Goal: Task Accomplishment & Management: Use online tool/utility

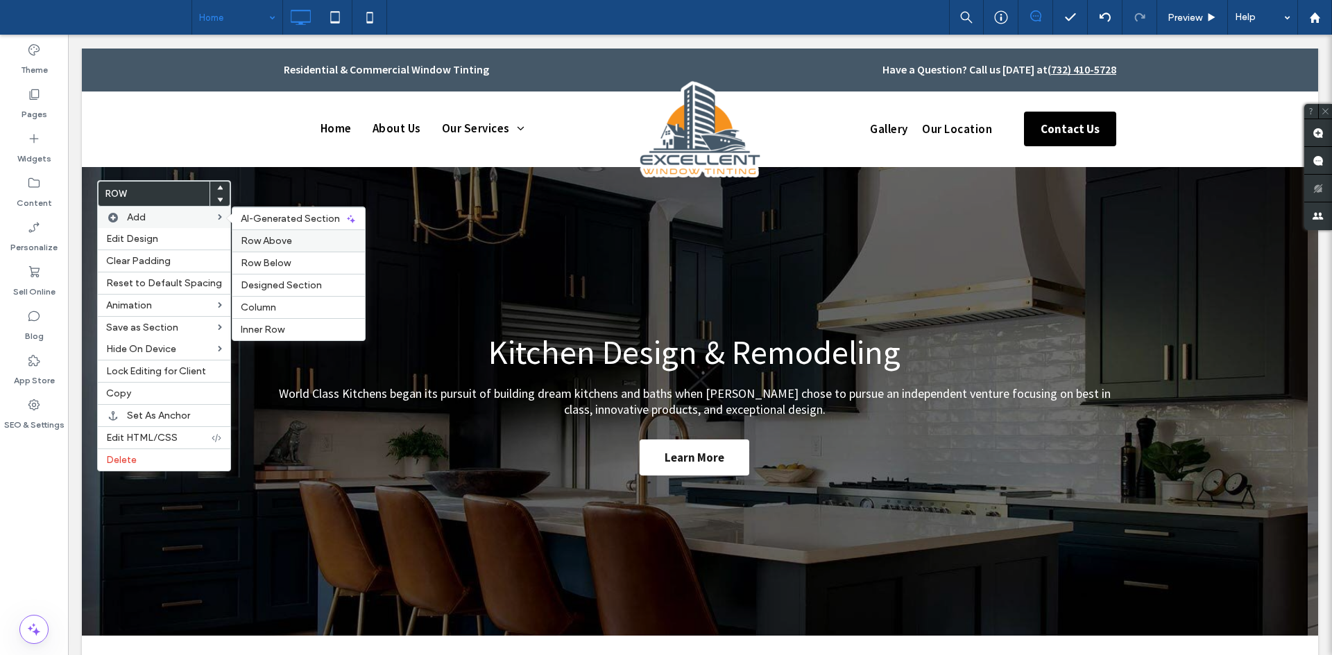
click at [246, 251] on div "Row Above" at bounding box center [298, 241] width 132 height 22
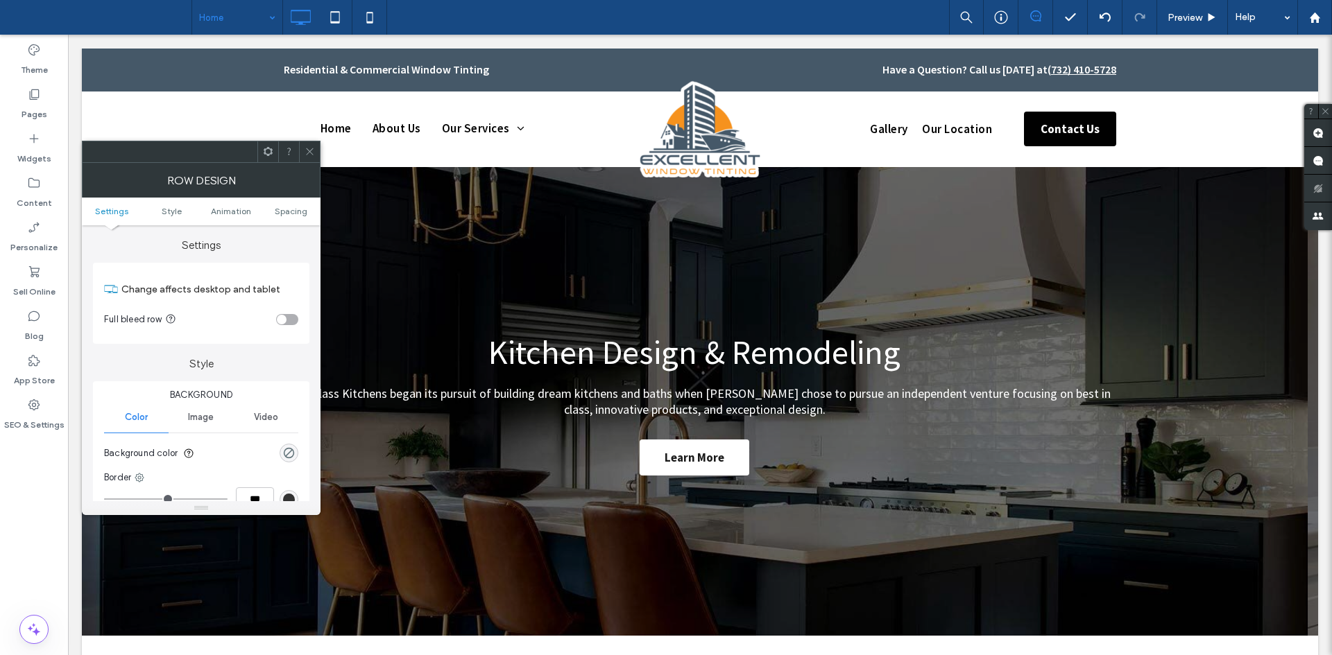
click at [197, 415] on span "Image" at bounding box center [201, 417] width 26 height 11
click at [314, 155] on icon at bounding box center [309, 151] width 10 height 10
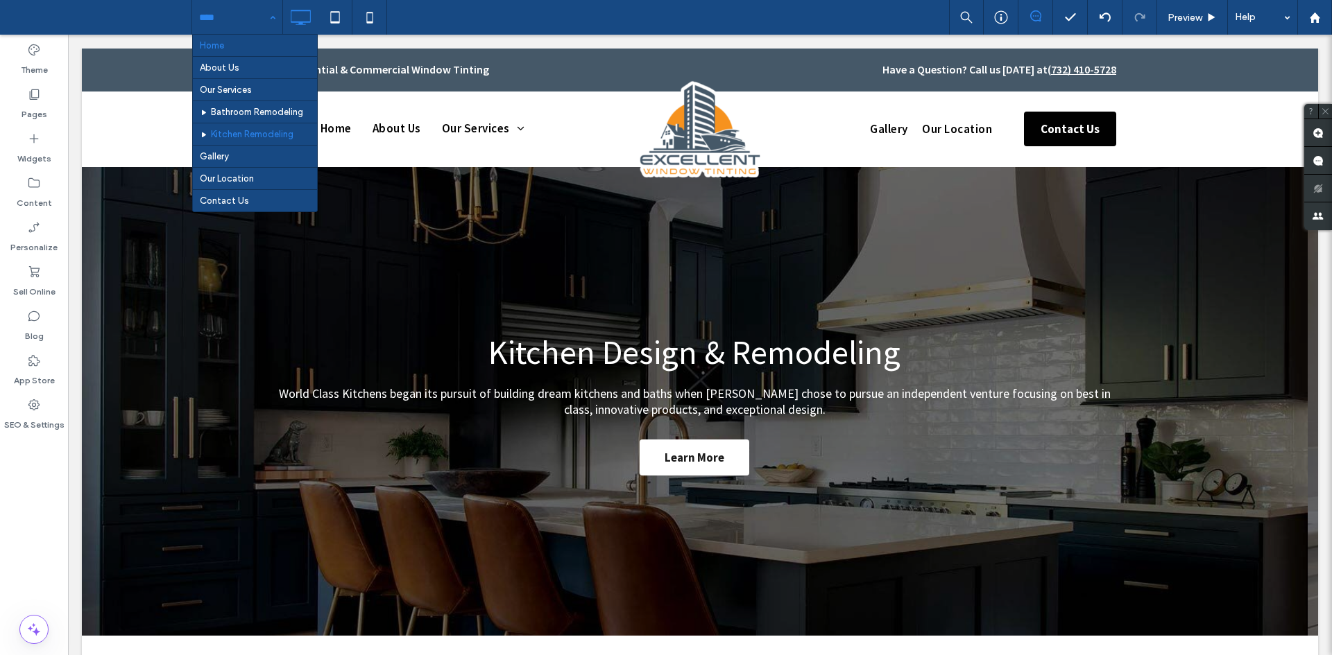
drag, startPoint x: 228, startPoint y: 10, endPoint x: 252, endPoint y: 142, distance: 133.9
click at [252, 35] on div "Home About Us Our Services Bathroom Remodeling Kitchen Remodeling Gallery Our L…" at bounding box center [237, 17] width 90 height 35
drag, startPoint x: 220, startPoint y: 24, endPoint x: 234, endPoint y: 155, distance: 131.8
click at [234, 35] on div "Home About Us Our Services Bathroom Remodeling Kitchen Remodeling Gallery Our L…" at bounding box center [237, 17] width 90 height 35
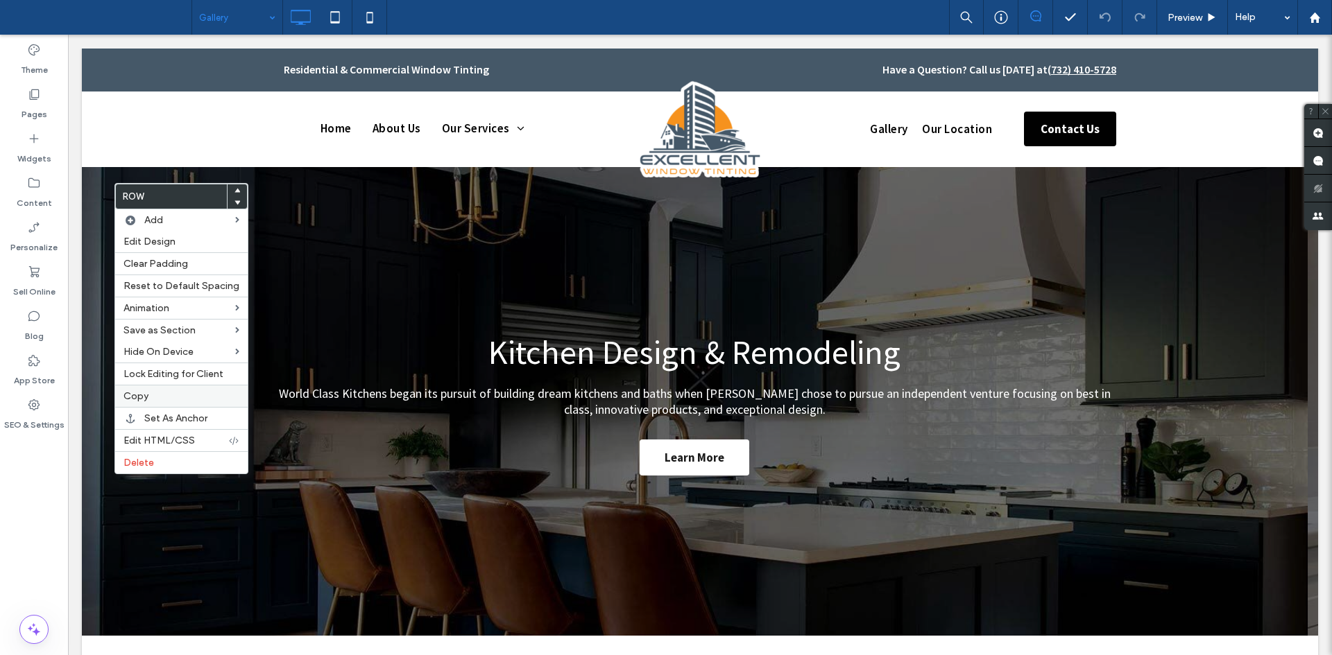
click at [151, 395] on label "Copy" at bounding box center [181, 396] width 116 height 12
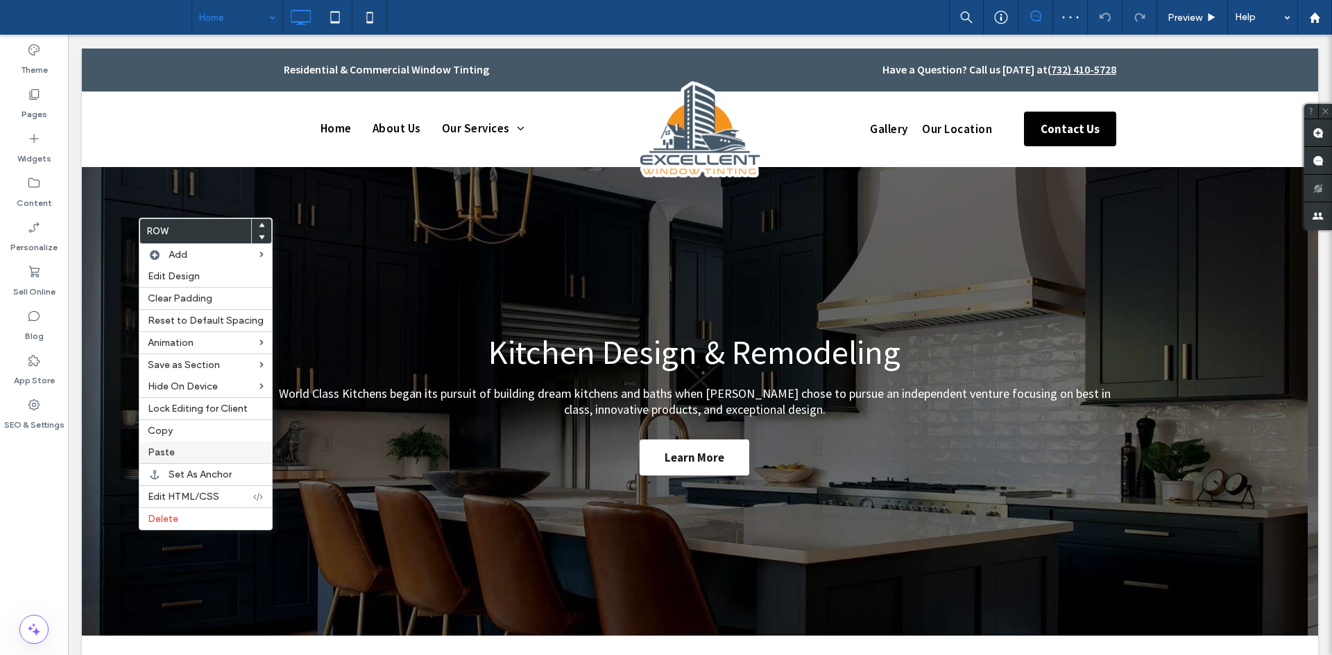
click at [182, 454] on label "Paste" at bounding box center [206, 453] width 116 height 12
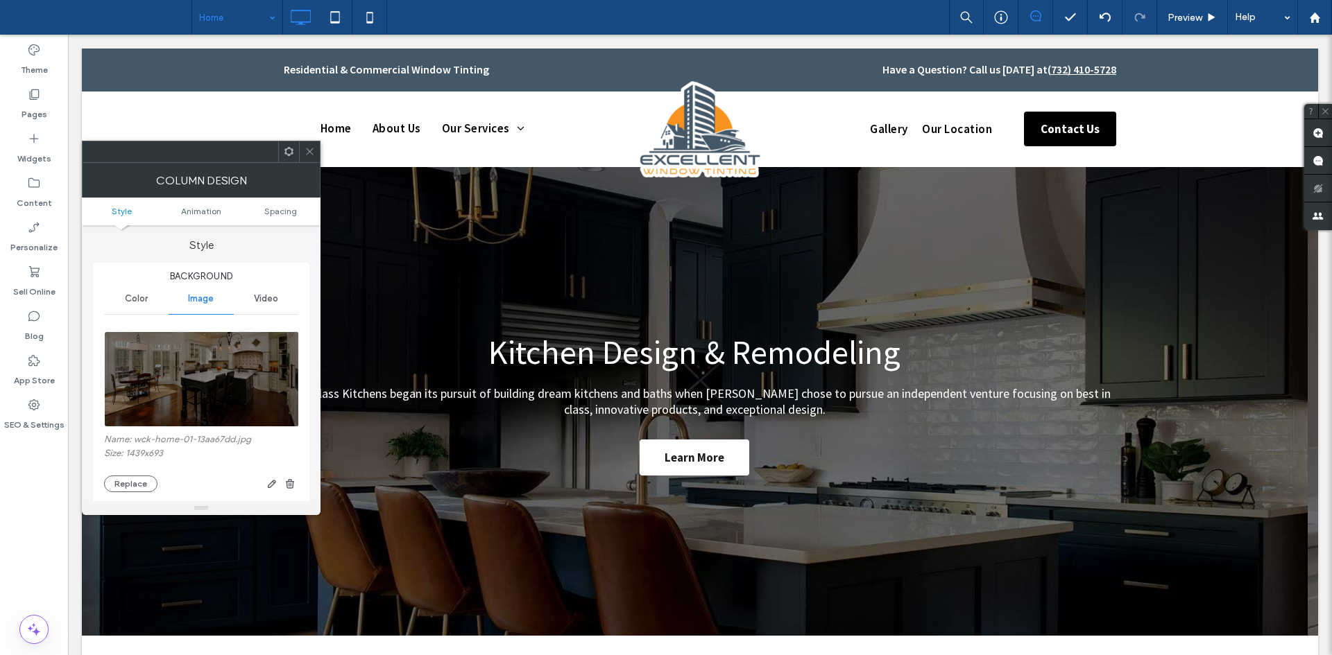
click at [234, 389] on img at bounding box center [202, 380] width 196 height 96
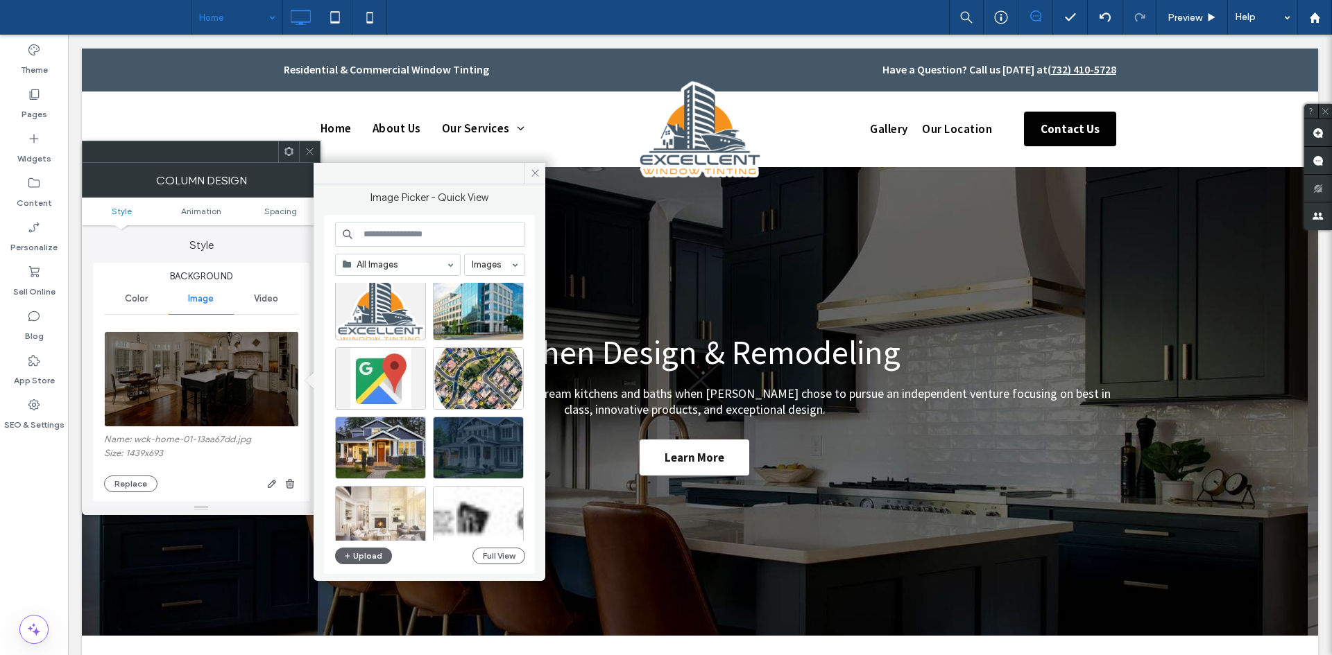
scroll to position [26, 0]
click at [470, 447] on div "Select" at bounding box center [478, 447] width 91 height 62
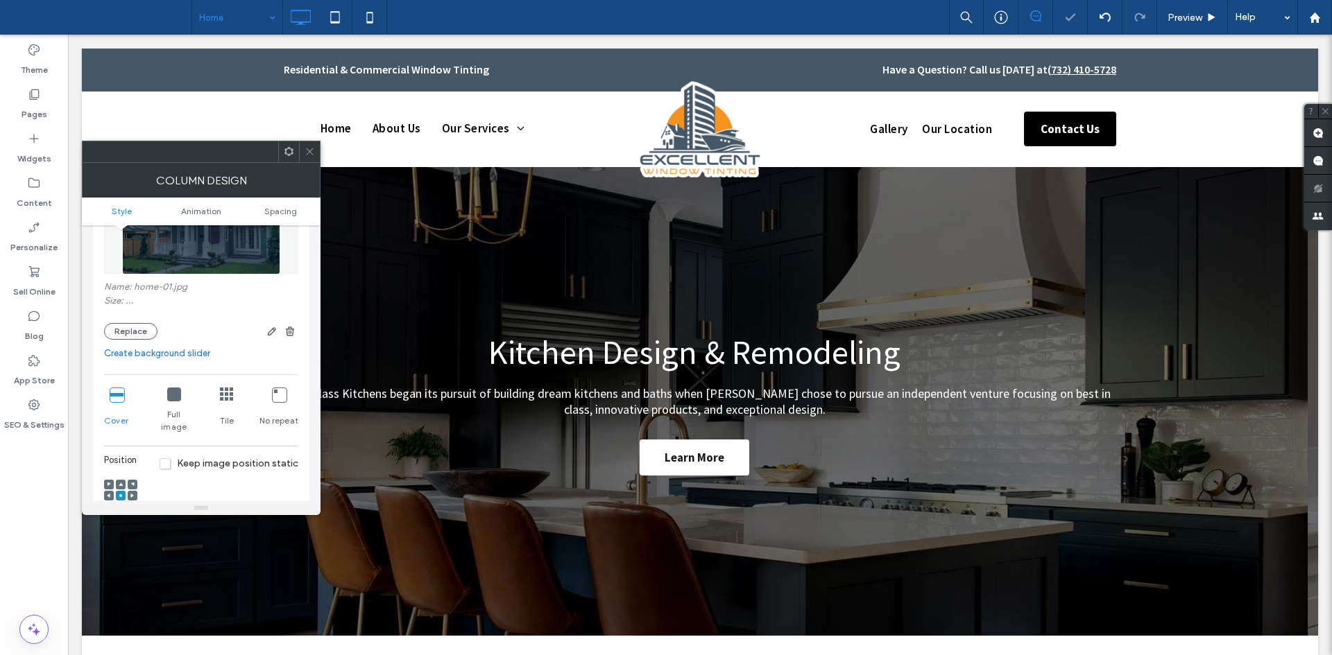
scroll to position [225, 0]
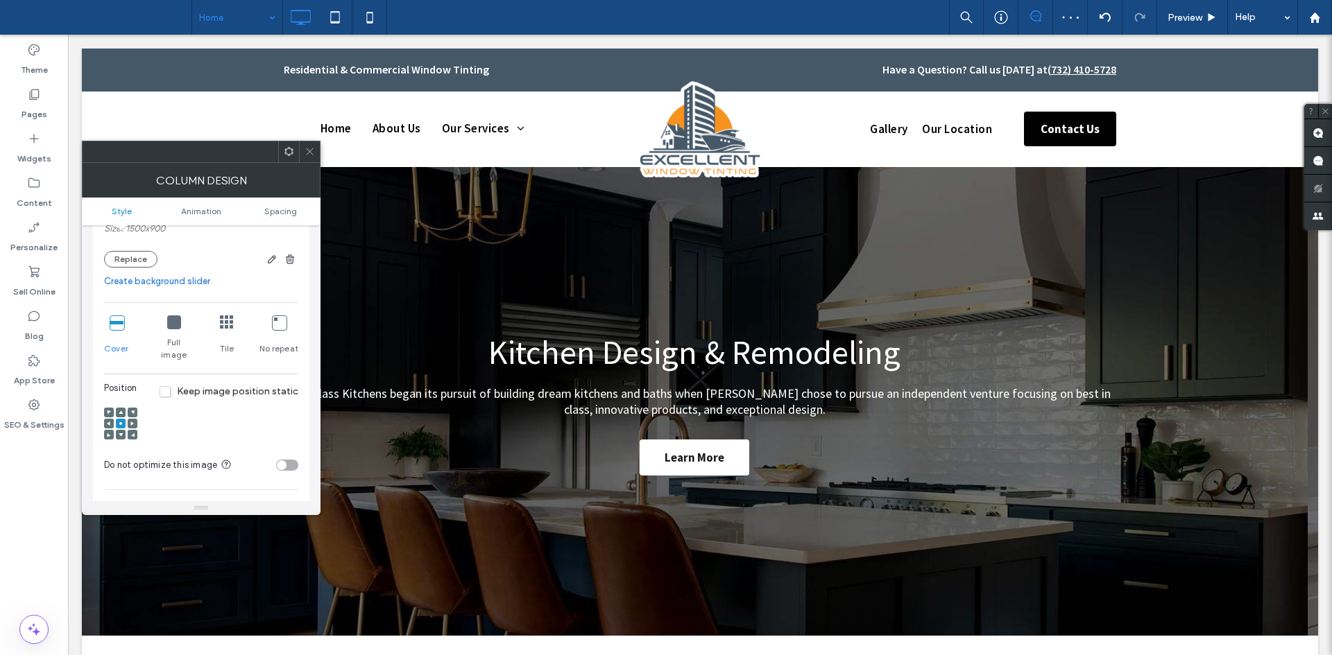
click at [314, 146] on span at bounding box center [309, 151] width 10 height 21
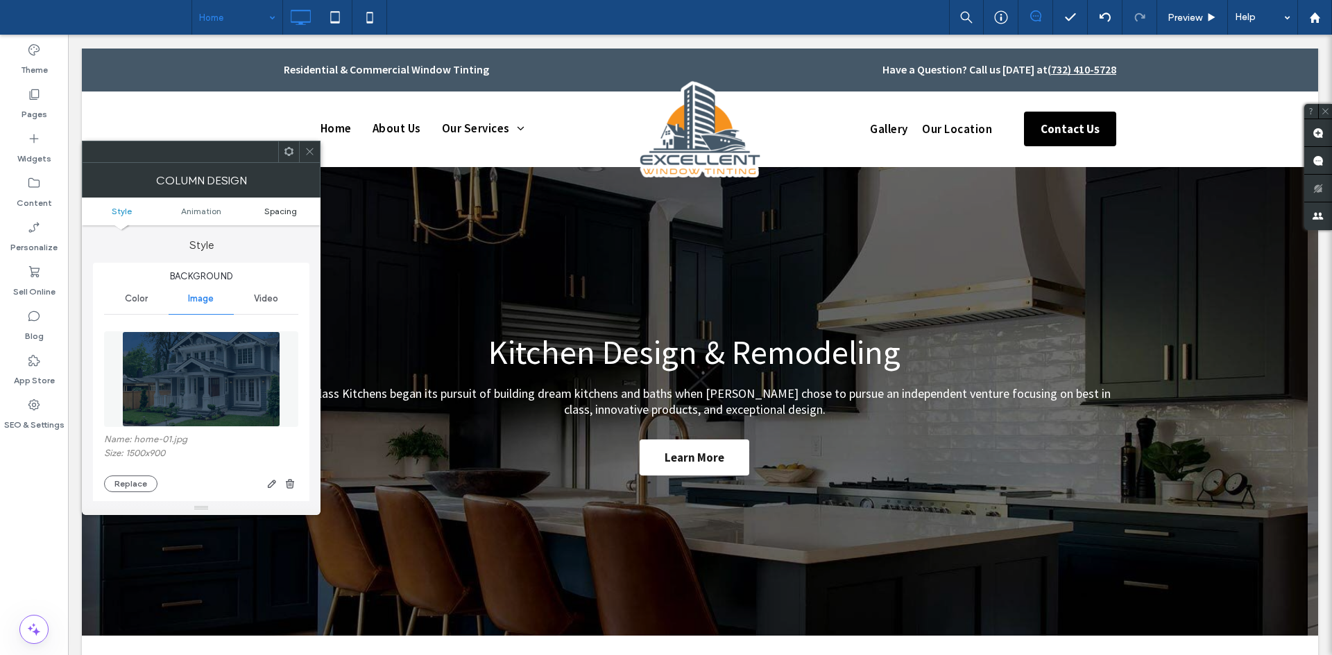
click at [273, 207] on span "Spacing" at bounding box center [280, 211] width 33 height 10
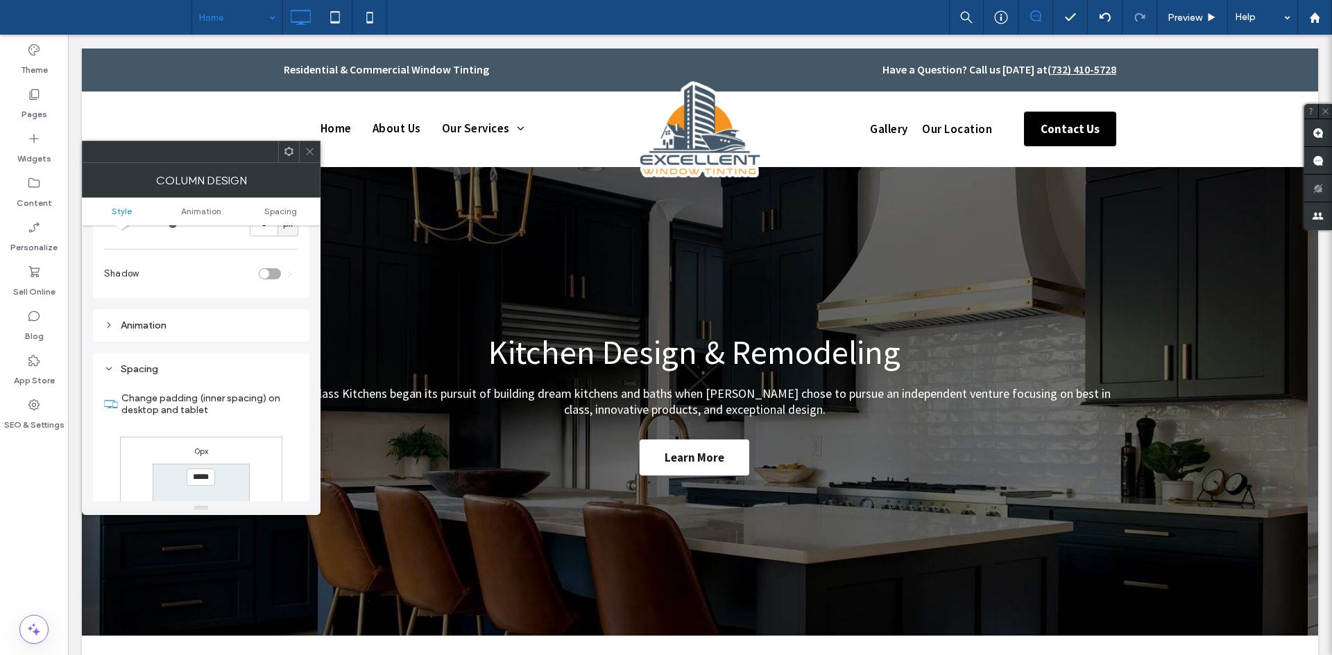
scroll to position [732, 0]
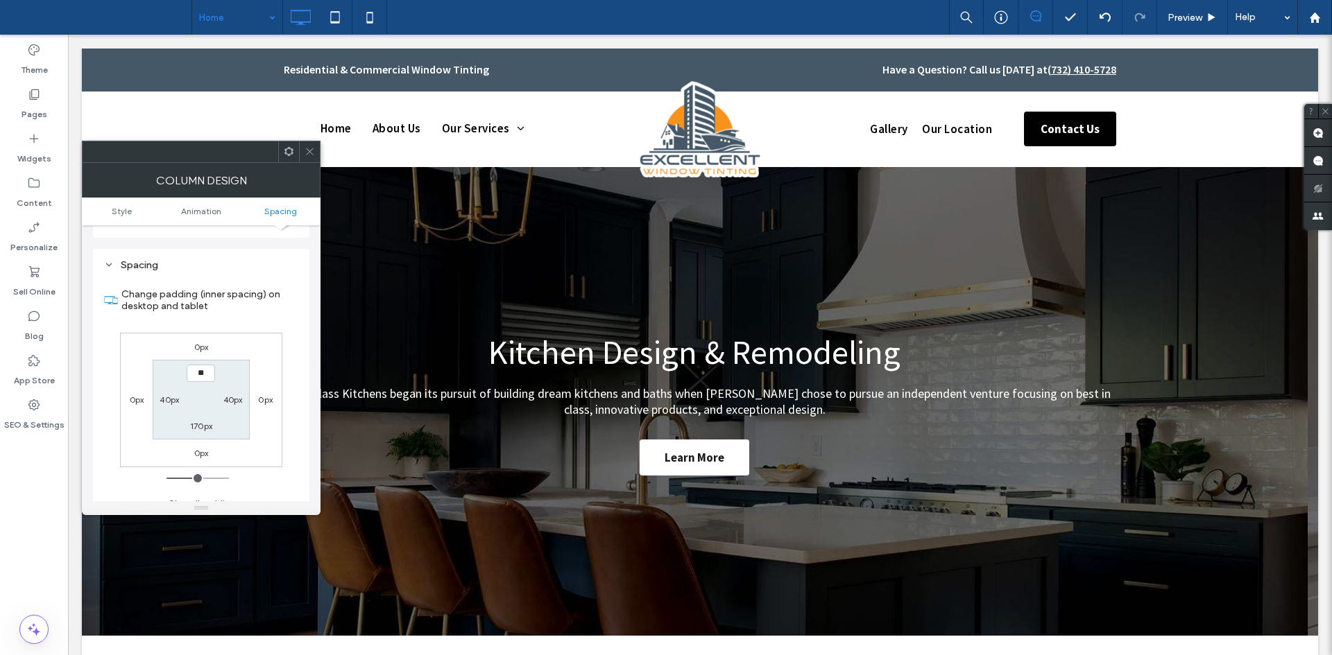
type input "***"
type input "*****"
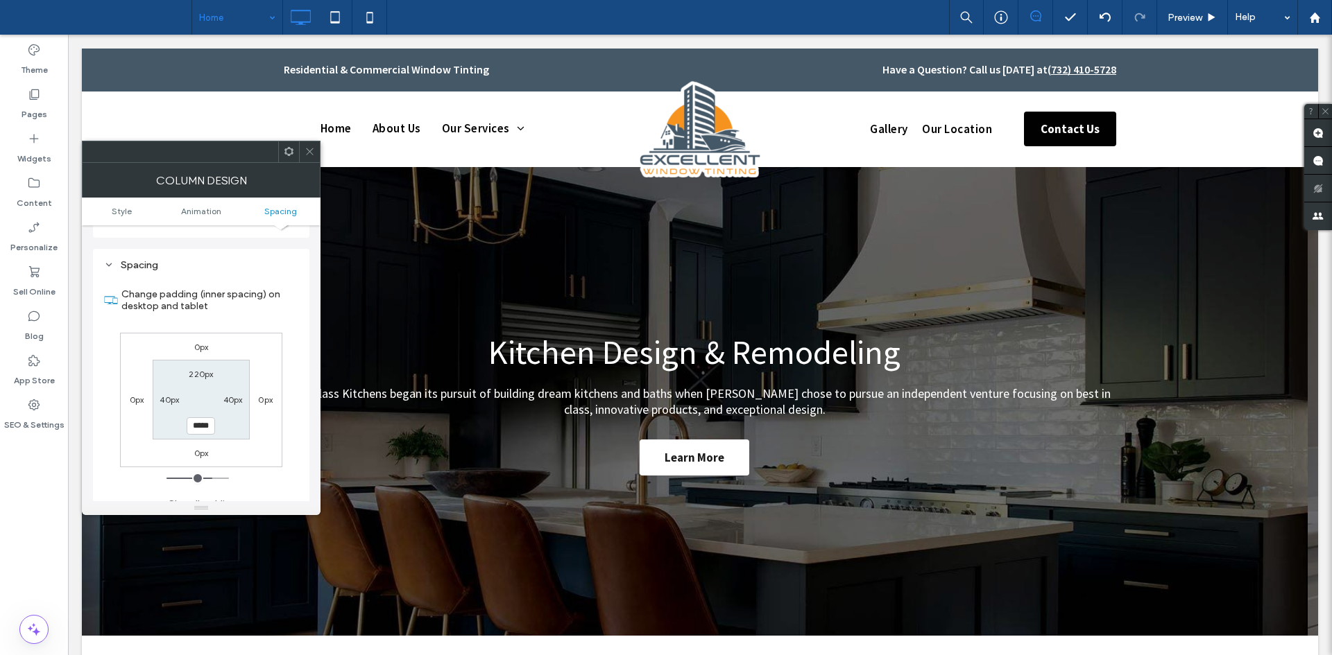
click at [311, 156] on icon at bounding box center [309, 151] width 10 height 10
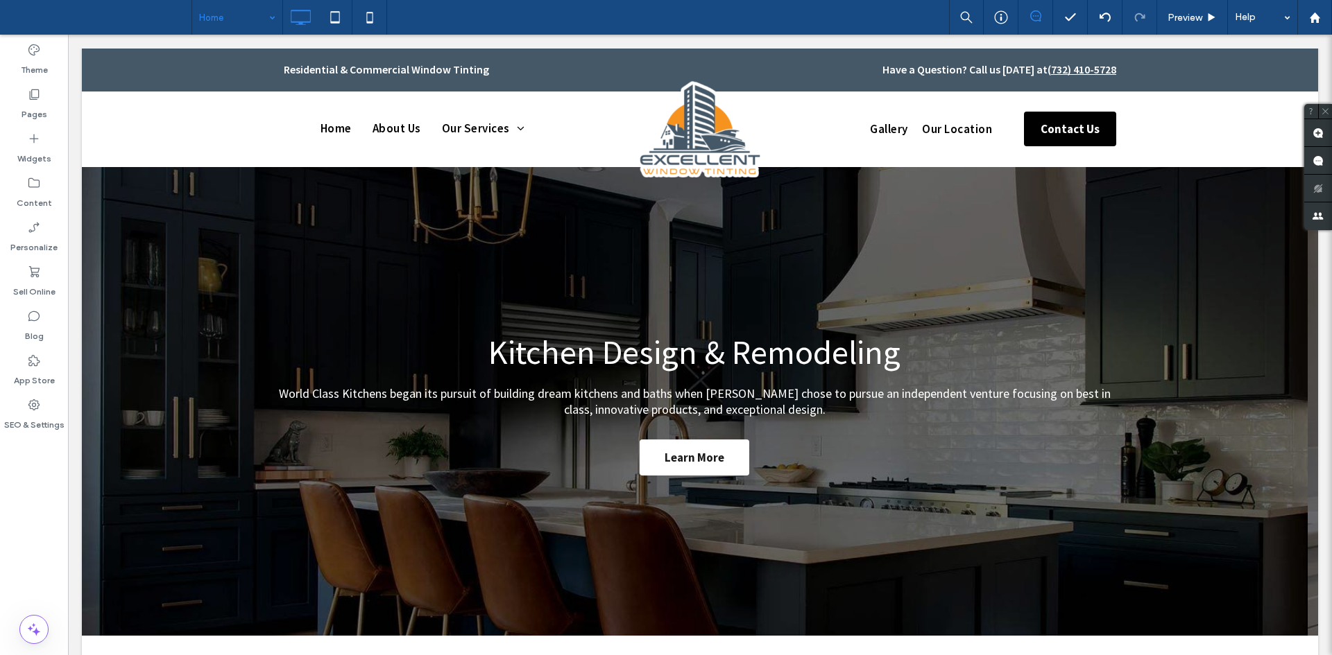
type input "**********"
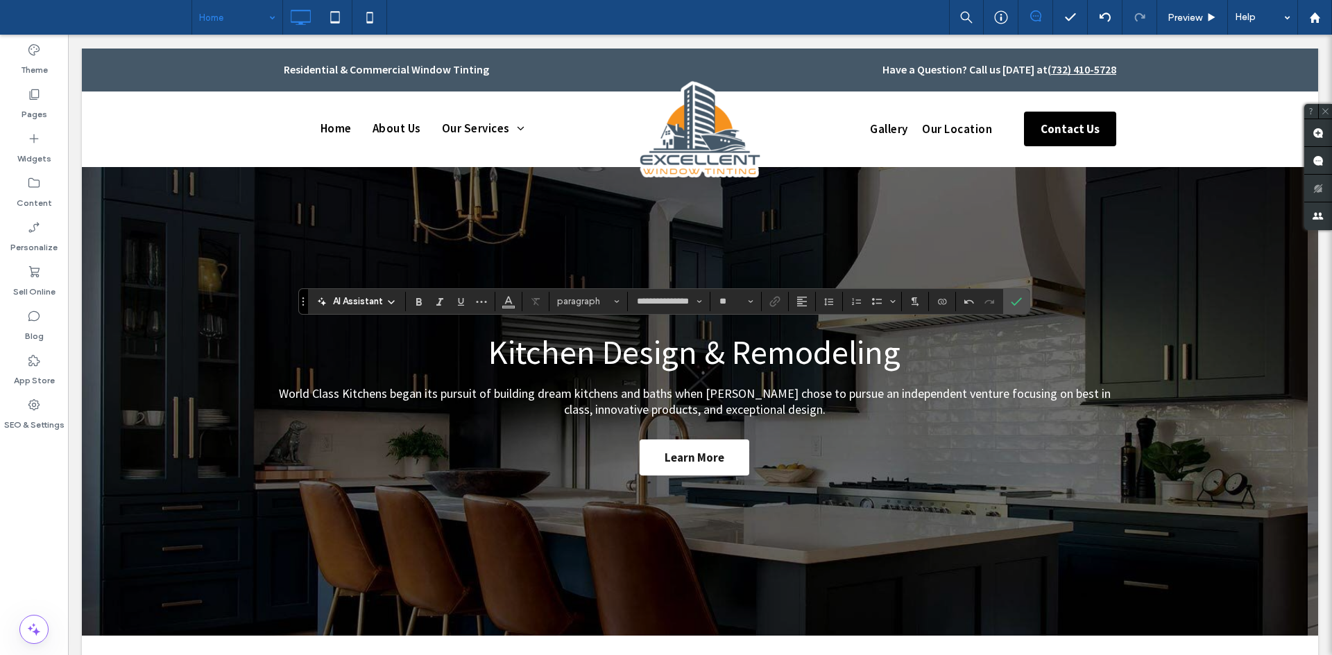
type input "**"
click at [1016, 307] on icon "Confirm" at bounding box center [1016, 301] width 11 height 11
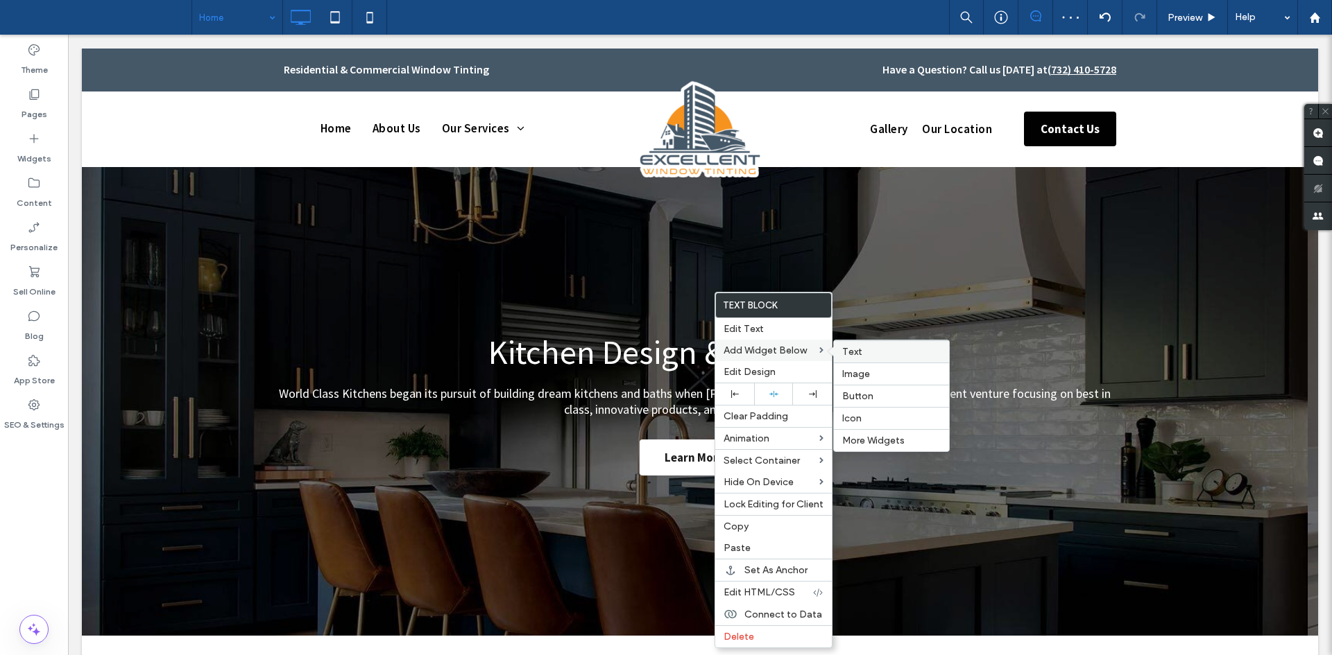
click at [861, 347] on label "Text" at bounding box center [891, 352] width 98 height 12
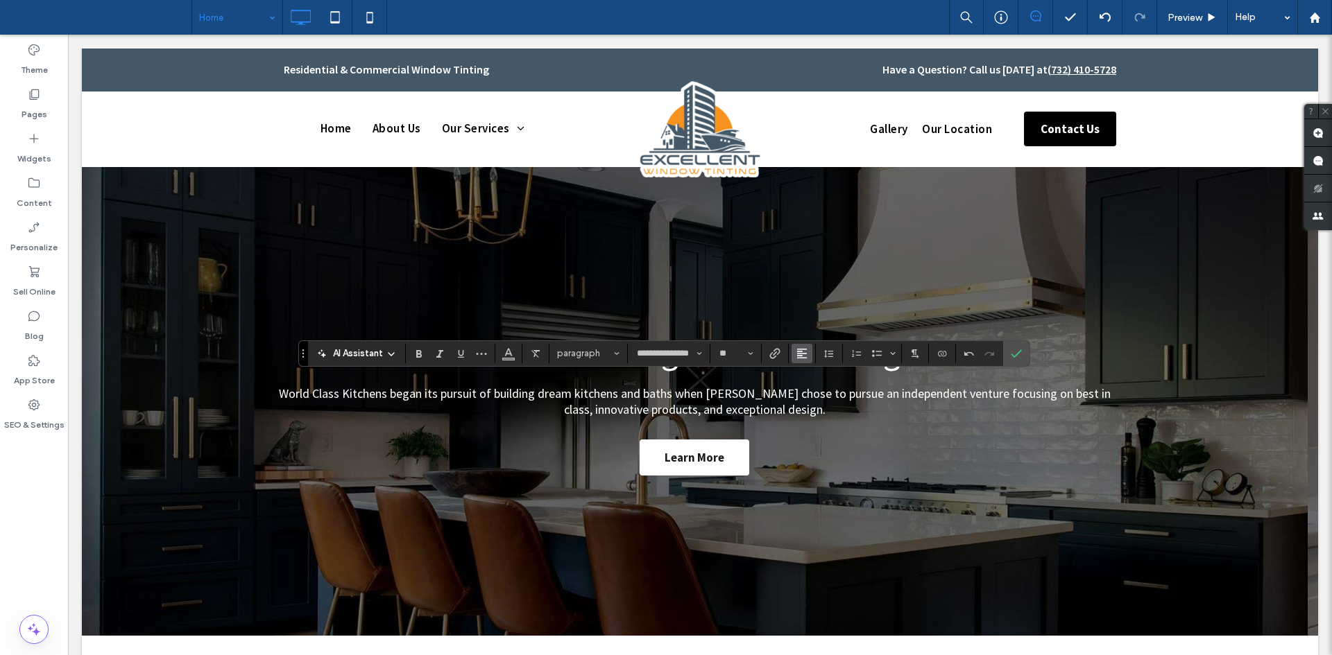
click at [796, 354] on icon "Alignment" at bounding box center [801, 353] width 11 height 11
click at [814, 392] on use "ui.textEditor.alignment.center" at bounding box center [812, 396] width 10 height 10
click at [510, 352] on use "Color" at bounding box center [508, 352] width 8 height 8
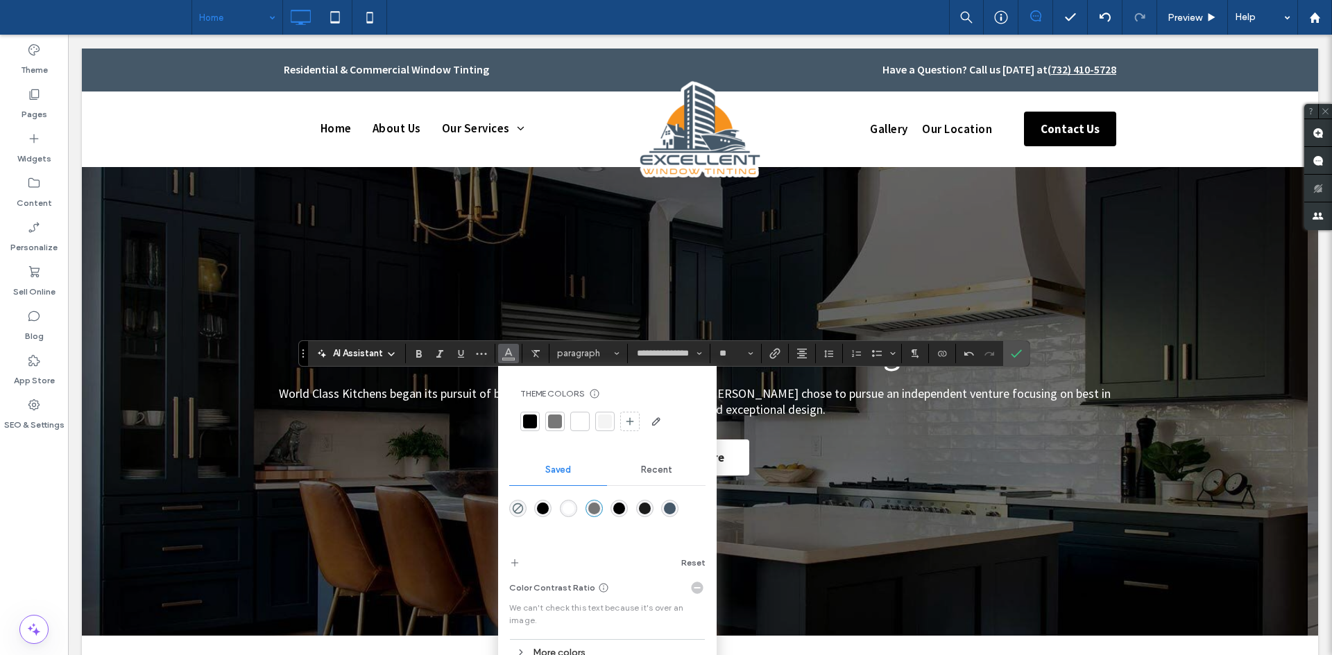
click at [571, 510] on div "rgba(255,255,255,1)" at bounding box center [569, 509] width 12 height 12
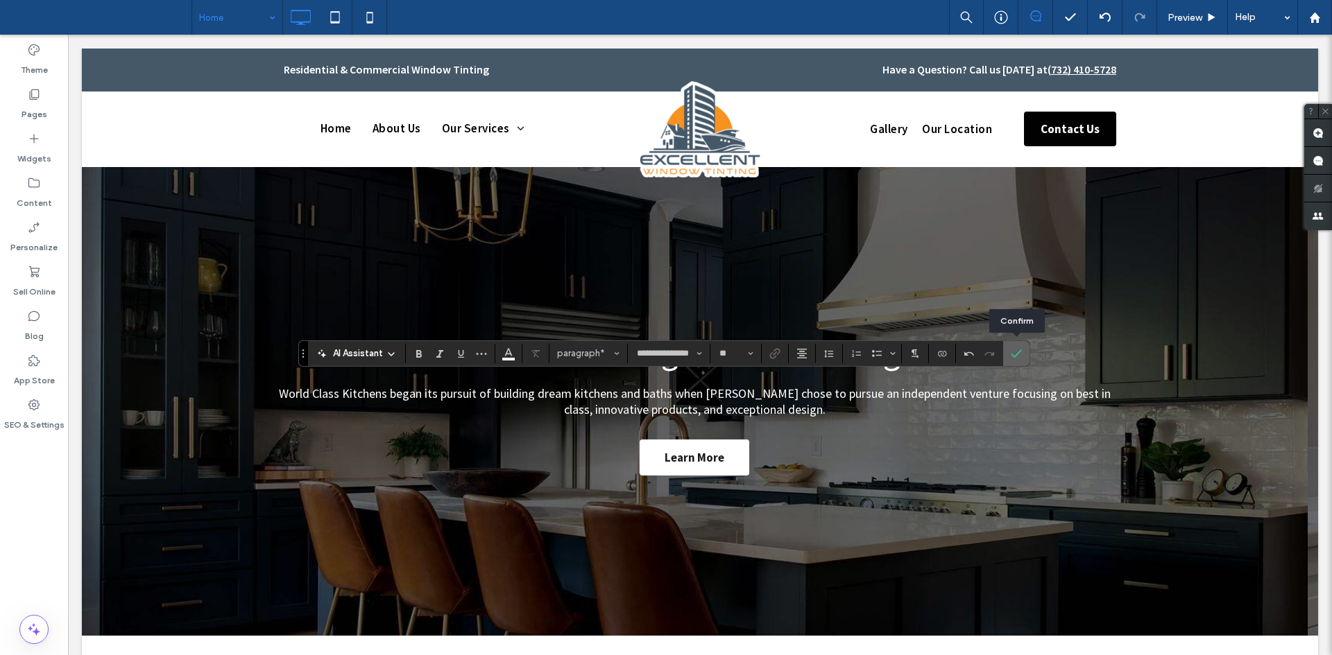
click at [1013, 347] on span "Confirm" at bounding box center [1014, 353] width 6 height 25
click at [733, 358] on input "**" at bounding box center [731, 353] width 27 height 11
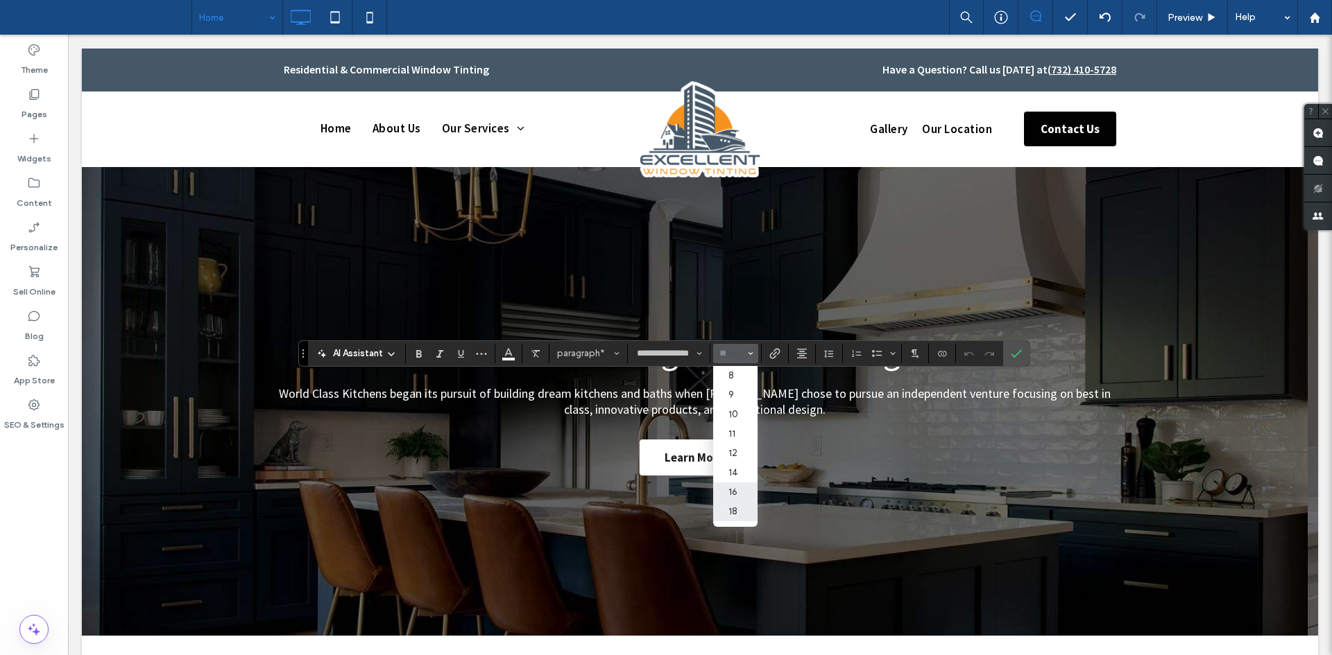
click at [735, 506] on label "18" at bounding box center [735, 511] width 44 height 19
type input "**"
click at [1008, 352] on label "Confirm" at bounding box center [1016, 353] width 21 height 25
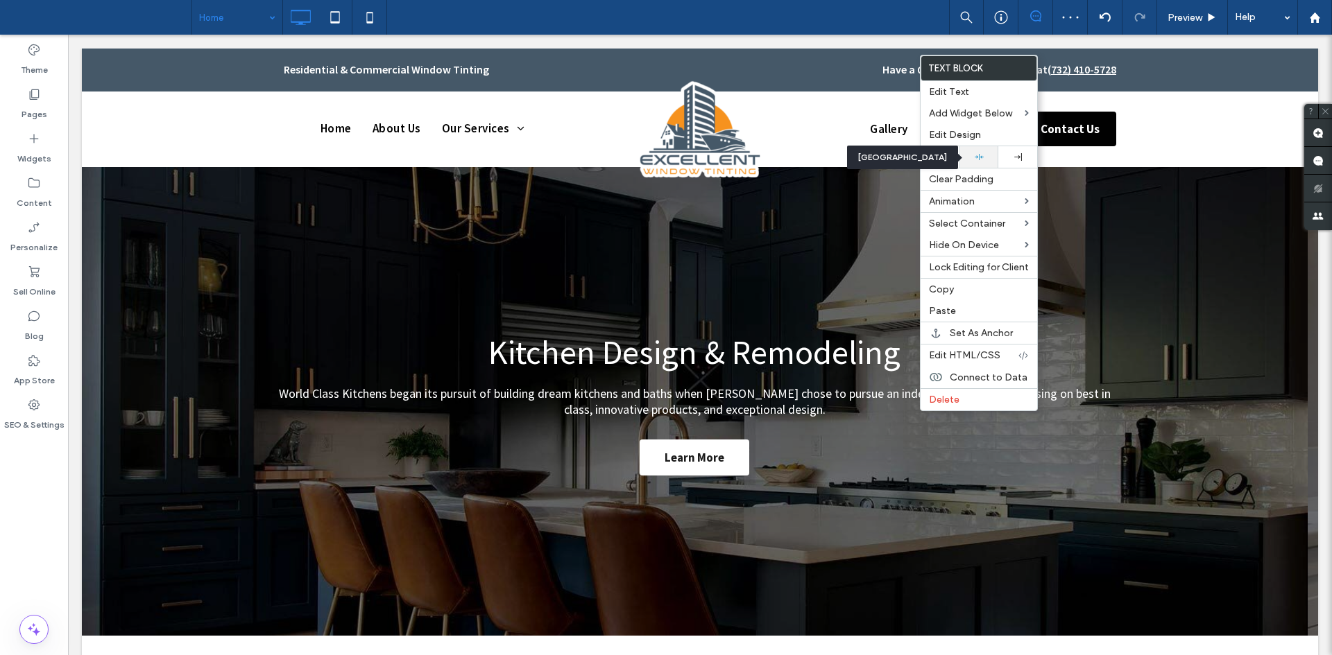
click at [977, 159] on icon at bounding box center [979, 157] width 9 height 9
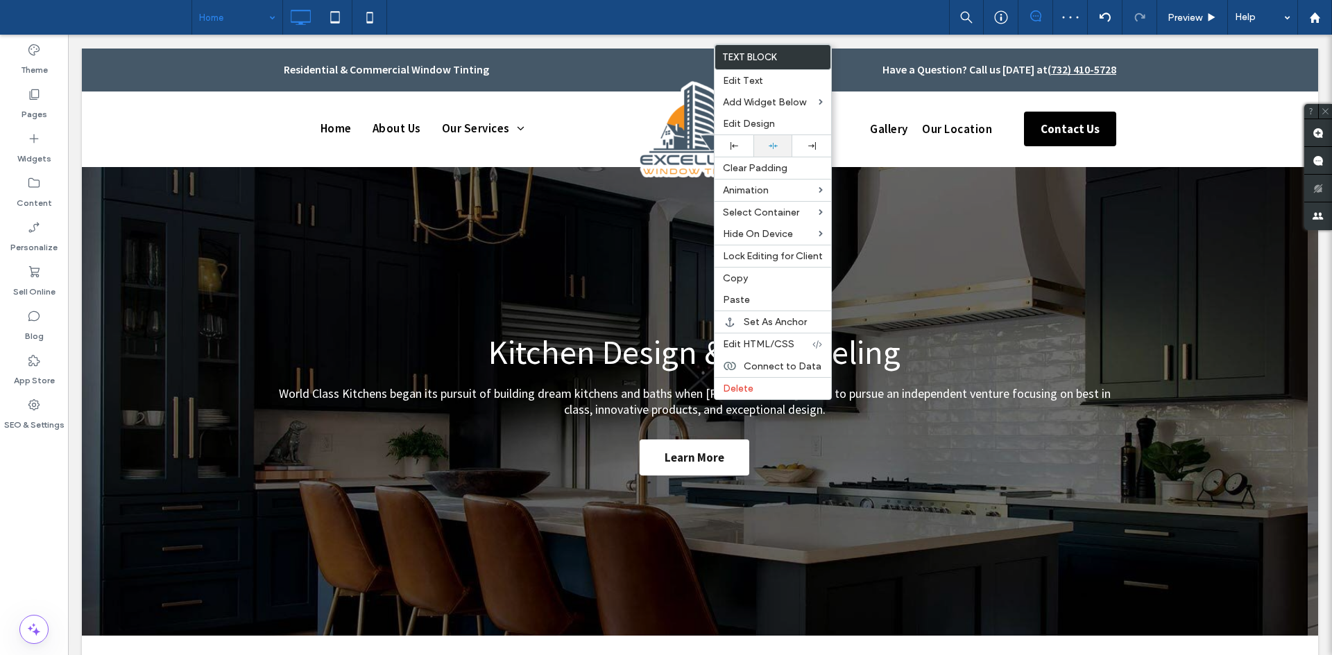
click at [770, 141] on icon at bounding box center [773, 145] width 9 height 9
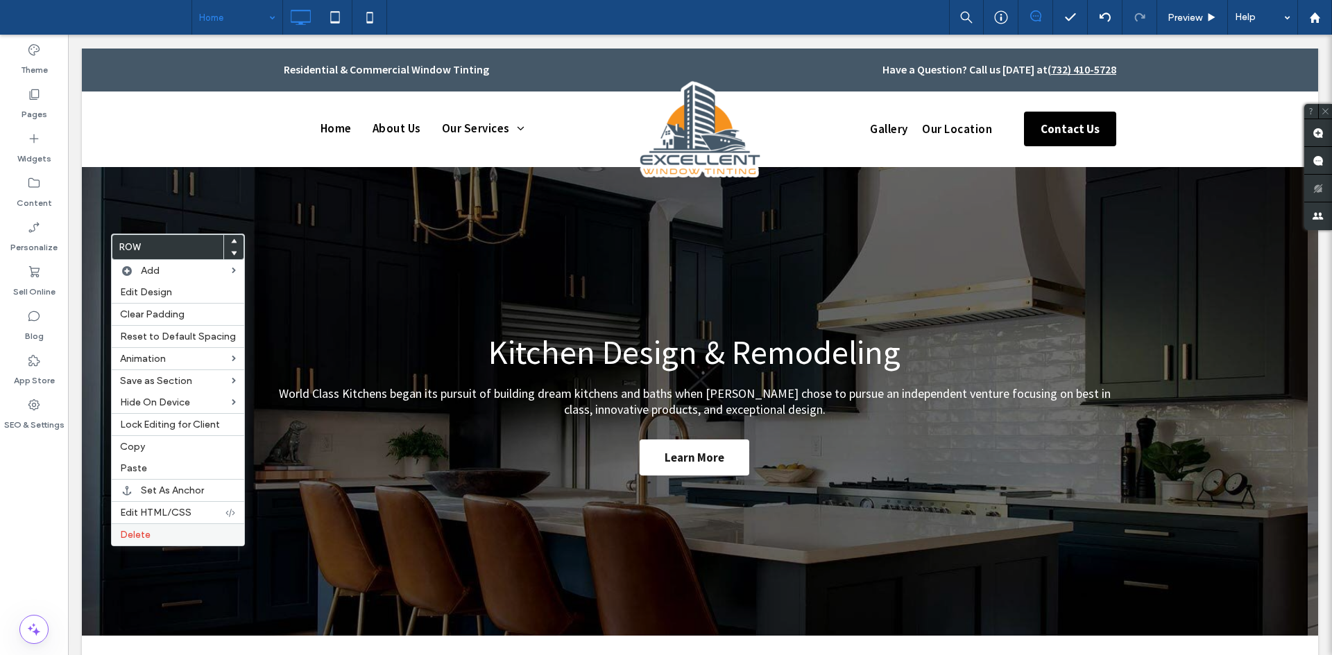
click at [172, 531] on label "Delete" at bounding box center [178, 535] width 116 height 12
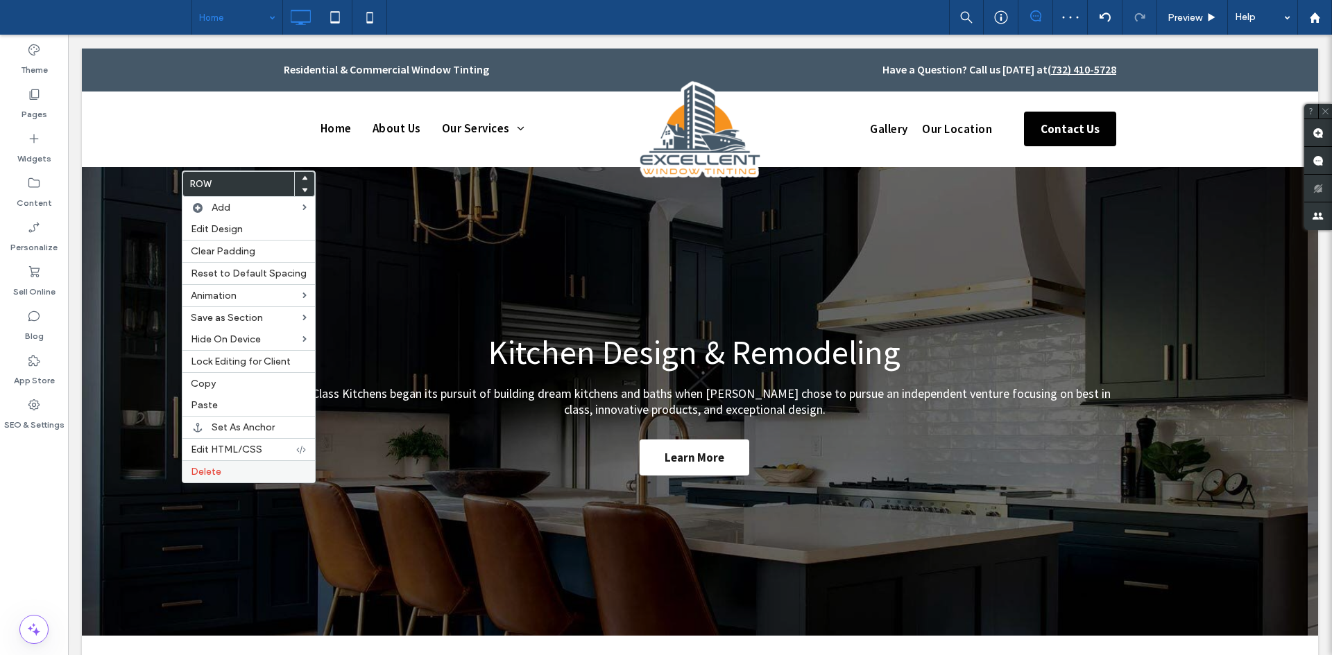
click at [225, 477] on label "Delete" at bounding box center [249, 472] width 116 height 12
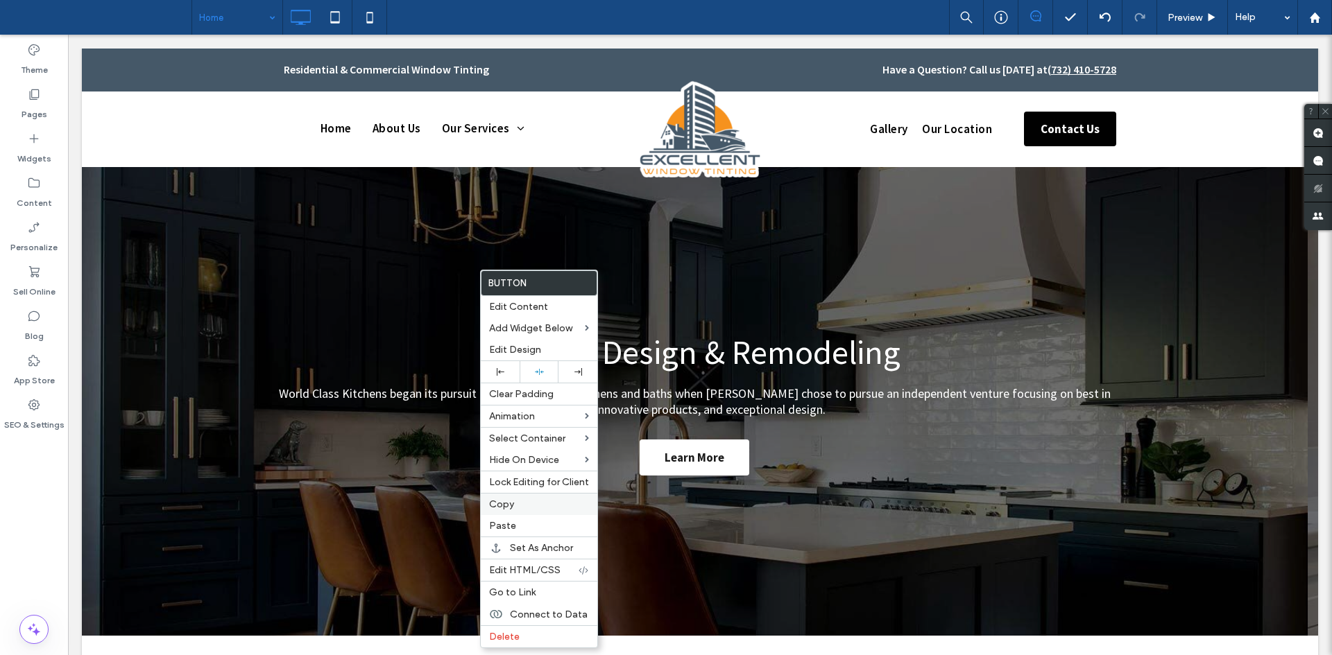
click at [496, 510] on div "Copy" at bounding box center [539, 504] width 117 height 22
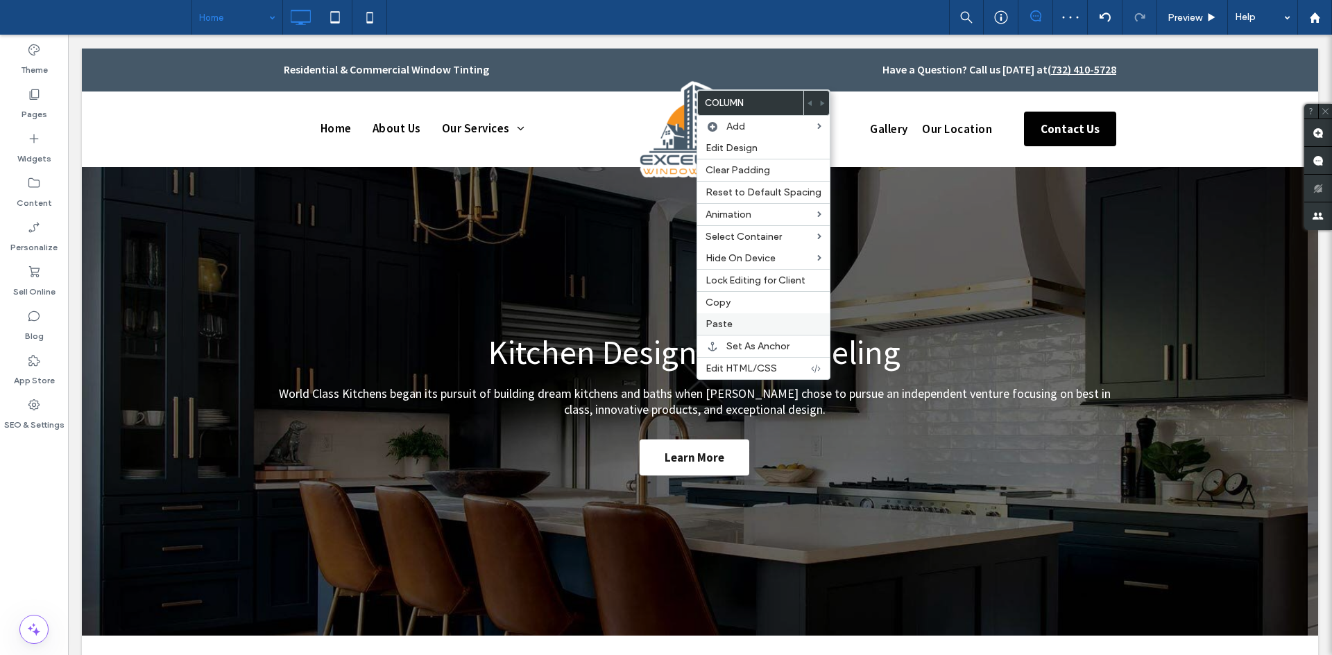
click at [740, 326] on label "Paste" at bounding box center [763, 324] width 116 height 12
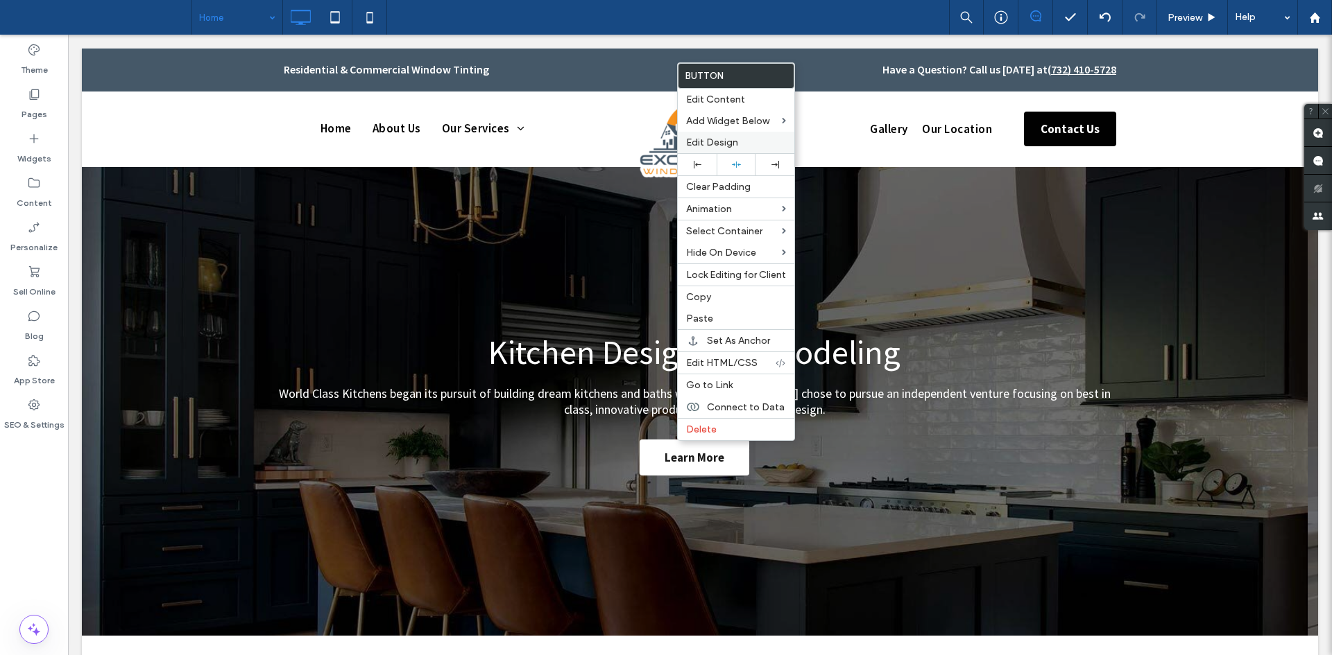
click at [724, 144] on span "Edit Design" at bounding box center [712, 143] width 52 height 12
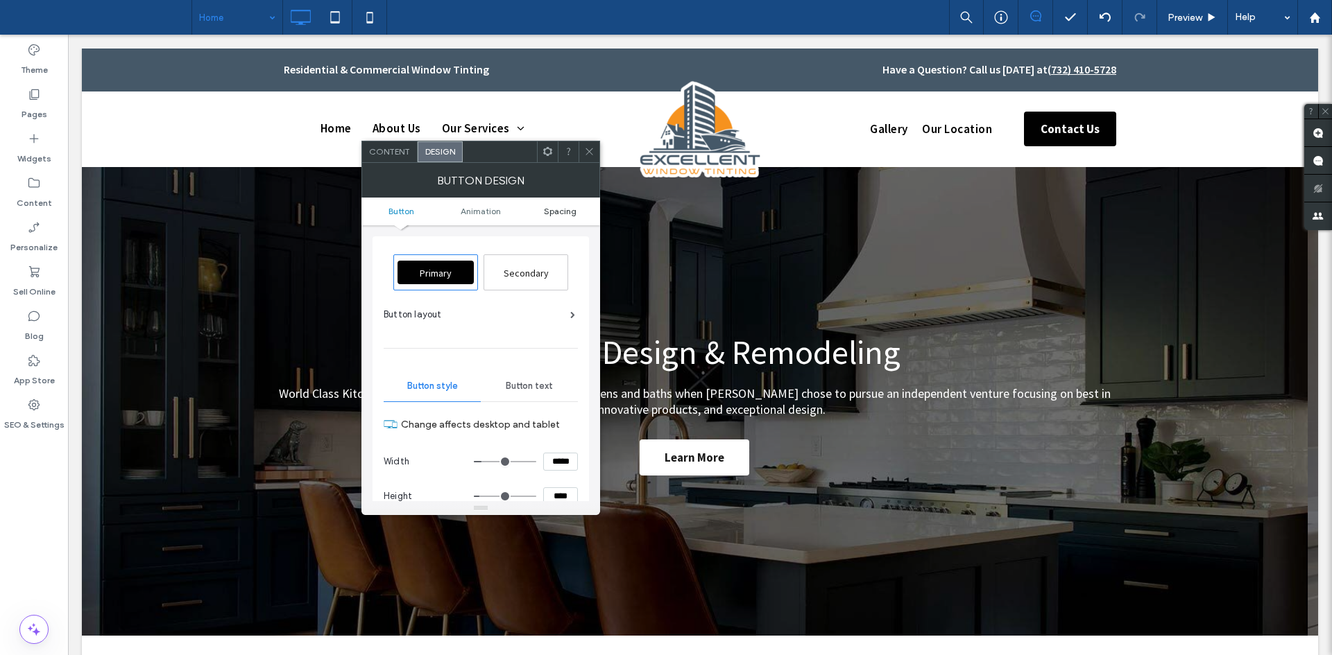
drag, startPoint x: 575, startPoint y: 204, endPoint x: 577, endPoint y: 216, distance: 12.0
click at [577, 216] on ul "Button Animation Spacing" at bounding box center [480, 212] width 239 height 28
click at [577, 216] on link "Spacing" at bounding box center [560, 211] width 80 height 10
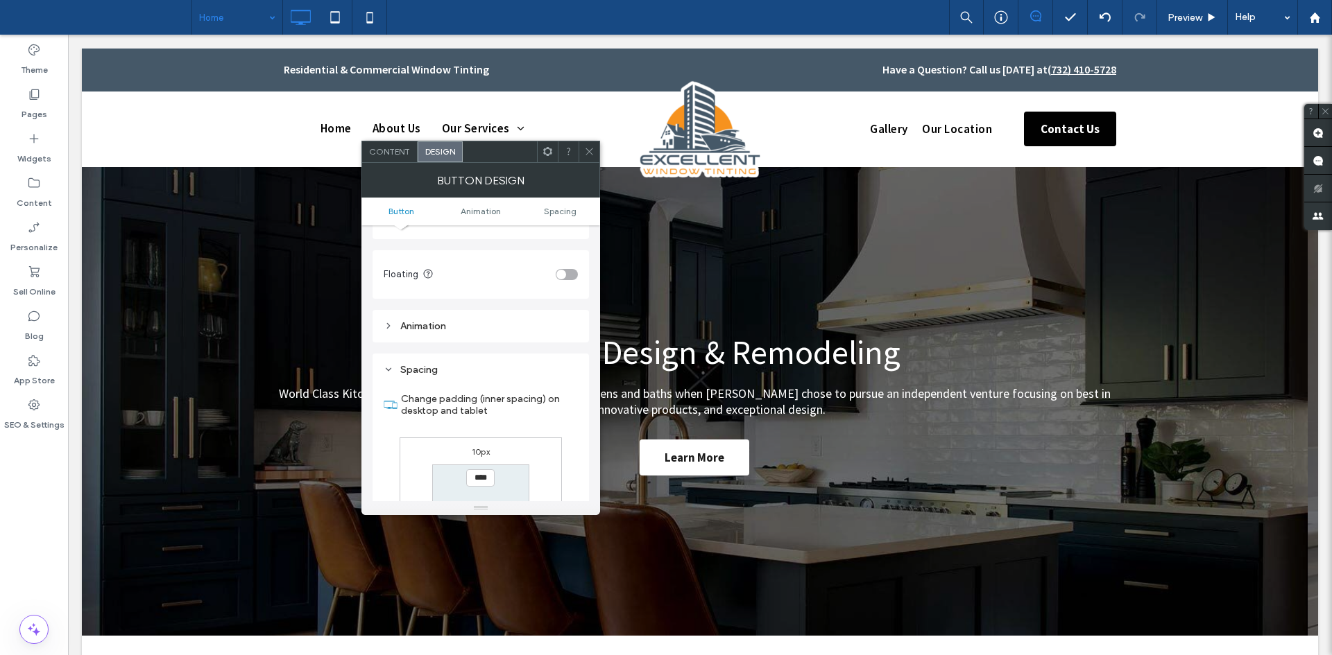
scroll to position [651, 0]
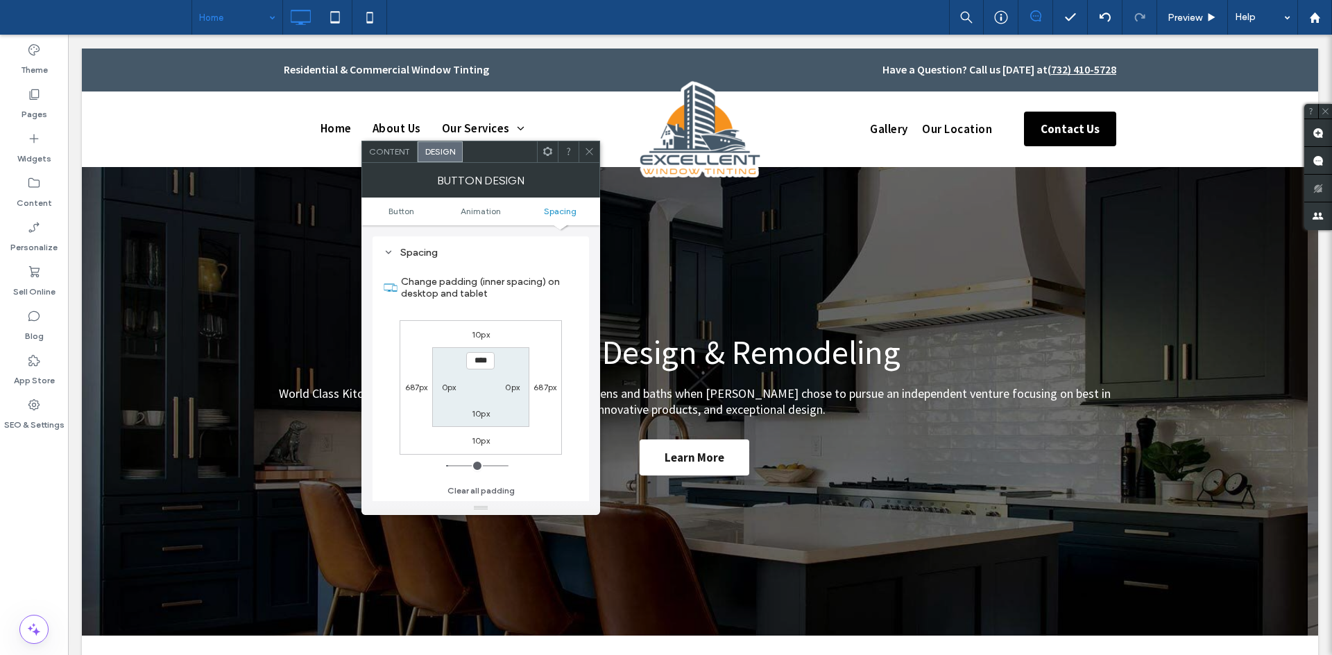
click at [482, 334] on label "10px" at bounding box center [481, 334] width 18 height 10
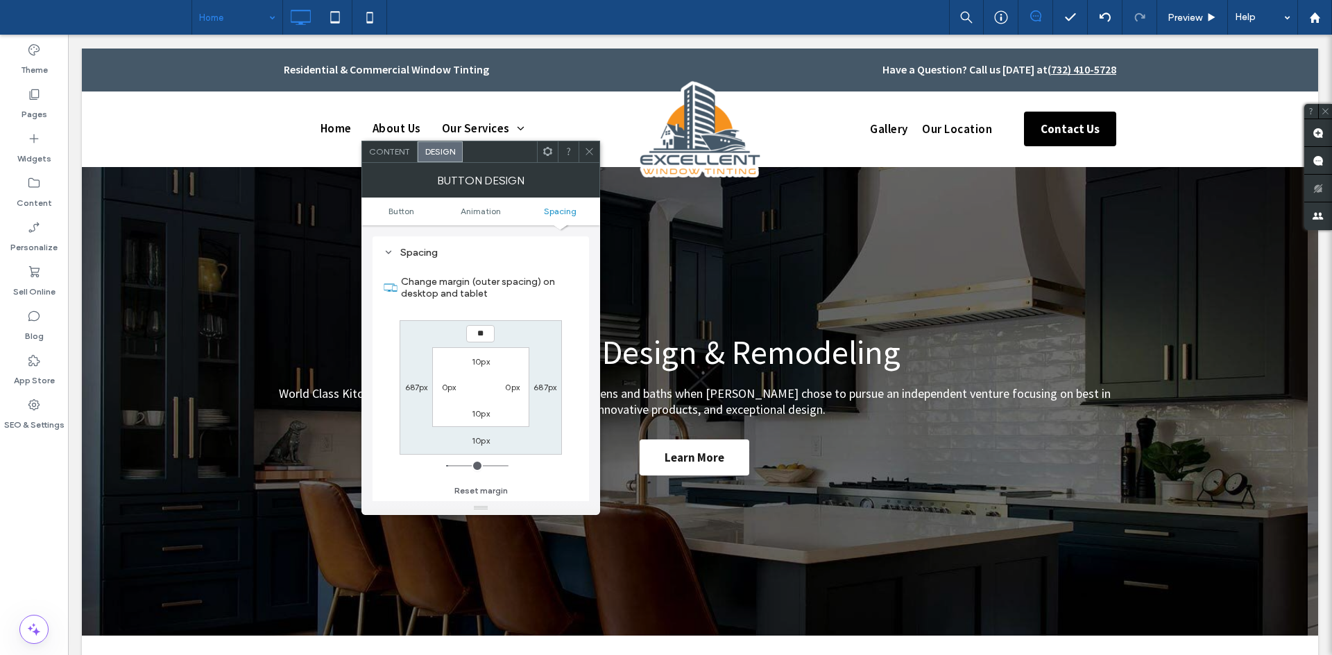
type input "**"
type input "****"
click at [400, 143] on div "Content" at bounding box center [389, 151] width 55 height 21
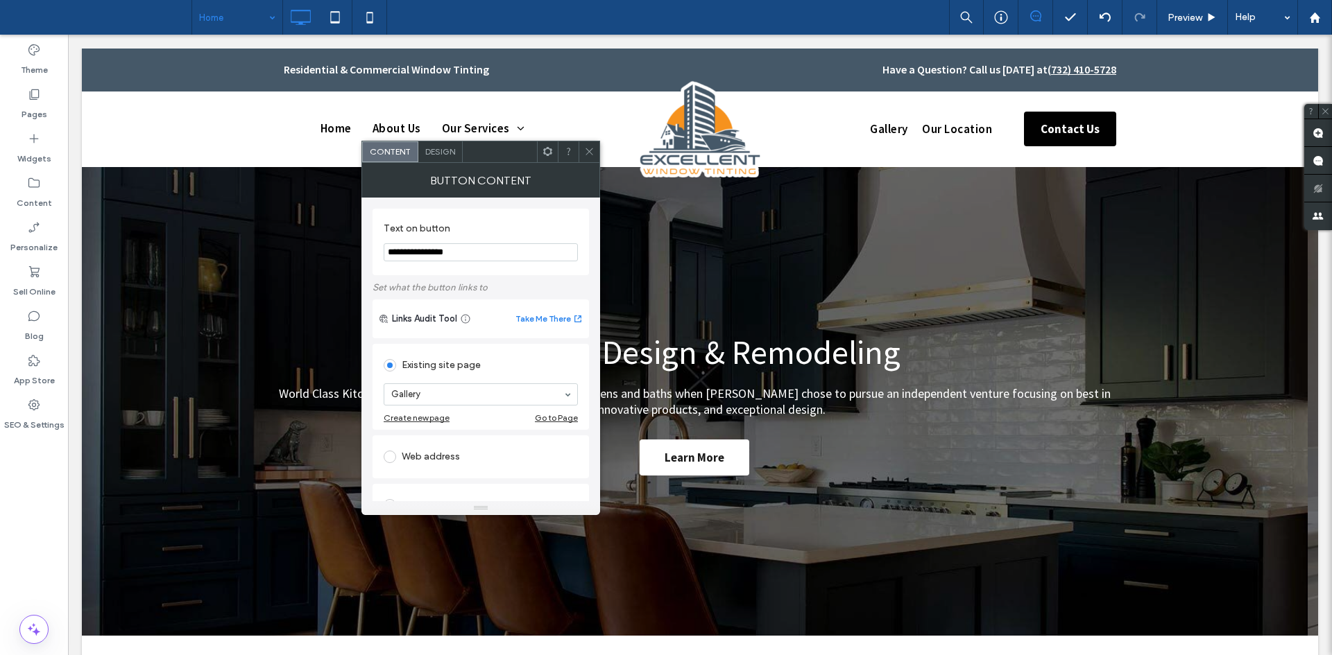
drag, startPoint x: 538, startPoint y: 175, endPoint x: 405, endPoint y: 153, distance: 134.3
click at [405, 163] on div "Button Content" at bounding box center [480, 180] width 239 height 35
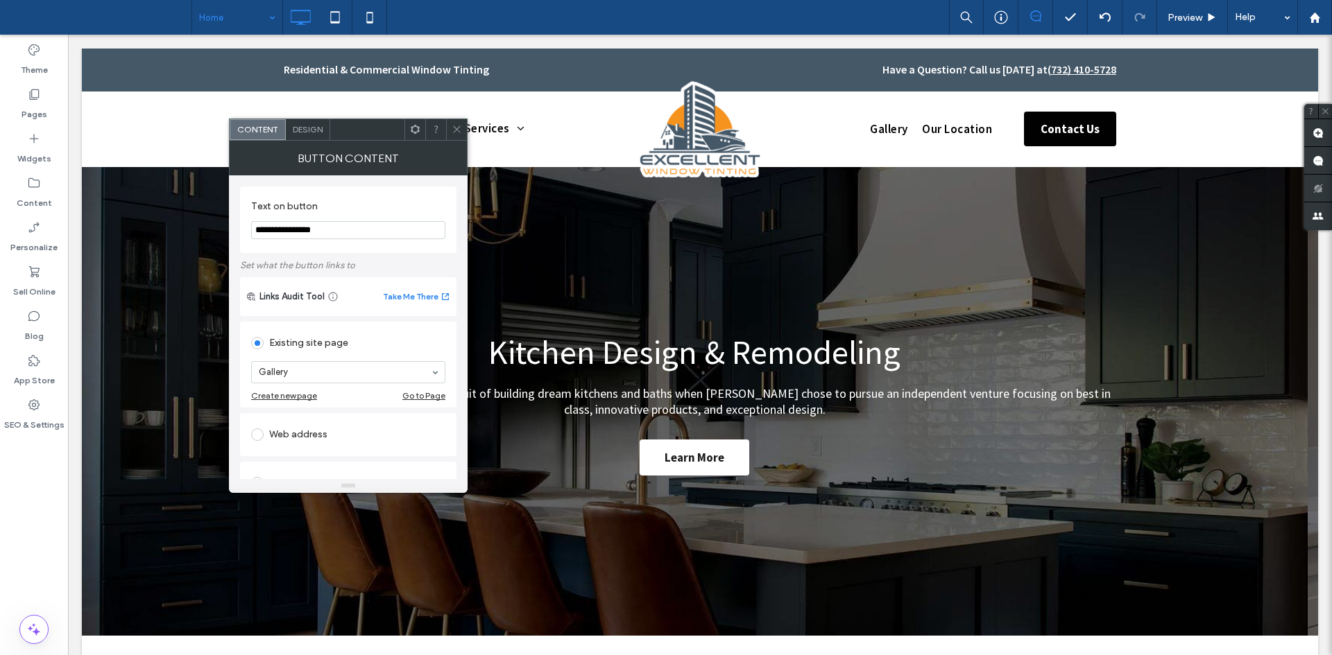
click at [369, 239] on input "**********" at bounding box center [348, 230] width 194 height 18
paste input "Text on button"
type input "**********"
click at [300, 126] on span "Design" at bounding box center [308, 129] width 30 height 10
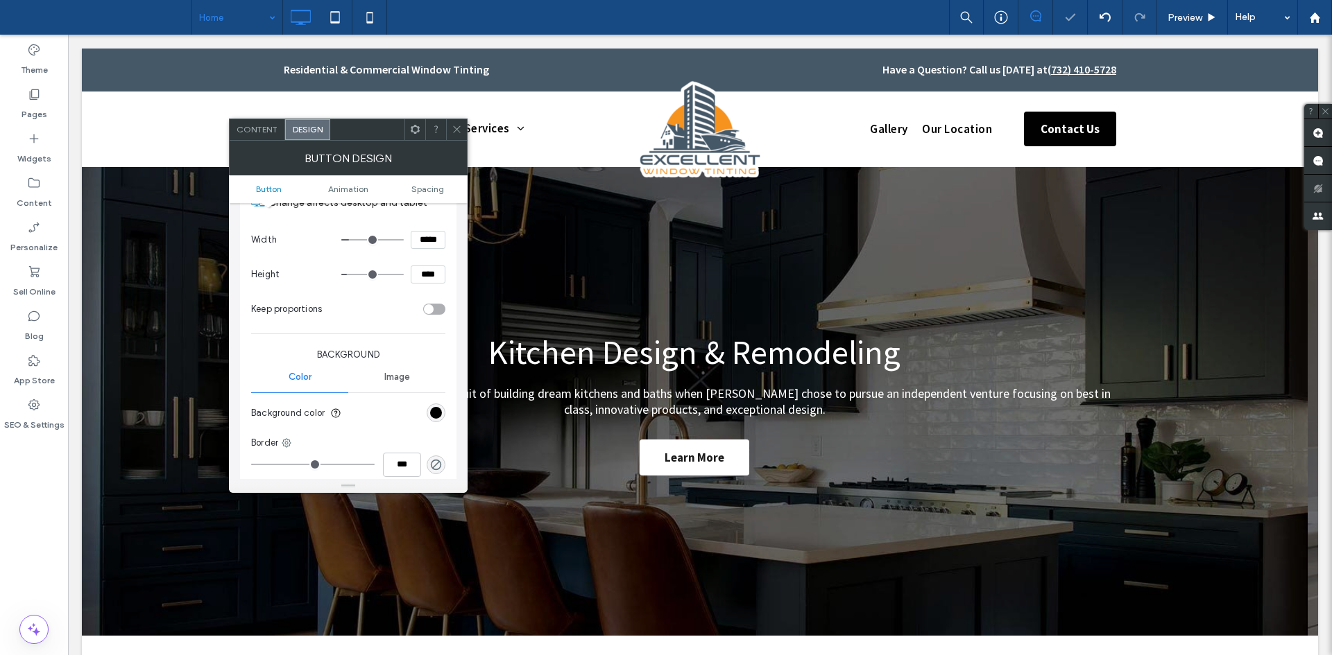
scroll to position [202, 0]
click at [442, 410] on div "rgb(1, 1, 1)" at bounding box center [436, 411] width 19 height 19
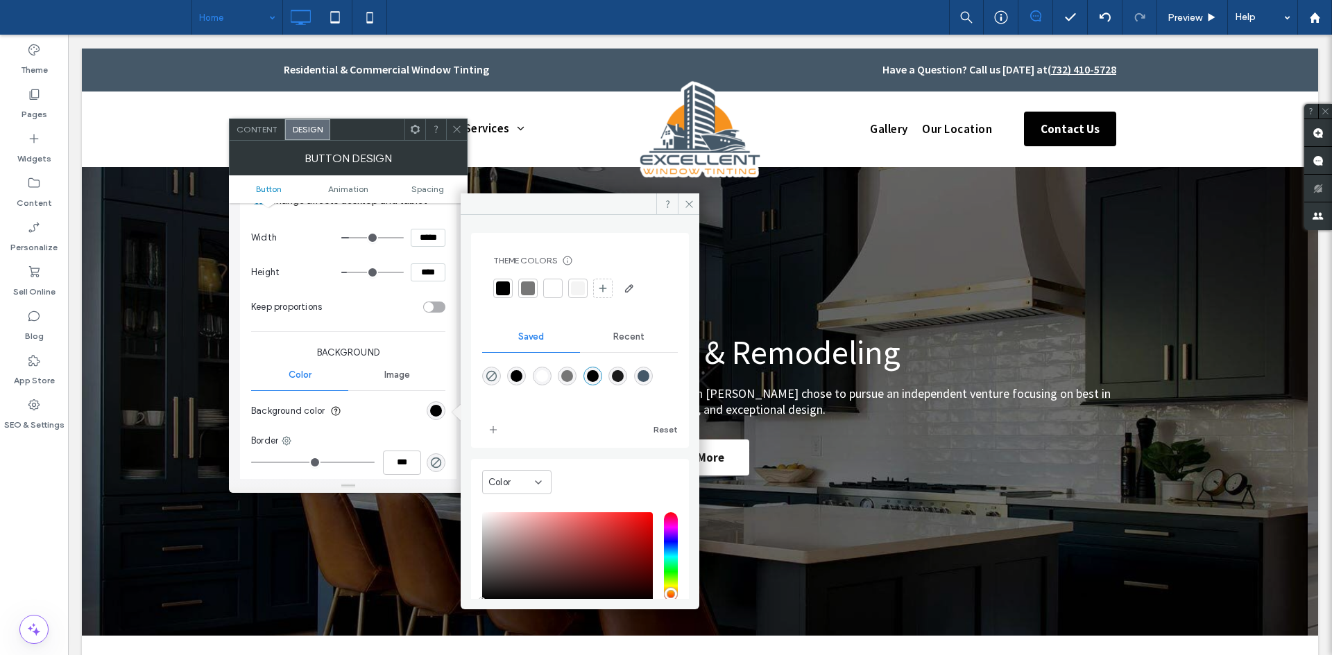
scroll to position [90, 0]
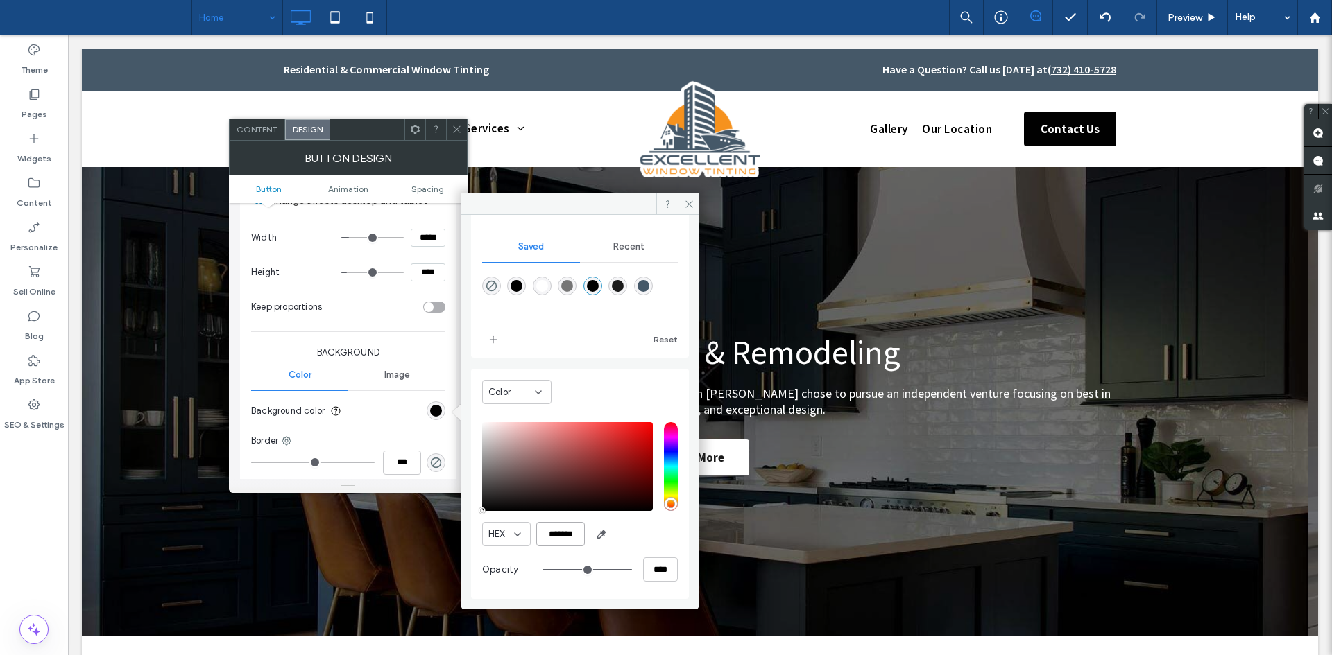
click at [565, 538] on input "*******" at bounding box center [560, 534] width 49 height 24
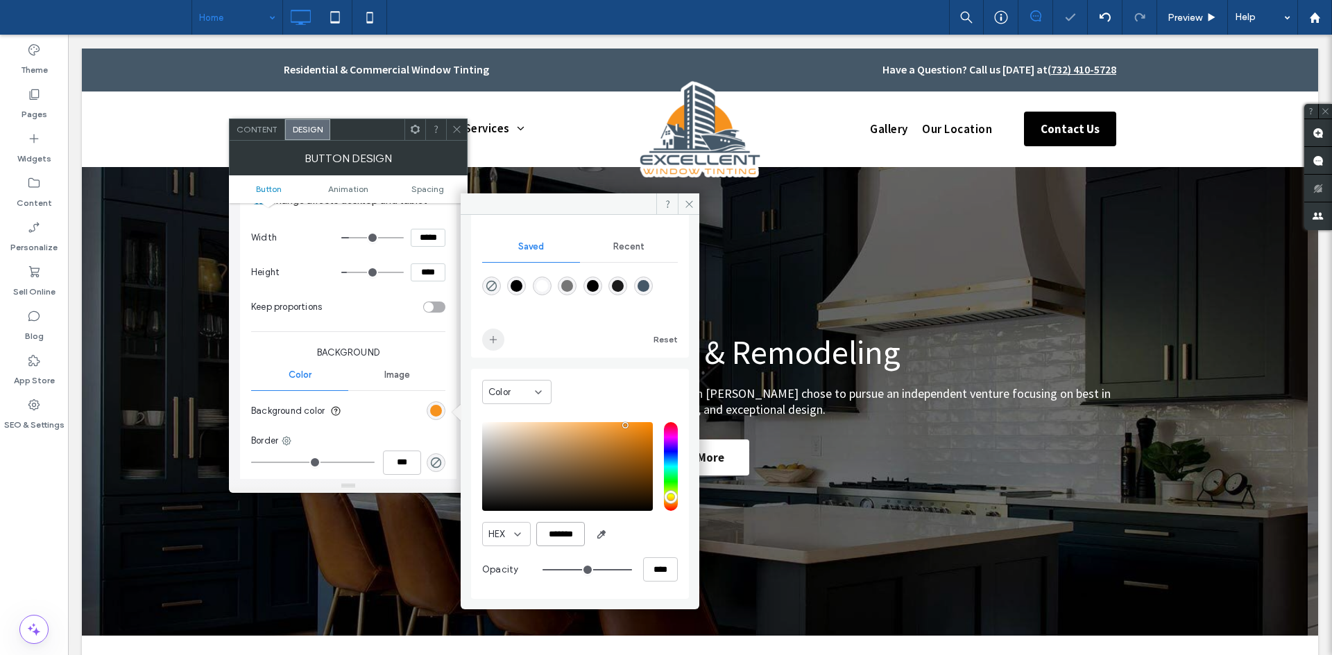
type input "*******"
click at [491, 347] on span "add color" at bounding box center [493, 340] width 22 height 22
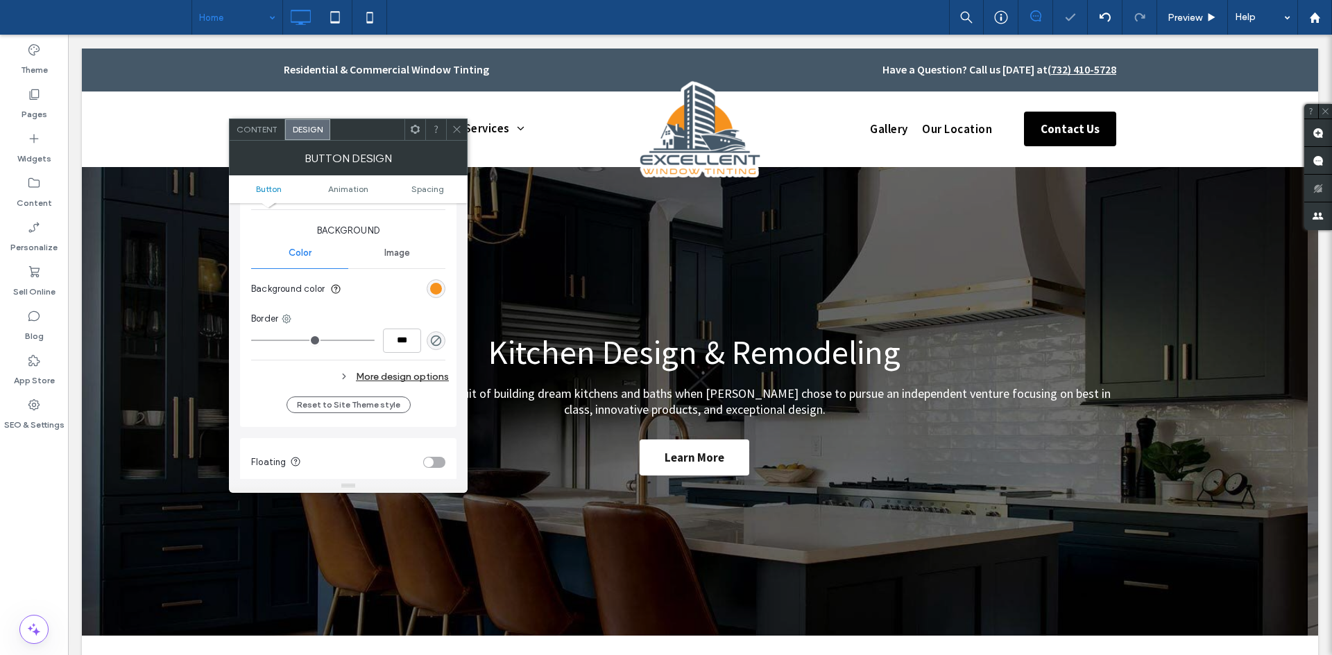
scroll to position [325, 0]
click at [406, 371] on div "More design options" at bounding box center [350, 375] width 198 height 19
click at [438, 405] on div "rgb(246, 146, 30)" at bounding box center [436, 406] width 12 height 12
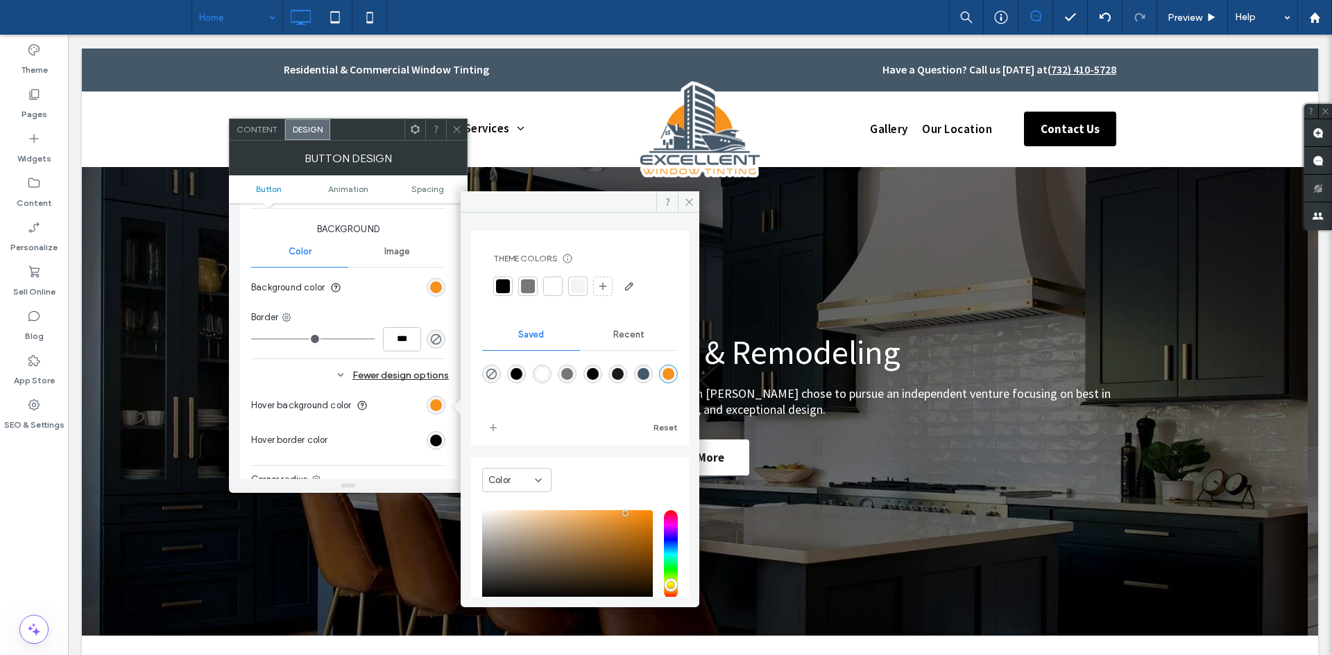
click at [653, 365] on div "rgba(69,88,104,1)" at bounding box center [643, 374] width 19 height 19
type input "*******"
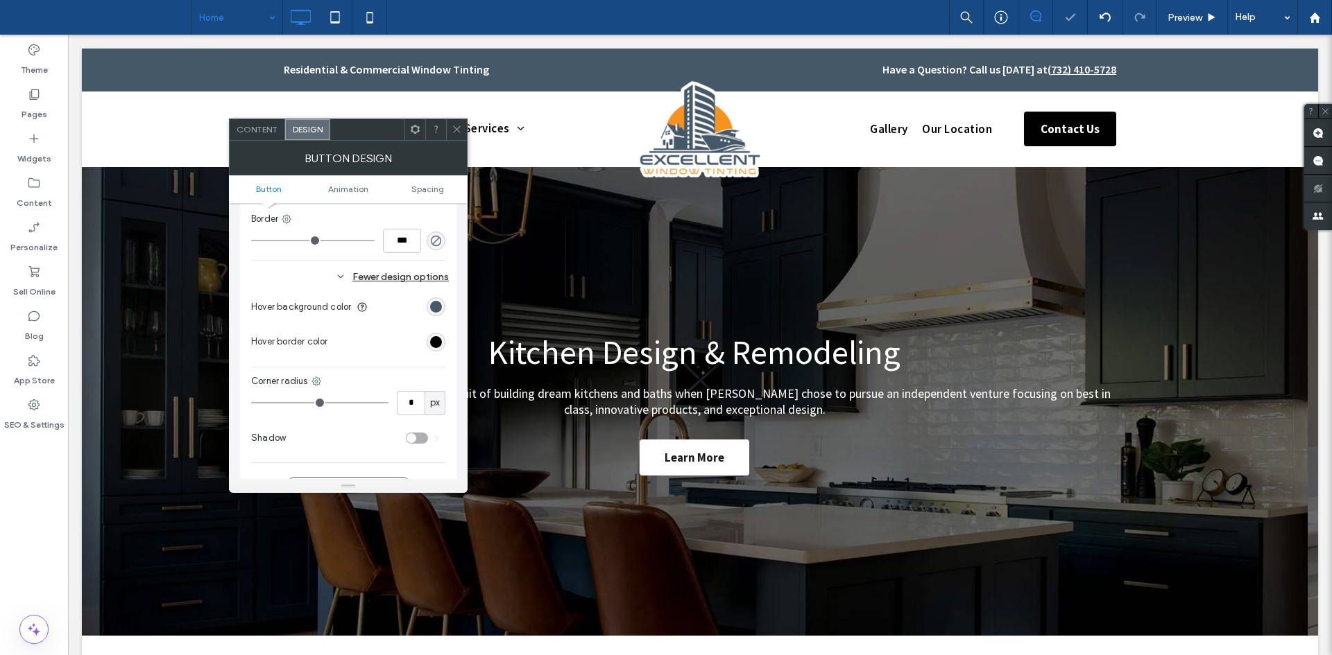
scroll to position [427, 0]
click at [458, 122] on span at bounding box center [457, 129] width 10 height 21
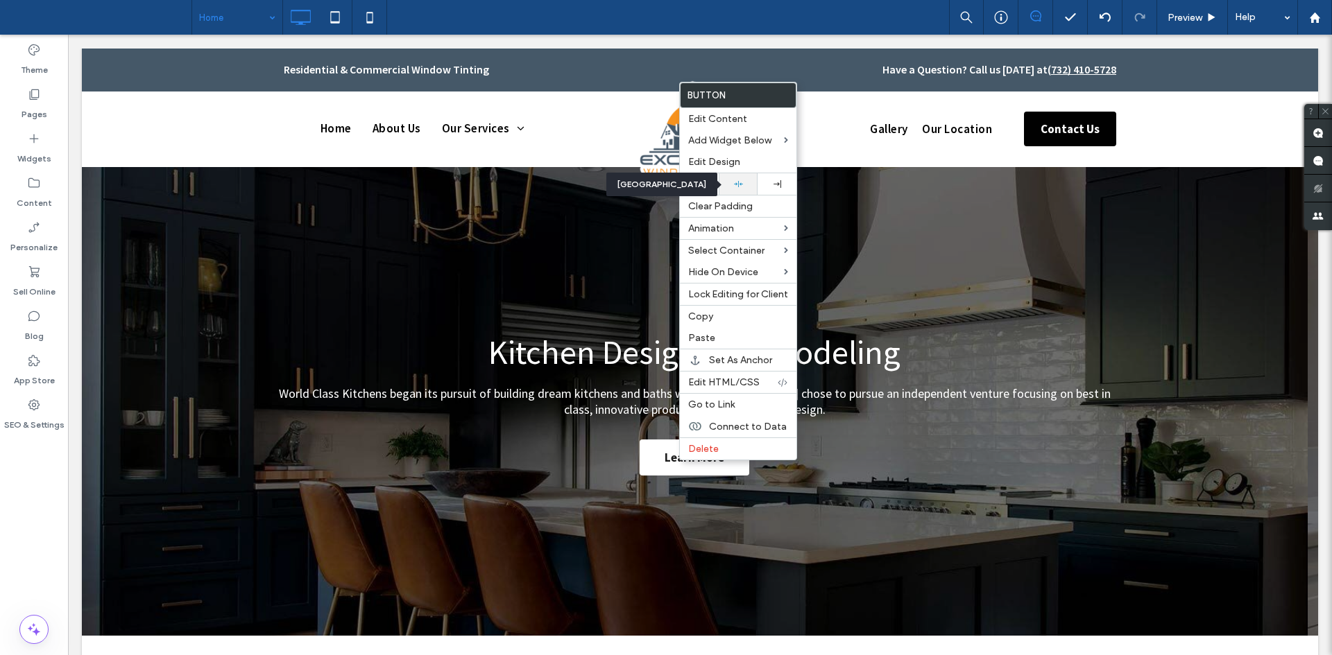
click at [734, 186] on icon at bounding box center [738, 184] width 9 height 9
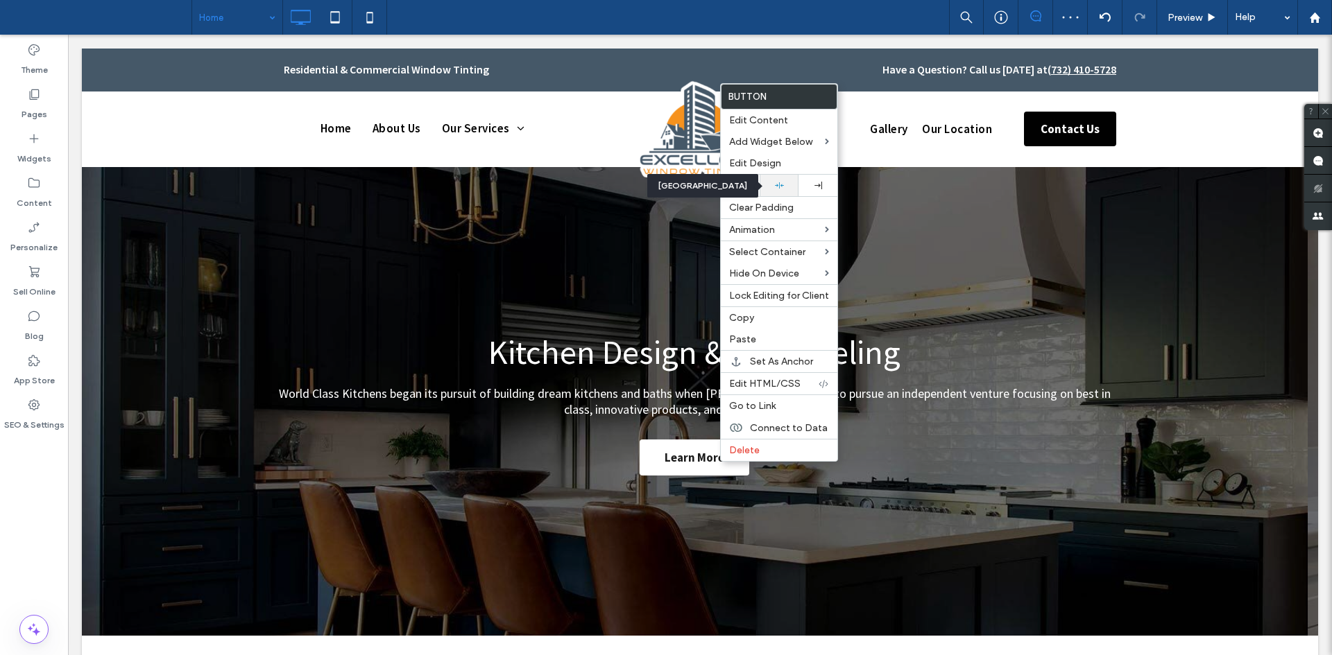
click at [780, 186] on icon at bounding box center [779, 185] width 9 height 9
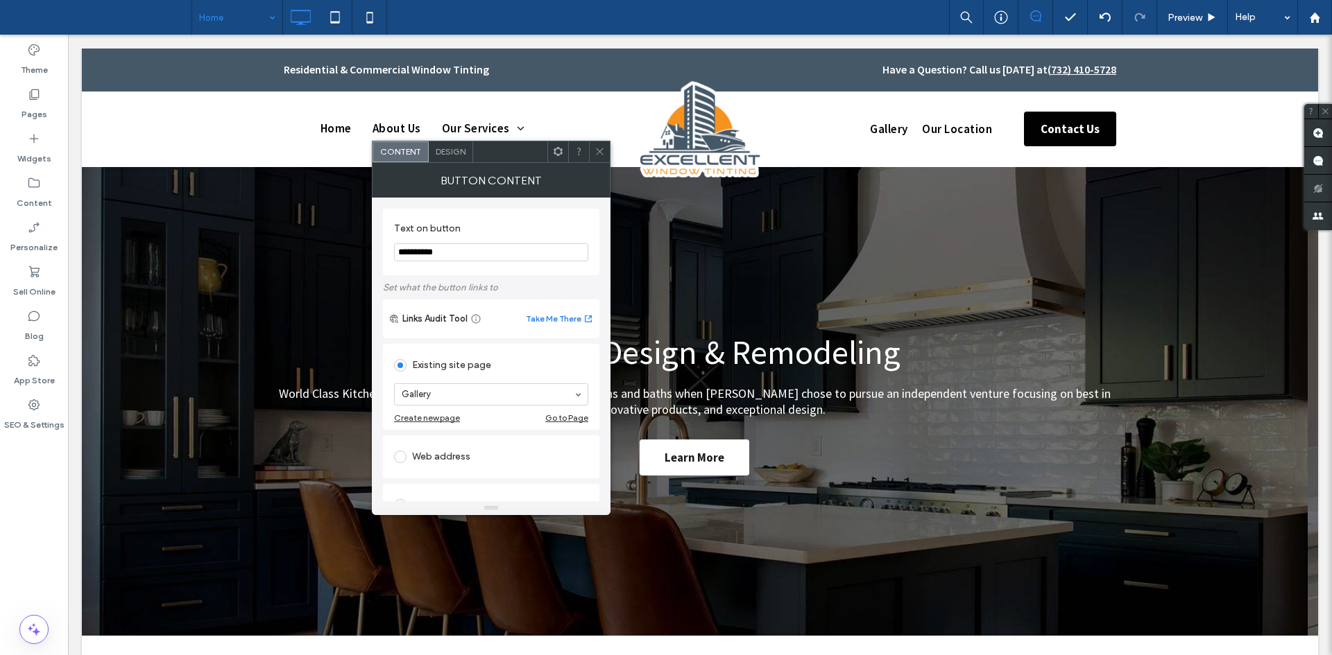
click at [446, 148] on span "Design" at bounding box center [451, 151] width 30 height 10
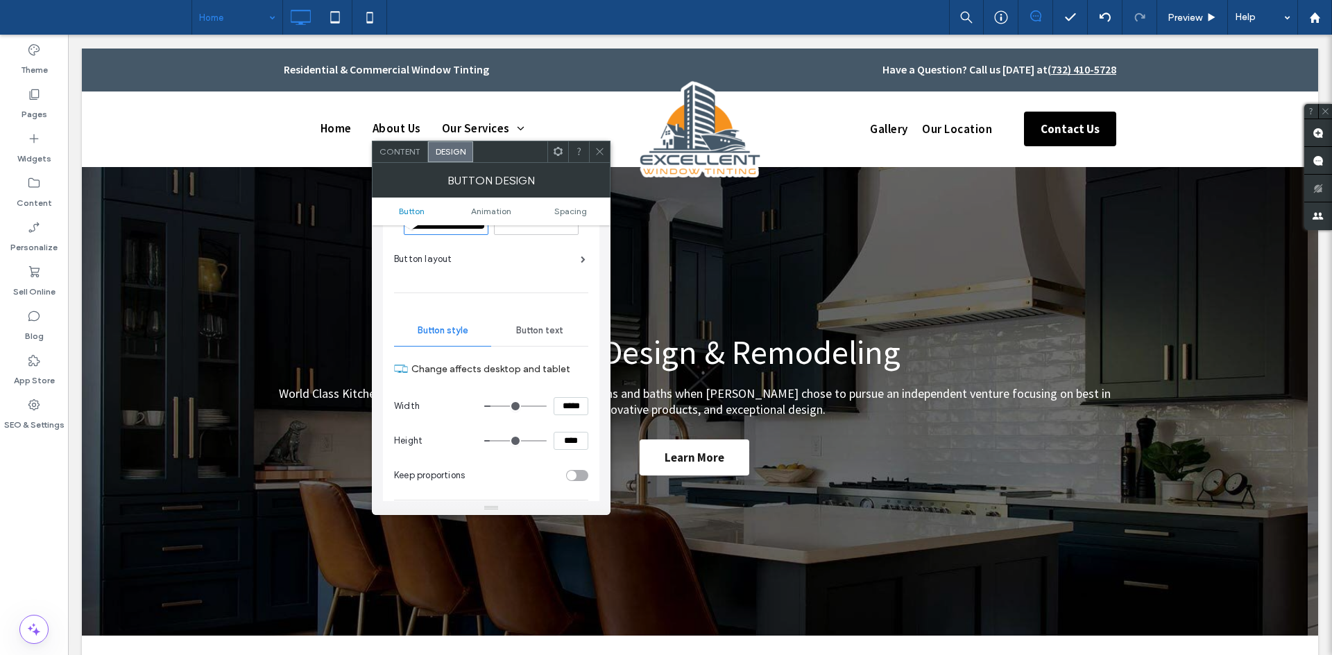
scroll to position [64, 0]
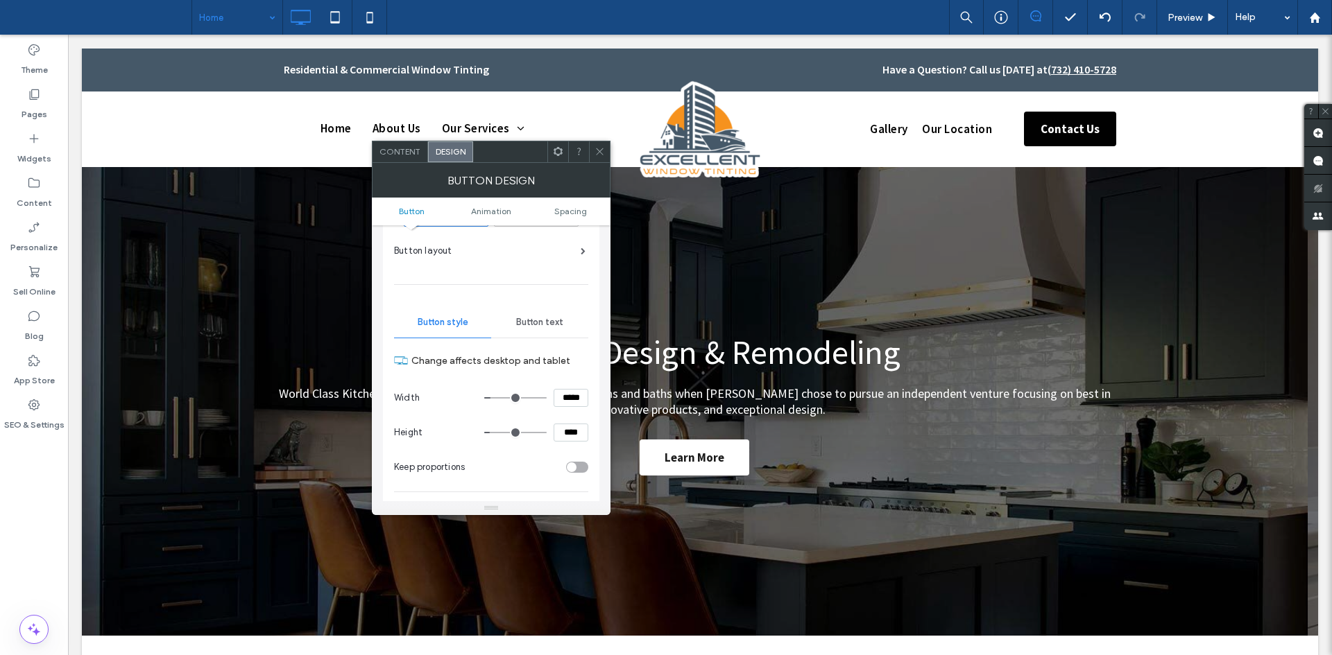
click at [565, 434] on input "****" at bounding box center [570, 433] width 35 height 18
type input "****"
type input "**"
click at [574, 404] on input "*****" at bounding box center [570, 398] width 35 height 18
type input "***"
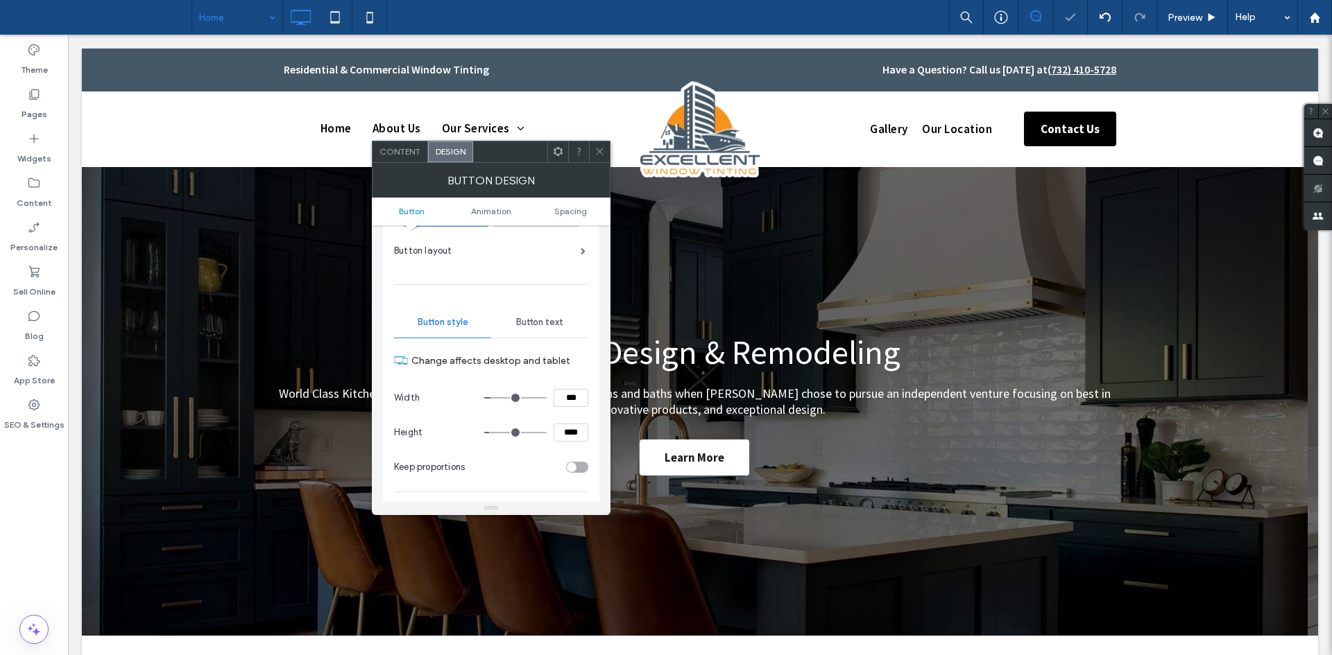
click at [592, 151] on div at bounding box center [599, 151] width 21 height 21
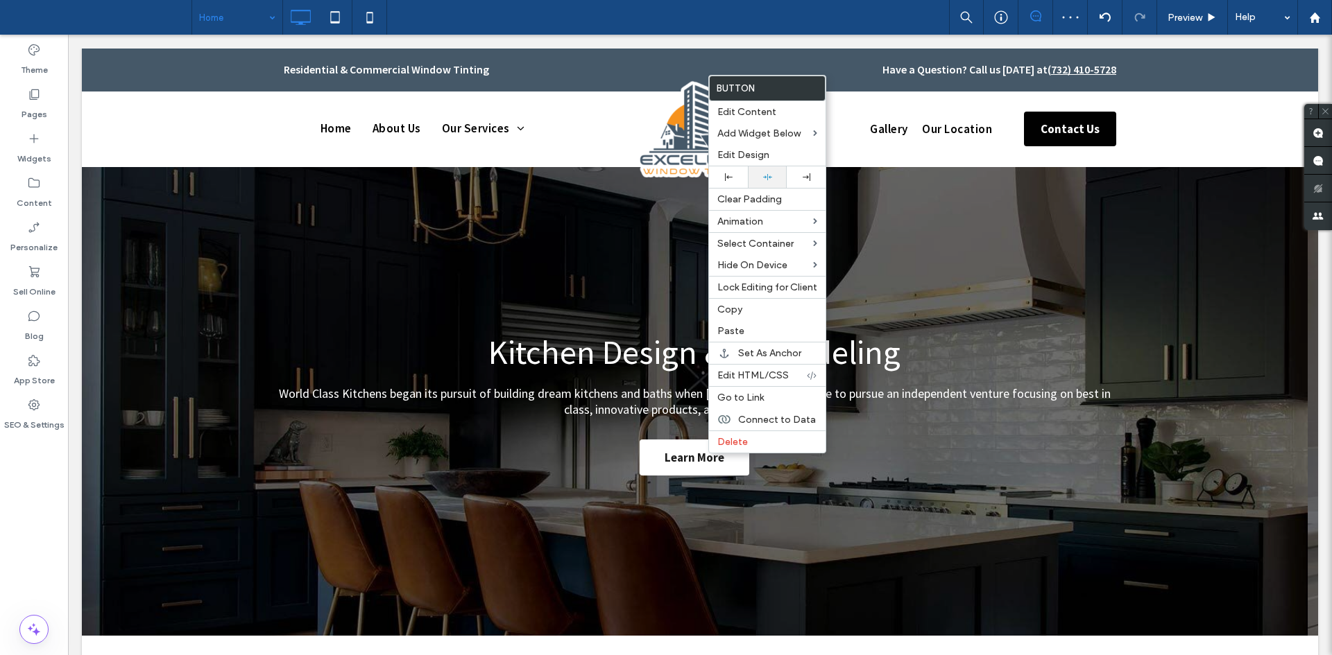
click at [766, 175] on icon at bounding box center [767, 177] width 9 height 9
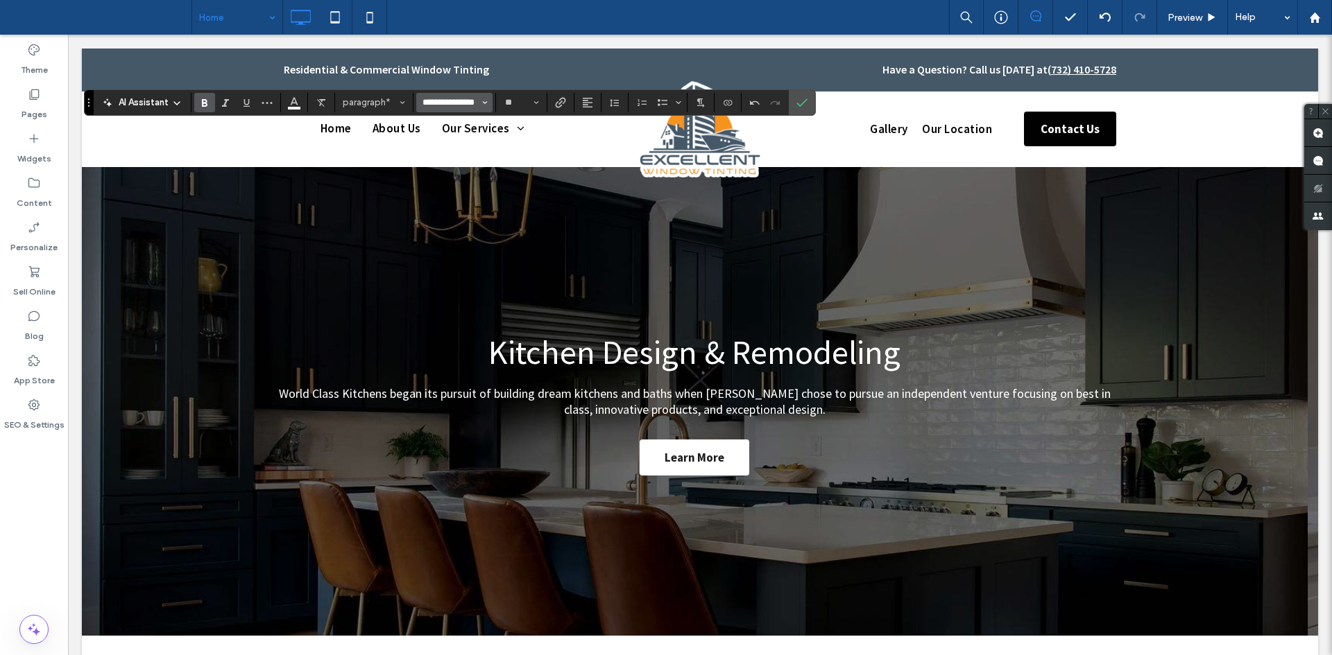
click at [458, 105] on input "**********" at bounding box center [450, 102] width 59 height 11
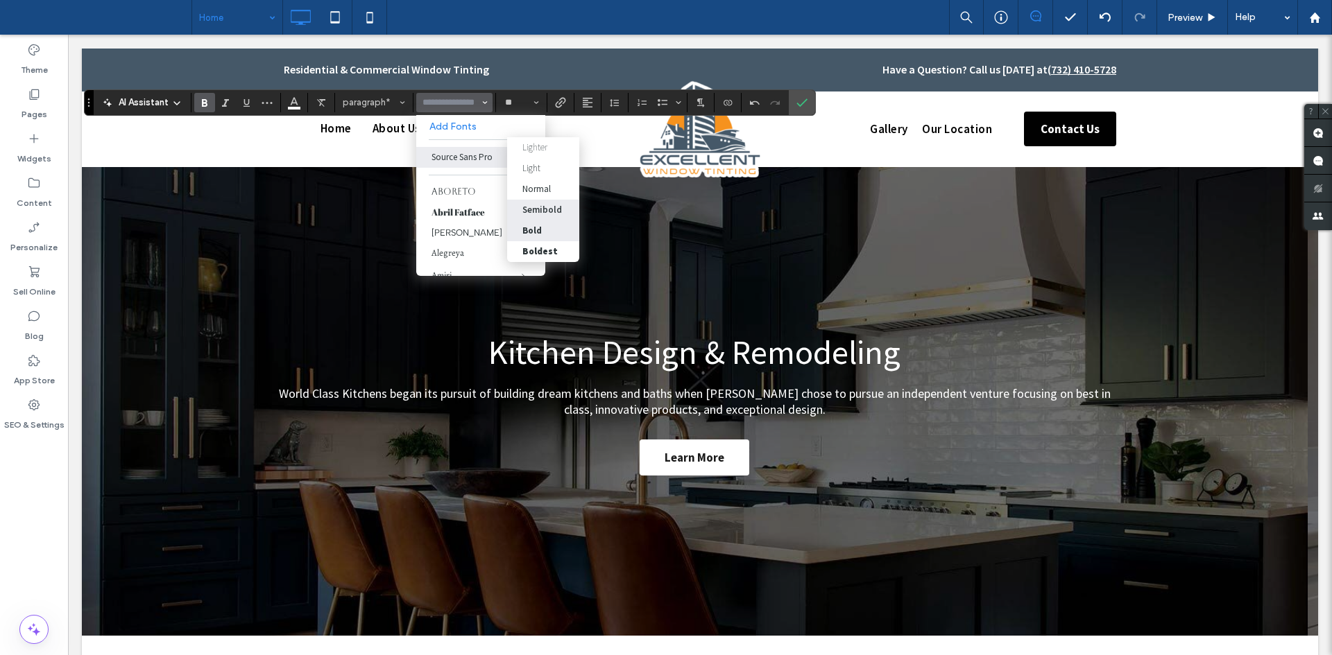
click at [541, 200] on label "Semibold" at bounding box center [543, 210] width 72 height 21
type input "**********"
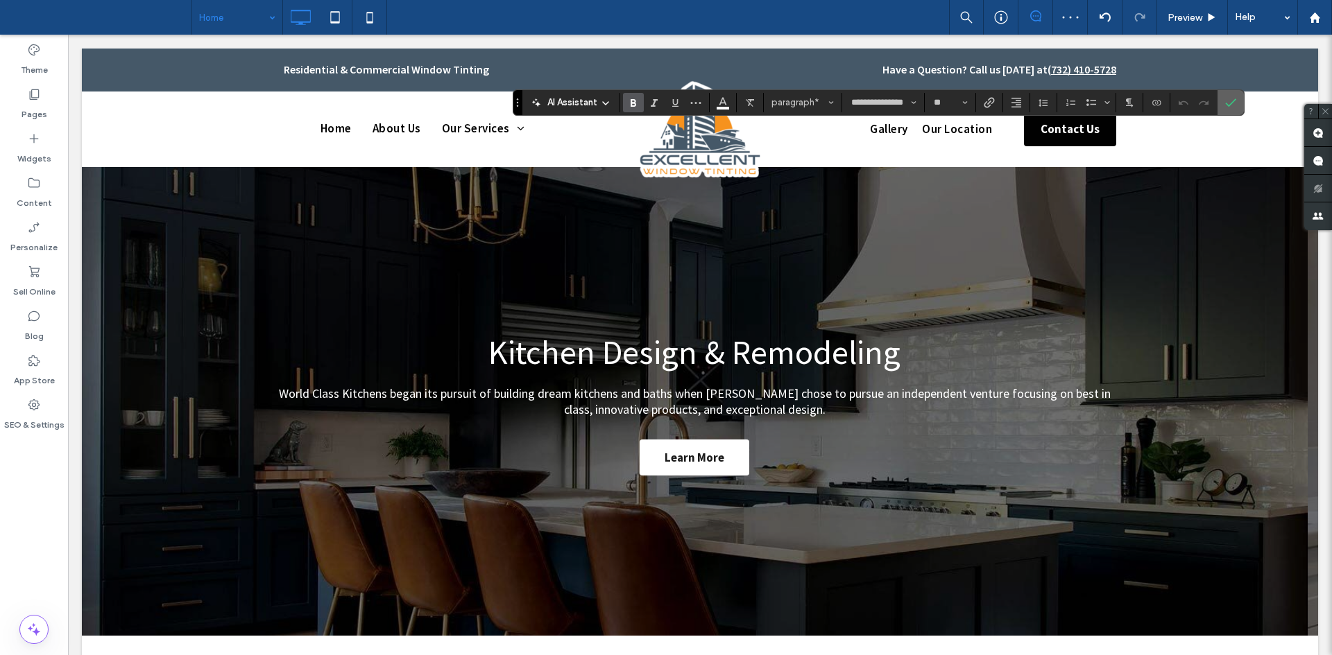
click at [1219, 108] on section at bounding box center [1230, 102] width 26 height 25
click at [1236, 112] on label "Confirm" at bounding box center [1230, 102] width 21 height 25
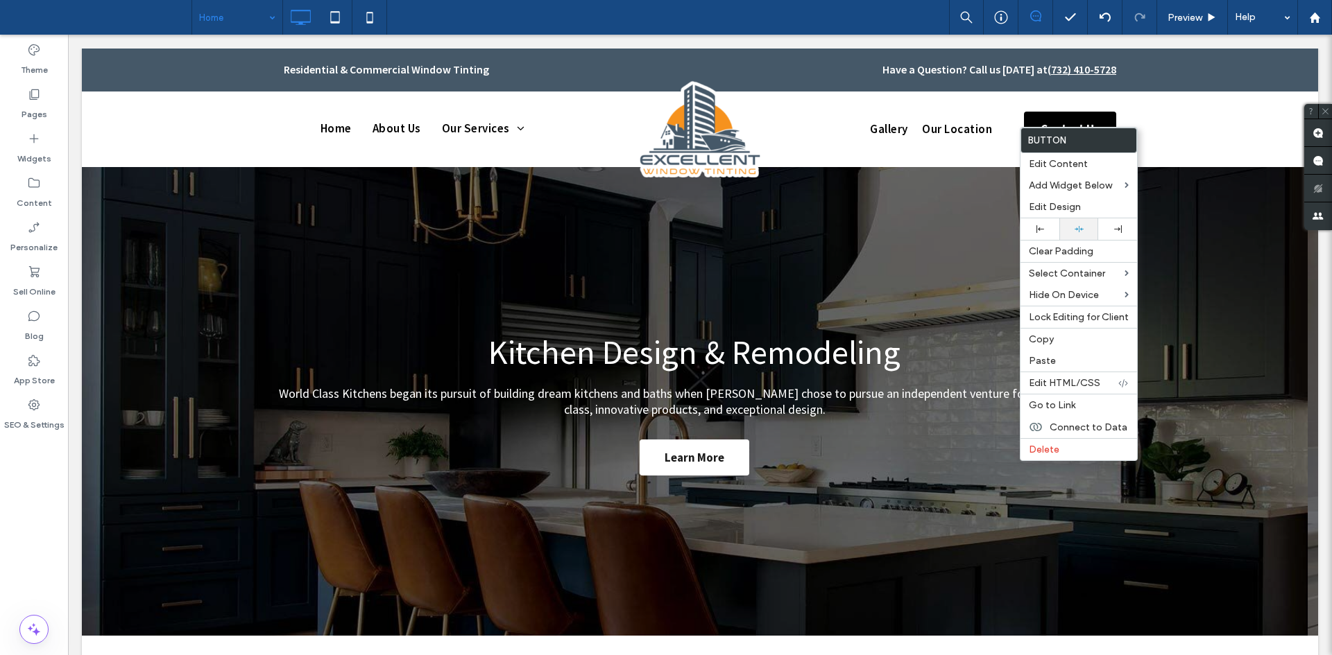
click at [1076, 226] on icon at bounding box center [1078, 229] width 9 height 9
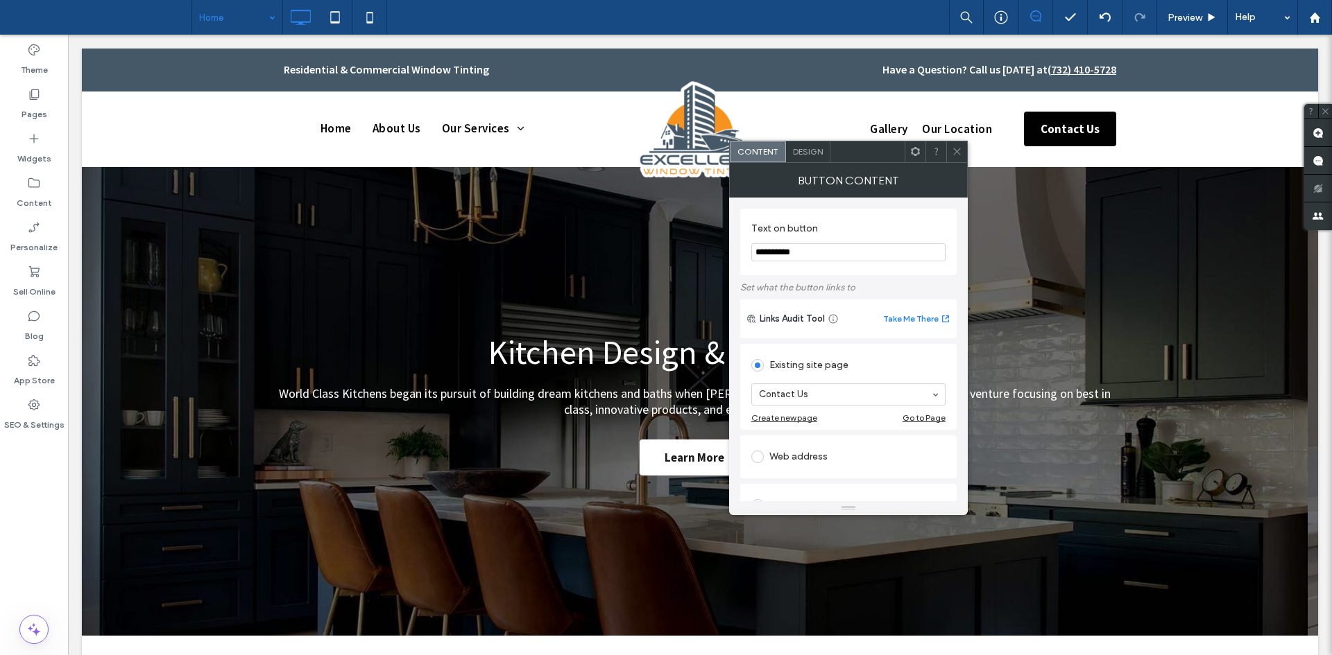
click at [791, 260] on input "**********" at bounding box center [848, 252] width 194 height 18
paste input "********"
type input "**********"
click at [810, 155] on span "Design" at bounding box center [808, 151] width 30 height 10
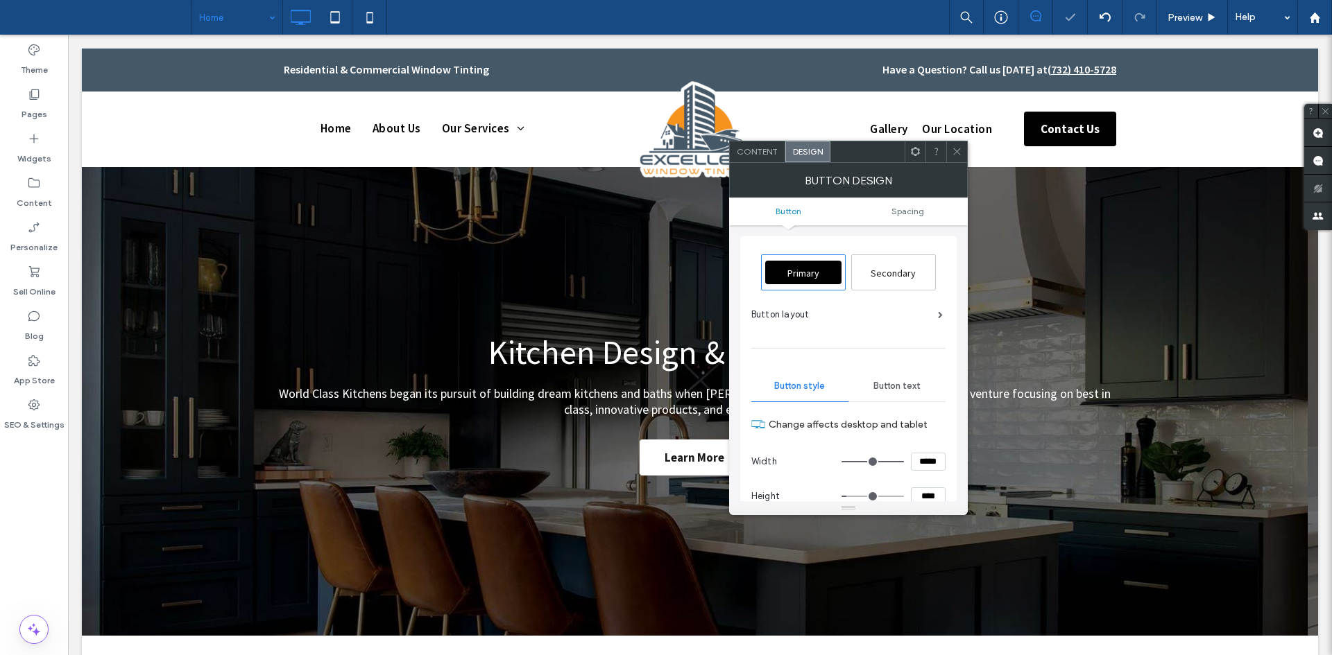
click at [897, 381] on span "Button text" at bounding box center [896, 386] width 47 height 11
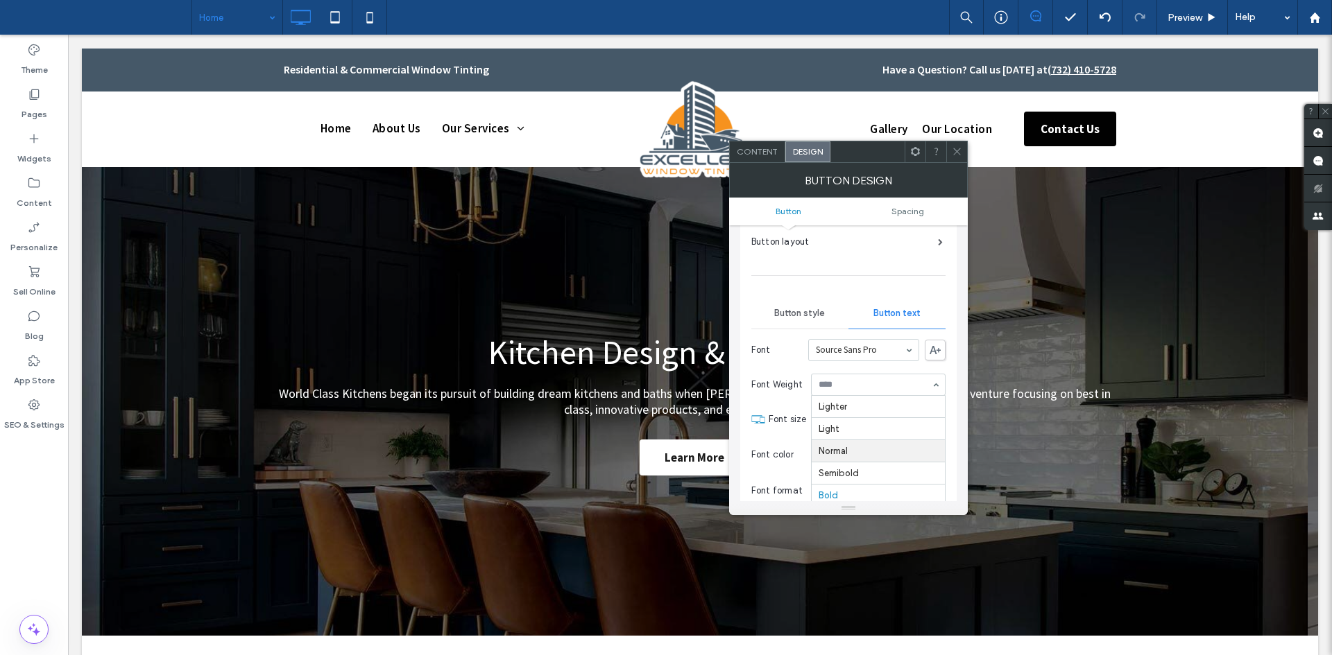
drag, startPoint x: 844, startPoint y: 380, endPoint x: 861, endPoint y: 467, distance: 89.1
click at [760, 153] on span "Content" at bounding box center [757, 151] width 41 height 10
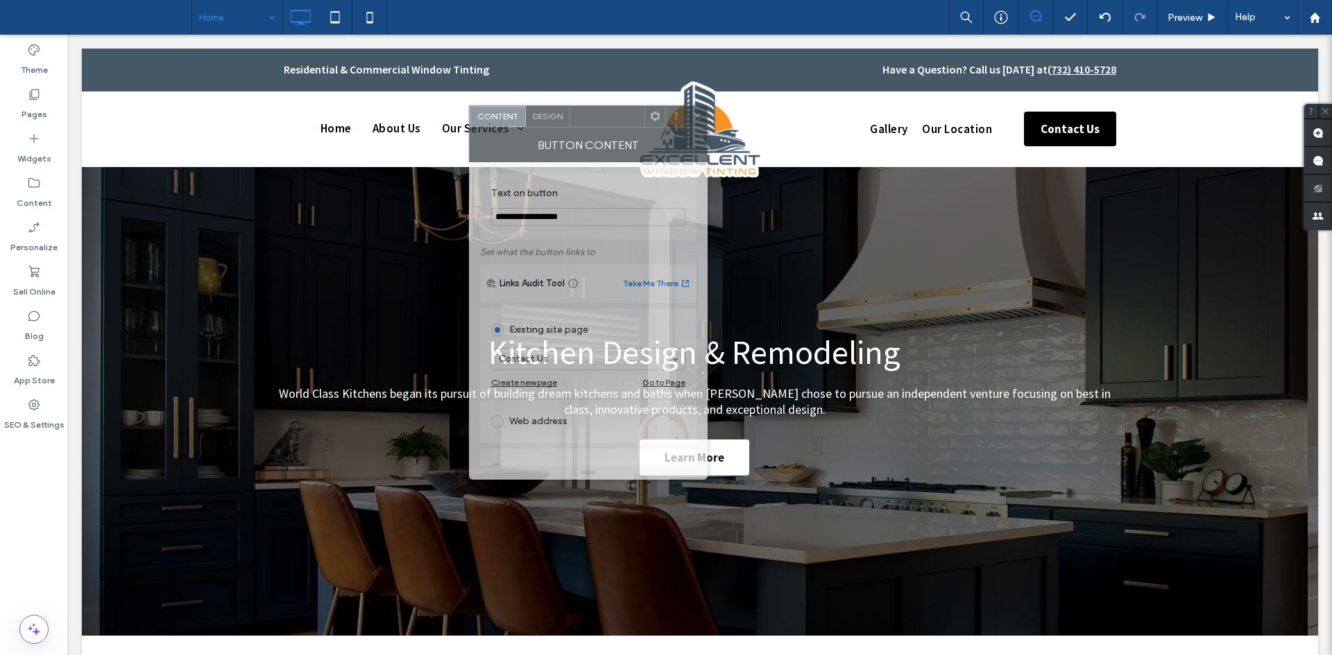
drag, startPoint x: 831, startPoint y: 157, endPoint x: 571, endPoint y: 122, distance: 262.5
click at [571, 122] on div at bounding box center [607, 116] width 74 height 21
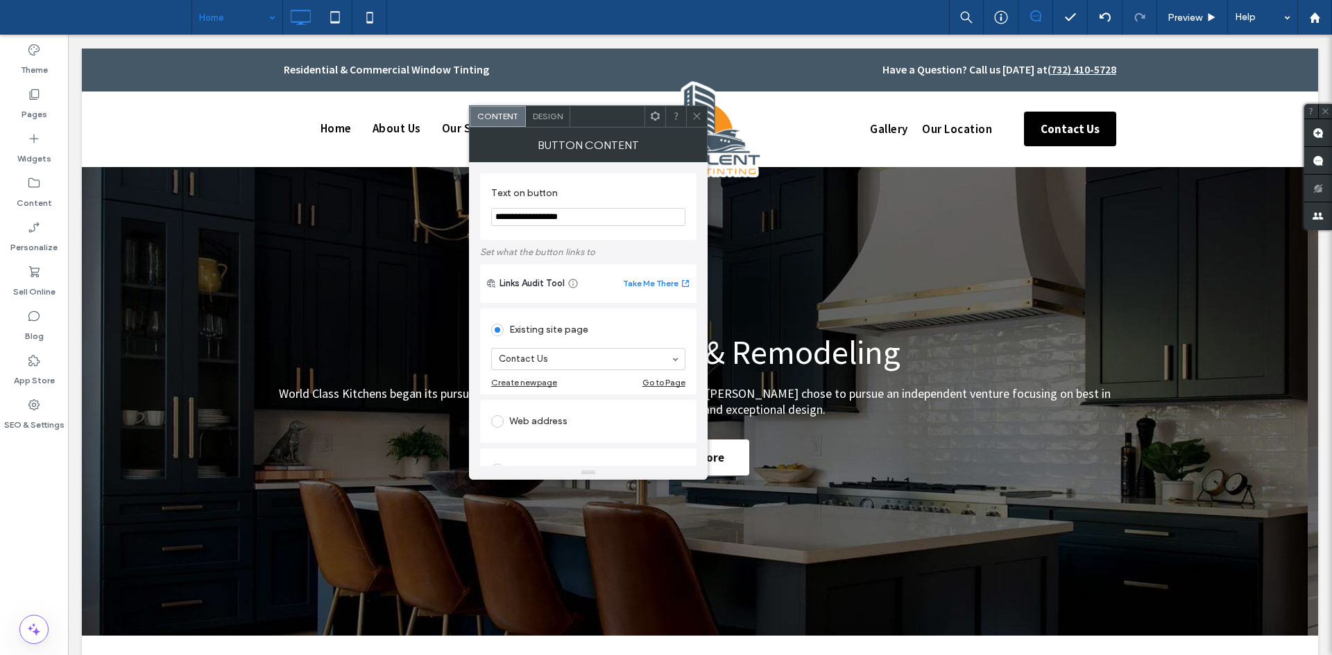
click at [547, 125] on div "Design" at bounding box center [548, 116] width 44 height 21
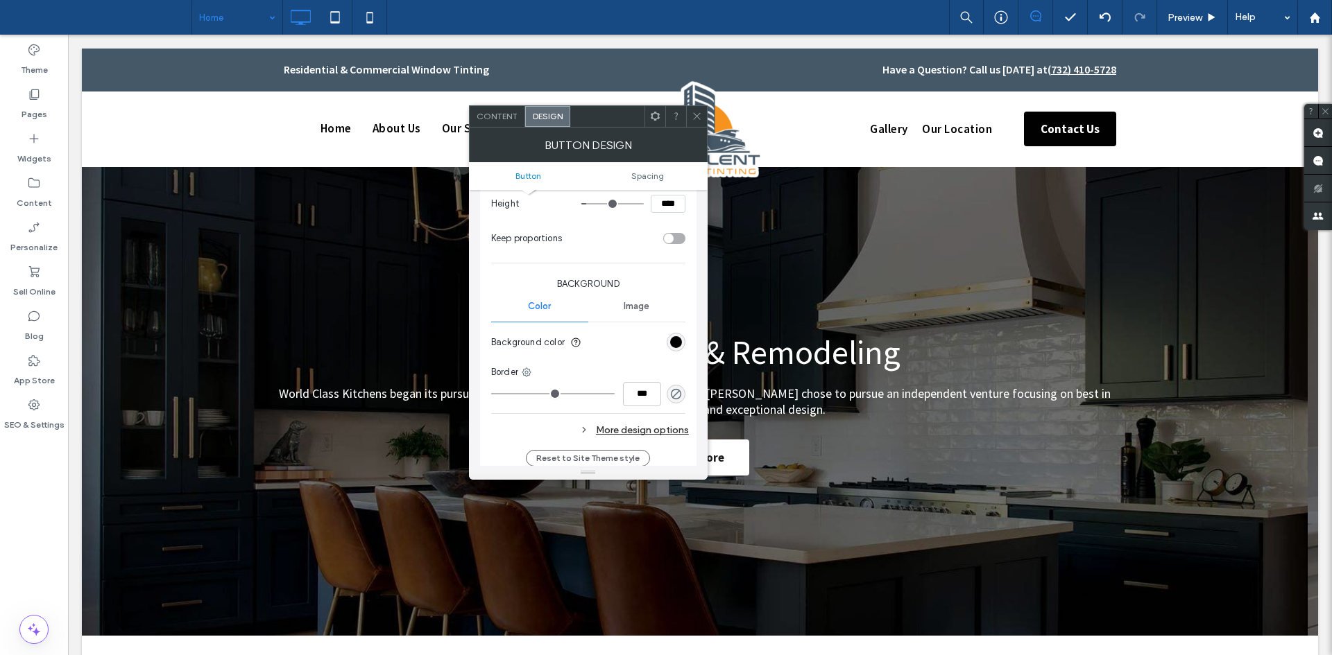
scroll to position [261, 0]
click at [673, 339] on div "rgb(1, 1, 1)" at bounding box center [676, 338] width 12 height 12
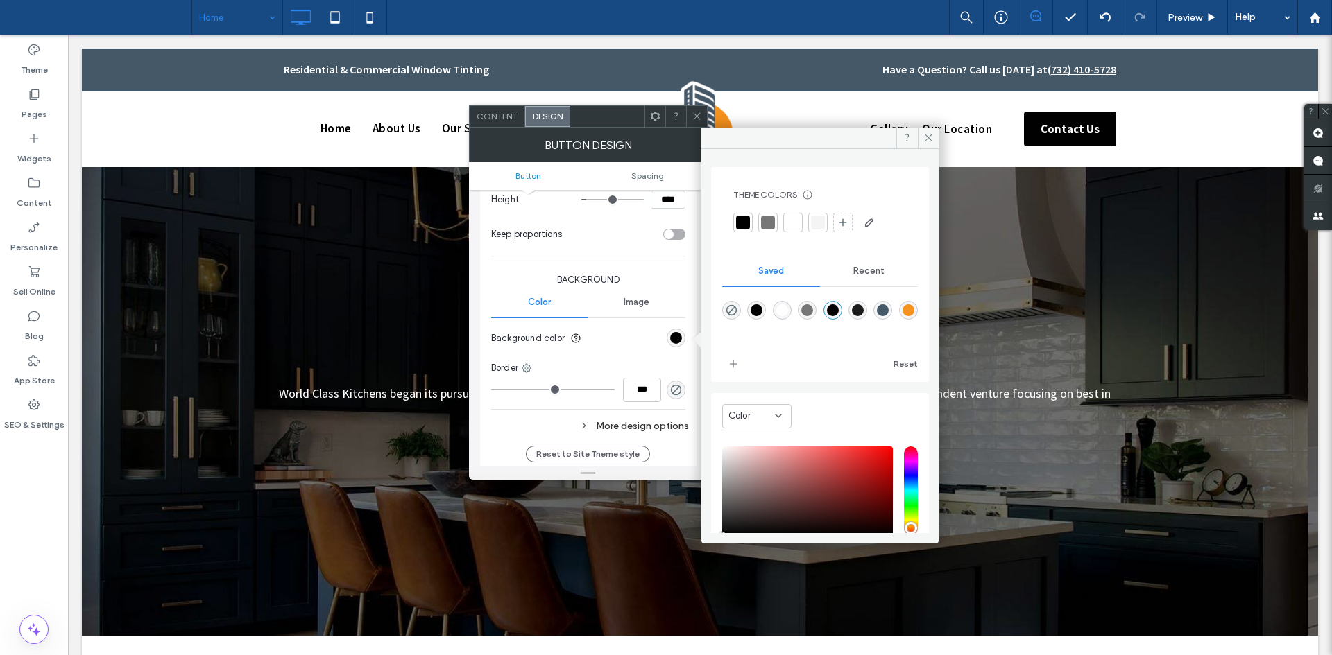
click at [899, 320] on div "rgba(246,146,30,1)" at bounding box center [908, 310] width 19 height 19
type input "*******"
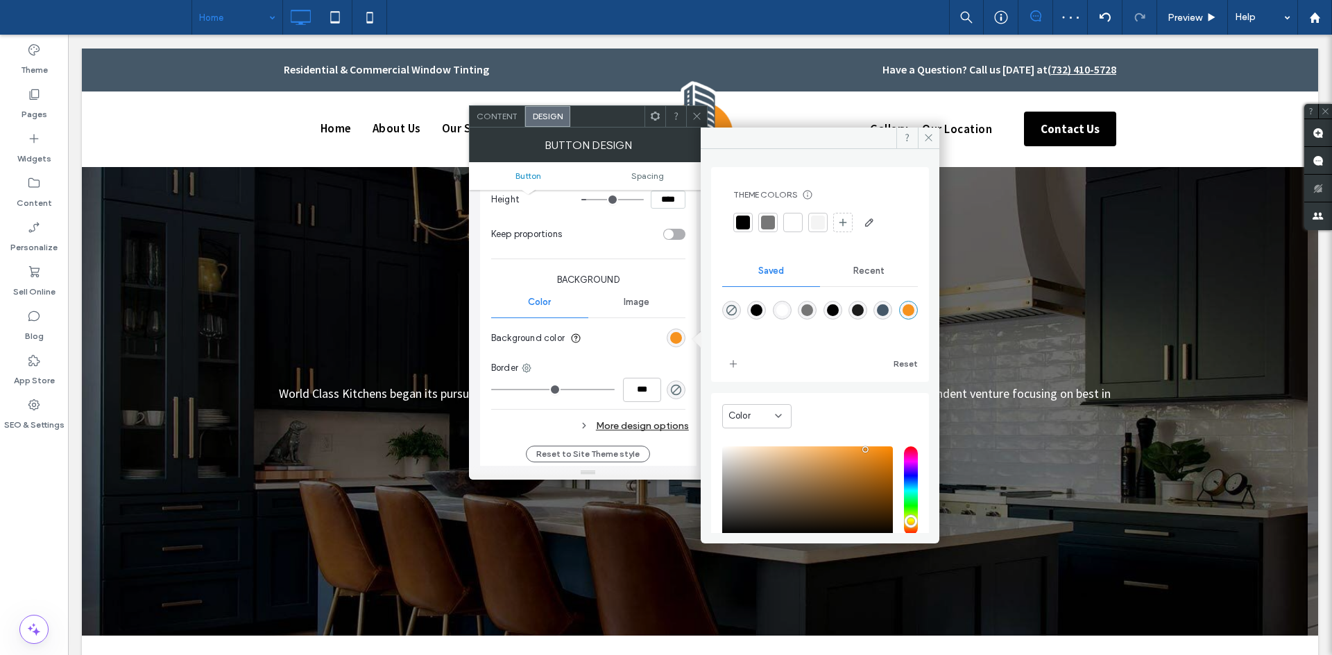
scroll to position [90, 0]
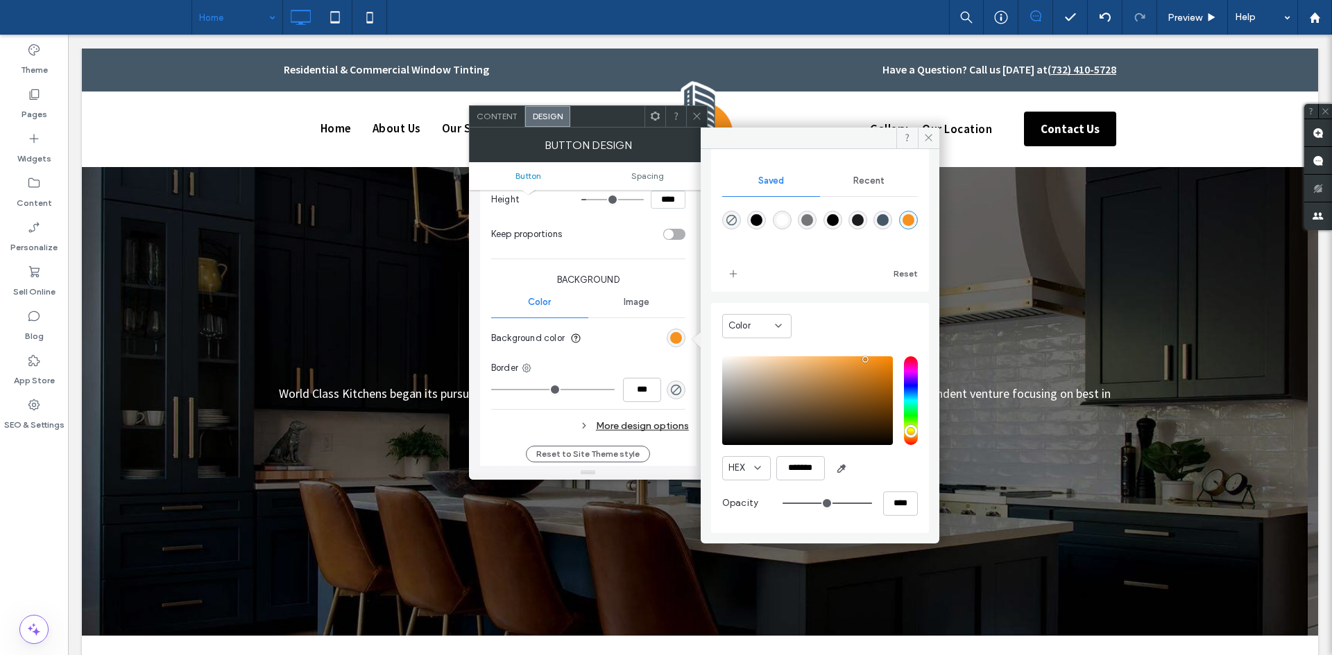
click at [653, 420] on div "More design options" at bounding box center [590, 426] width 198 height 19
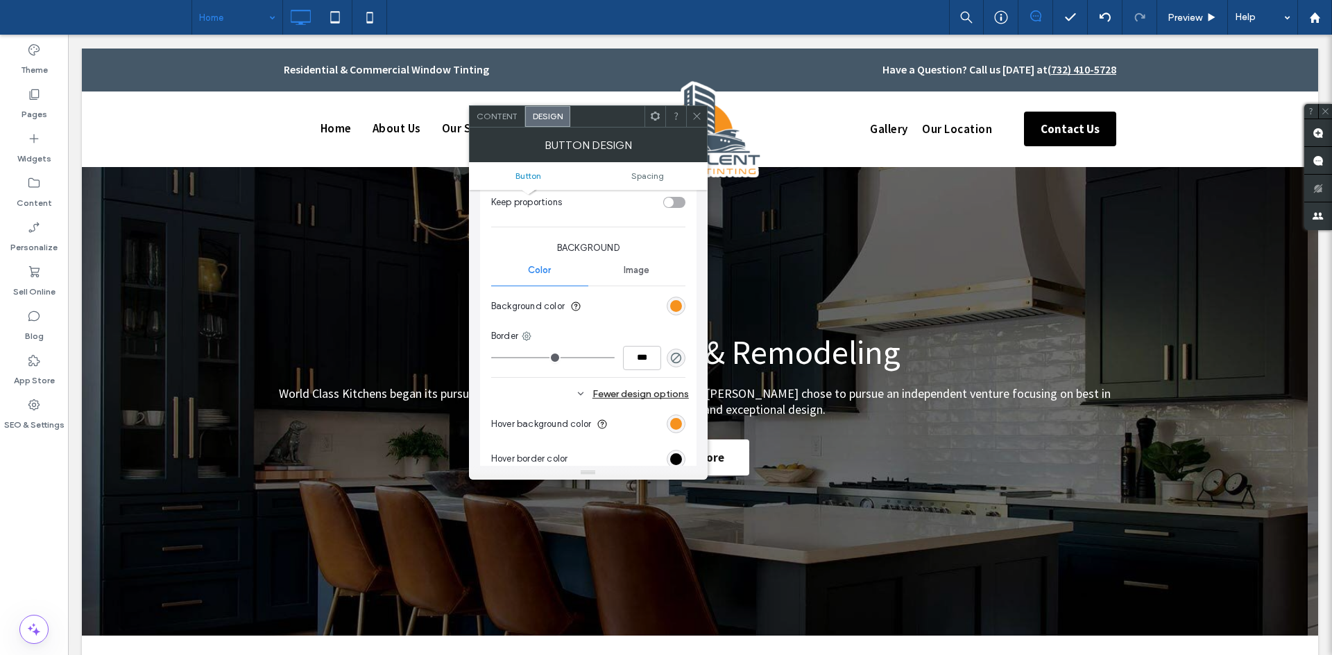
scroll to position [294, 0]
click at [676, 429] on div "rgb(246, 146, 30)" at bounding box center [676, 423] width 19 height 19
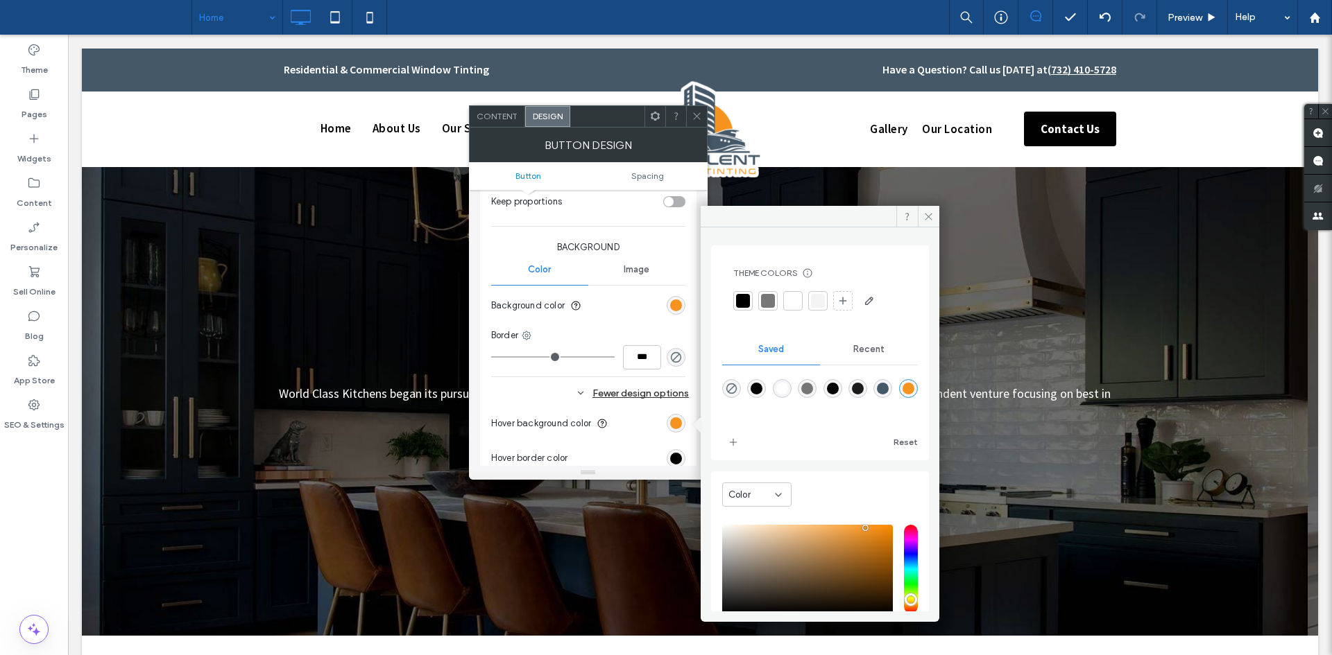
click at [889, 393] on div "rgba(69,88,104,1)" at bounding box center [883, 389] width 12 height 12
type input "*******"
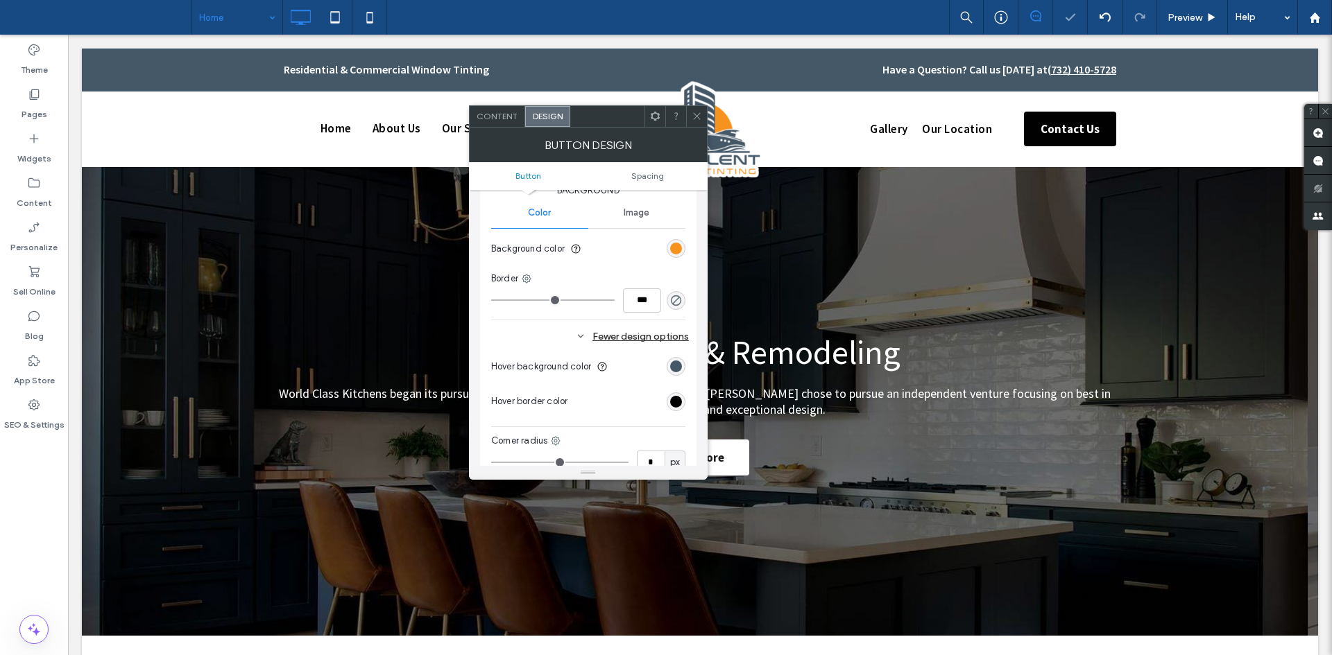
scroll to position [352, 0]
click at [694, 114] on icon at bounding box center [697, 116] width 10 height 10
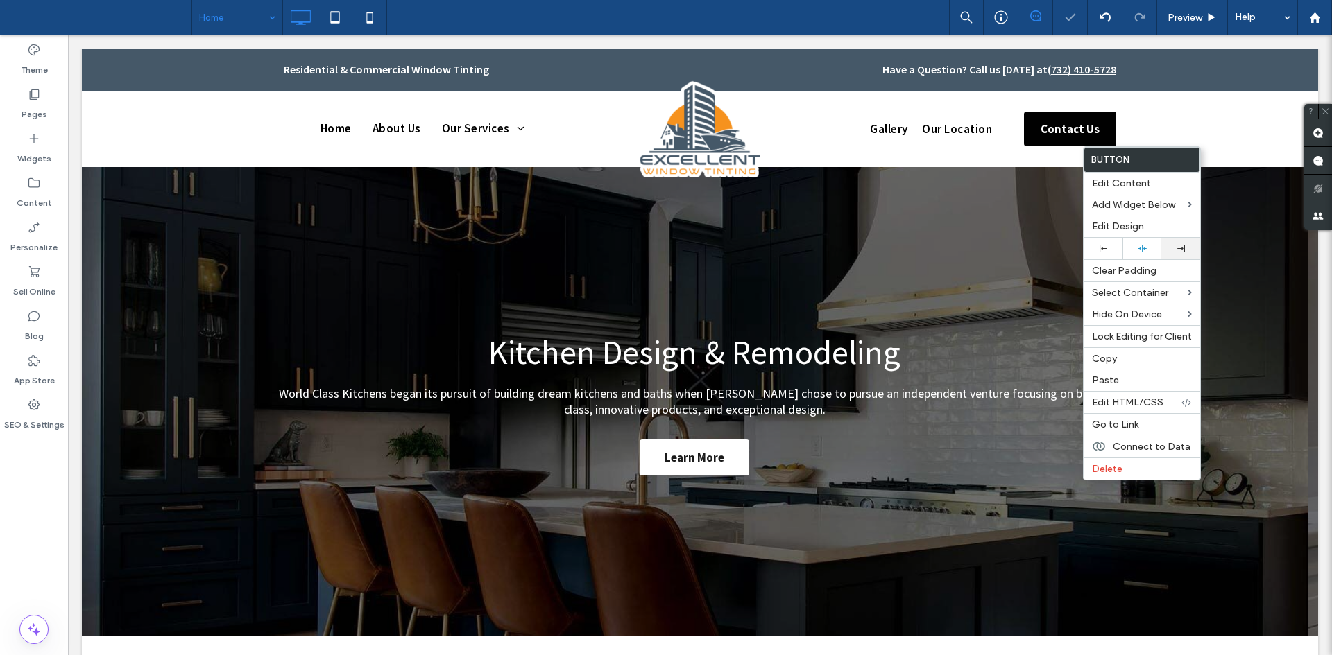
click at [1191, 252] on div at bounding box center [1180, 249] width 39 height 22
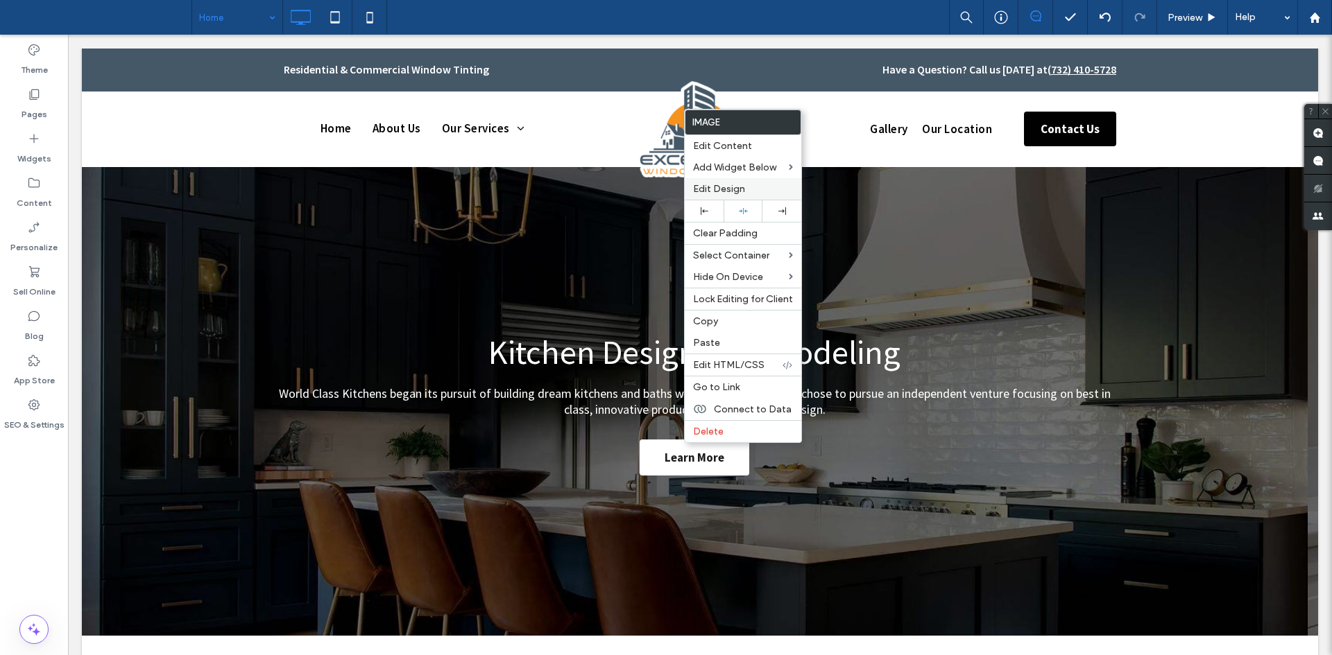
click at [727, 182] on div "Edit Design" at bounding box center [743, 189] width 117 height 22
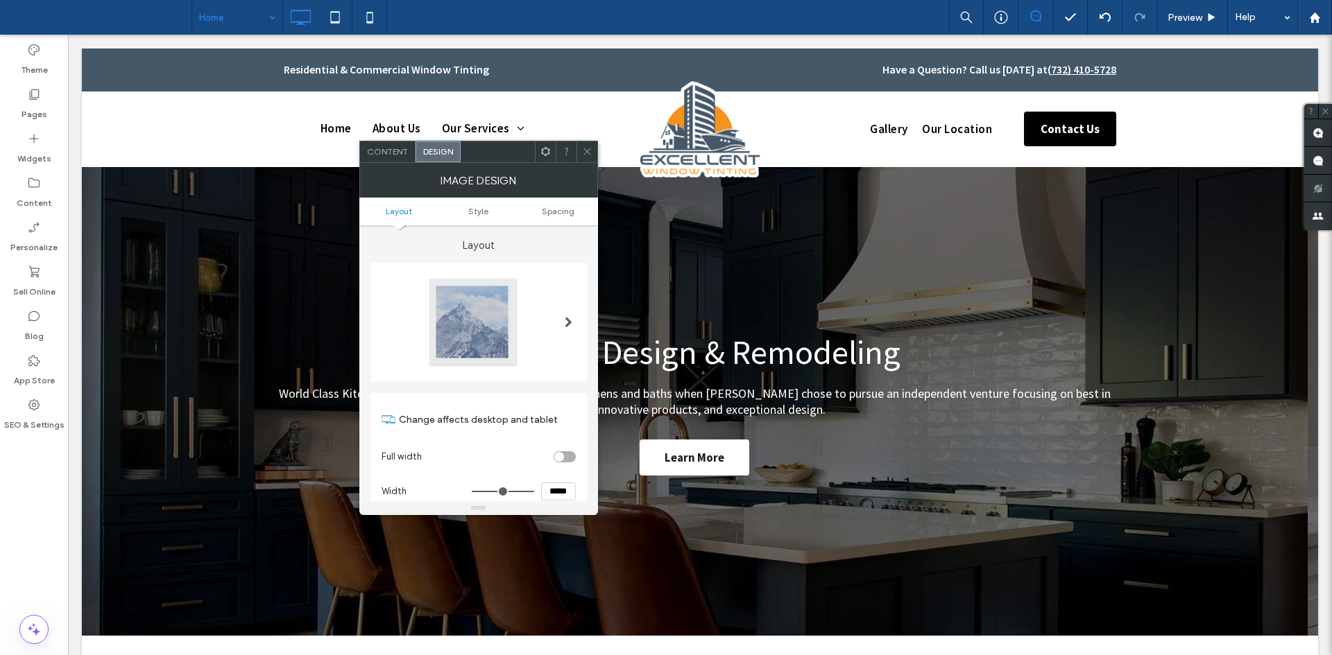
click at [547, 216] on ul "Layout Style Spacing" at bounding box center [478, 212] width 239 height 28
click at [560, 207] on span "Spacing" at bounding box center [558, 211] width 33 height 10
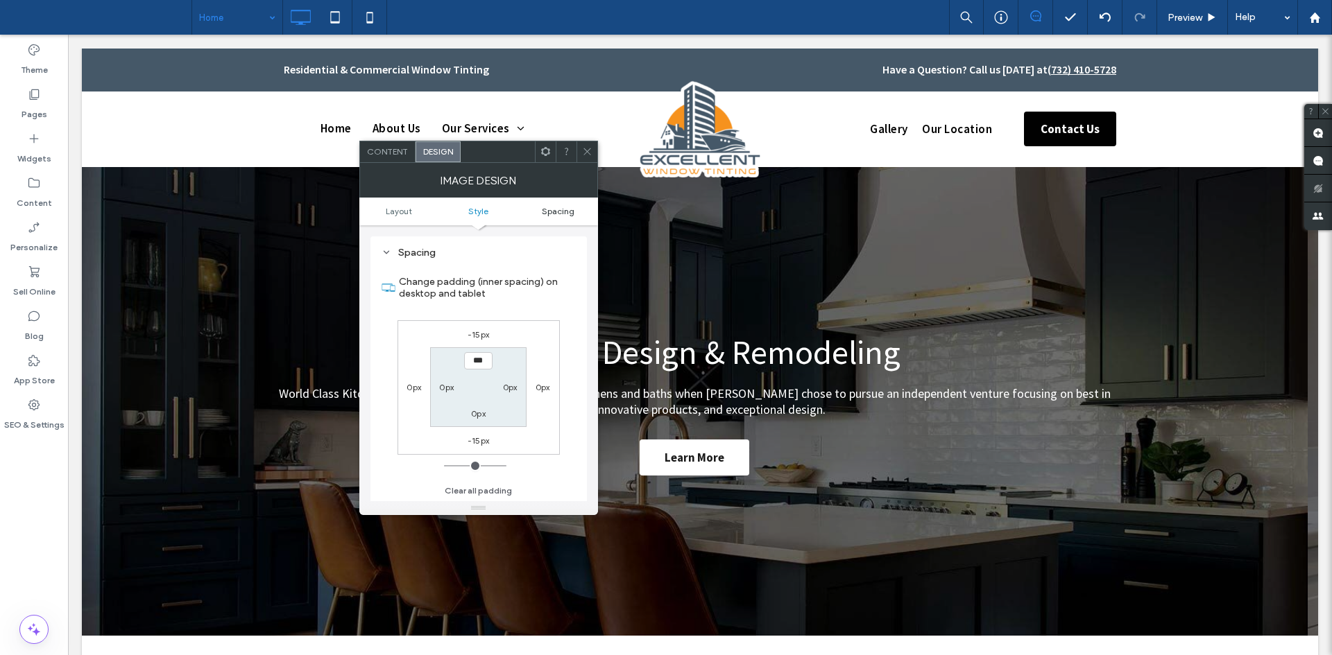
scroll to position [654, 0]
click at [479, 330] on label "-15px" at bounding box center [478, 334] width 22 height 10
type input "*"
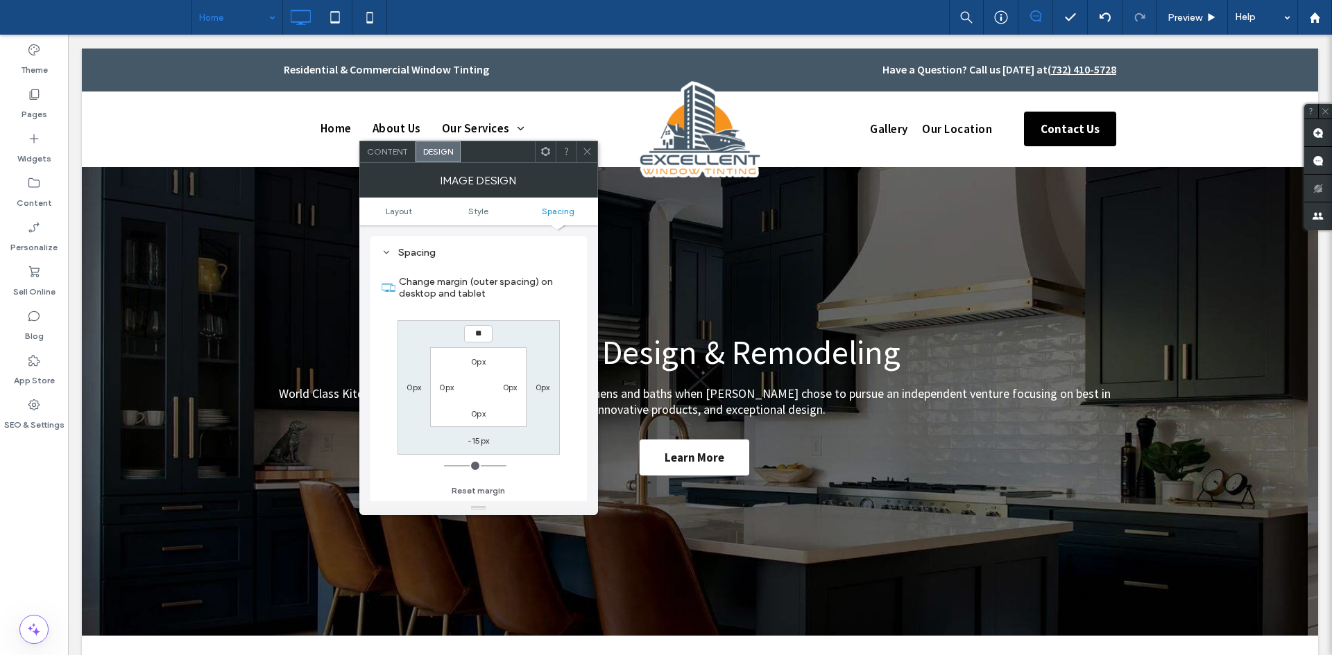
type input "***"
type input "*"
type input "***"
type input "*"
type input "*****"
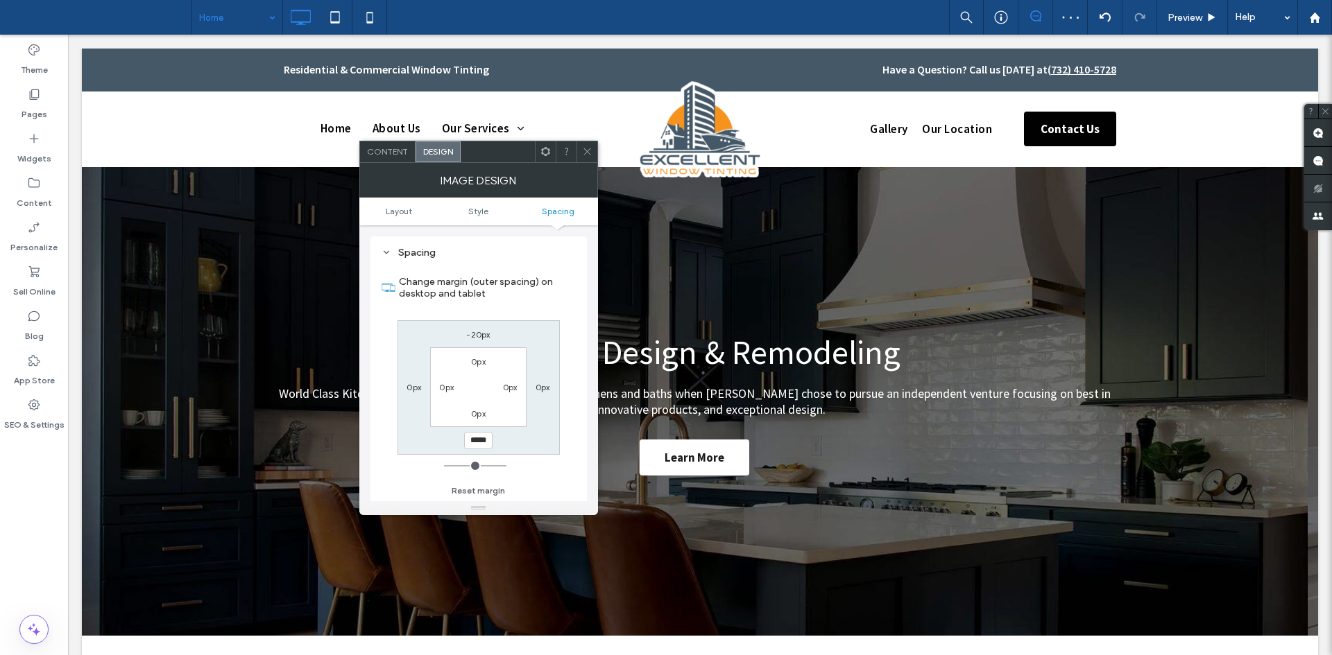
click at [484, 333] on div "-20px" at bounding box center [478, 334] width 24 height 14
click at [484, 333] on label "-20px" at bounding box center [478, 334] width 24 height 10
type input "*"
type input "***"
type input "*"
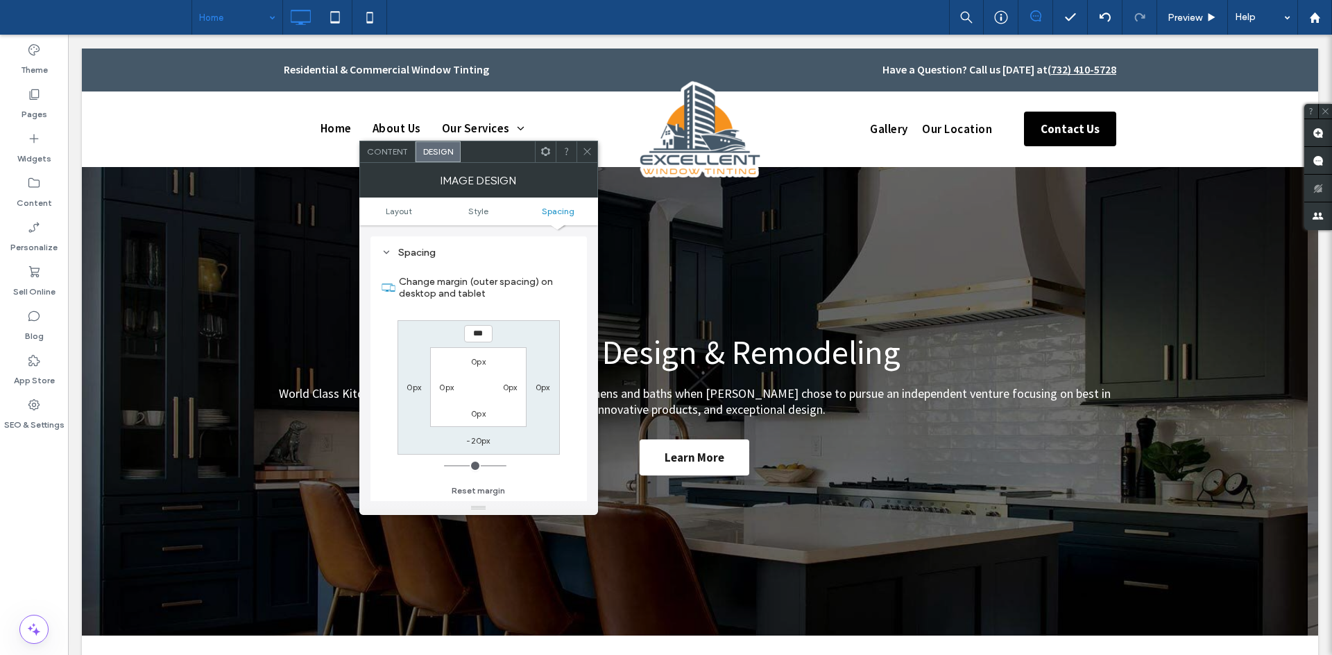
type input "*****"
type input "*"
type input "***"
type input "*"
type input "*****"
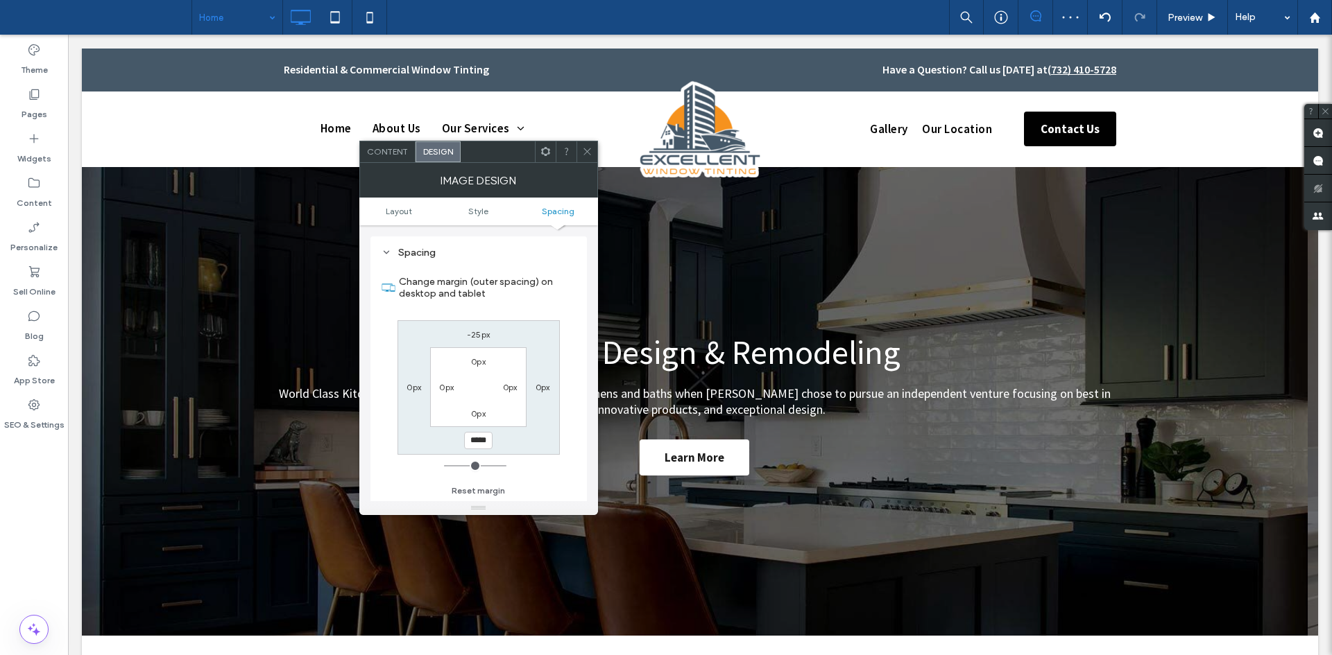
click at [582, 155] on icon at bounding box center [587, 151] width 10 height 10
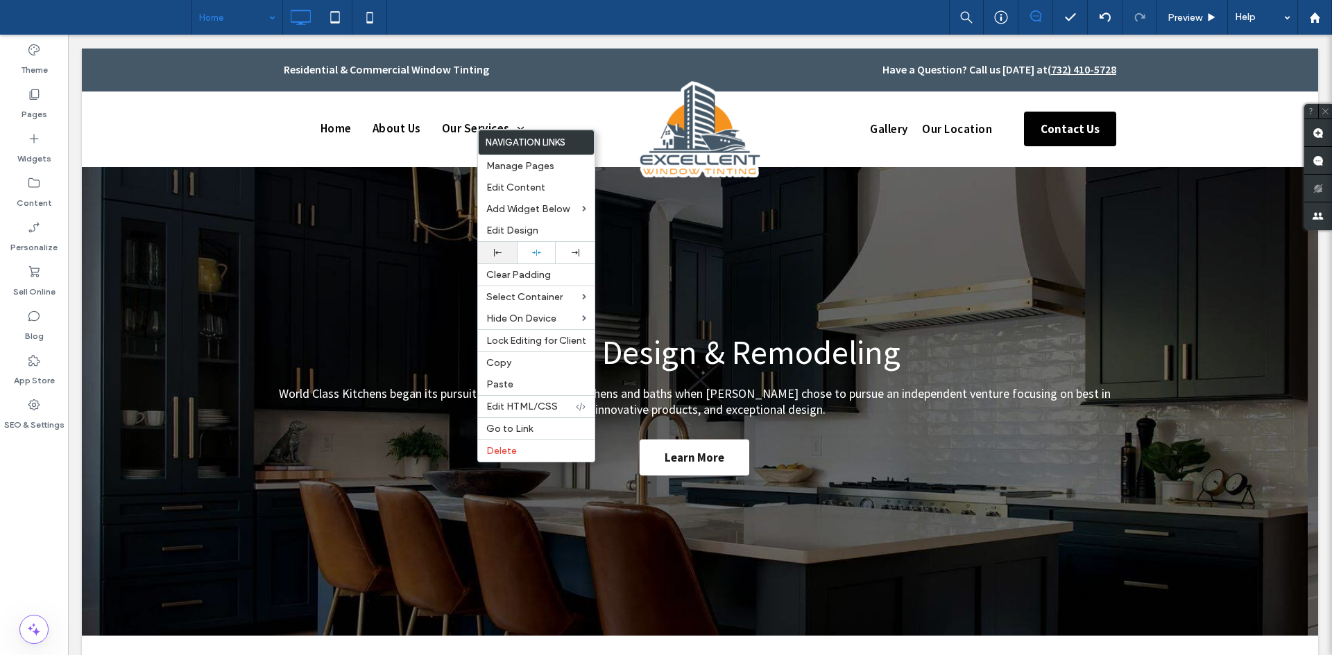
click at [495, 244] on div at bounding box center [497, 253] width 39 height 22
click at [531, 248] on div at bounding box center [536, 253] width 39 height 22
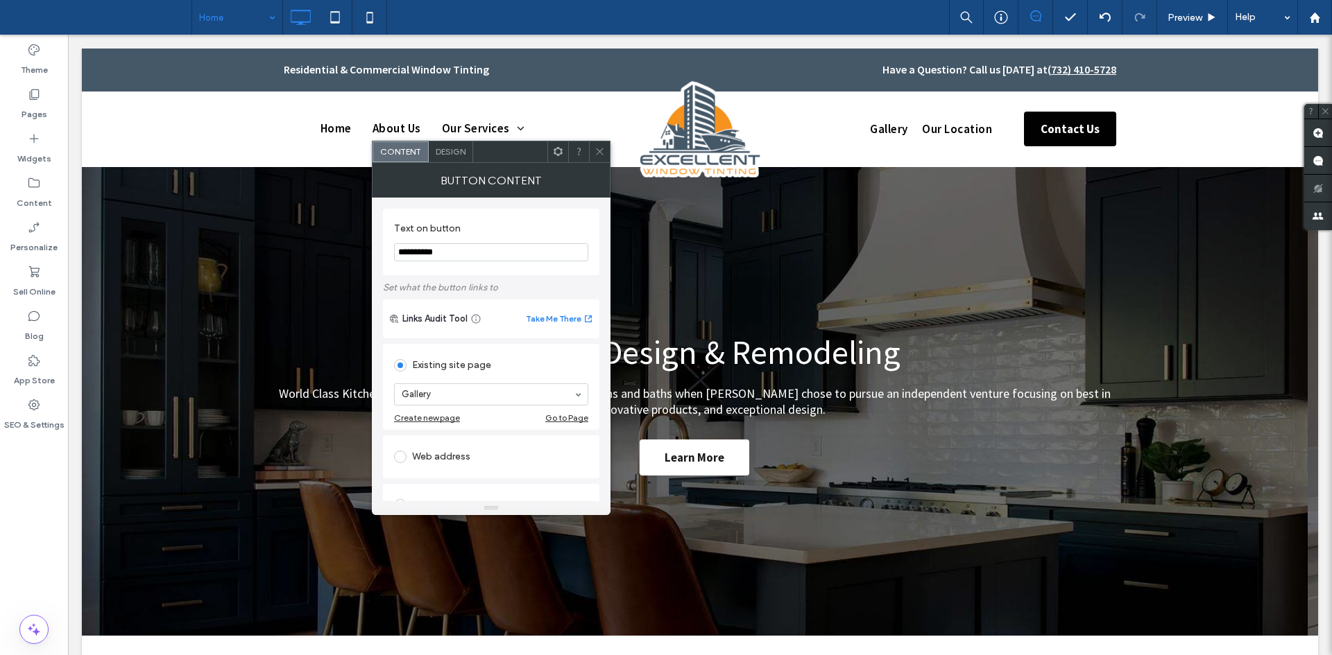
click at [444, 151] on span "Design" at bounding box center [451, 151] width 30 height 10
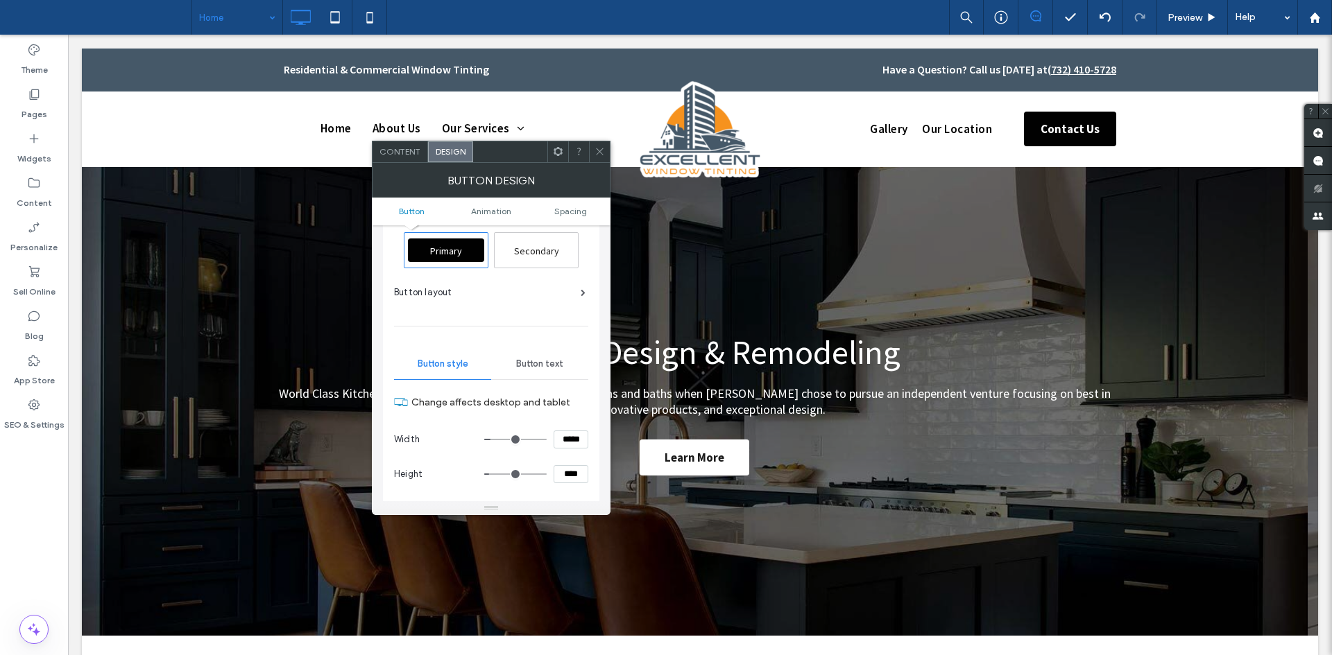
click at [537, 363] on span "Button text" at bounding box center [539, 364] width 47 height 11
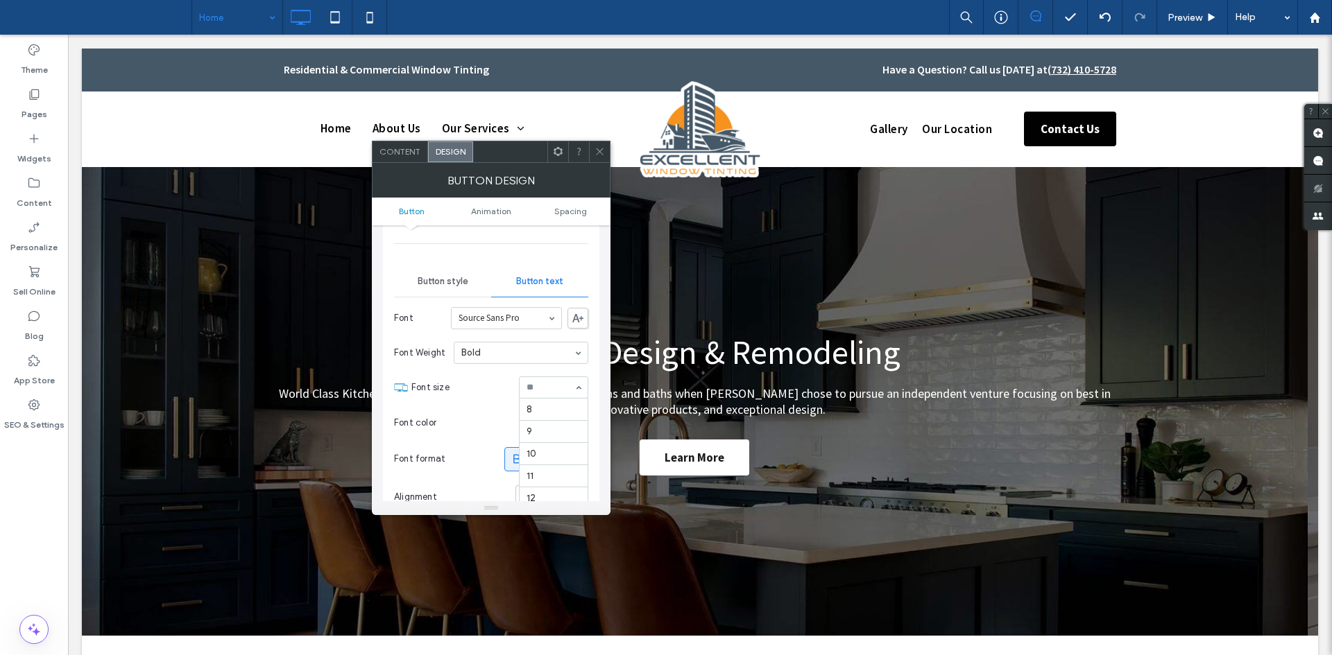
scroll to position [155, 0]
drag, startPoint x: 549, startPoint y: 387, endPoint x: 551, endPoint y: 425, distance: 38.2
click at [595, 155] on icon at bounding box center [599, 151] width 10 height 10
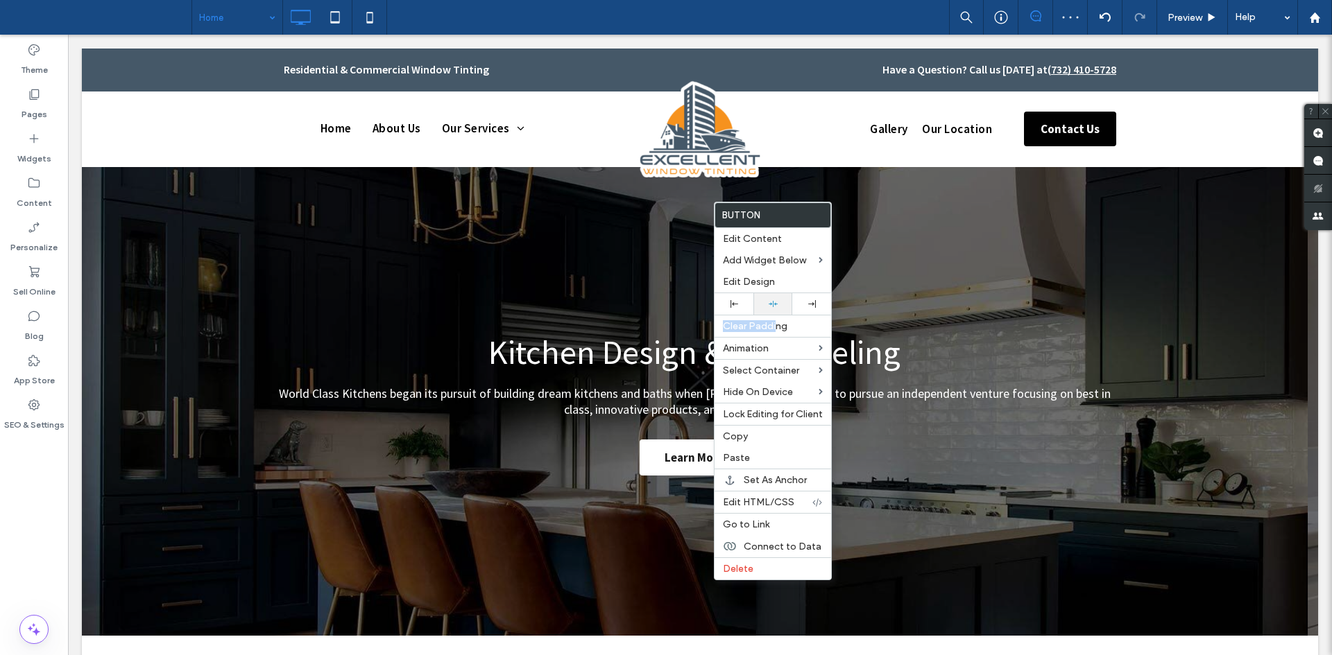
click at [778, 312] on div "Button Edit Content Add Widget Below Edit Design Clear Padding Animation Select…" at bounding box center [773, 391] width 118 height 379
click at [778, 312] on div at bounding box center [772, 304] width 39 height 22
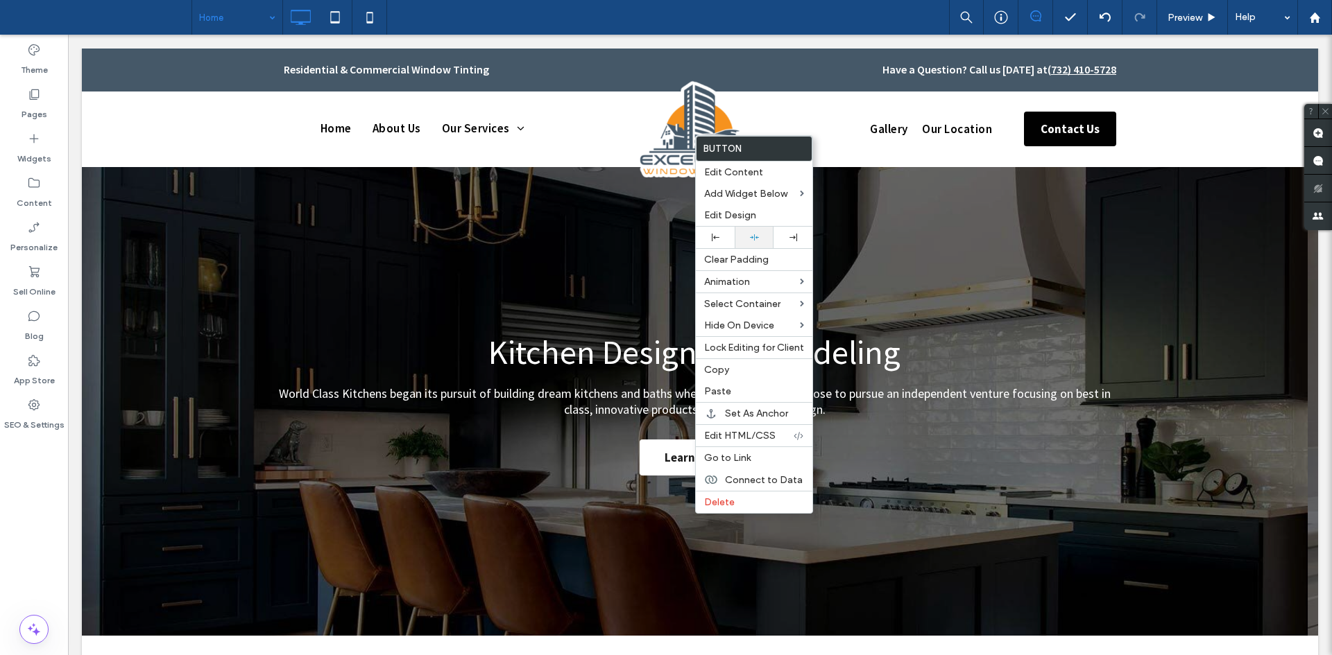
click at [750, 228] on div at bounding box center [754, 238] width 39 height 22
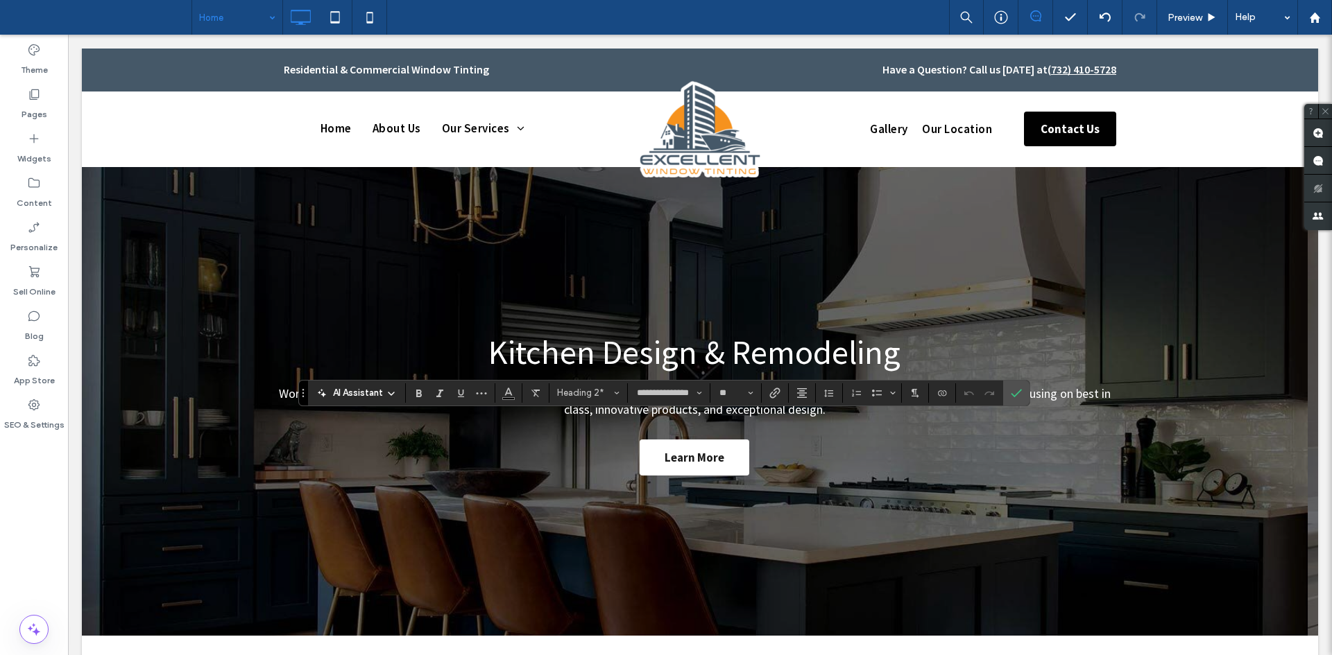
type input "**"
click at [514, 396] on button "Color" at bounding box center [508, 393] width 21 height 19
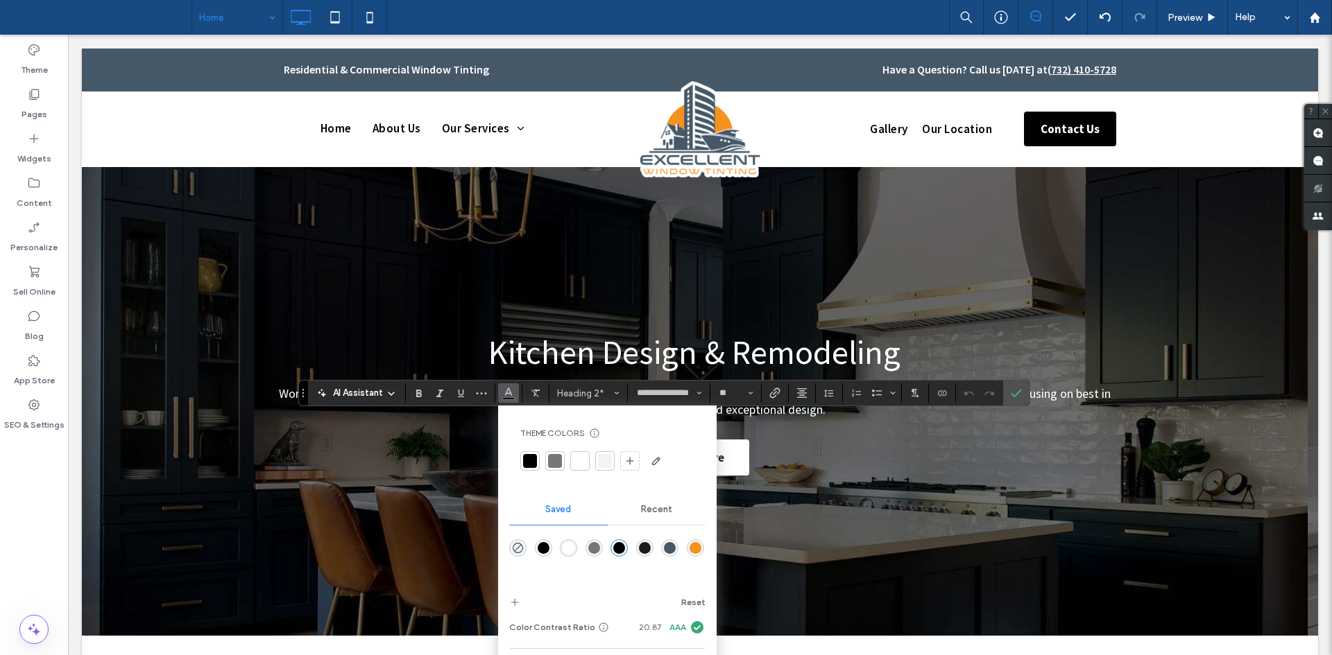
drag, startPoint x: 303, startPoint y: 397, endPoint x: 306, endPoint y: 506, distance: 109.6
click at [306, 506] on body ".wqwq-1{fill:#231f20;} .cls-1q, .cls-2q { fill-rule: evenodd; } .cls-2q { fill:…" at bounding box center [666, 327] width 1332 height 655
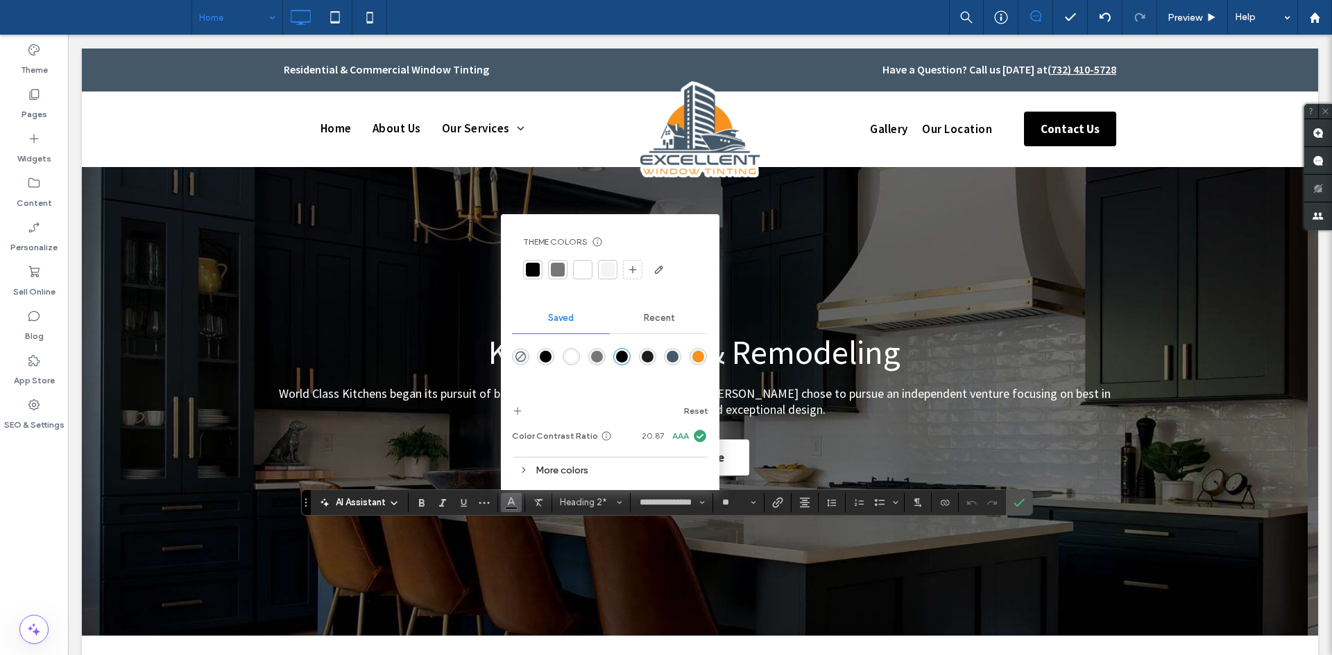
click at [555, 467] on div "More colors" at bounding box center [610, 470] width 196 height 19
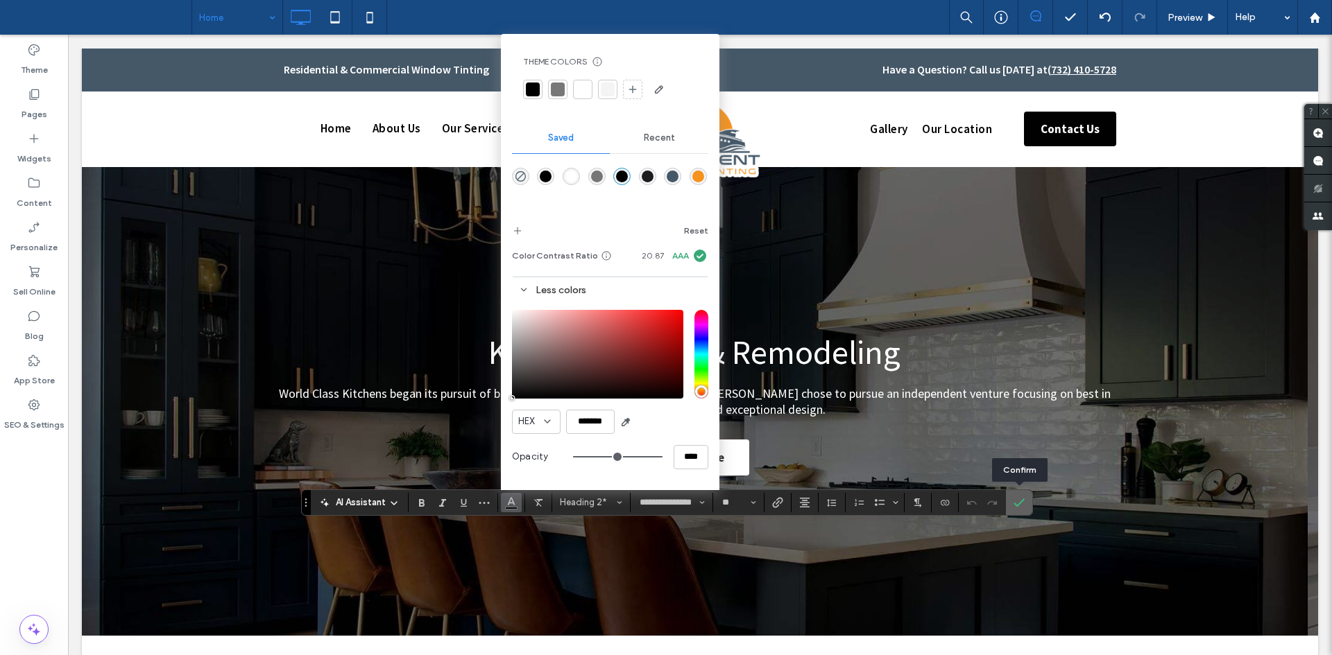
click at [1018, 498] on icon "Confirm" at bounding box center [1018, 502] width 11 height 11
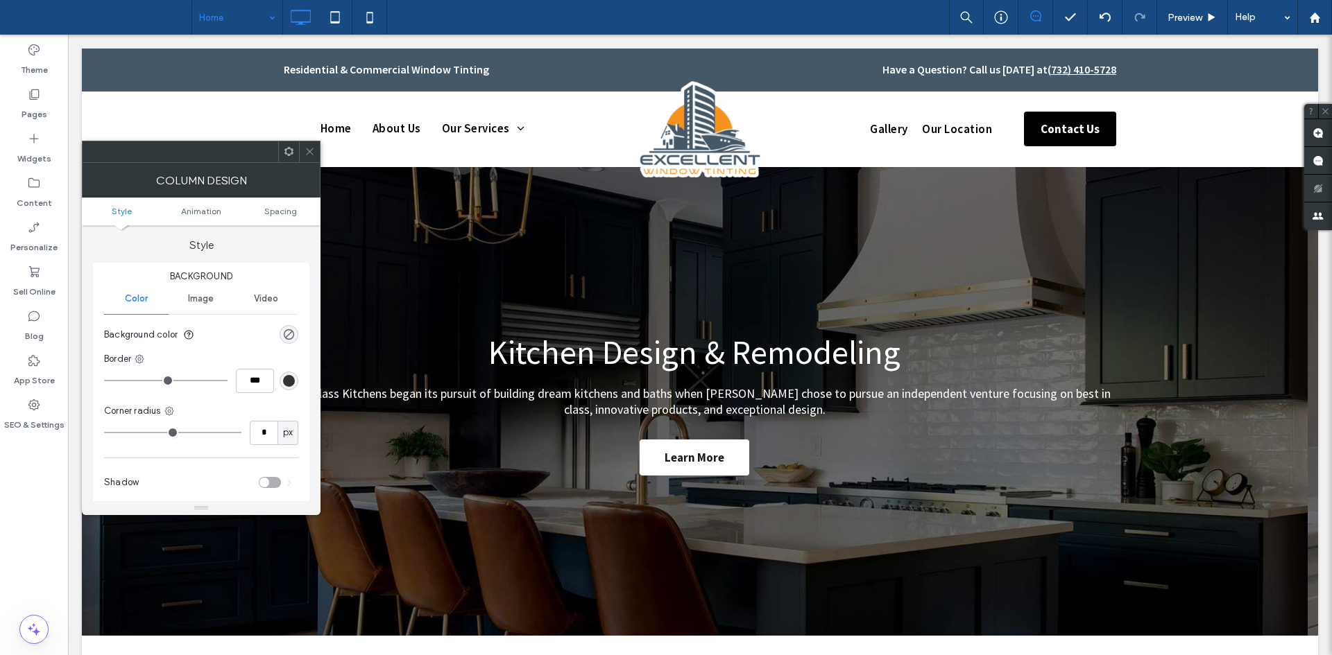
click at [310, 151] on use at bounding box center [309, 151] width 7 height 7
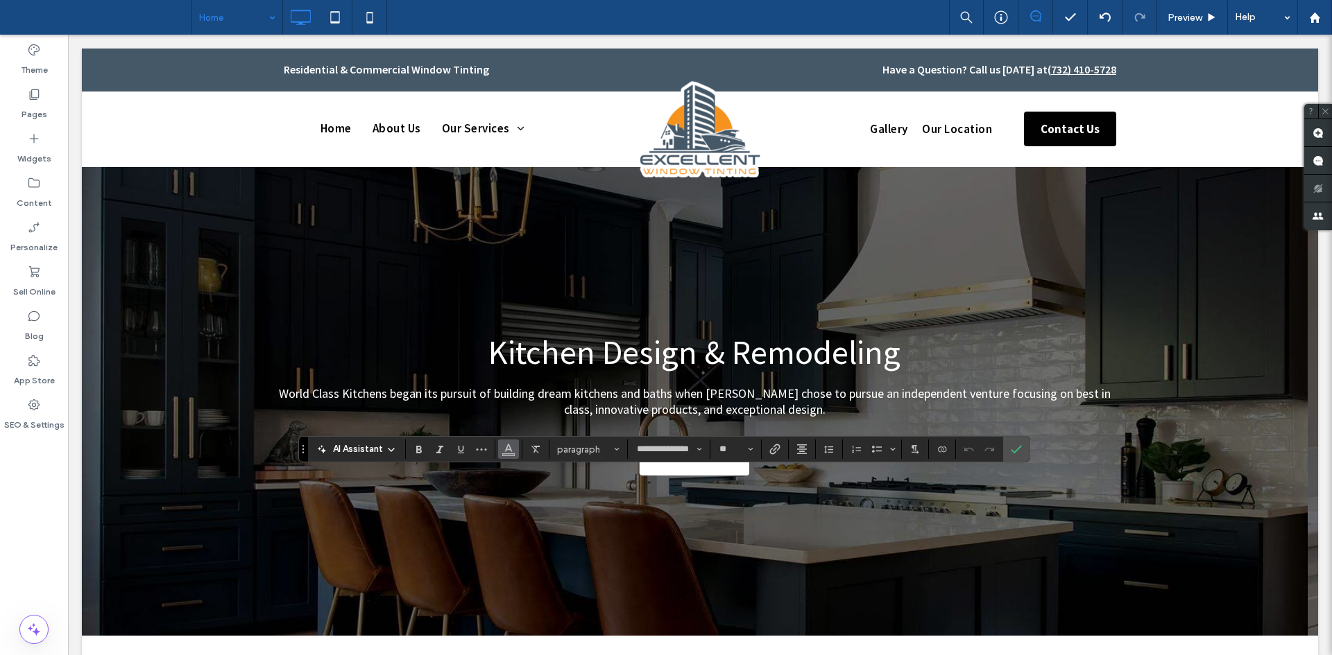
click at [509, 445] on icon "Color" at bounding box center [508, 448] width 11 height 11
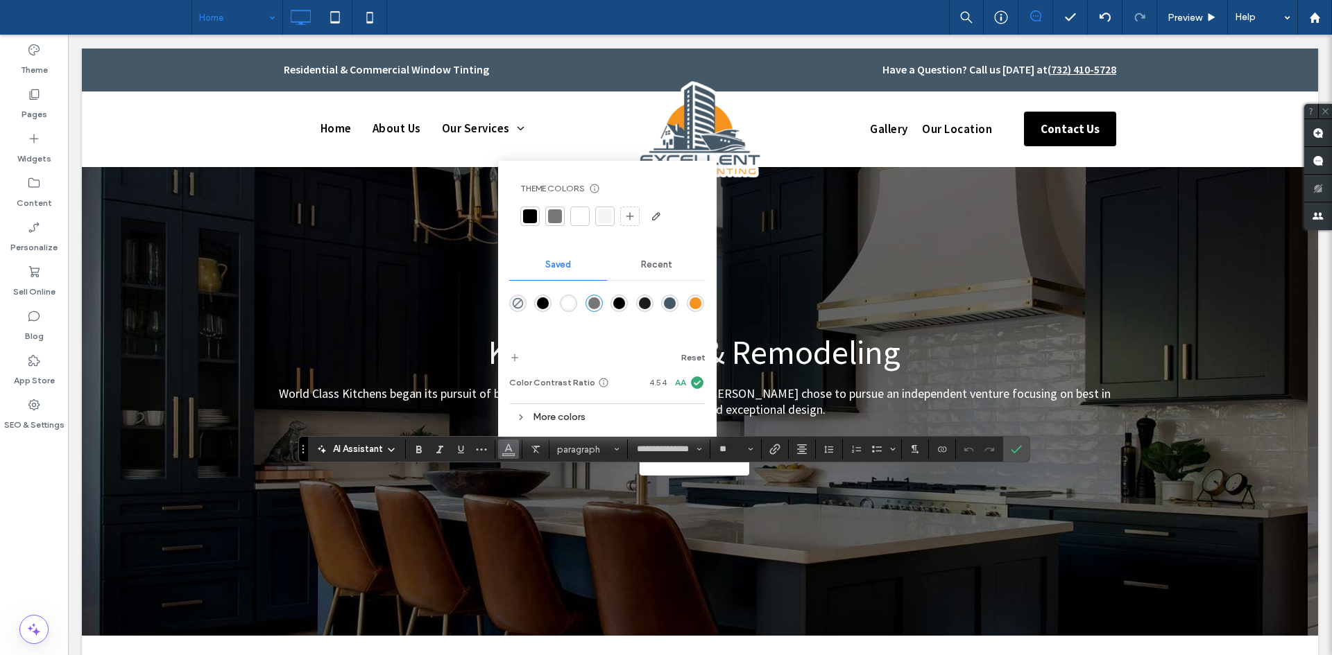
click at [552, 419] on div "More colors" at bounding box center [607, 417] width 196 height 19
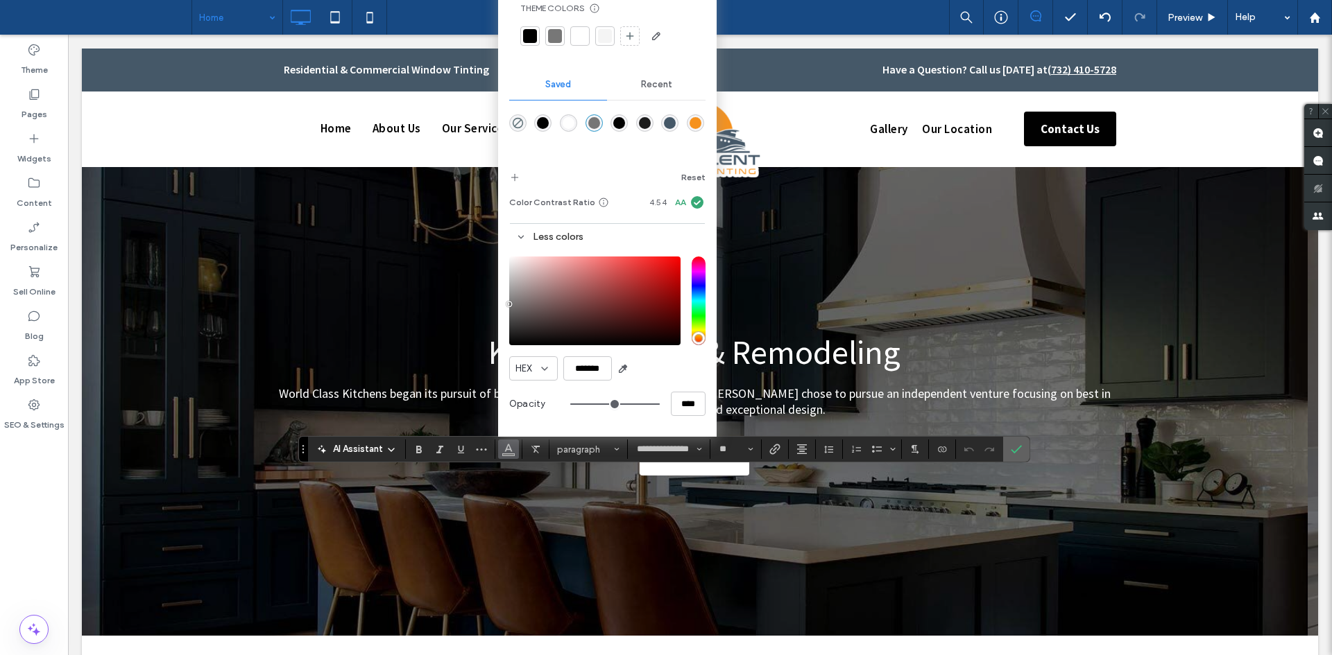
click at [1013, 446] on icon "Confirm" at bounding box center [1016, 449] width 11 height 11
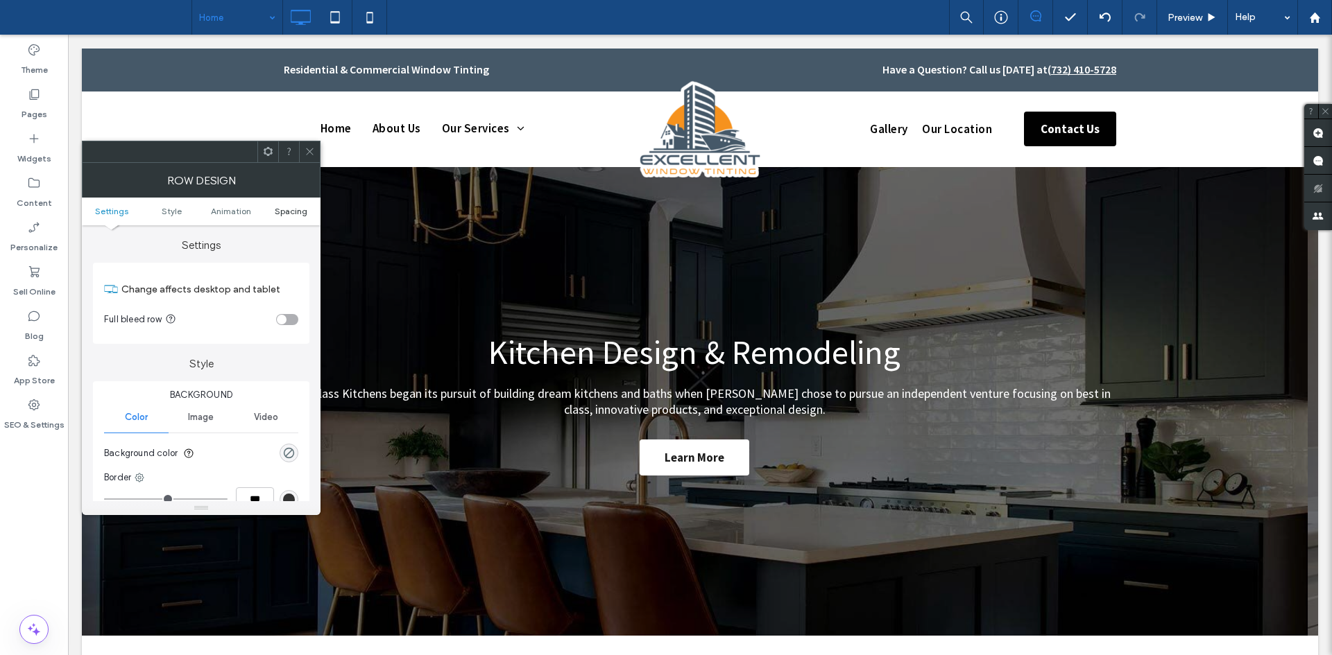
click at [284, 212] on span "Spacing" at bounding box center [291, 211] width 33 height 10
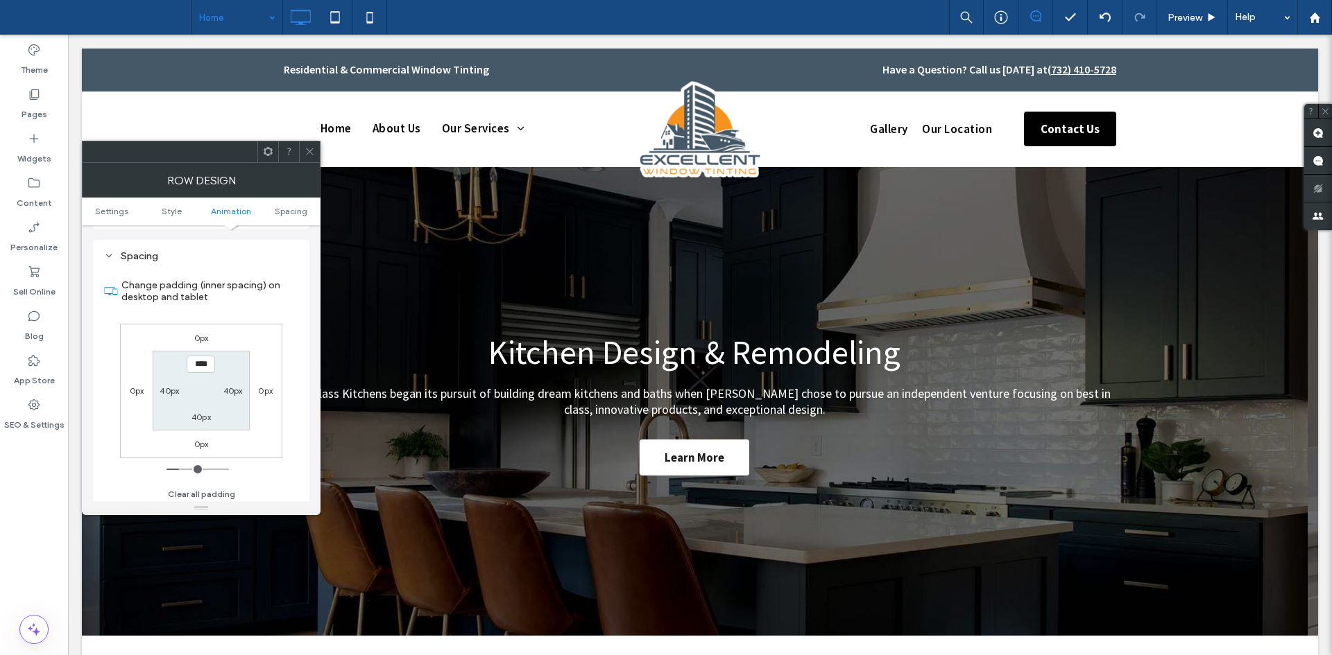
scroll to position [392, 0]
click at [201, 421] on section "**** 40px 40px 40px" at bounding box center [201, 387] width 96 height 80
click at [203, 411] on label "40px" at bounding box center [200, 414] width 19 height 10
type input "**"
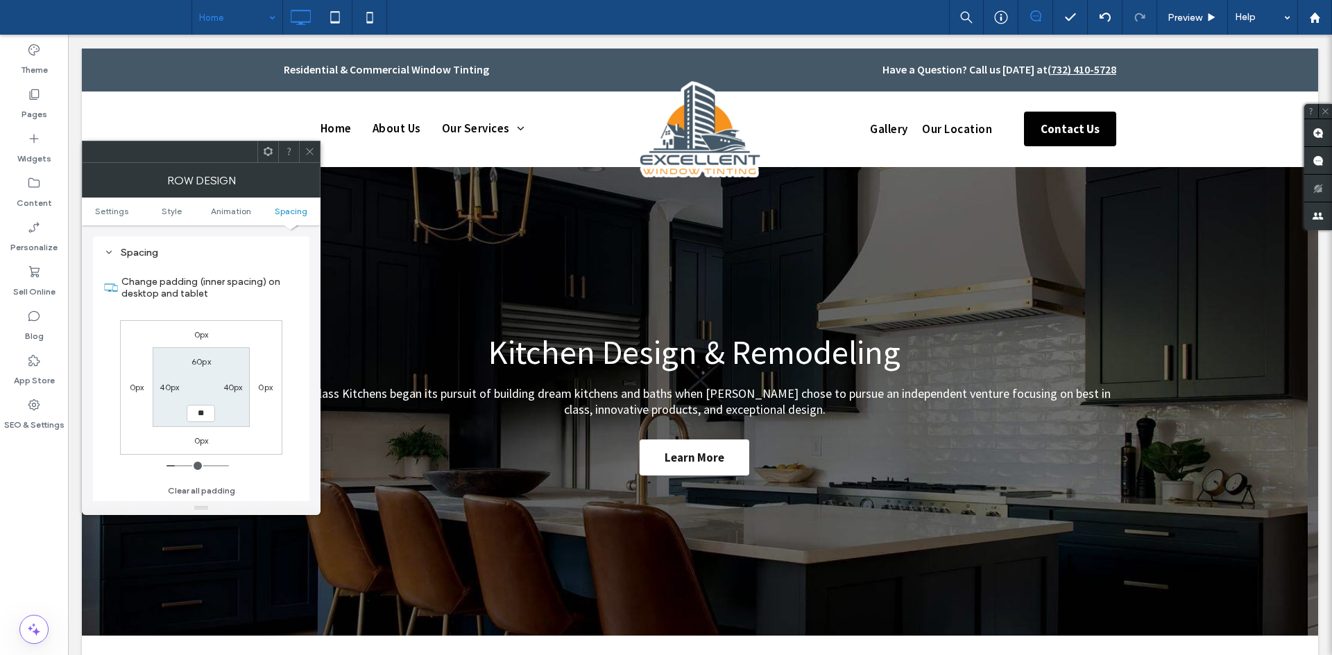
type input "**"
type input "****"
click at [307, 147] on icon at bounding box center [309, 151] width 10 height 10
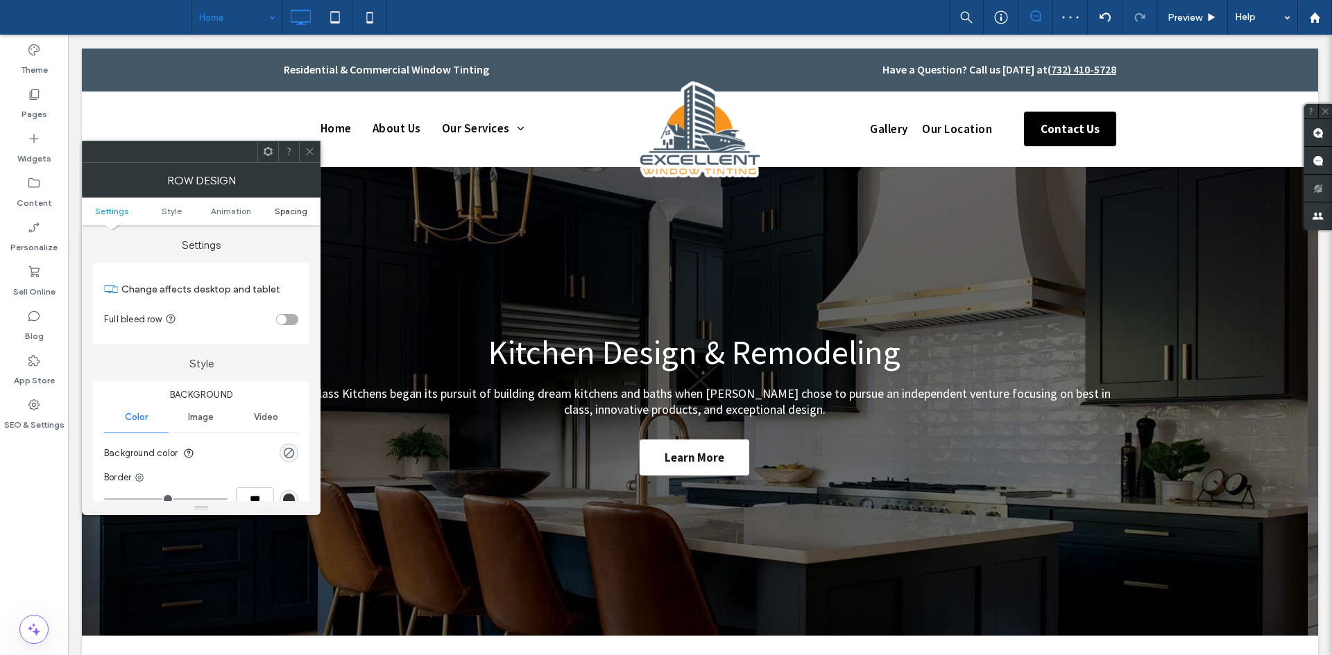
click at [289, 213] on span "Spacing" at bounding box center [291, 211] width 33 height 10
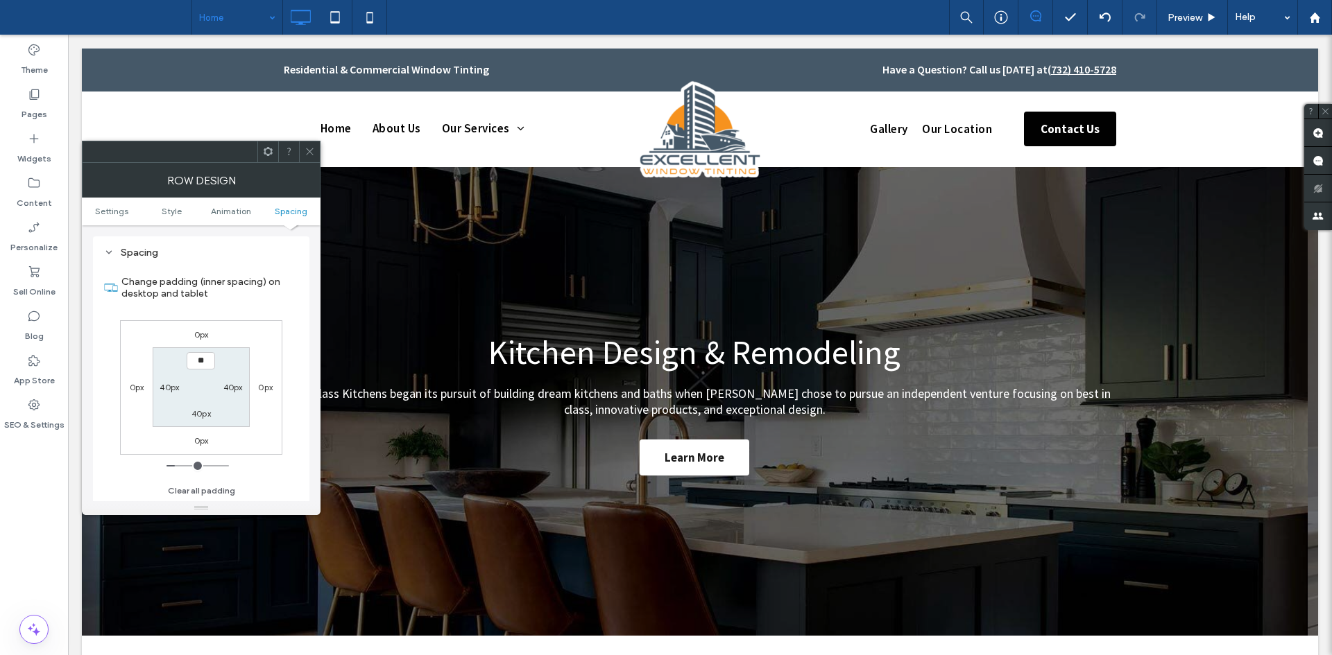
type input "****"
type input "**"
click at [311, 152] on icon at bounding box center [309, 151] width 10 height 10
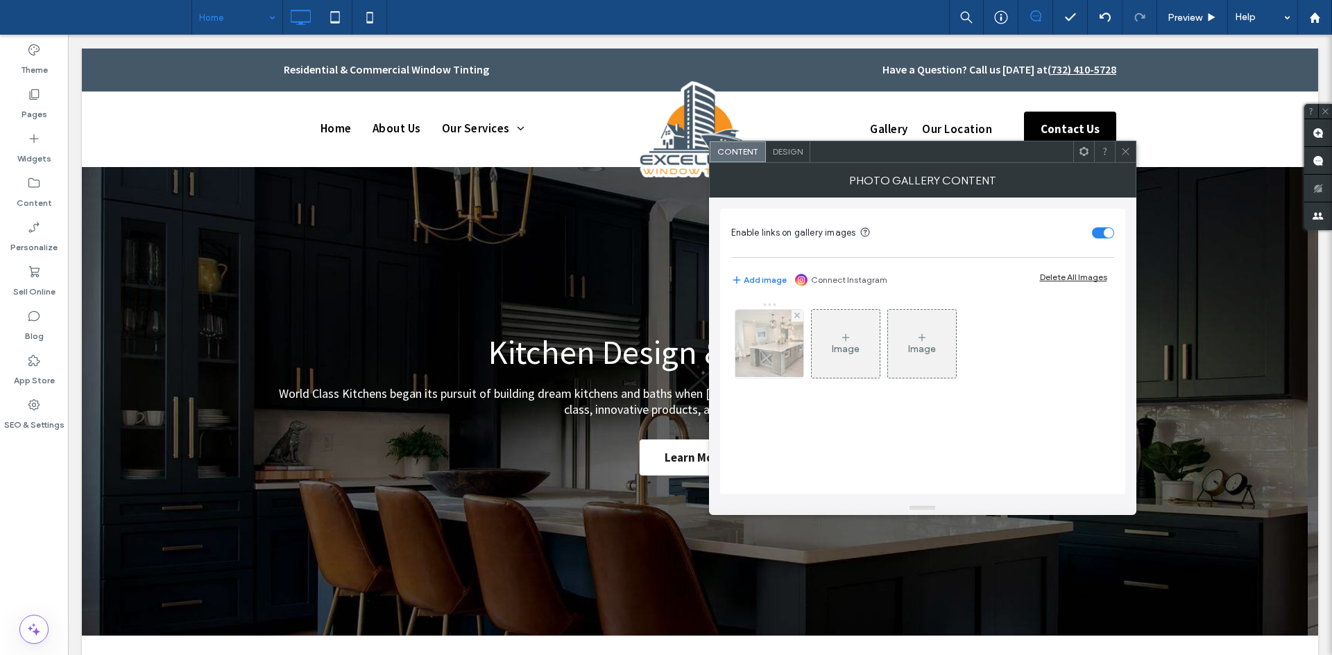
click at [778, 365] on div at bounding box center [769, 344] width 68 height 68
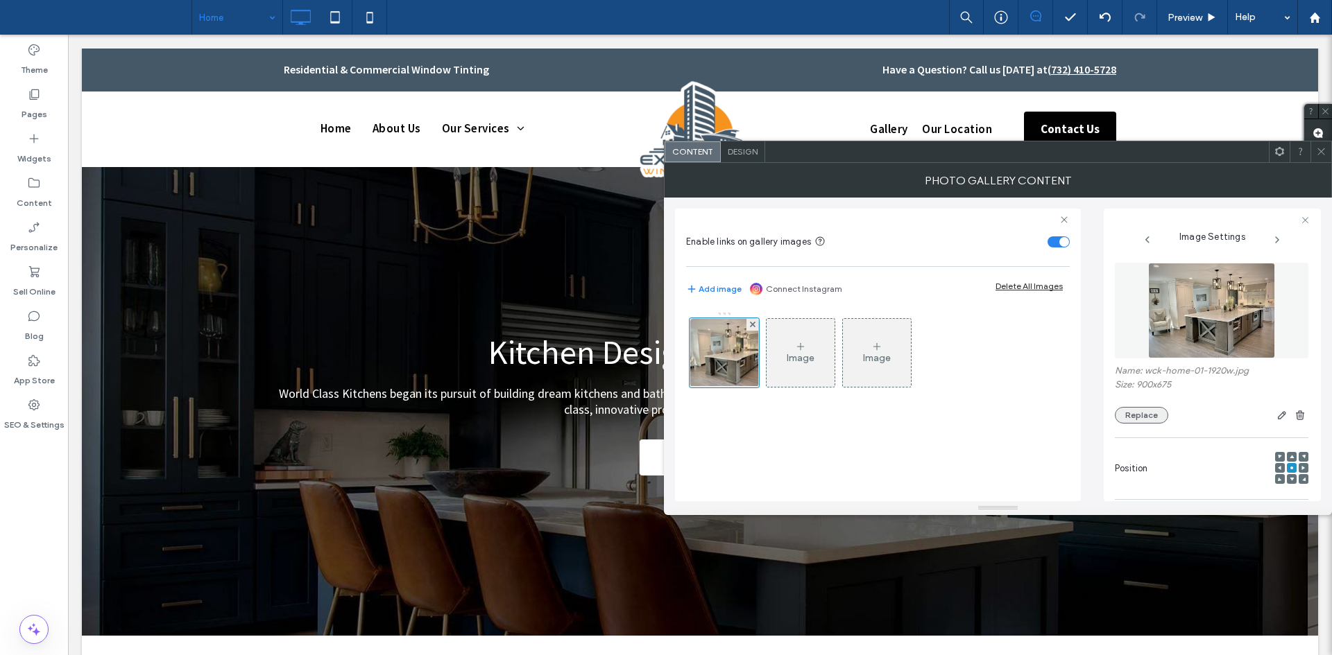
click at [1149, 412] on button "Replace" at bounding box center [1141, 415] width 53 height 17
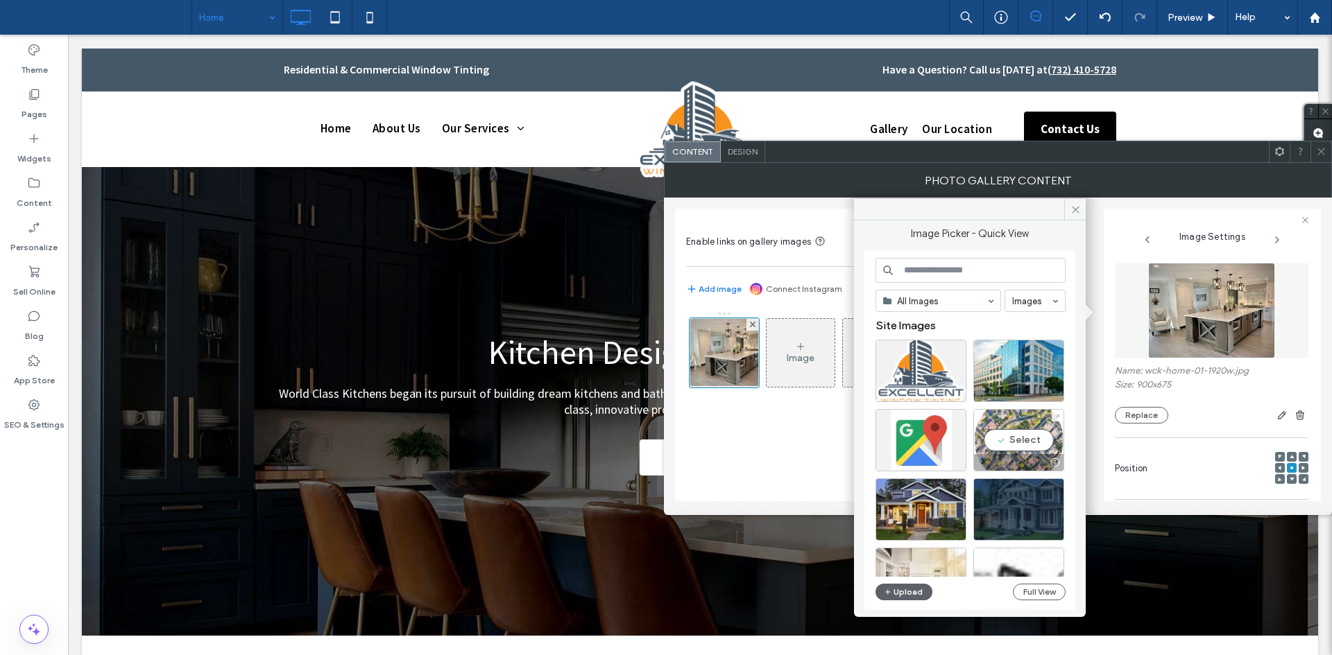
scroll to position [106, 0]
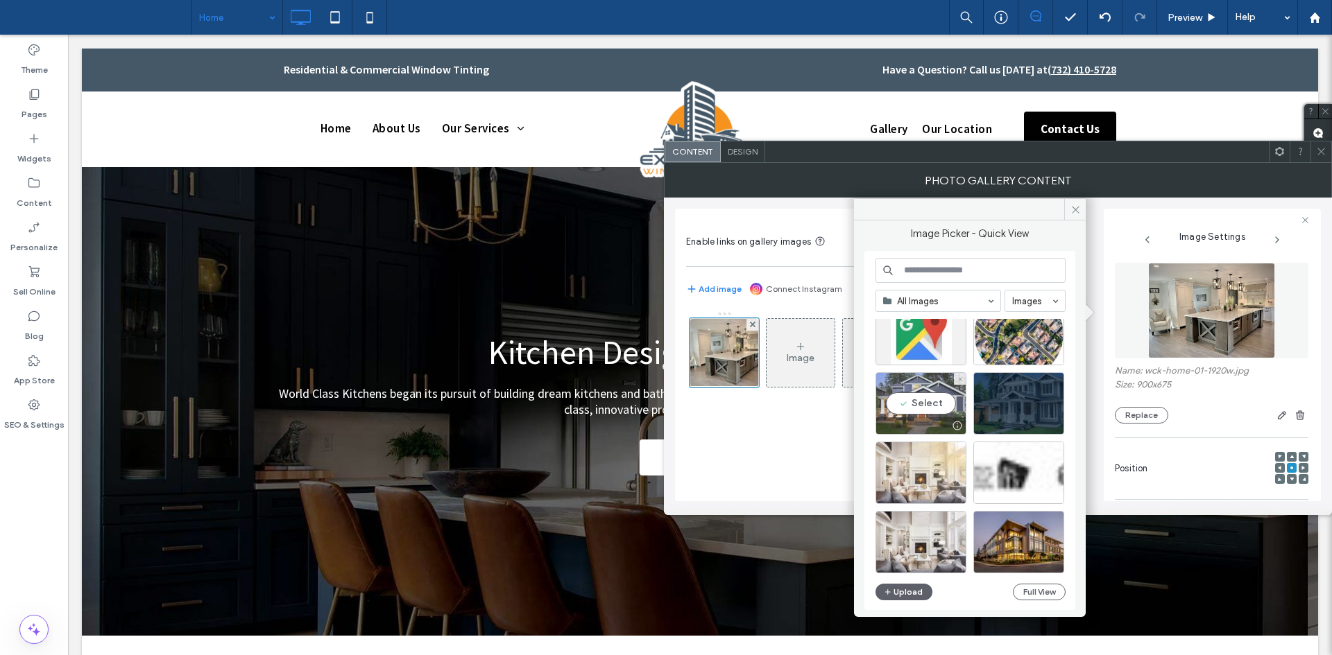
click at [912, 427] on div at bounding box center [920, 426] width 89 height 17
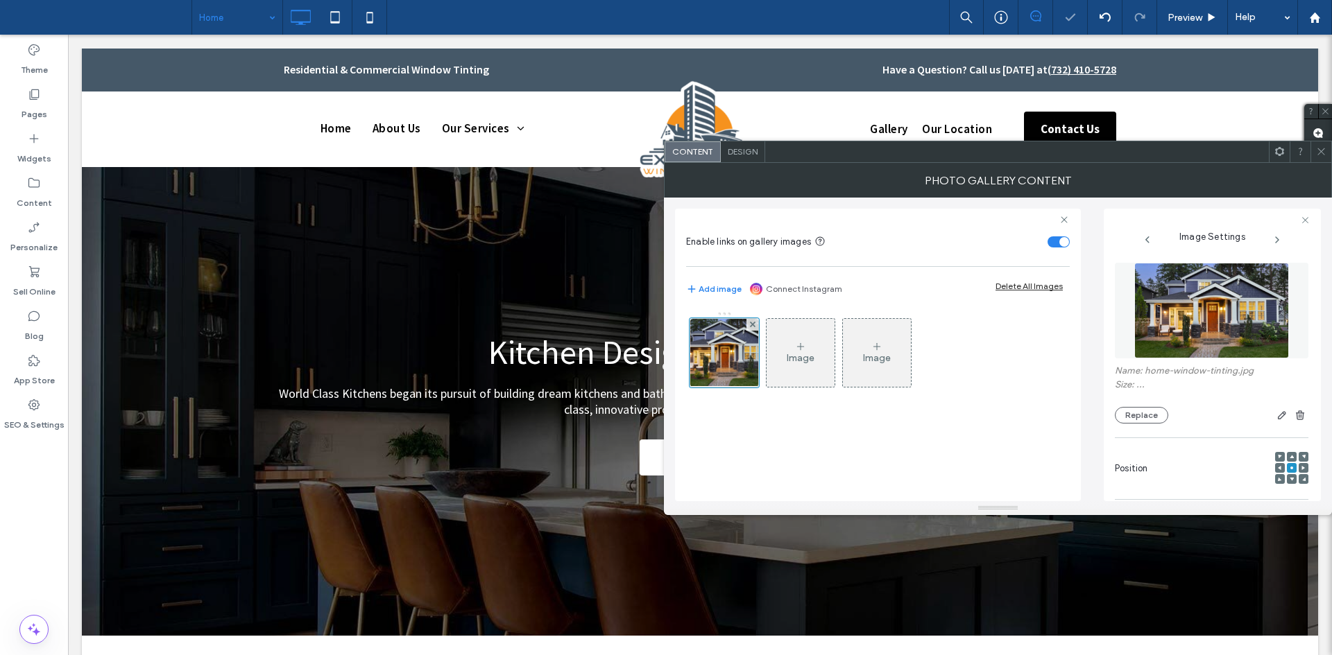
click at [1319, 156] on icon at bounding box center [1321, 151] width 10 height 10
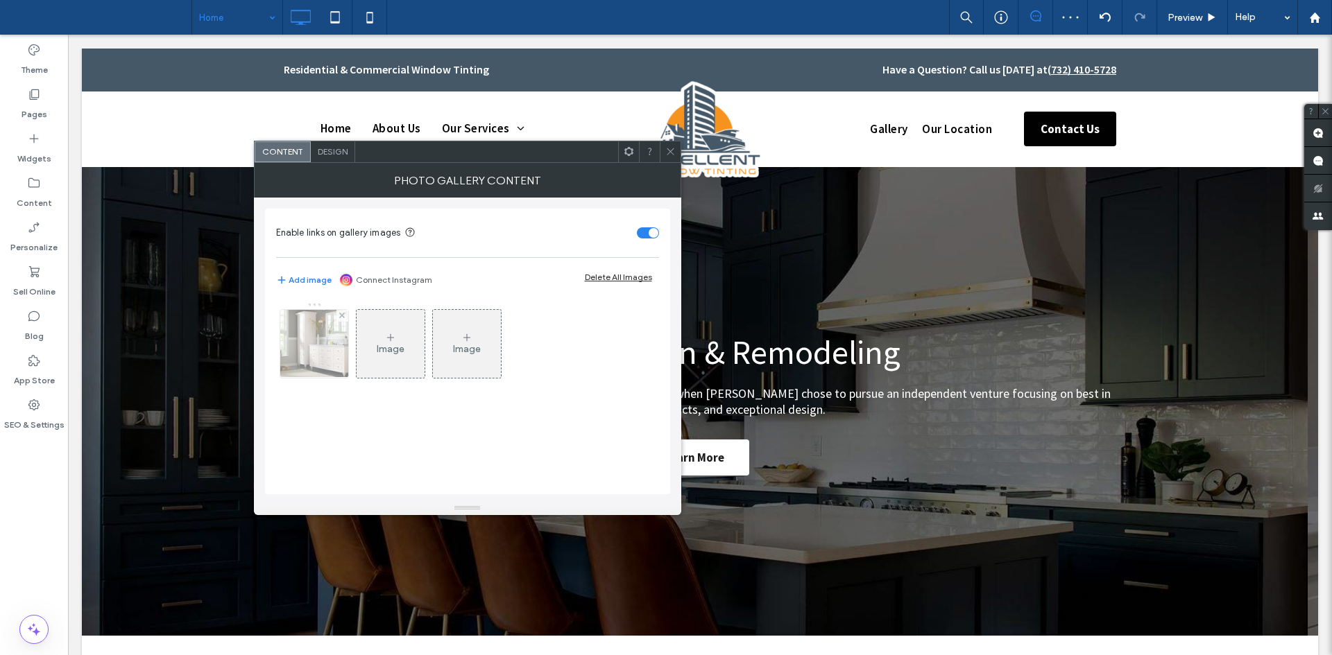
click at [298, 372] on div at bounding box center [314, 344] width 68 height 68
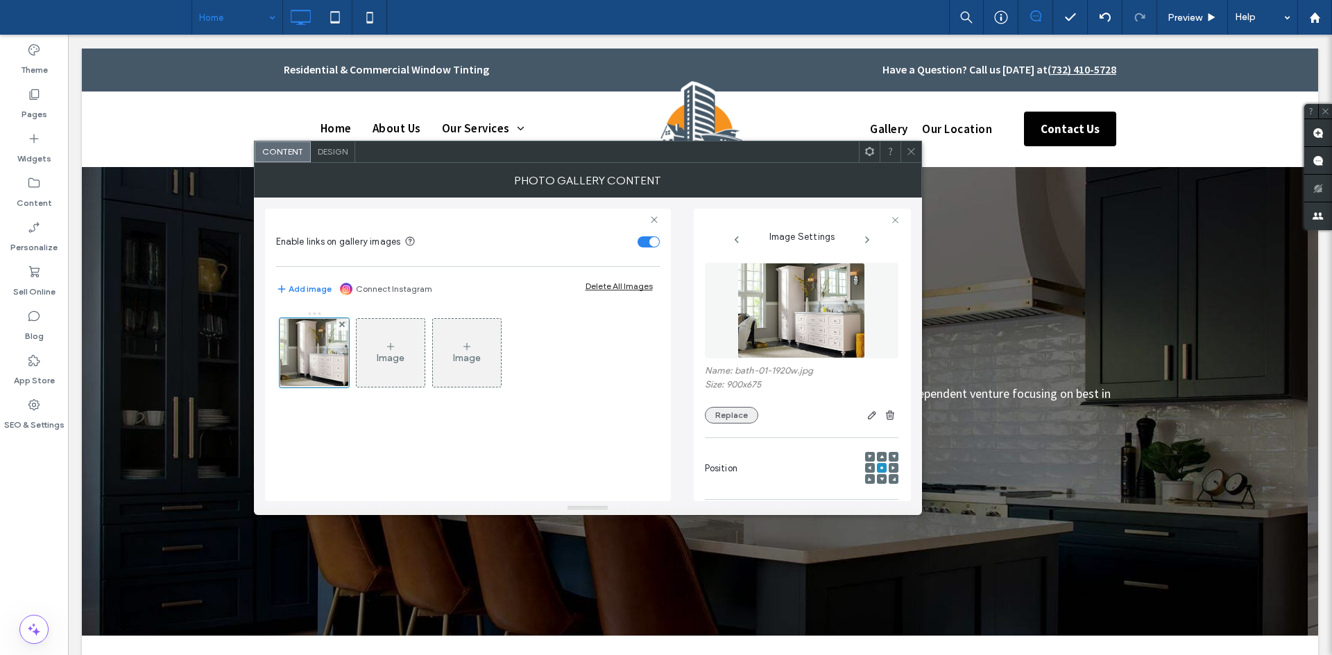
click at [742, 415] on button "Replace" at bounding box center [731, 415] width 53 height 17
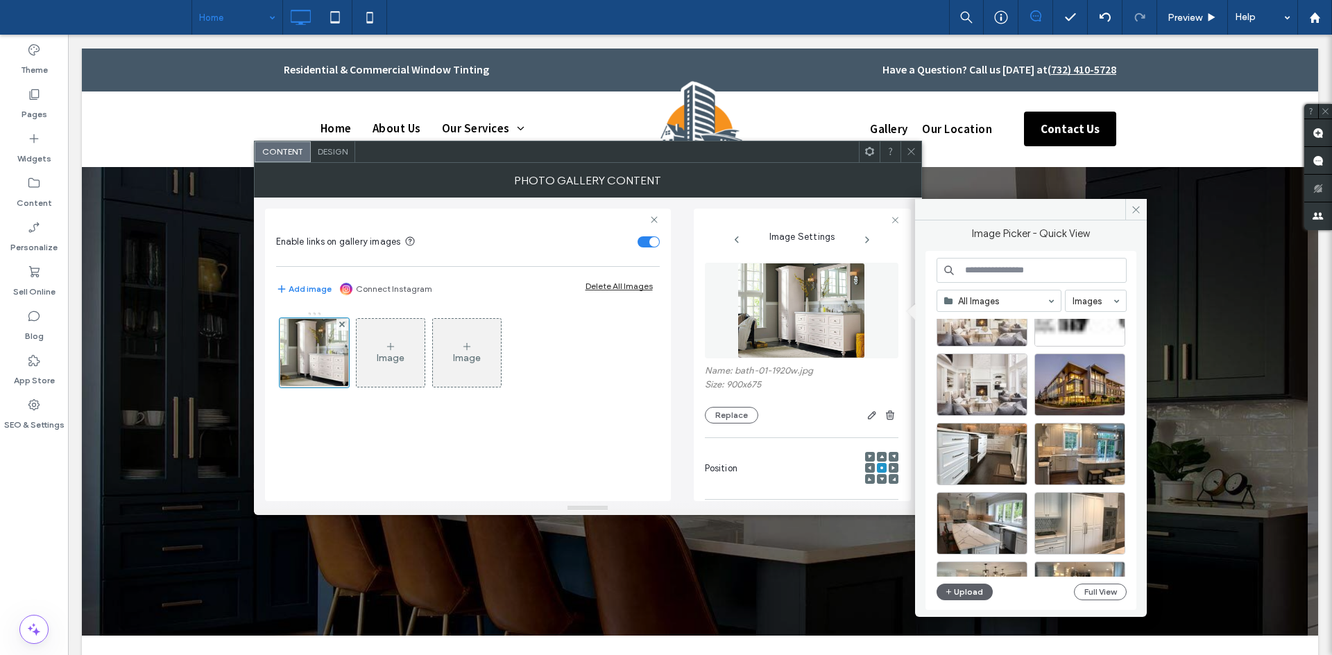
scroll to position [265, 0]
click at [1061, 395] on div "Select" at bounding box center [1079, 383] width 91 height 62
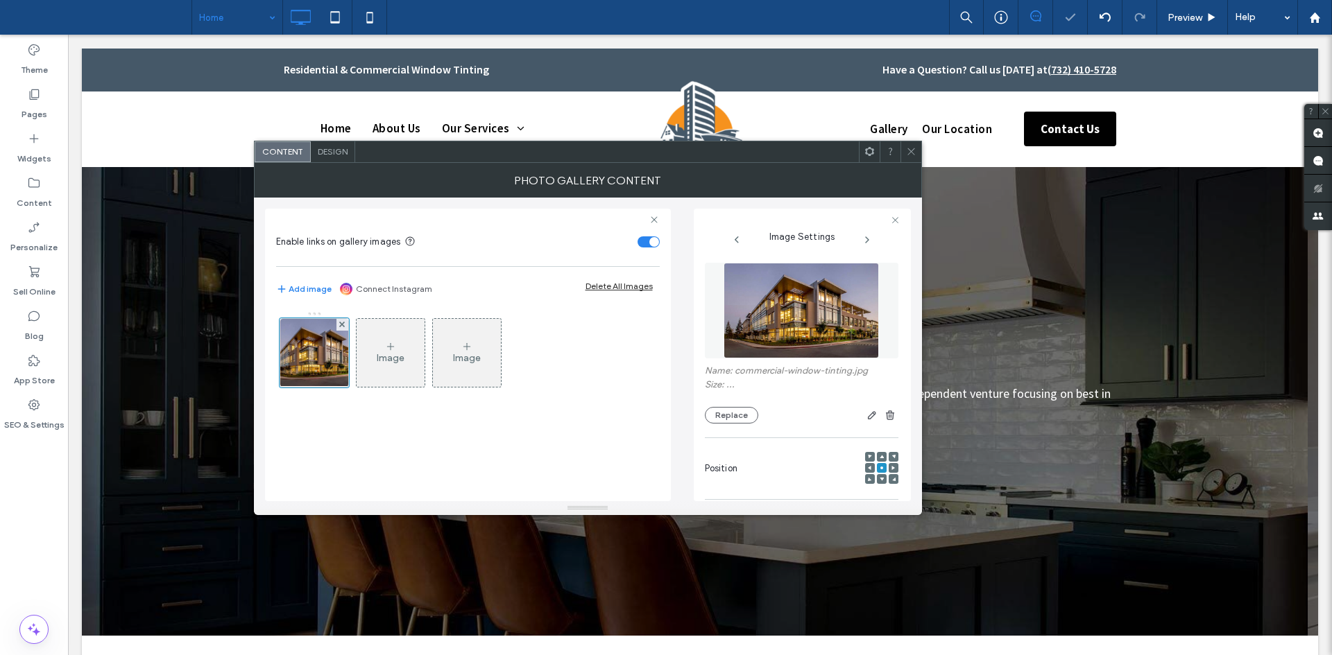
click at [910, 159] on span at bounding box center [911, 151] width 10 height 21
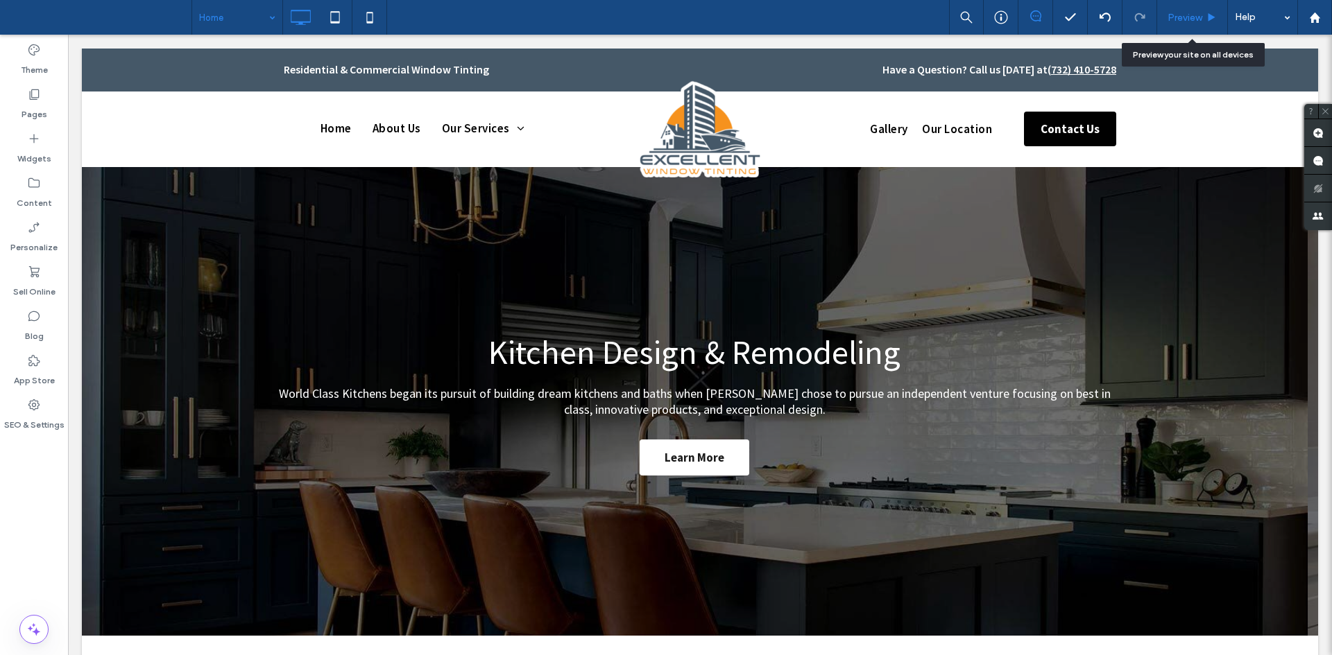
click at [1175, 15] on span "Preview" at bounding box center [1184, 18] width 35 height 12
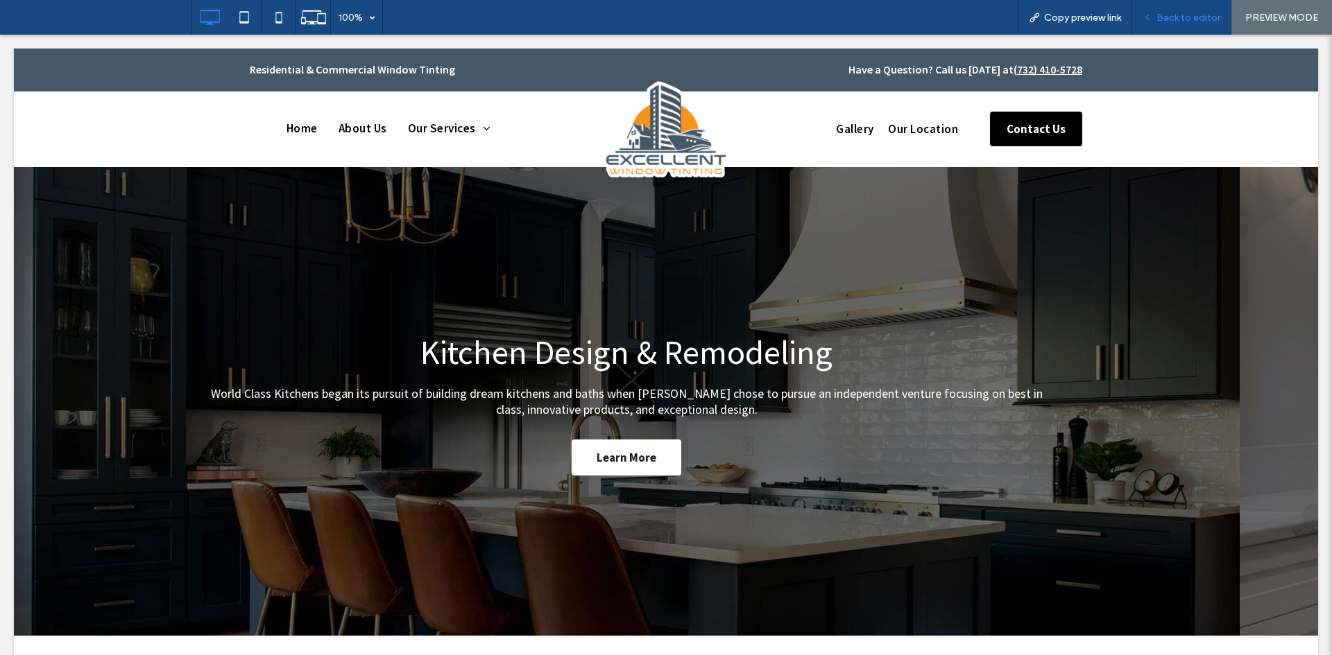
click at [1176, 34] on div "Back to editor" at bounding box center [1181, 17] width 99 height 35
click at [1178, 14] on span "Back to editor" at bounding box center [1188, 18] width 64 height 12
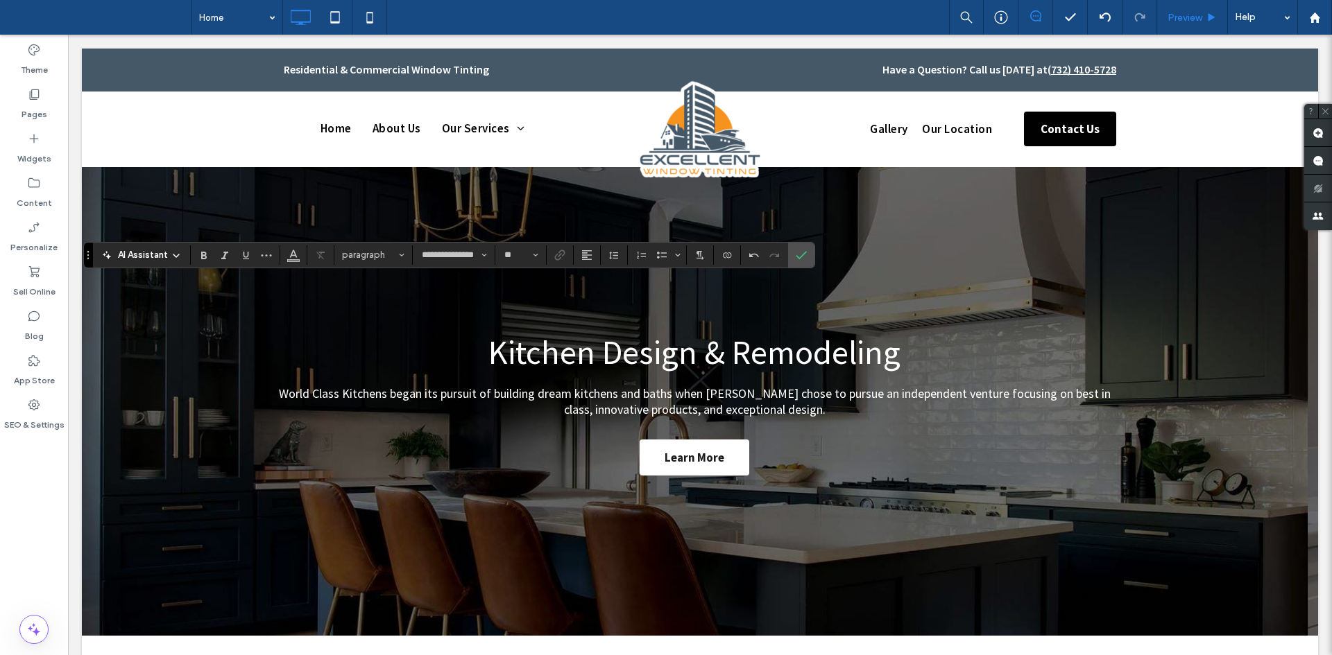
type input "**"
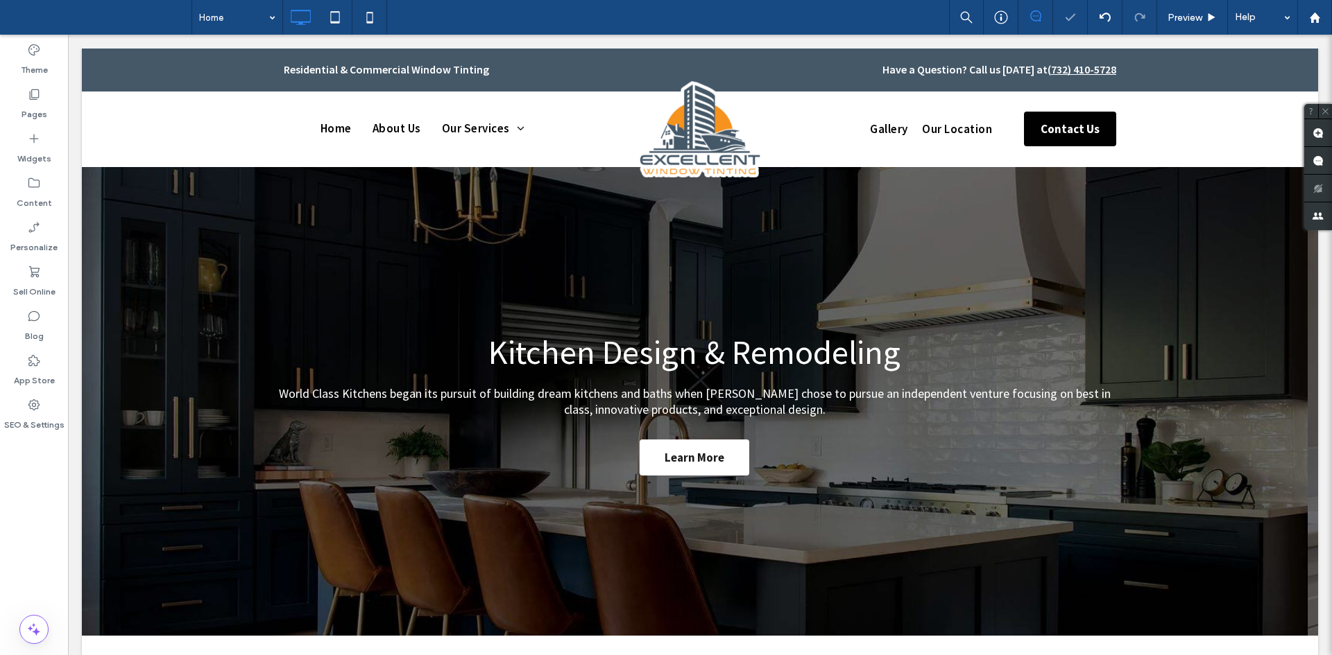
type input "**********"
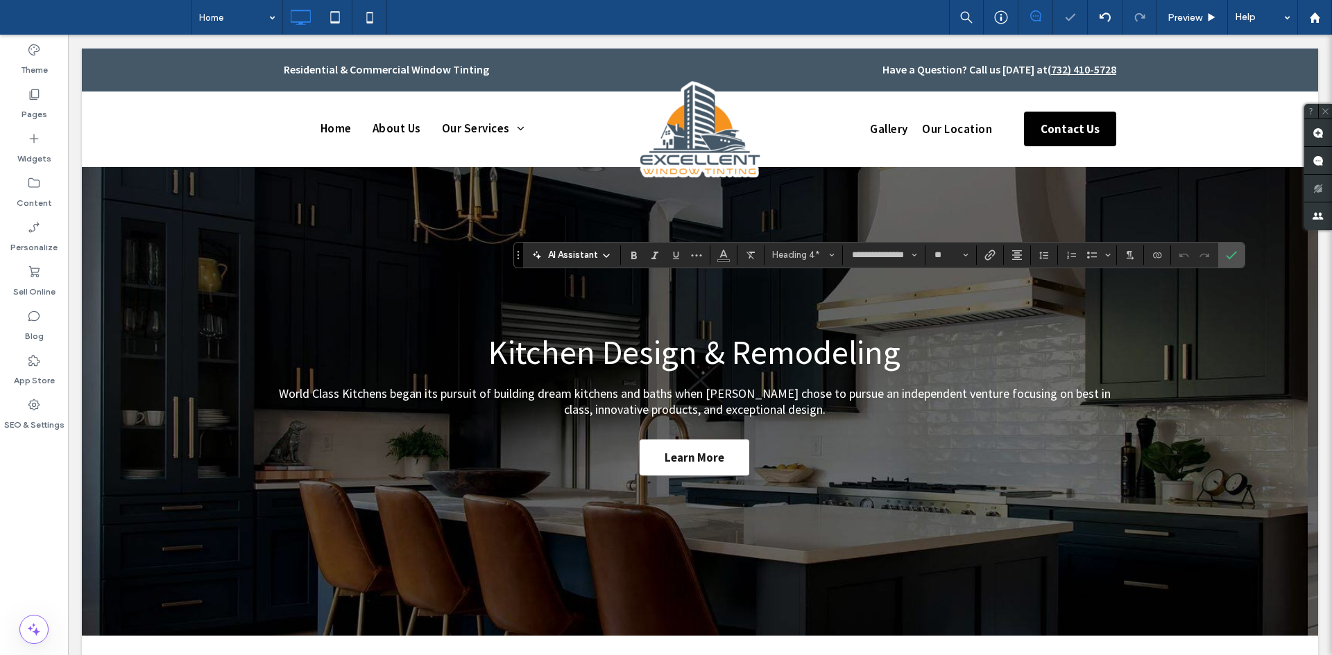
type input "**"
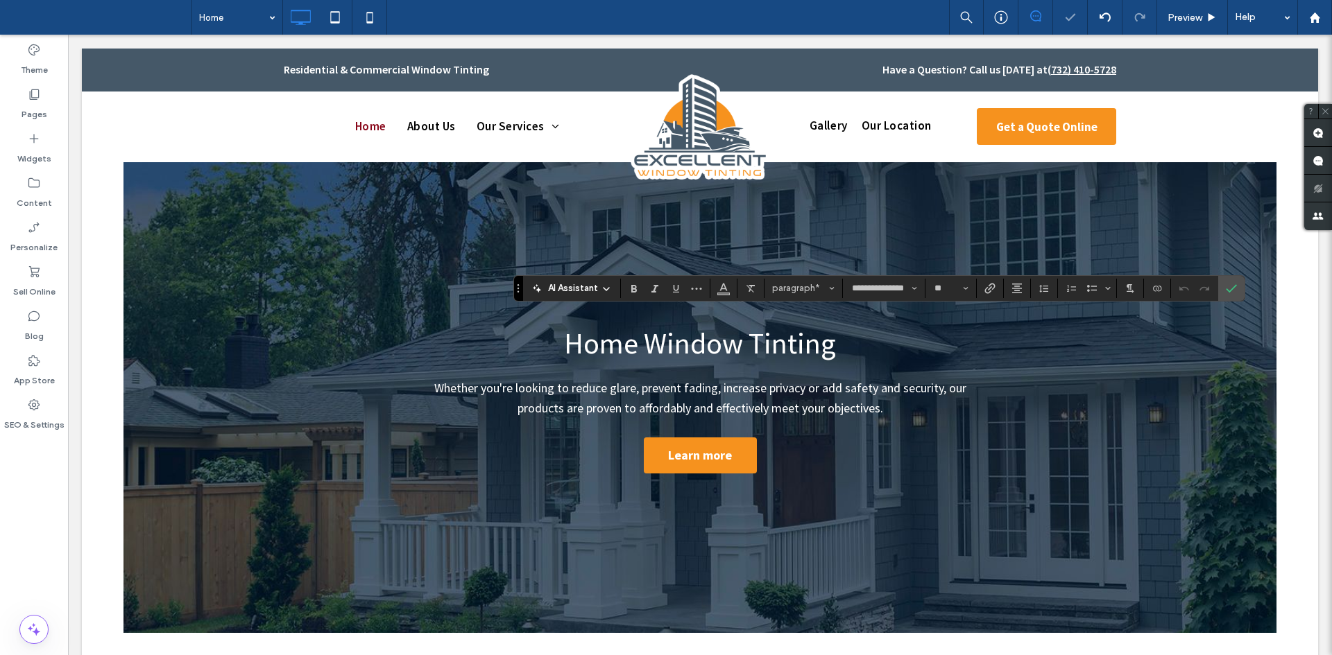
scroll to position [818, 0]
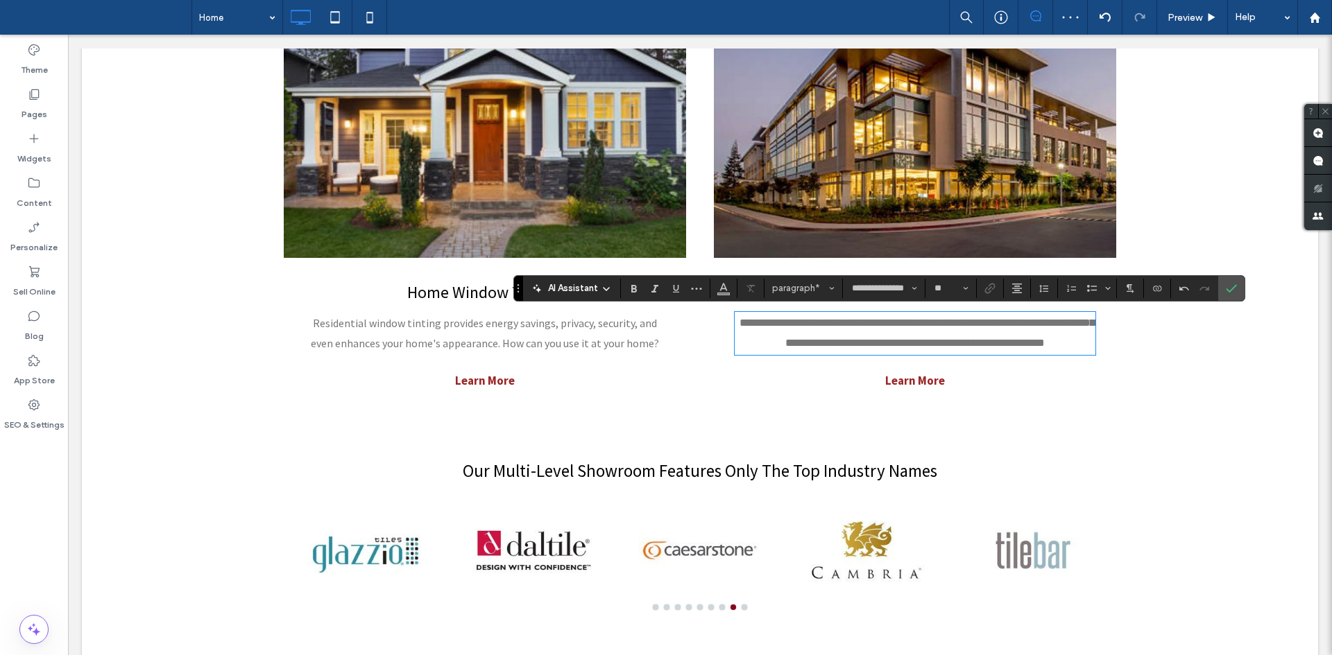
click at [610, 345] on span "Residential window tinting provides energy savings, privacy, security, and even…" at bounding box center [485, 333] width 348 height 34
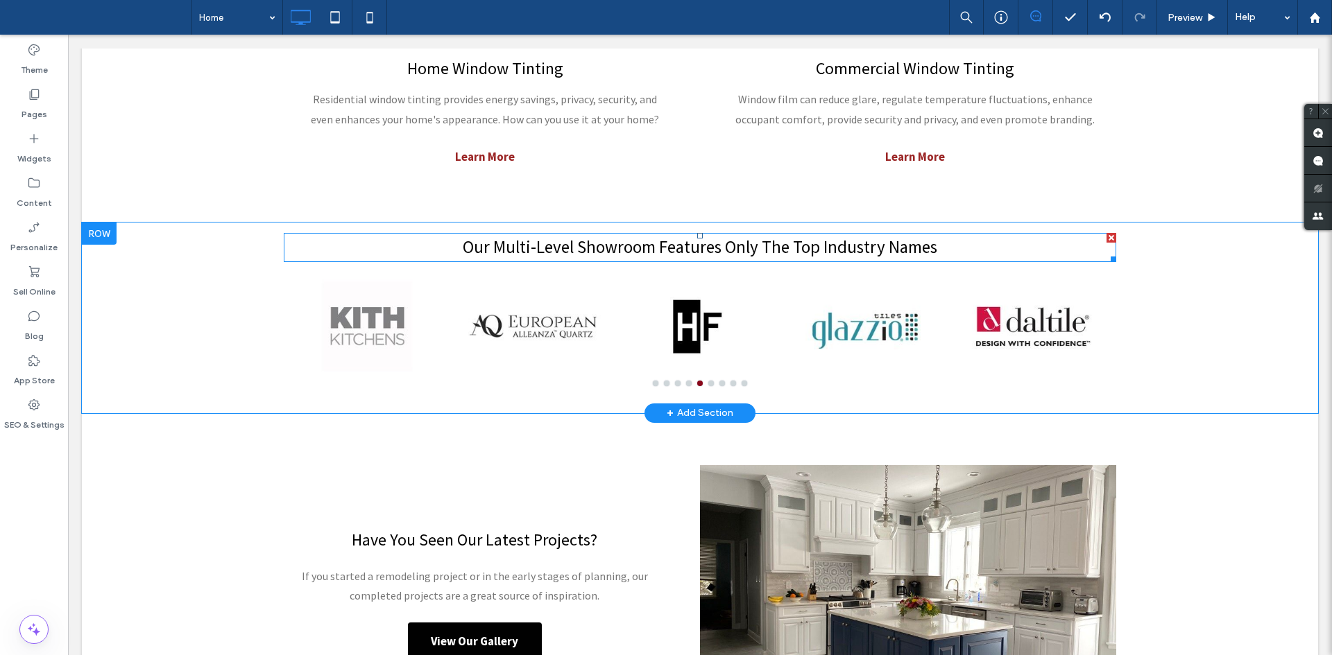
scroll to position [1018, 0]
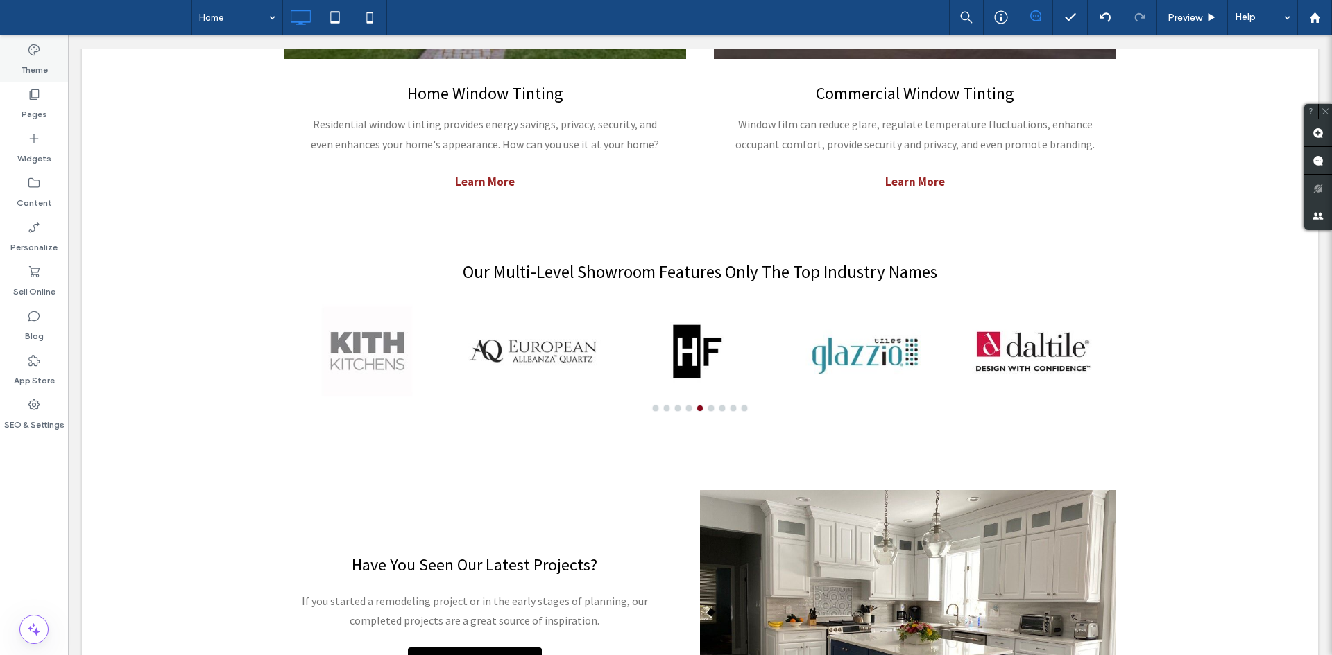
click at [18, 68] on div "Theme" at bounding box center [34, 59] width 68 height 44
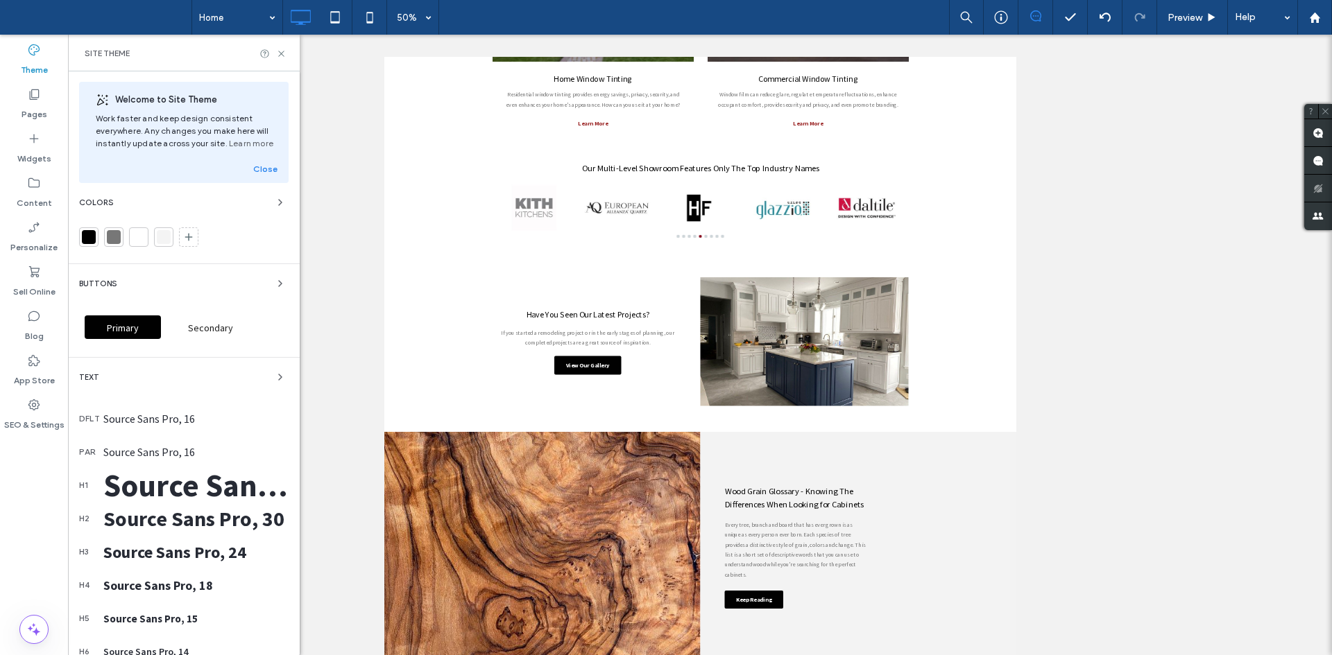
scroll to position [0, 0]
click at [279, 379] on use "button" at bounding box center [280, 378] width 3 height 6
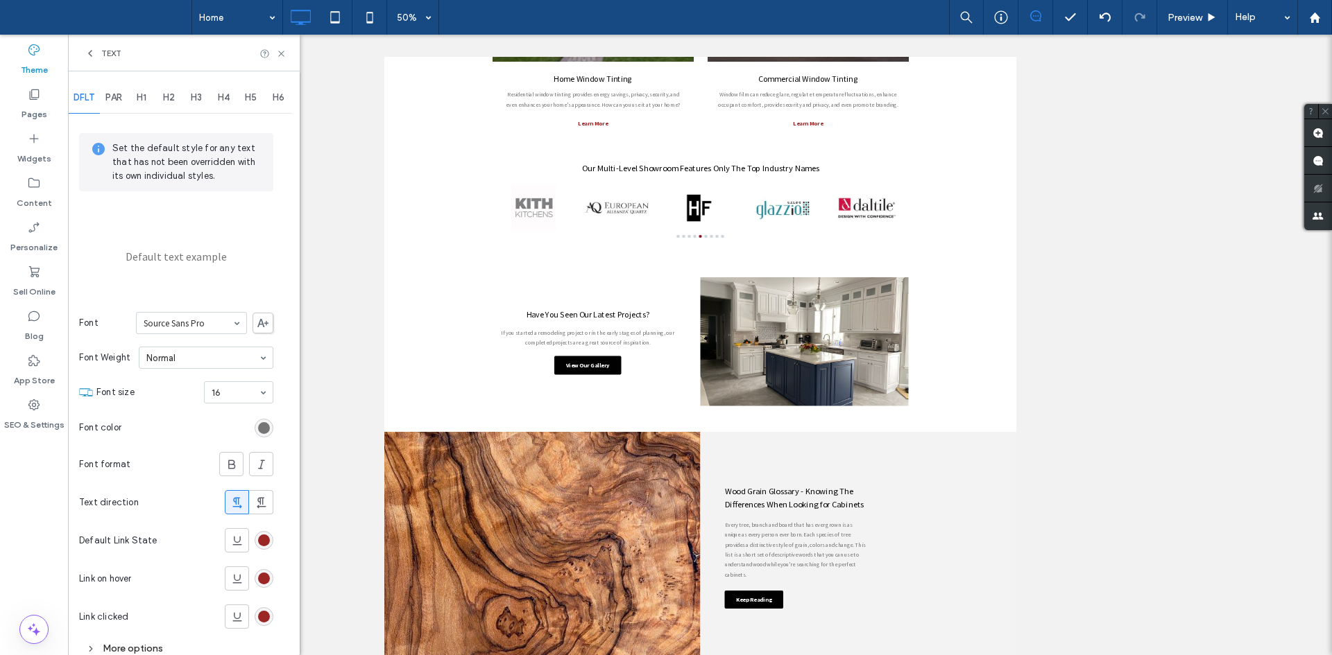
scroll to position [34, 0]
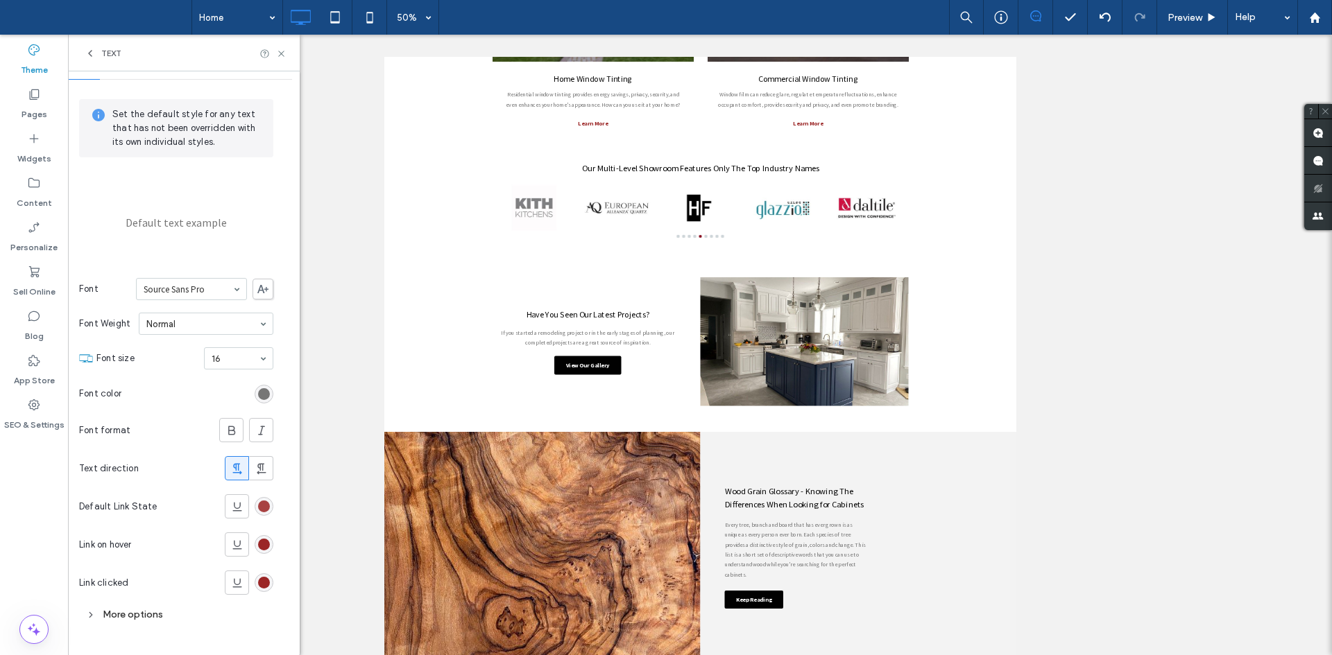
click at [266, 509] on div "rgb(155, 38, 38)" at bounding box center [264, 507] width 12 height 12
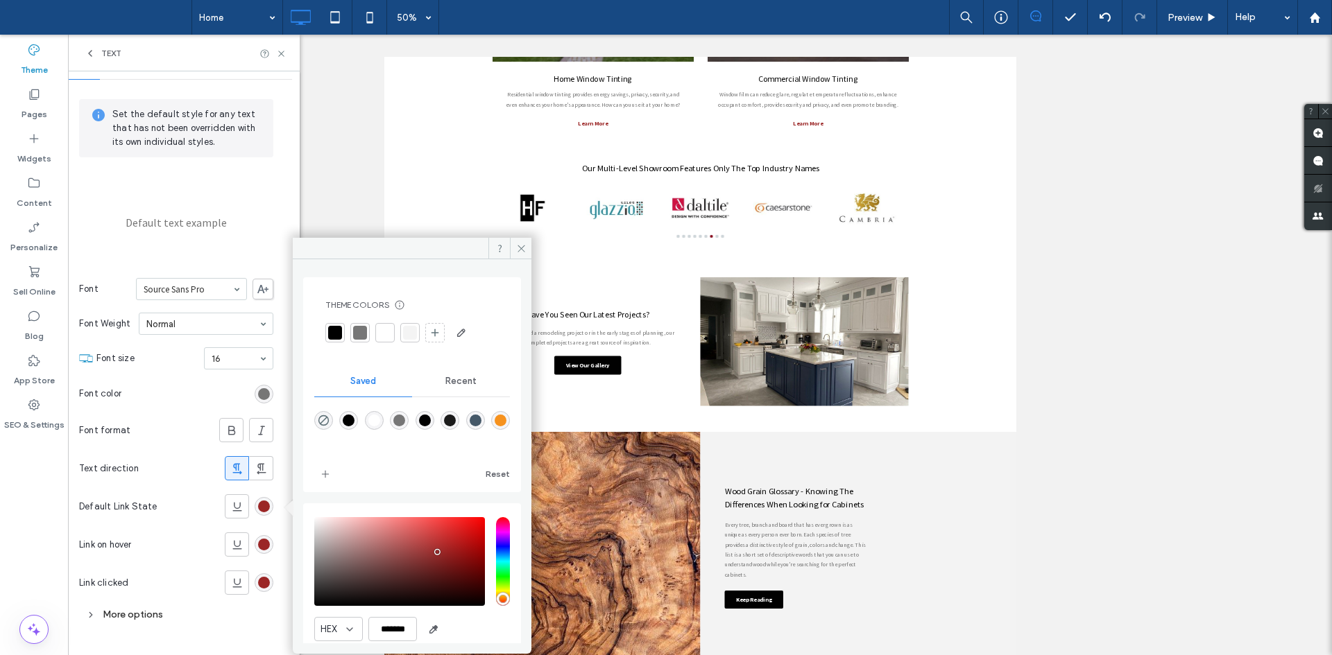
scroll to position [51, 0]
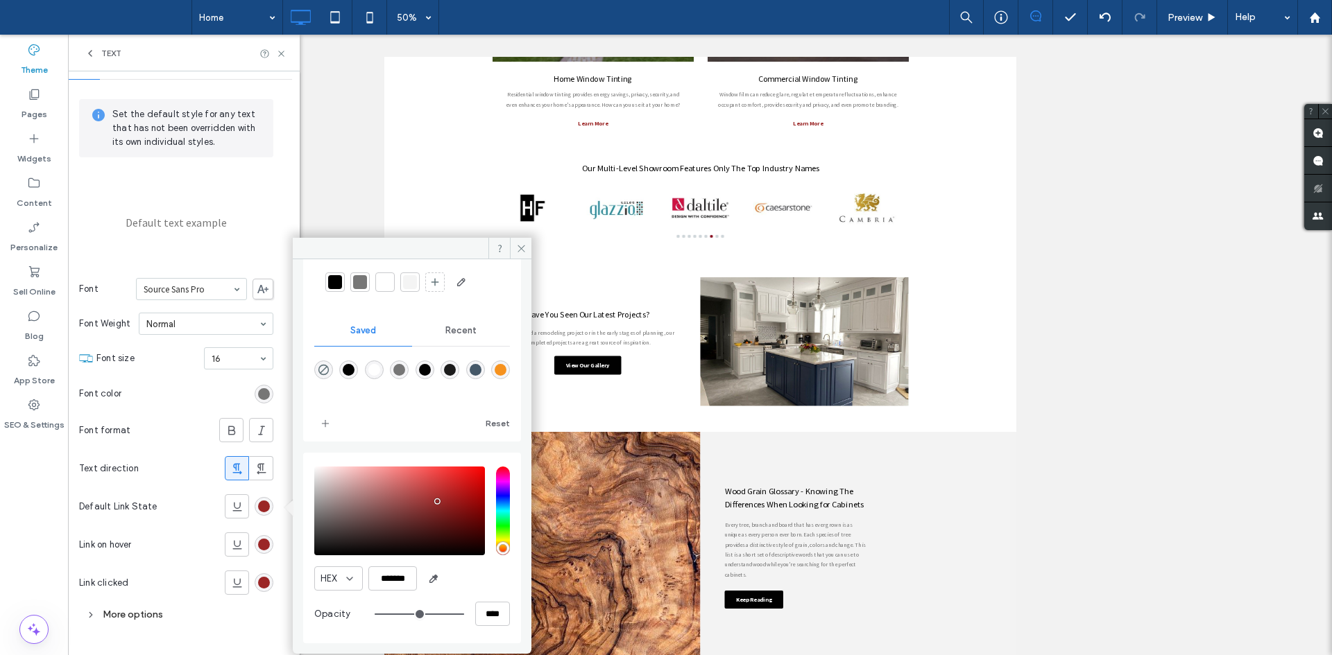
click at [431, 373] on div "rgba(1,1,1,1)" at bounding box center [425, 370] width 12 height 12
click at [459, 370] on div "rgba(27,27,27,1)" at bounding box center [449, 370] width 19 height 19
type input "*******"
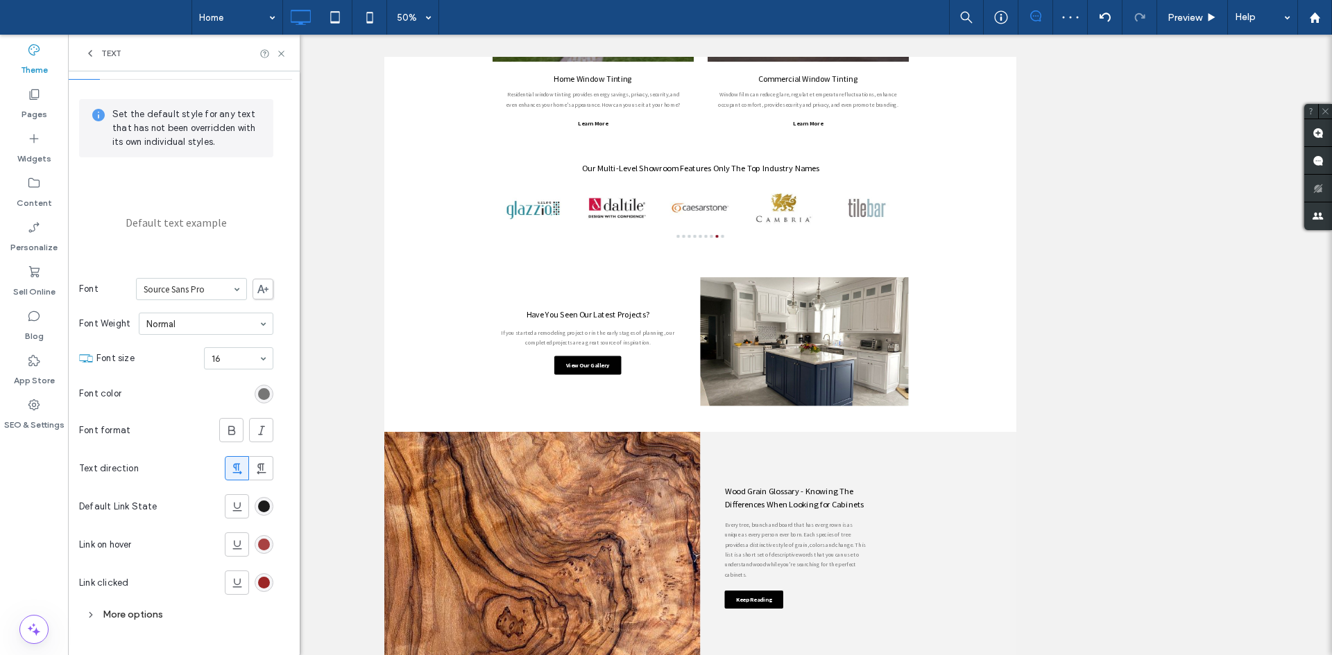
click at [266, 541] on div "rgb(155, 38, 38)" at bounding box center [264, 545] width 12 height 12
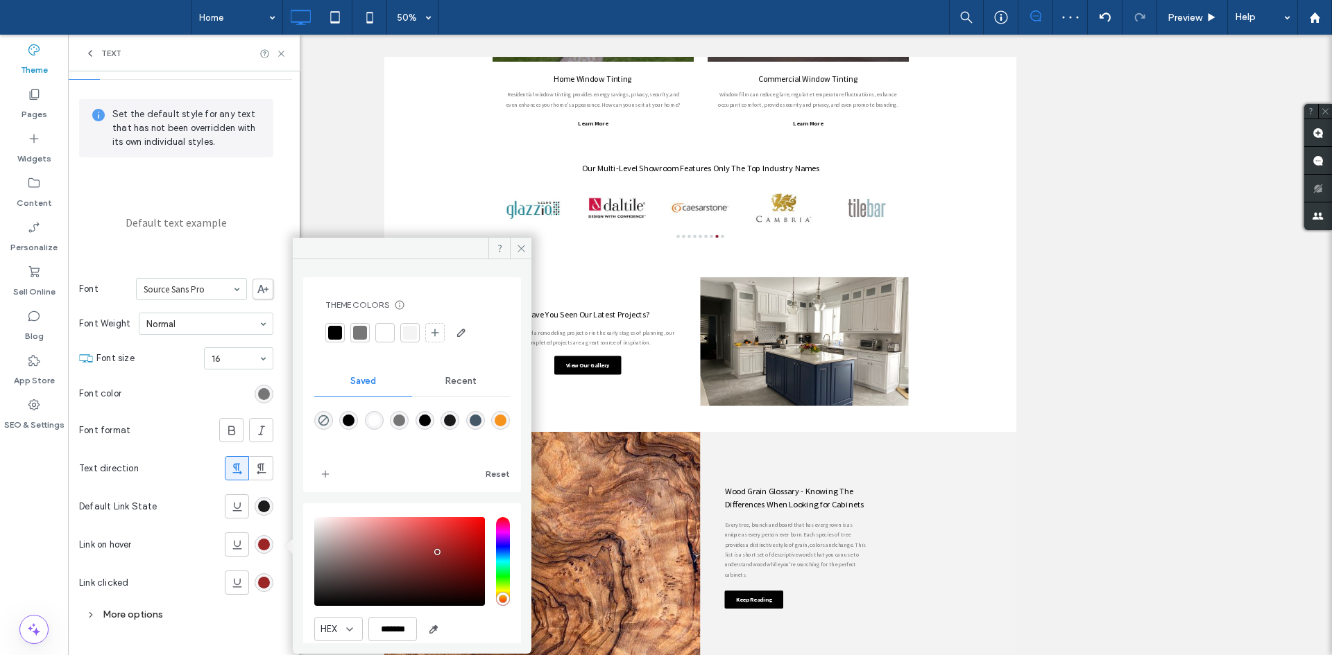
click at [481, 420] on div "rgba(69,88,104,1)" at bounding box center [476, 421] width 12 height 12
type input "*******"
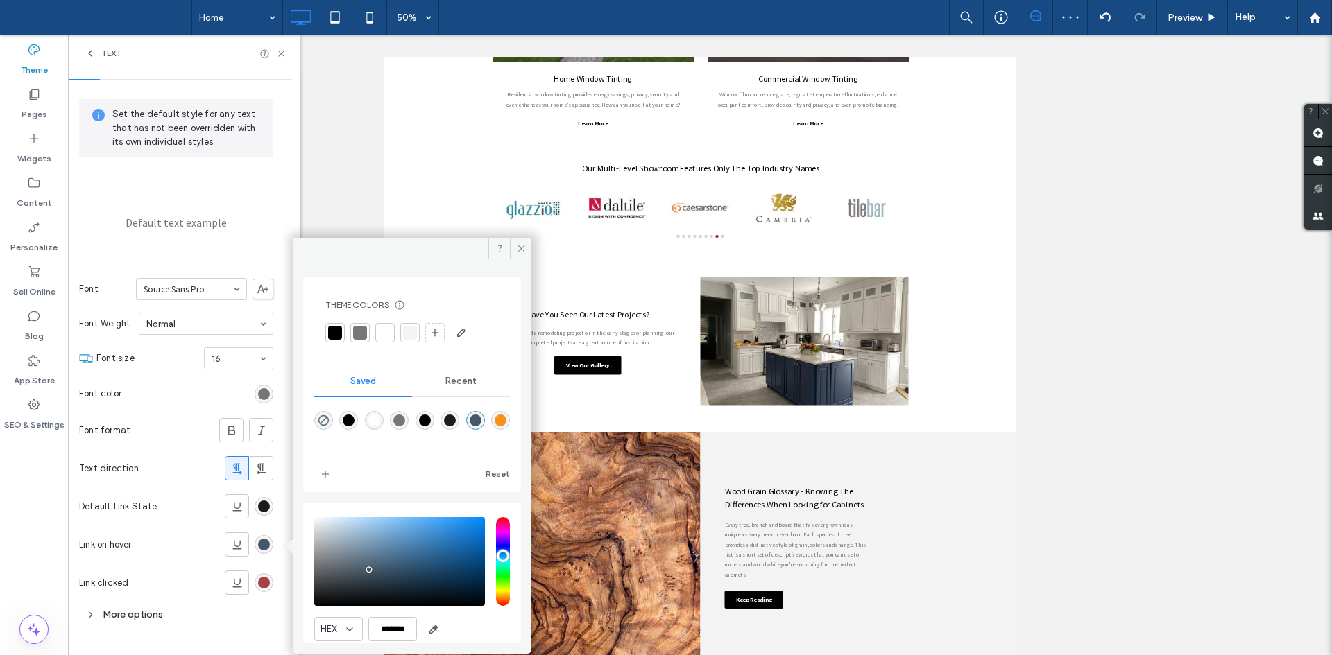
click at [263, 584] on div "rgb(155, 38, 38)" at bounding box center [264, 583] width 12 height 12
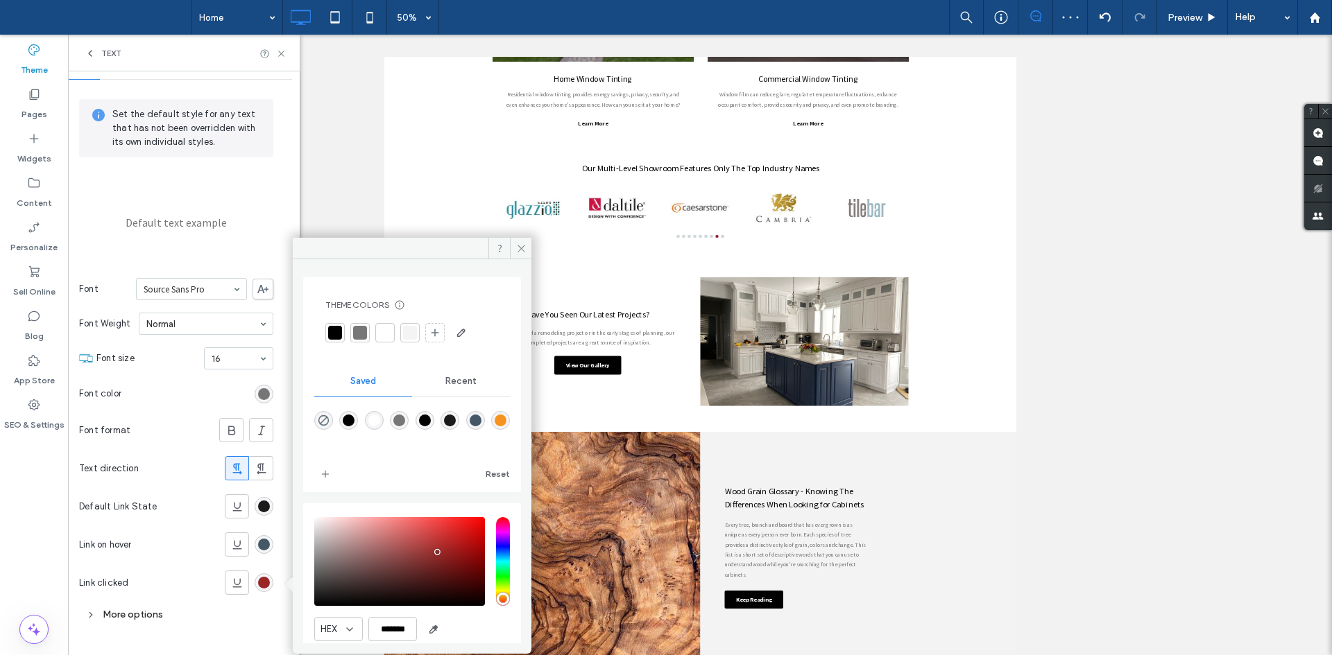
click at [485, 423] on div "rgba(69,88,104,1)" at bounding box center [475, 420] width 19 height 19
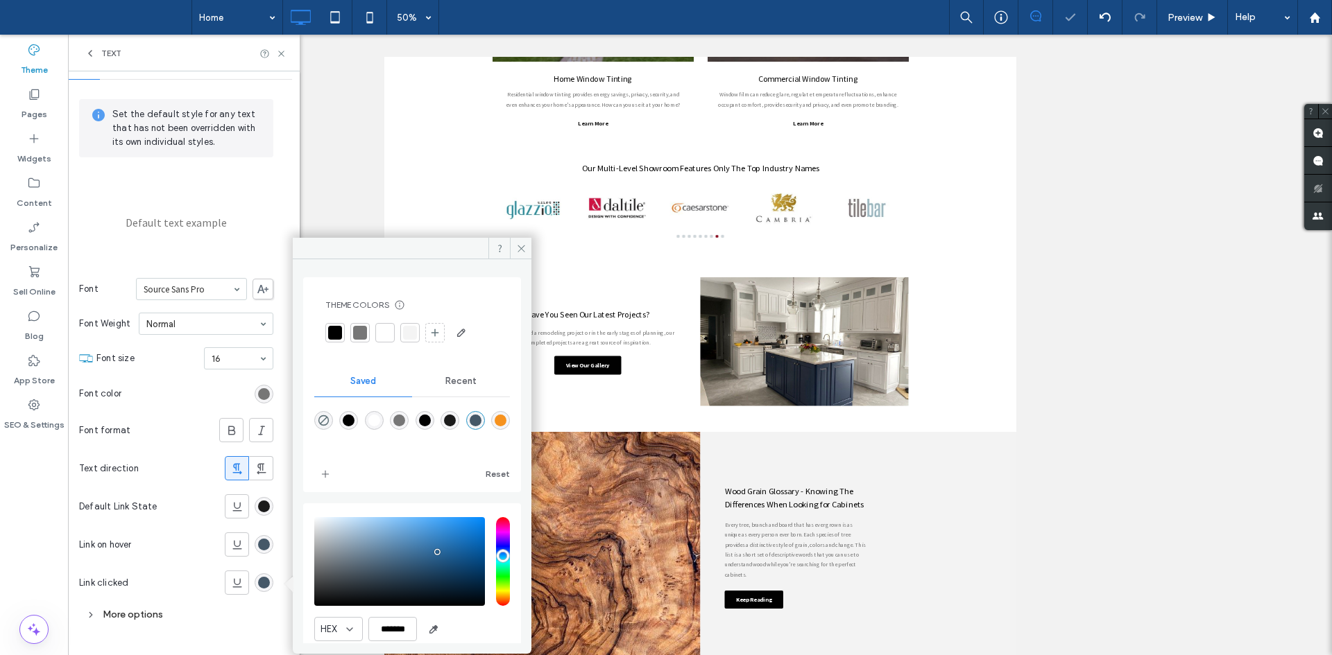
type input "*******"
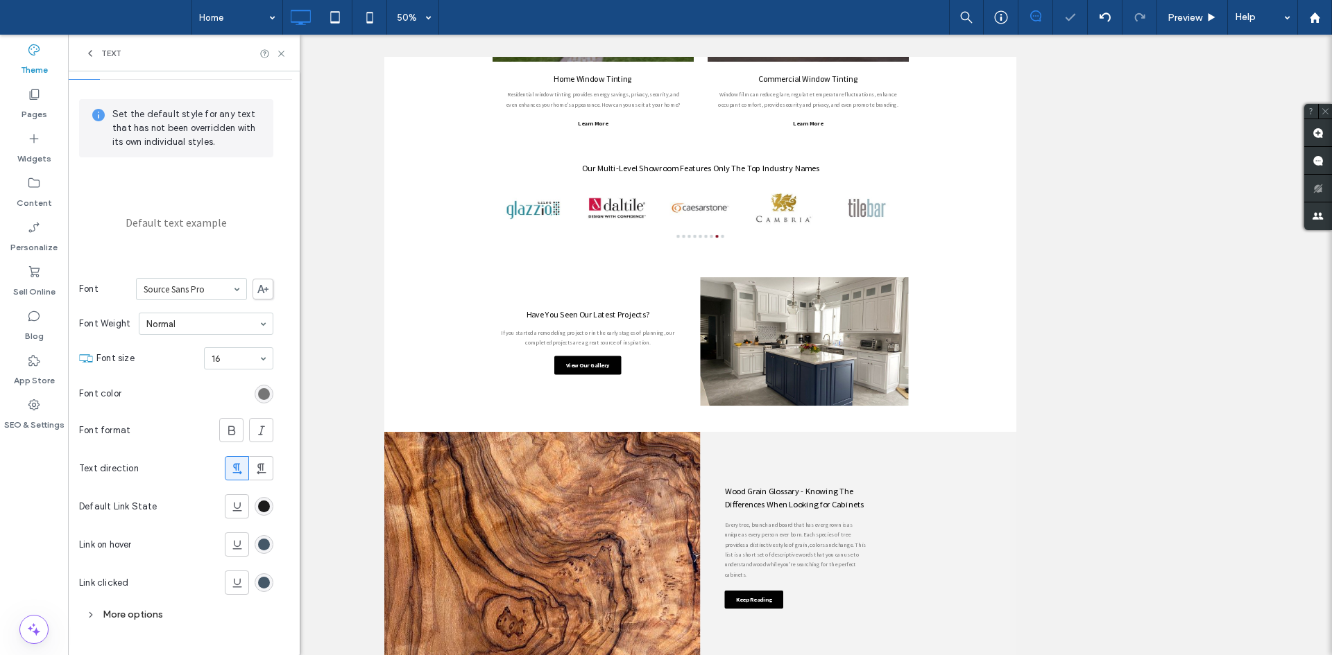
click at [263, 387] on div "rgb(118, 118, 118)" at bounding box center [264, 394] width 19 height 19
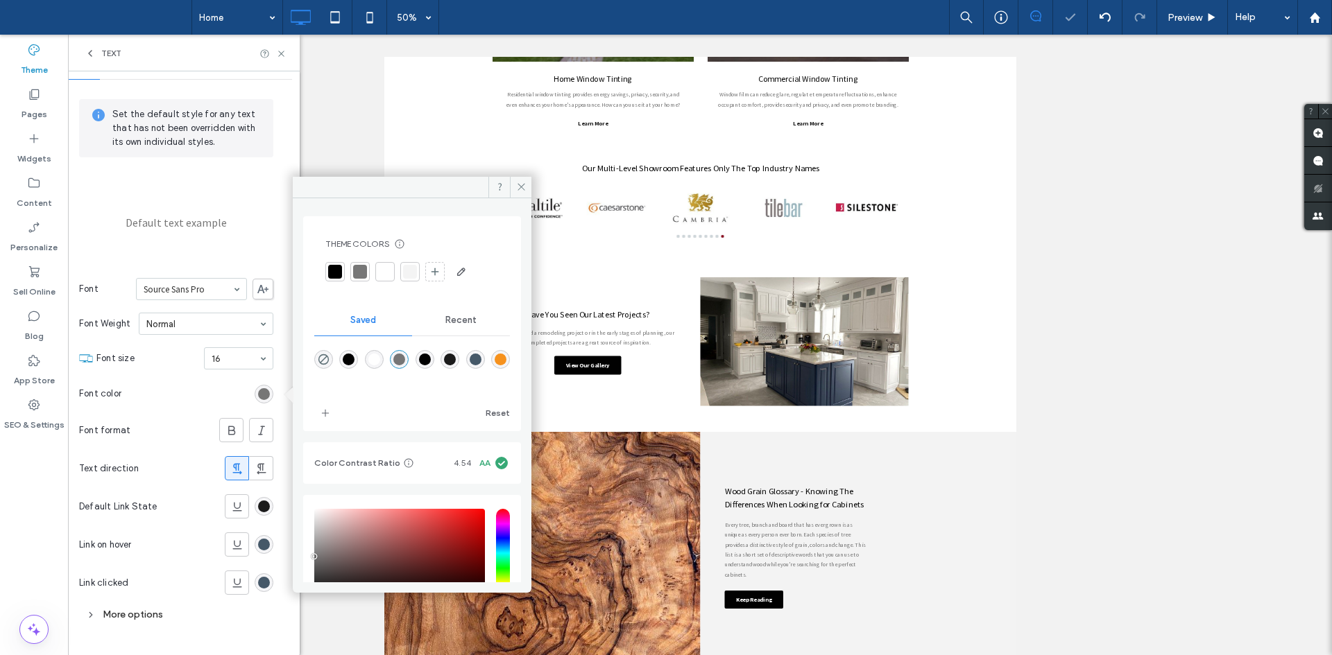
scroll to position [103, 0]
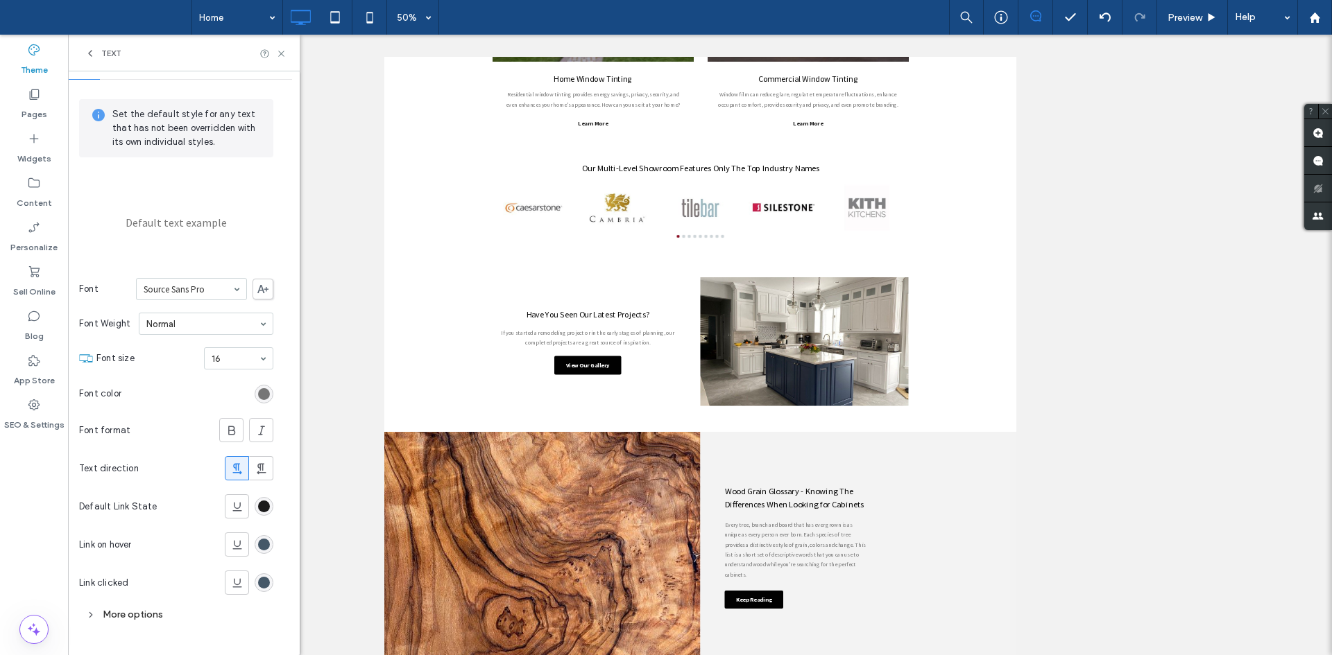
click at [121, 623] on div "More options" at bounding box center [176, 615] width 194 height 19
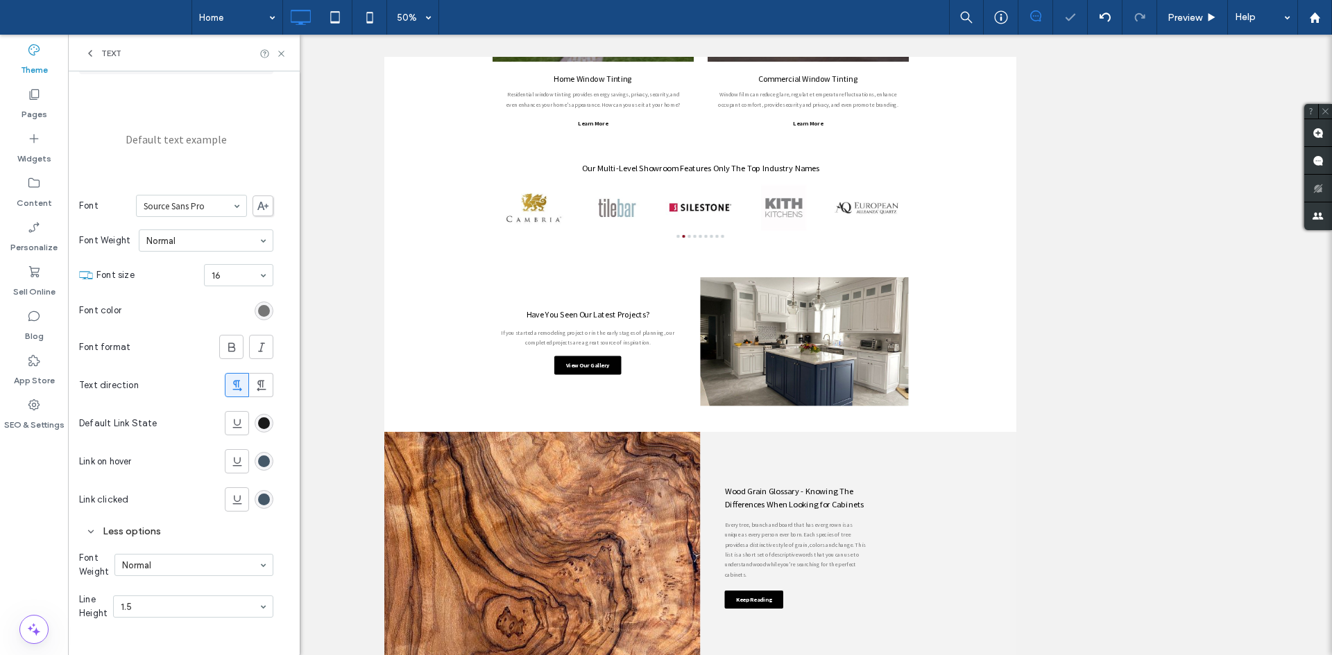
scroll to position [0, 0]
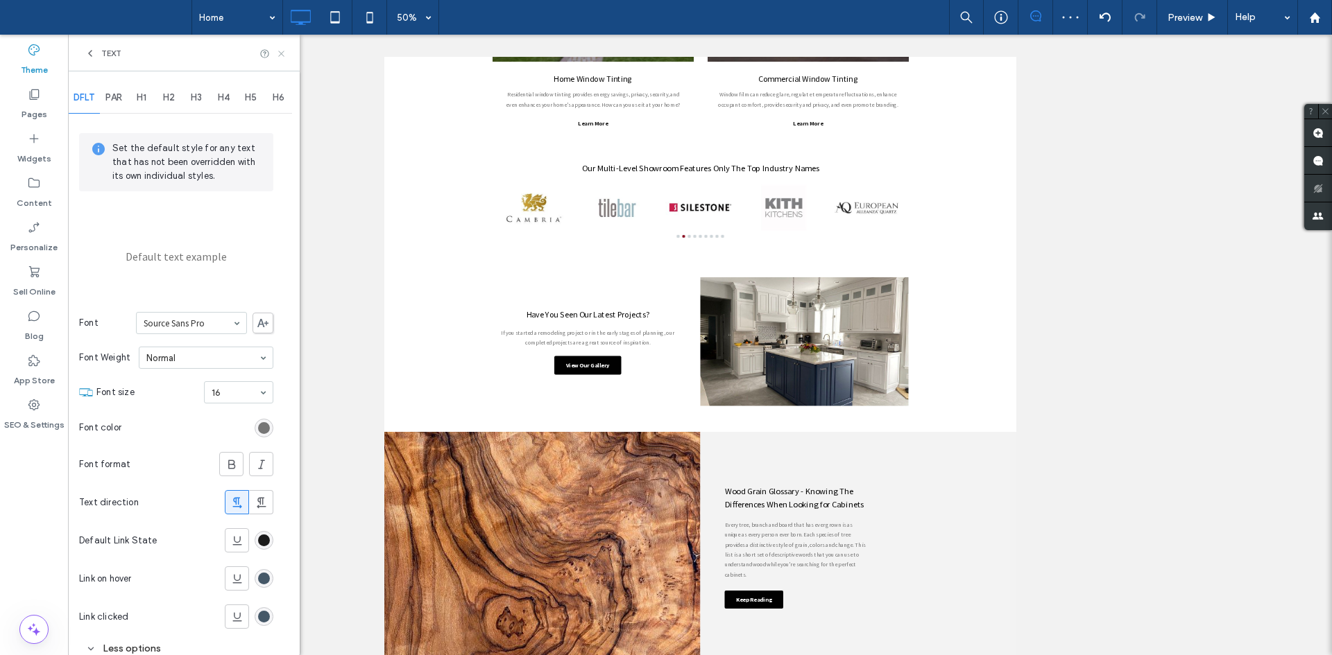
click at [285, 52] on icon at bounding box center [281, 54] width 10 height 10
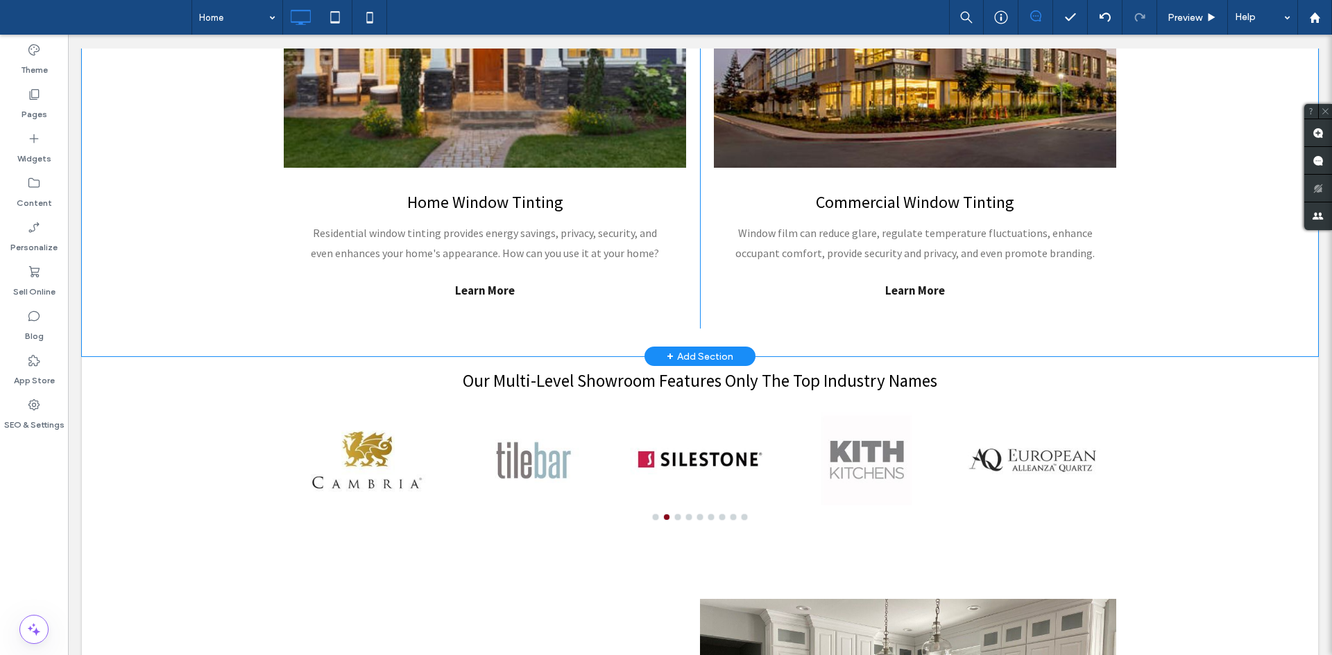
scroll to position [913, 0]
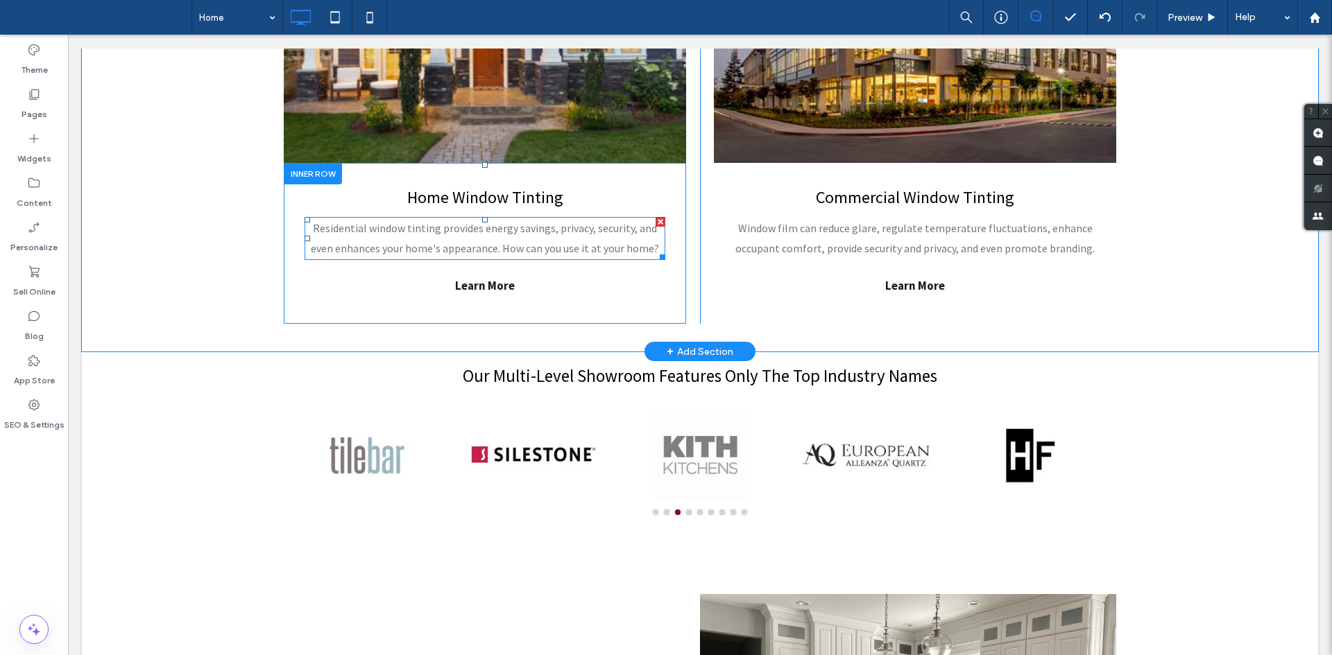
click at [521, 238] on p "Residential window tinting provides energy savings, privacy, security, and even…" at bounding box center [484, 238] width 361 height 40
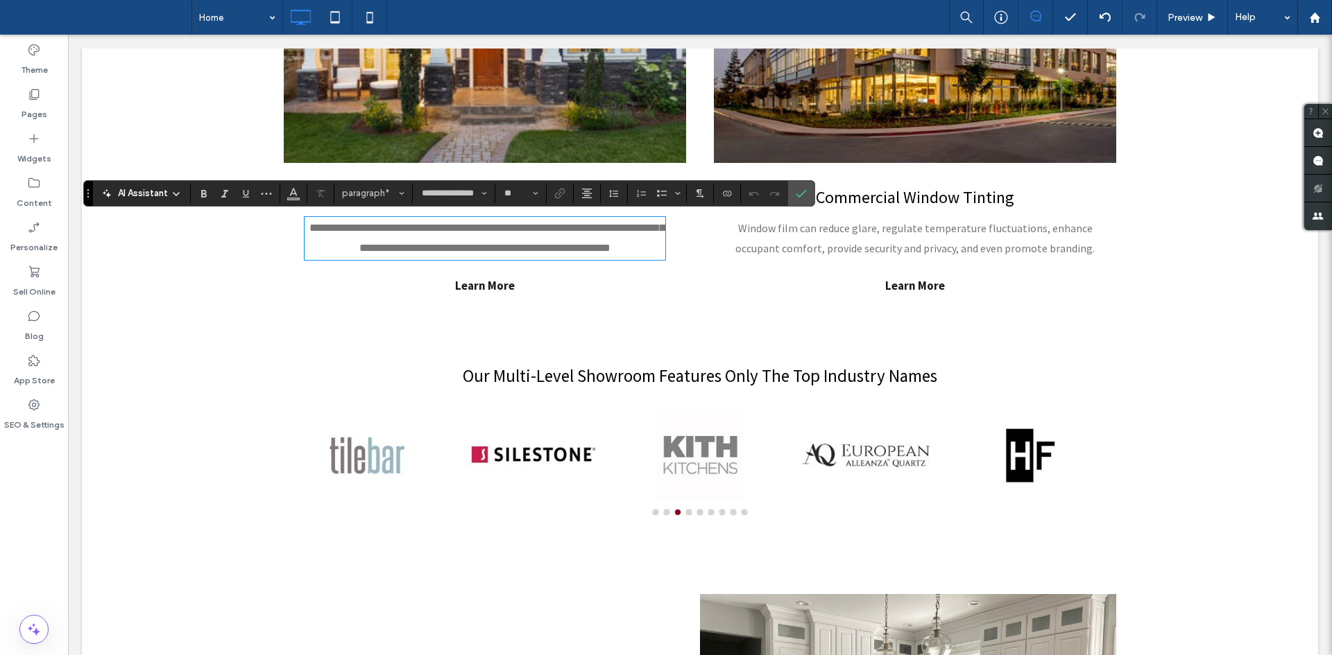
click at [804, 232] on span "Window film can reduce glare, regulate temperature fluctuations, enhance occupa…" at bounding box center [914, 238] width 359 height 34
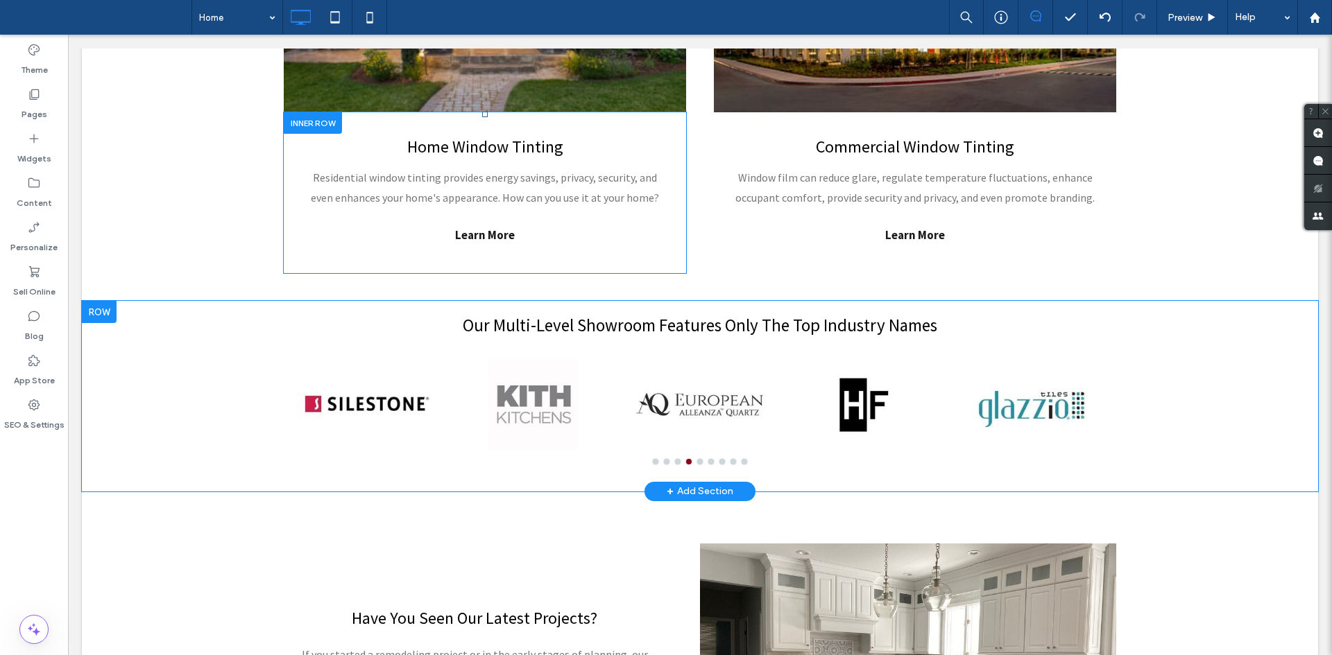
scroll to position [1000, 0]
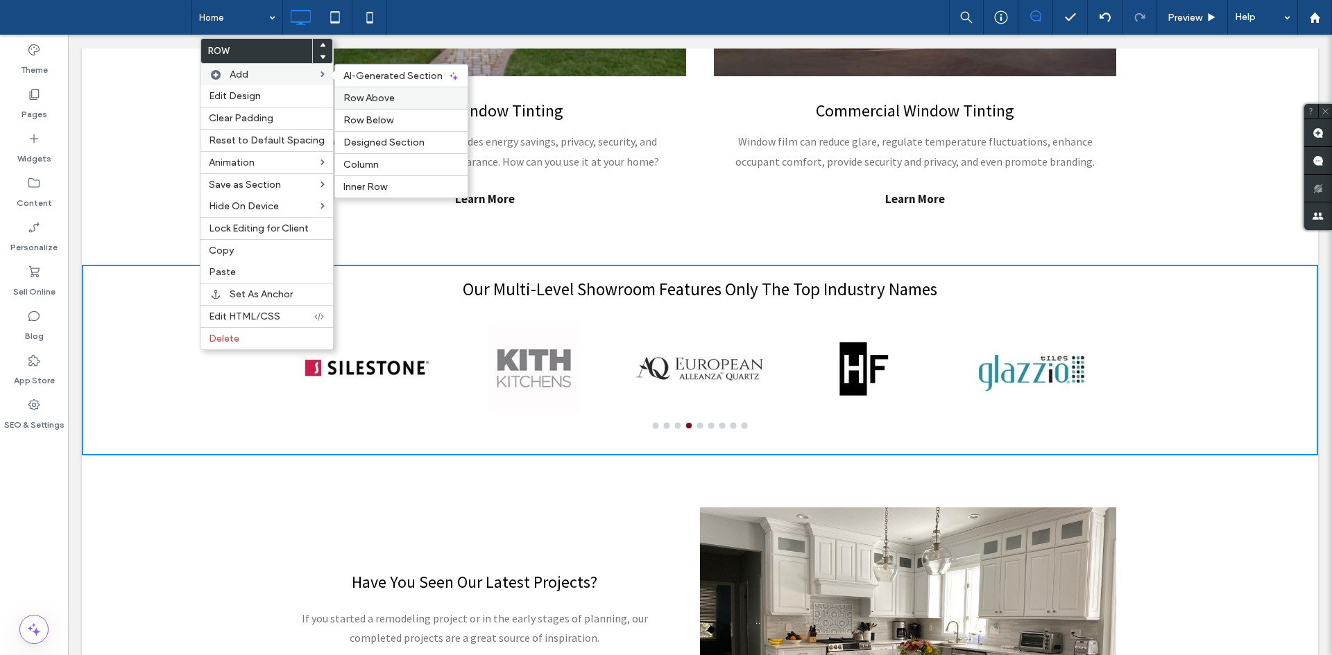
drag, startPoint x: 372, startPoint y: 92, endPoint x: 502, endPoint y: 228, distance: 187.9
click at [372, 92] on span "Row Above" at bounding box center [368, 98] width 51 height 12
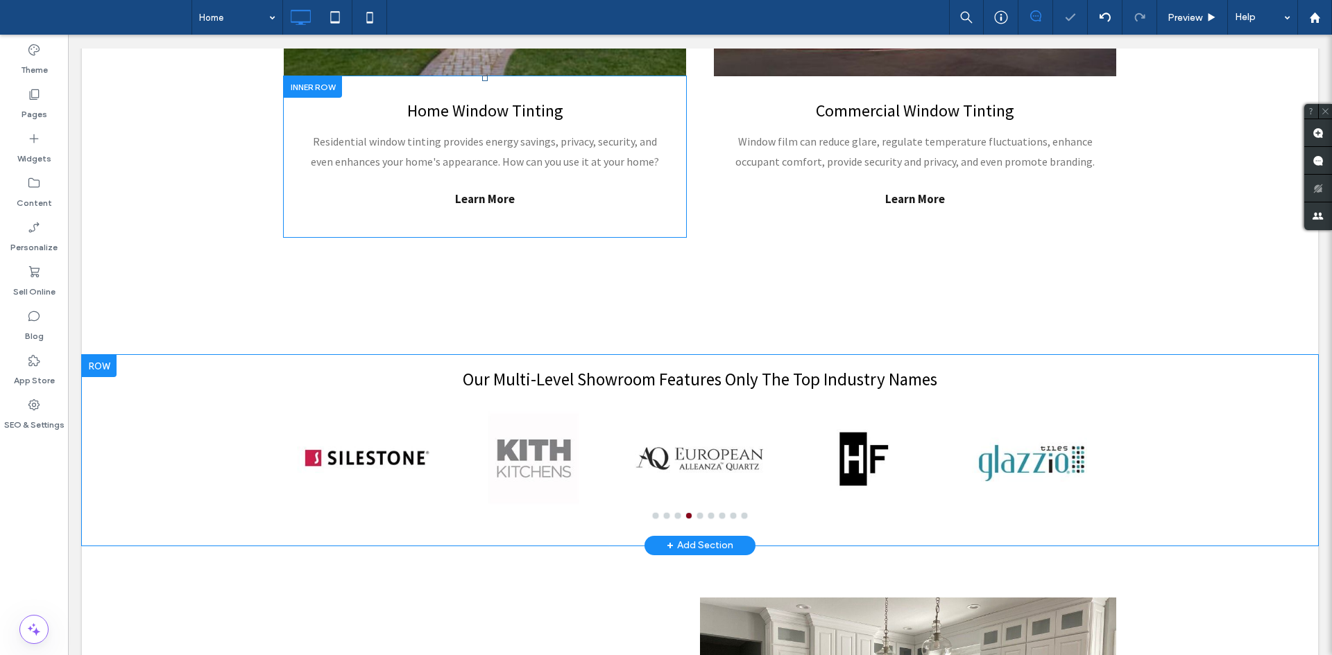
scroll to position [1054, 0]
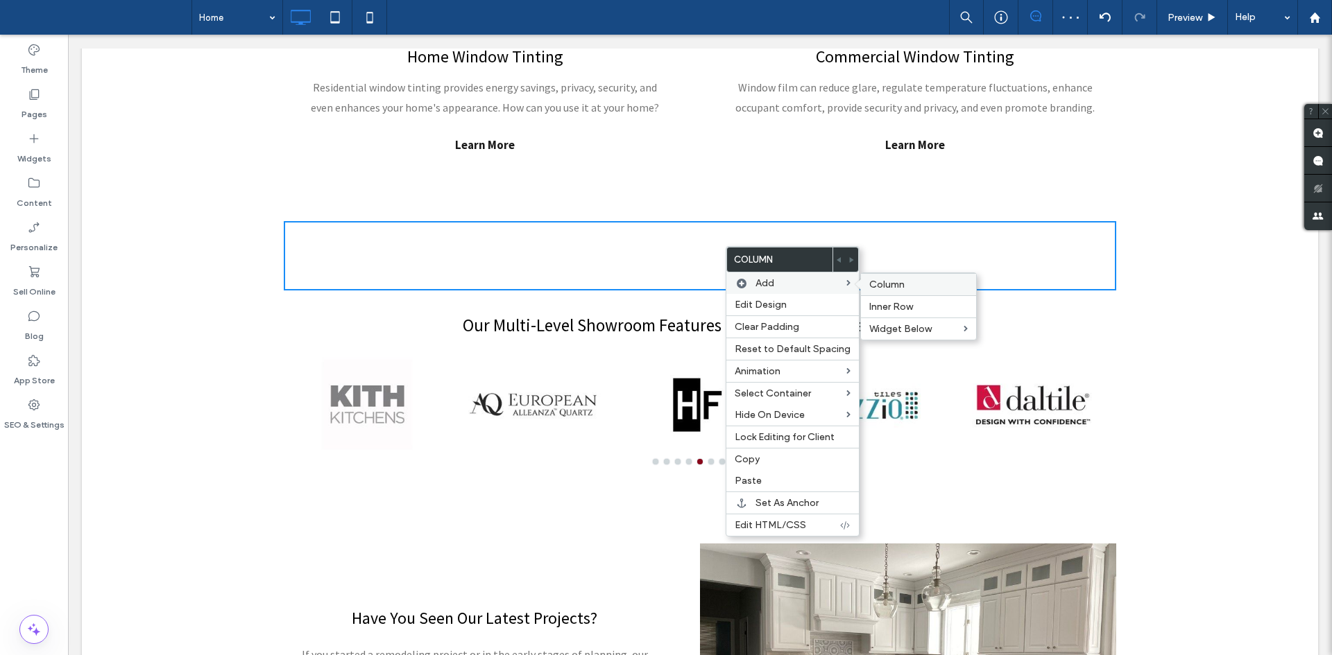
click at [869, 284] on span "Column" at bounding box center [886, 285] width 35 height 12
click at [640, 246] on div "Click To Paste Click To Paste" at bounding box center [700, 255] width 832 height 69
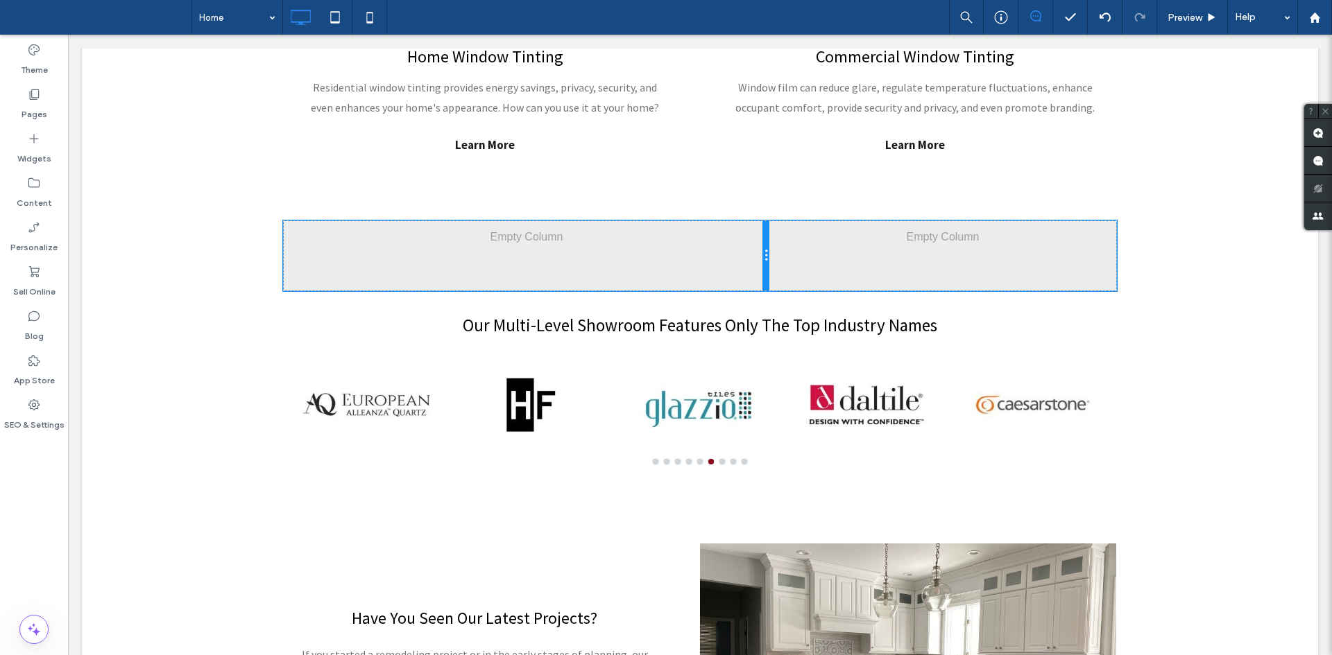
drag, startPoint x: 693, startPoint y: 262, endPoint x: 735, endPoint y: 258, distance: 41.8
click at [735, 258] on div "Click To Paste Click To Paste" at bounding box center [527, 255] width 486 height 69
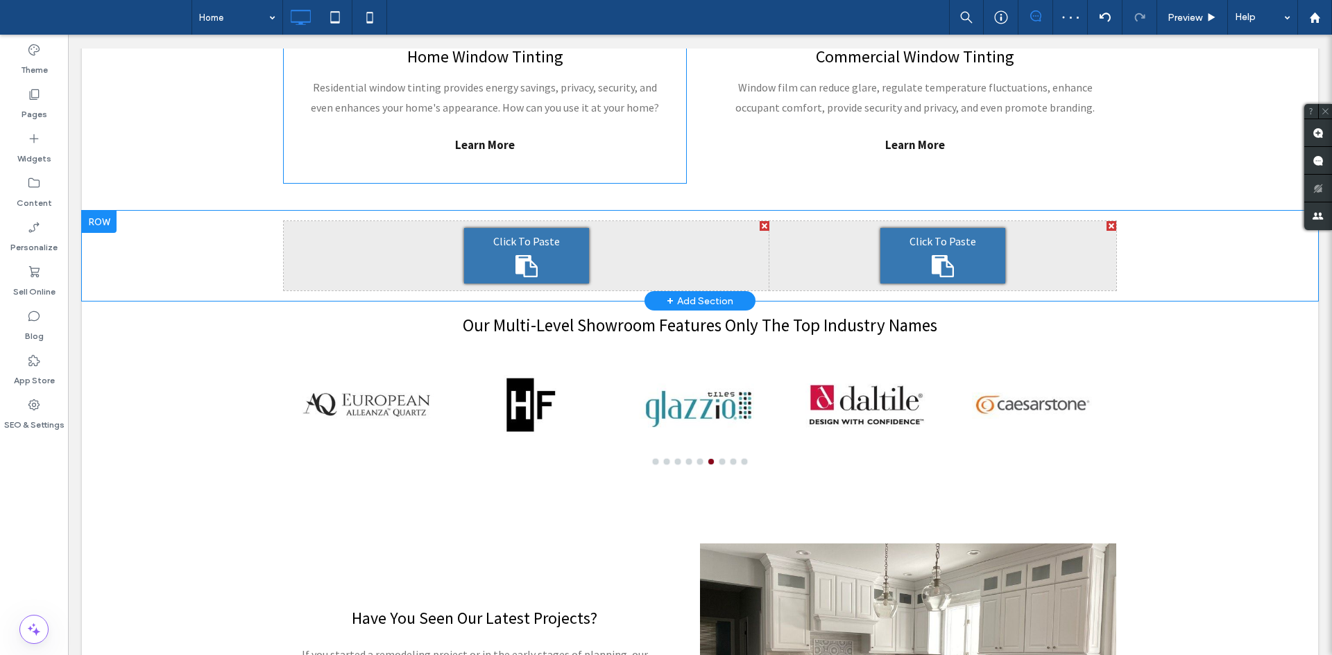
click at [778, 251] on div "Click To Paste Click To Paste" at bounding box center [942, 255] width 347 height 69
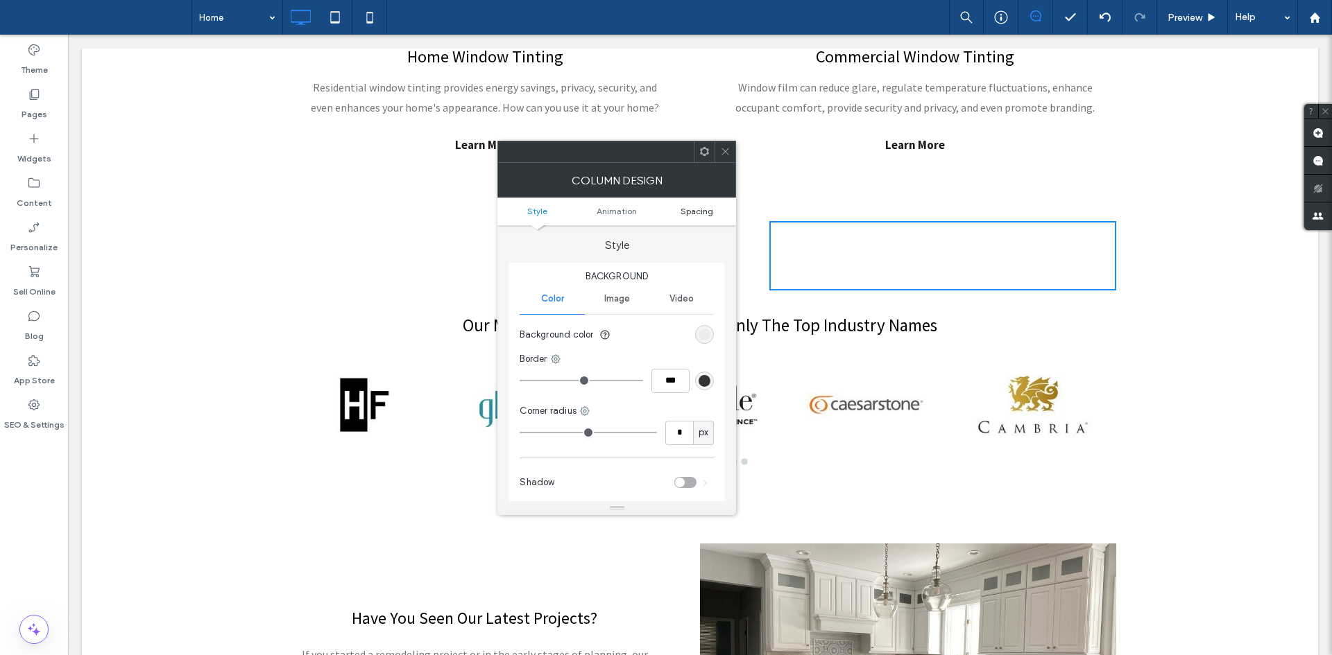
click at [694, 214] on span "Spacing" at bounding box center [696, 211] width 33 height 10
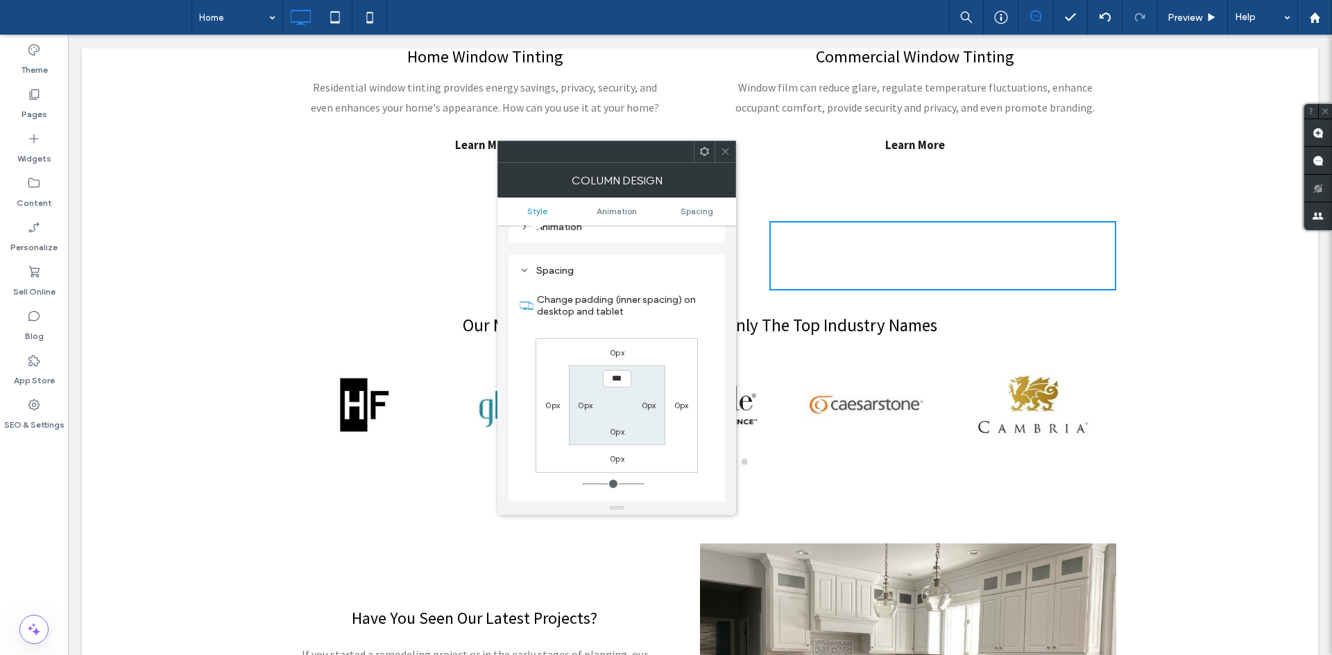
scroll to position [325, 0]
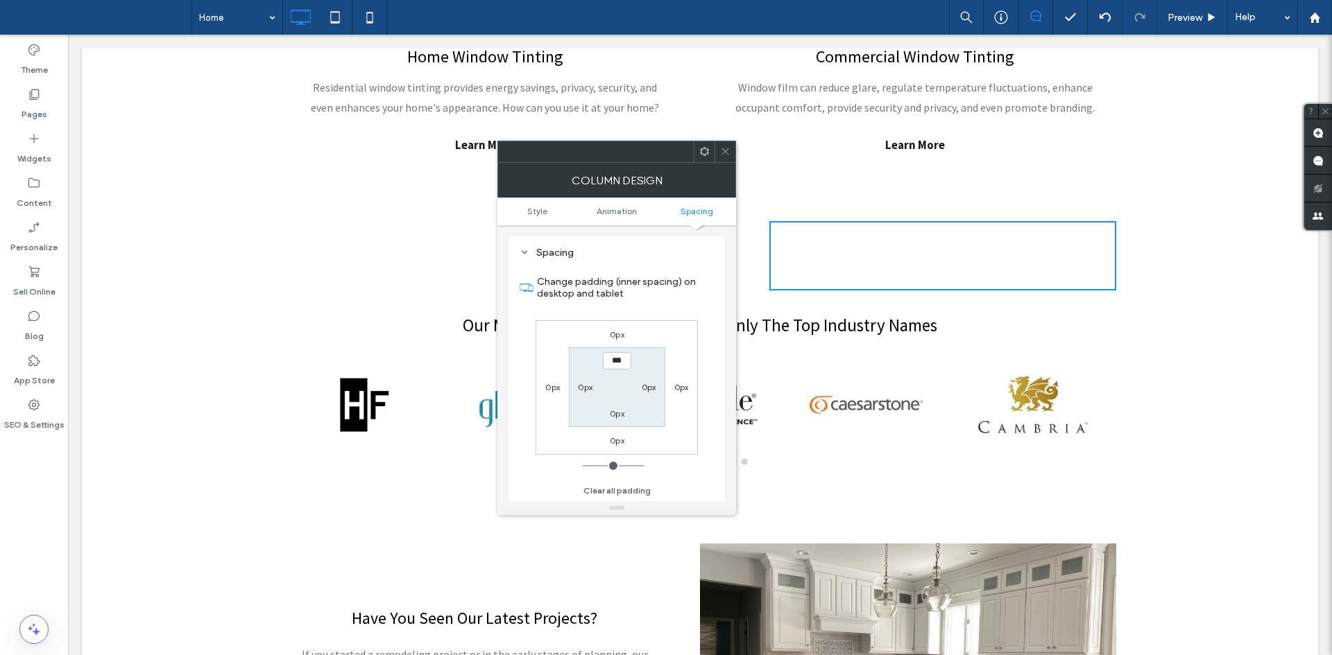
click at [590, 387] on label "0px" at bounding box center [585, 387] width 15 height 10
type input "**"
type input "****"
click at [716, 161] on div at bounding box center [724, 151] width 21 height 21
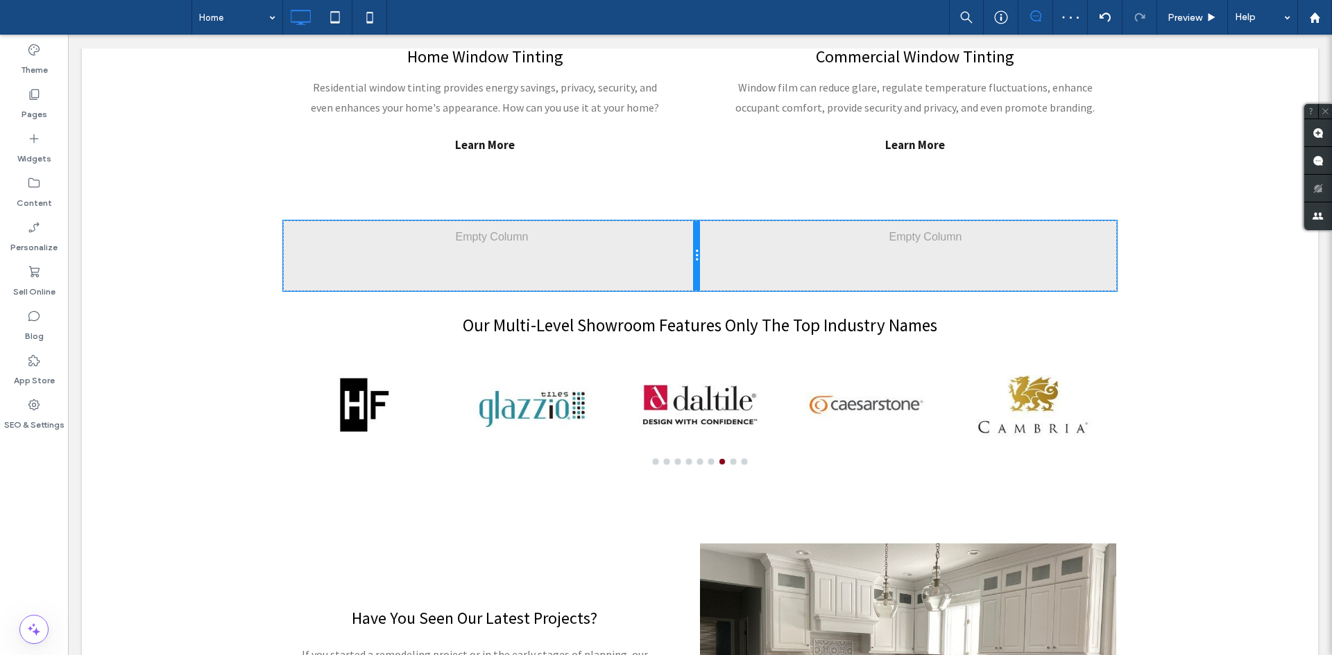
drag, startPoint x: 764, startPoint y: 261, endPoint x: 723, endPoint y: 262, distance: 40.9
click at [723, 262] on div "Click To Paste Click To Paste Click To Paste Click To Paste" at bounding box center [700, 255] width 832 height 69
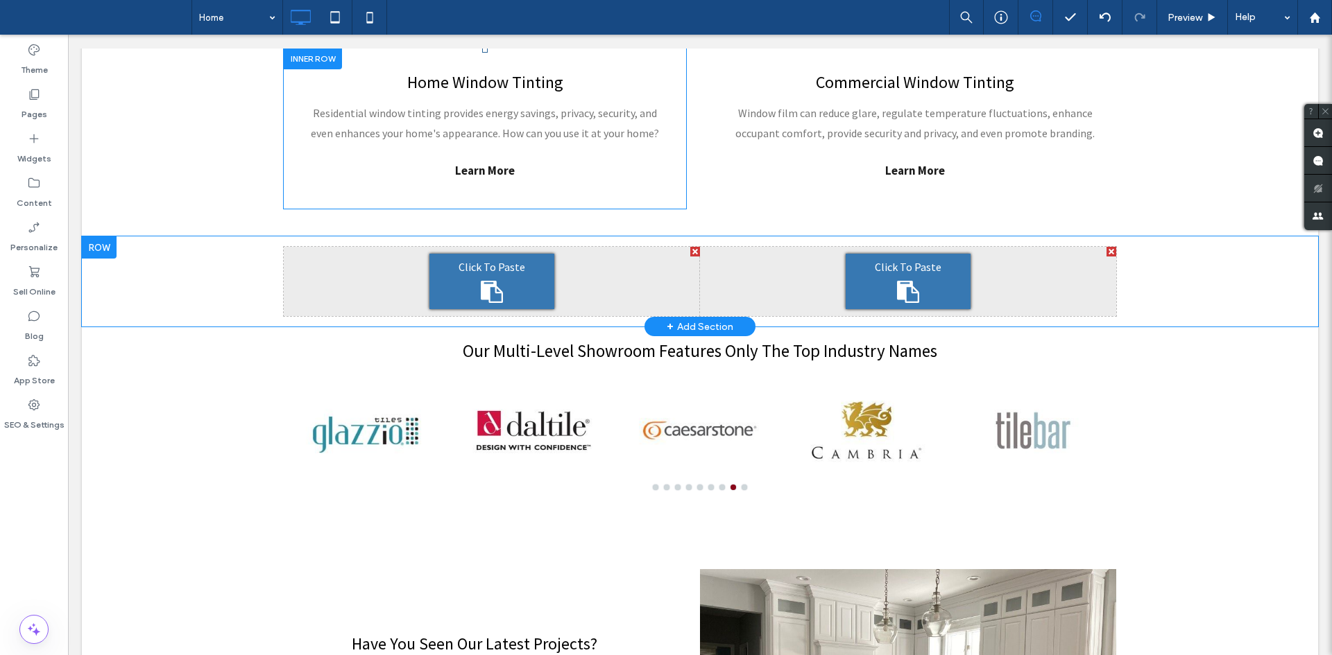
scroll to position [1011, 0]
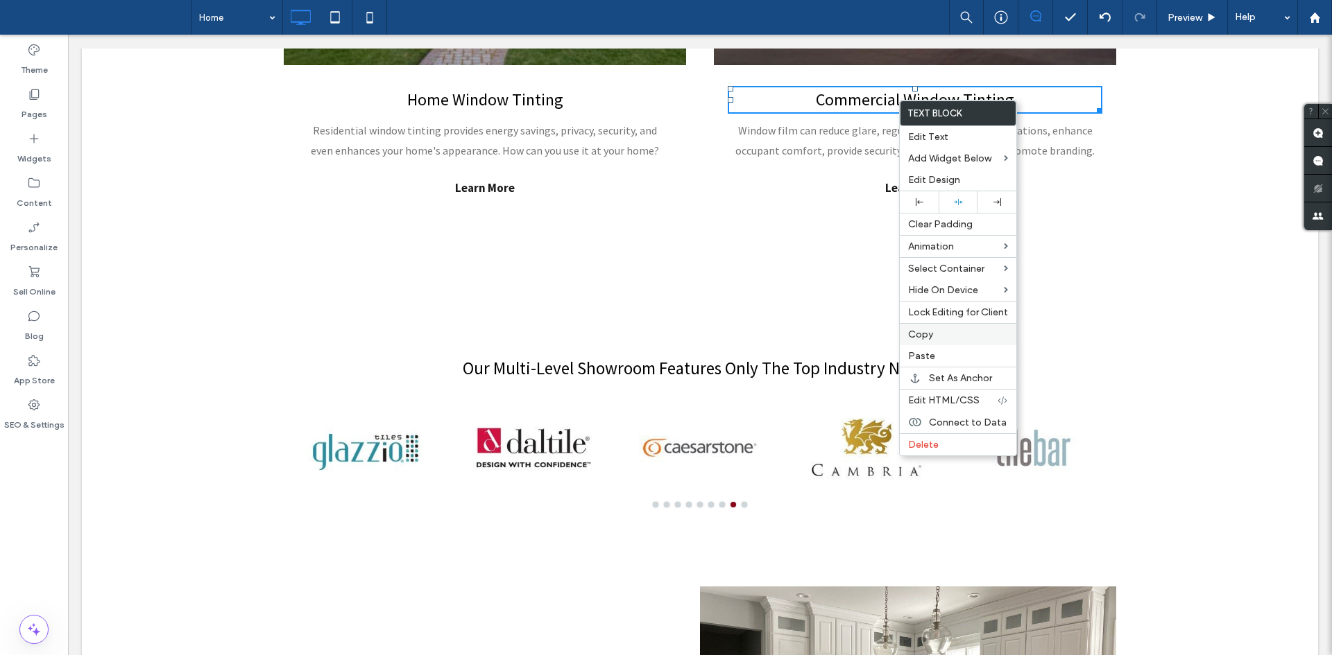
click at [943, 338] on label "Copy" at bounding box center [958, 335] width 100 height 12
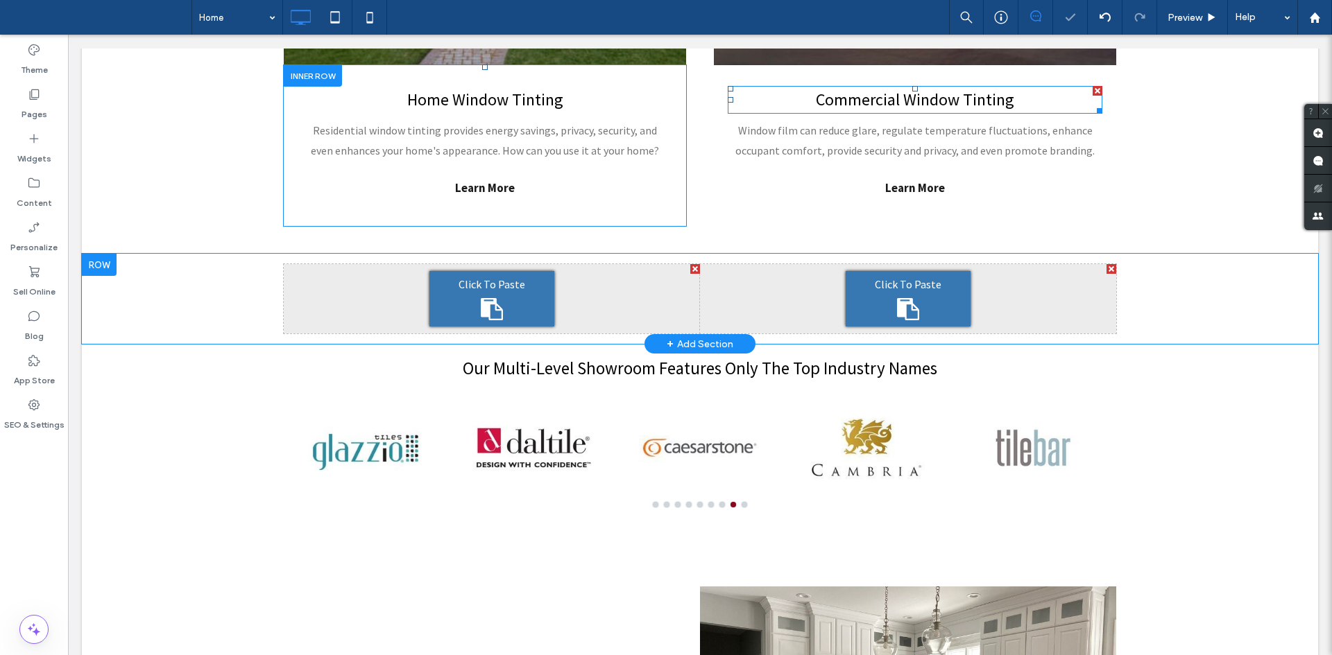
click at [942, 293] on div "Click To Paste" at bounding box center [908, 298] width 125 height 55
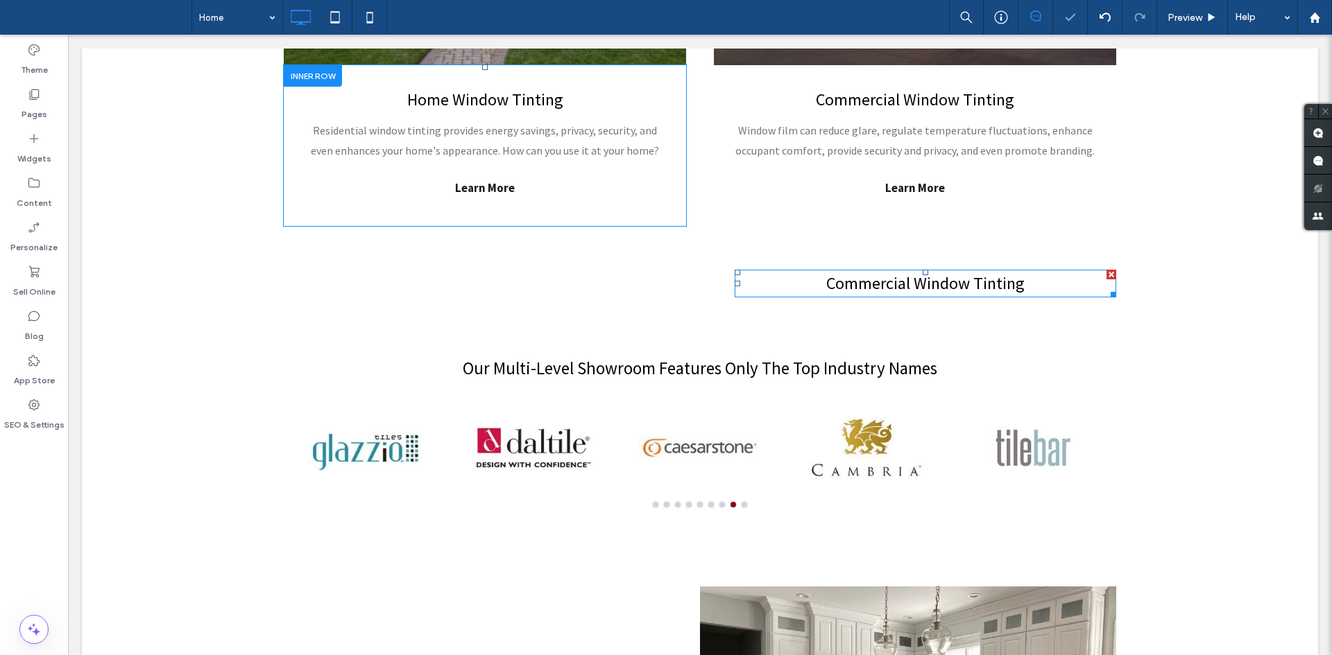
click at [870, 290] on strong "Commercial Window Tinting" at bounding box center [925, 284] width 198 height 22
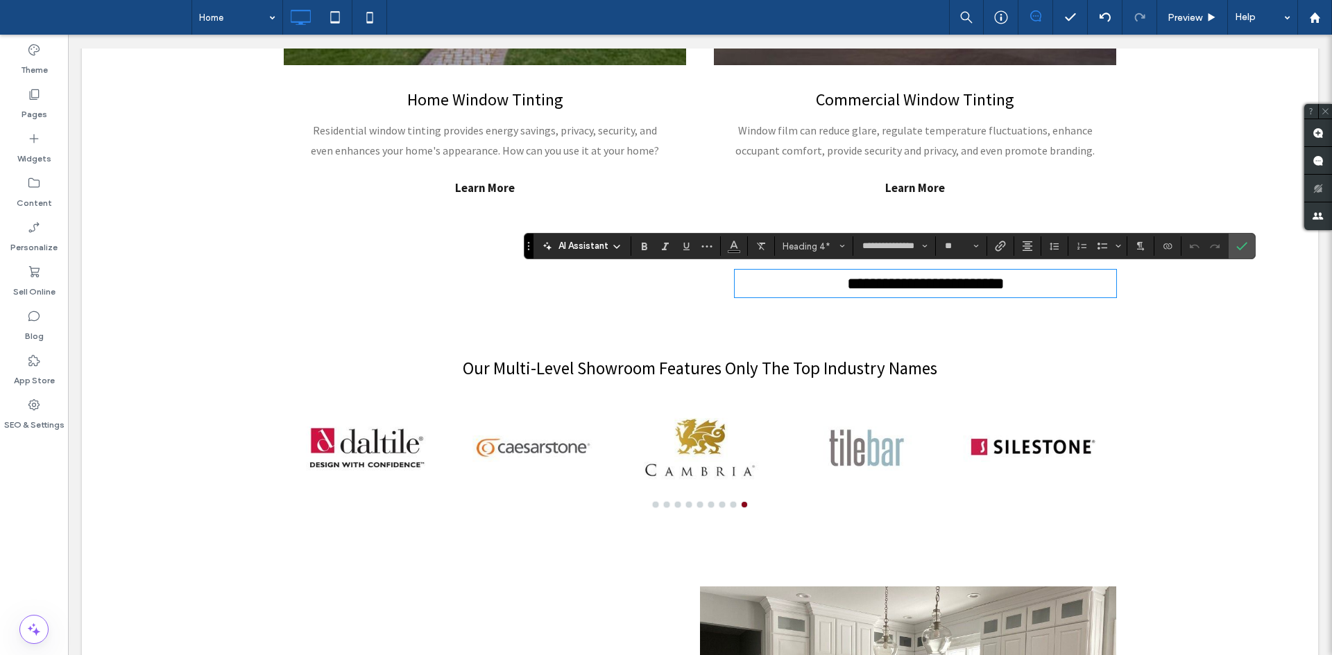
scroll to position [0, 0]
type input "**"
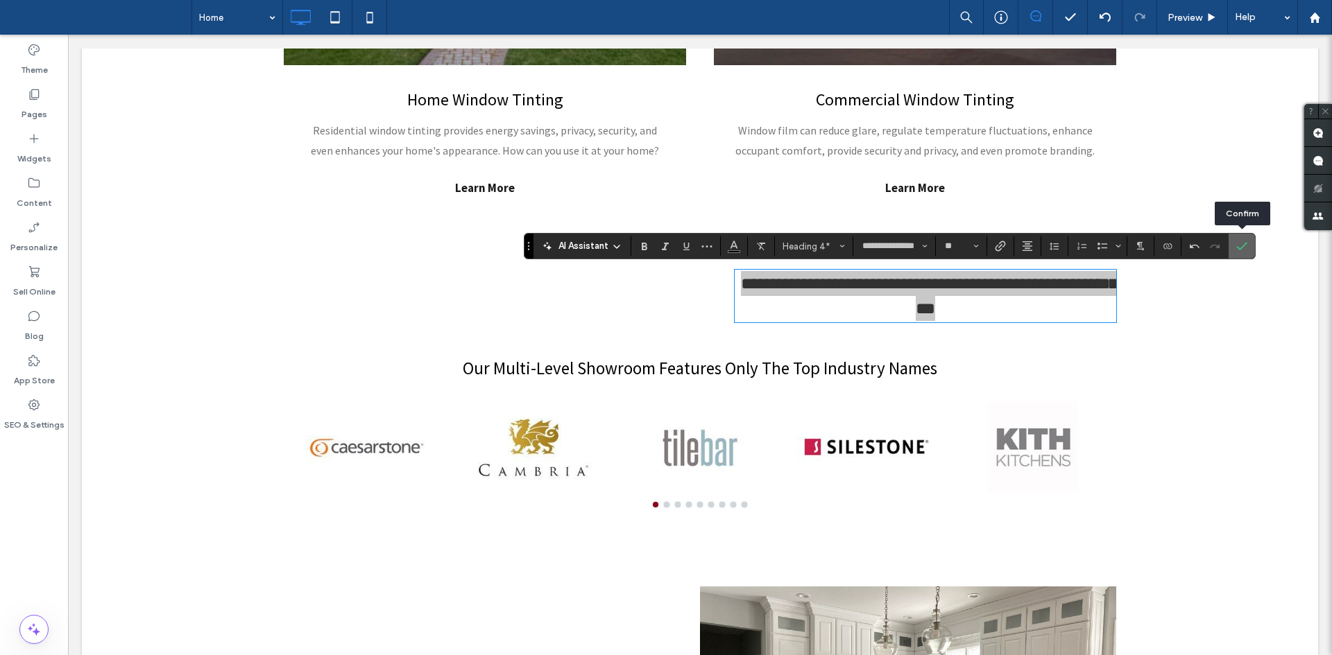
click at [1237, 235] on span "Confirm" at bounding box center [1239, 246] width 6 height 25
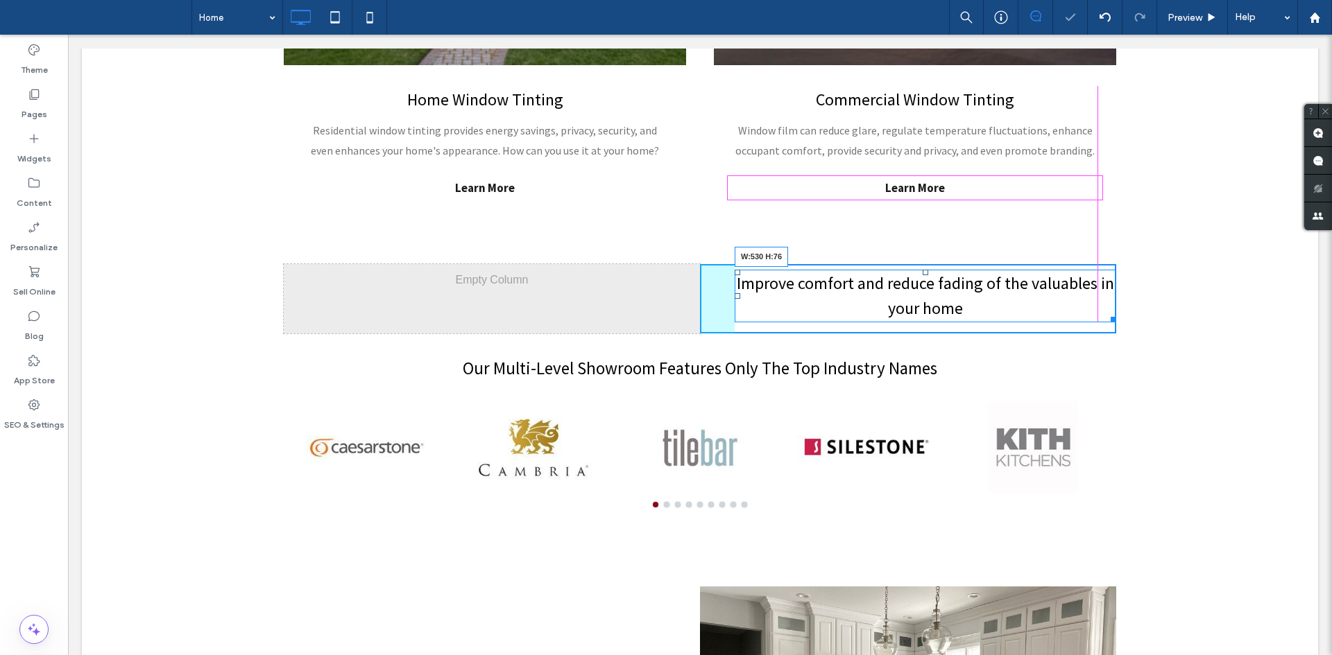
drag, startPoint x: 1106, startPoint y: 314, endPoint x: 1235, endPoint y: 275, distance: 134.9
click at [1235, 275] on div "Click To Paste Click To Paste Click To Paste Click To Paste Improve comfort and…" at bounding box center [700, 299] width 1236 height 90
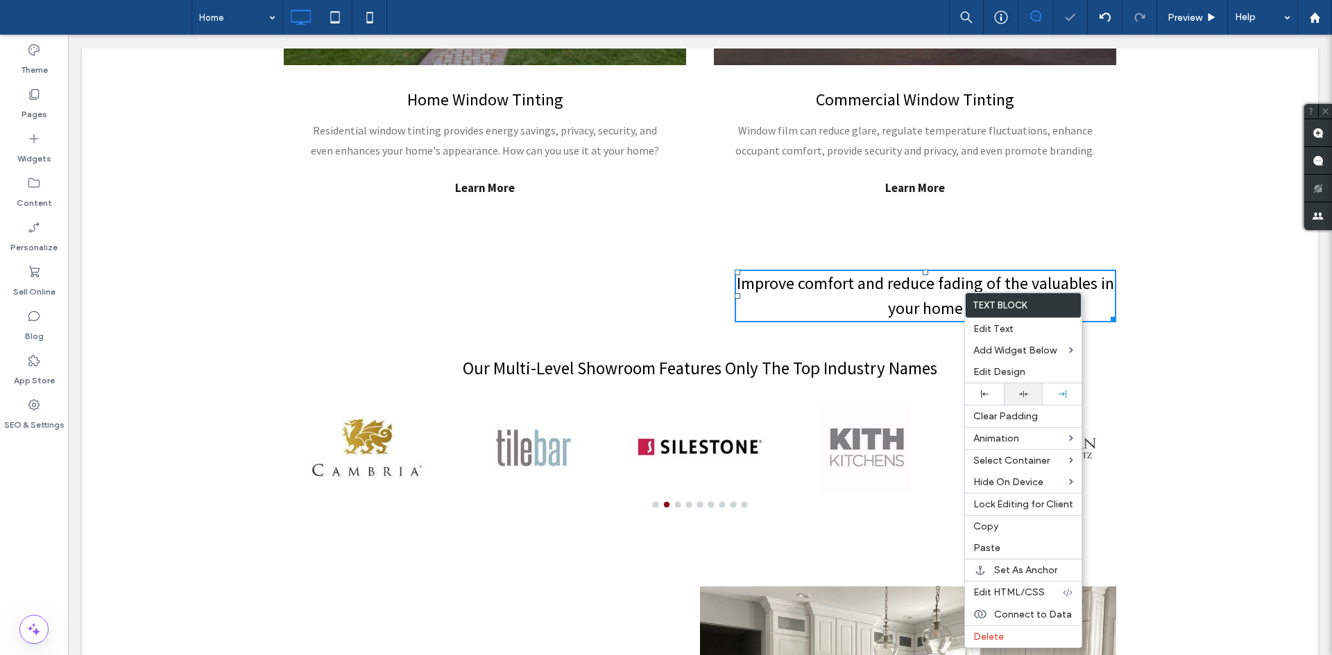
click at [1022, 395] on icon at bounding box center [1023, 394] width 9 height 9
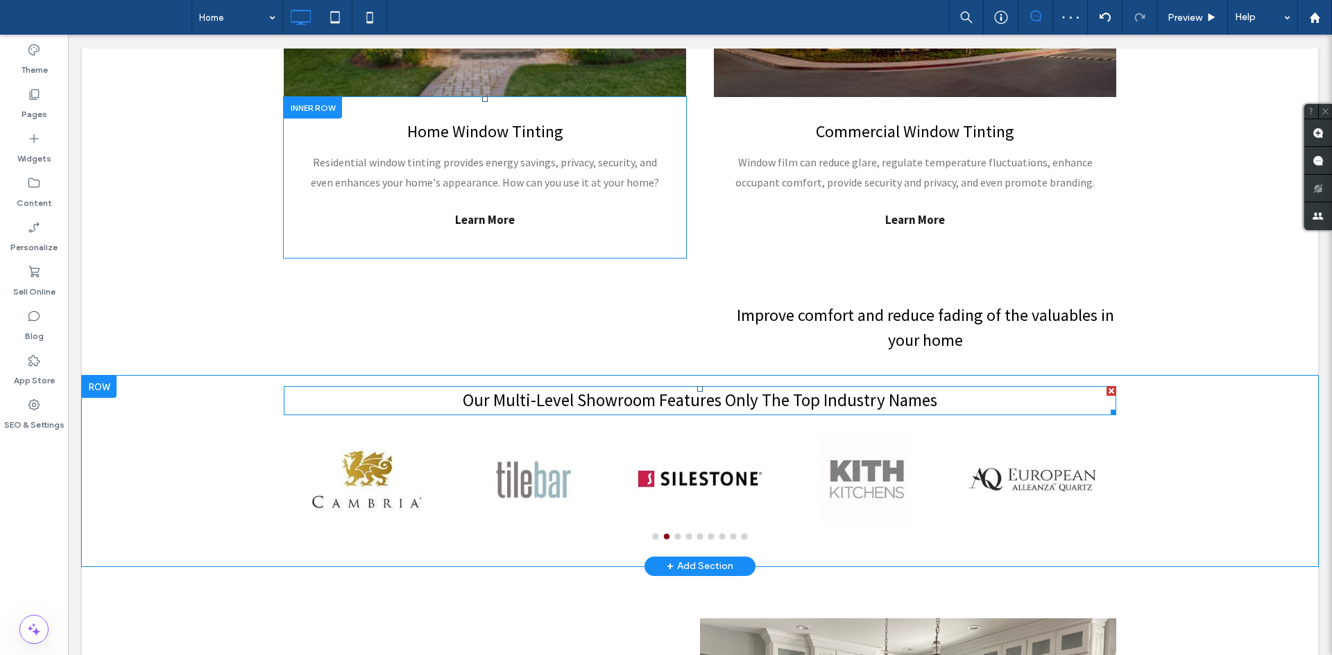
scroll to position [930, 0]
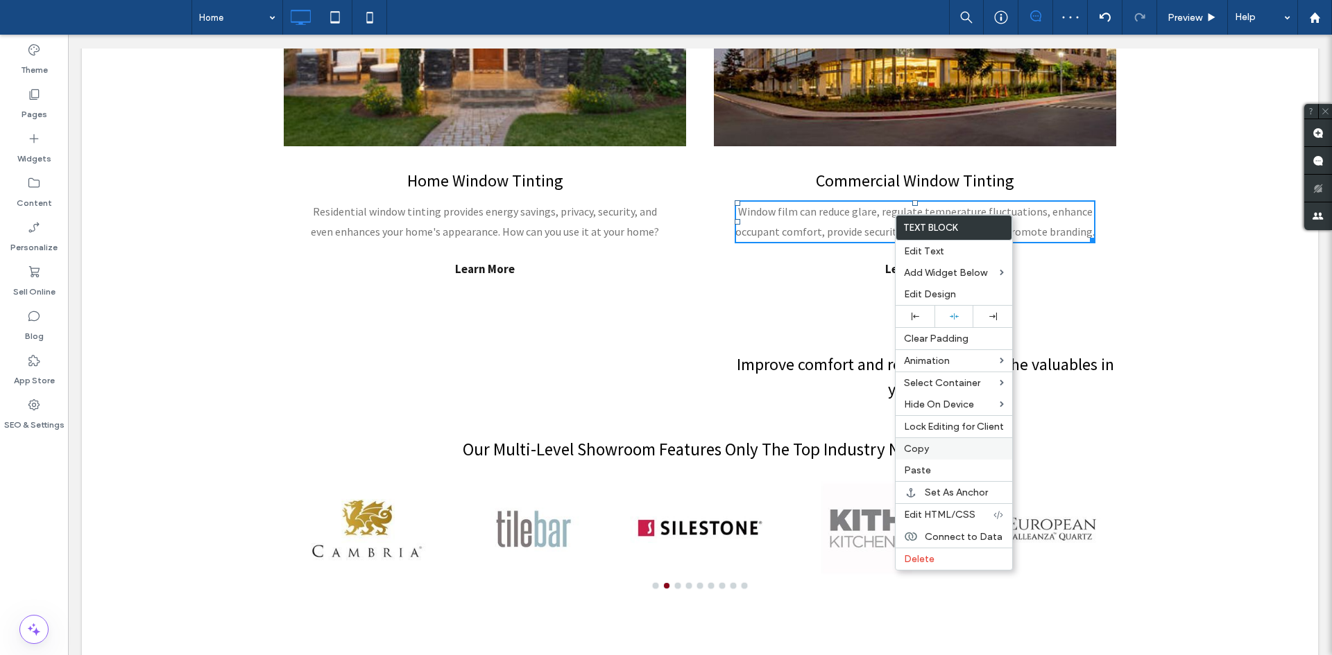
click at [936, 456] on div "Copy" at bounding box center [953, 449] width 117 height 22
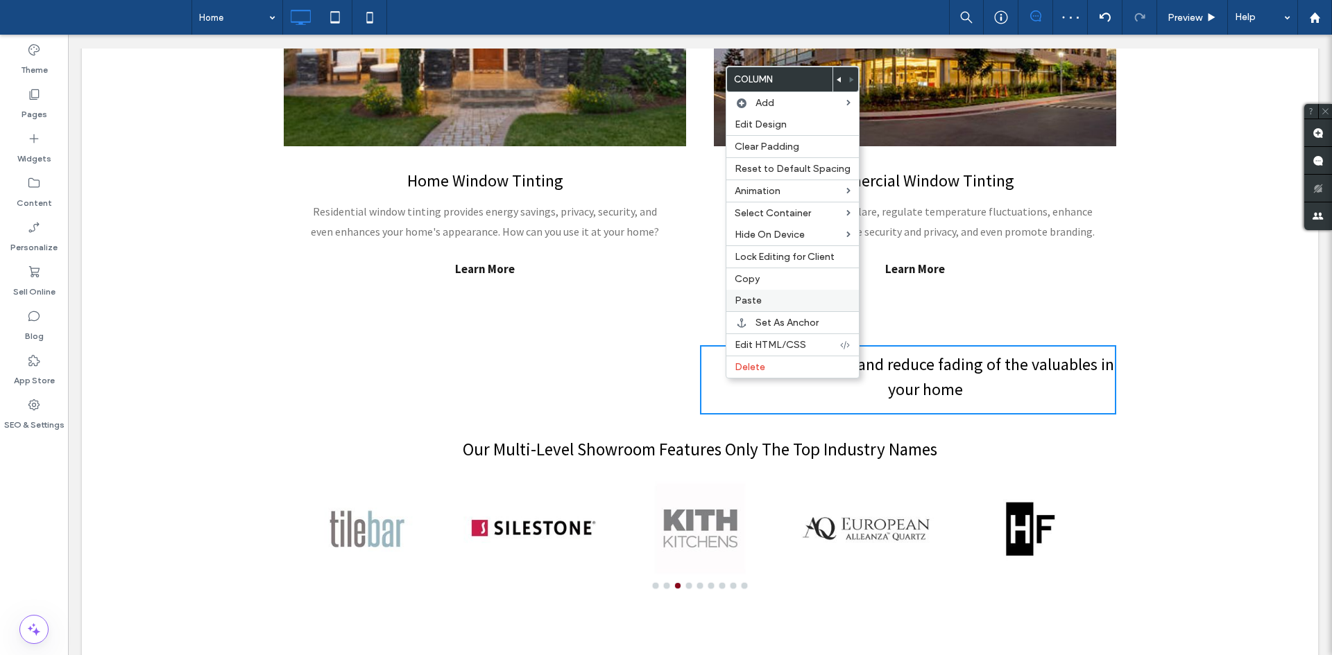
click at [758, 304] on span "Paste" at bounding box center [748, 301] width 27 height 12
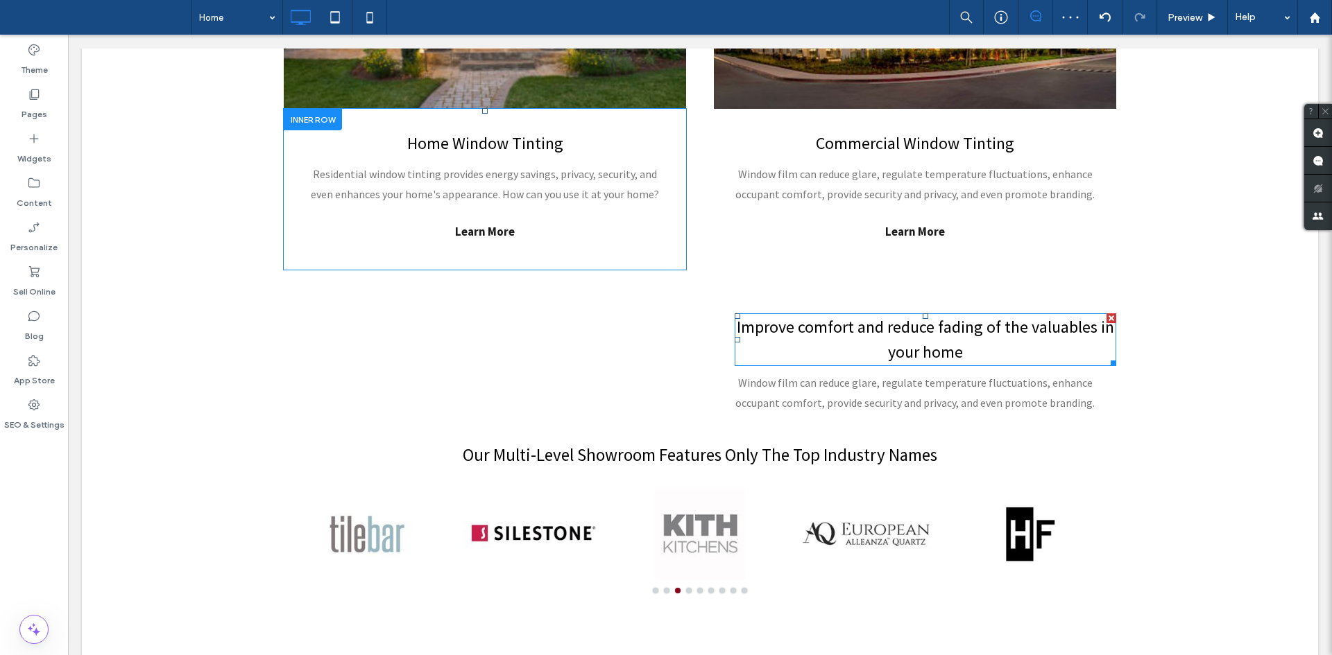
scroll to position [973, 0]
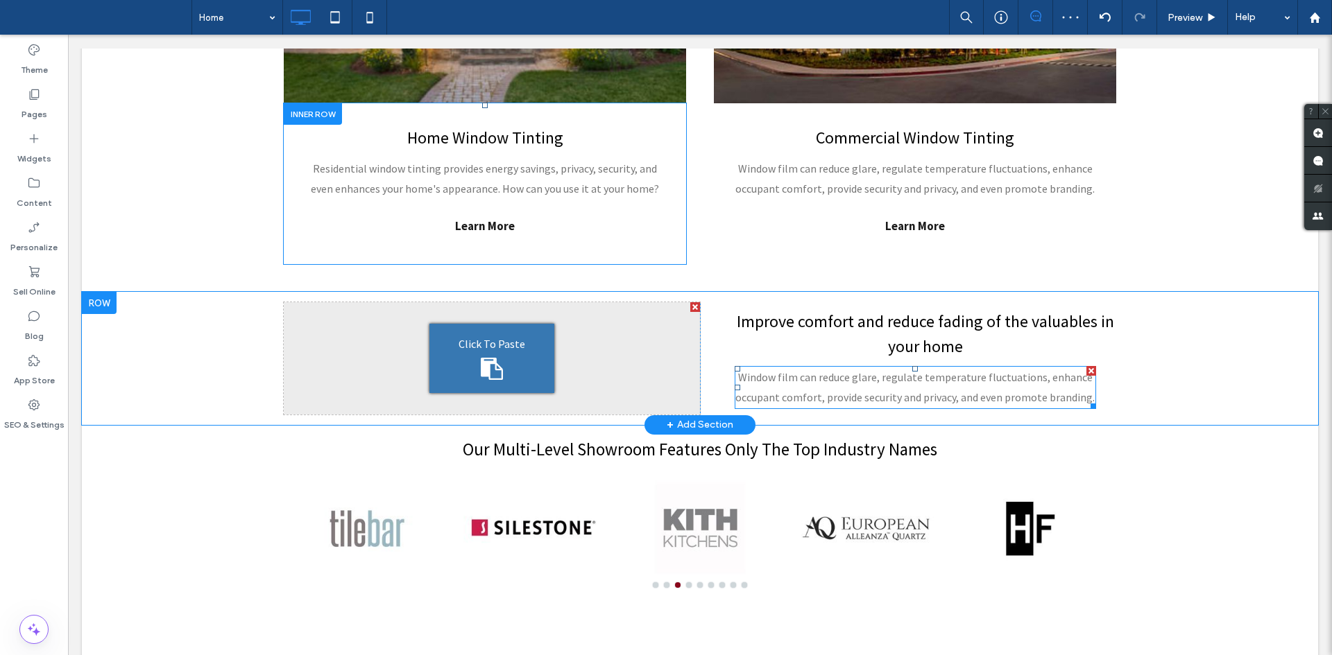
click at [913, 389] on p "Window film can reduce glare, regulate temperature fluctuations, enhance occupa…" at bounding box center [915, 388] width 361 height 40
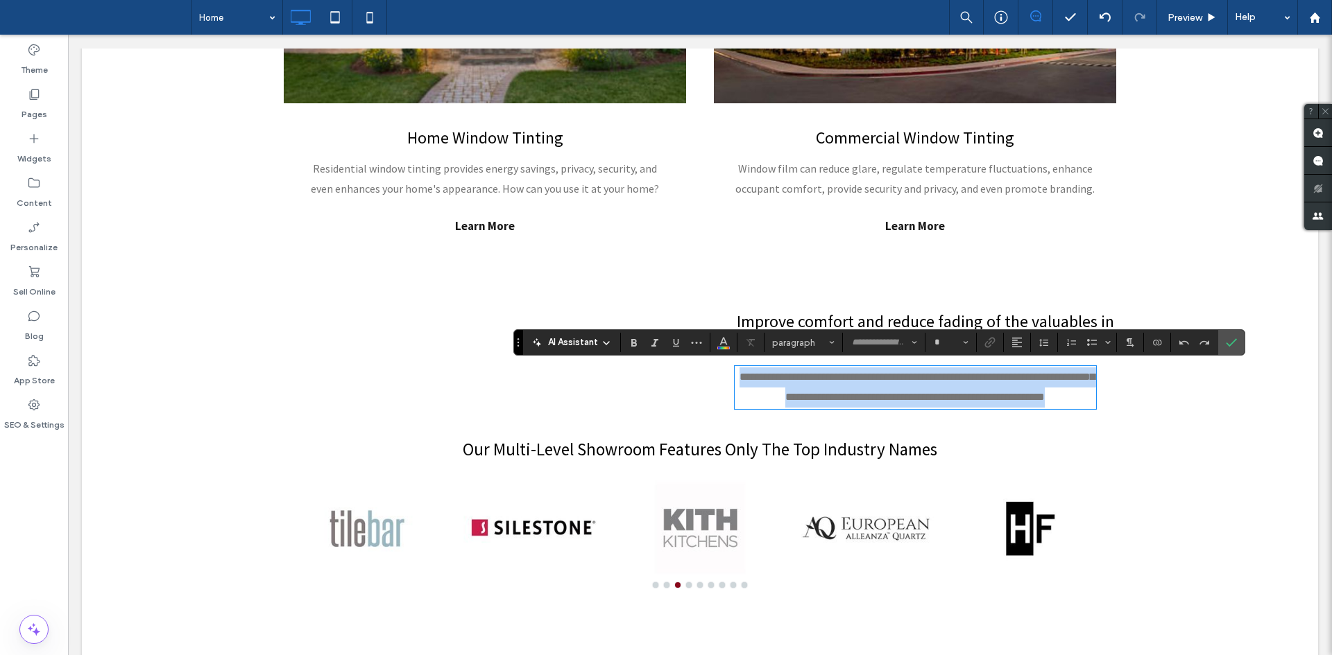
type input "**********"
type input "**"
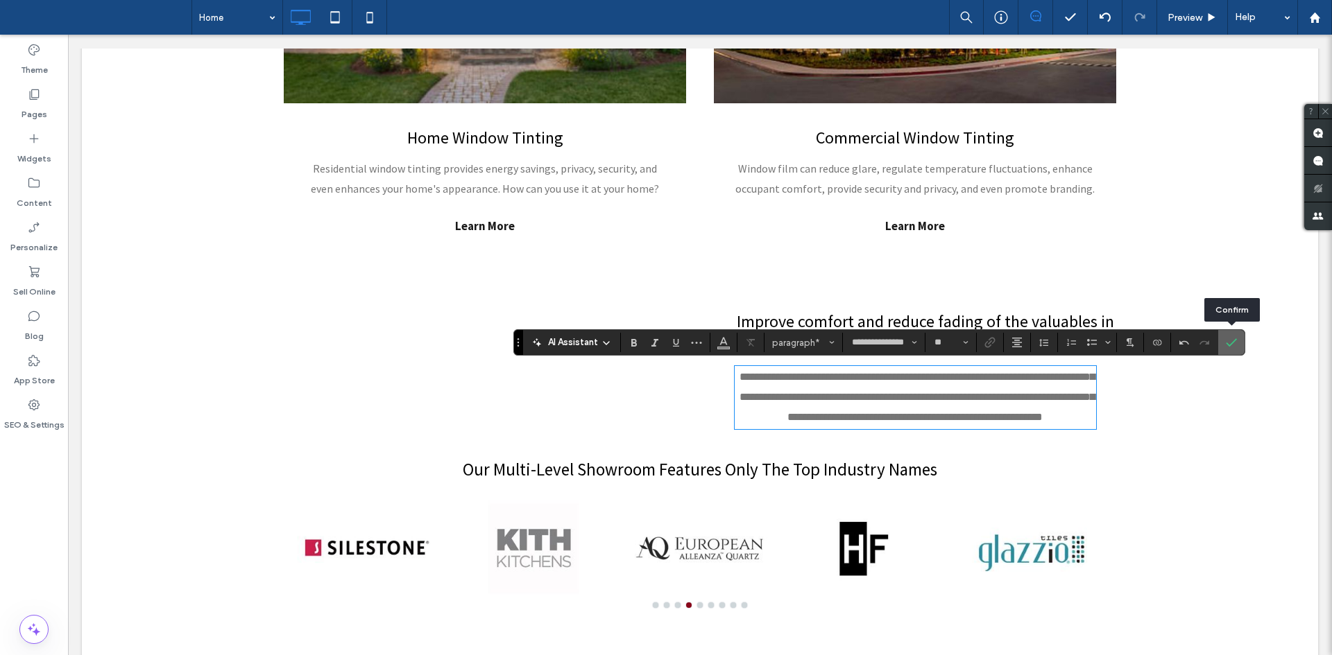
drag, startPoint x: 1233, startPoint y: 342, endPoint x: 774, endPoint y: 303, distance: 460.8
click at [1233, 342] on use "Confirm" at bounding box center [1231, 342] width 11 height 8
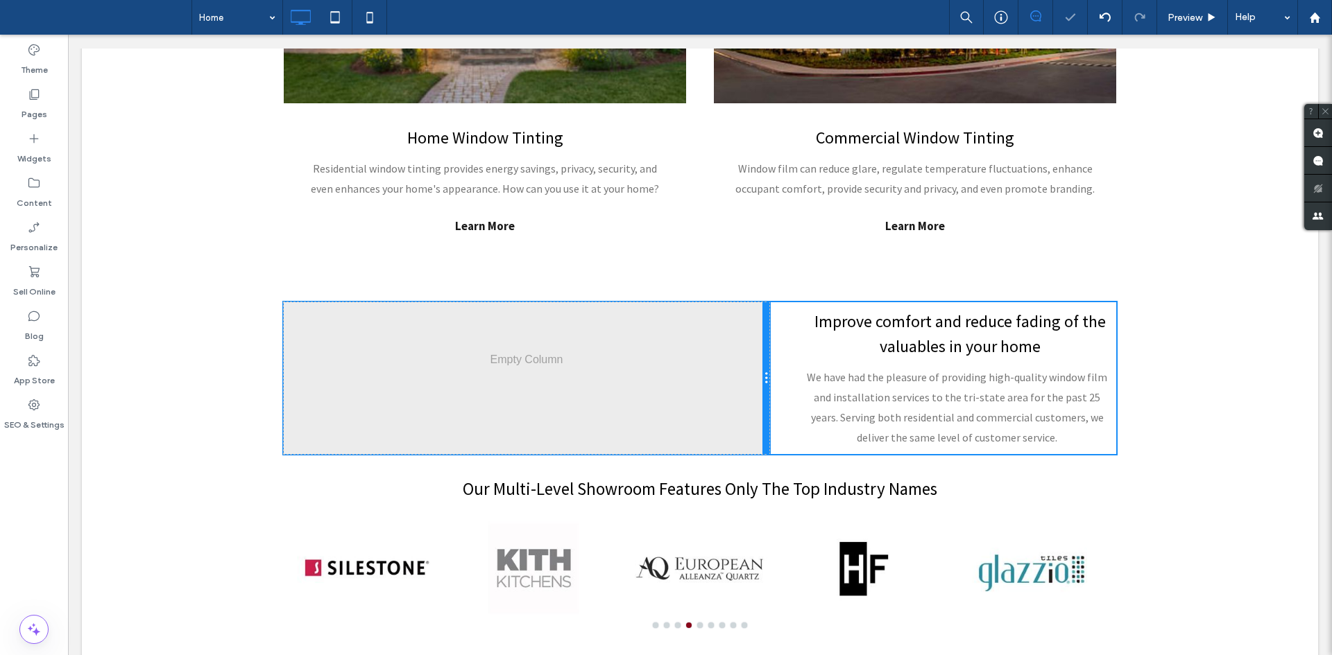
drag, startPoint x: 693, startPoint y: 366, endPoint x: 735, endPoint y: 361, distance: 41.8
click at [735, 361] on div "Click To Paste Click To Paste" at bounding box center [527, 378] width 486 height 152
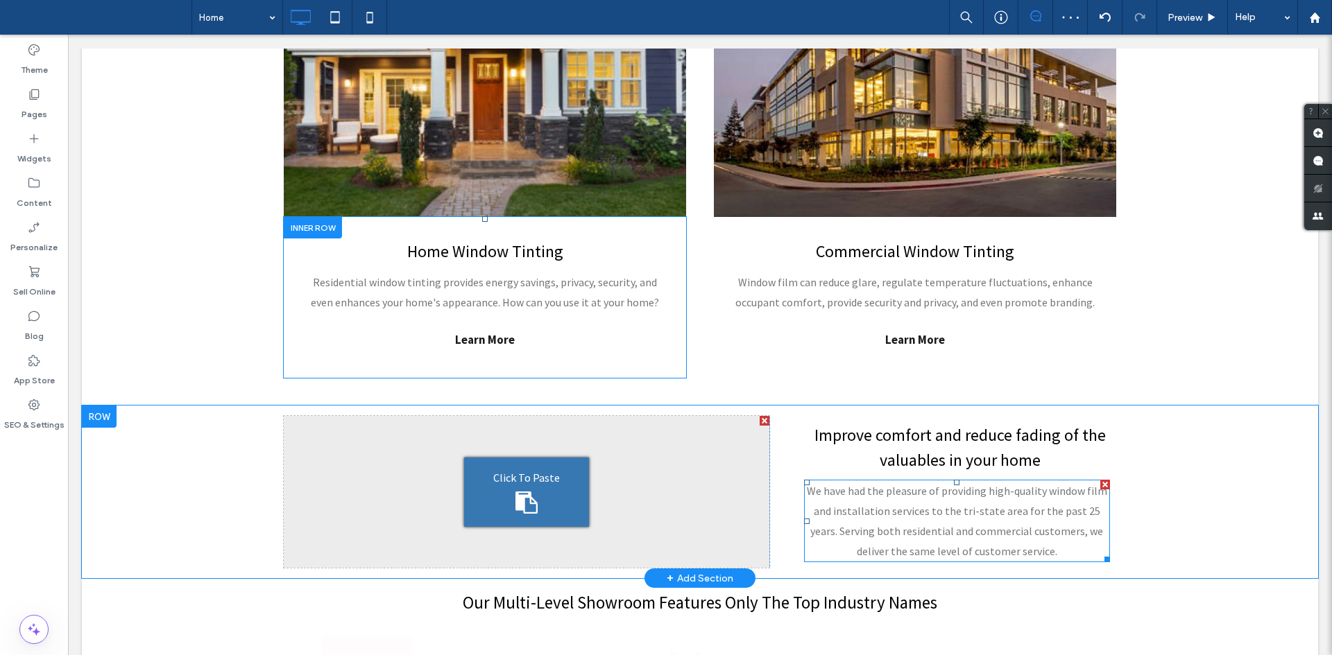
scroll to position [809, 0]
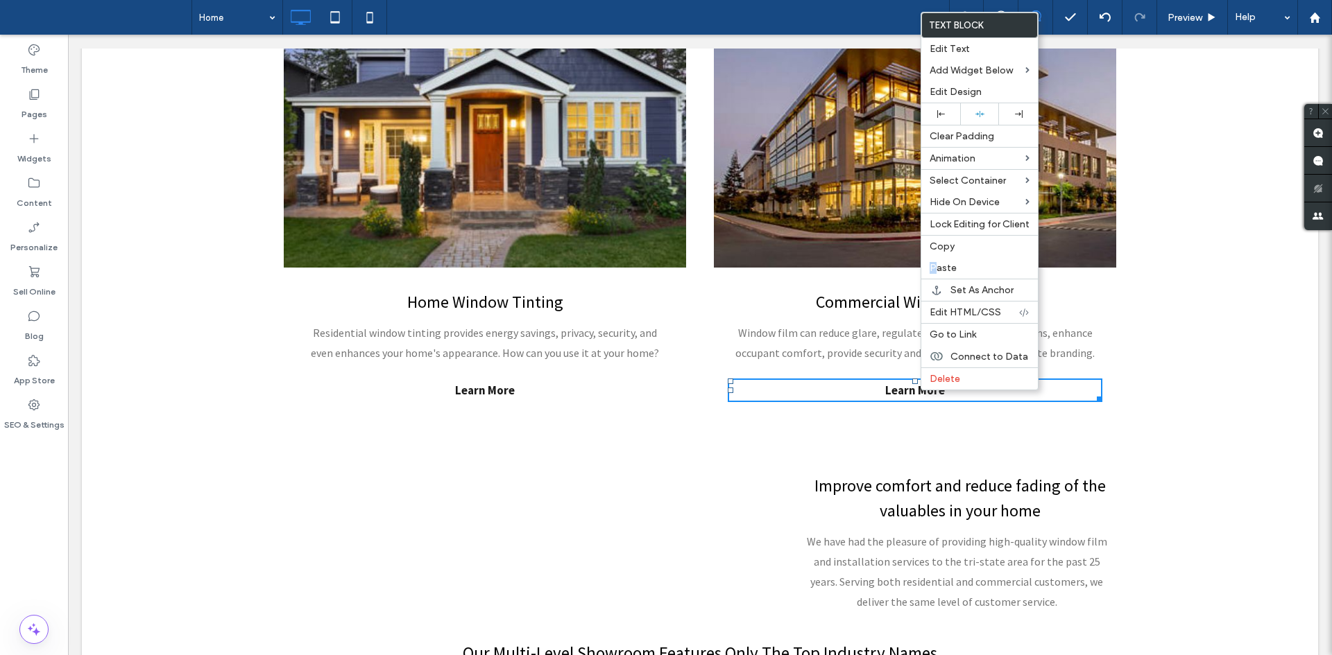
drag, startPoint x: 1027, startPoint y: 284, endPoint x: 825, endPoint y: 420, distance: 243.4
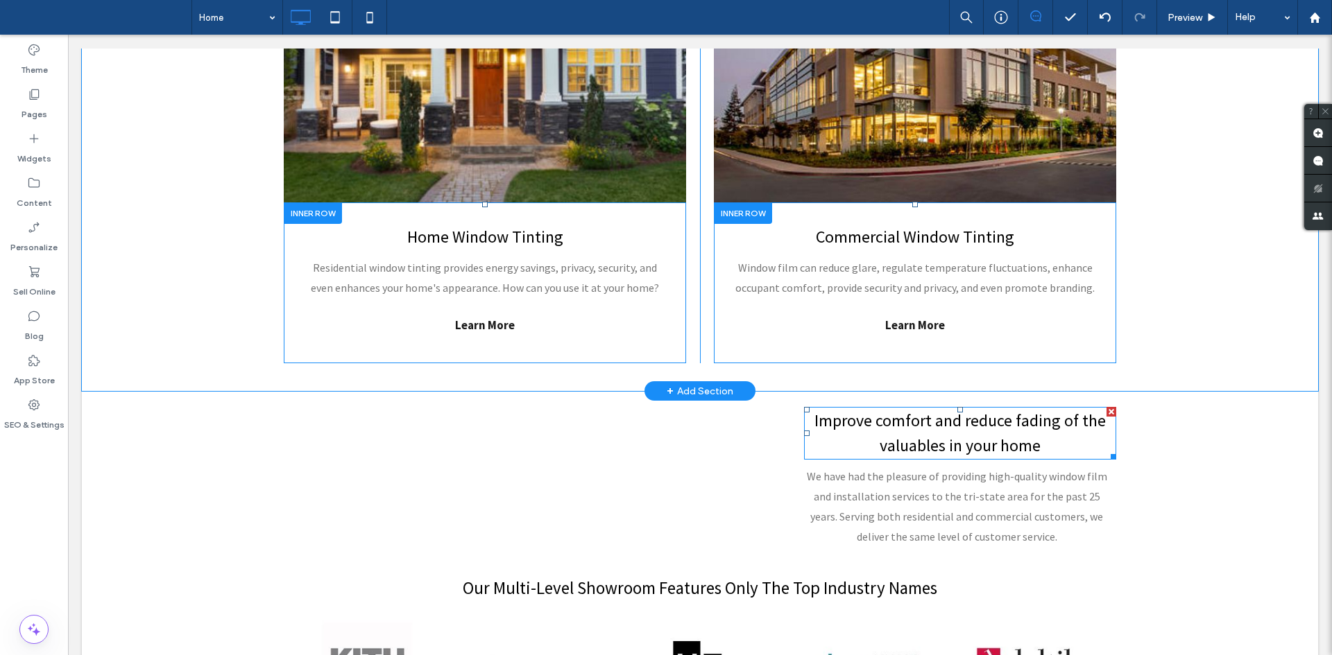
scroll to position [941, 0]
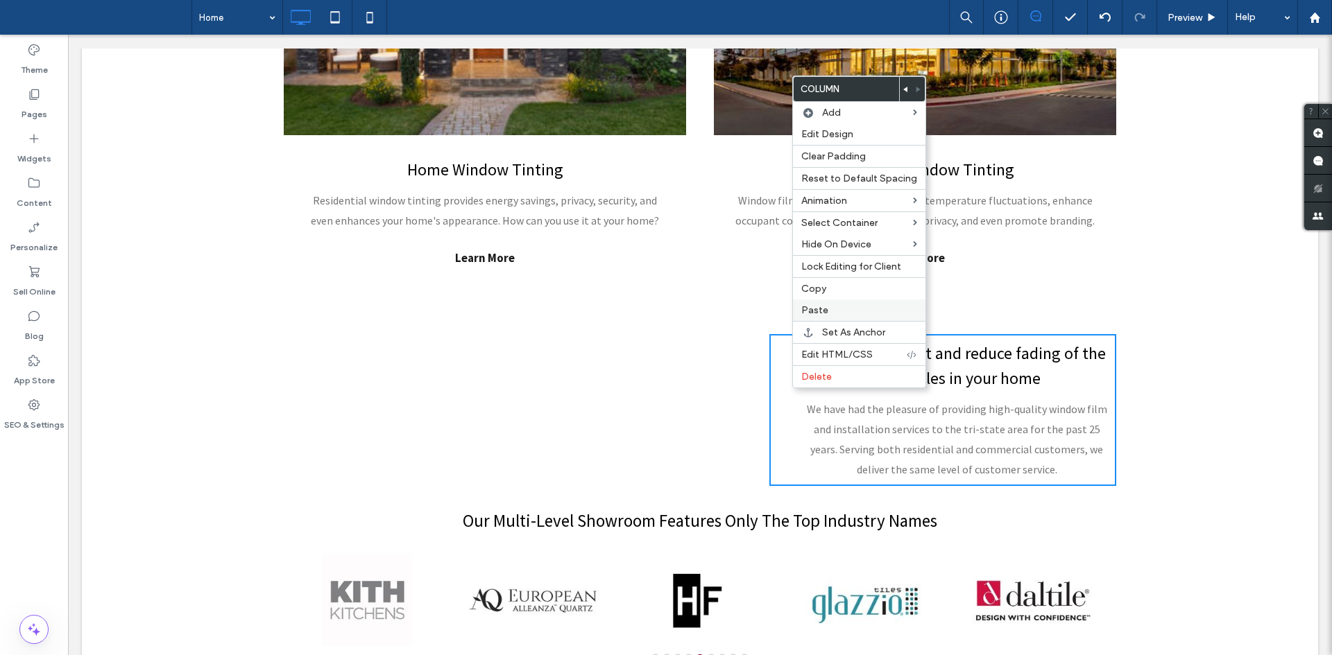
click at [815, 312] on span "Paste" at bounding box center [814, 310] width 27 height 12
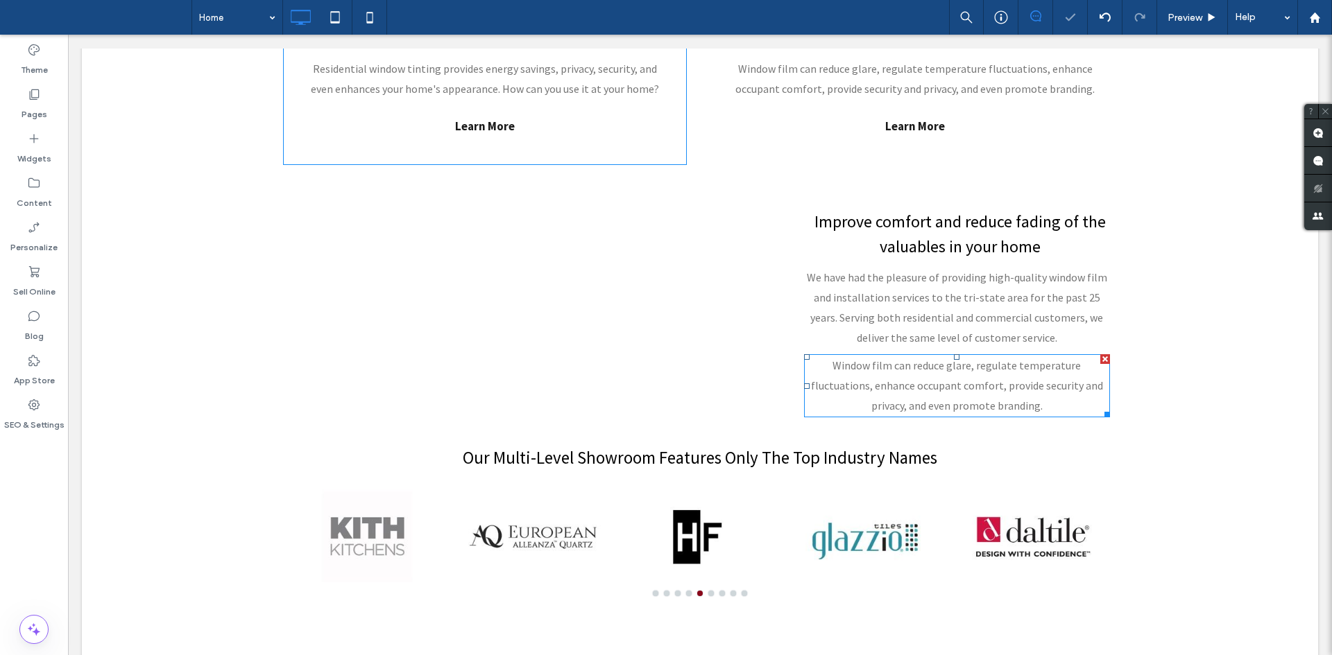
scroll to position [1082, 0]
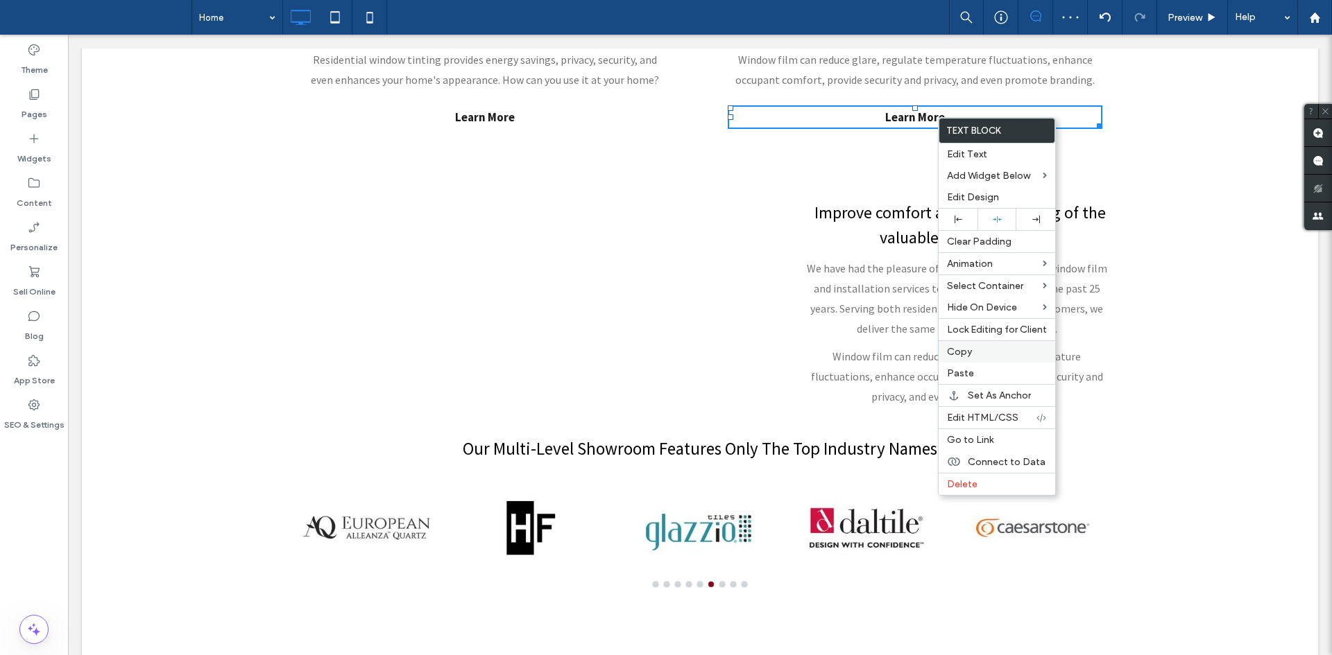
click at [982, 352] on label "Copy" at bounding box center [997, 352] width 100 height 12
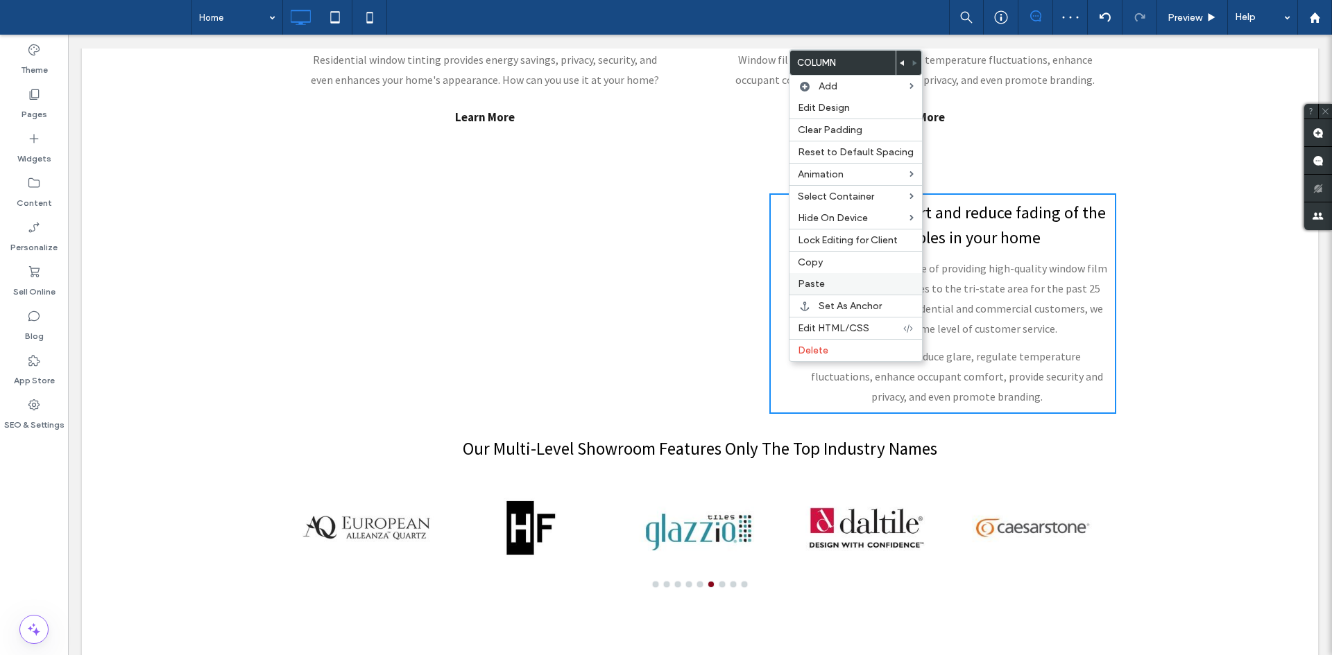
click at [855, 280] on label "Paste" at bounding box center [856, 284] width 116 height 12
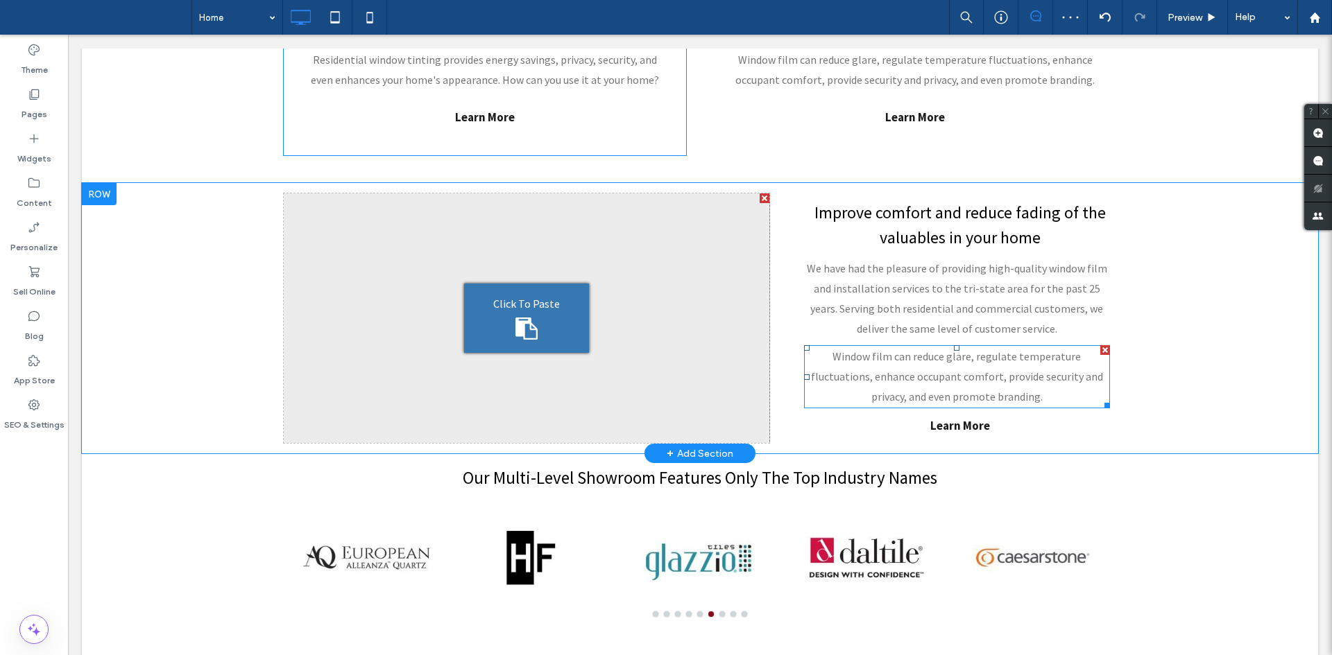
click at [1100, 350] on div at bounding box center [1105, 350] width 10 height 10
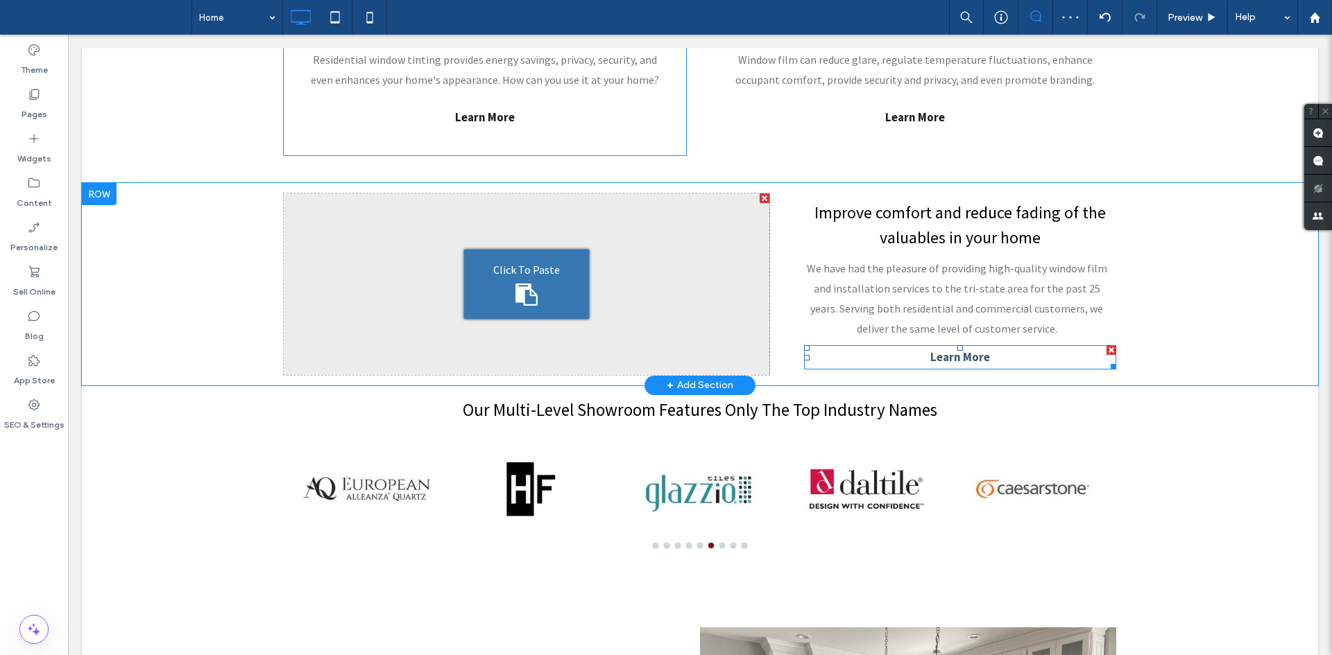
click at [968, 359] on strong "Learn More" at bounding box center [960, 357] width 60 height 15
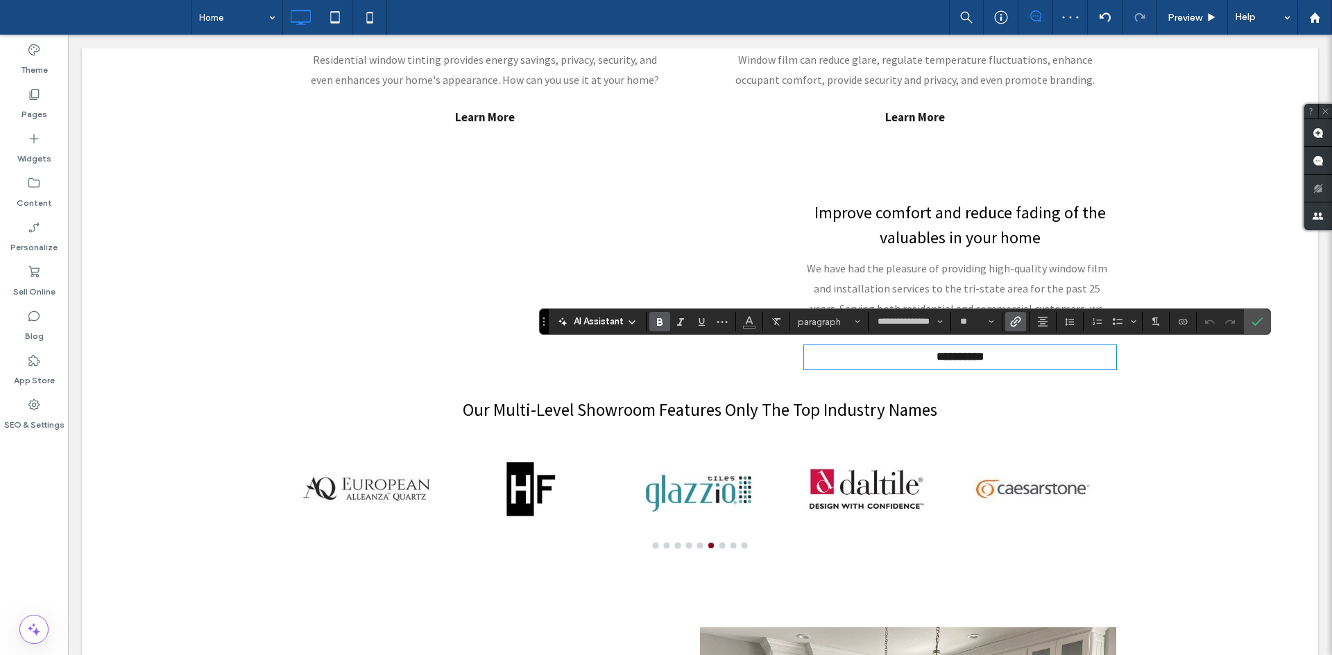
type input "**********"
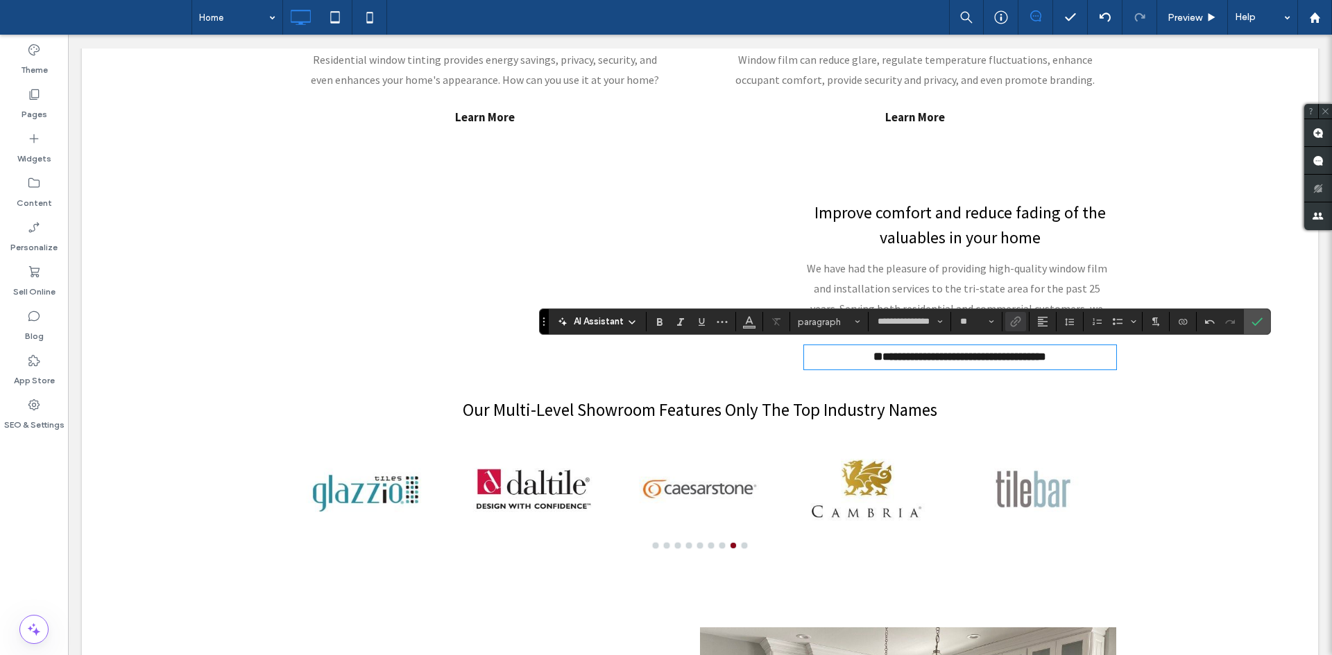
scroll to position [0, 0]
type input "**"
click at [938, 279] on p "We have had the pleasure of providing high-quality window film and installation…" at bounding box center [957, 299] width 306 height 80
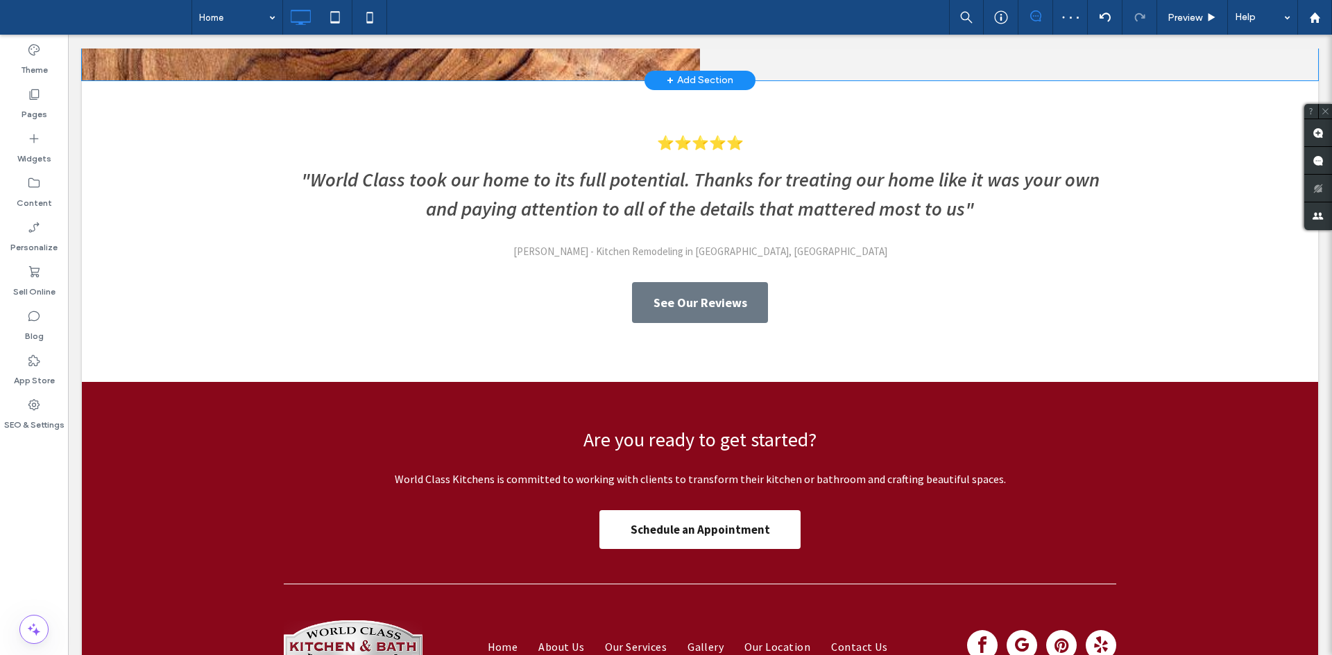
scroll to position [2485, 0]
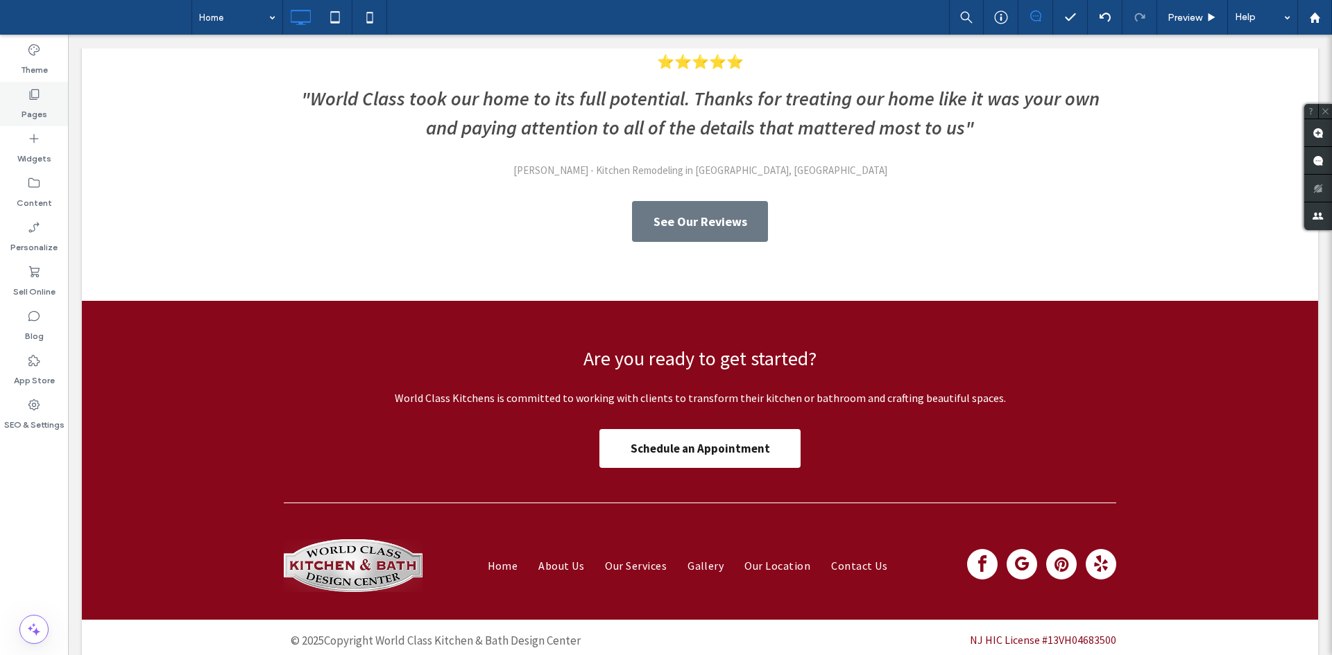
click at [31, 99] on use at bounding box center [35, 94] width 10 height 10
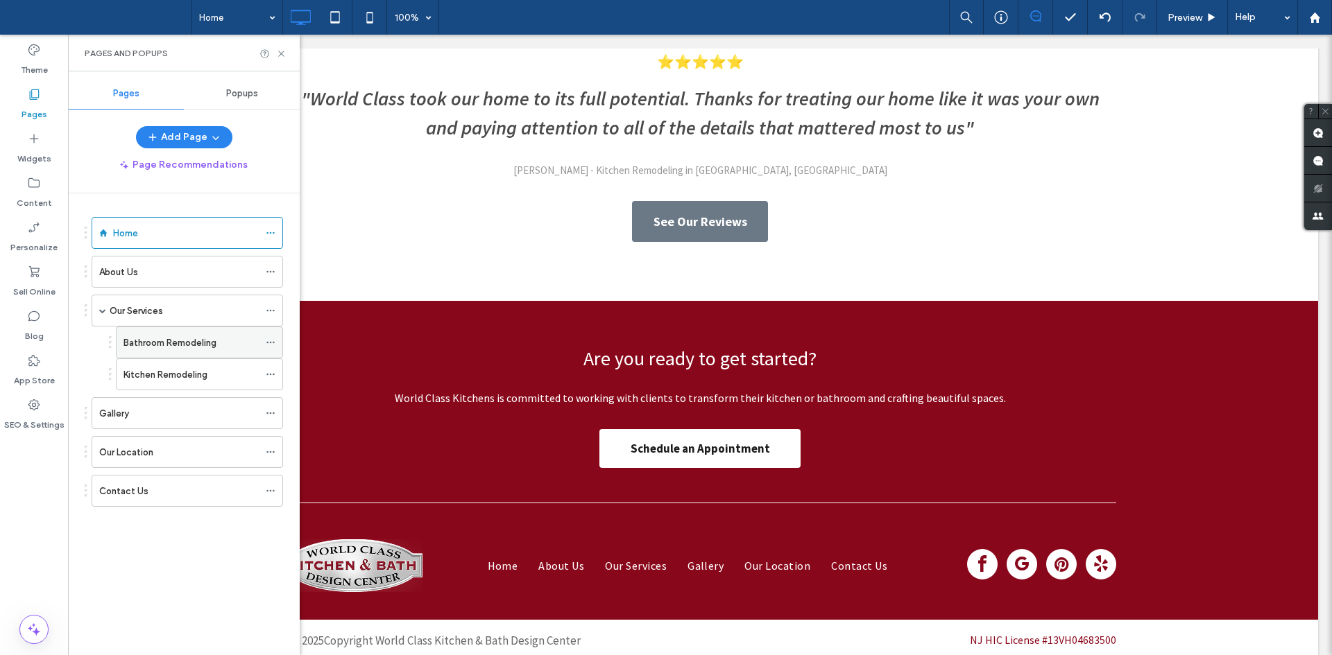
click at [147, 345] on label "Bathroom Remodeling" at bounding box center [169, 343] width 93 height 24
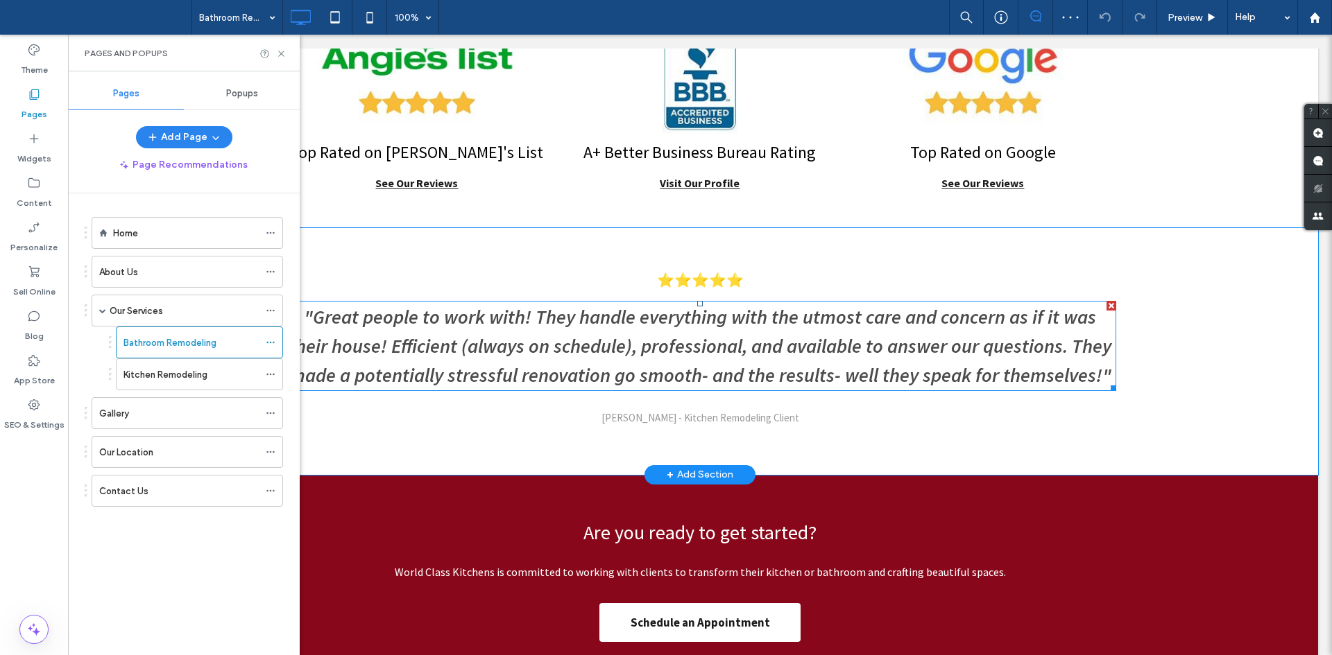
scroll to position [2807, 0]
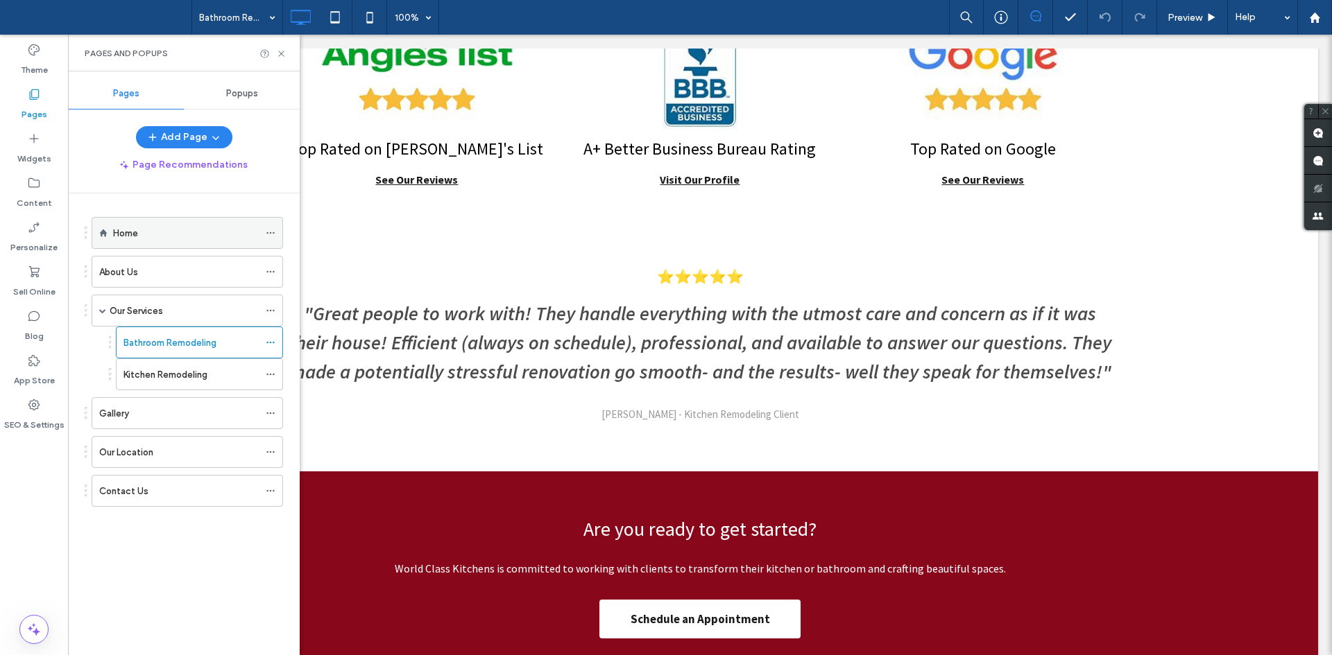
click at [178, 236] on div "Home" at bounding box center [186, 233] width 146 height 15
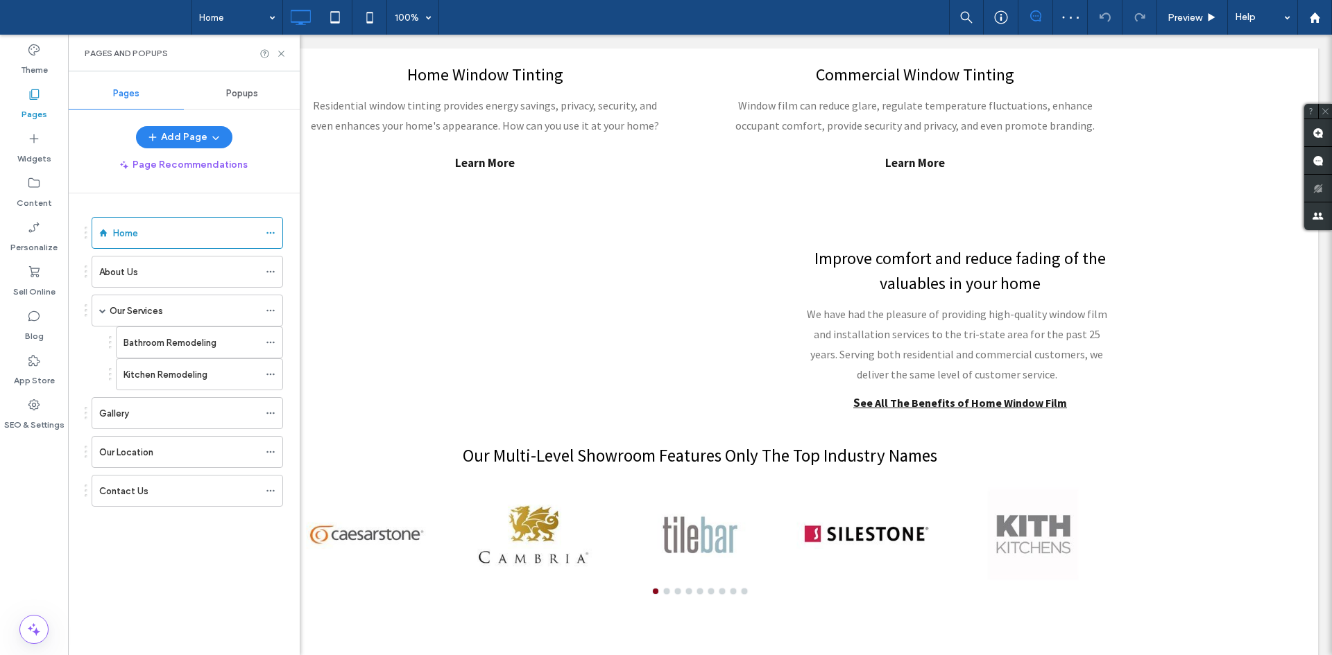
scroll to position [1036, 0]
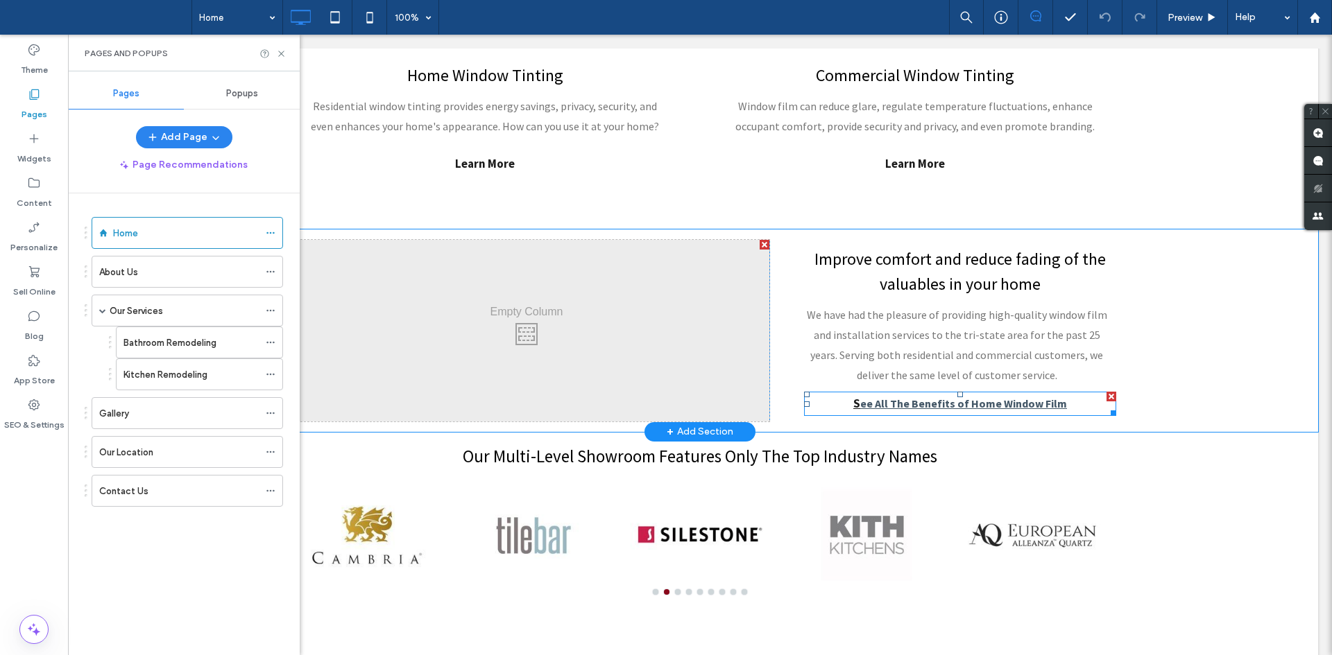
click at [897, 400] on strong "ee All The Benefits of Home Window Film" at bounding box center [963, 404] width 207 height 14
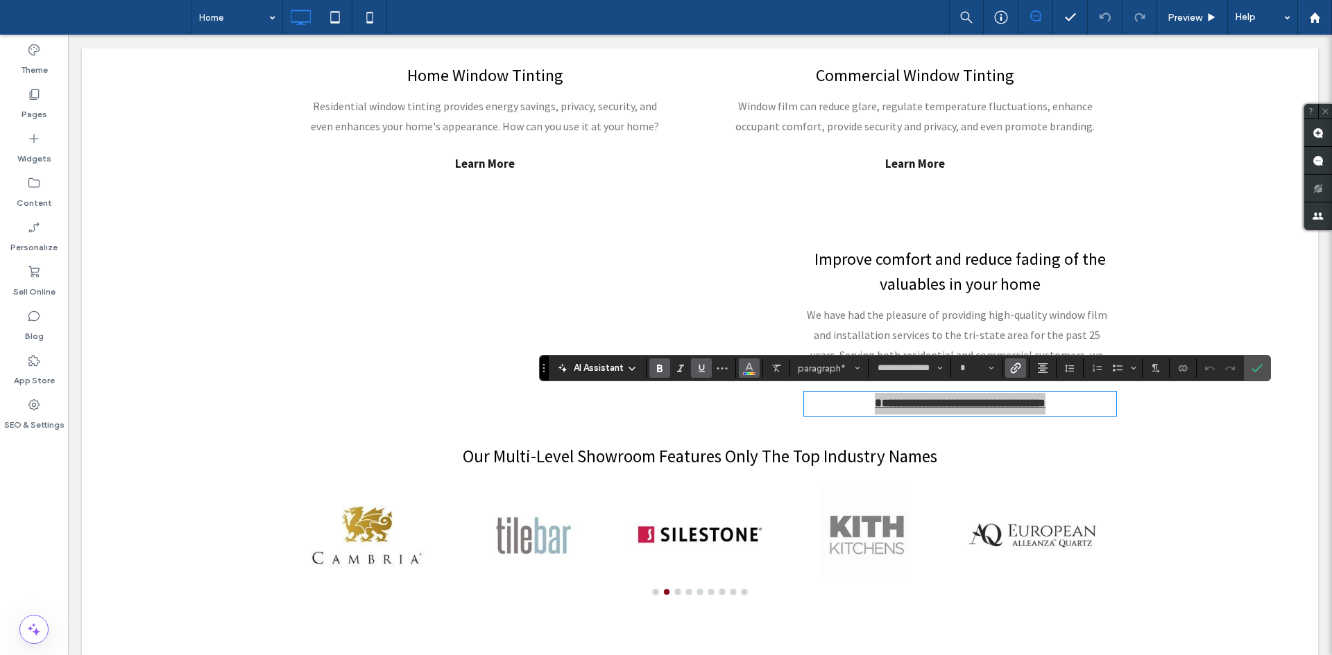
click at [752, 370] on use "Color" at bounding box center [749, 367] width 8 height 8
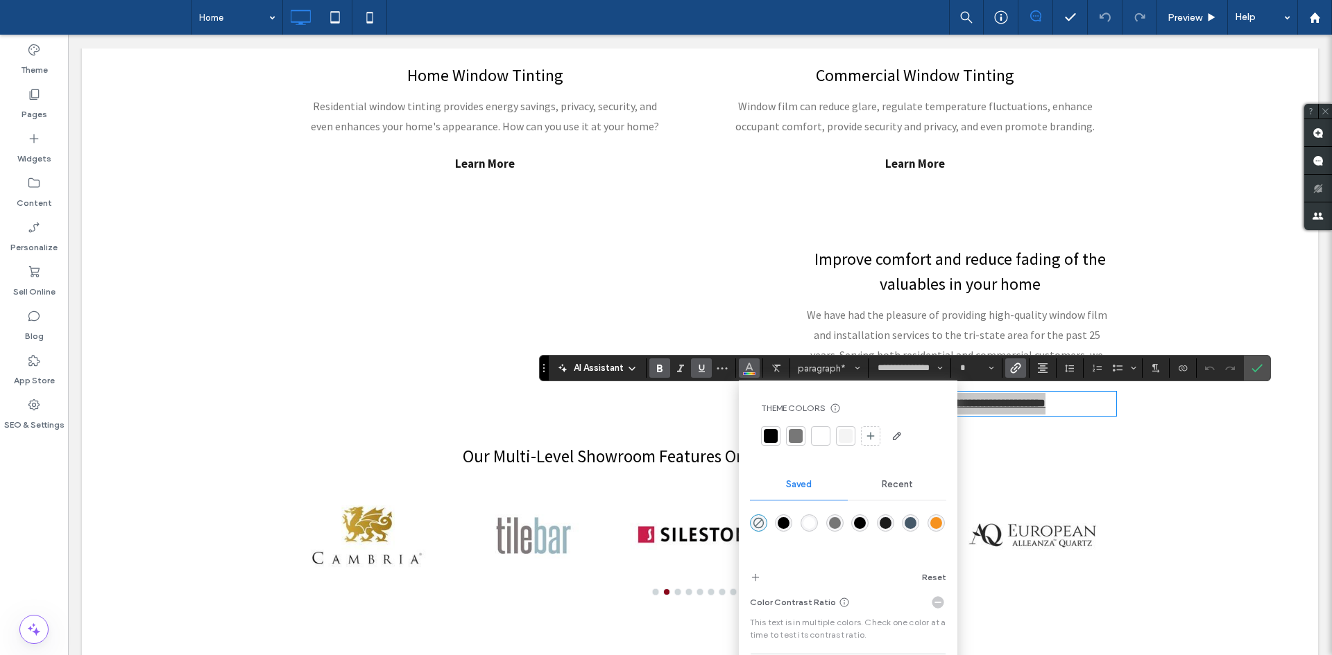
click at [907, 520] on div "rgba(69,88,104,1)" at bounding box center [910, 523] width 12 height 12
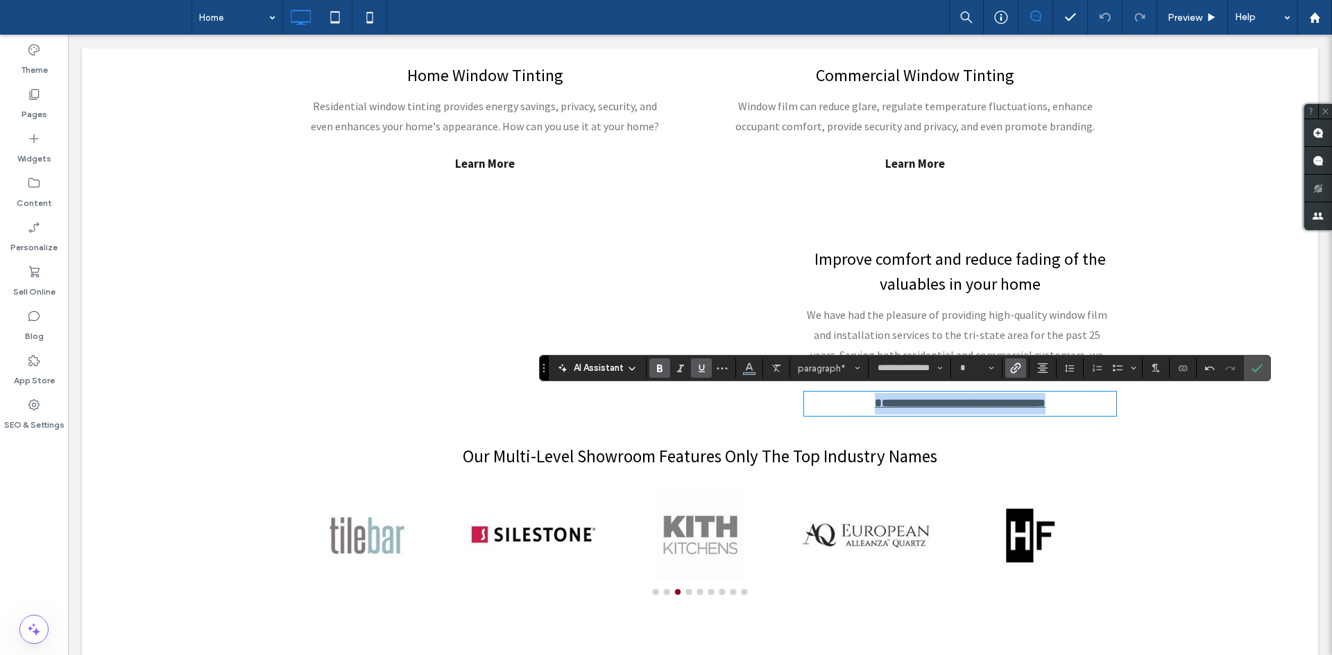
type input "**"
click at [990, 302] on div "**********" at bounding box center [942, 331] width 347 height 182
click at [1039, 291] on h4 "Improve comfort and reduce fading of the valuables in your home" at bounding box center [960, 272] width 312 height 50
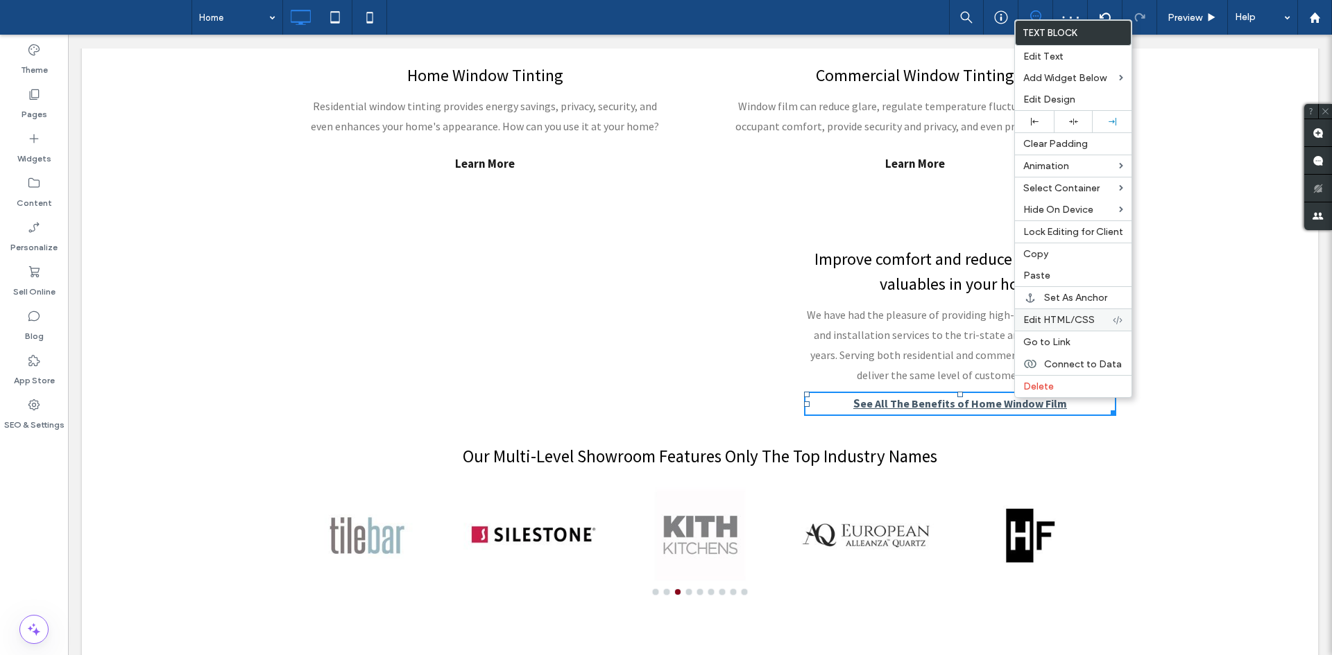
click at [1054, 326] on div "Edit HTML/CSS" at bounding box center [1073, 320] width 117 height 22
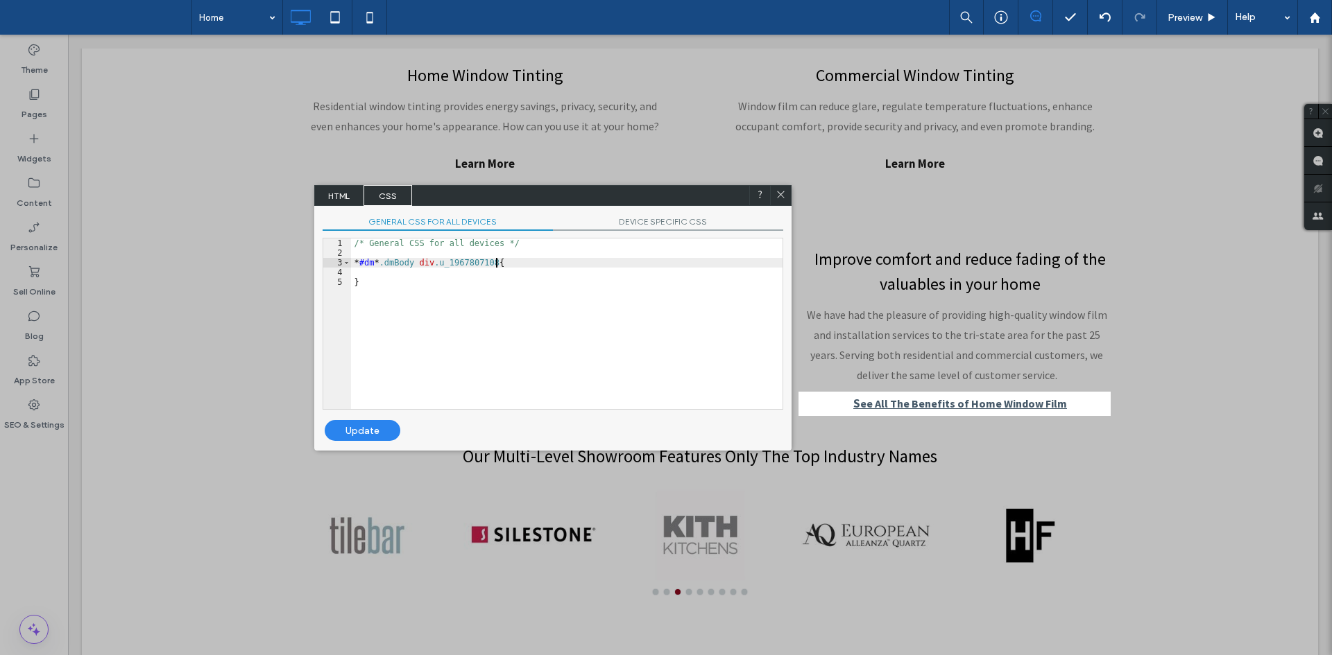
click at [499, 263] on div "/* General CSS for all devices */ * #dm * .dmBody div .u_1967807108 { }" at bounding box center [566, 334] width 431 height 190
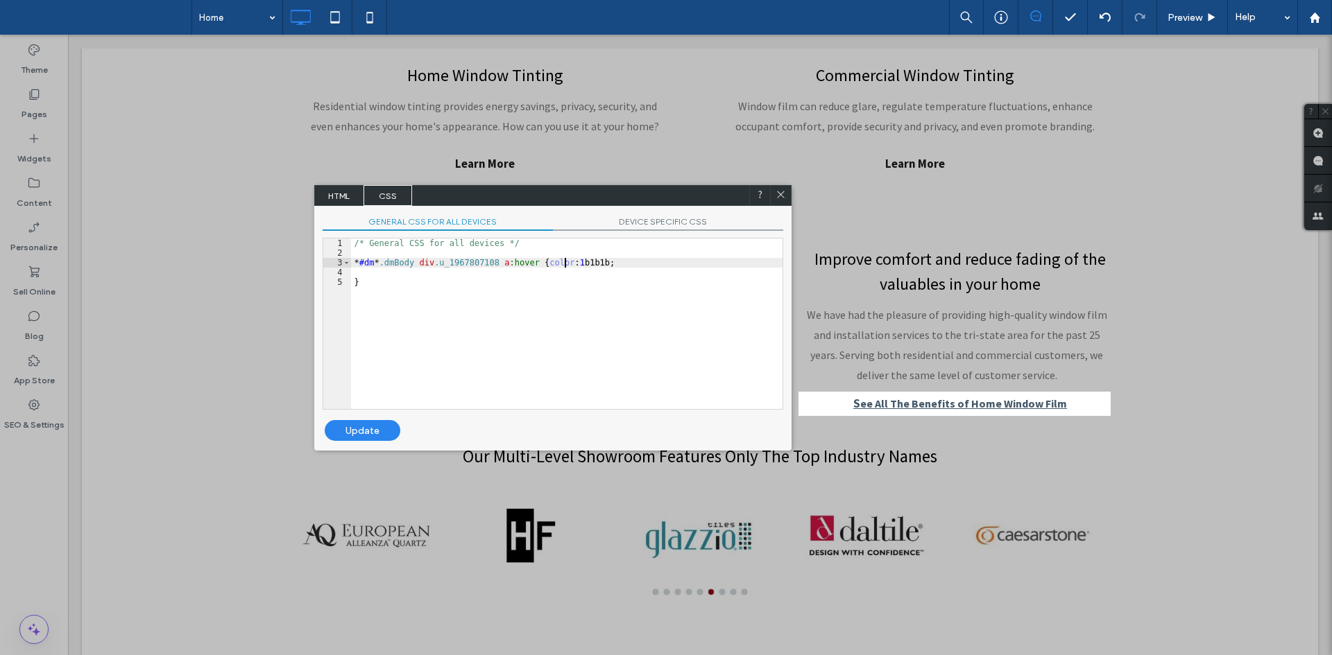
type textarea "**"
click at [366, 424] on div "Update" at bounding box center [363, 430] width 76 height 21
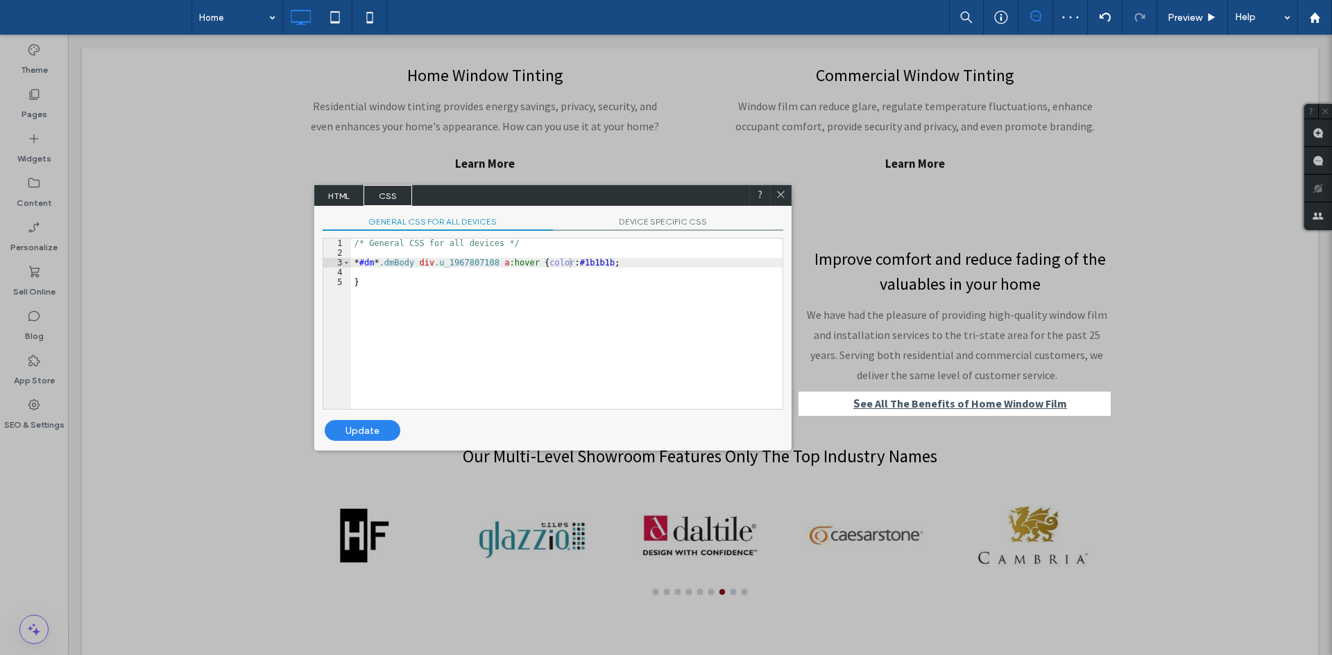
drag, startPoint x: 776, startPoint y: 197, endPoint x: 850, endPoint y: 230, distance: 80.4
click at [776, 197] on icon at bounding box center [780, 194] width 10 height 10
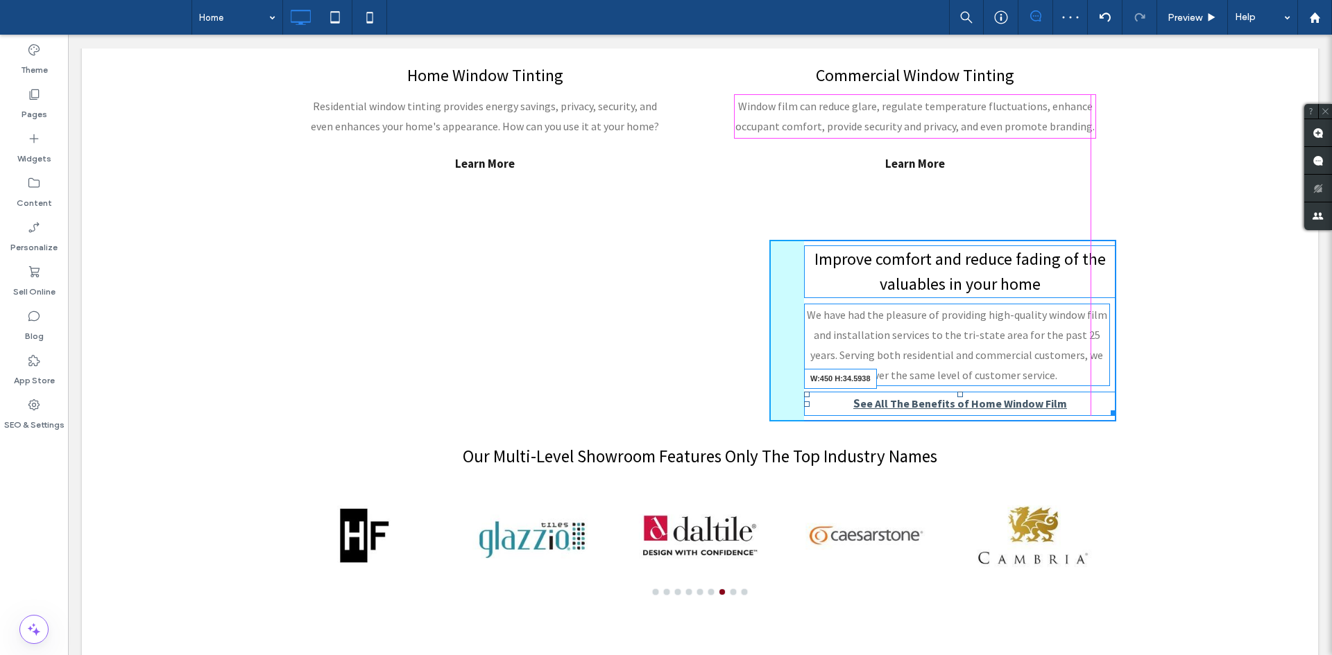
drag, startPoint x: 1102, startPoint y: 410, endPoint x: 1329, endPoint y: 368, distance: 230.6
click at [1329, 368] on html "Click To Paste Row Home About Us Our Services Bathroom Remodeling Kitchen Remod…" at bounding box center [700, 562] width 1264 height 3126
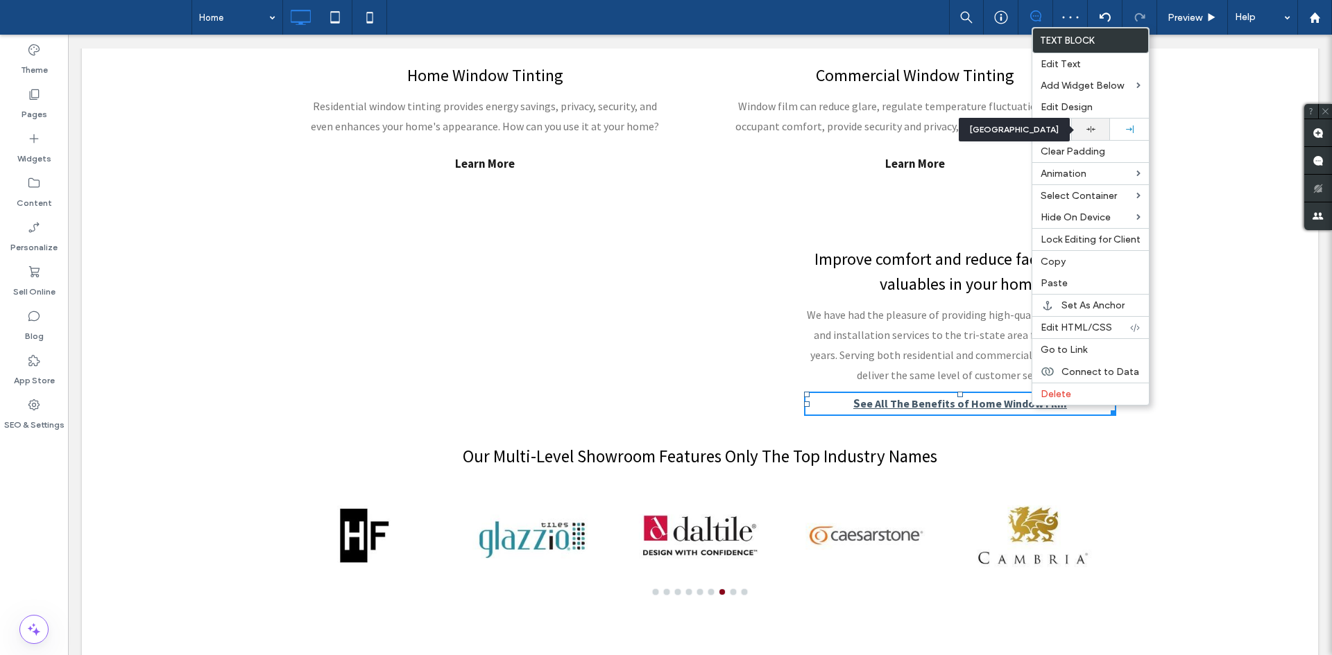
click at [1095, 130] on div at bounding box center [1090, 129] width 25 height 9
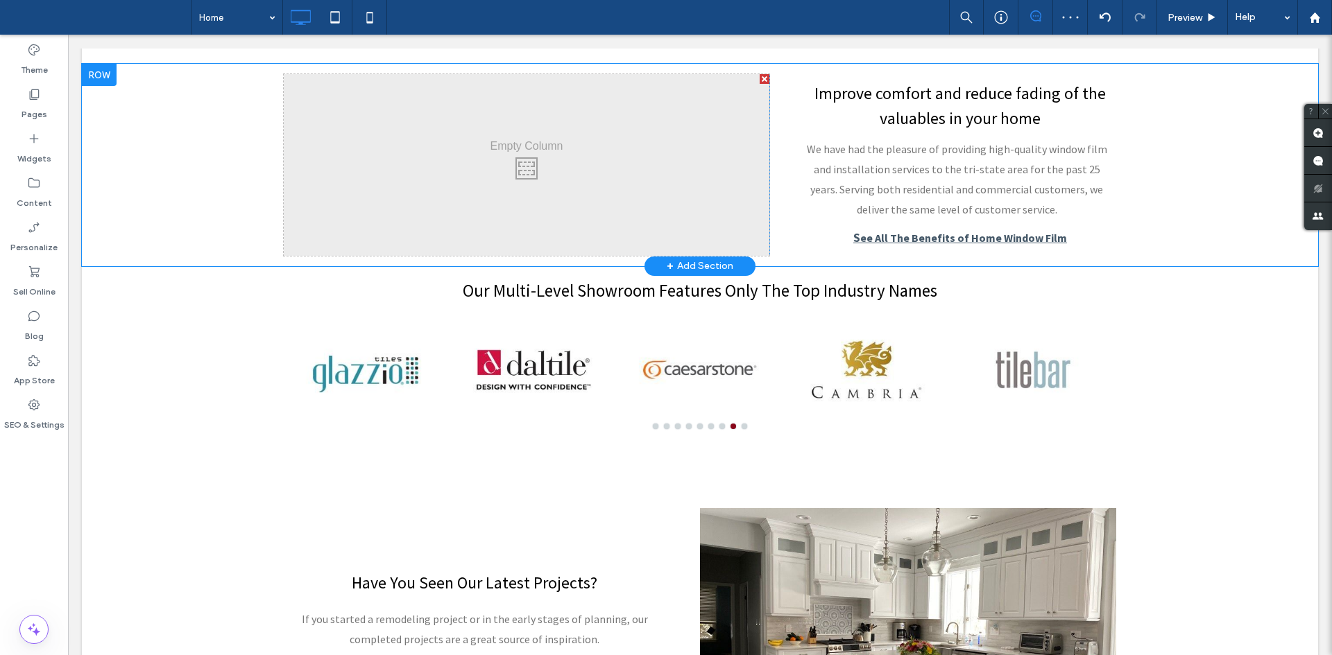
scroll to position [1207, 0]
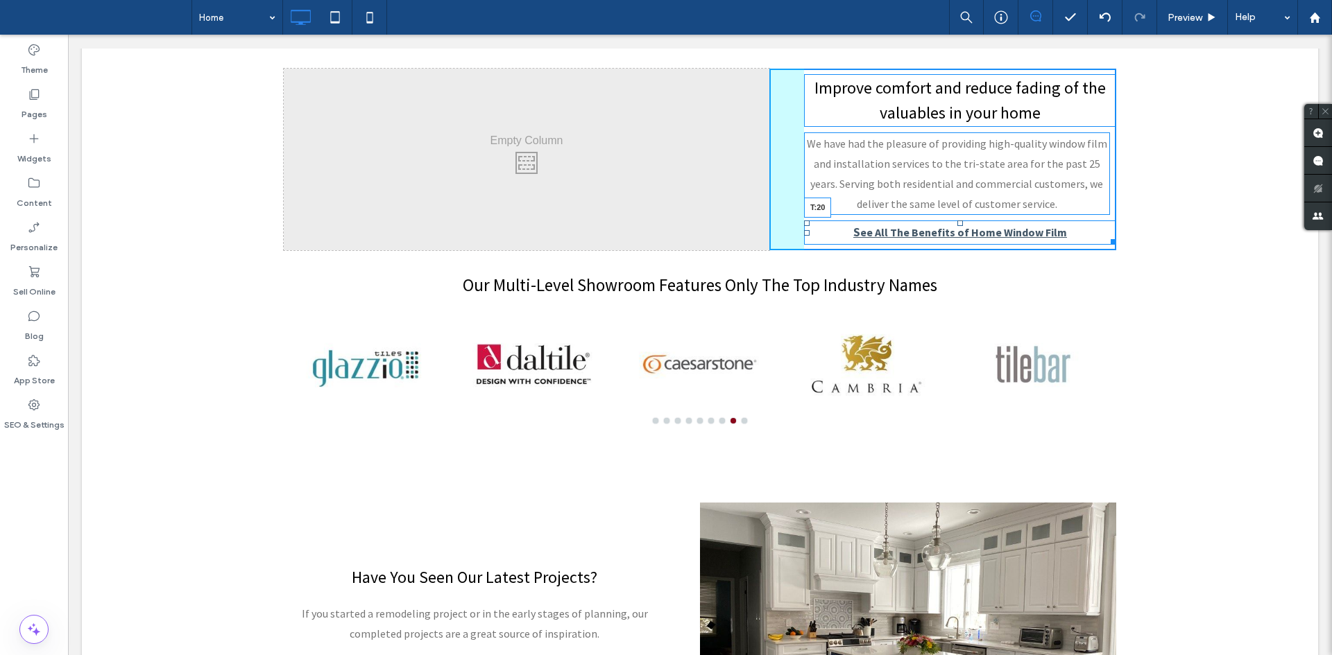
drag, startPoint x: 952, startPoint y: 223, endPoint x: 956, endPoint y: 232, distance: 9.0
click at [957, 226] on div at bounding box center [960, 224] width 6 height 6
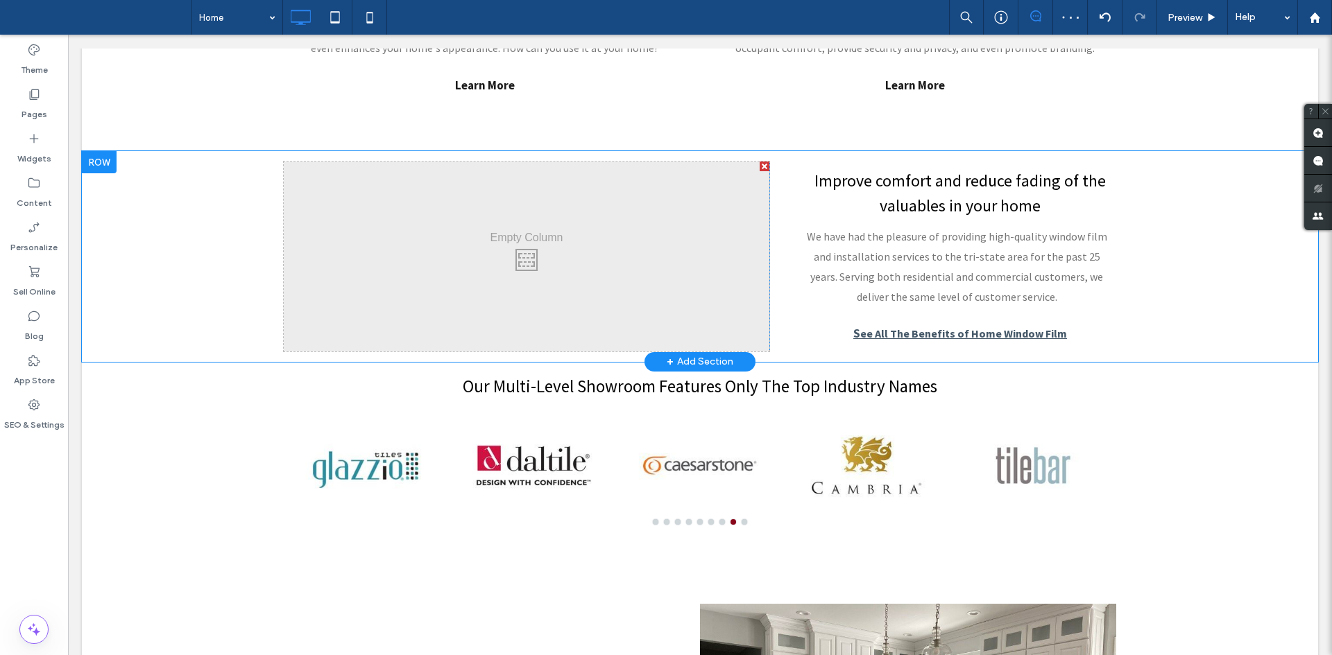
scroll to position [1111, 0]
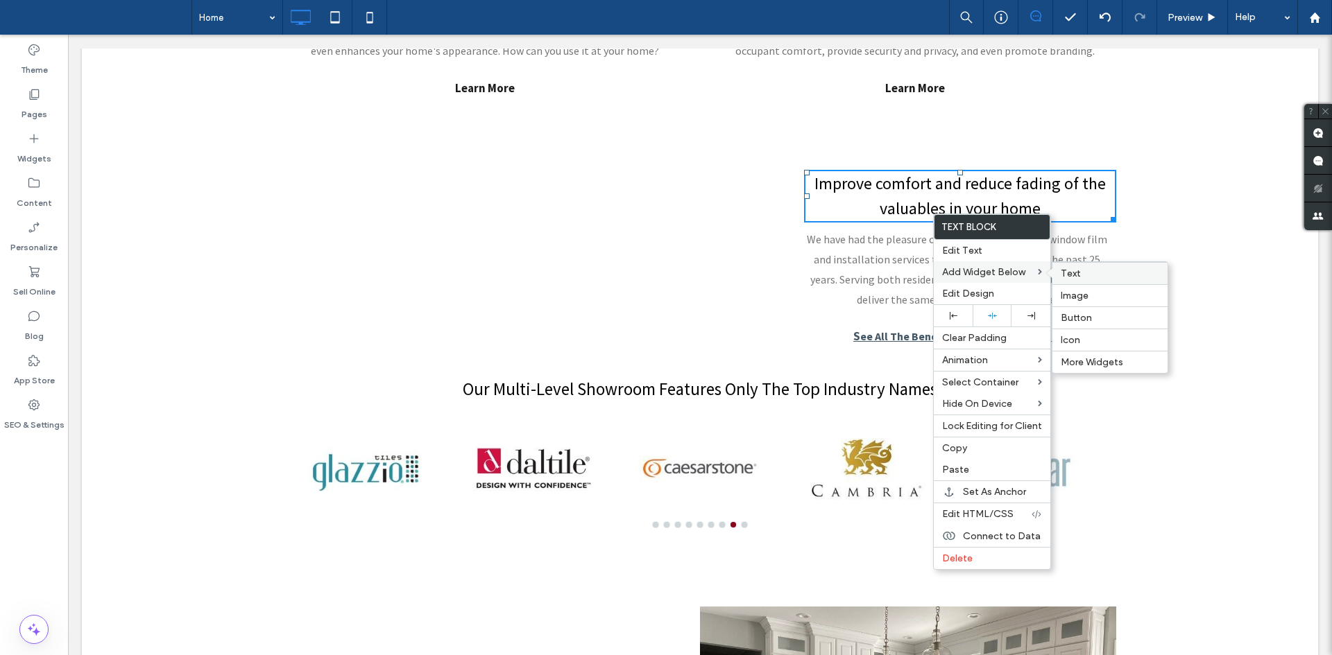
click at [1096, 271] on label "Text" at bounding box center [1110, 274] width 98 height 12
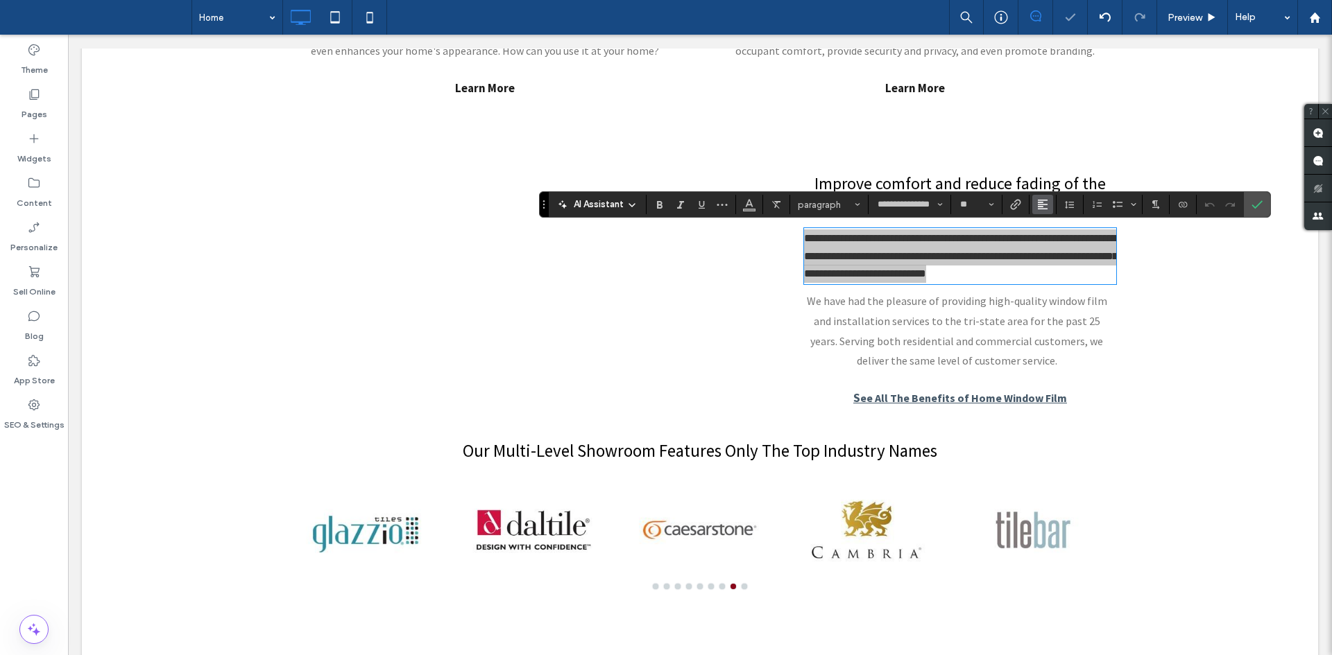
click at [1047, 207] on icon "Alignment" at bounding box center [1042, 204] width 11 height 11
drag, startPoint x: 1056, startPoint y: 241, endPoint x: 883, endPoint y: 184, distance: 182.0
click at [1056, 242] on icon "ui.textEditor.alignment.center" at bounding box center [1052, 247] width 11 height 11
click at [812, 195] on div "**********" at bounding box center [905, 204] width 732 height 26
click at [812, 195] on button "paragraph" at bounding box center [829, 204] width 72 height 19
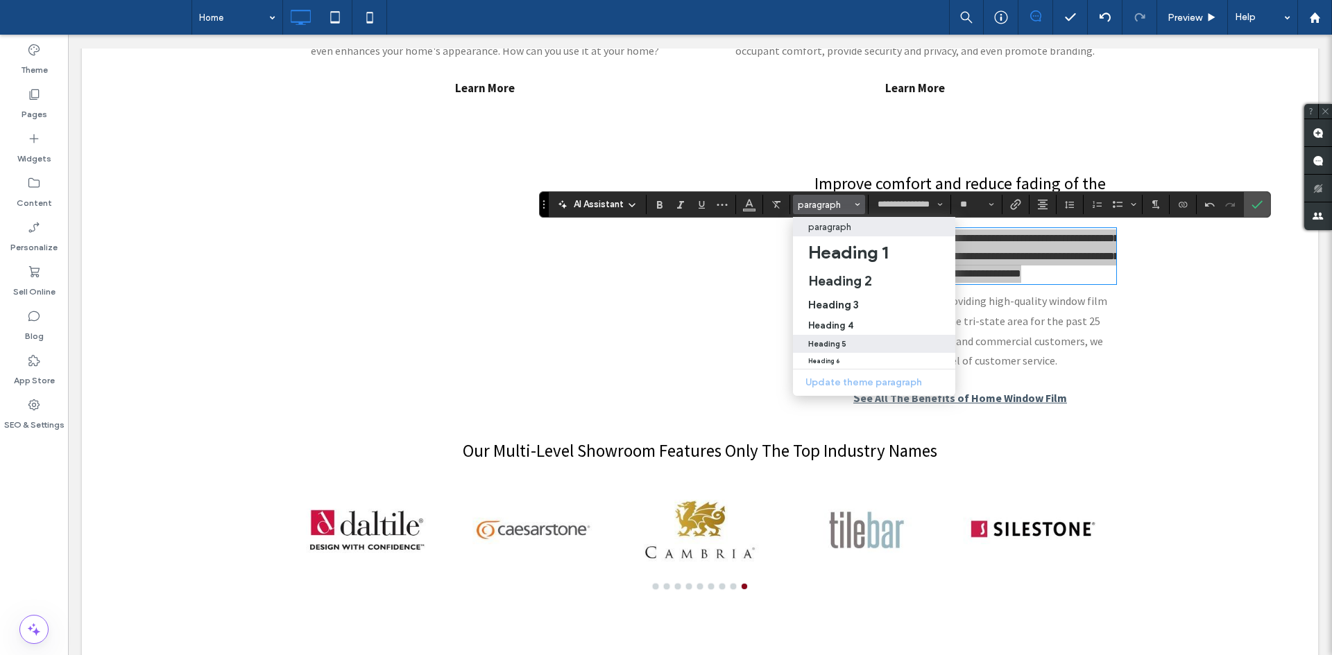
click at [842, 346] on h5 "Heading 5" at bounding box center [827, 344] width 38 height 9
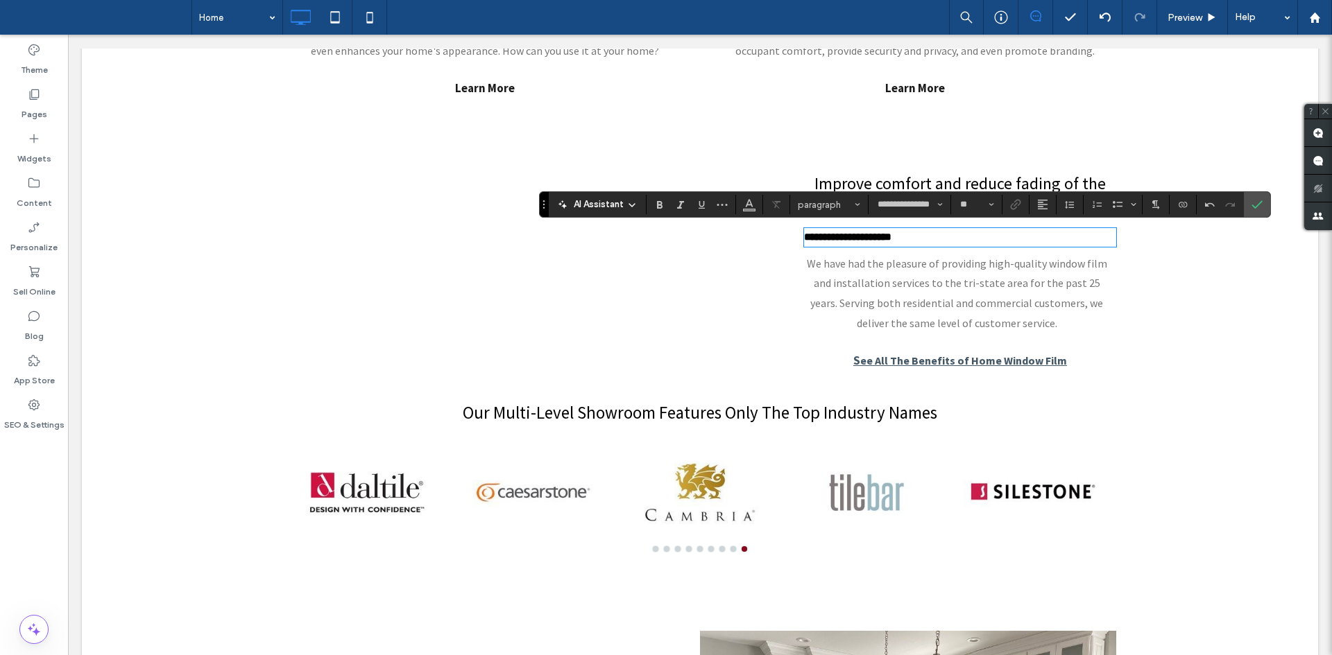
scroll to position [0, 0]
type input "**"
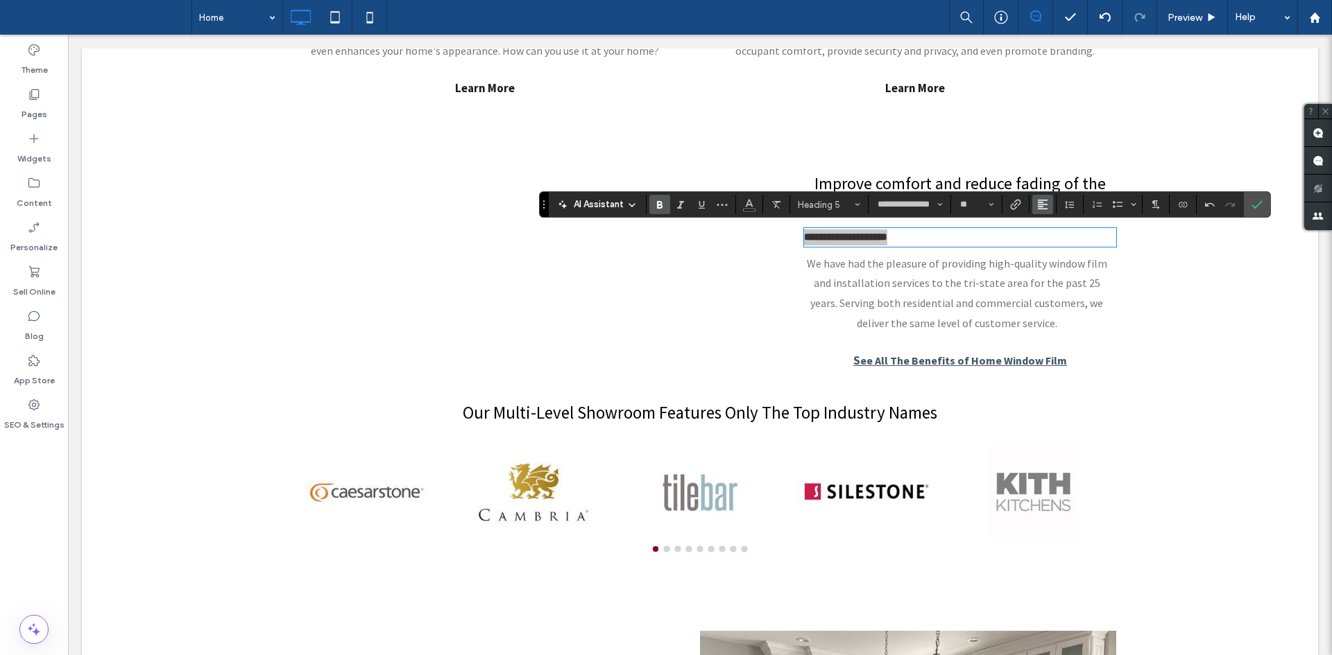
click at [1036, 206] on button "Alignment" at bounding box center [1042, 204] width 21 height 19
drag, startPoint x: 1050, startPoint y: 243, endPoint x: 951, endPoint y: 204, distance: 106.5
click at [1050, 243] on use "ui.textEditor.alignment.center" at bounding box center [1053, 248] width 10 height 10
click at [747, 203] on use "Color" at bounding box center [749, 204] width 8 height 8
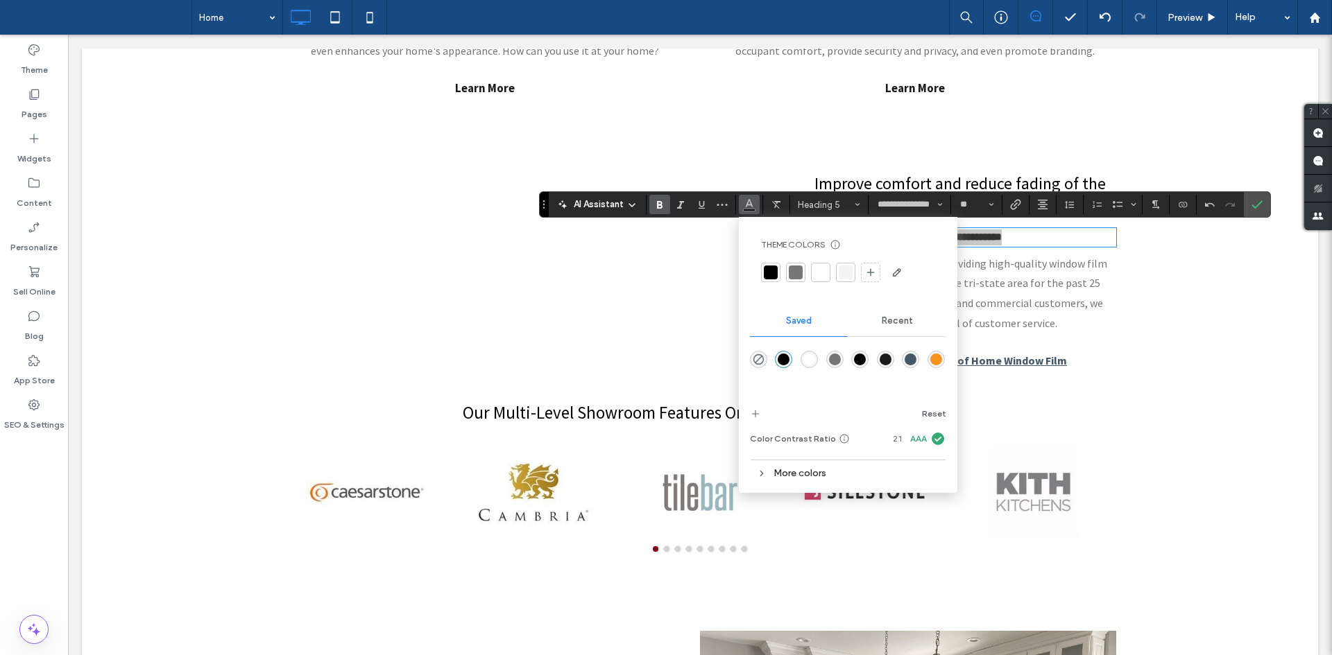
click at [936, 360] on div "rgba(246,146,30,1)" at bounding box center [936, 360] width 12 height 12
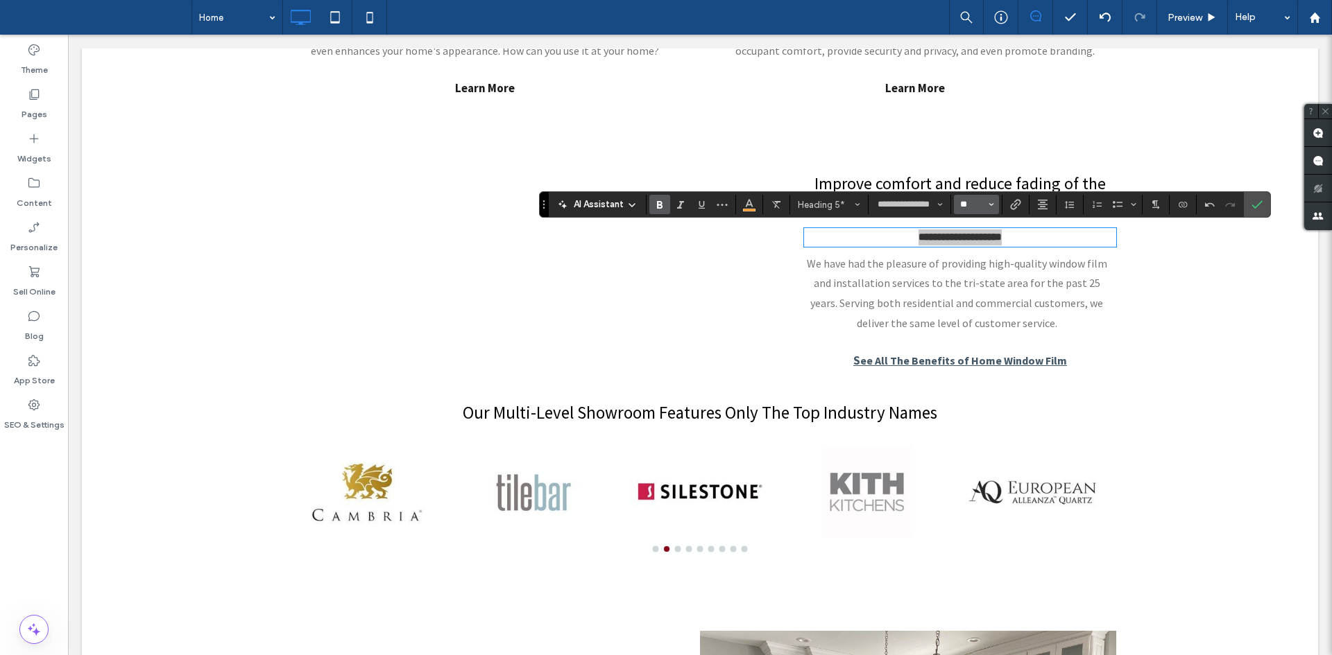
click at [960, 202] on input "**" at bounding box center [972, 204] width 27 height 11
drag, startPoint x: 977, startPoint y: 335, endPoint x: 798, endPoint y: 212, distance: 218.0
click at [977, 335] on label "16" at bounding box center [976, 343] width 44 height 19
type input "**"
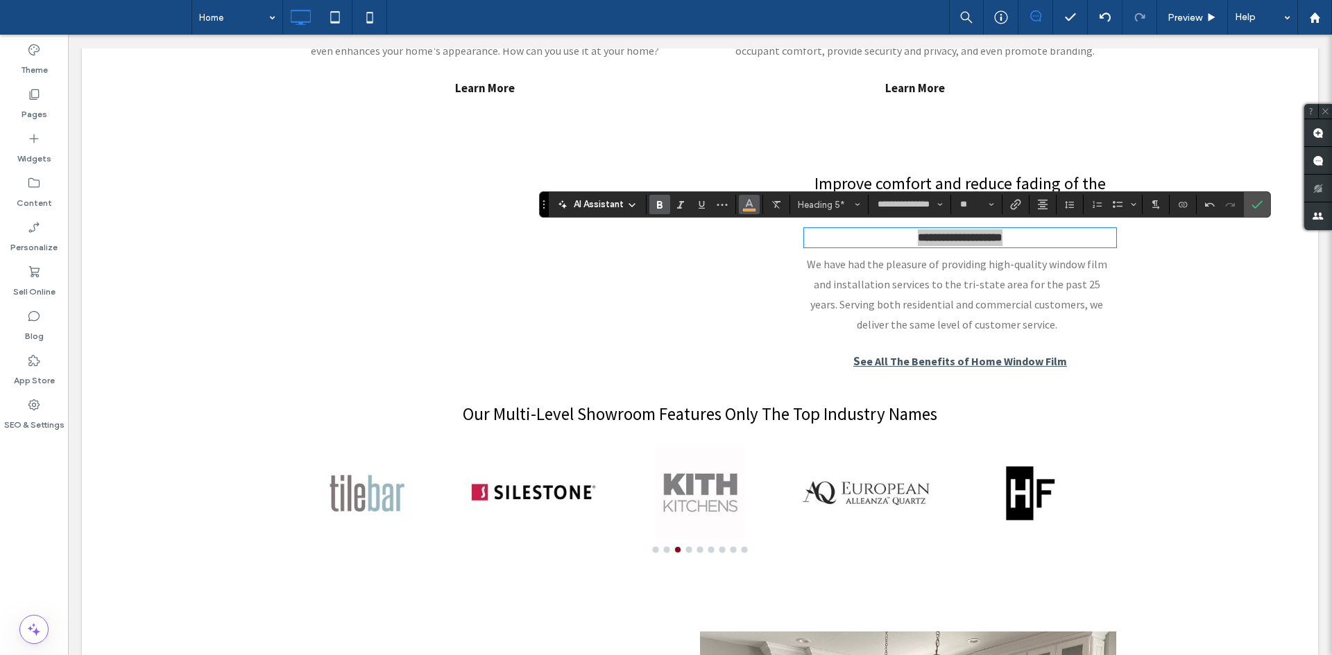
click at [750, 206] on icon "Color" at bounding box center [749, 203] width 11 height 11
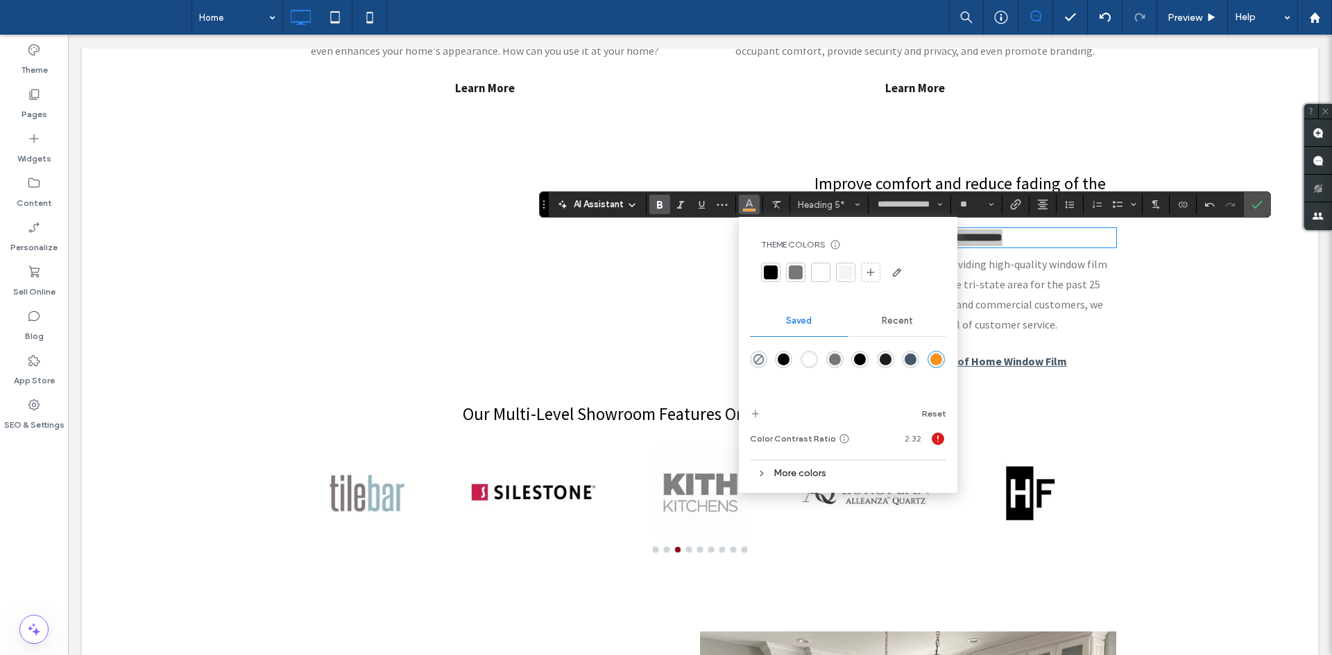
click at [778, 472] on div "More colors" at bounding box center [848, 473] width 196 height 19
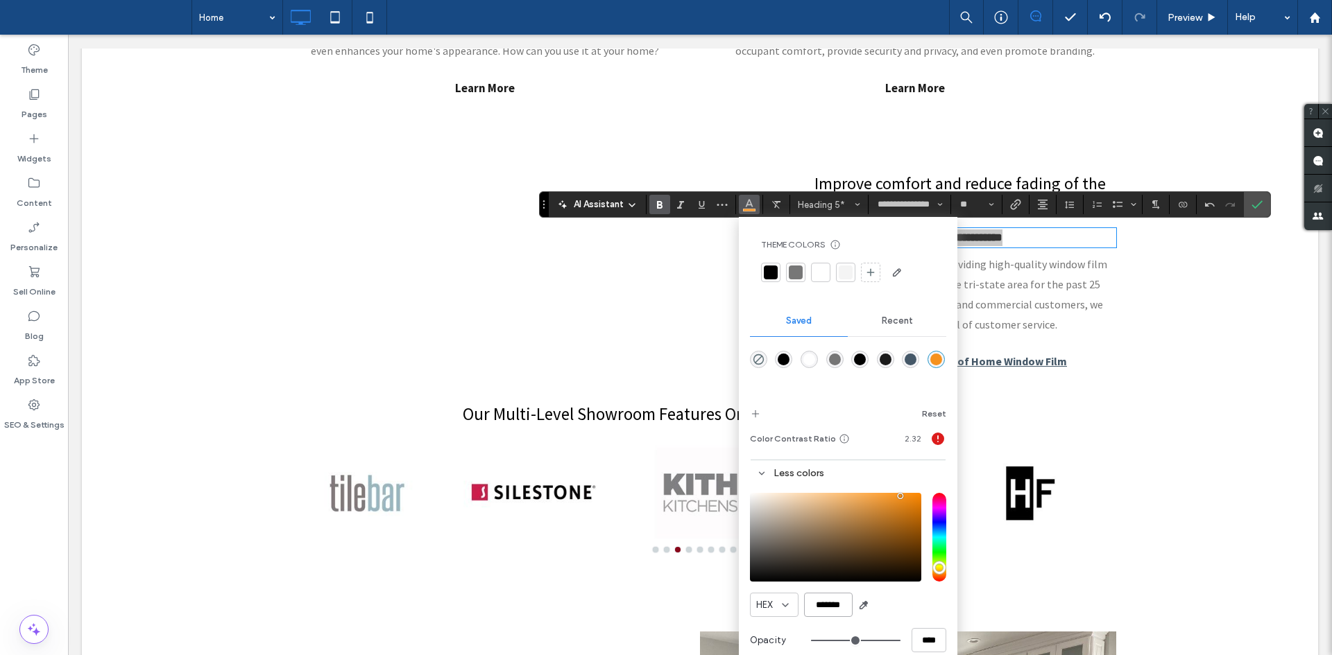
click at [845, 617] on input "*******" at bounding box center [828, 605] width 49 height 24
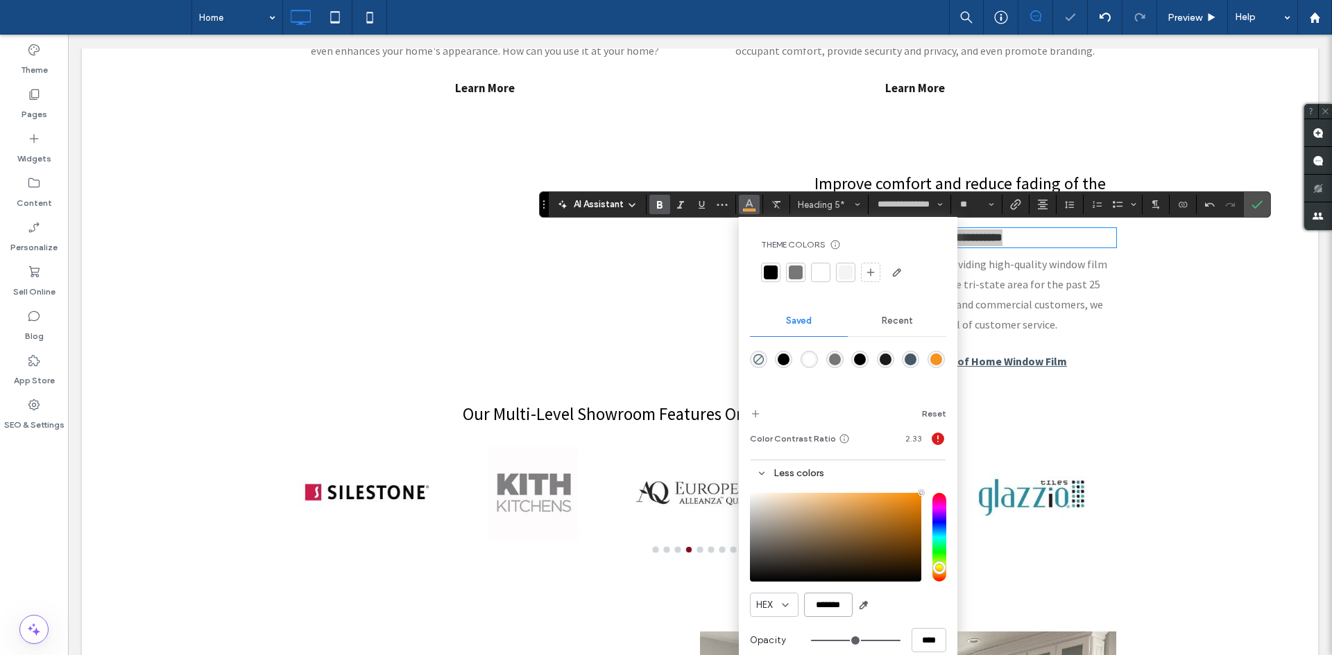
type input "*******"
click at [763, 416] on div at bounding box center [796, 414] width 92 height 22
click at [759, 415] on div at bounding box center [796, 414] width 92 height 22
click at [759, 415] on icon "add color" at bounding box center [755, 414] width 11 height 11
click at [1259, 202] on icon "Confirm" at bounding box center [1256, 204] width 11 height 11
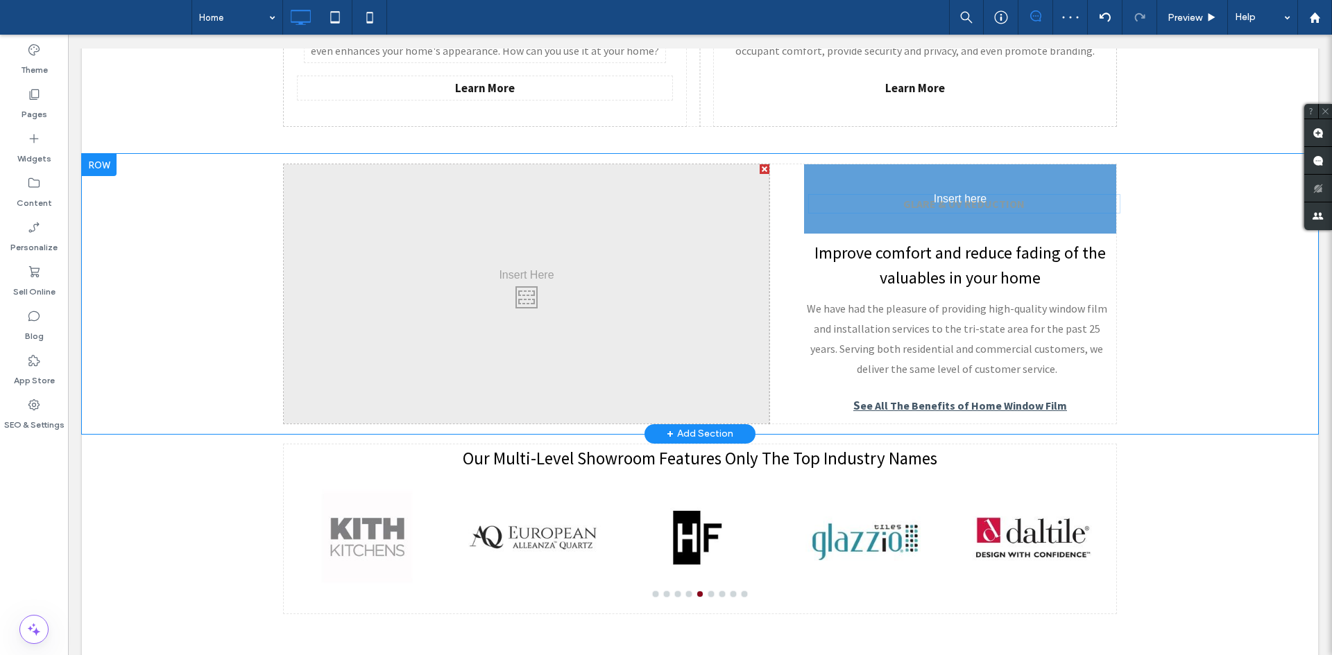
drag, startPoint x: 968, startPoint y: 244, endPoint x: 972, endPoint y: 210, distance: 34.2
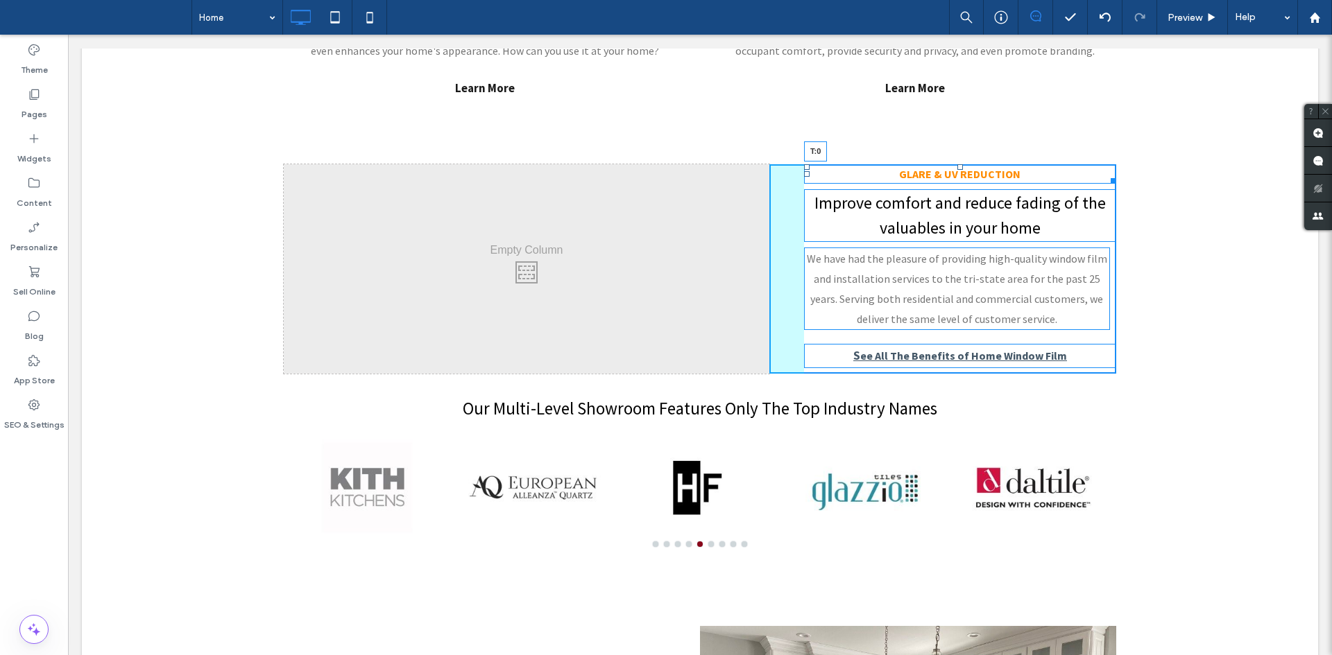
click at [958, 168] on div "GLARE & UV REDUCTION T:0" at bounding box center [960, 173] width 312 height 19
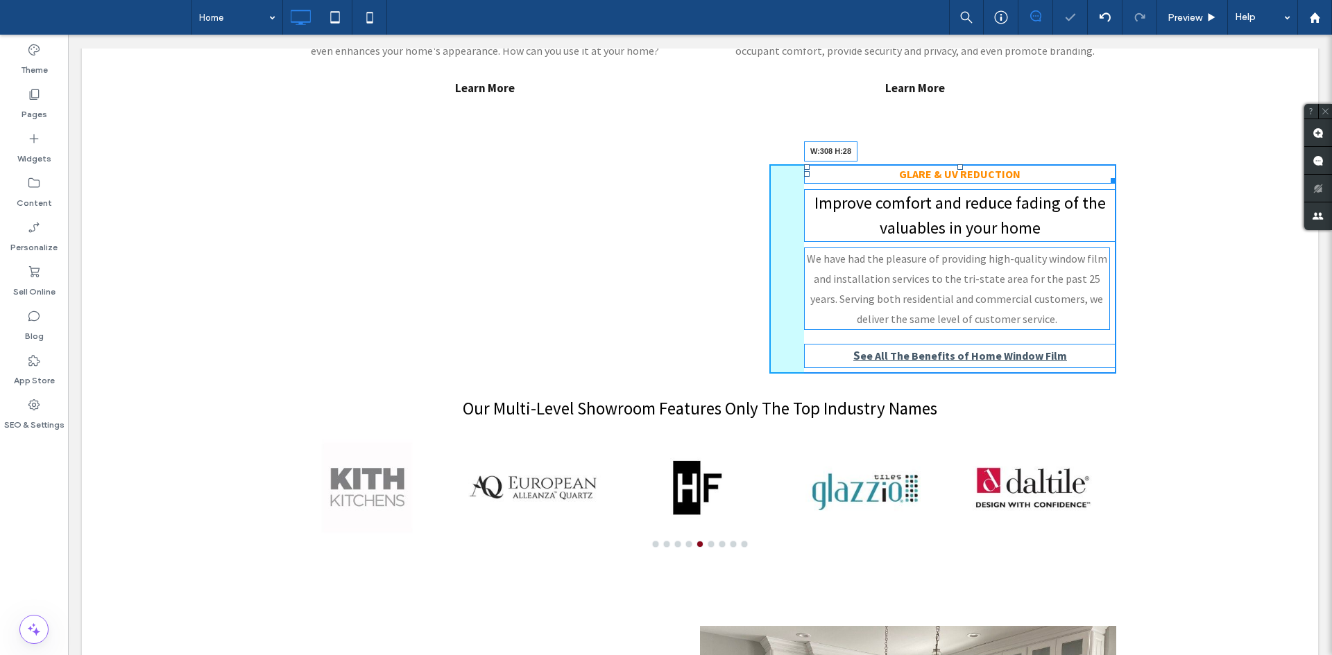
drag, startPoint x: 1106, startPoint y: 176, endPoint x: 1326, endPoint y: 179, distance: 220.6
click at [1326, 179] on html "Click To Paste Row Home About Us Our Services Bathroom Remodeling Kitchen Remod…" at bounding box center [700, 501] width 1264 height 3154
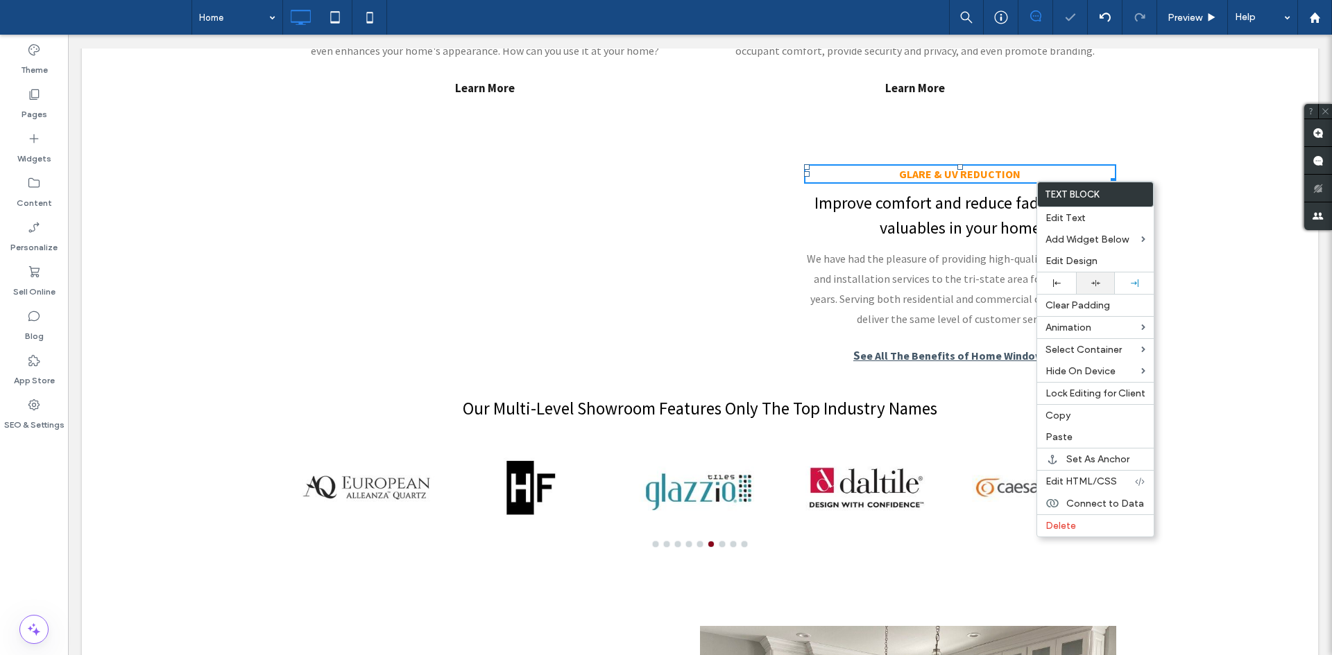
click at [1100, 283] on div at bounding box center [1095, 283] width 25 height 9
click at [974, 182] on h5 "GLARE & UV REDUCTION" at bounding box center [960, 174] width 312 height 17
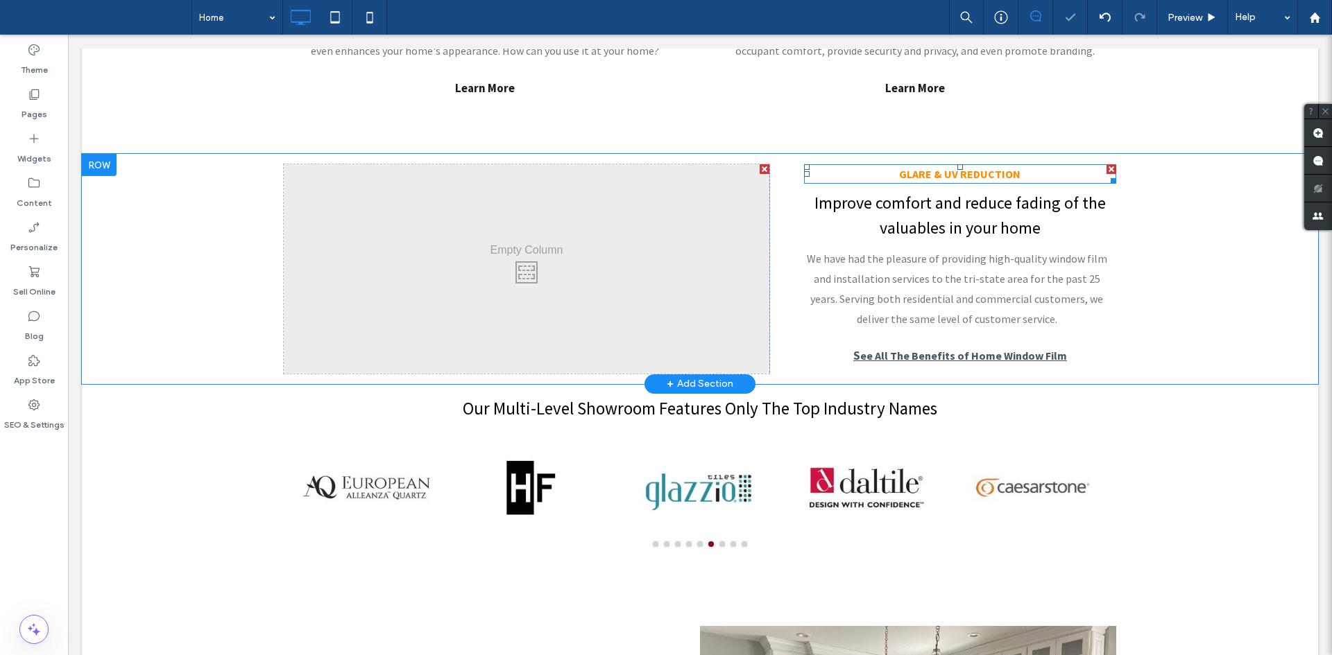
click at [974, 182] on h5 "GLARE & UV REDUCTION" at bounding box center [960, 174] width 312 height 17
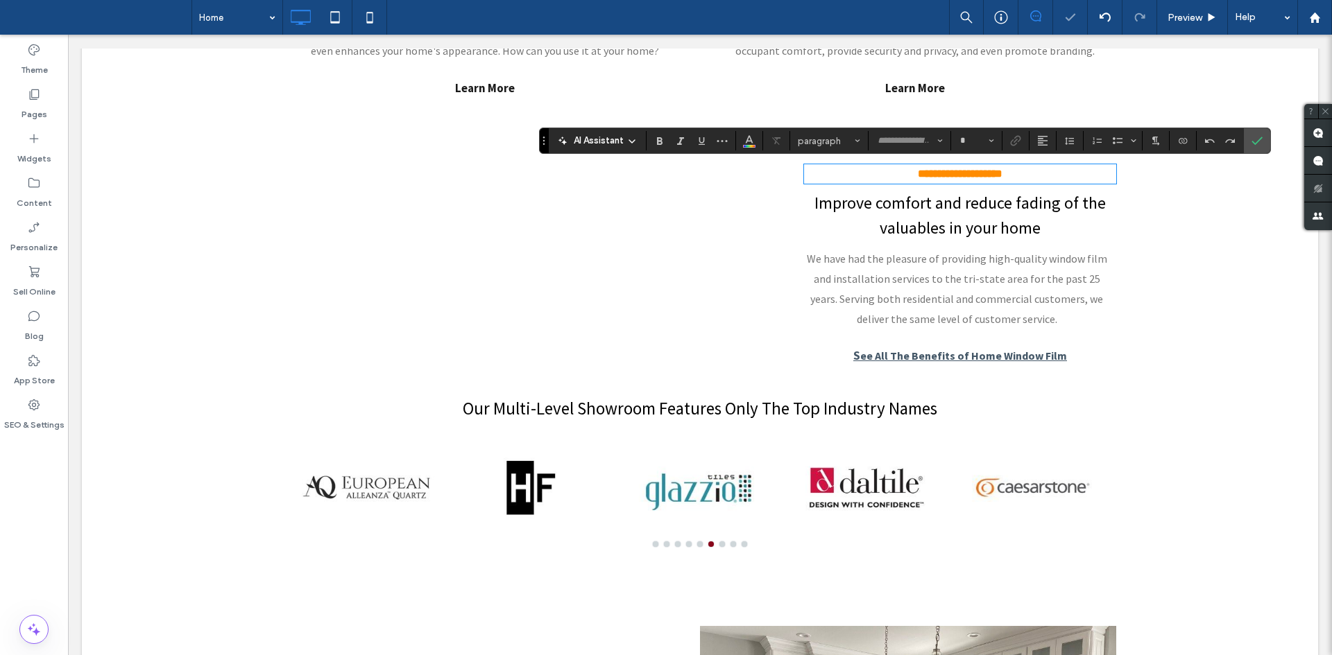
type input "**********"
type input "**"
click at [974, 141] on input "**" at bounding box center [972, 140] width 27 height 11
type input "**"
click at [946, 217] on h4 "Improve comfort and reduce fading of the valuables in your home" at bounding box center [960, 217] width 312 height 50
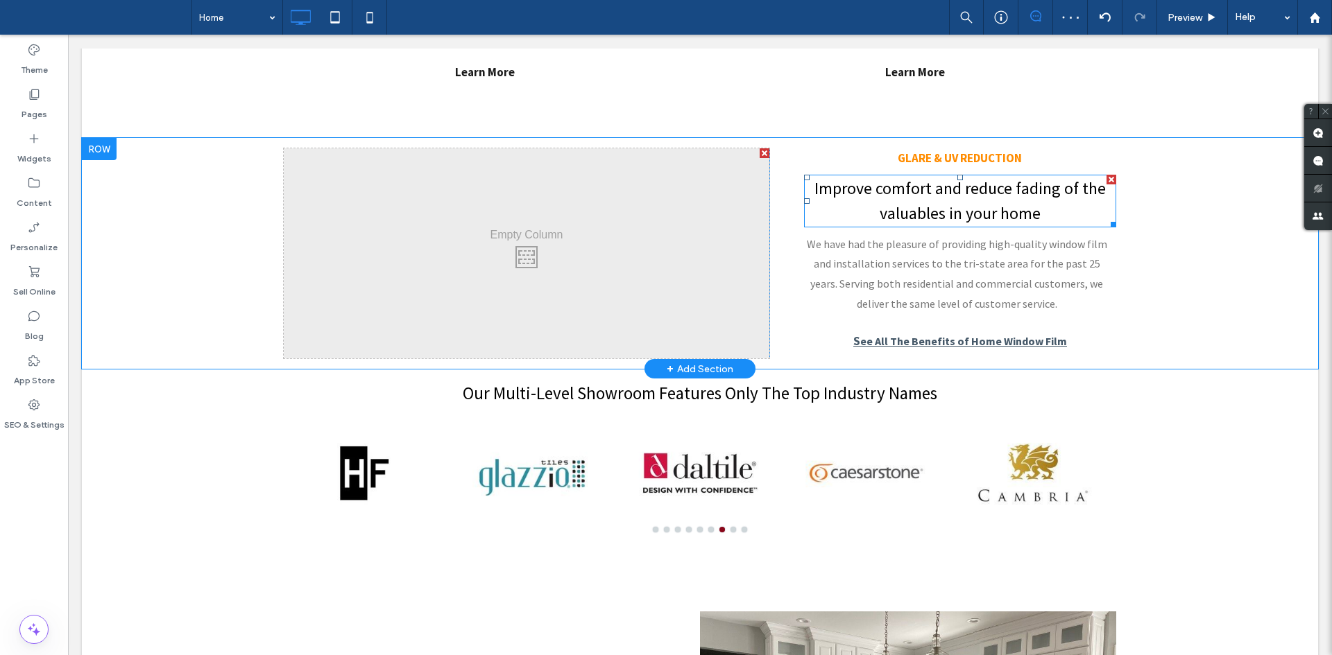
scroll to position [1128, 0]
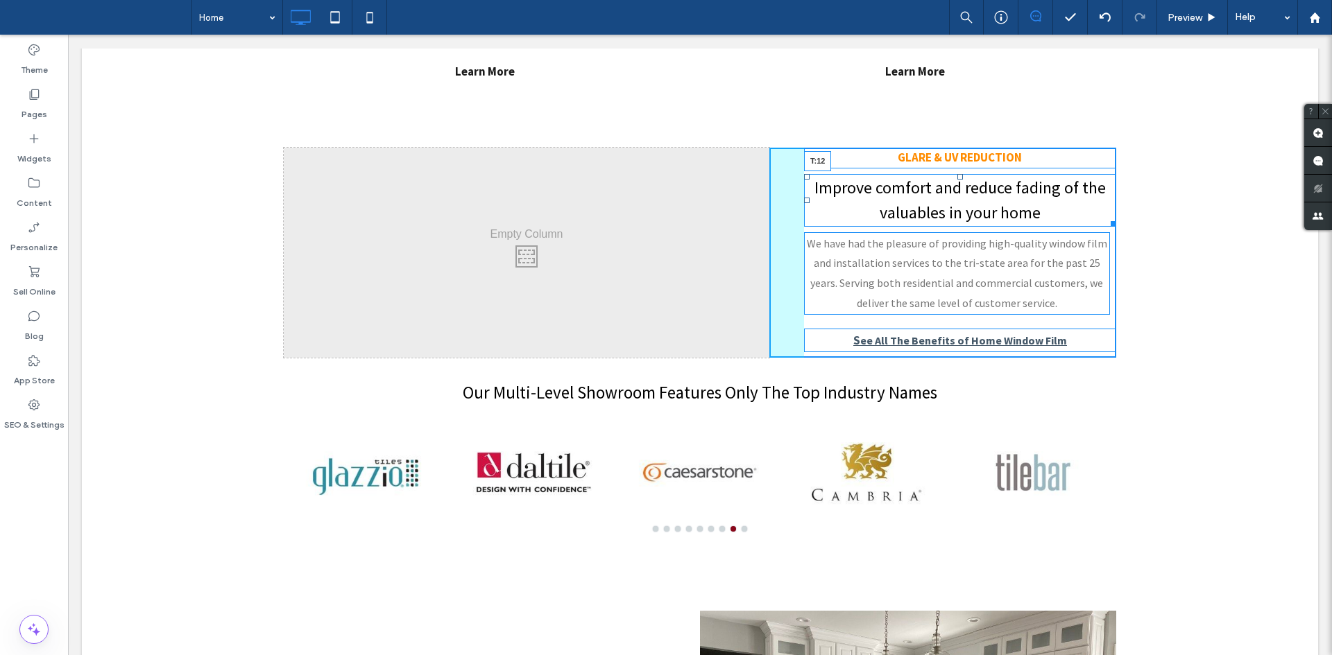
click at [962, 179] on div "Improve comfort and reduce fading of the valuables in your home T:12" at bounding box center [960, 200] width 312 height 53
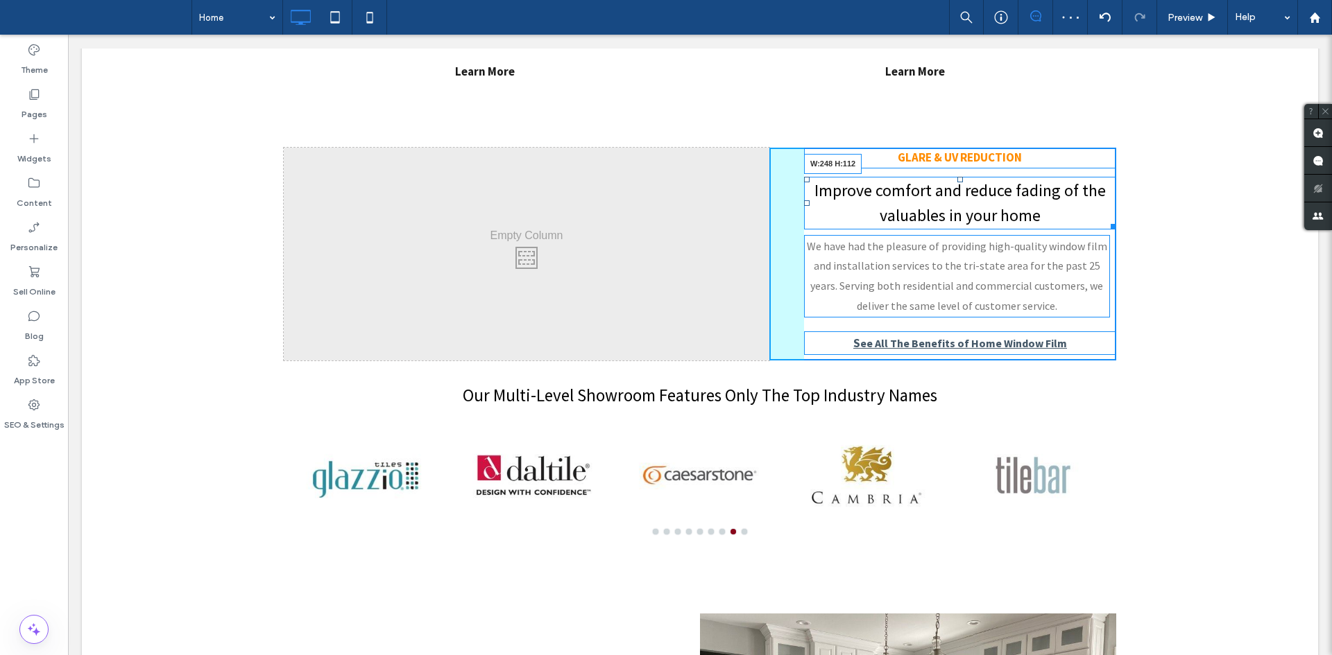
drag, startPoint x: 1102, startPoint y: 225, endPoint x: 1240, endPoint y: 189, distance: 142.7
click at [1240, 189] on div "Click To Paste GLARE & UV REDUCTION Improve comfort and reduce fading of the va…" at bounding box center [700, 254] width 1236 height 234
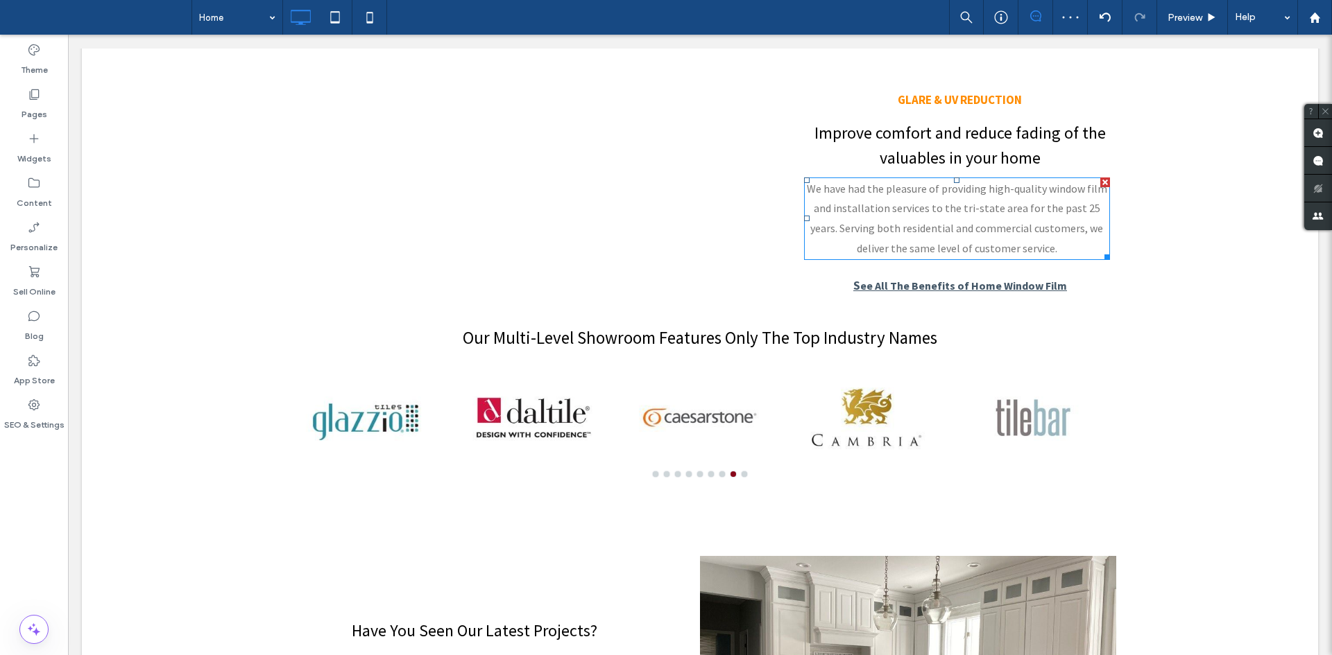
scroll to position [1192, 0]
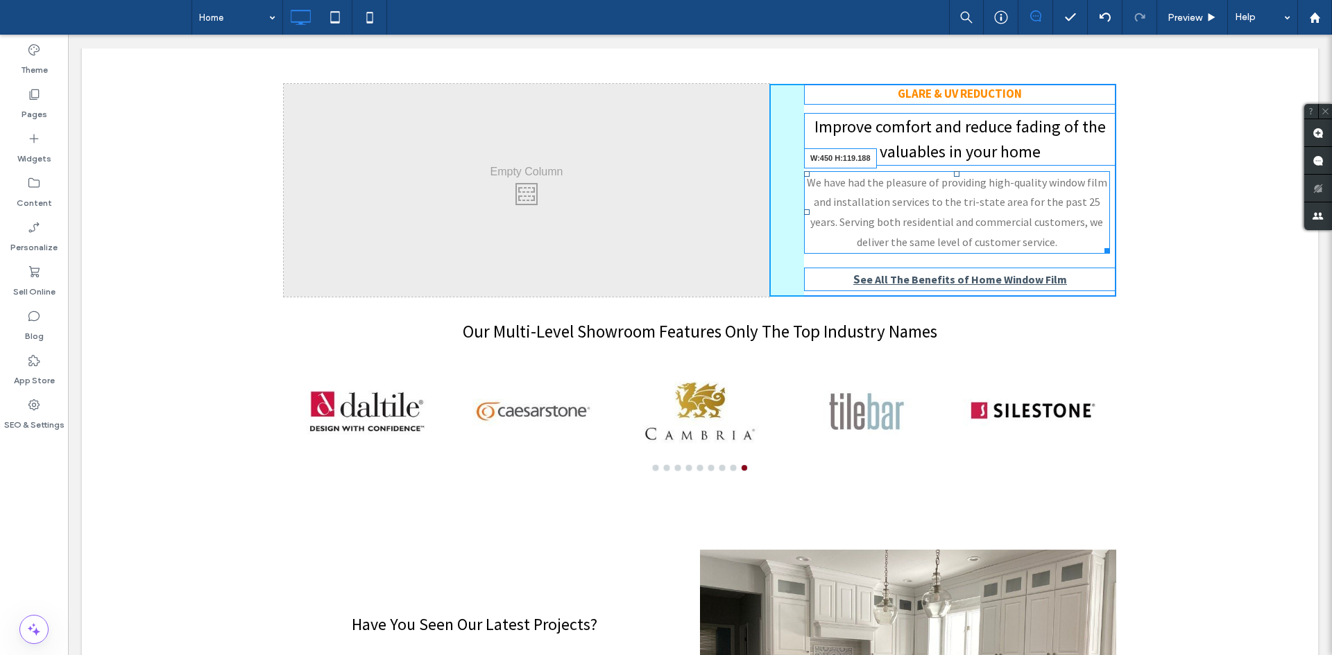
drag, startPoint x: 1099, startPoint y: 246, endPoint x: 1287, endPoint y: 203, distance: 193.0
click at [1287, 203] on div "Click To Paste GLARE & UV REDUCTION Improve comfort and reduce fading of the va…" at bounding box center [700, 191] width 1236 height 234
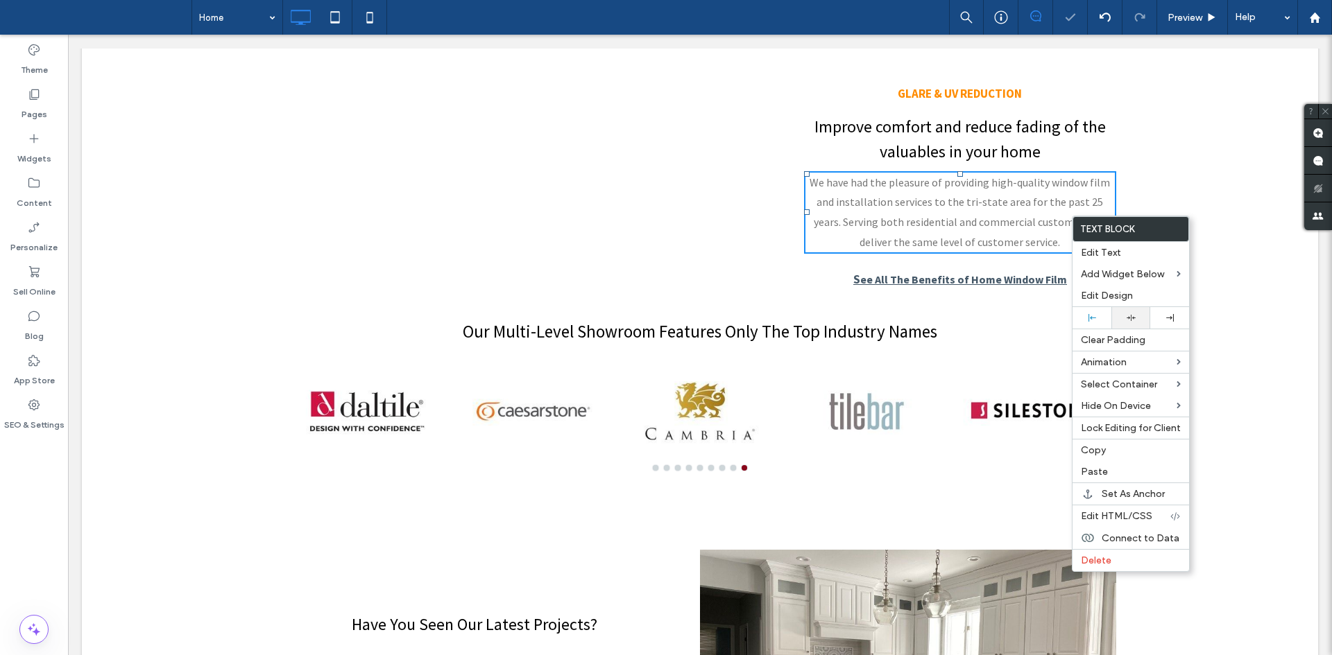
click at [1135, 319] on icon at bounding box center [1130, 318] width 9 height 9
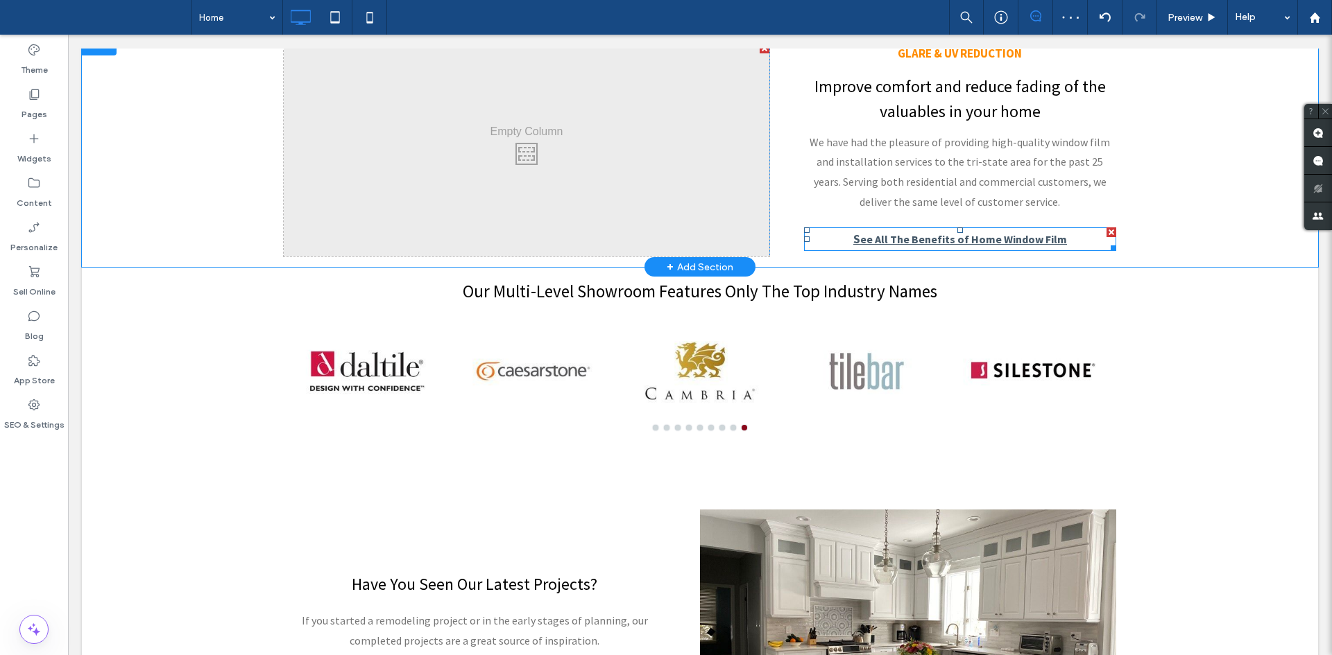
scroll to position [1233, 0]
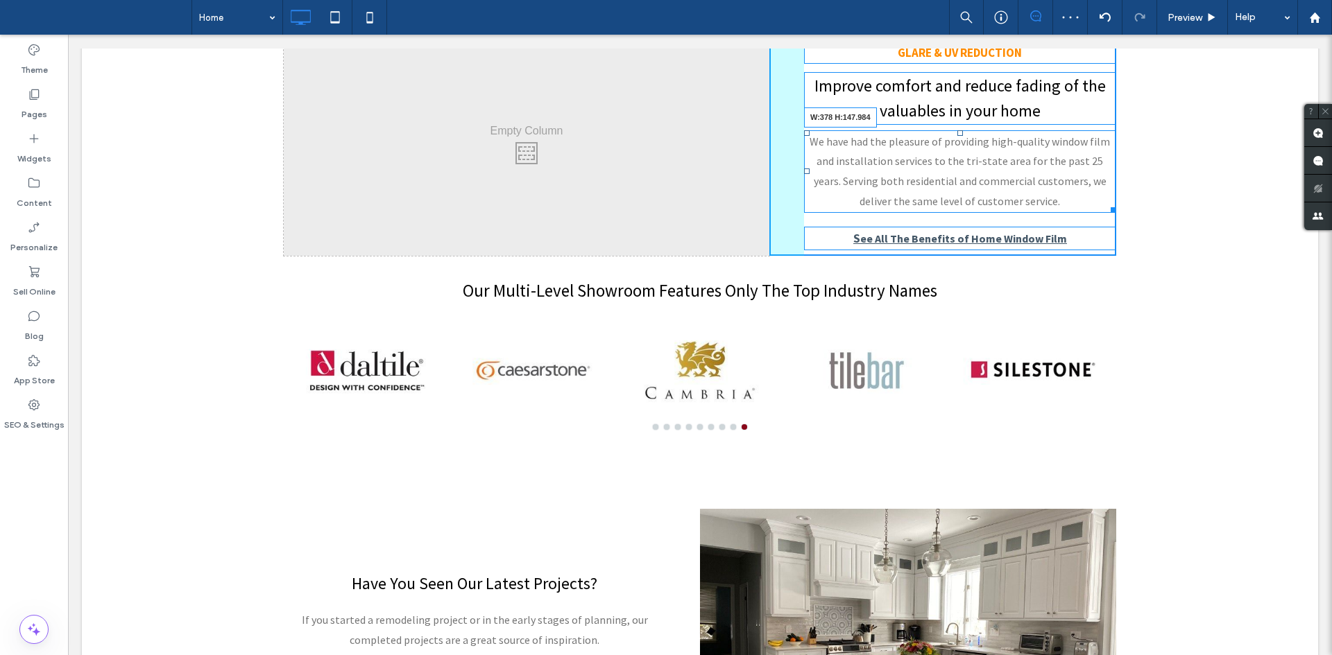
drag, startPoint x: 1106, startPoint y: 206, endPoint x: 1220, endPoint y: 188, distance: 115.2
click at [1220, 188] on div "Click To Paste GLARE & UV REDUCTION Improve comfort and reduce fading of the va…" at bounding box center [700, 150] width 1236 height 234
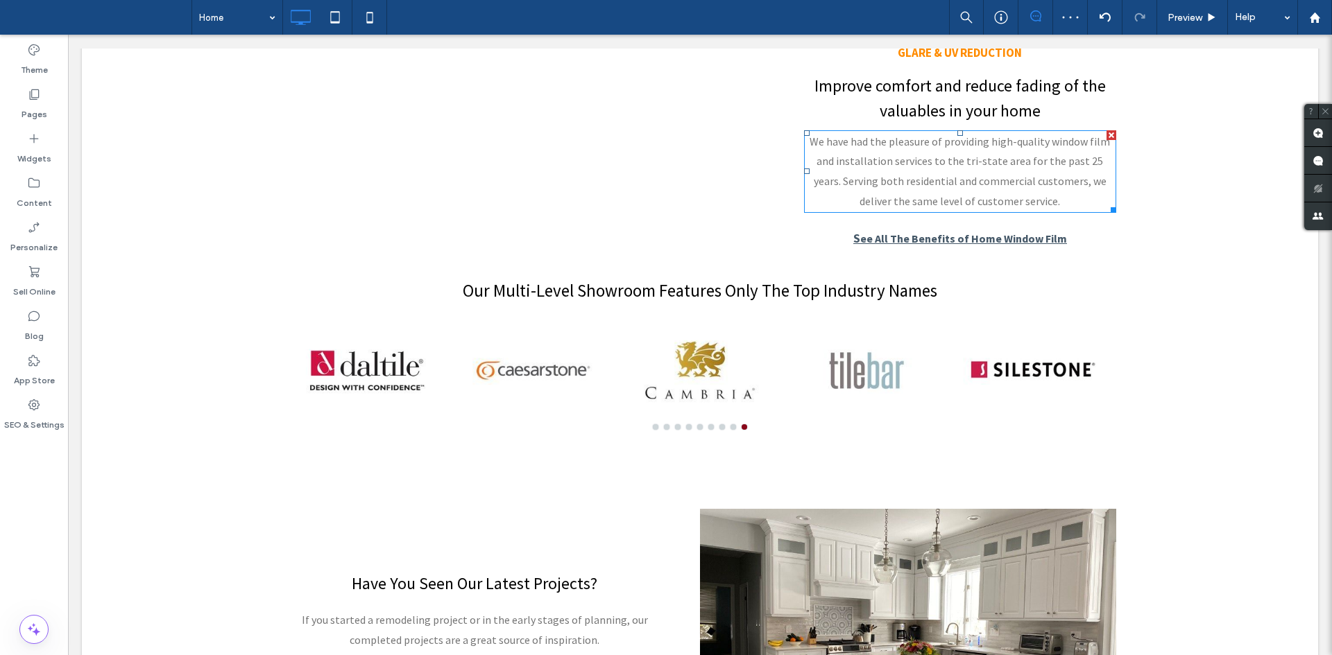
scroll to position [1192, 0]
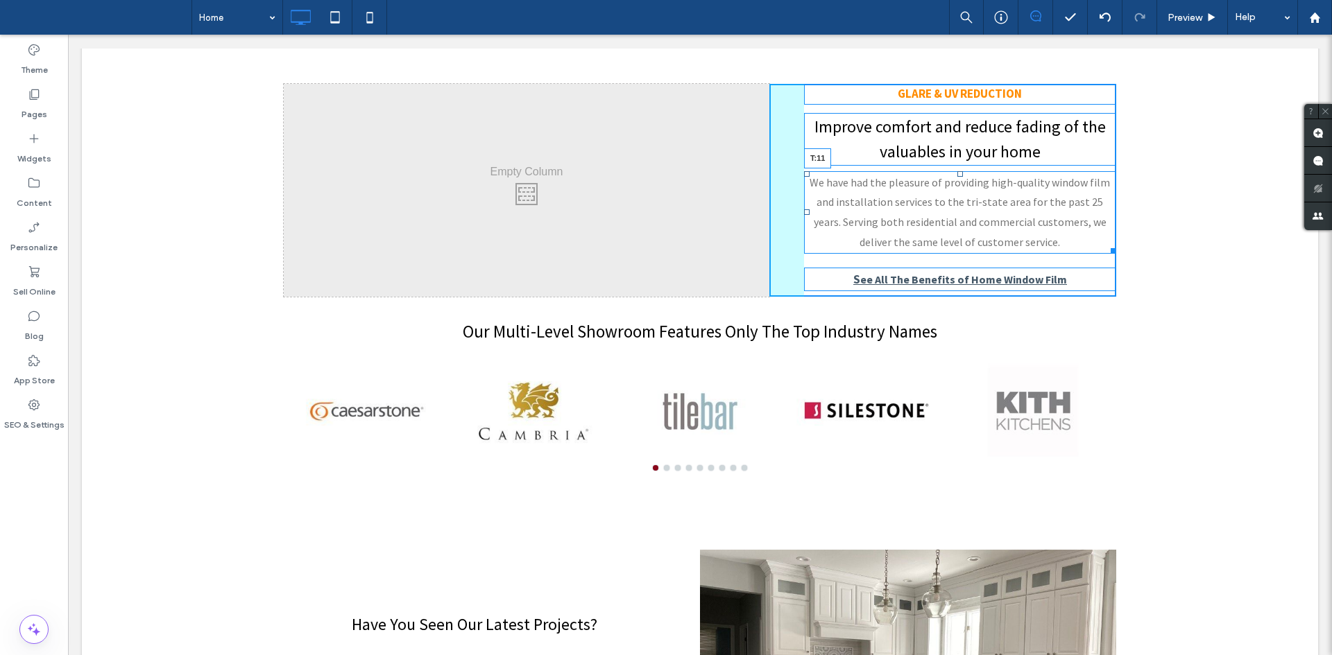
click at [957, 177] on div at bounding box center [960, 174] width 6 height 6
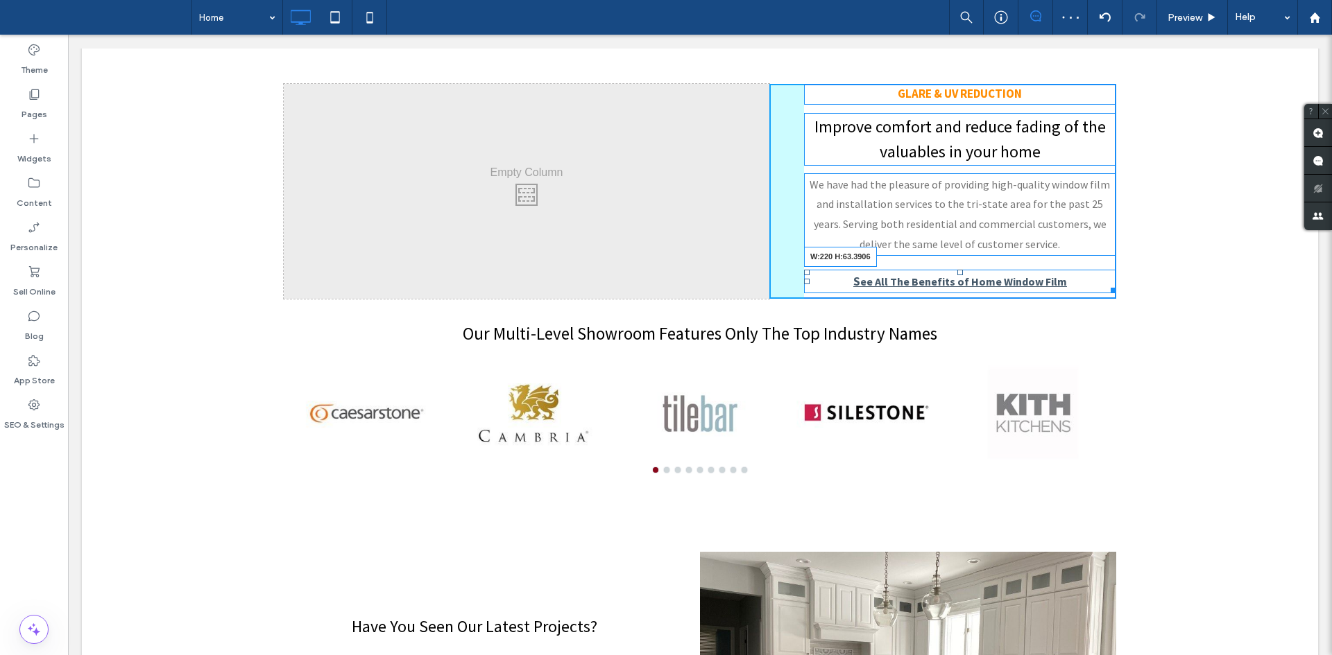
drag, startPoint x: 1103, startPoint y: 285, endPoint x: 1233, endPoint y: 253, distance: 133.6
click at [1233, 253] on div "Click To Paste GLARE & UV REDUCTION Improve comfort and reduce fading of the va…" at bounding box center [700, 192] width 1236 height 236
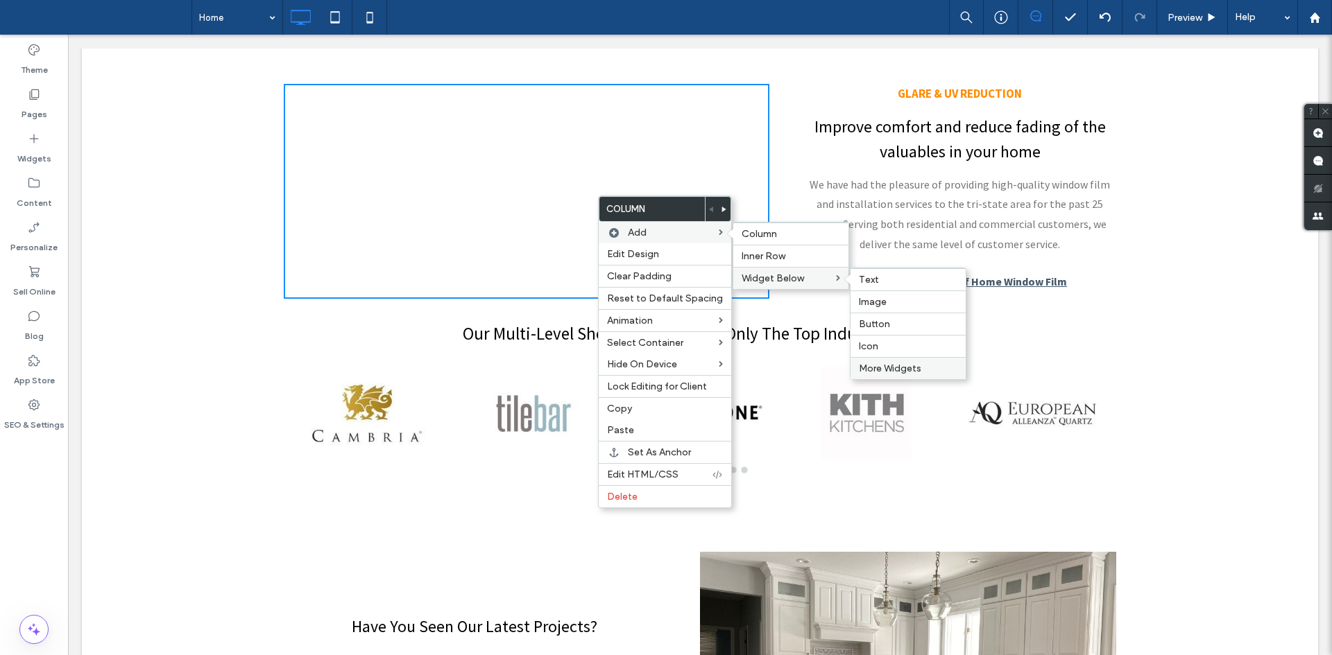
click at [893, 367] on span "More Widgets" at bounding box center [890, 369] width 62 height 12
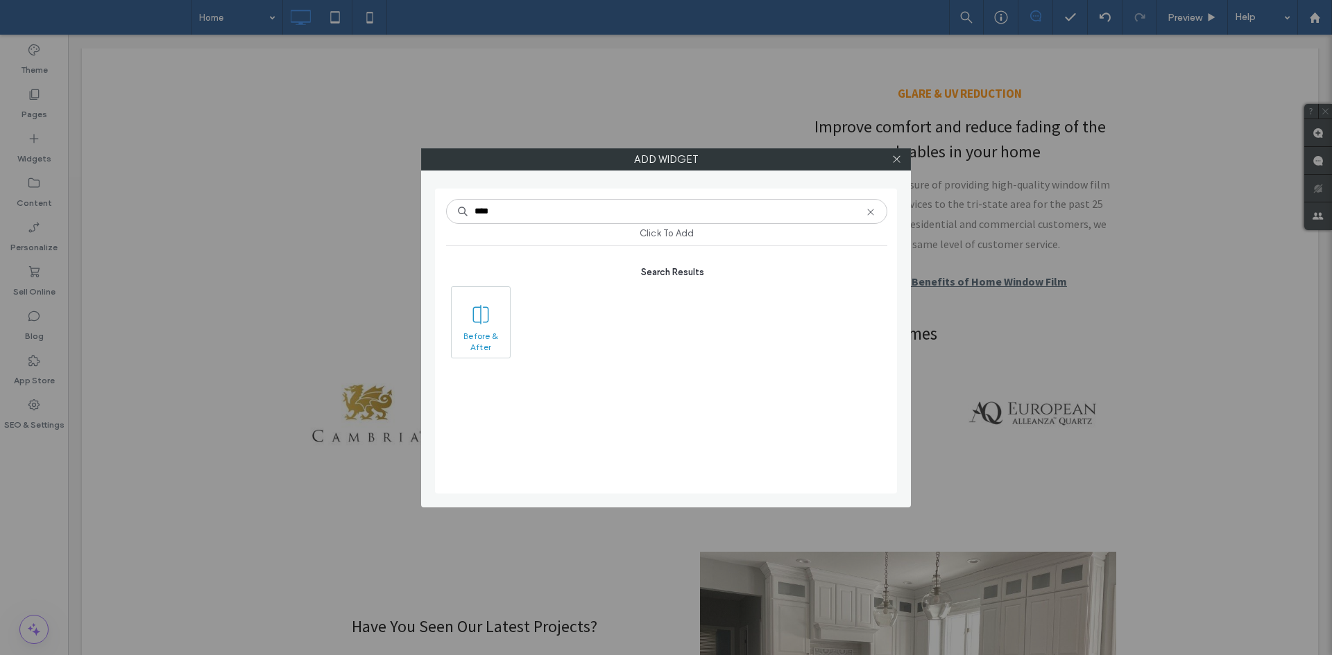
type input "****"
click at [482, 323] on icon at bounding box center [481, 315] width 22 height 22
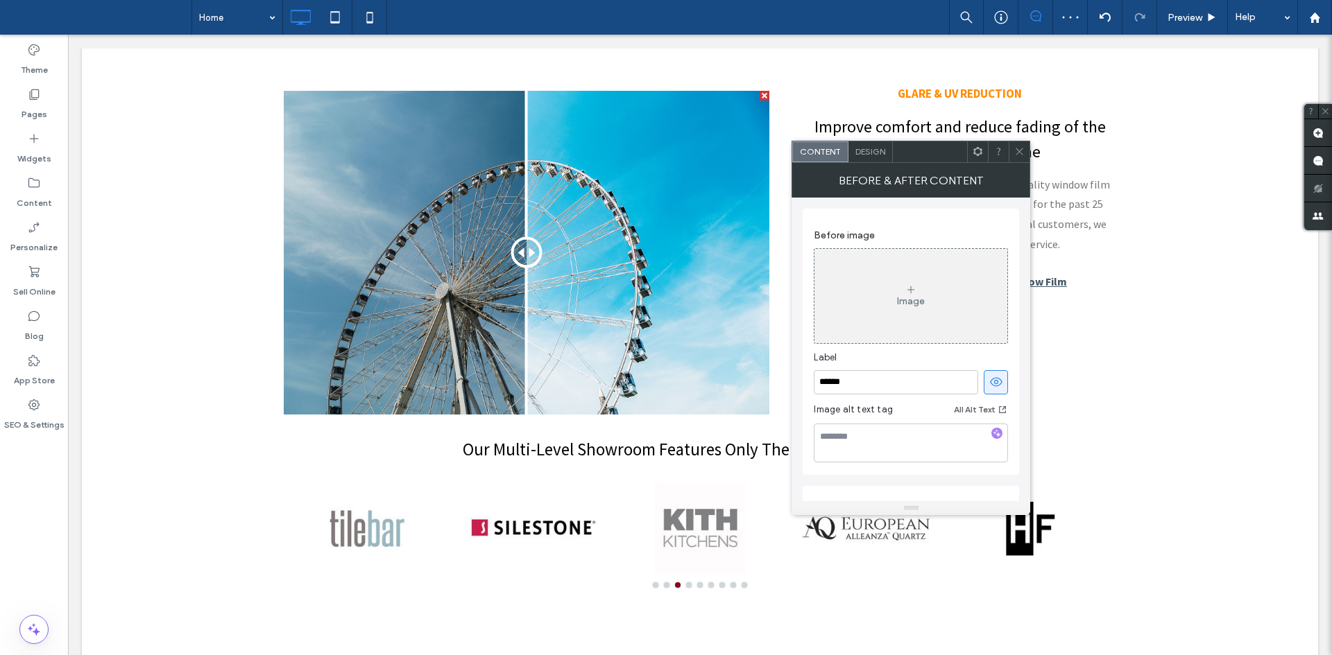
drag, startPoint x: 999, startPoint y: 155, endPoint x: 1027, endPoint y: 148, distance: 27.9
click at [1027, 148] on div "Content Design" at bounding box center [910, 152] width 239 height 22
click at [1027, 148] on div at bounding box center [1018, 151] width 21 height 21
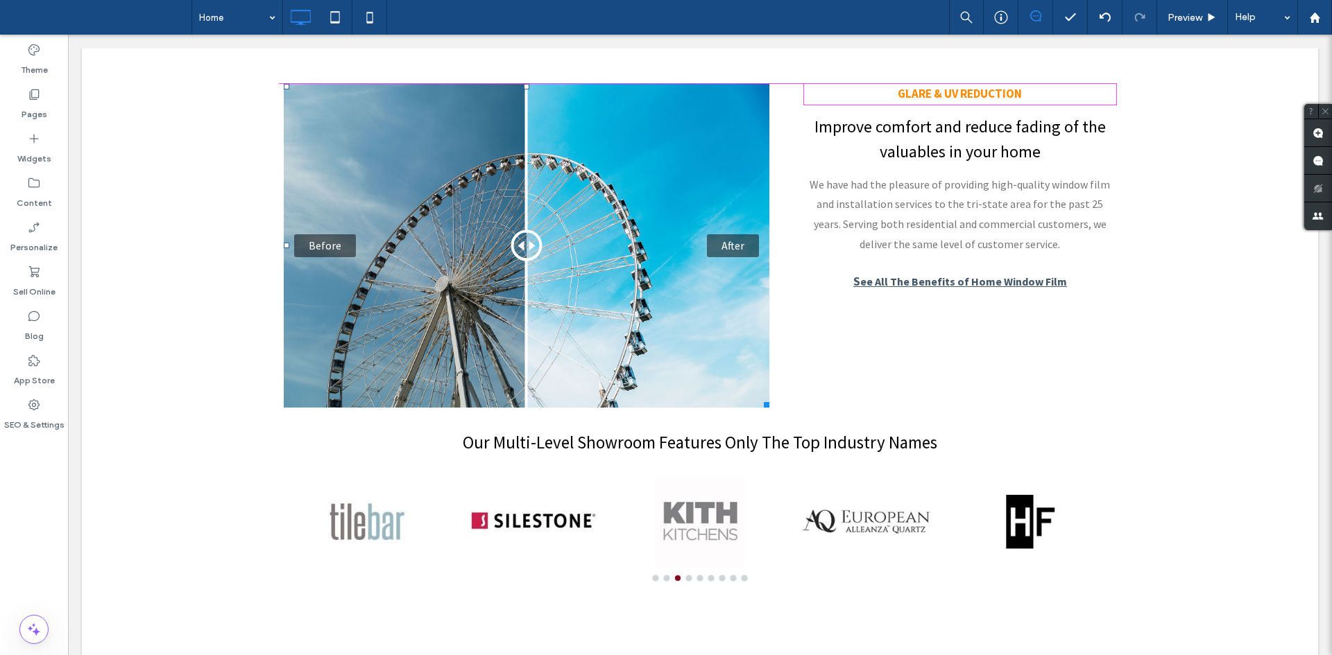
click at [524, 89] on div at bounding box center [527, 87] width 6 height 6
click at [565, 135] on div "Before After" at bounding box center [527, 246] width 486 height 324
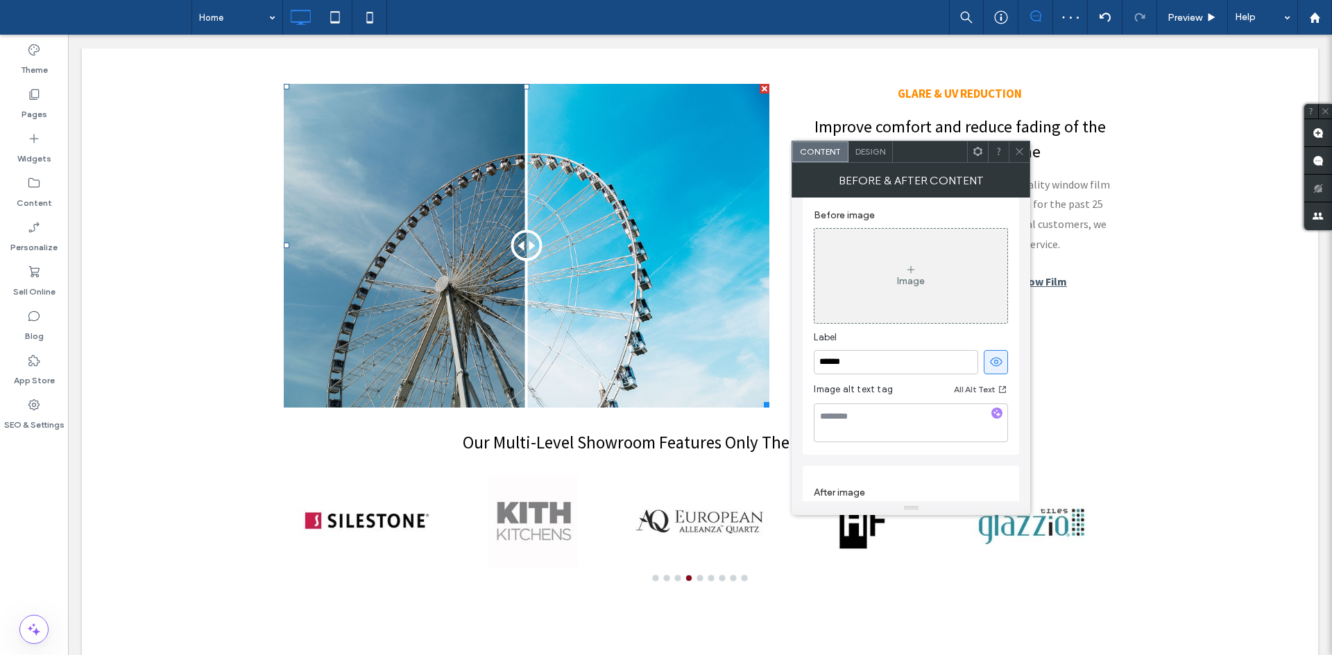
scroll to position [8, 0]
click at [894, 284] on div "Image" at bounding box center [910, 288] width 193 height 92
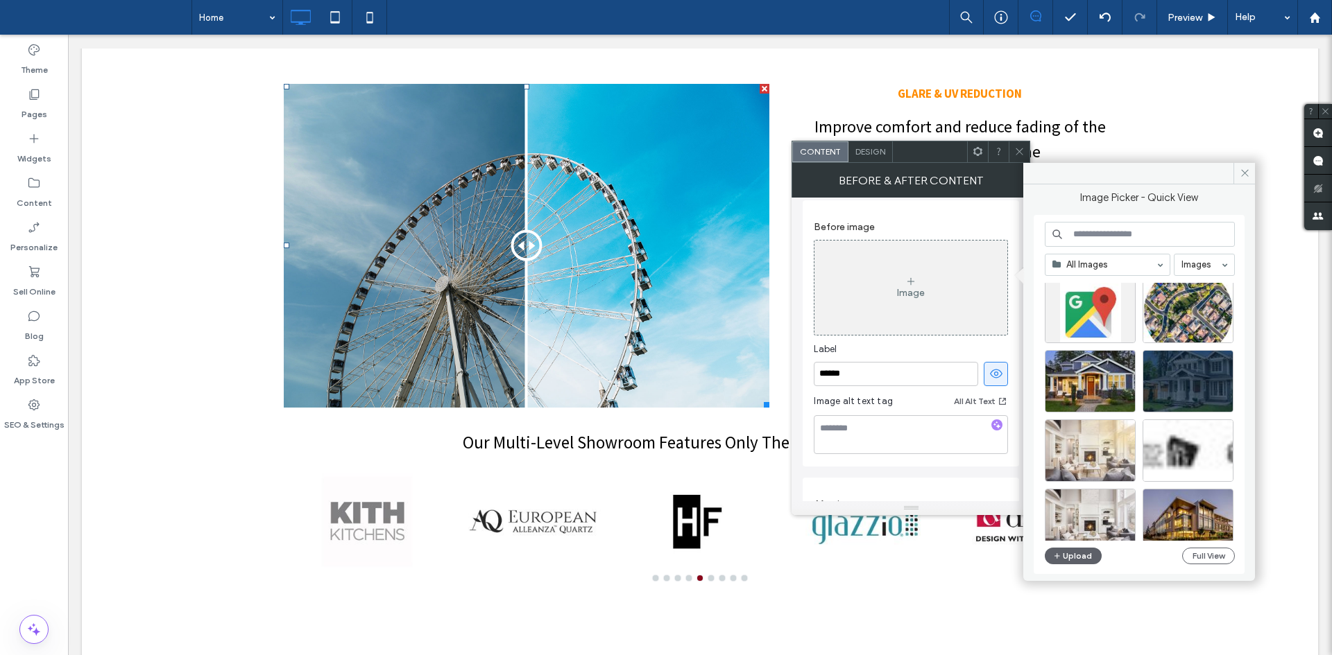
scroll to position [146, 0]
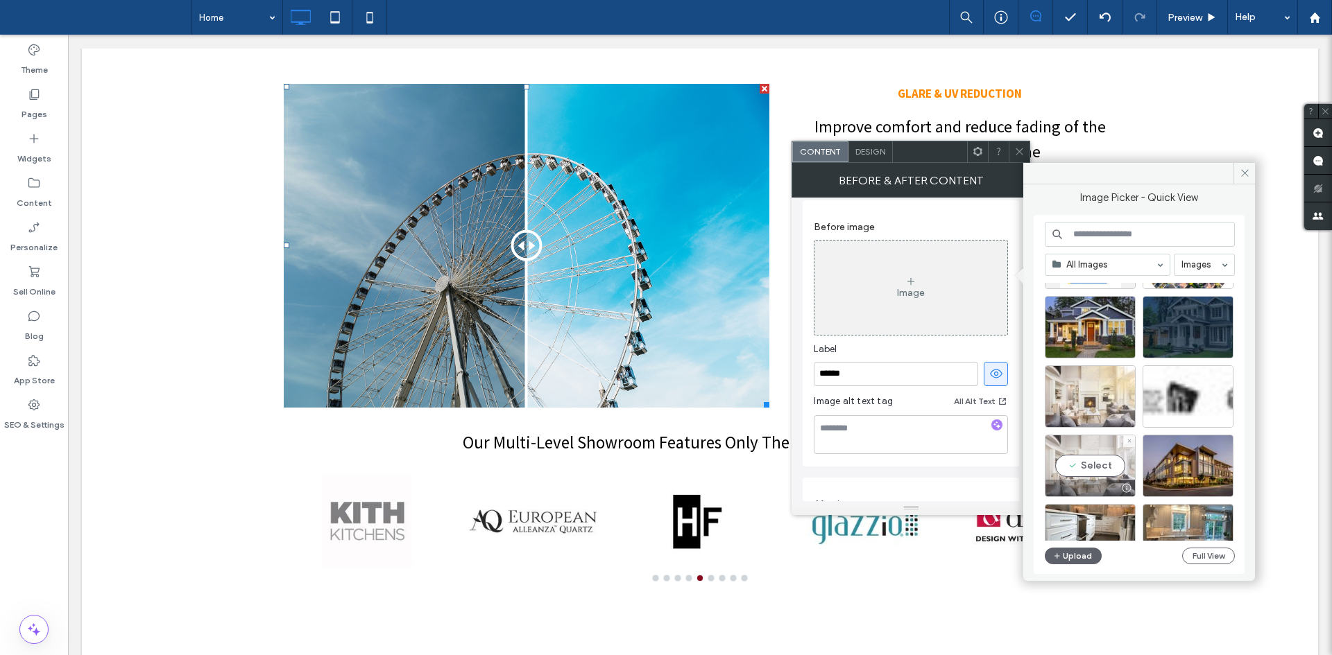
click at [1100, 436] on div "Select" at bounding box center [1090, 466] width 91 height 62
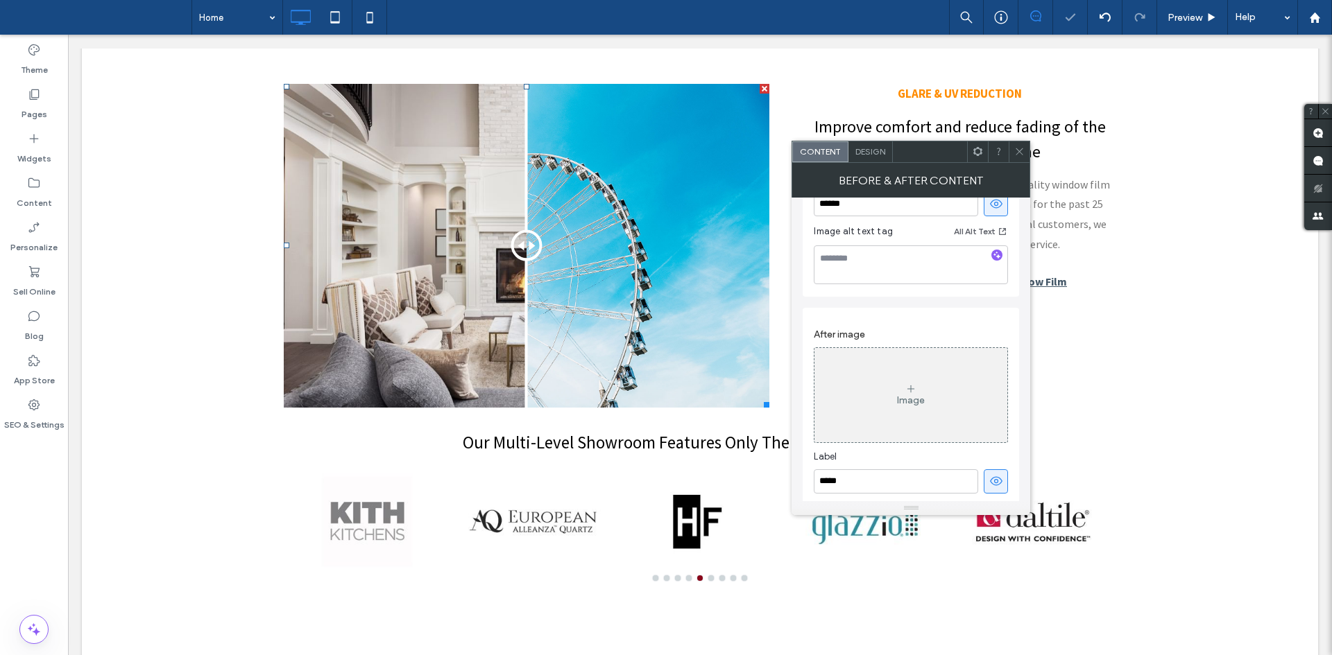
scroll to position [251, 0]
click at [908, 401] on div "Image" at bounding box center [911, 400] width 28 height 12
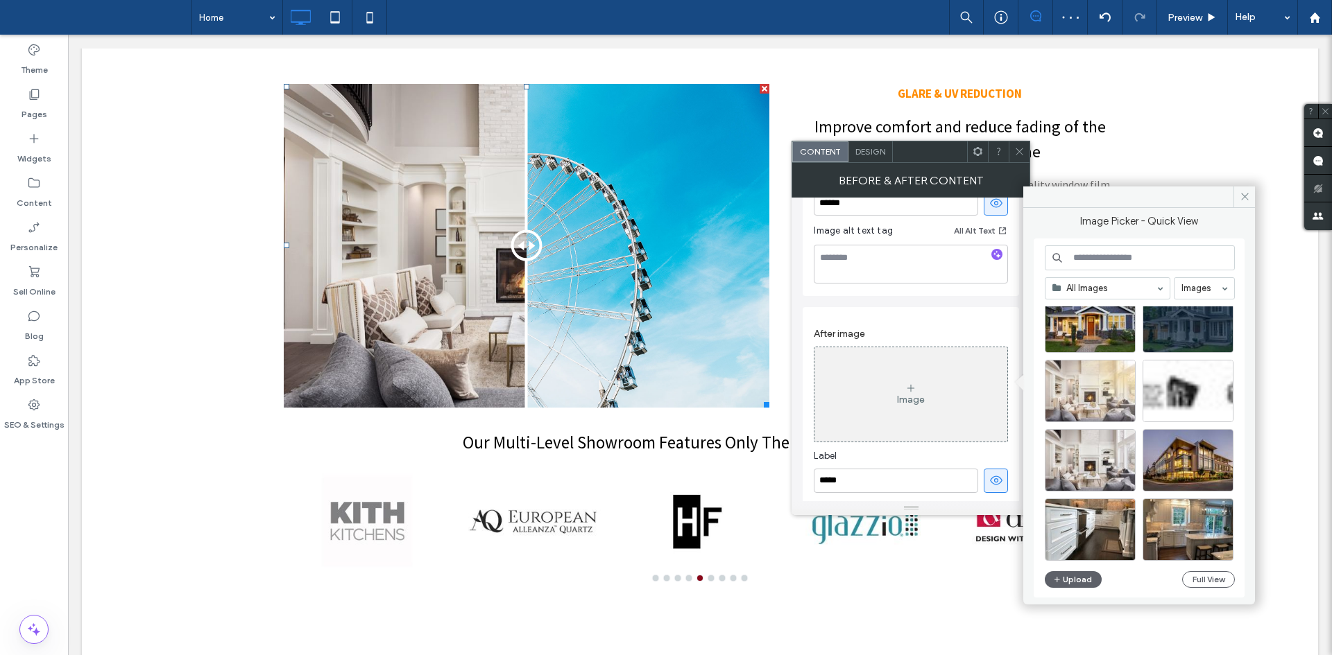
scroll to position [169, 0]
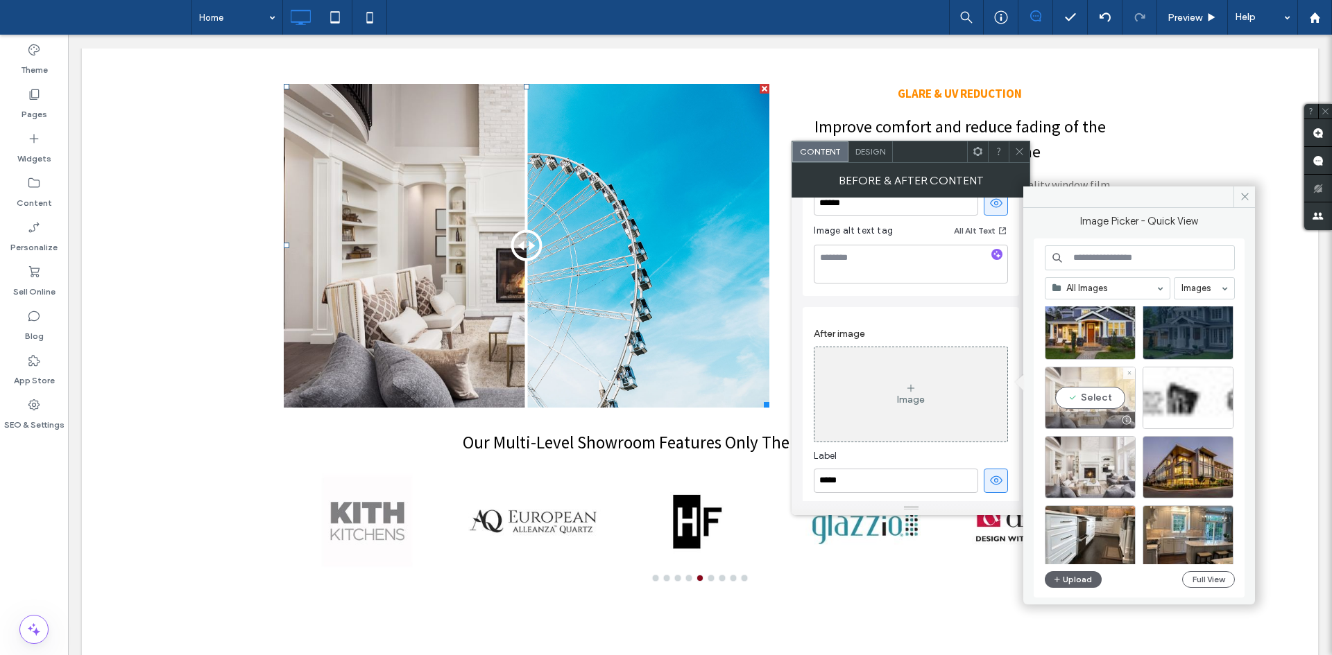
click at [1090, 400] on div "Select" at bounding box center [1090, 398] width 91 height 62
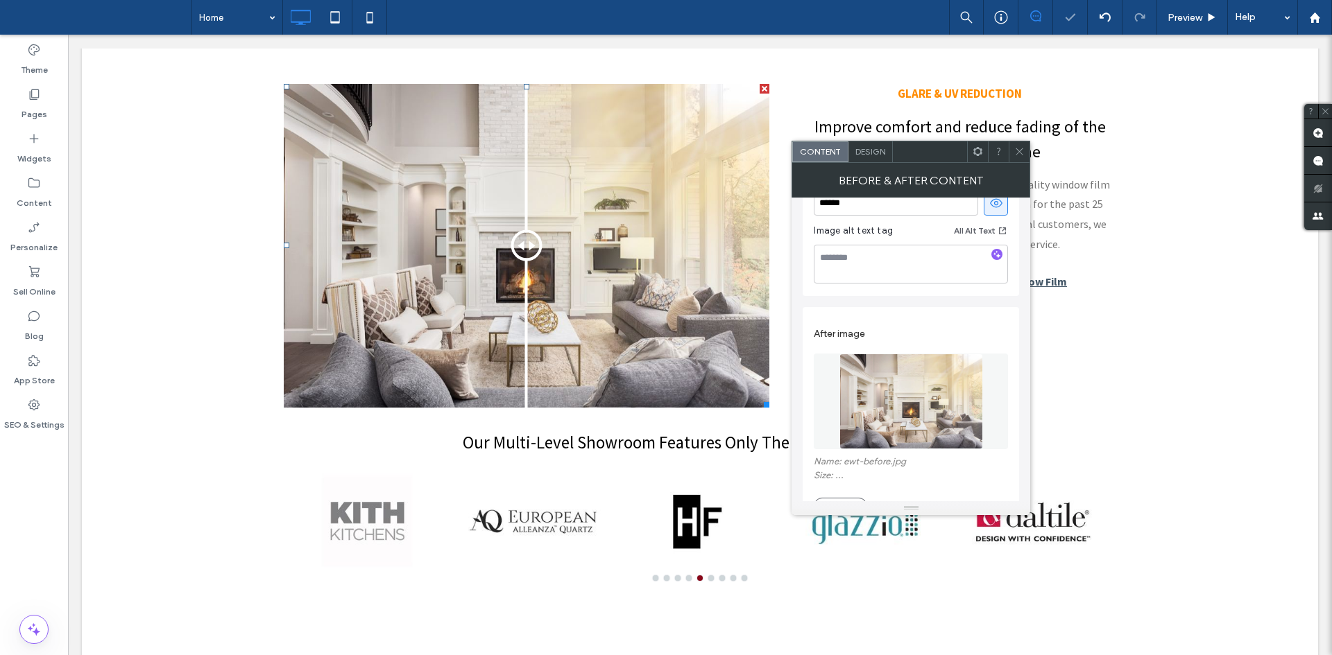
click at [1019, 153] on use at bounding box center [1019, 151] width 7 height 7
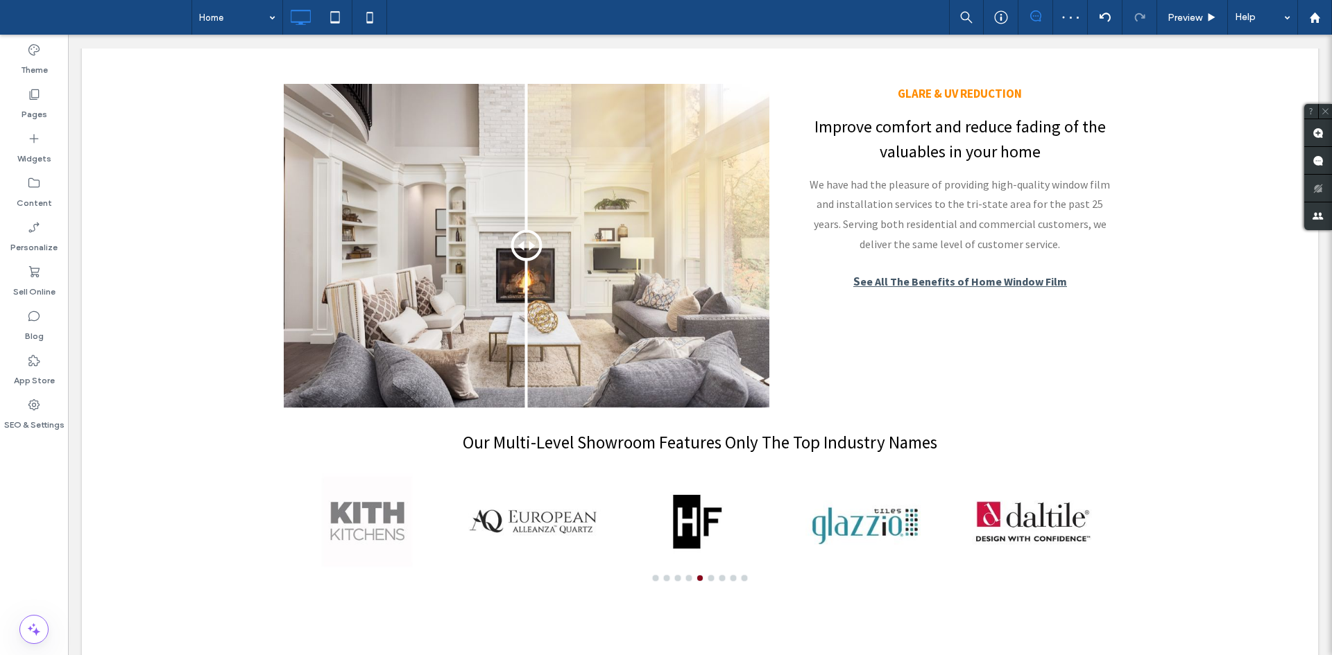
scroll to position [1081, 0]
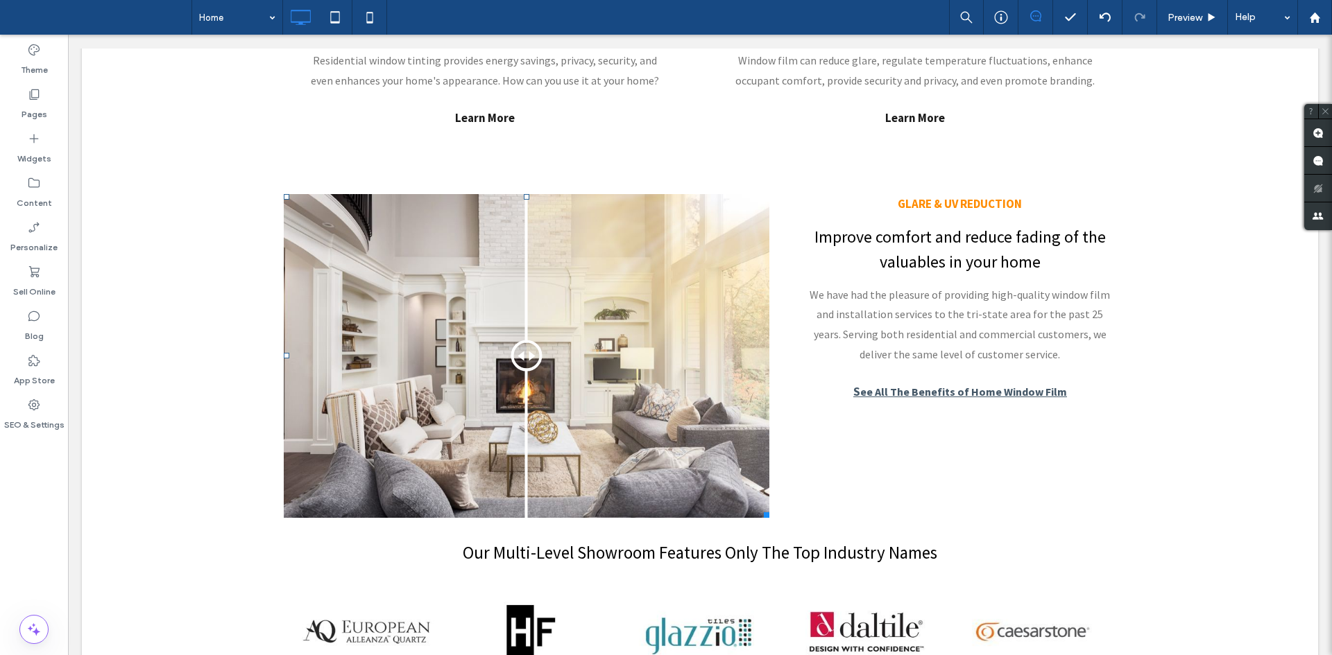
drag, startPoint x: 756, startPoint y: 510, endPoint x: 826, endPoint y: 474, distance: 79.1
click at [826, 474] on div "Click To Paste Before After W:699.969 H:413.641 GLARE & UV REDUCTION Improve co…" at bounding box center [700, 356] width 832 height 324
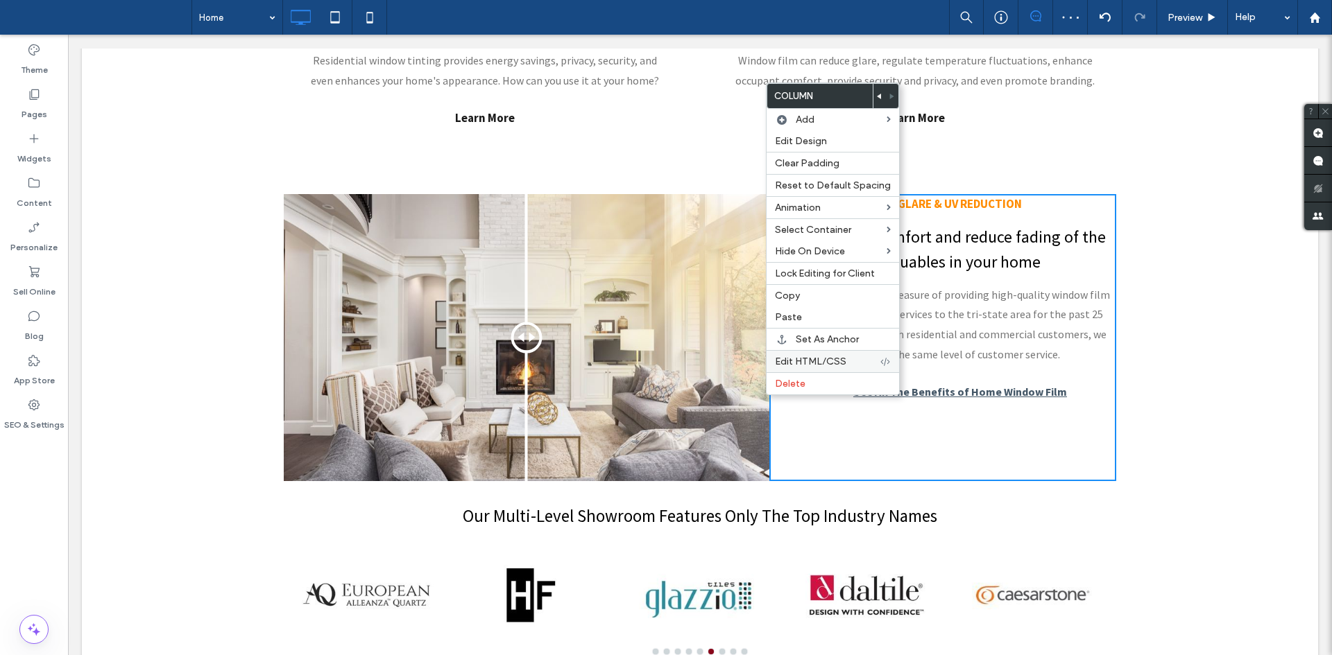
click at [802, 357] on span "Edit HTML/CSS" at bounding box center [810, 362] width 71 height 12
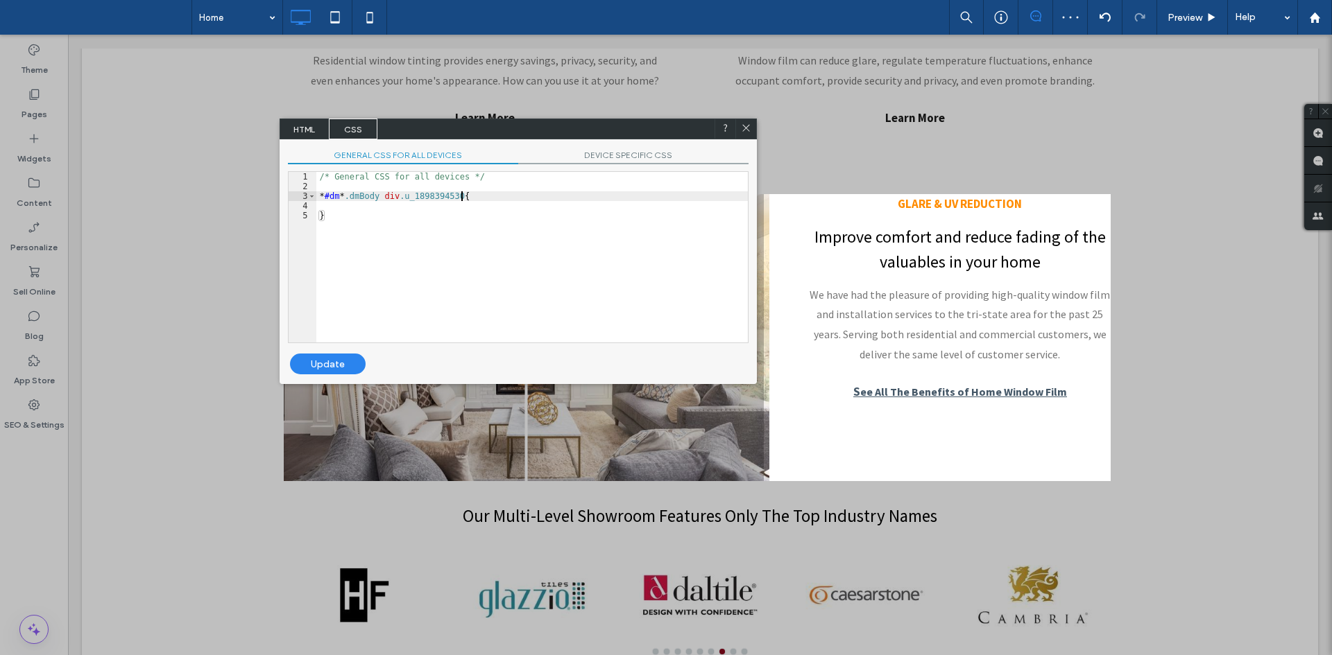
click at [549, 196] on div "/* General CSS for all devices */ * #dm * .dmBody div .u_1898394530 { }" at bounding box center [531, 267] width 431 height 190
click at [626, 160] on span "DEVICE SPECIFIC CSS" at bounding box center [633, 157] width 230 height 15
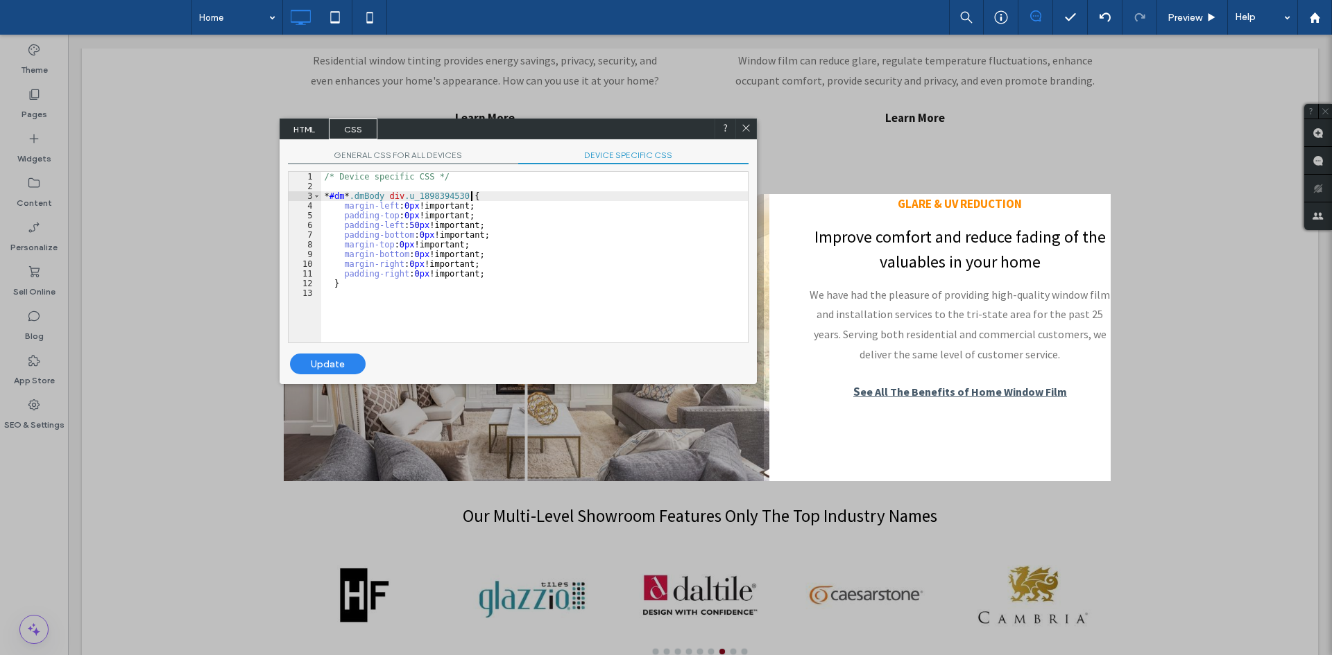
click at [630, 201] on div "/* Device specific CSS */ * #dm * .dmBody div .u_1898394530 { margin-left : 0 p…" at bounding box center [534, 267] width 427 height 190
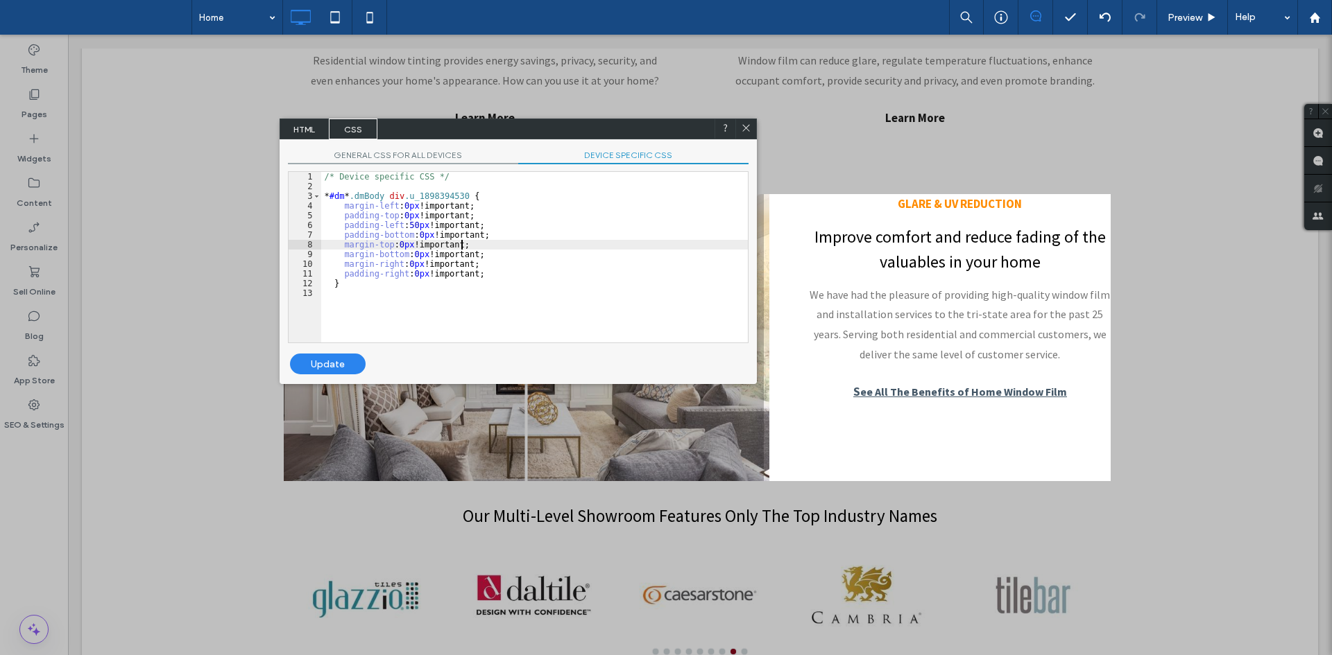
click at [556, 241] on div "/* Device specific CSS */ * #dm * .dmBody div .u_1898394530 { margin-left : 0 p…" at bounding box center [534, 267] width 427 height 190
click at [348, 365] on div "Update" at bounding box center [328, 364] width 76 height 21
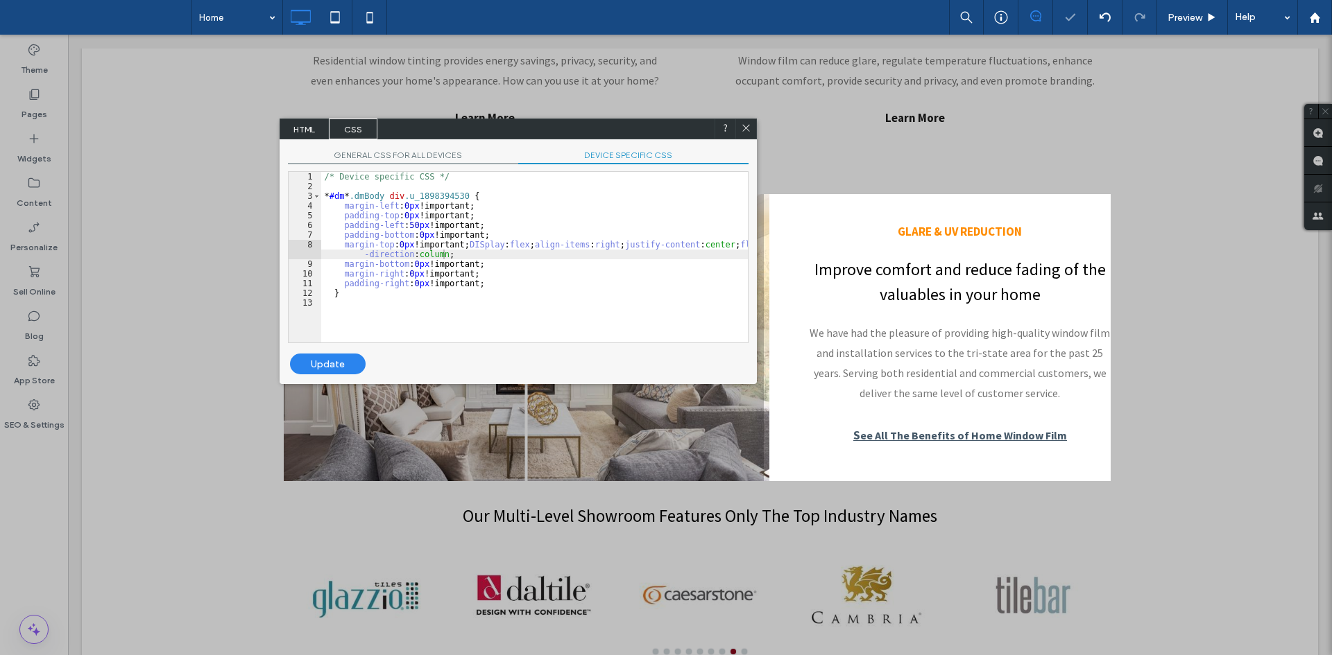
click at [748, 126] on icon at bounding box center [746, 128] width 10 height 10
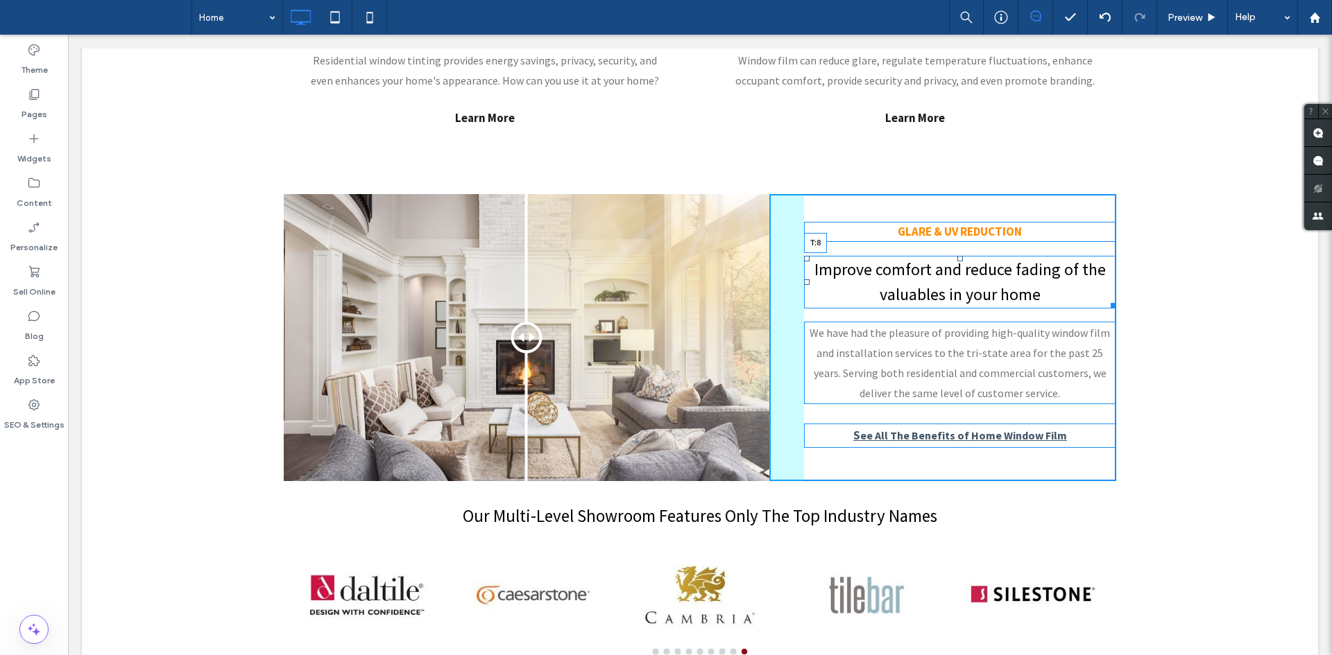
drag, startPoint x: 955, startPoint y: 258, endPoint x: 1024, endPoint y: 290, distance: 75.7
click at [957, 256] on div at bounding box center [960, 259] width 6 height 6
drag, startPoint x: 1107, startPoint y: 302, endPoint x: 1299, endPoint y: 274, distance: 194.1
click at [1299, 274] on div "Click To Paste Before After GLARE & UV REDUCTION Improve comfort and reduce fad…" at bounding box center [700, 338] width 1236 height 308
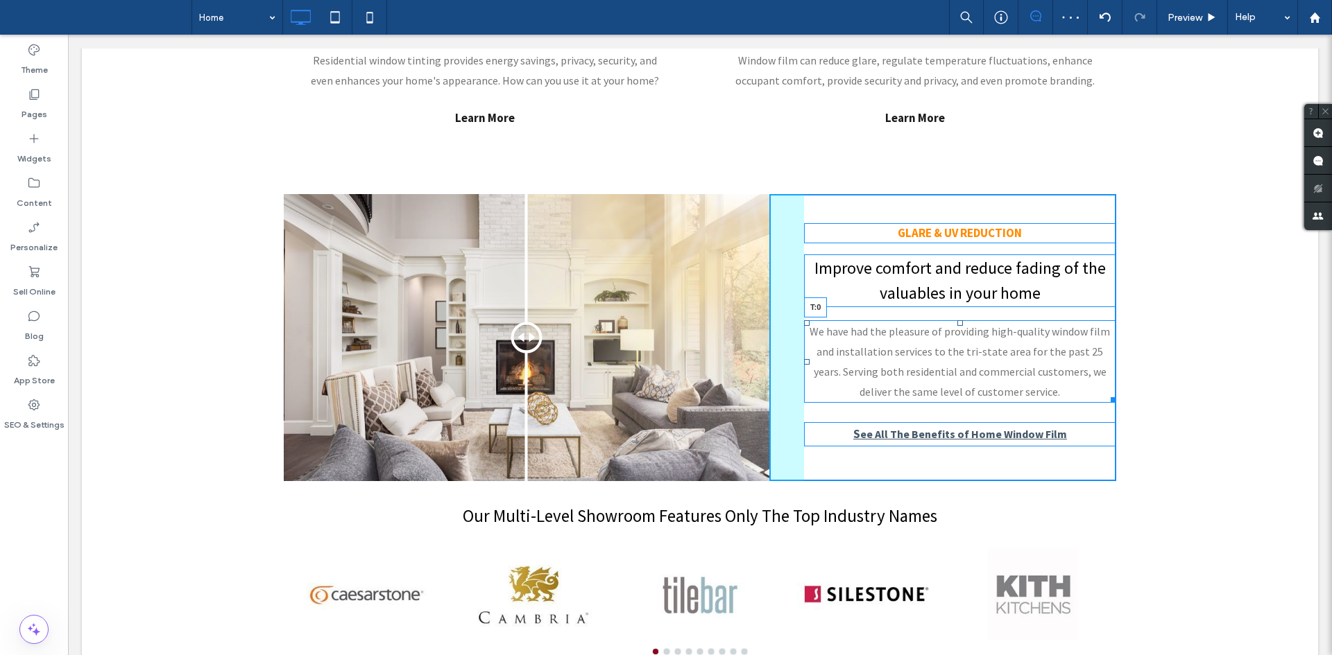
drag, startPoint x: 954, startPoint y: 323, endPoint x: 1022, endPoint y: 353, distance: 74.5
click at [957, 320] on div at bounding box center [960, 323] width 6 height 6
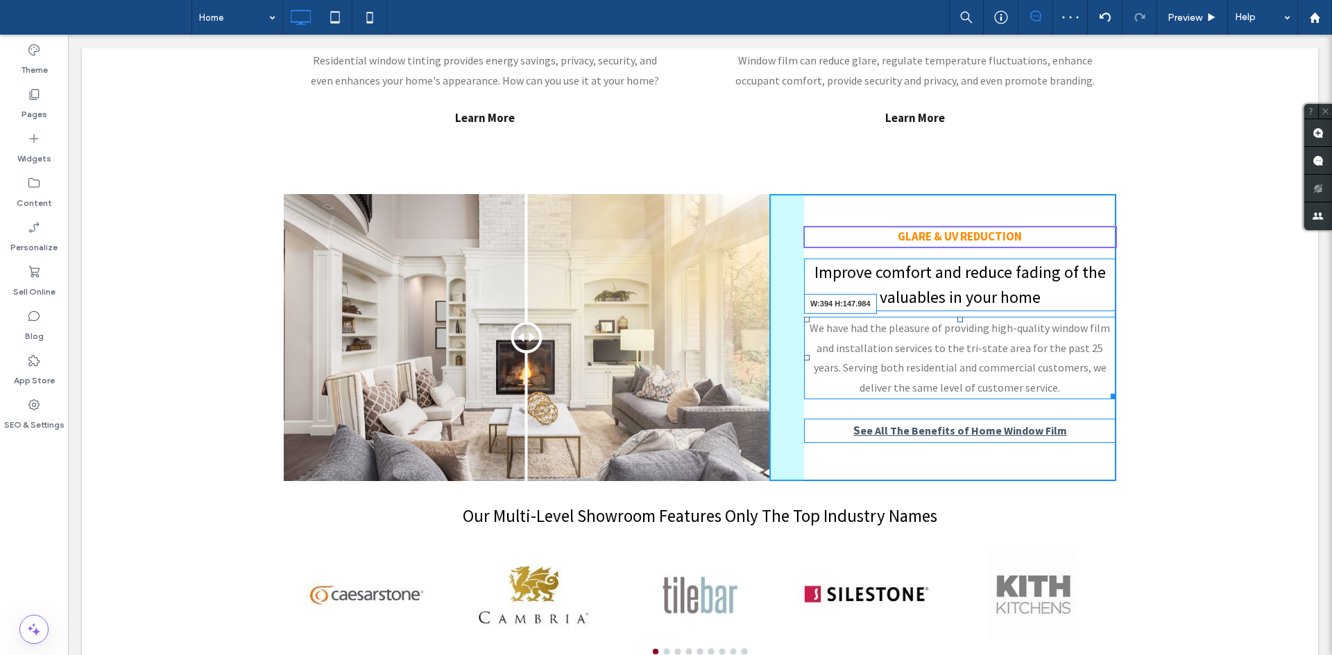
drag, startPoint x: 1108, startPoint y: 393, endPoint x: 1232, endPoint y: 377, distance: 125.3
click at [1232, 377] on div "Click To Paste Before After GLARE & UV REDUCTION Improve comfort and reduce fad…" at bounding box center [700, 338] width 1236 height 308
drag, startPoint x: 954, startPoint y: 423, endPoint x: 956, endPoint y: 415, distance: 8.6
click at [957, 419] on div at bounding box center [960, 422] width 6 height 6
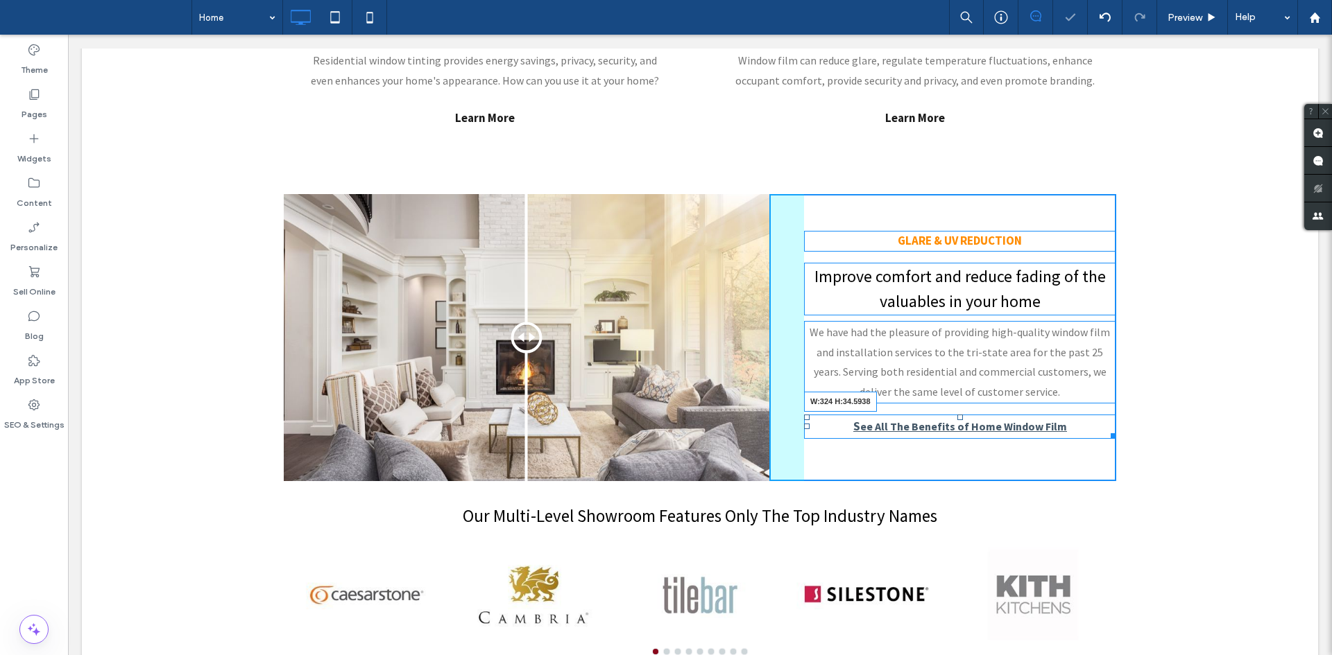
drag, startPoint x: 1106, startPoint y: 438, endPoint x: 1230, endPoint y: 406, distance: 128.2
click at [1230, 406] on div "Click To Paste Before After GLARE & UV REDUCTION Improve comfort and reduce fad…" at bounding box center [700, 338] width 1236 height 308
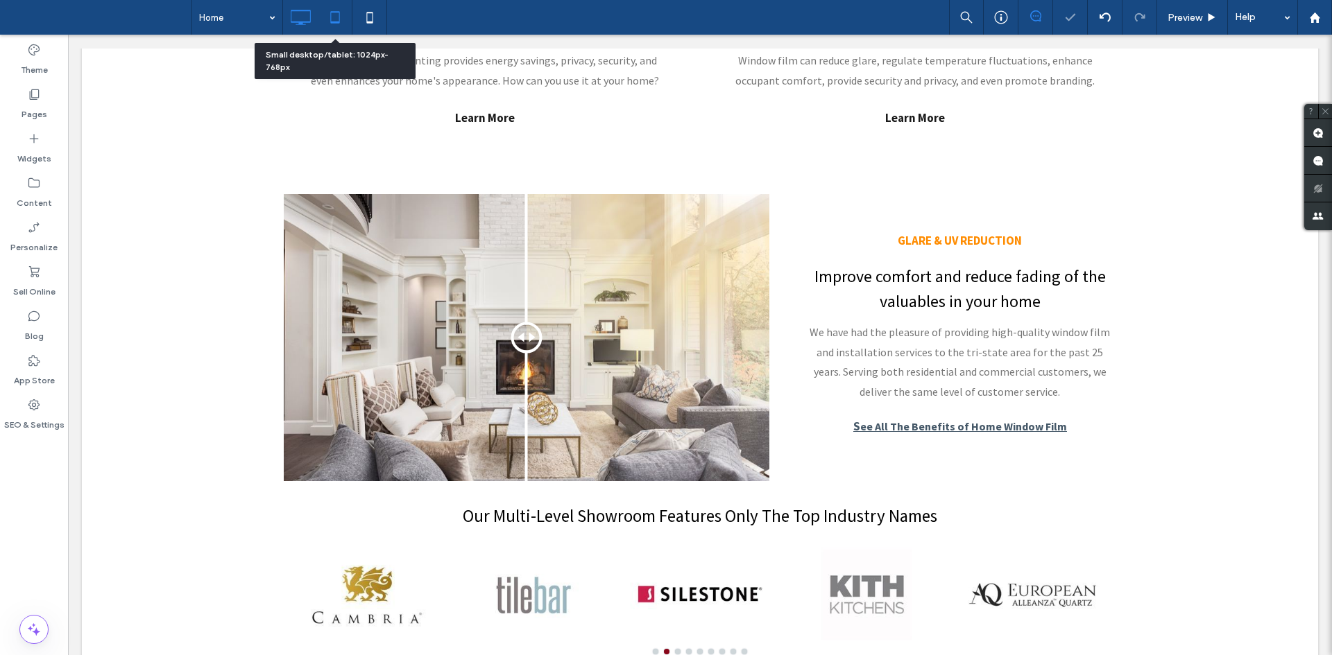
click at [338, 15] on icon at bounding box center [335, 17] width 28 height 28
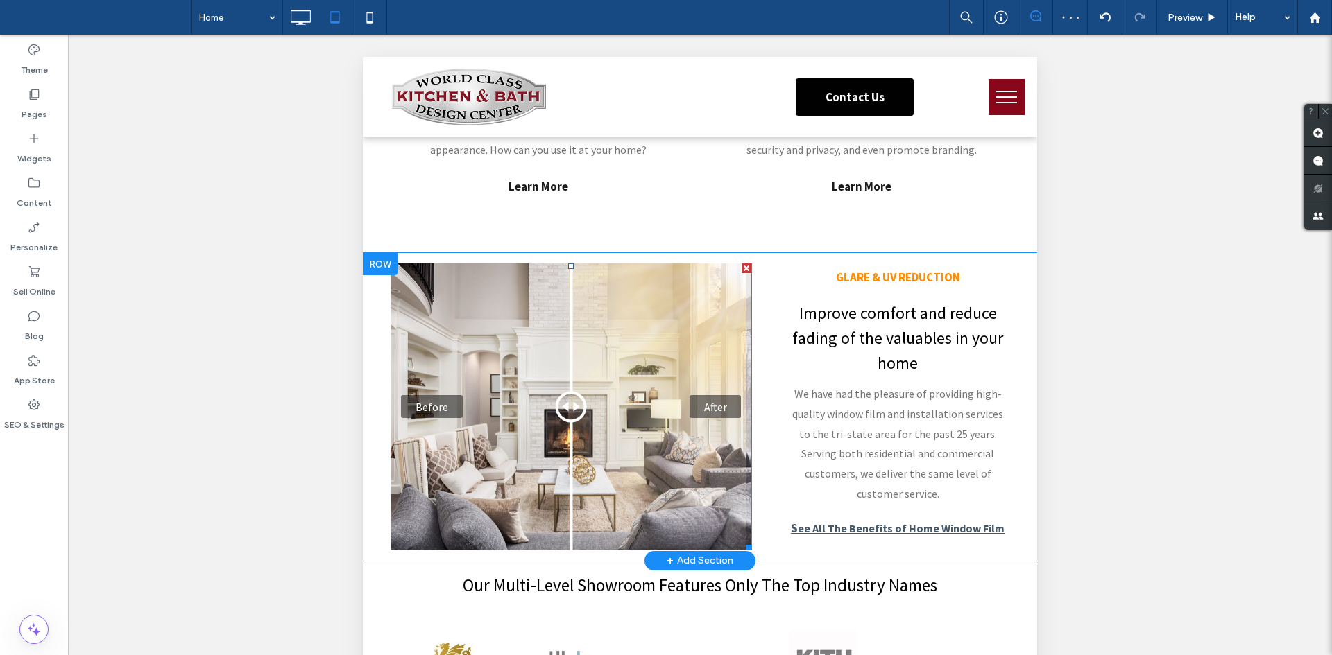
scroll to position [985, 0]
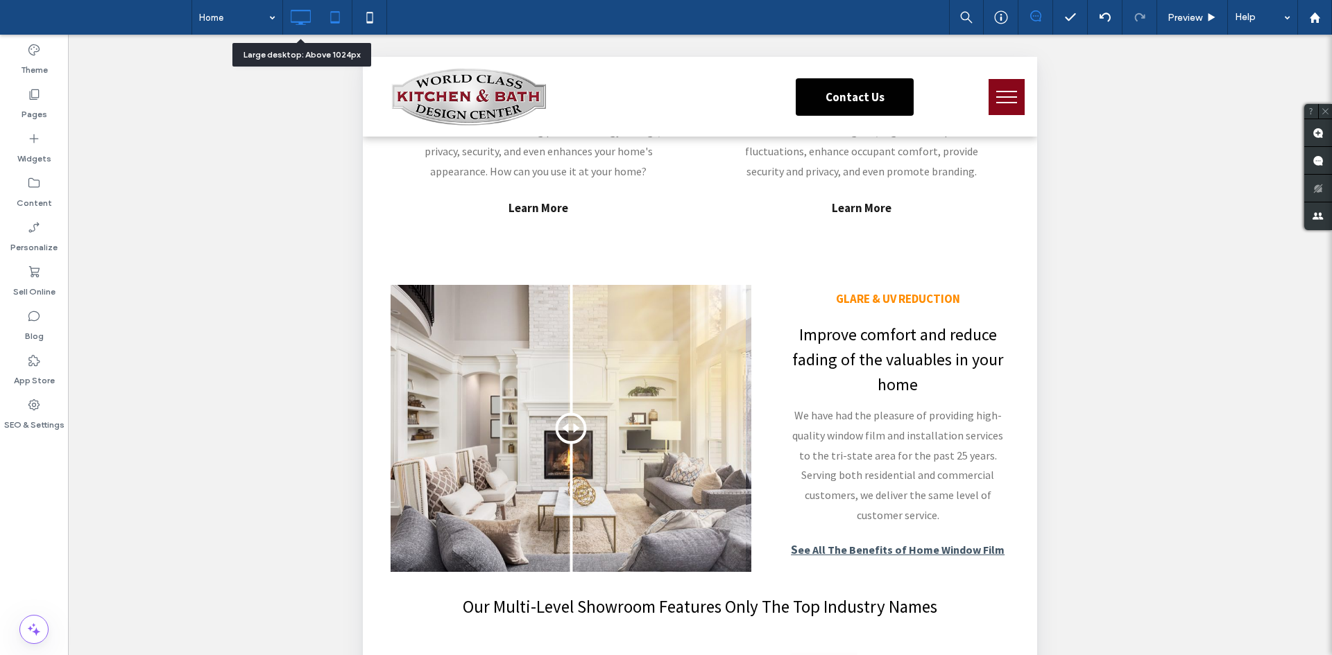
click at [302, 25] on icon at bounding box center [300, 17] width 28 height 28
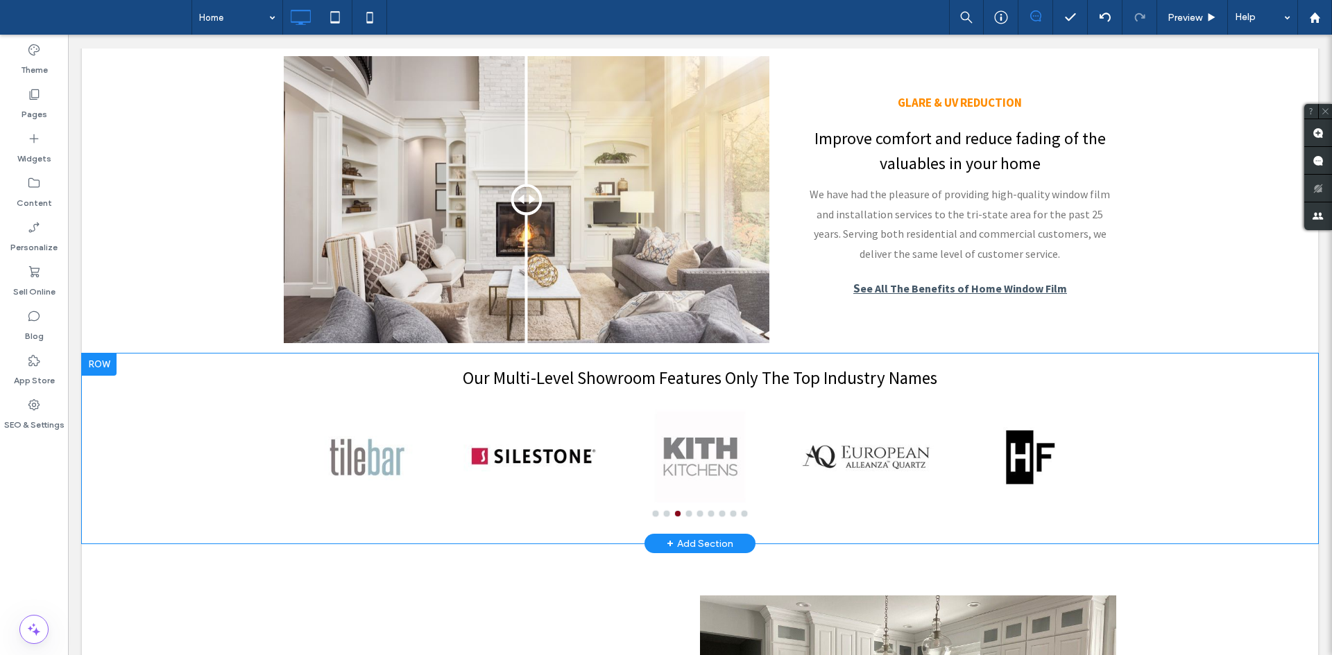
scroll to position [1220, 0]
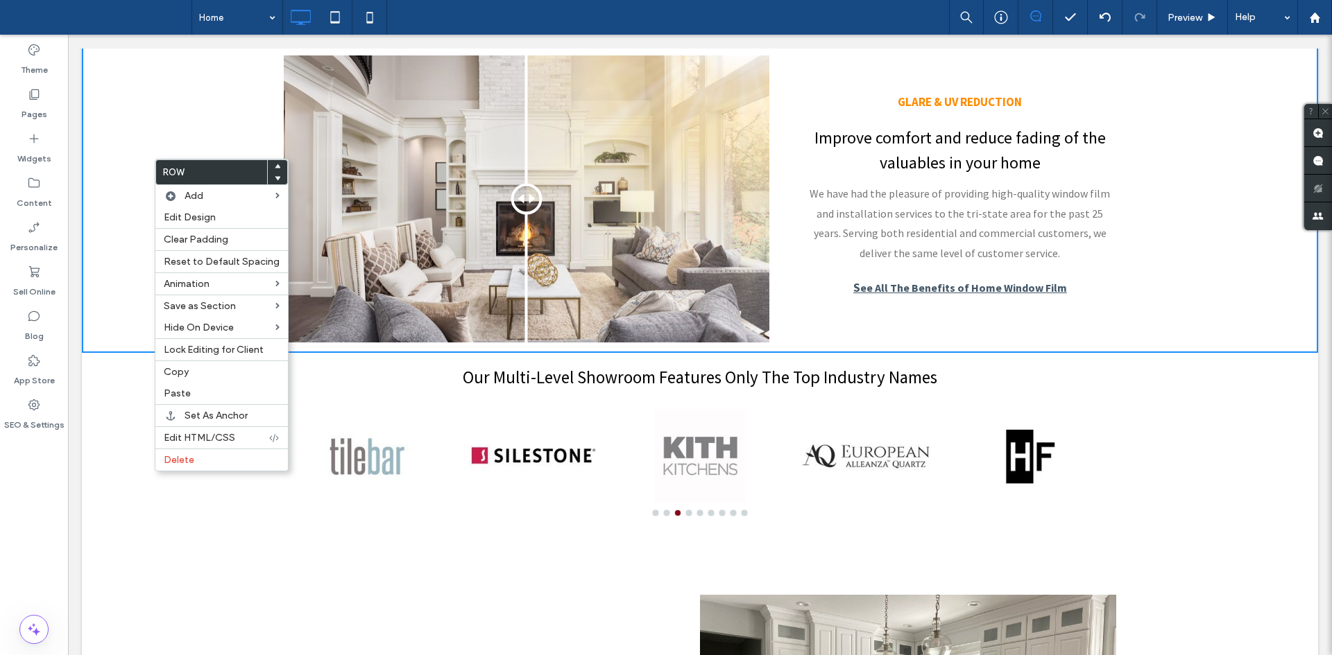
click at [484, 396] on div "Our Multi-Level Showroom Features Only The Top Industry Names a a a a Click To …" at bounding box center [700, 448] width 832 height 170
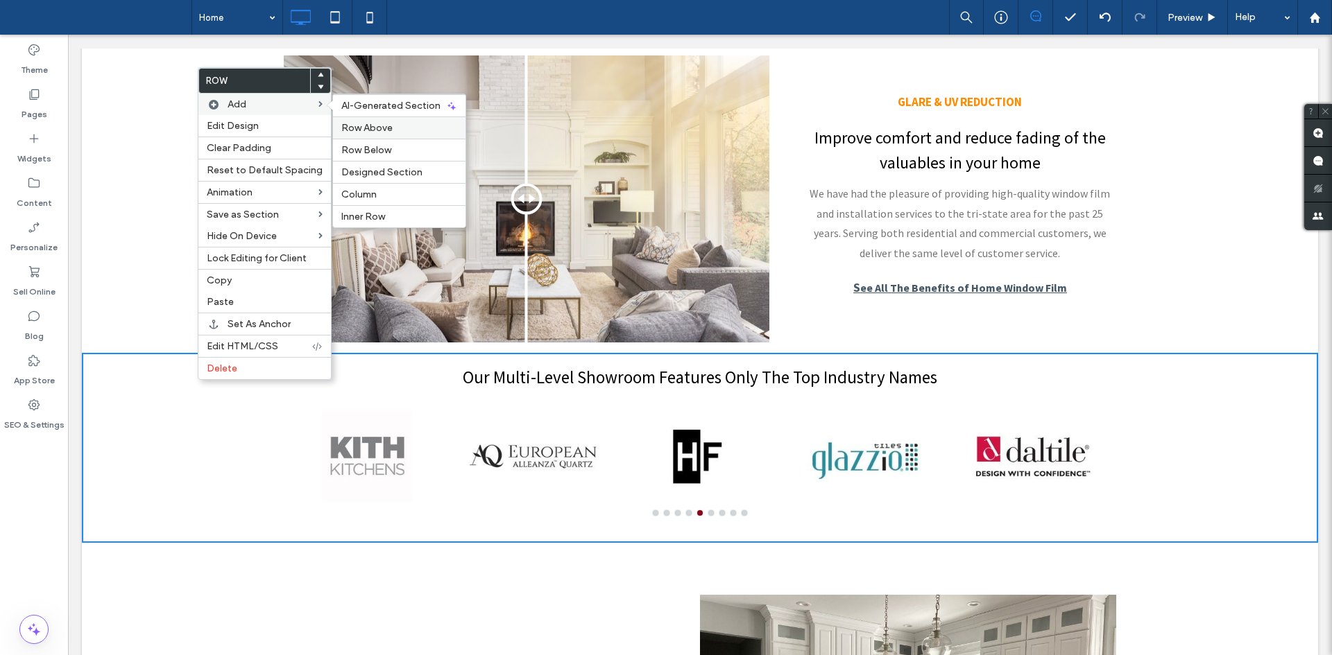
click at [406, 132] on label "Row Above" at bounding box center [399, 128] width 116 height 12
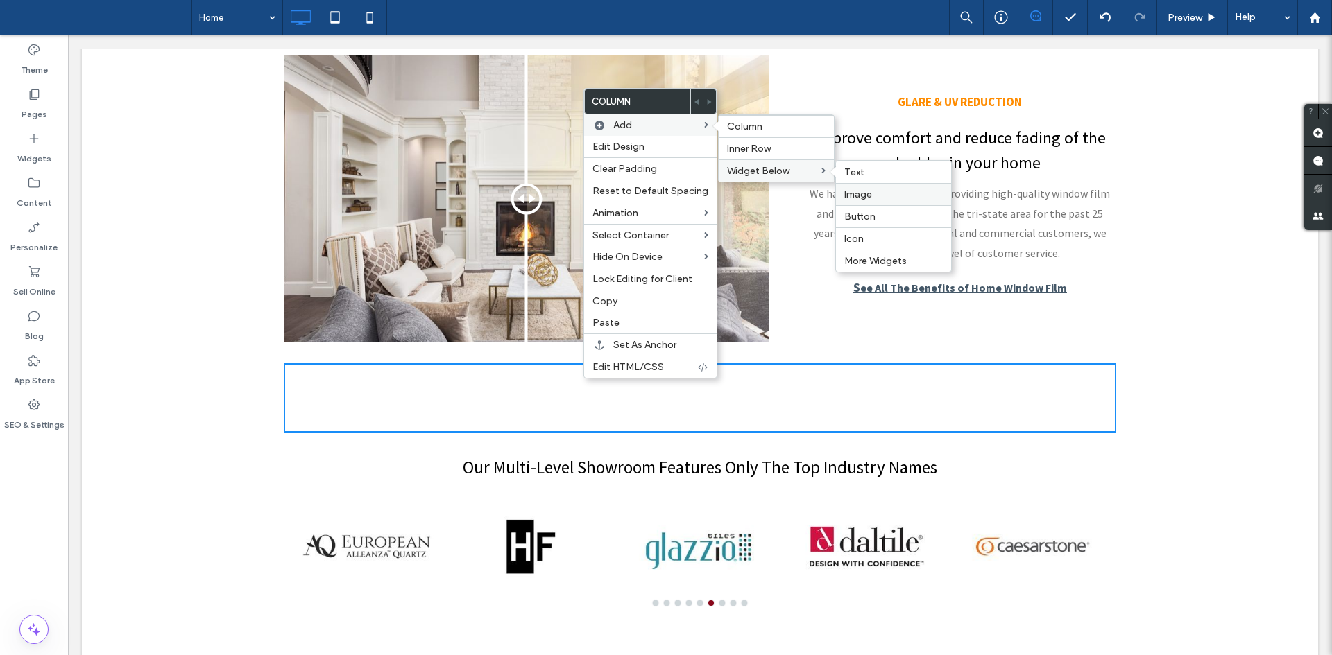
click at [877, 194] on label "Image" at bounding box center [893, 195] width 98 height 12
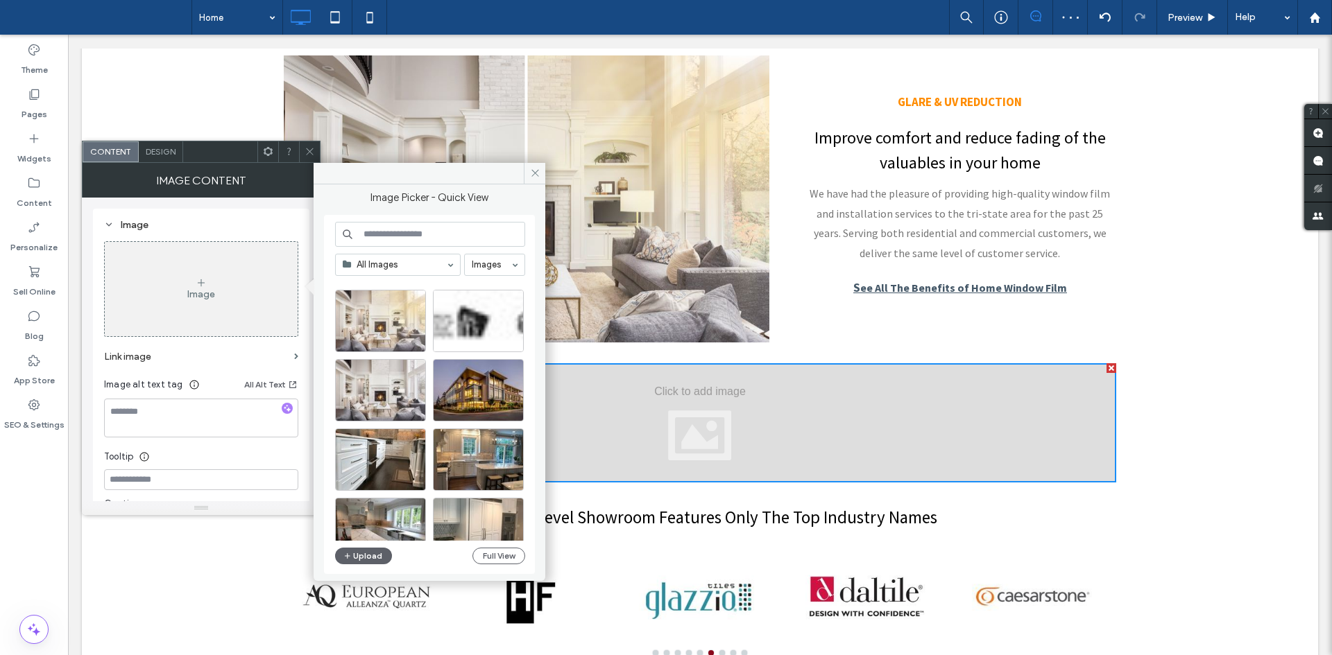
scroll to position [223, 0]
click at [477, 345] on div at bounding box center [478, 342] width 89 height 17
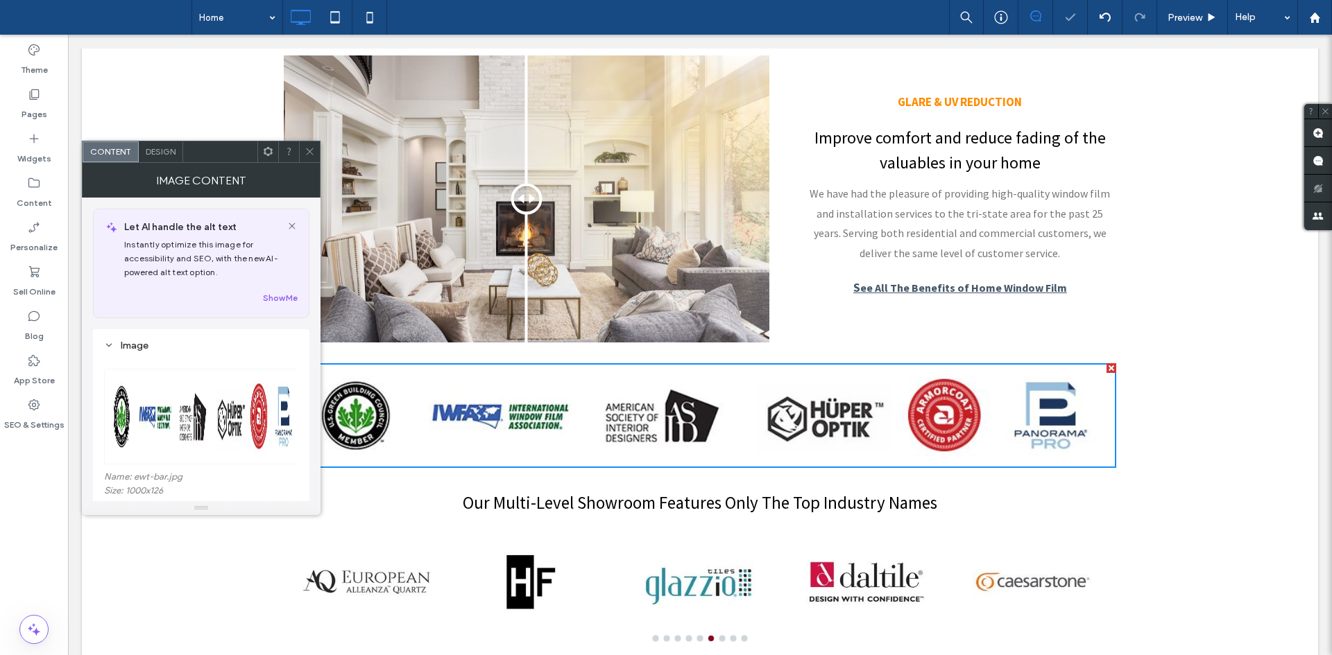
drag, startPoint x: 315, startPoint y: 151, endPoint x: 495, endPoint y: 180, distance: 181.9
click at [315, 151] on div at bounding box center [309, 151] width 21 height 21
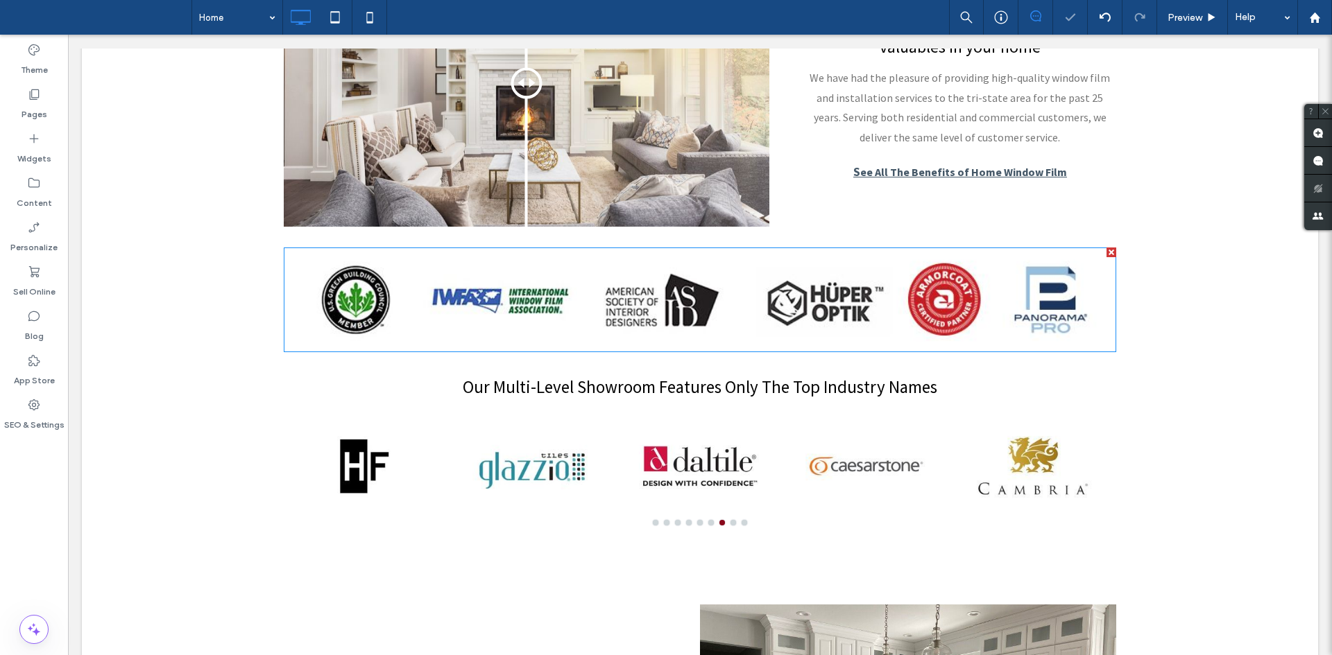
scroll to position [1337, 0]
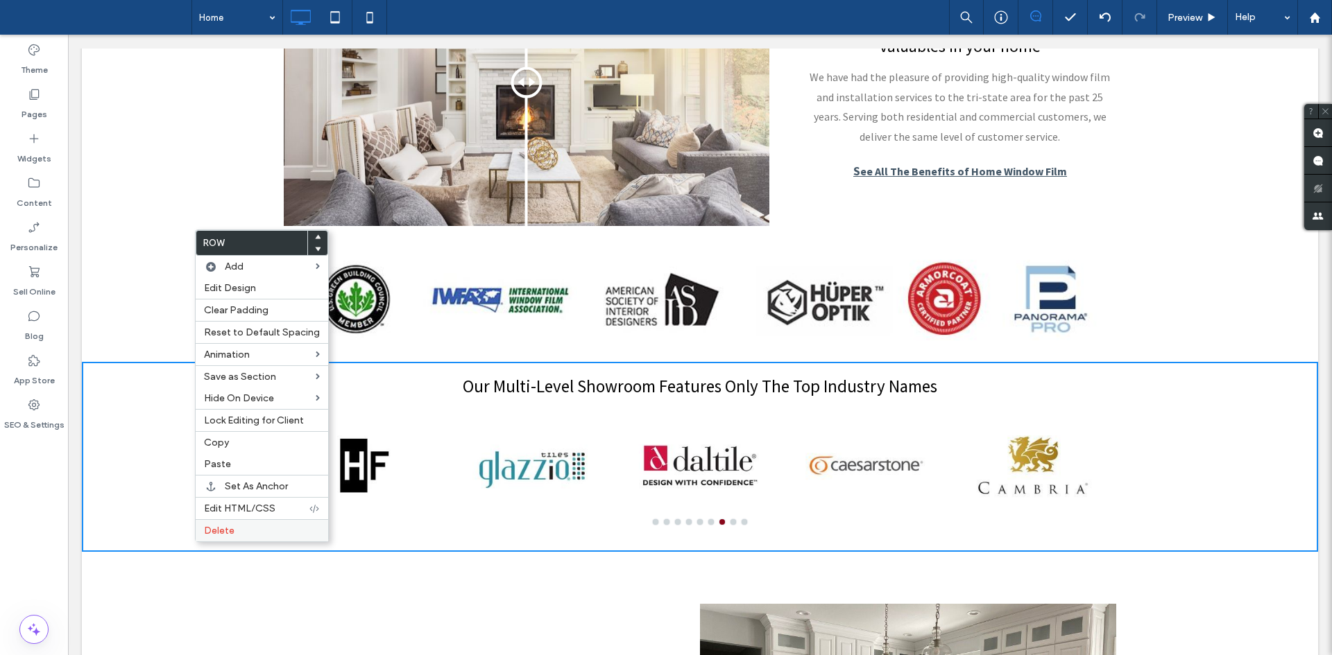
click at [229, 531] on span "Delete" at bounding box center [219, 531] width 31 height 12
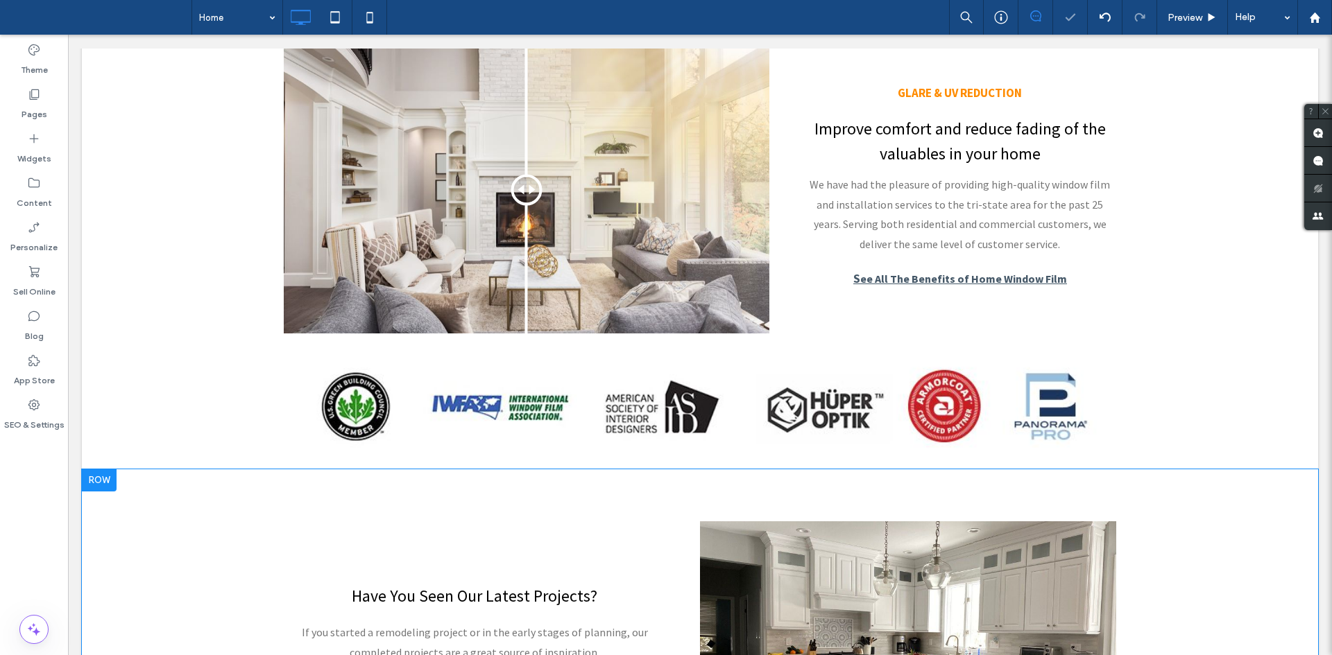
scroll to position [1212, 0]
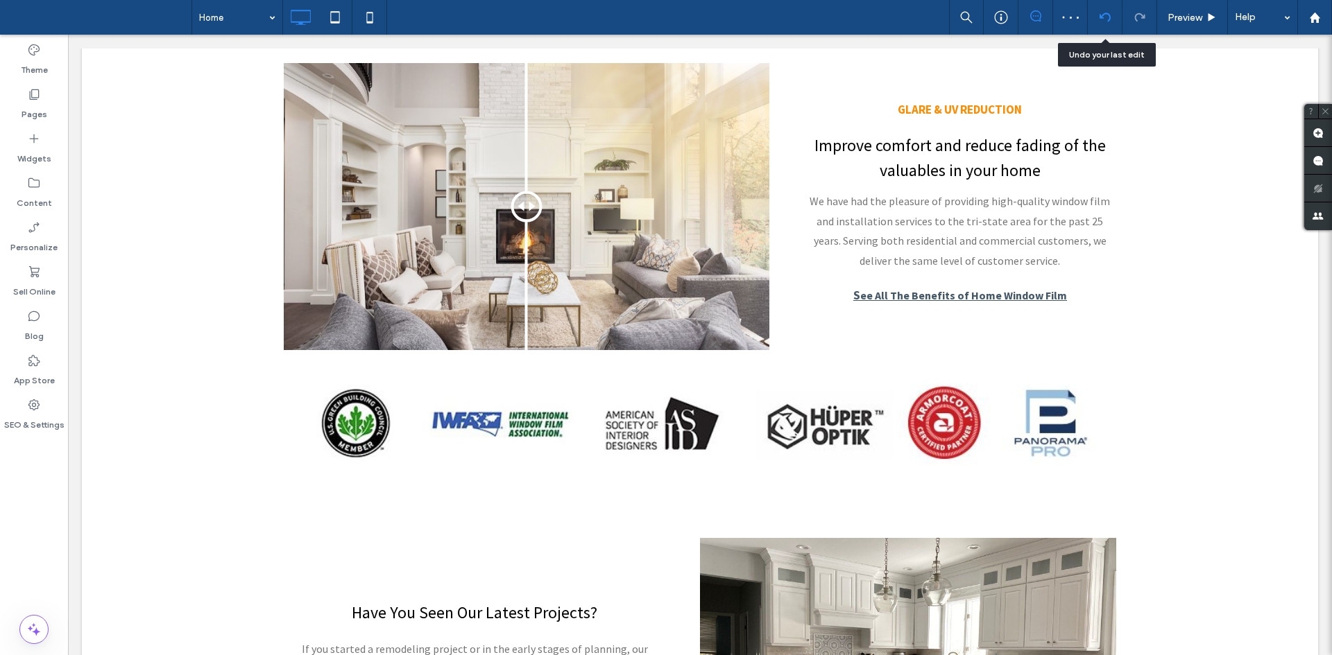
click at [1102, 16] on use at bounding box center [1104, 16] width 11 height 9
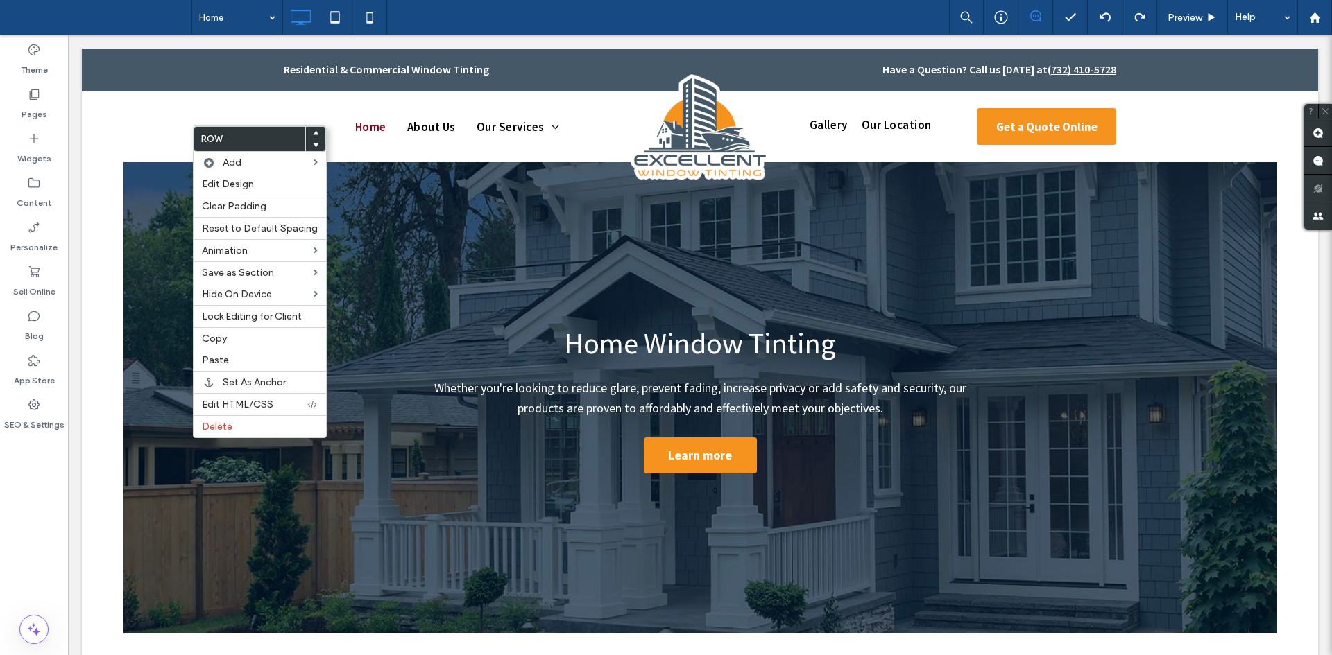
scroll to position [1432, 0]
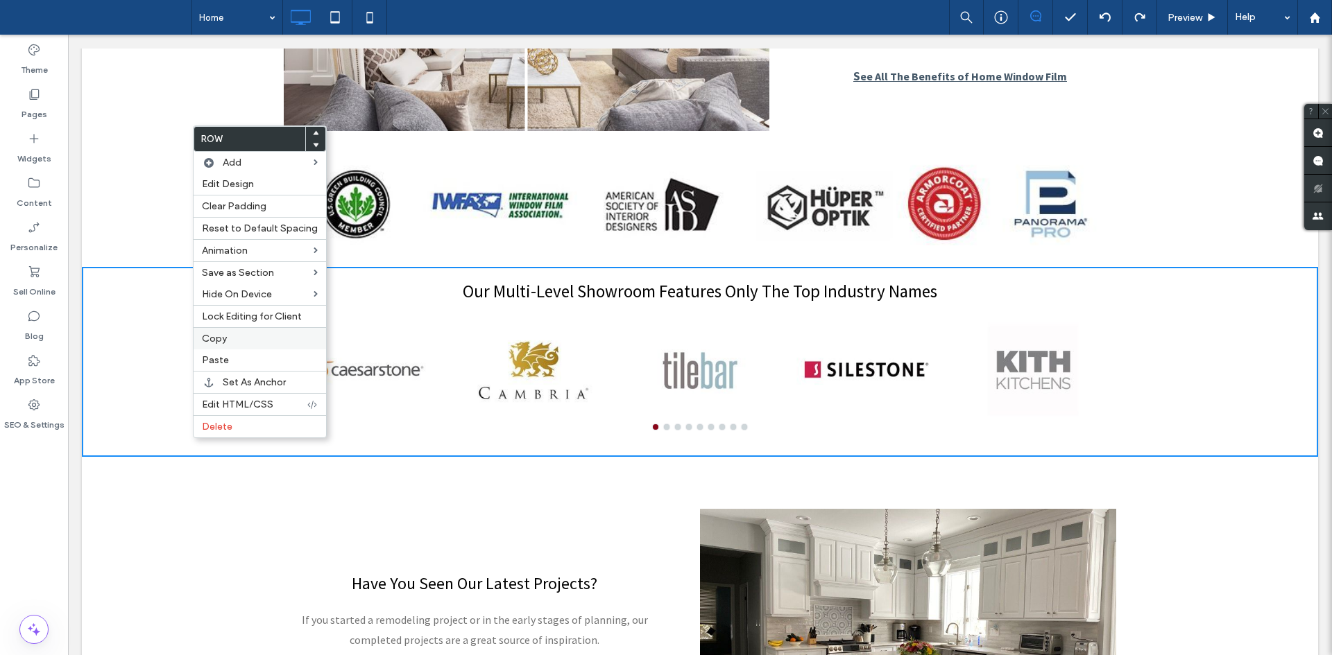
click at [218, 342] on span "Copy" at bounding box center [214, 339] width 25 height 12
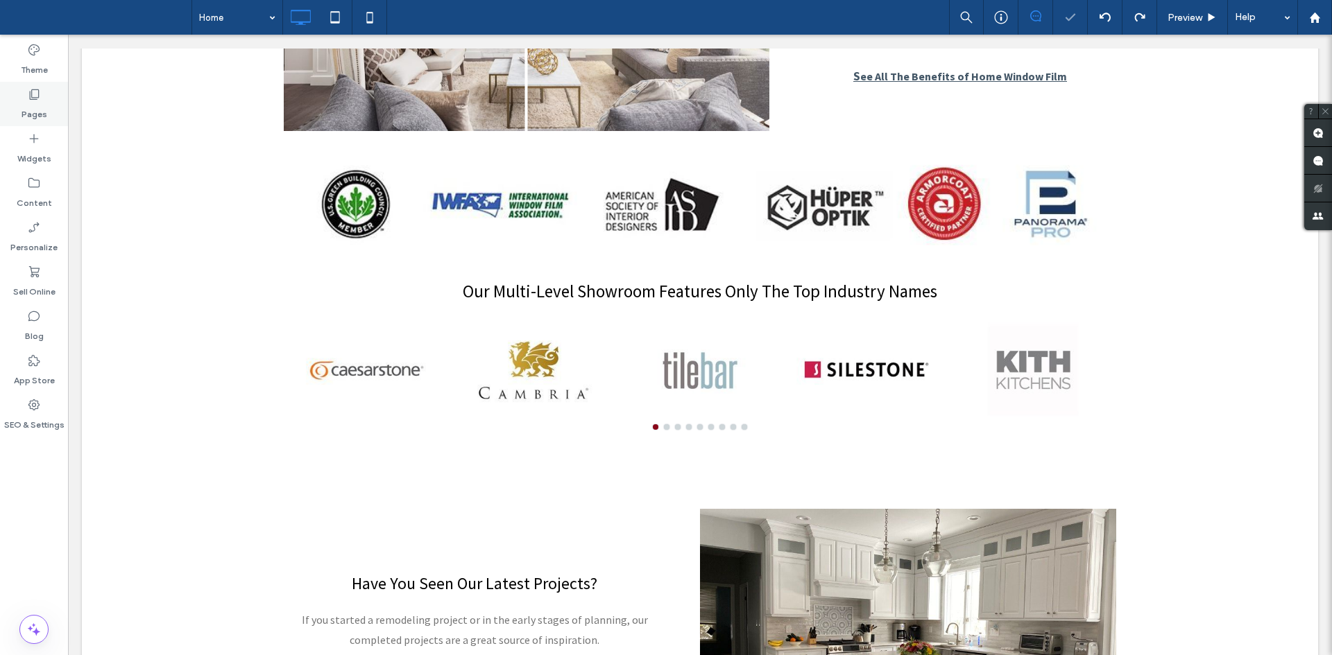
click at [35, 94] on icon at bounding box center [34, 94] width 14 height 14
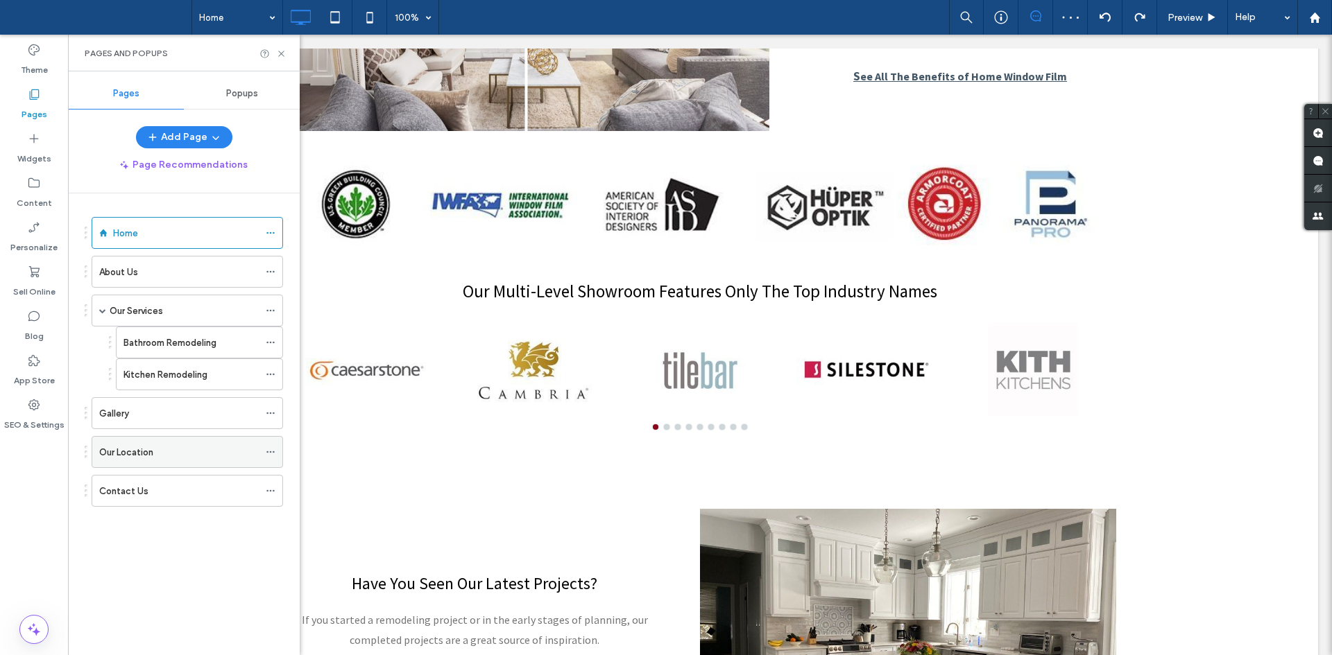
click at [178, 446] on div "Our Location" at bounding box center [179, 452] width 160 height 15
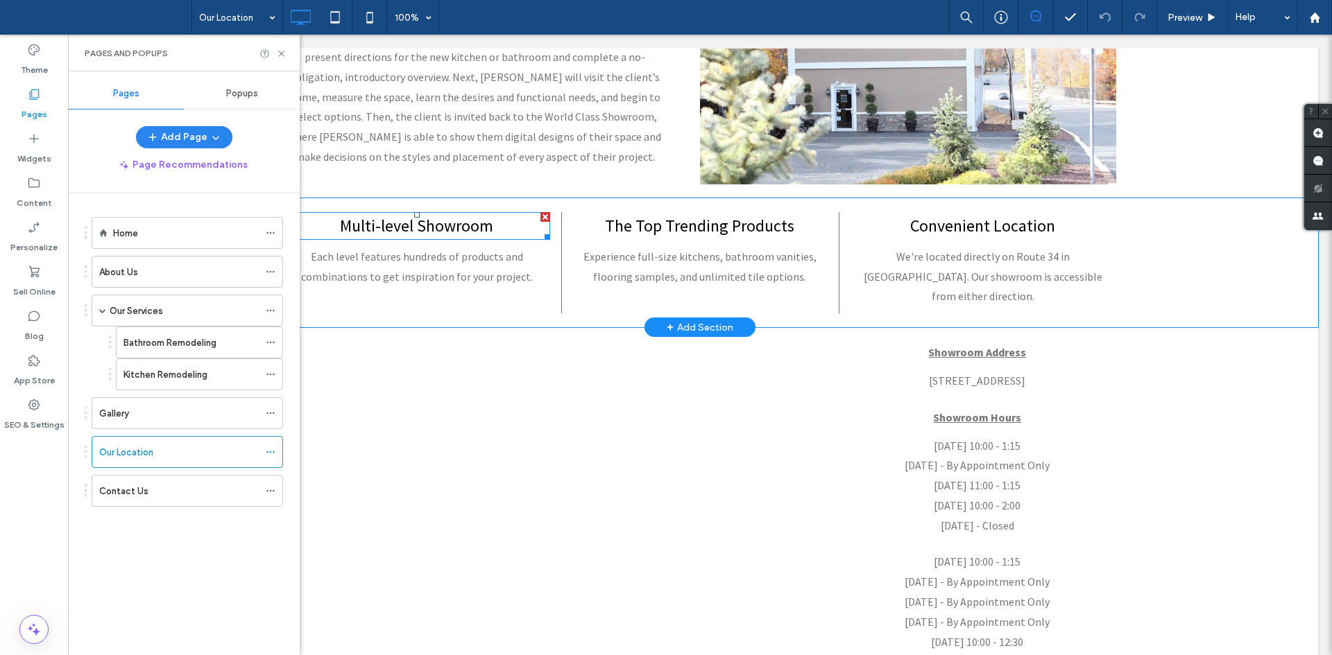
scroll to position [601, 0]
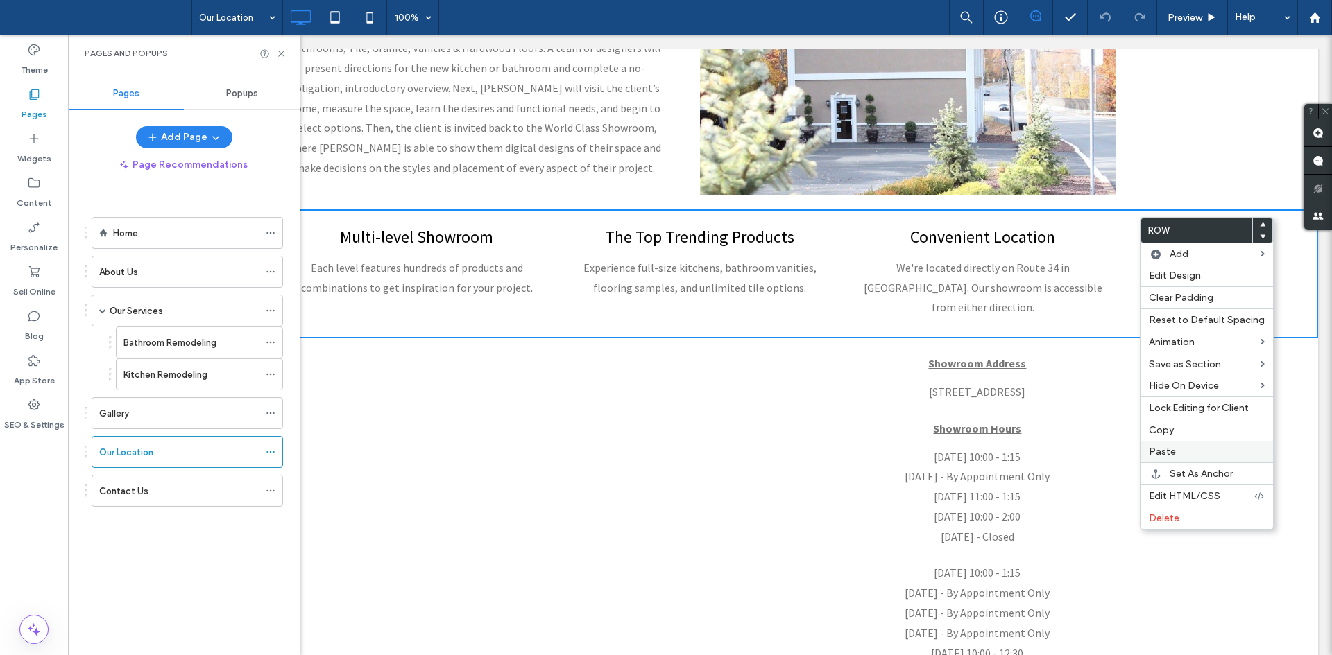
click at [1196, 450] on label "Paste" at bounding box center [1207, 452] width 116 height 12
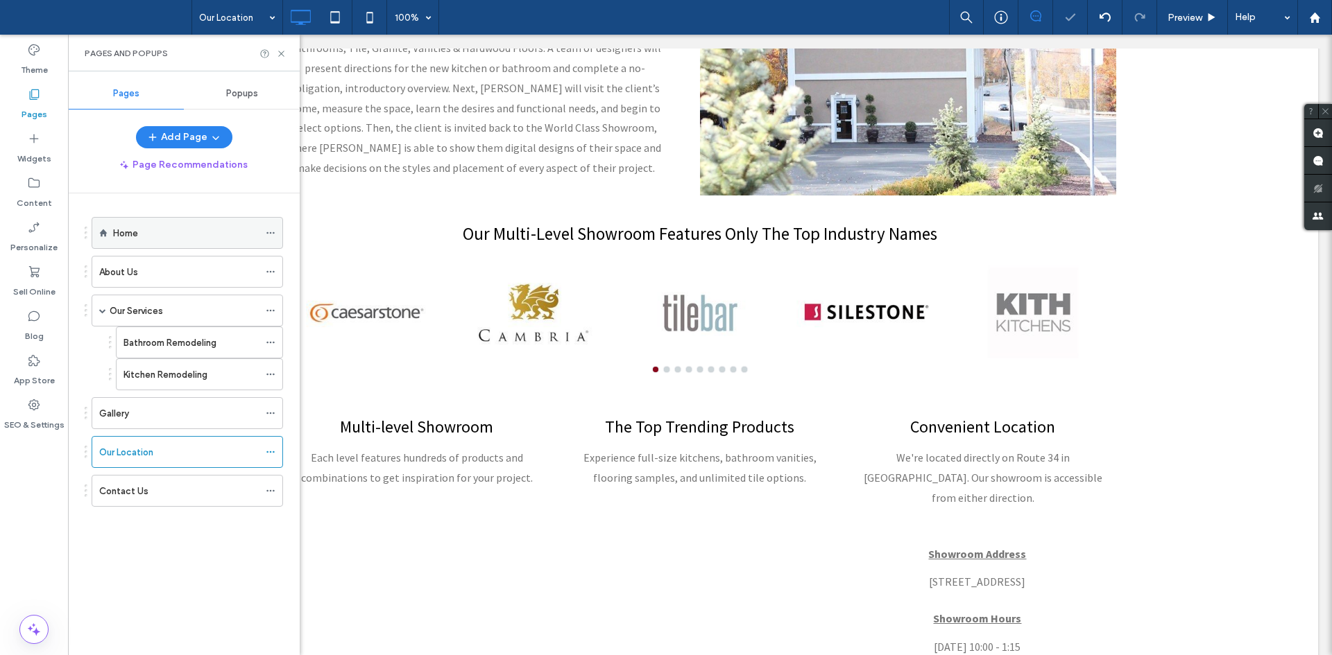
click at [186, 232] on div "Home" at bounding box center [186, 233] width 146 height 15
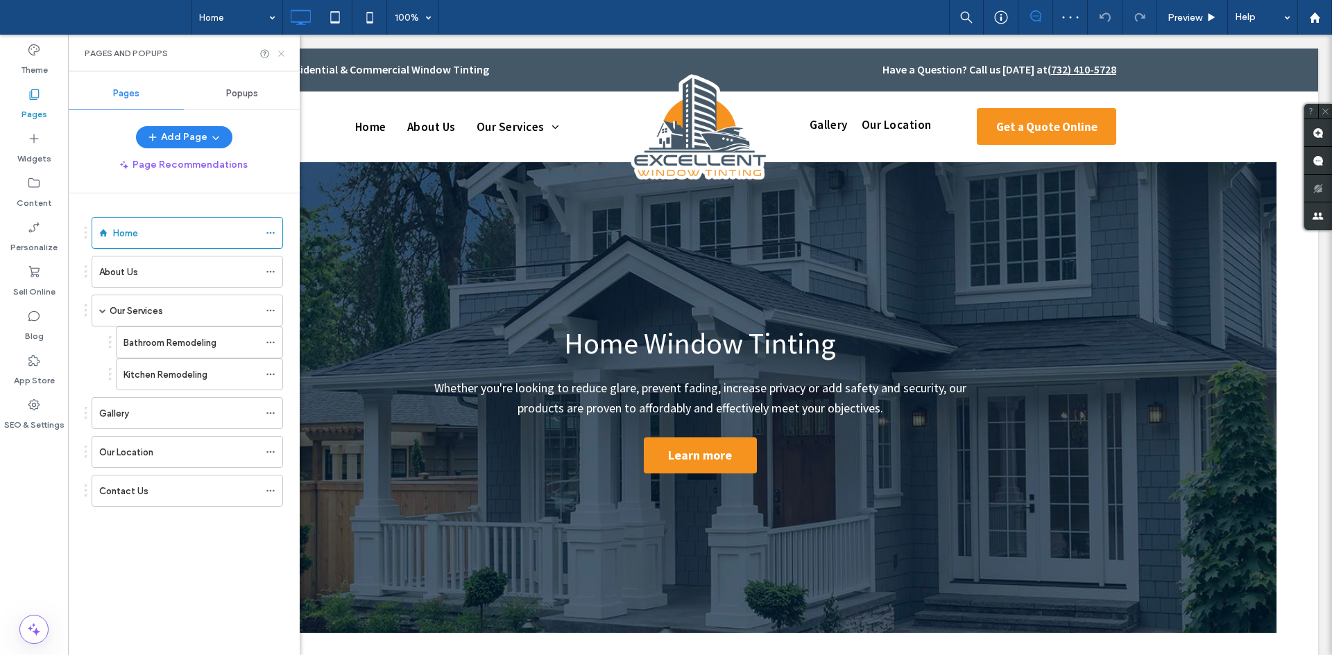
click at [278, 53] on icon at bounding box center [281, 54] width 10 height 10
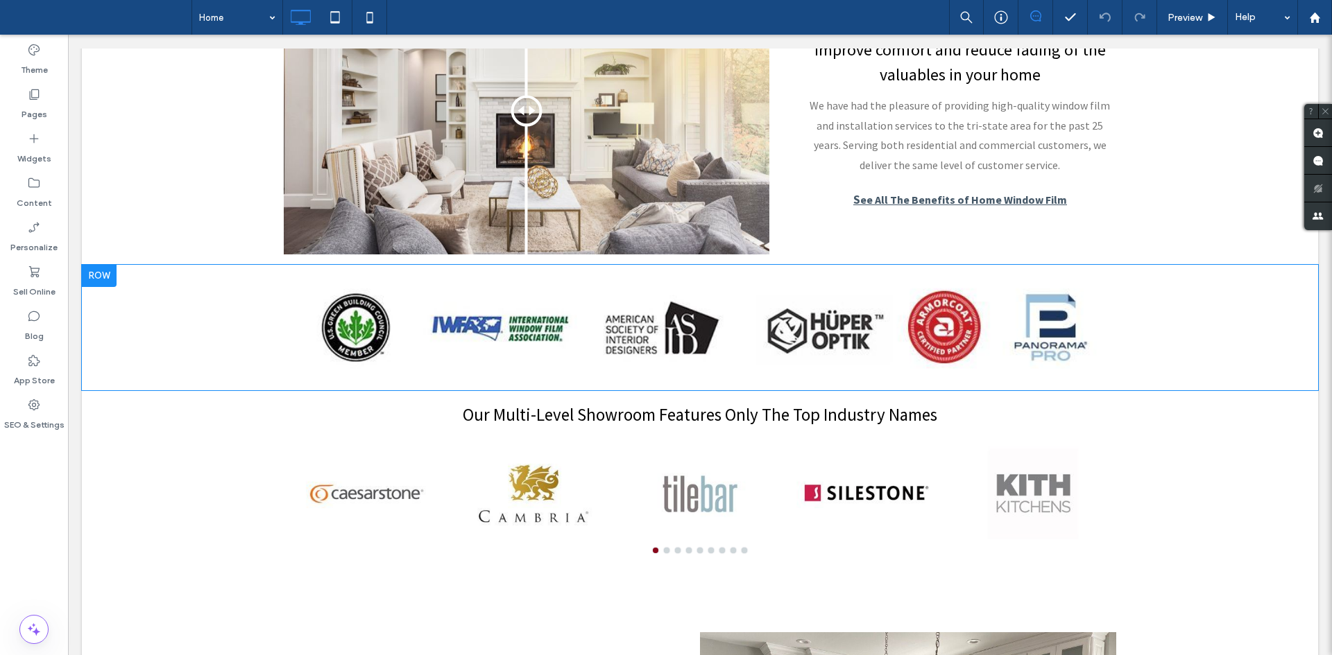
scroll to position [1343, 0]
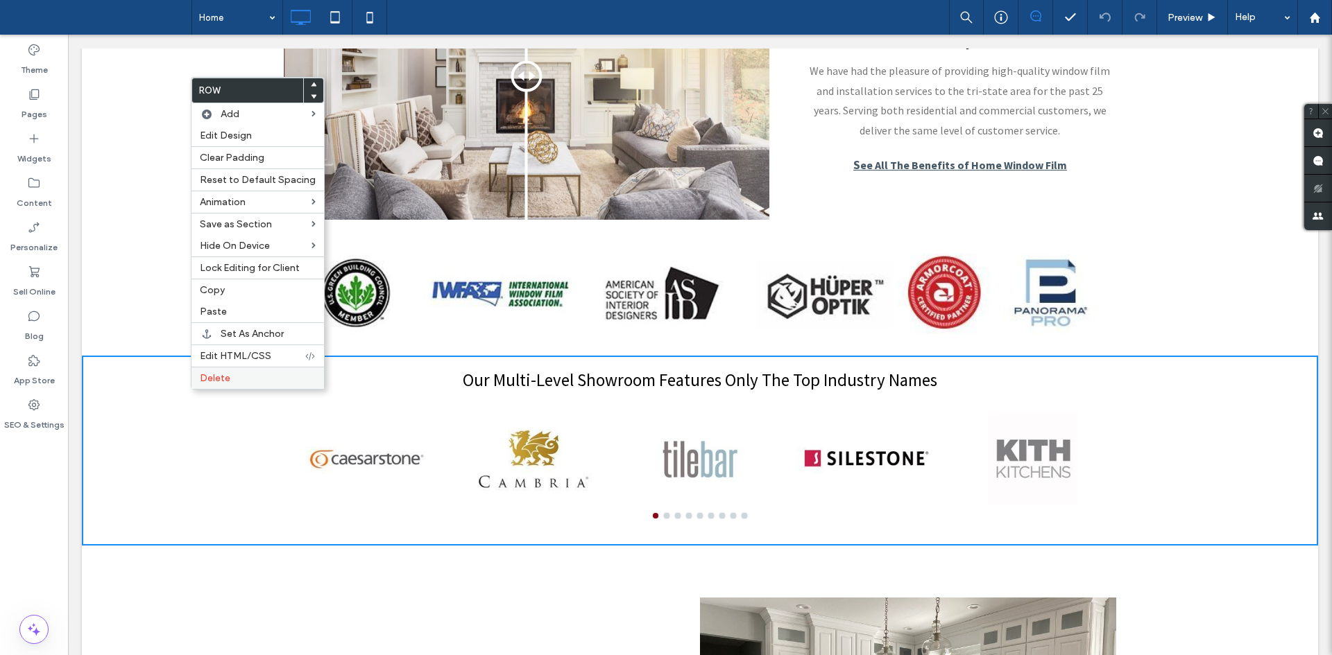
click at [203, 387] on div "Delete" at bounding box center [257, 378] width 132 height 22
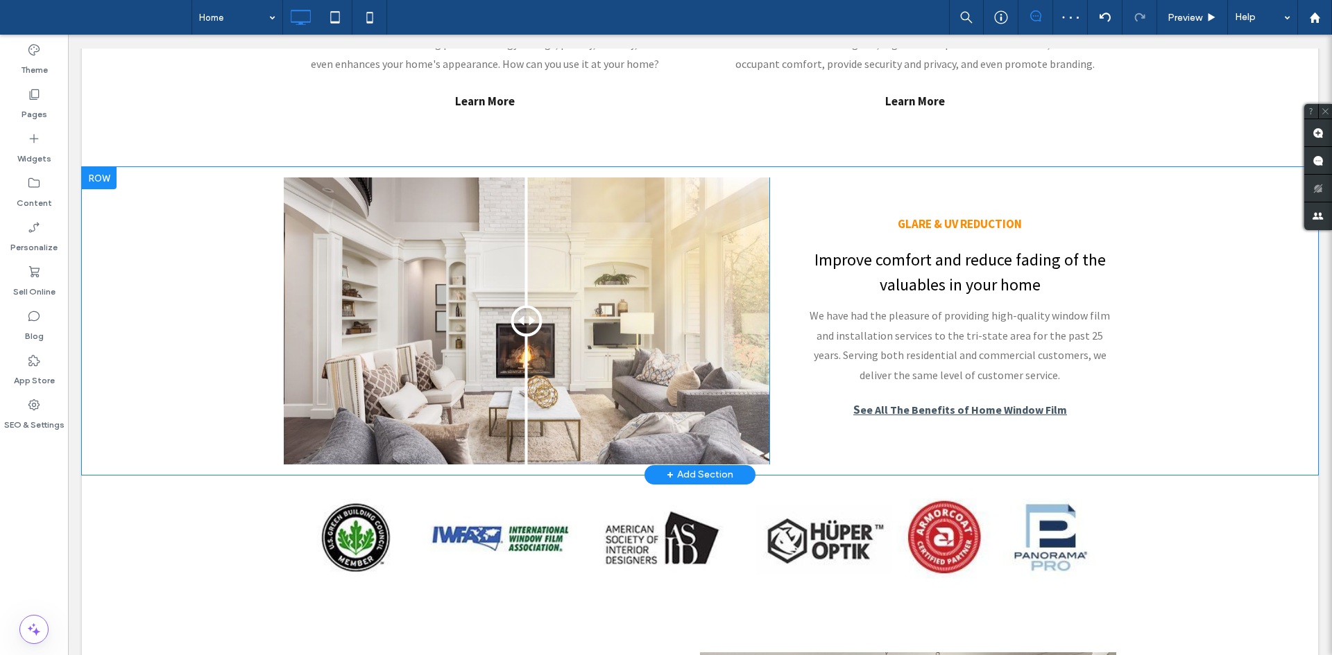
scroll to position [1104, 0]
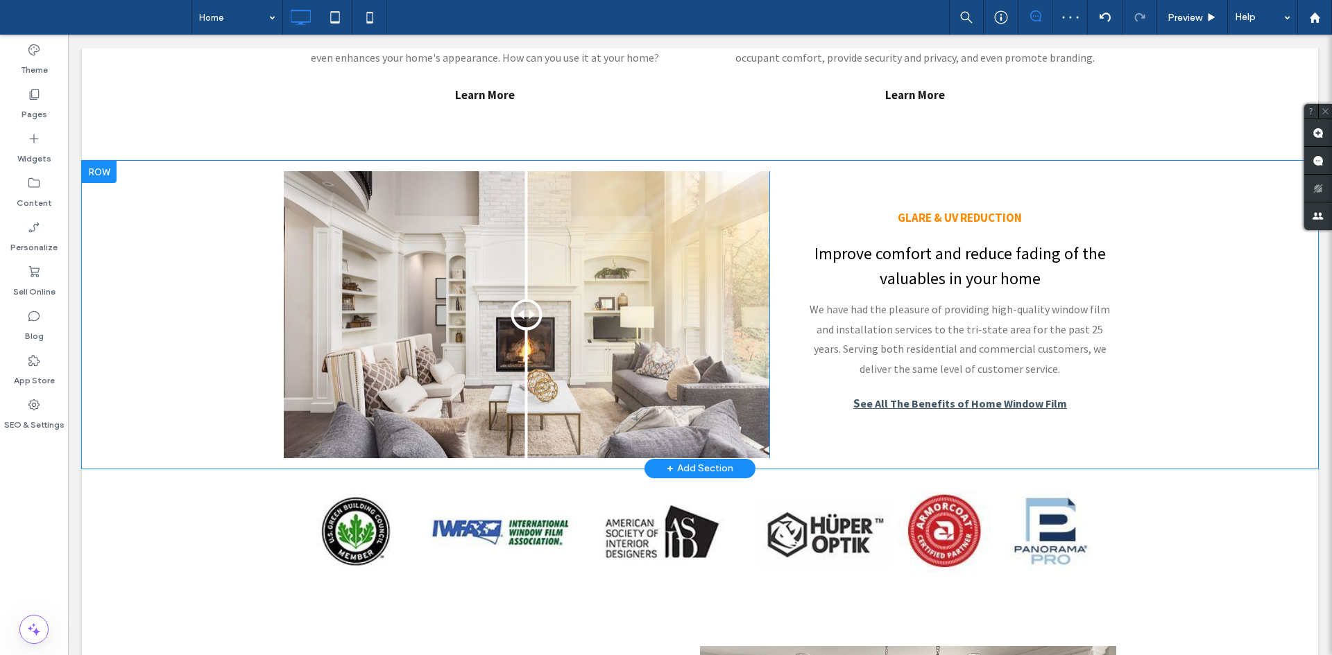
click at [141, 212] on div "Before After Click To Paste GLARE & UV REDUCTION Improve comfort and reduce fad…" at bounding box center [700, 315] width 1236 height 308
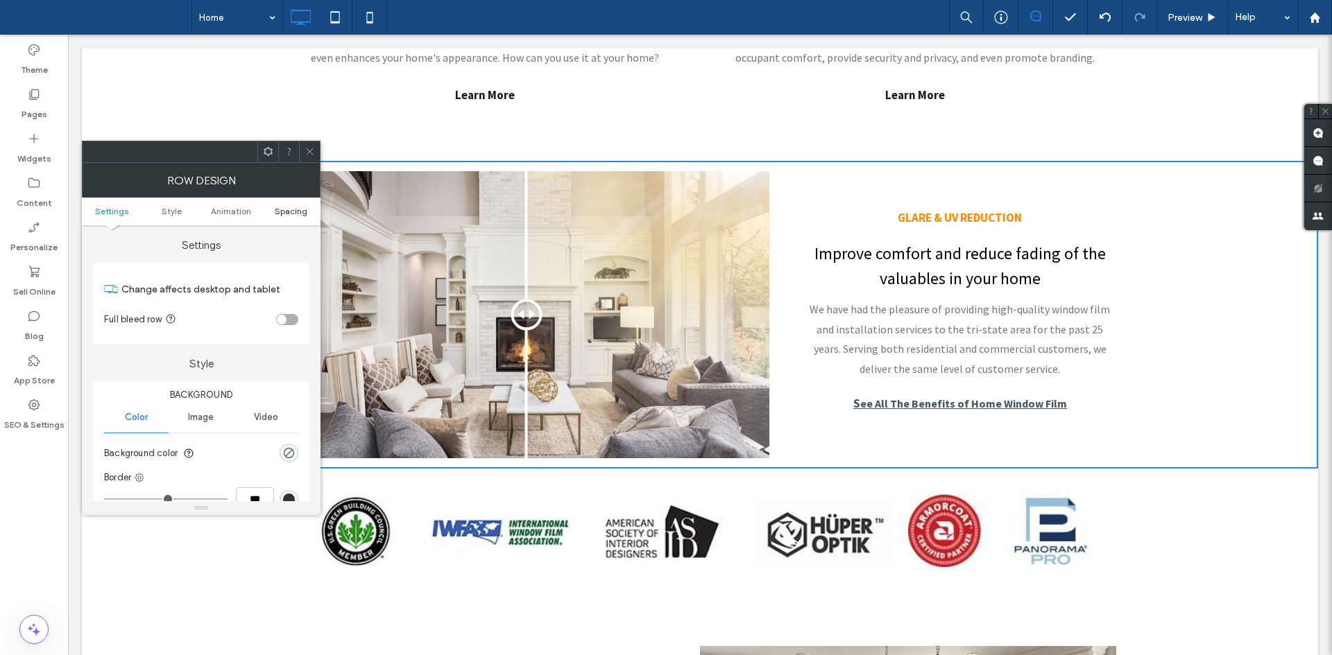
click at [306, 209] on span "Spacing" at bounding box center [291, 211] width 33 height 10
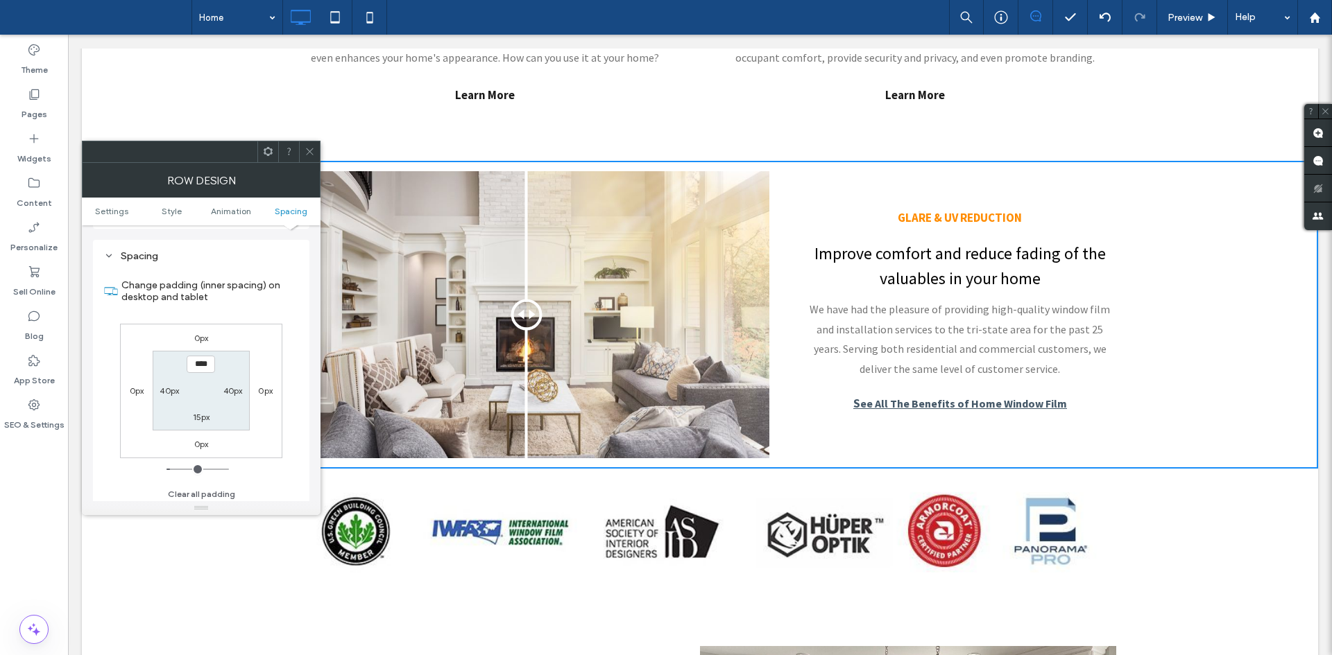
scroll to position [392, 0]
click at [311, 147] on icon at bounding box center [309, 151] width 10 height 10
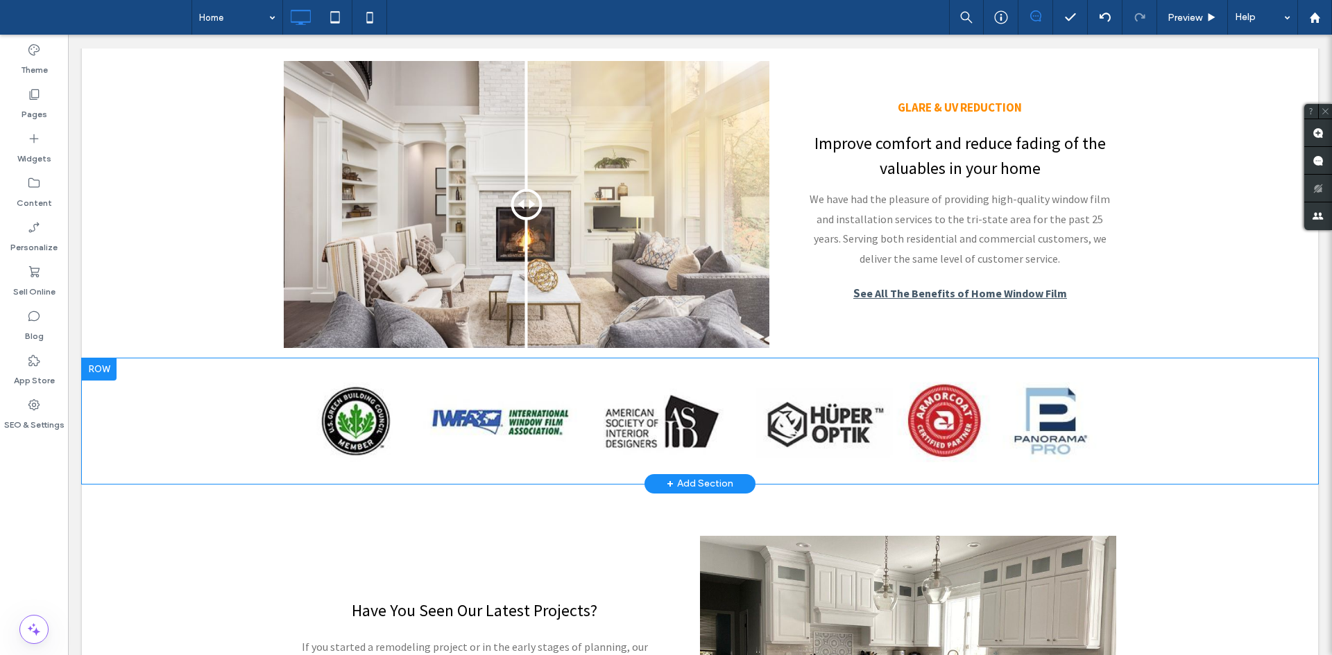
scroll to position [1217, 0]
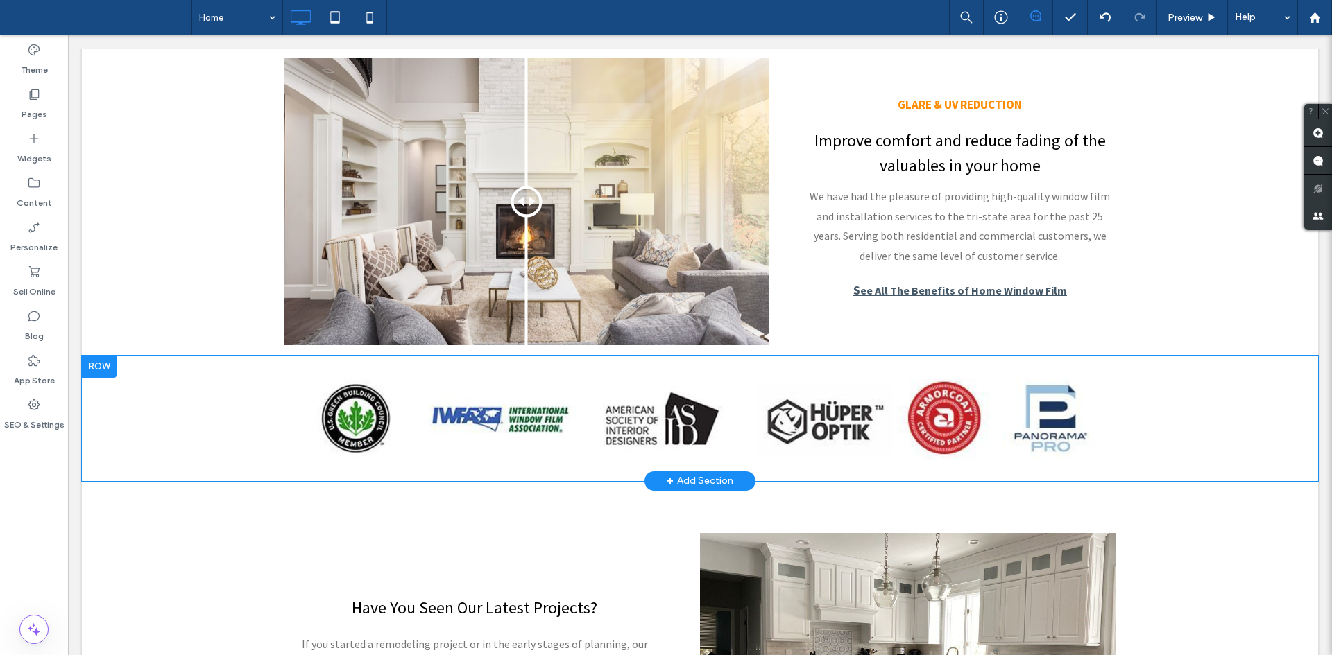
click at [212, 425] on div "Click To Paste Row + Add Section" at bounding box center [700, 419] width 1236 height 126
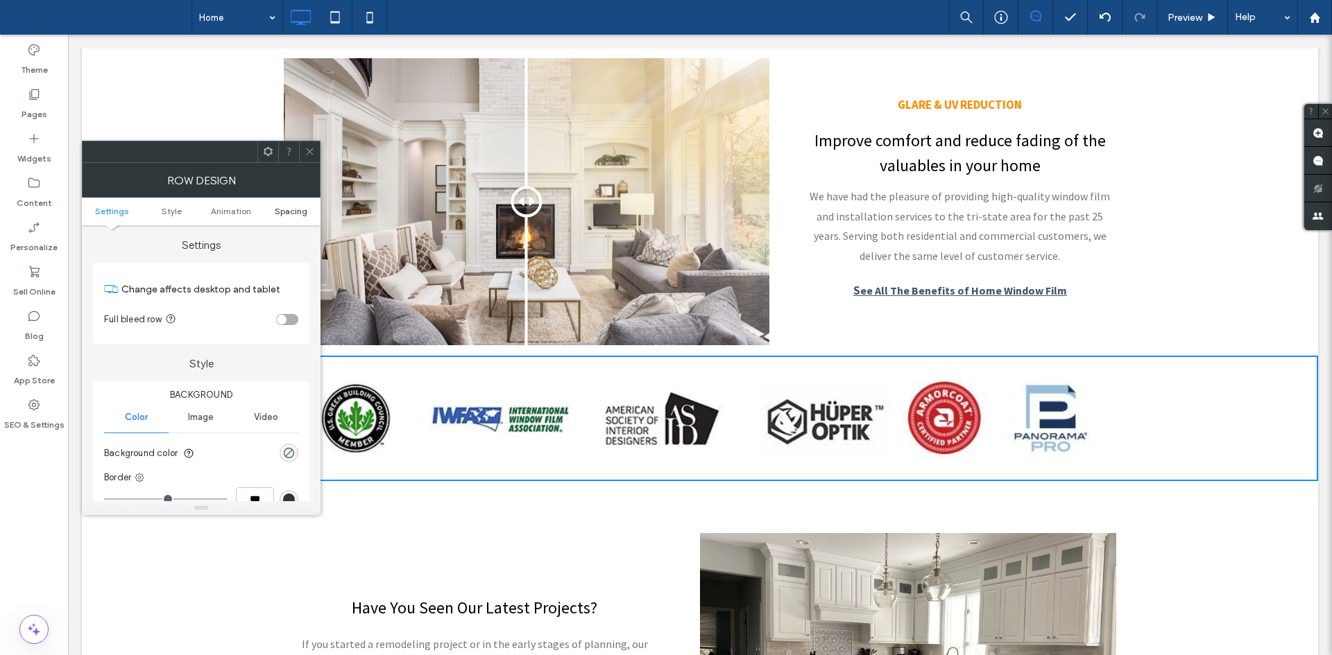
click at [277, 207] on span "Spacing" at bounding box center [291, 211] width 33 height 10
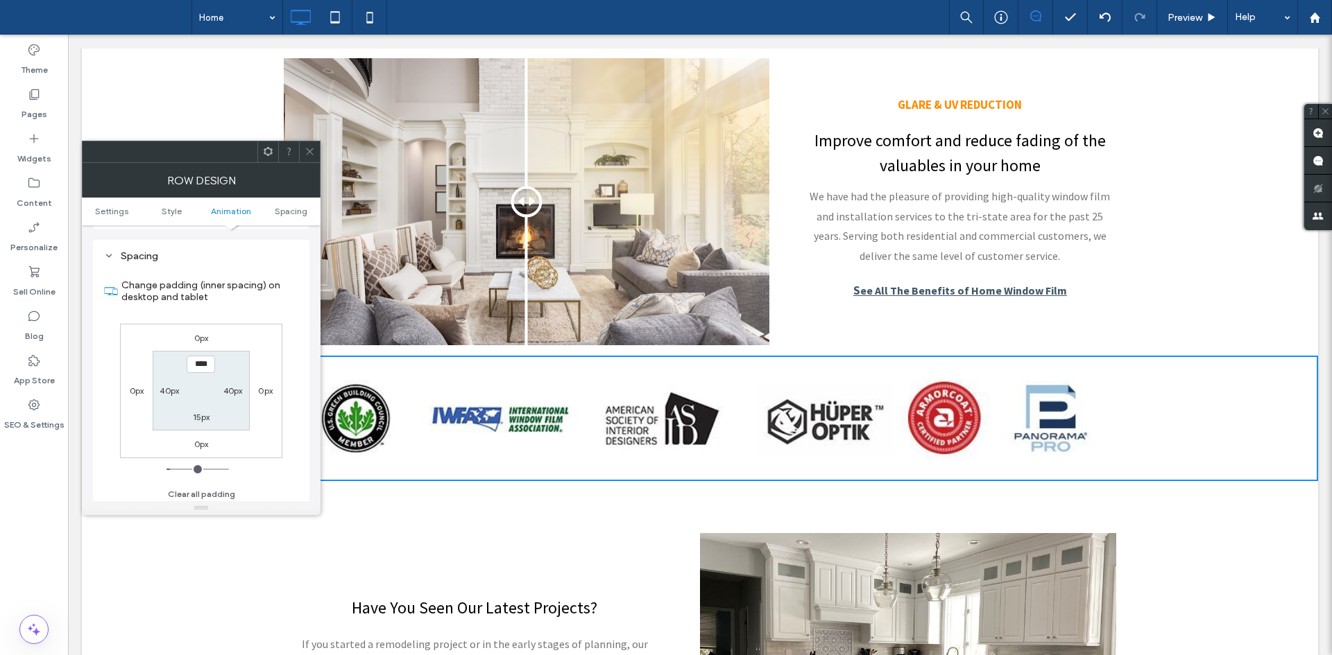
scroll to position [392, 0]
click at [309, 146] on icon at bounding box center [309, 151] width 10 height 10
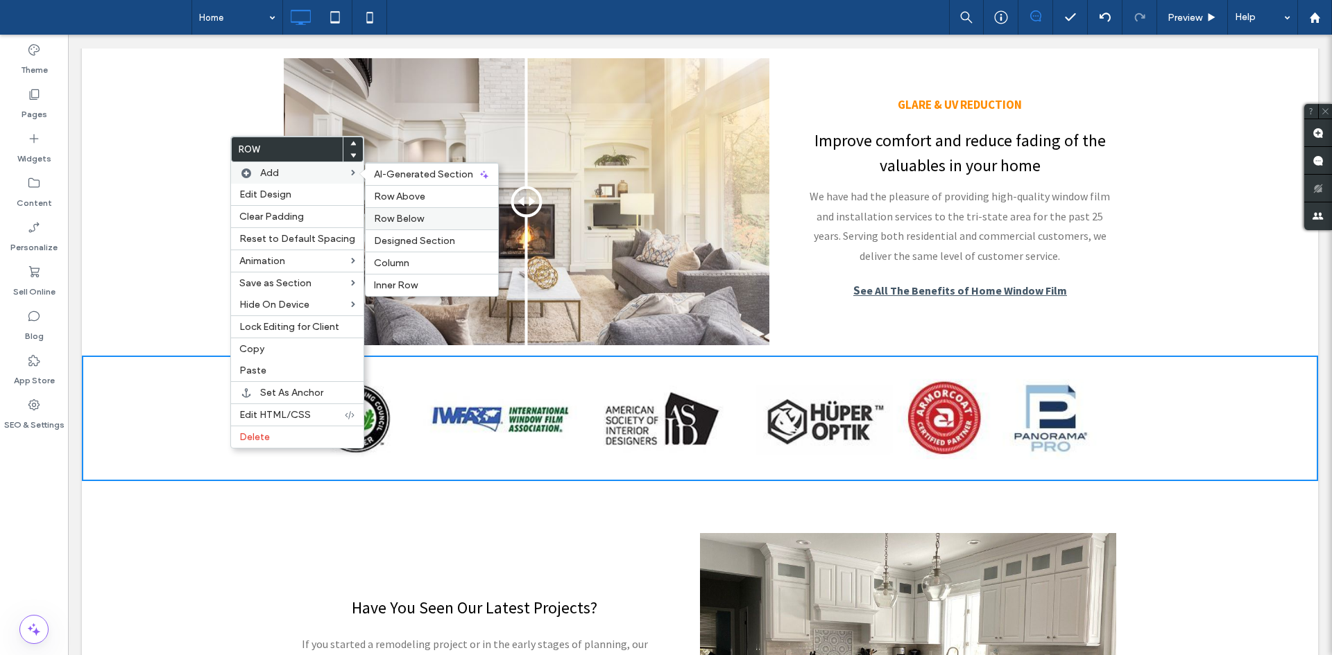
click at [424, 214] on label "Row Below" at bounding box center [432, 219] width 116 height 12
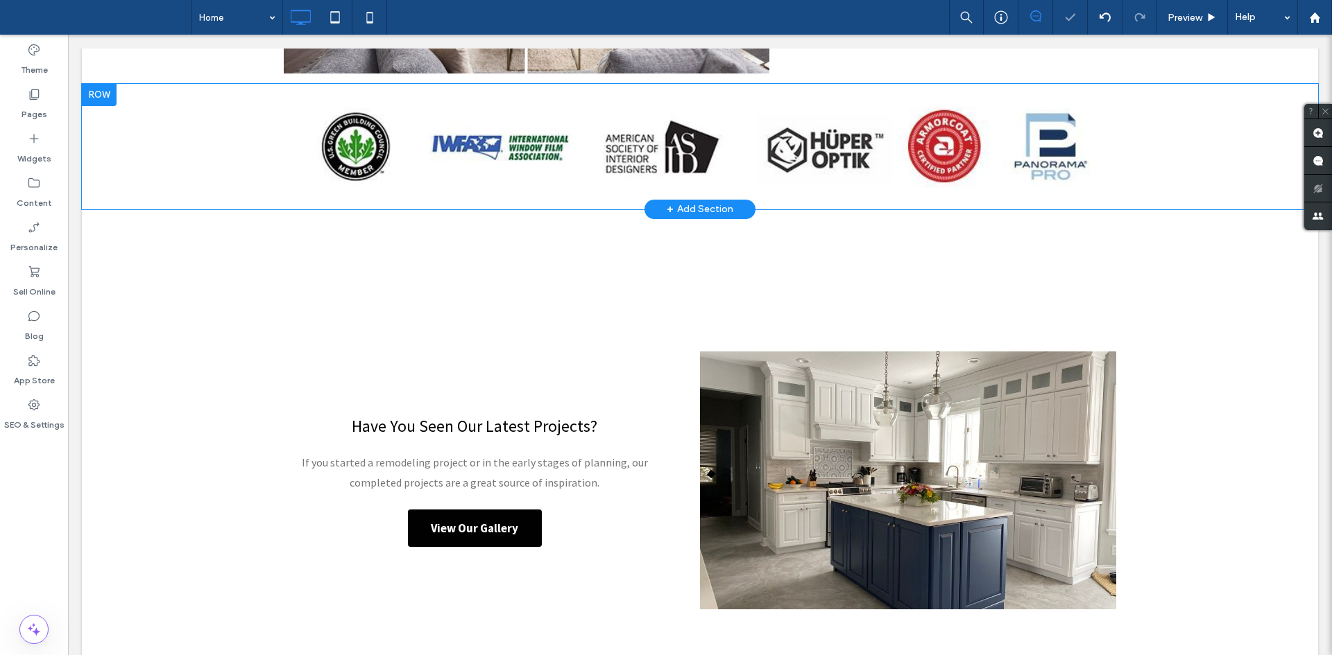
scroll to position [1467, 0]
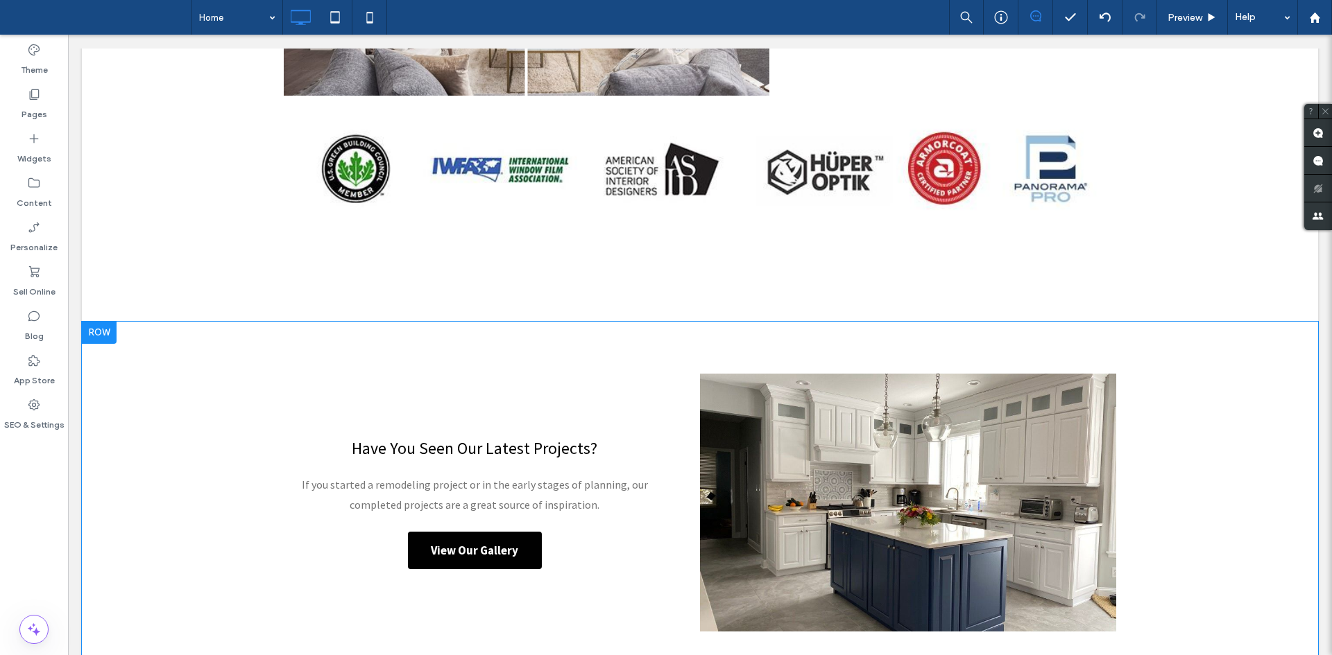
click at [824, 422] on div "Click To Paste" at bounding box center [908, 503] width 416 height 258
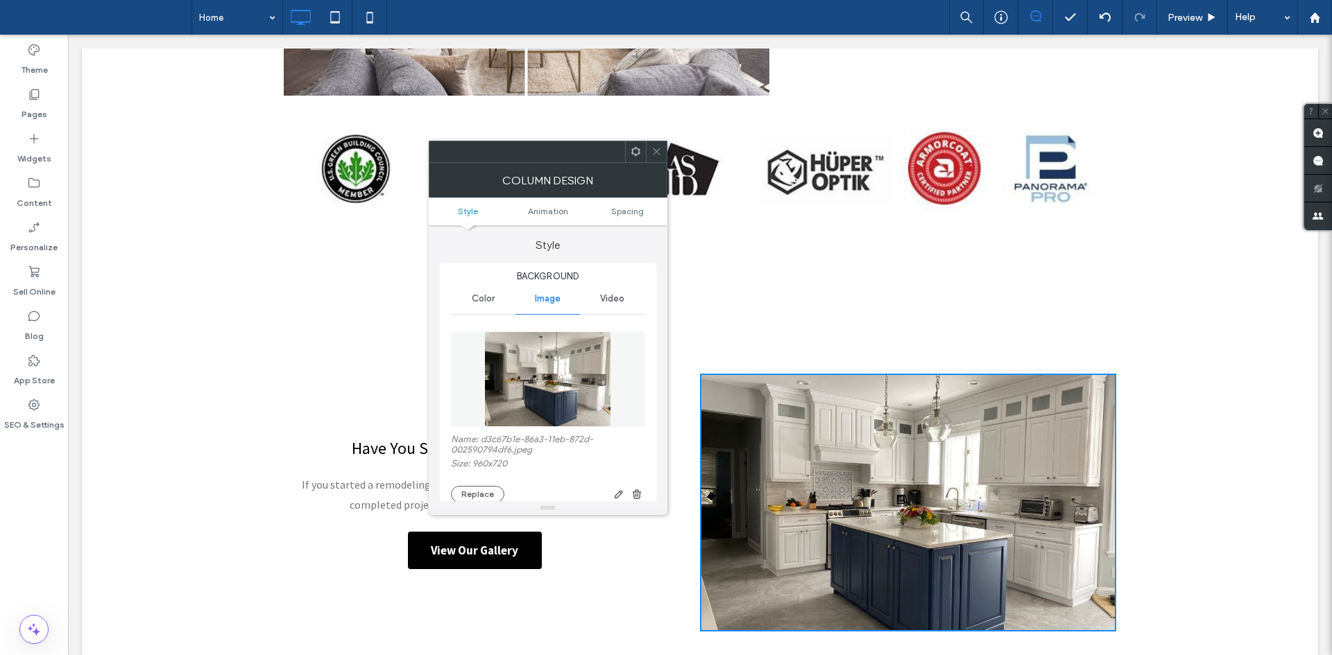
click at [655, 147] on icon at bounding box center [656, 151] width 10 height 10
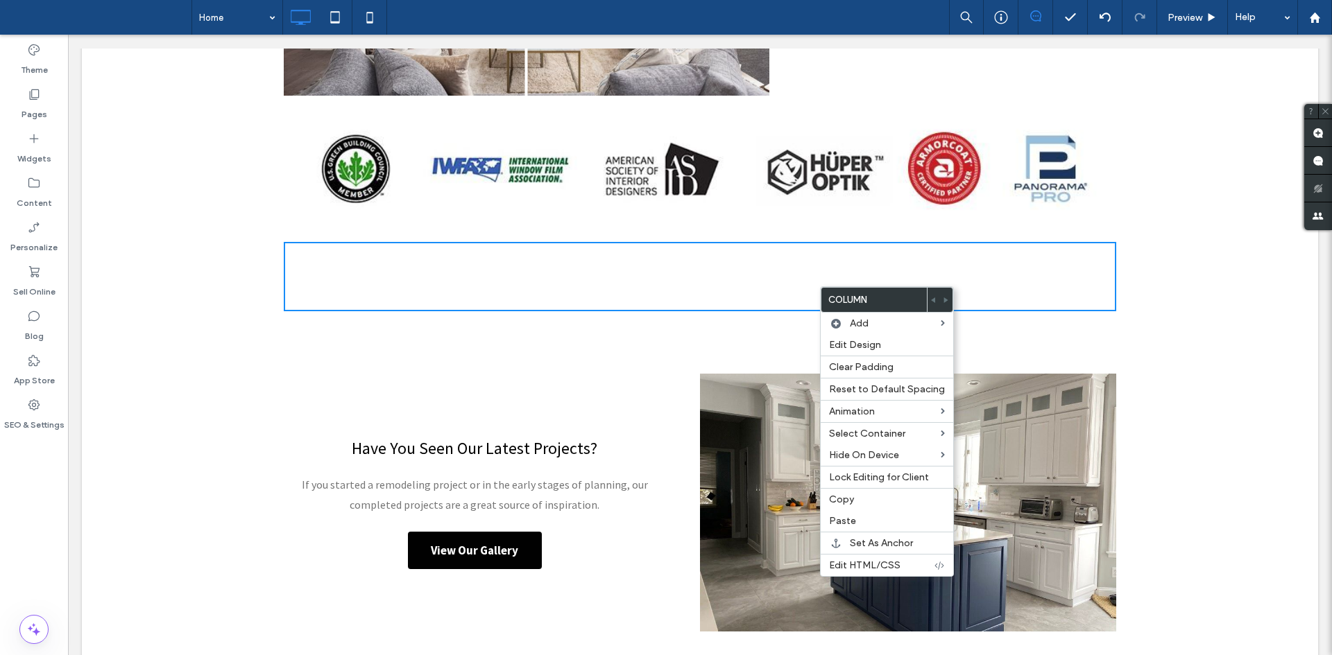
click at [732, 350] on div "Have You Seen Our Latest Projects? If you started a remodeling project or in th…" at bounding box center [700, 503] width 1236 height 362
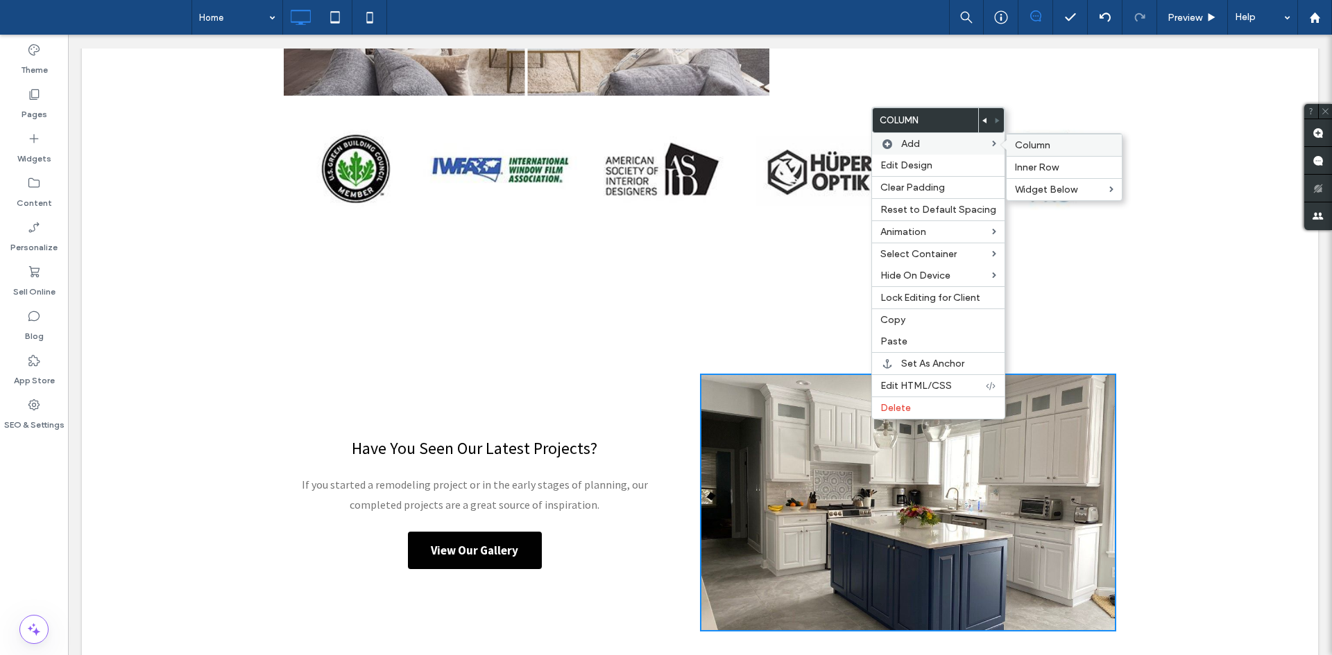
click at [1047, 139] on div "Column" at bounding box center [1063, 145] width 115 height 22
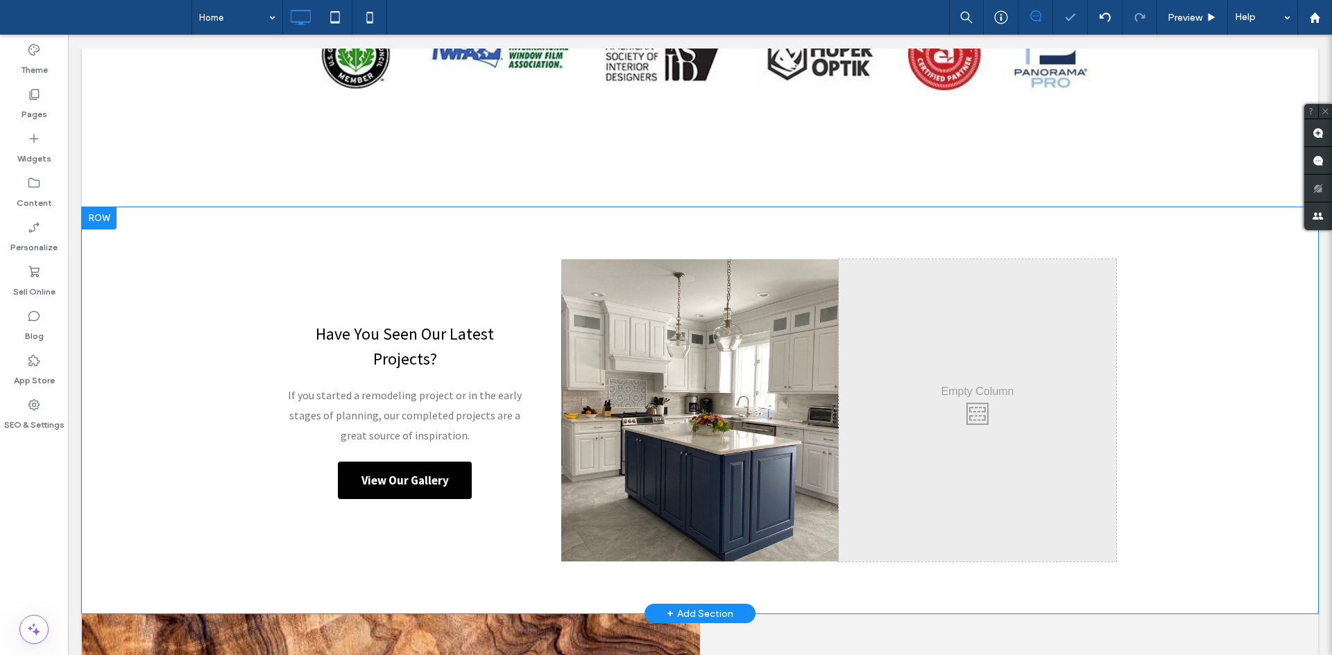
scroll to position [1604, 0]
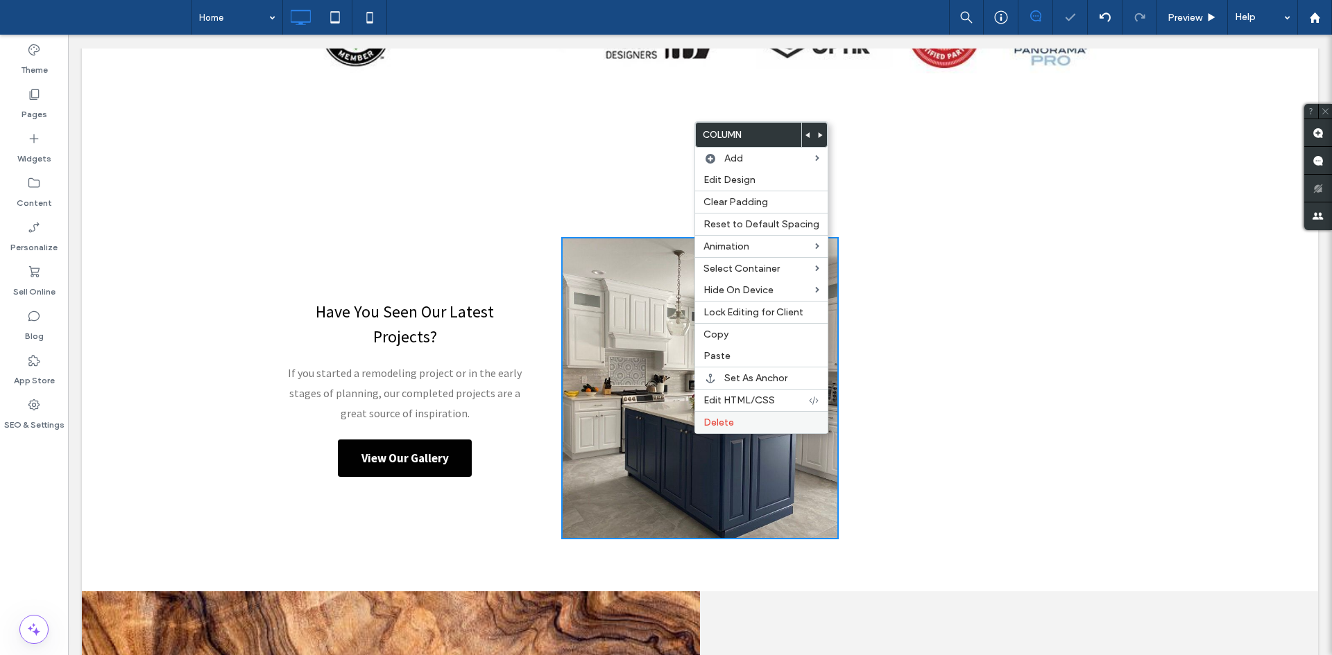
click at [739, 430] on div "Delete" at bounding box center [761, 422] width 132 height 22
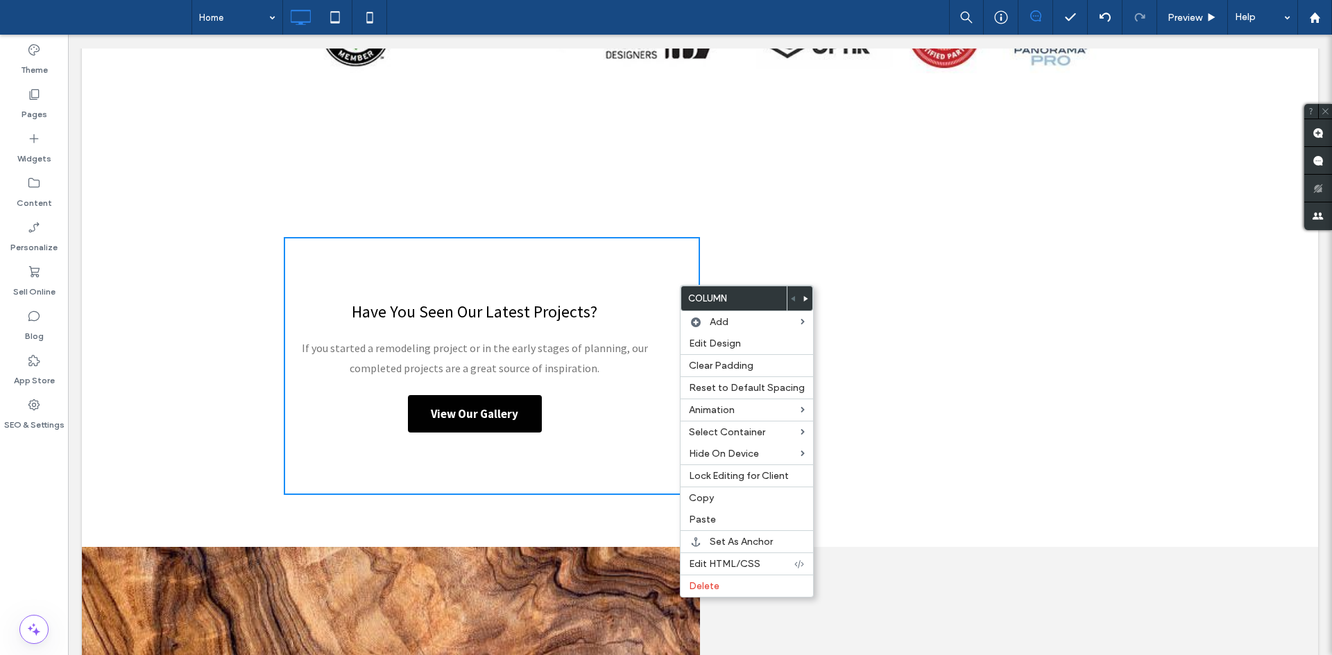
click at [841, 275] on div "Click To Paste Click To Paste" at bounding box center [908, 366] width 416 height 258
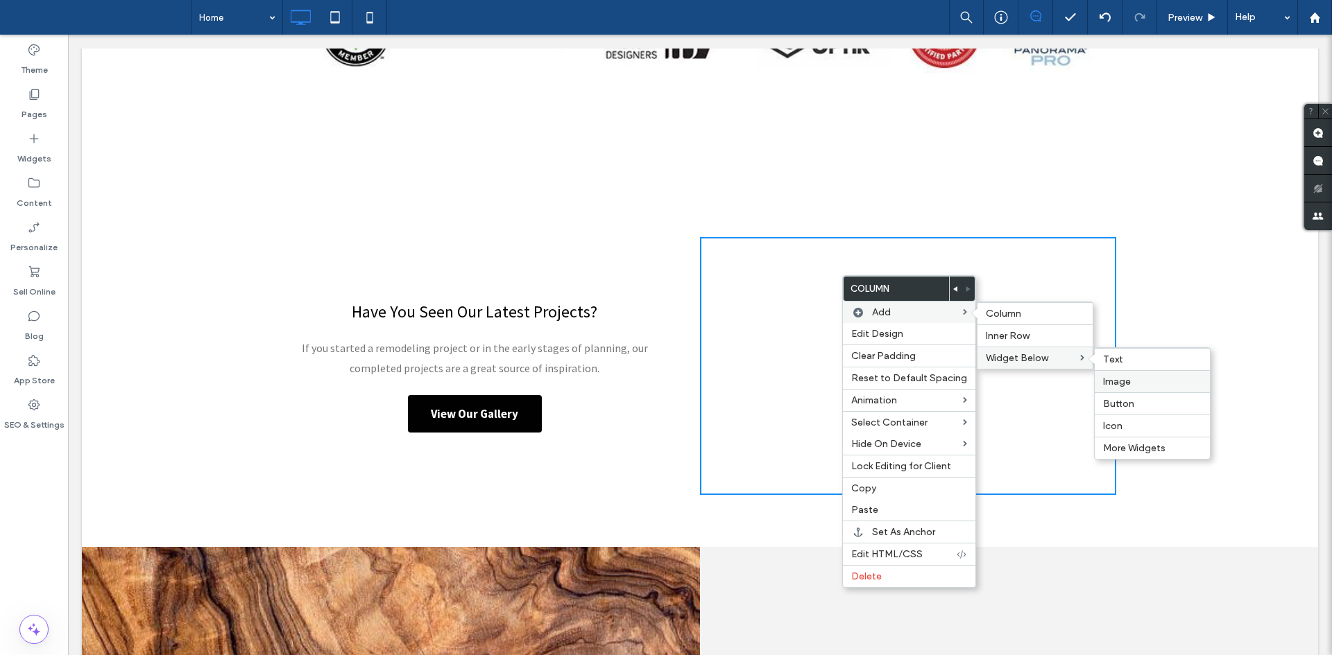
click at [1115, 374] on div "Image" at bounding box center [1152, 381] width 115 height 22
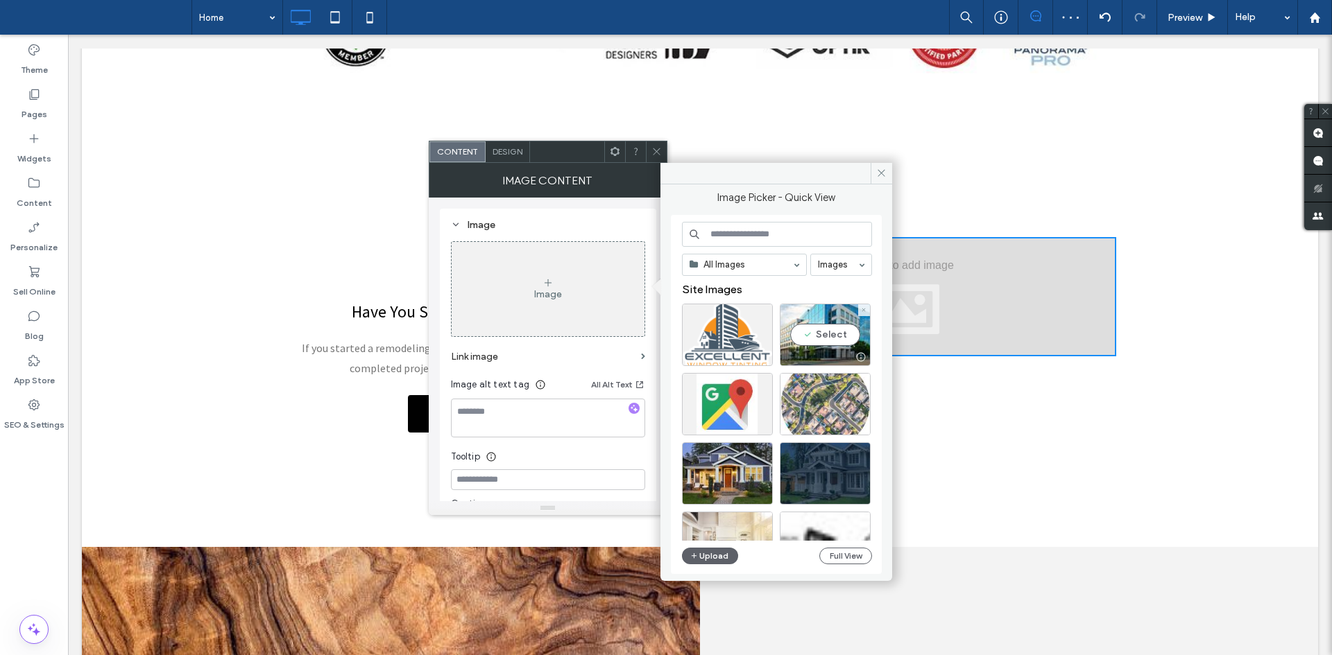
drag, startPoint x: 823, startPoint y: 415, endPoint x: 818, endPoint y: 376, distance: 39.8
click at [818, 376] on div at bounding box center [825, 404] width 91 height 62
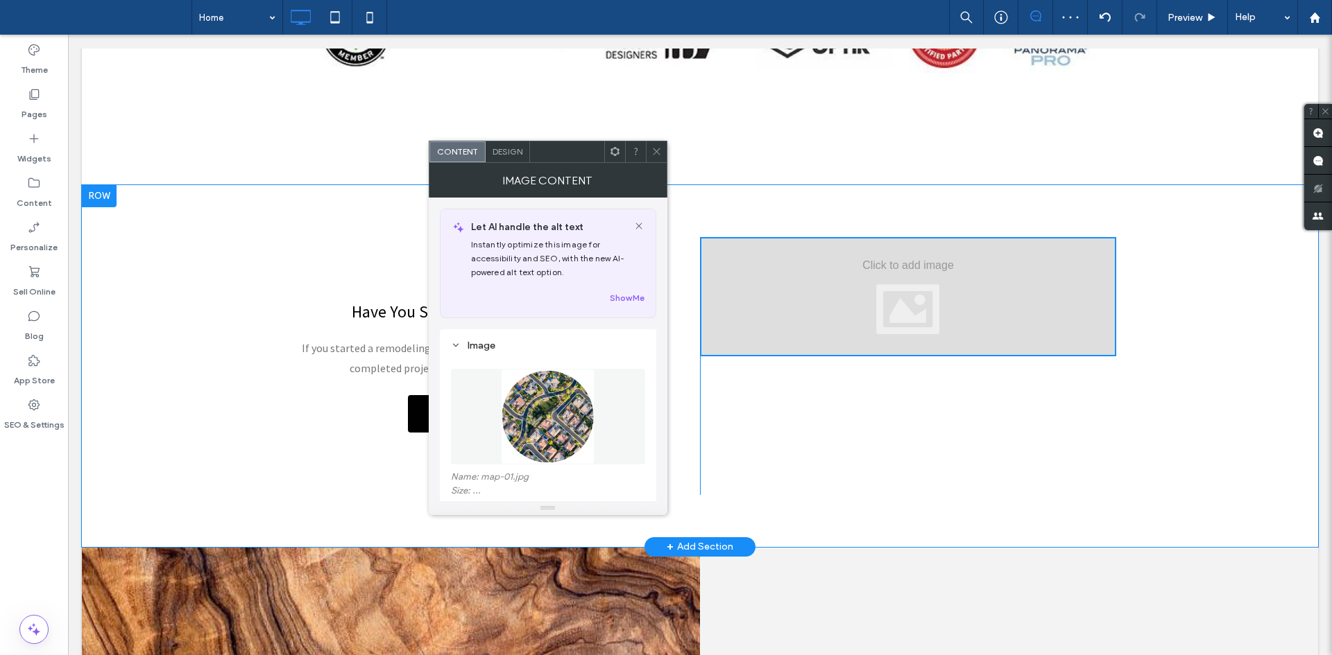
click at [818, 376] on div "Click To Paste Click To Paste" at bounding box center [908, 366] width 416 height 258
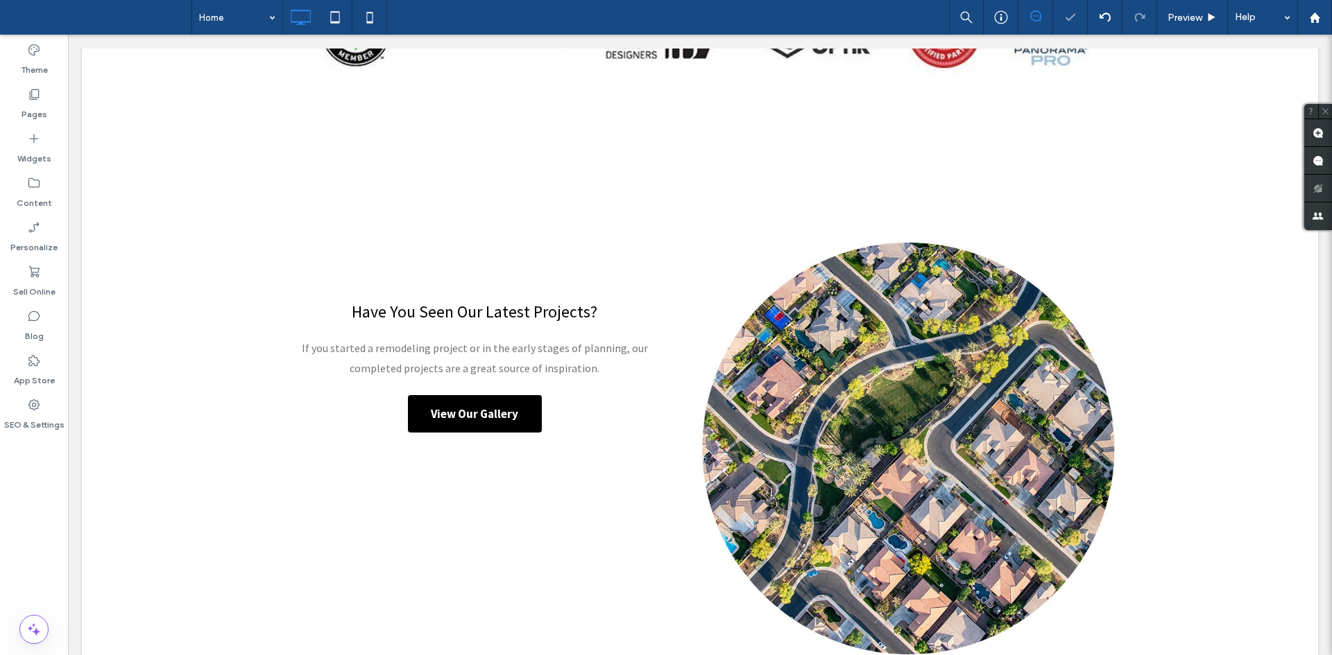
scroll to position [1625, 0]
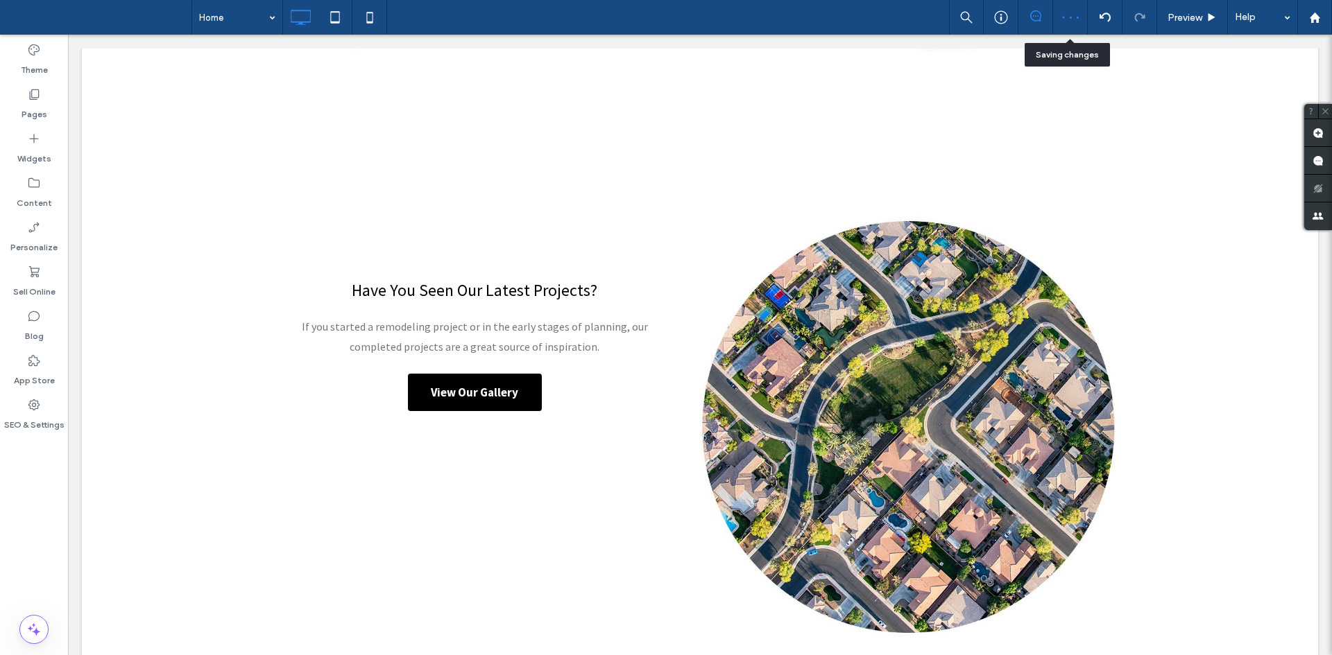
drag, startPoint x: 1074, startPoint y: 14, endPoint x: 1026, endPoint y: 71, distance: 75.3
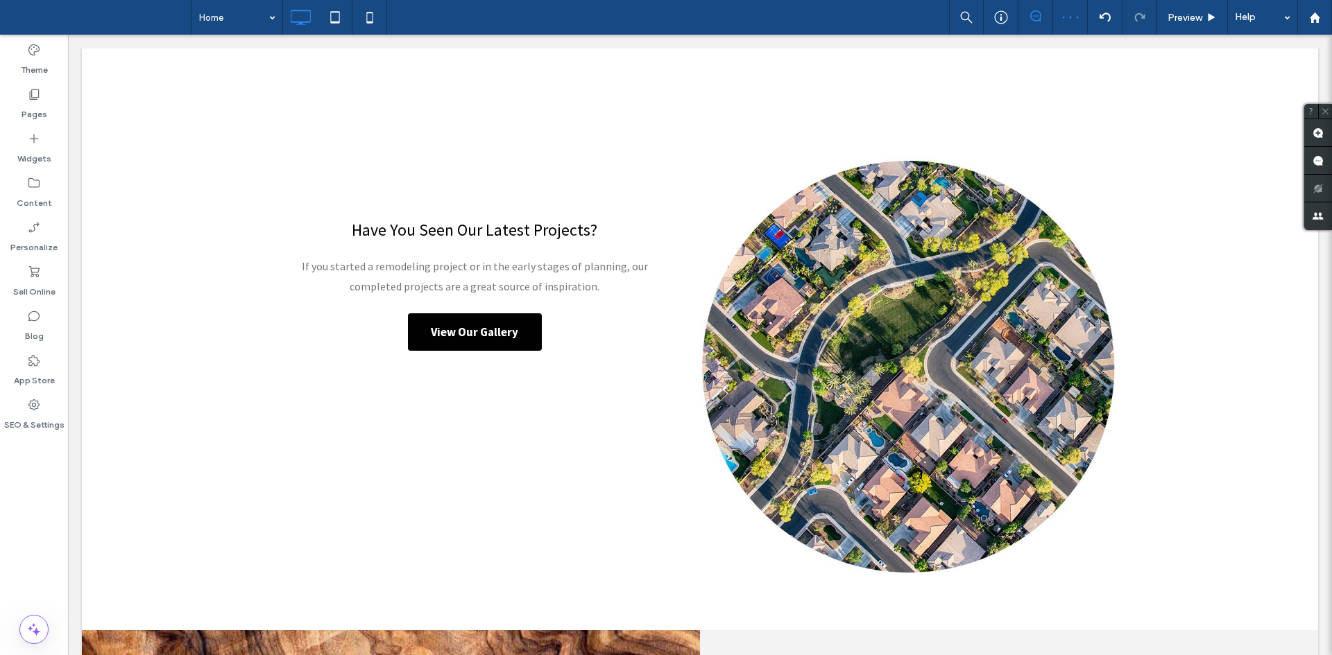
scroll to position [1681, 0]
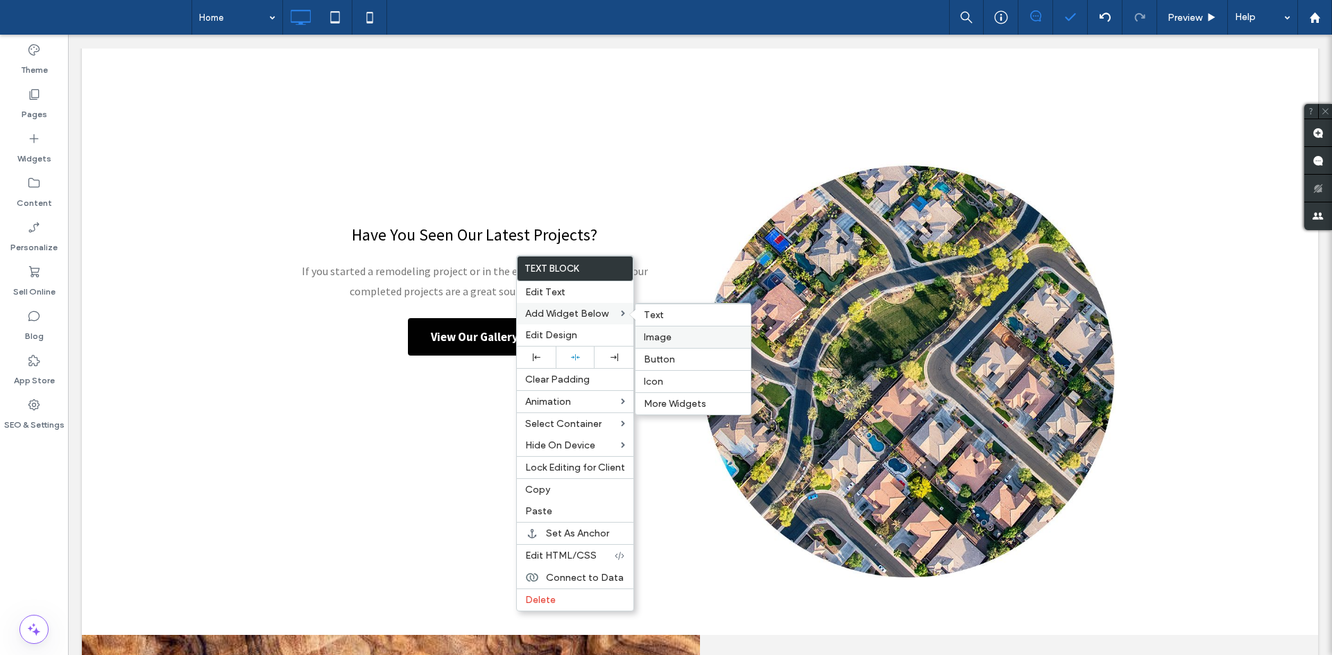
click at [678, 338] on label "Image" at bounding box center [693, 338] width 98 height 12
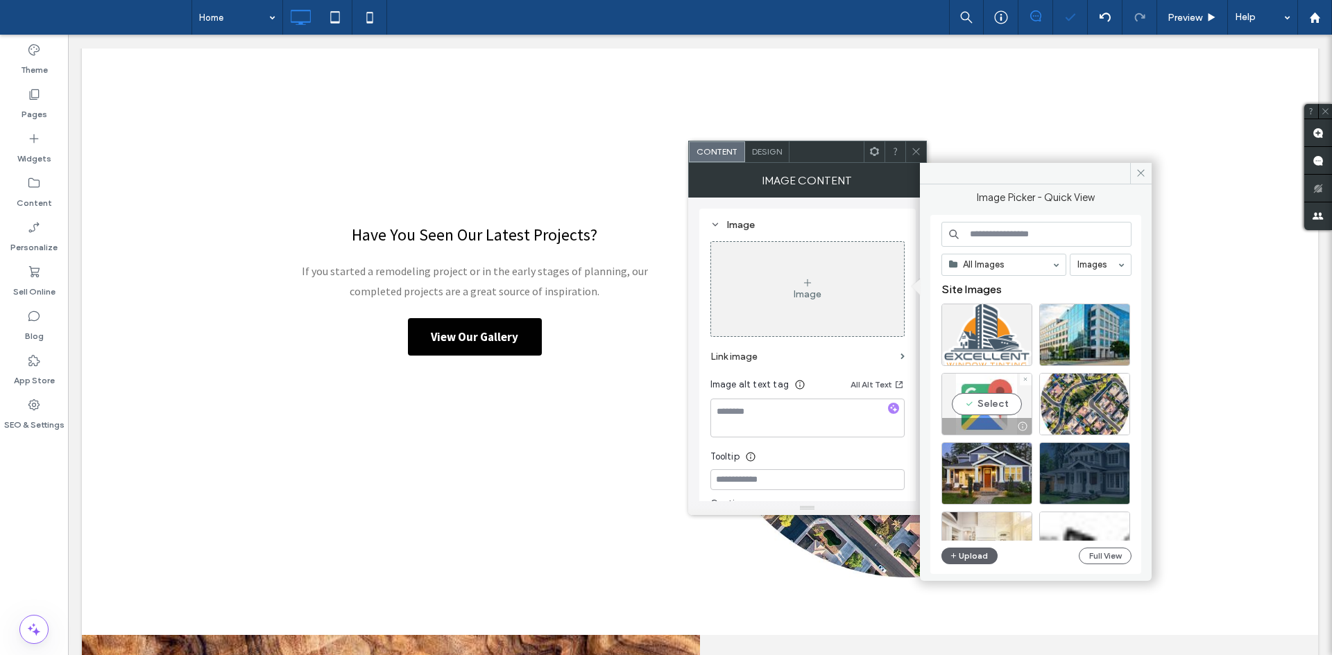
click at [989, 398] on div "Select" at bounding box center [986, 404] width 91 height 62
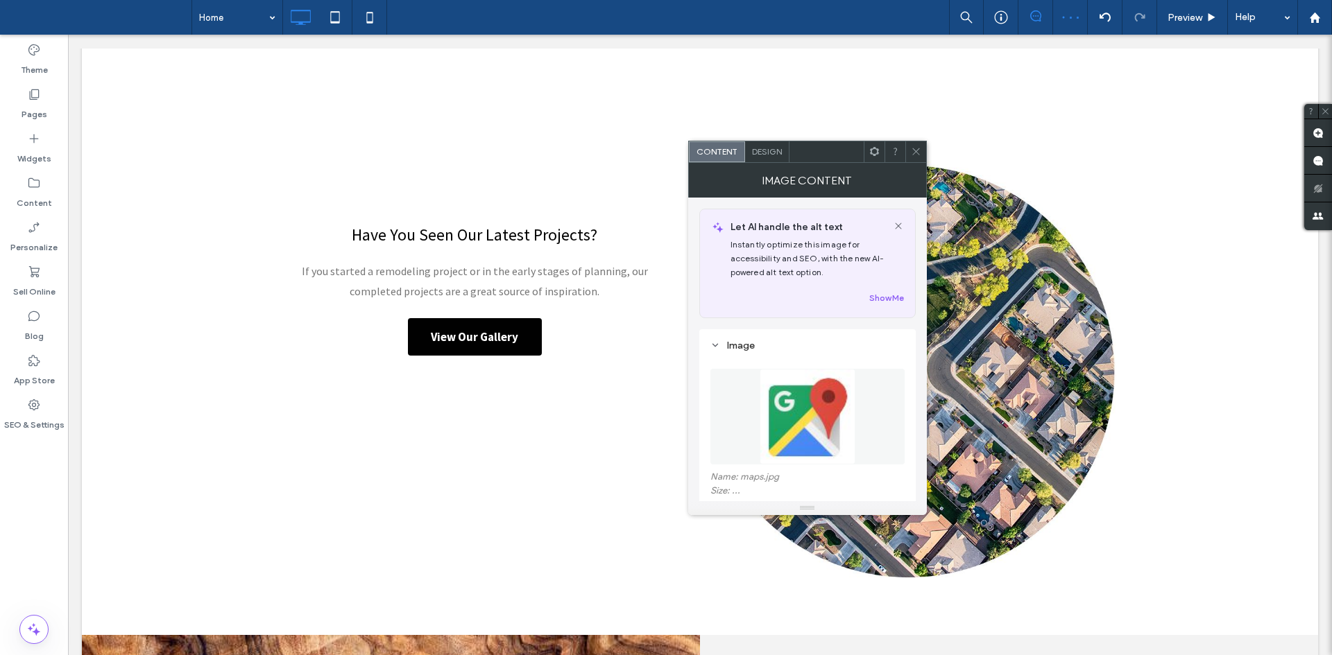
click at [909, 149] on div at bounding box center [915, 151] width 21 height 21
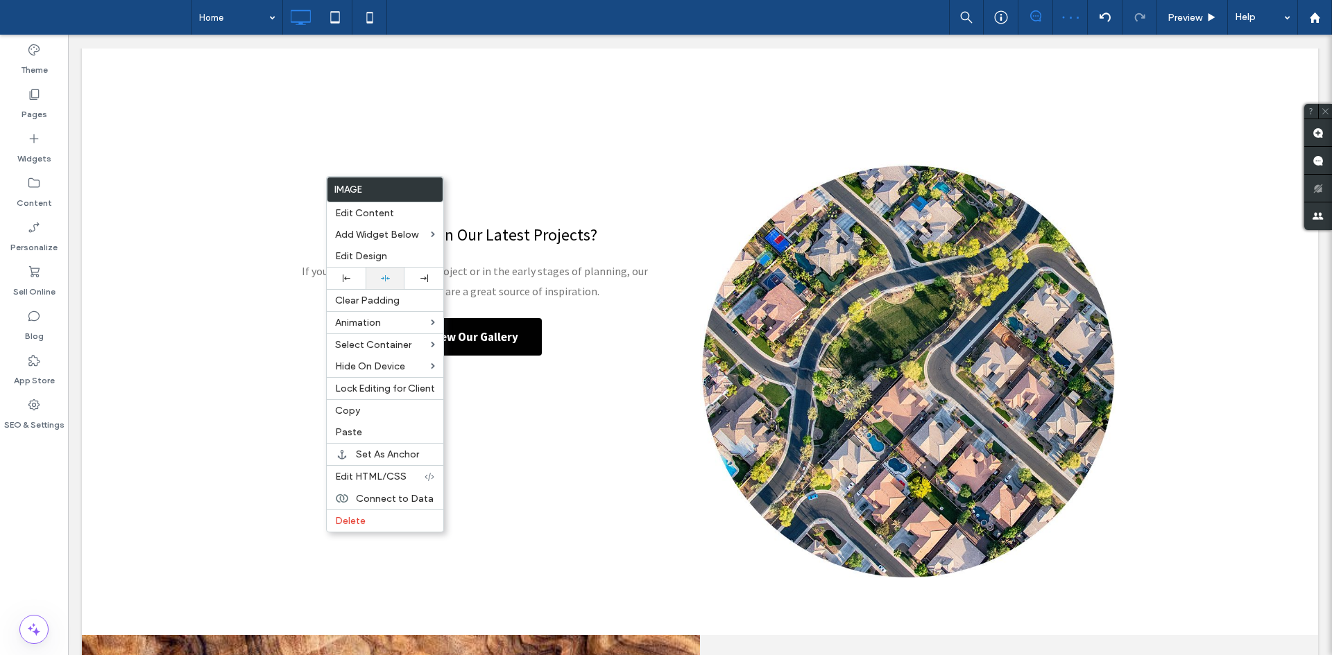
click at [377, 284] on div at bounding box center [385, 279] width 39 height 22
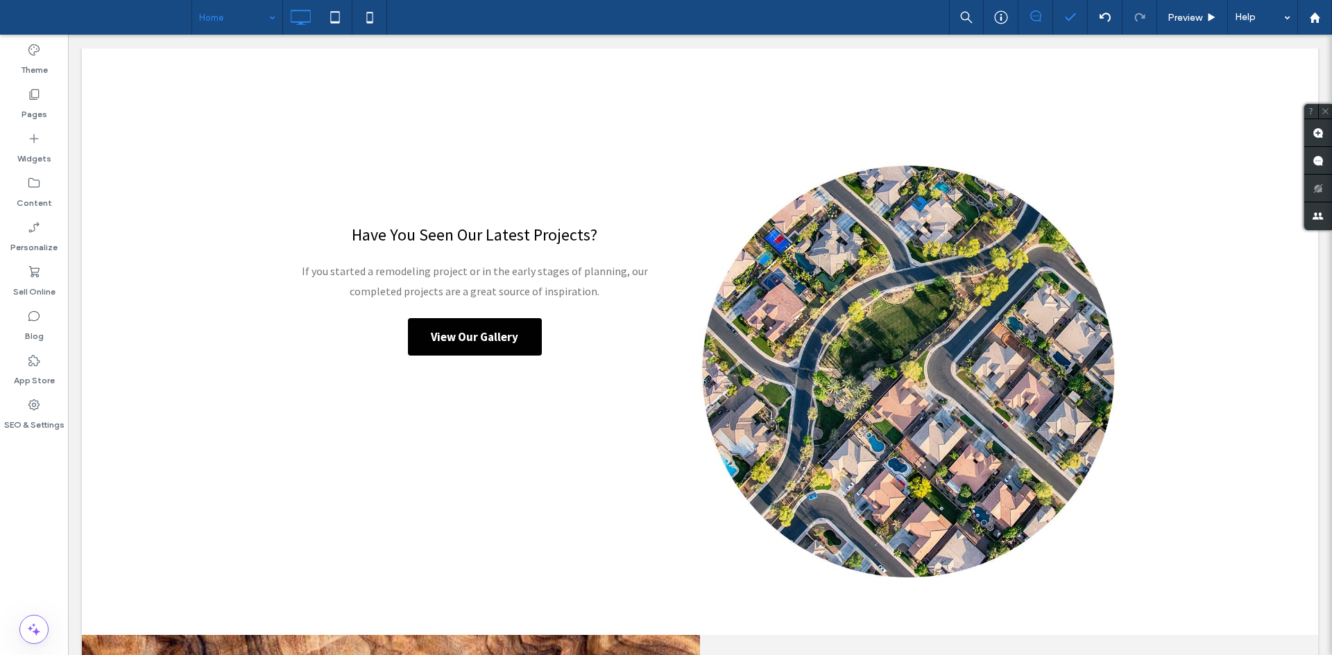
type input "**********"
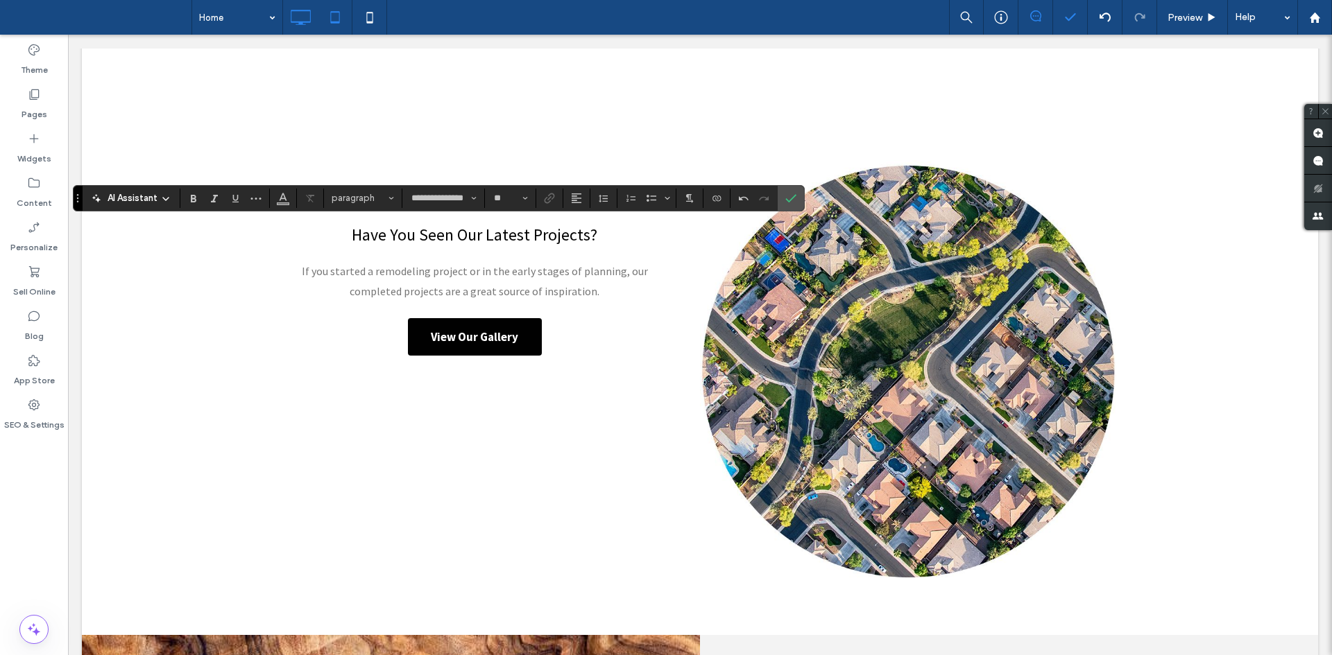
type input "**"
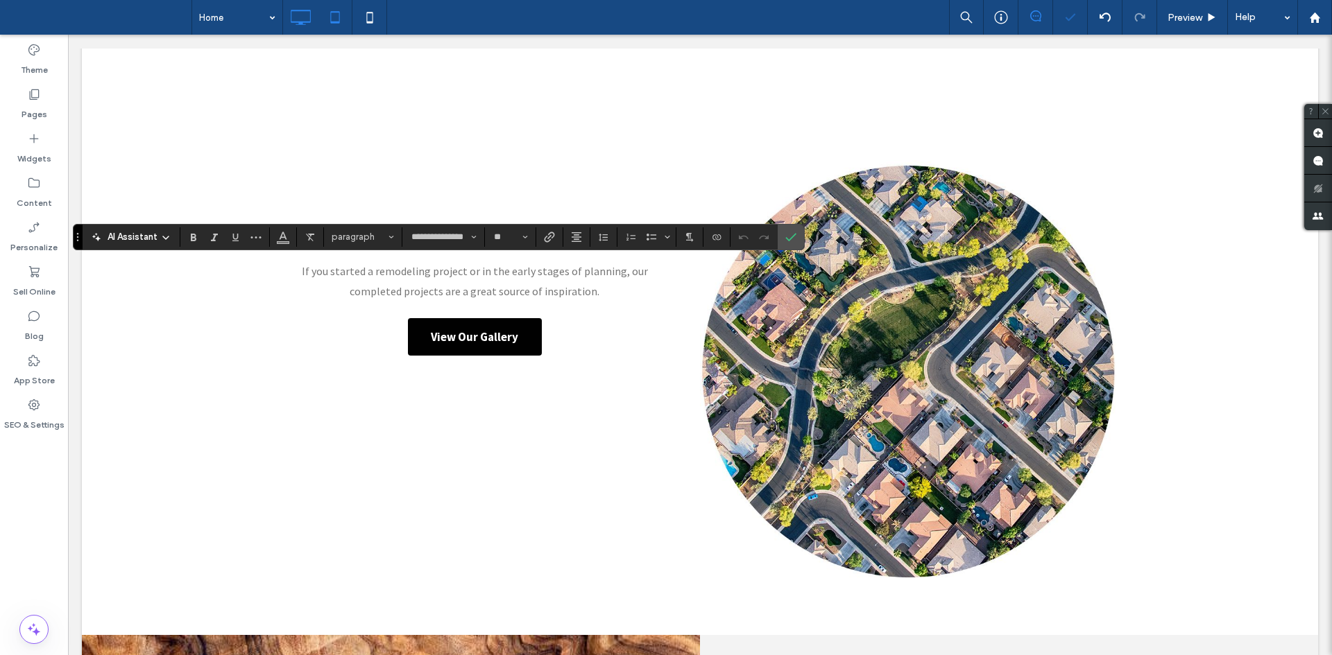
type input "**********"
type input "**"
click at [788, 235] on icon "Confirm" at bounding box center [790, 237] width 11 height 11
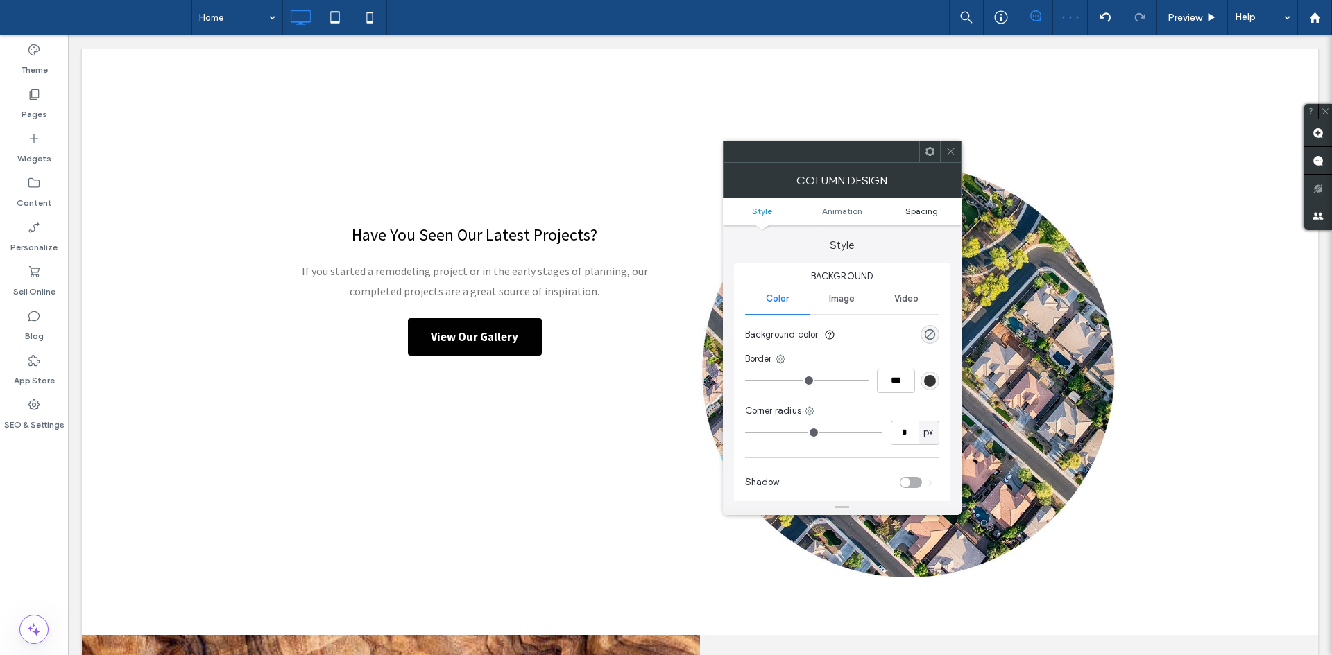
drag, startPoint x: 892, startPoint y: 208, endPoint x: 902, endPoint y: 206, distance: 9.9
click at [902, 206] on link "Spacing" at bounding box center [922, 211] width 80 height 10
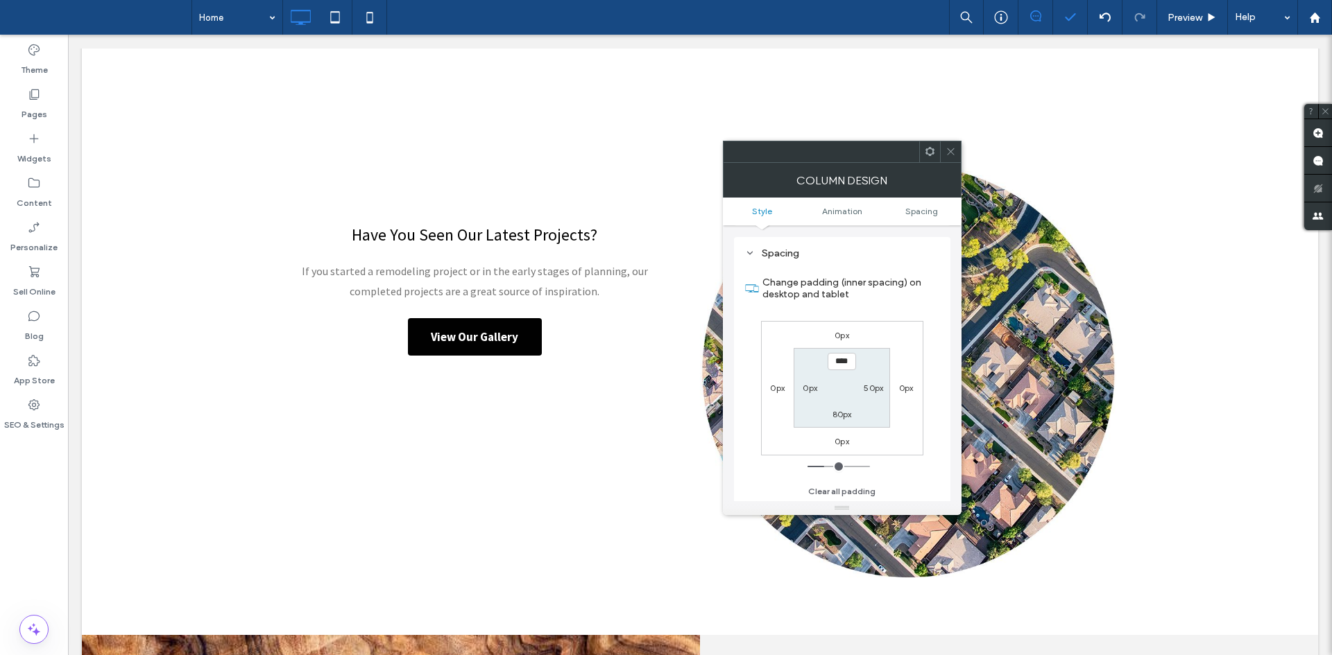
scroll to position [325, 0]
type input "*"
type input "**"
type input "*"
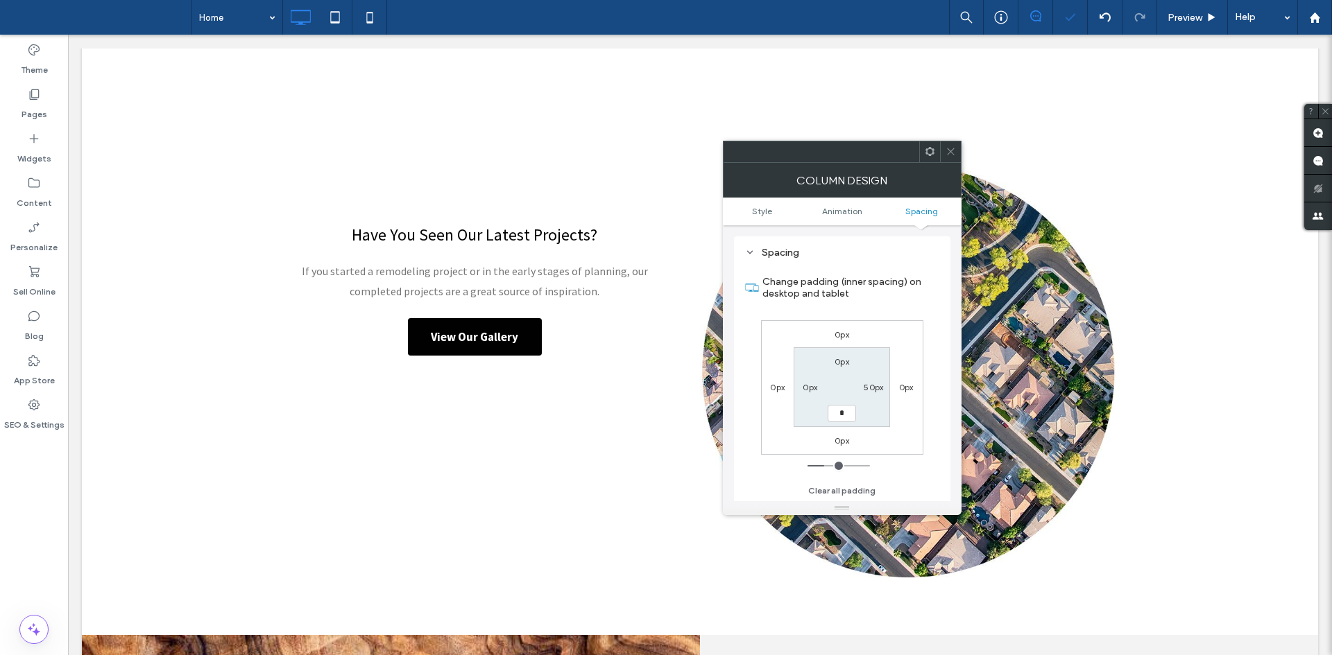
type input "***"
click at [947, 157] on span at bounding box center [950, 151] width 10 height 21
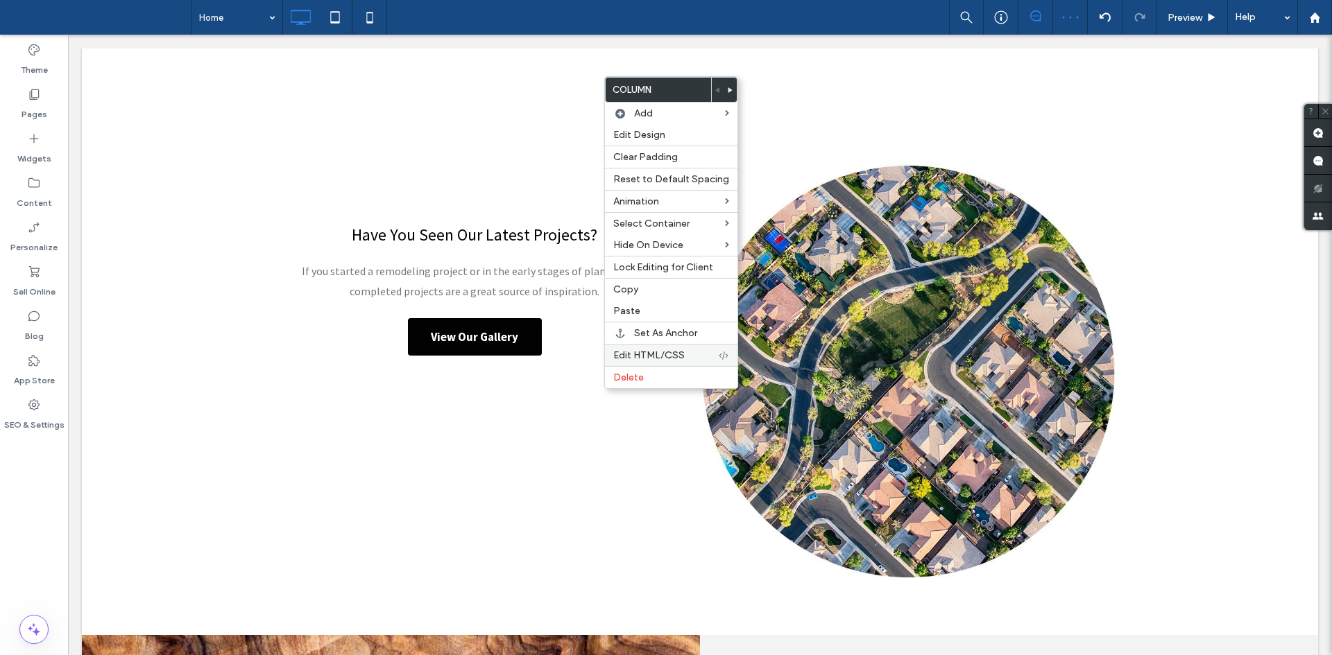
click at [642, 354] on span "Edit HTML/CSS" at bounding box center [648, 356] width 71 height 12
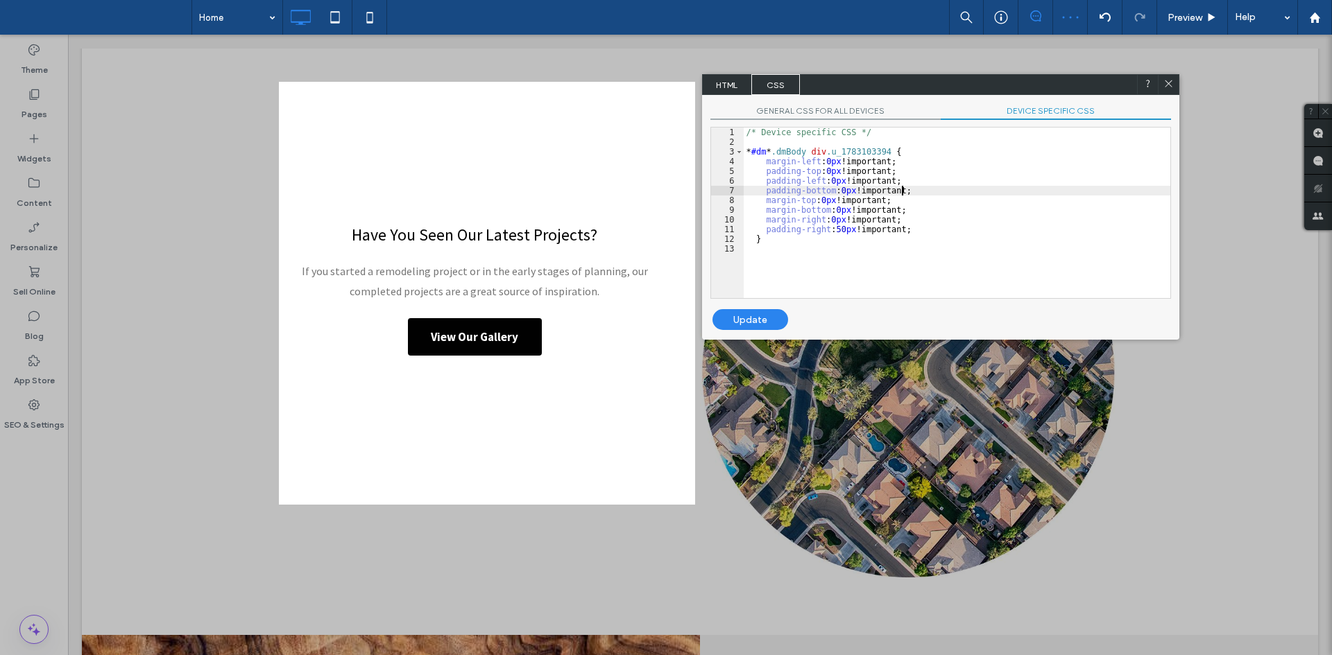
click at [951, 194] on div "/* Device specific CSS */ * #dm * .dmBody div .u_1783103394 { margin-left : 0 p…" at bounding box center [957, 223] width 427 height 190
click at [761, 314] on div "Update" at bounding box center [750, 319] width 76 height 21
click at [1163, 83] on icon at bounding box center [1168, 83] width 10 height 10
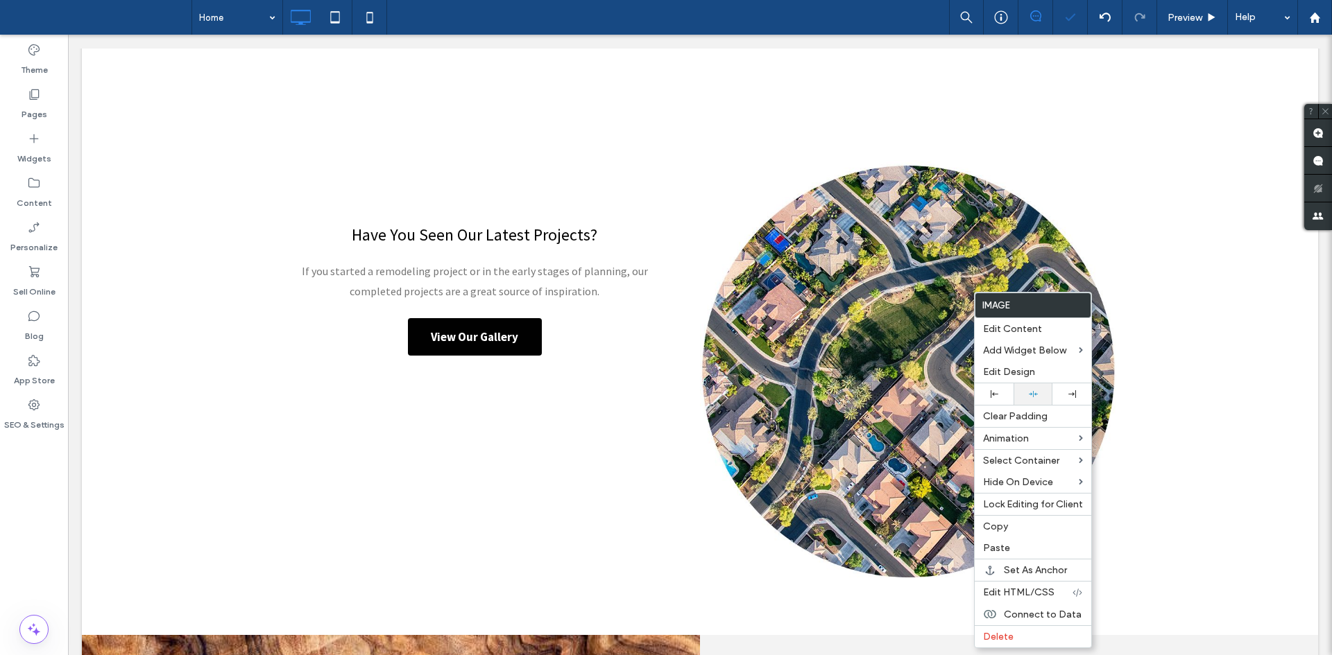
click at [1039, 398] on div at bounding box center [1032, 394] width 25 height 9
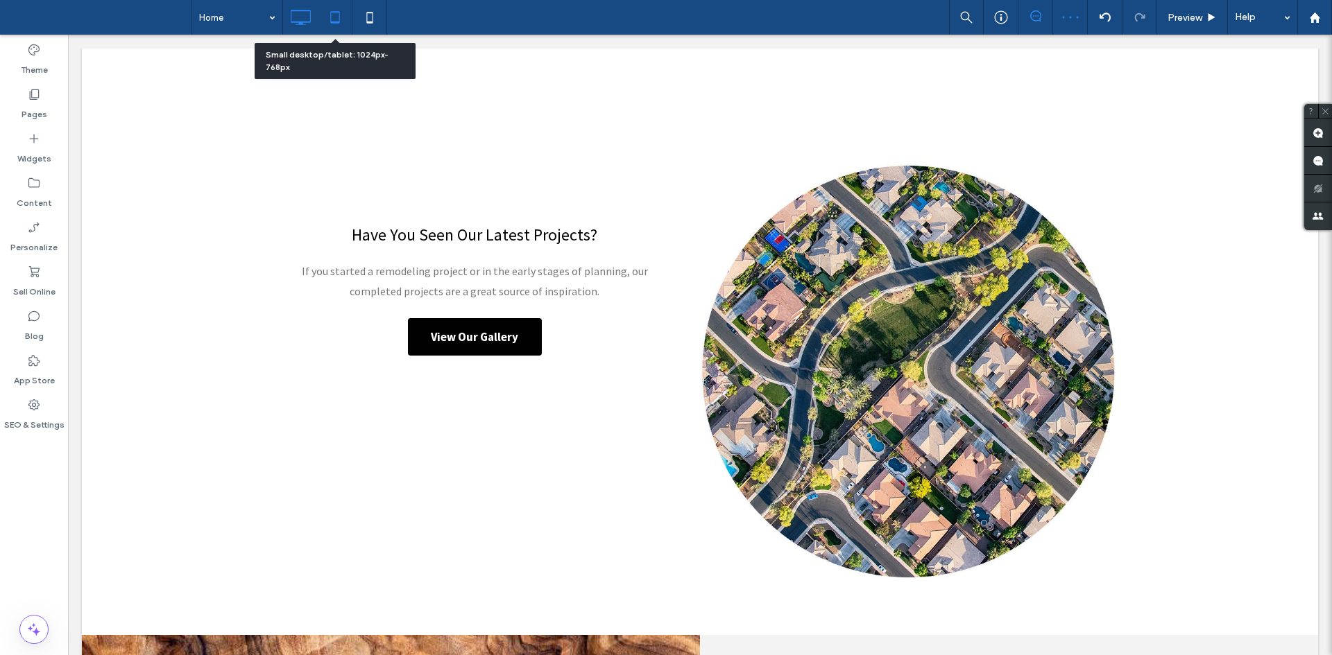
click at [345, 18] on icon at bounding box center [335, 17] width 28 height 28
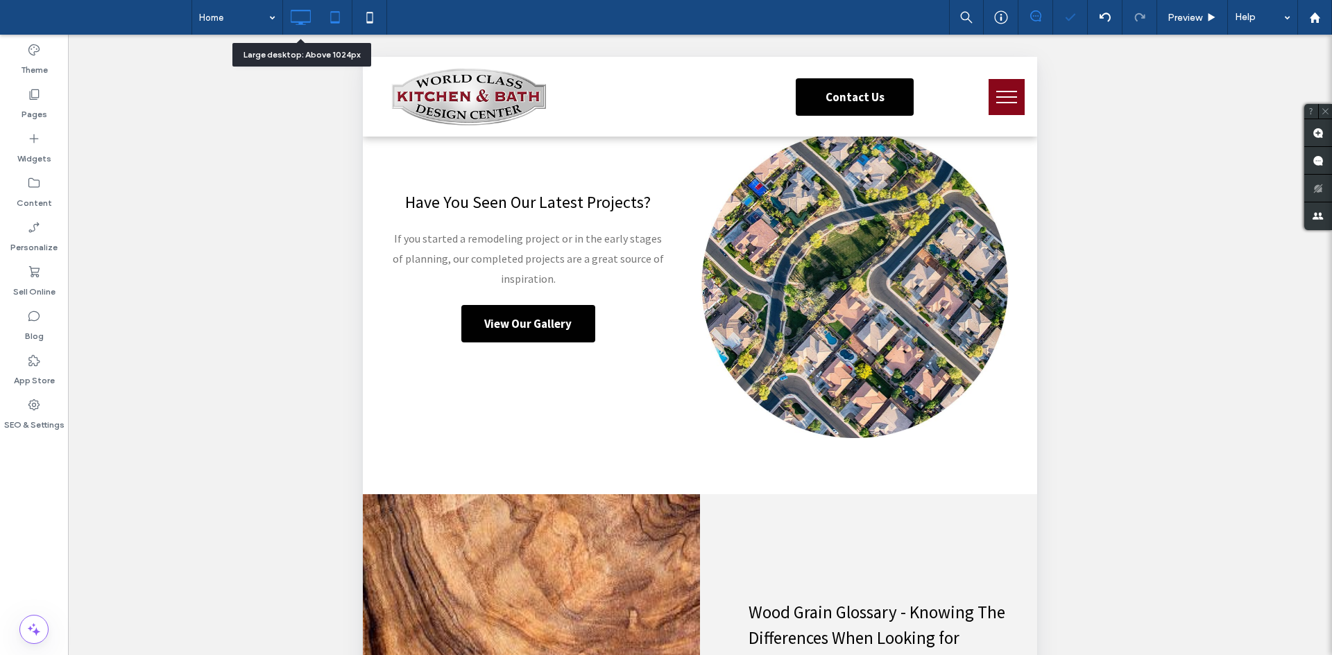
click at [307, 33] on div at bounding box center [300, 17] width 35 height 35
click at [309, 31] on div at bounding box center [300, 17] width 35 height 35
click at [293, 23] on icon at bounding box center [300, 17] width 28 height 28
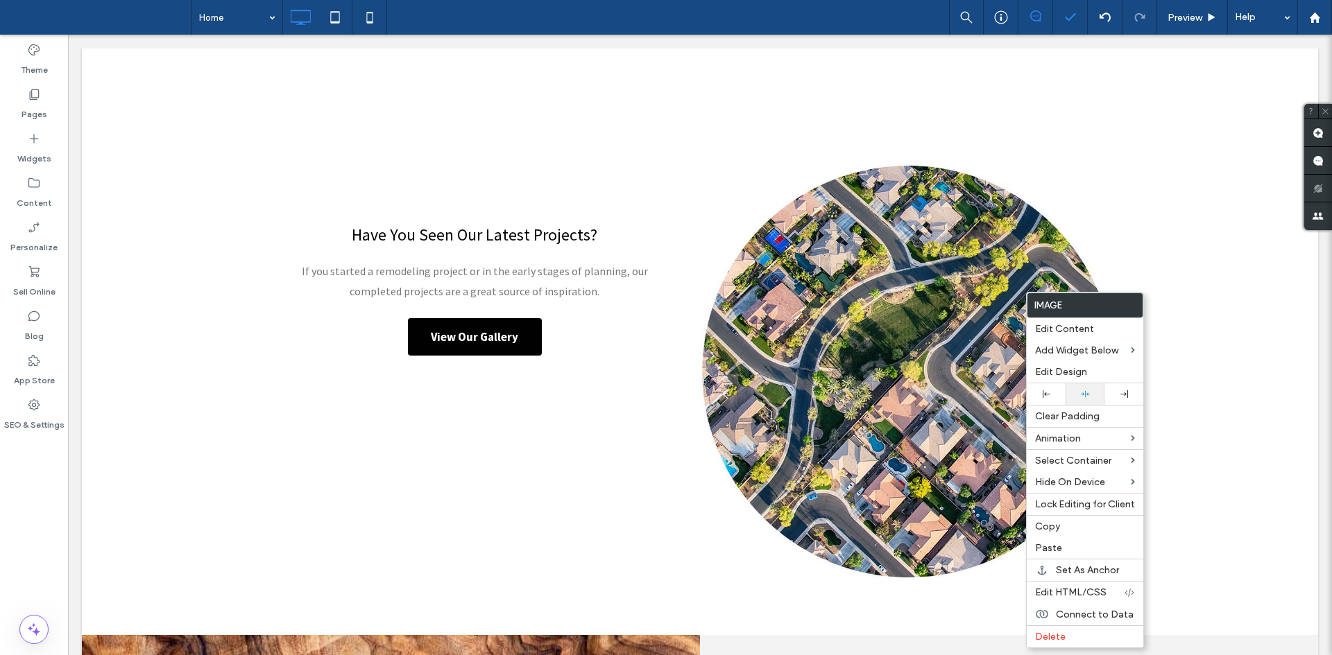
click at [1091, 395] on div at bounding box center [1084, 394] width 25 height 9
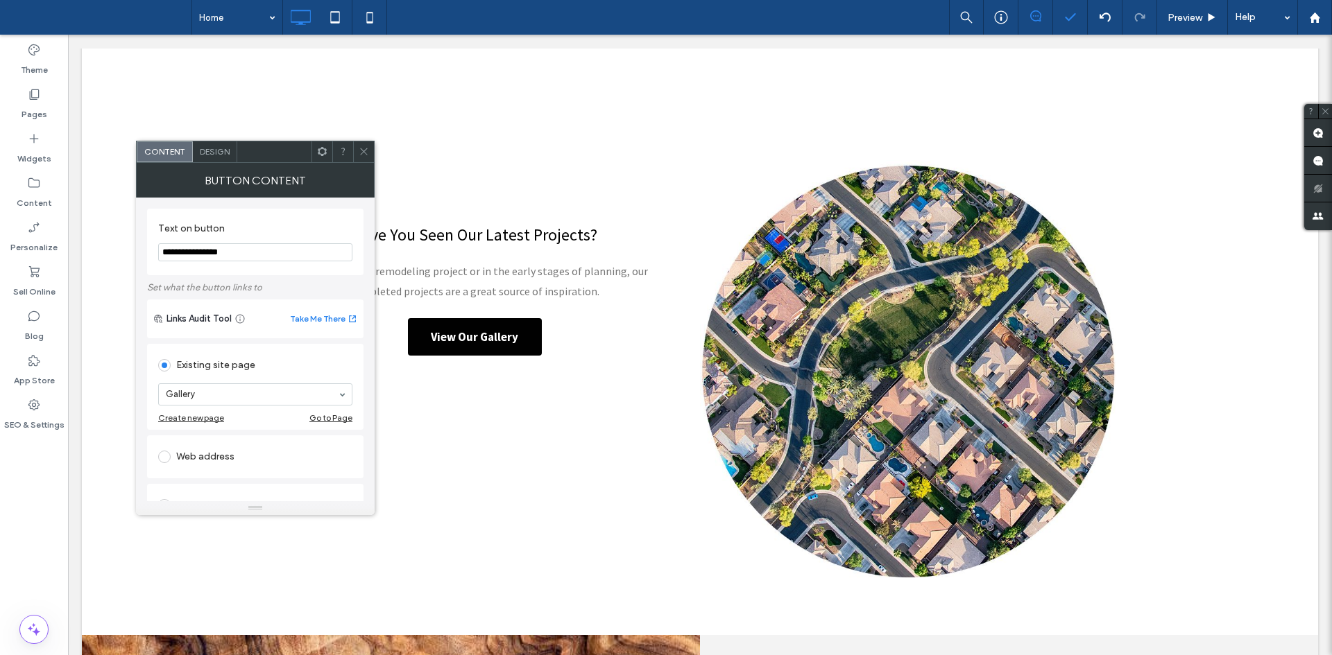
click at [303, 259] on input "**********" at bounding box center [255, 252] width 194 height 18
paste input "********"
type input "**********"
click at [197, 149] on div "Design" at bounding box center [215, 151] width 44 height 21
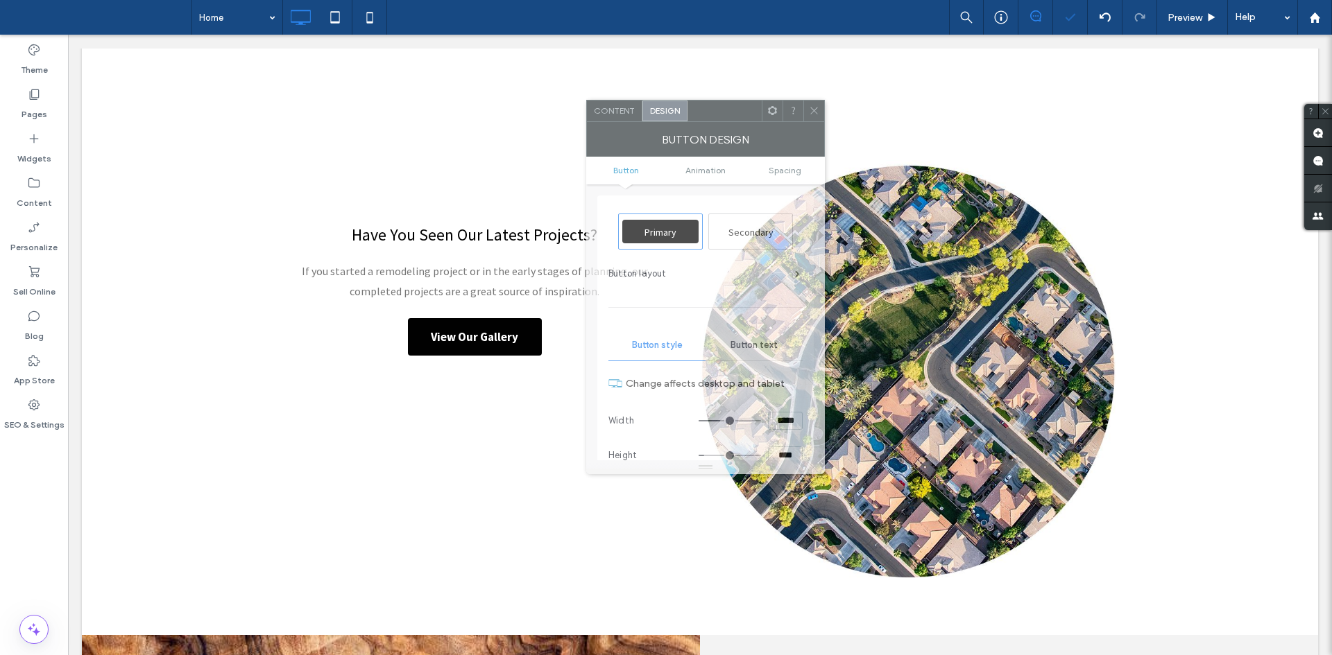
drag, startPoint x: 241, startPoint y: 161, endPoint x: 808, endPoint y: 126, distance: 568.5
click at [762, 121] on div at bounding box center [724, 111] width 74 height 21
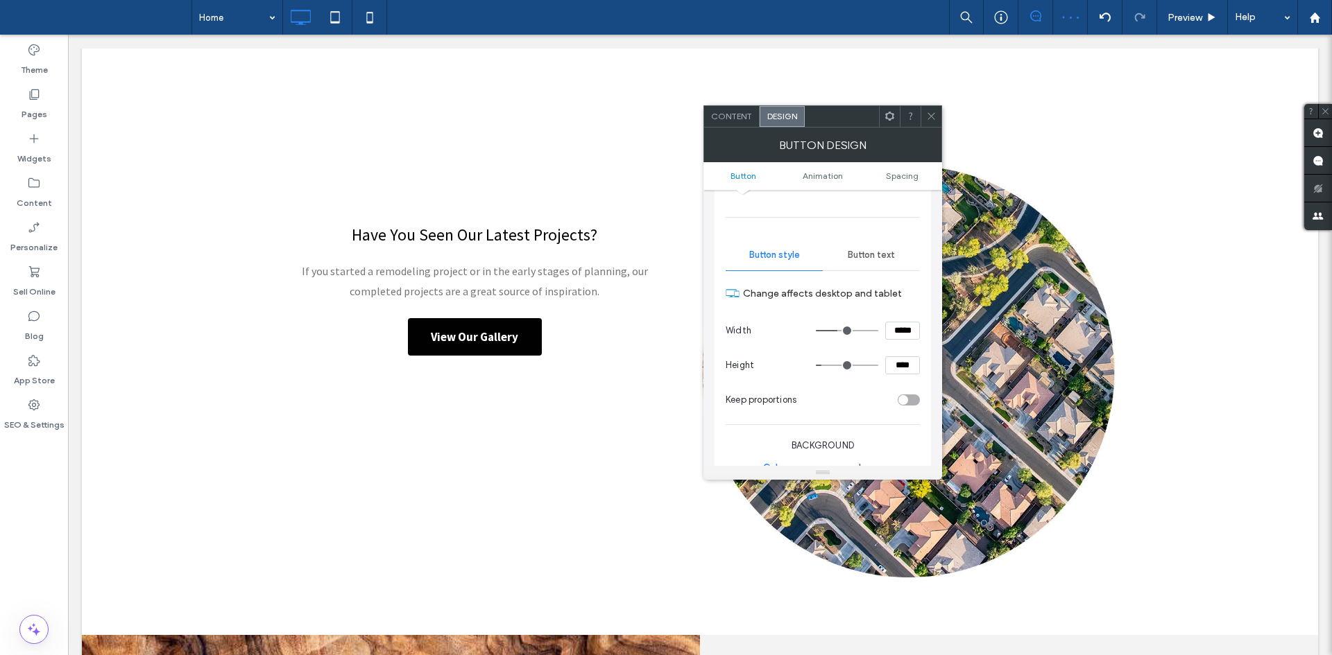
scroll to position [90, 0]
click at [876, 254] on div "Button text" at bounding box center [871, 261] width 97 height 31
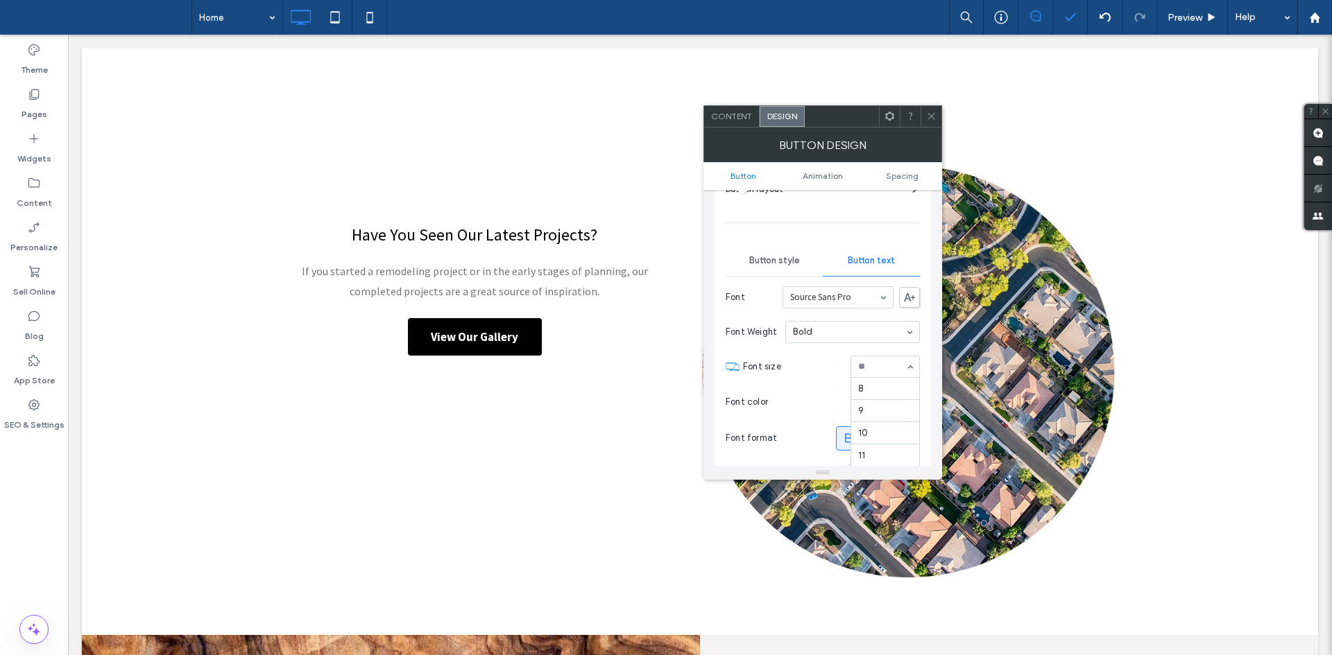
scroll to position [155, 0]
drag, startPoint x: 880, startPoint y: 405, endPoint x: 915, endPoint y: 403, distance: 34.7
click at [915, 403] on div "rgb(255, 255, 255)" at bounding box center [910, 402] width 12 height 12
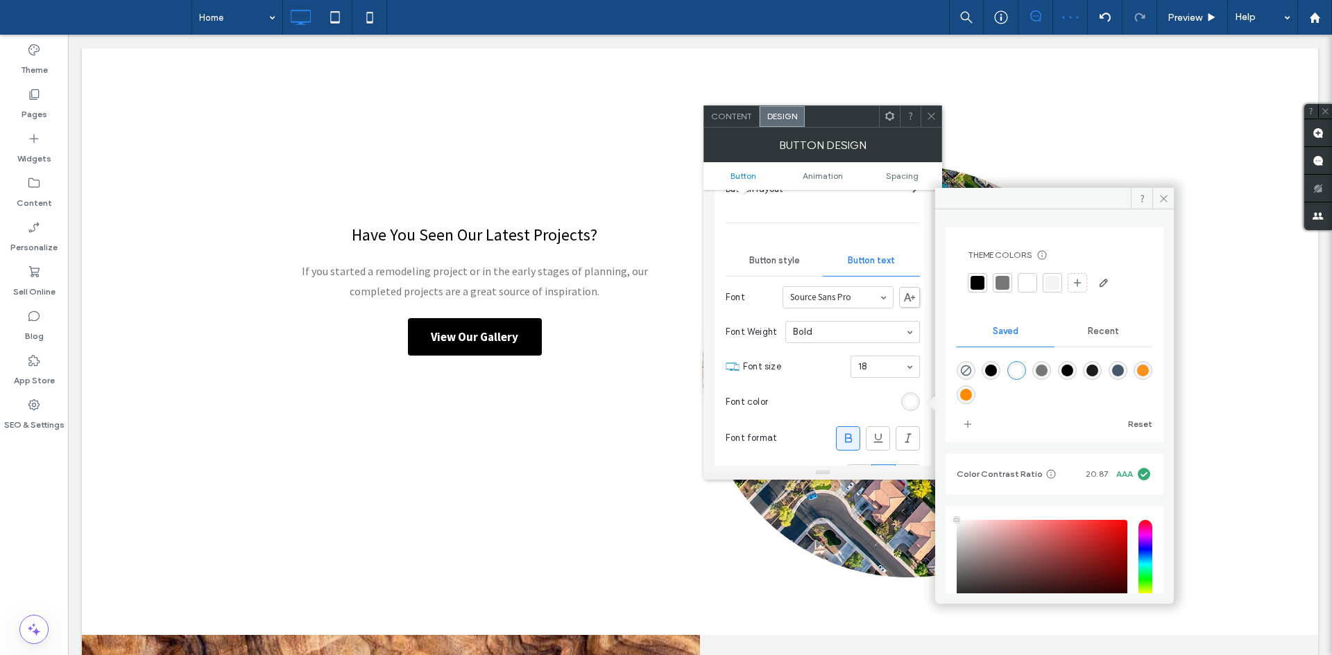
click at [1076, 372] on div "rgba(1,1,1,1)" at bounding box center [1067, 370] width 19 height 19
type input "*******"
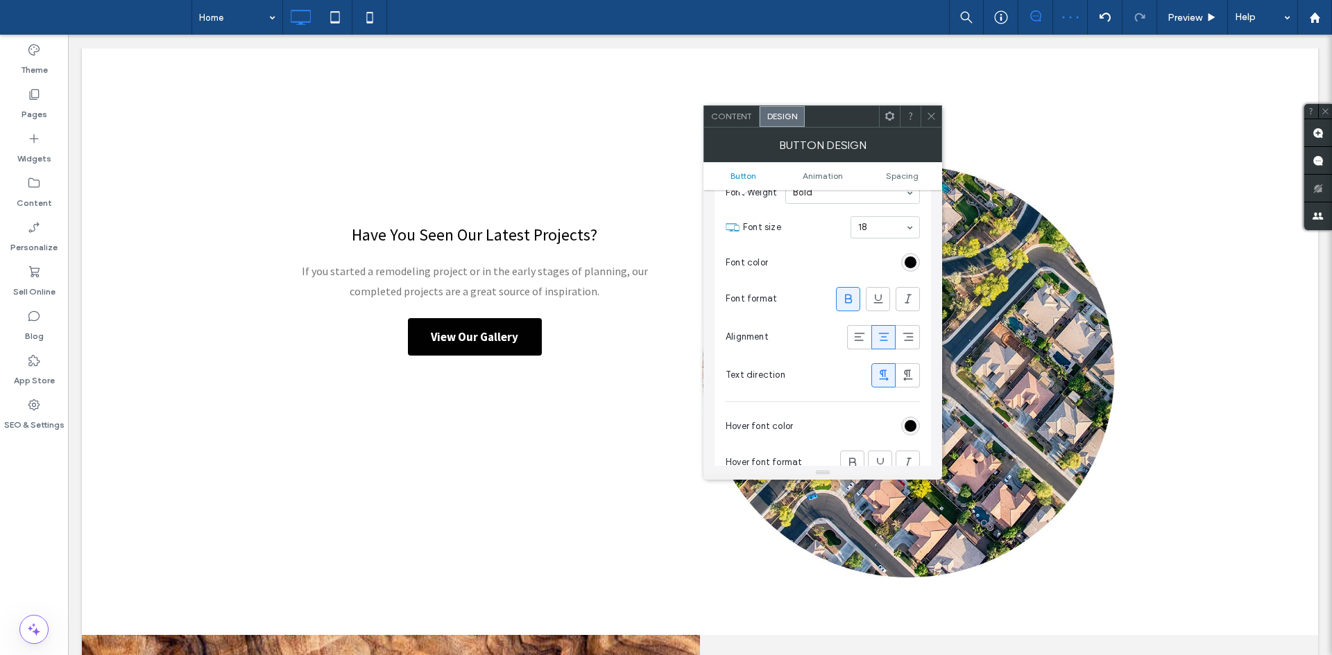
scroll to position [232, 0]
click at [906, 416] on div "rgb(1, 1, 1)" at bounding box center [910, 424] width 19 height 19
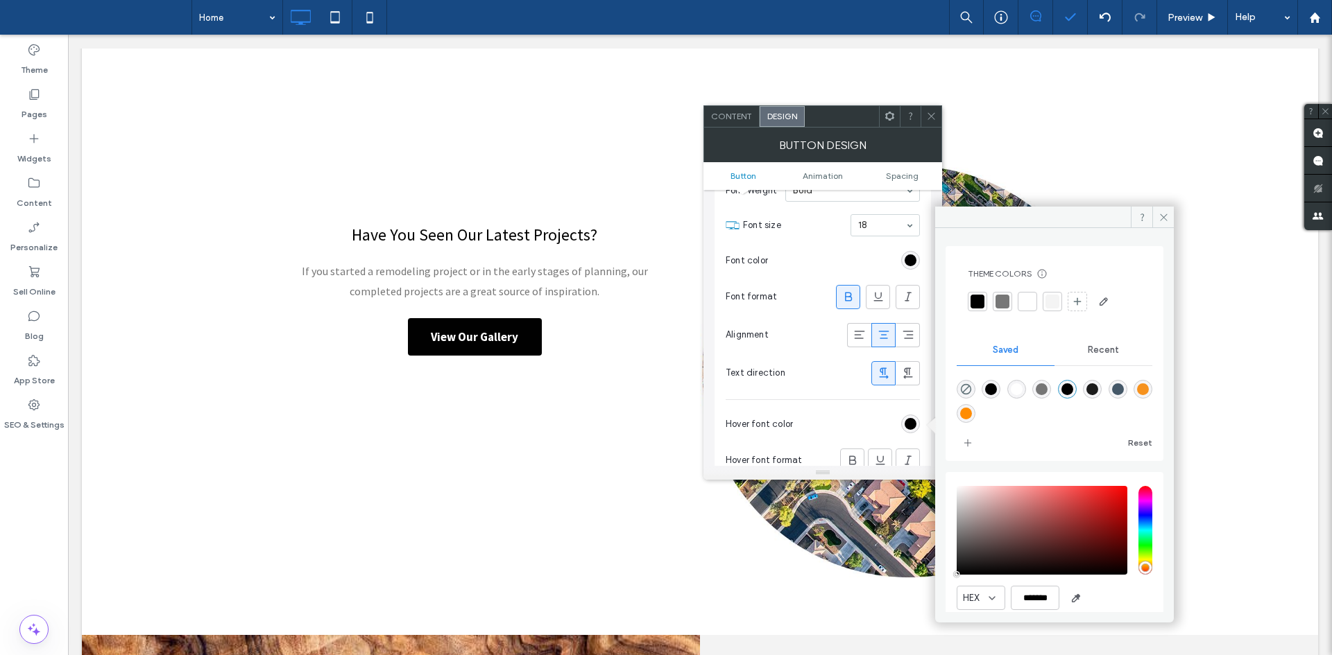
click at [1021, 387] on div "rgba(255,255,255,1)" at bounding box center [1017, 390] width 12 height 12
type input "*******"
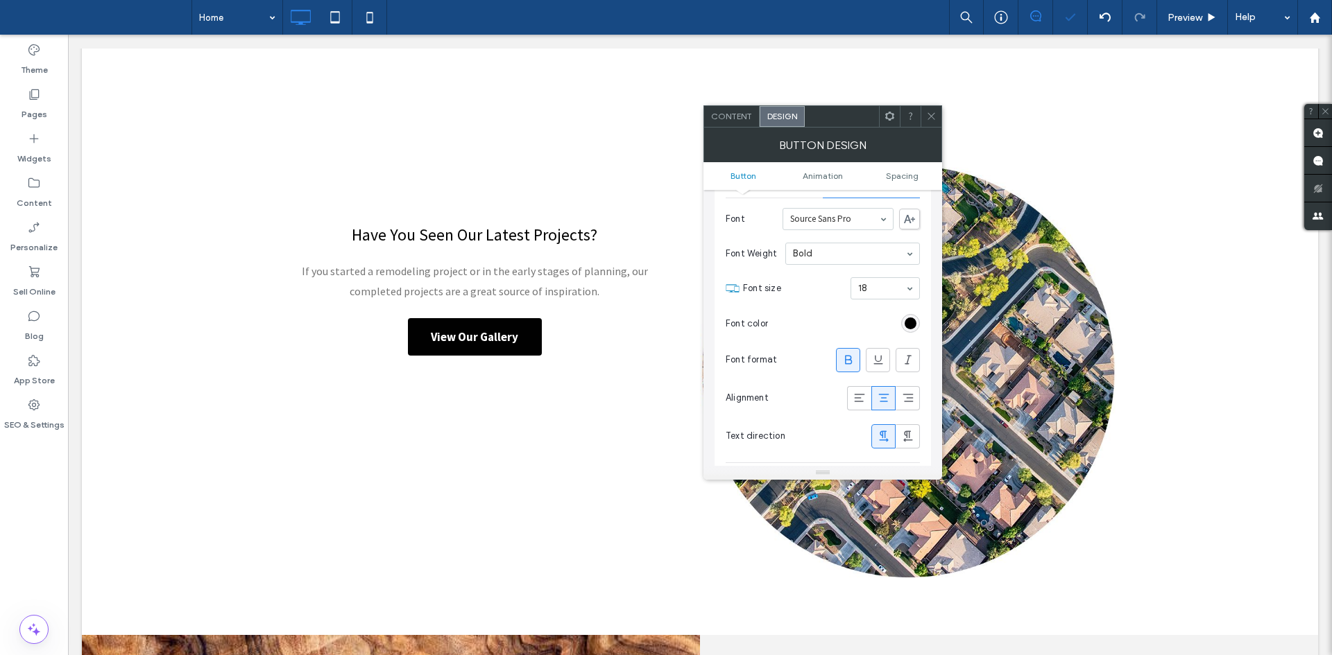
scroll to position [158, 0]
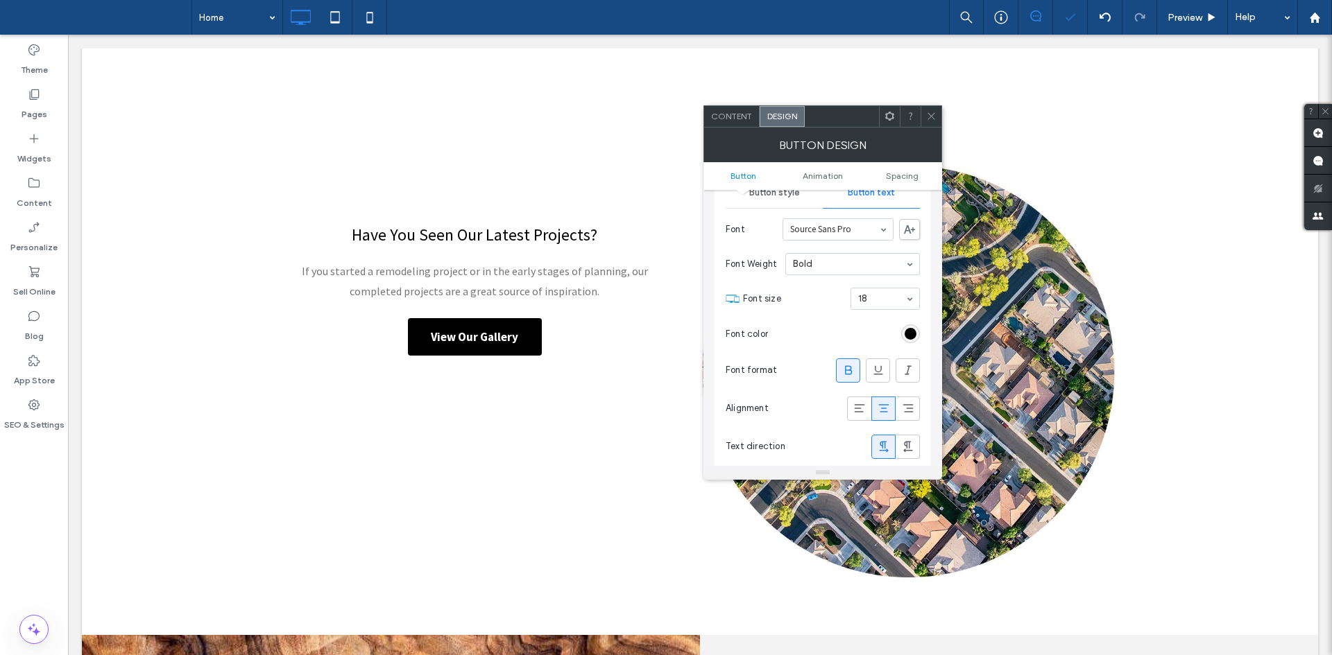
click at [775, 204] on div "Button style" at bounding box center [774, 193] width 97 height 31
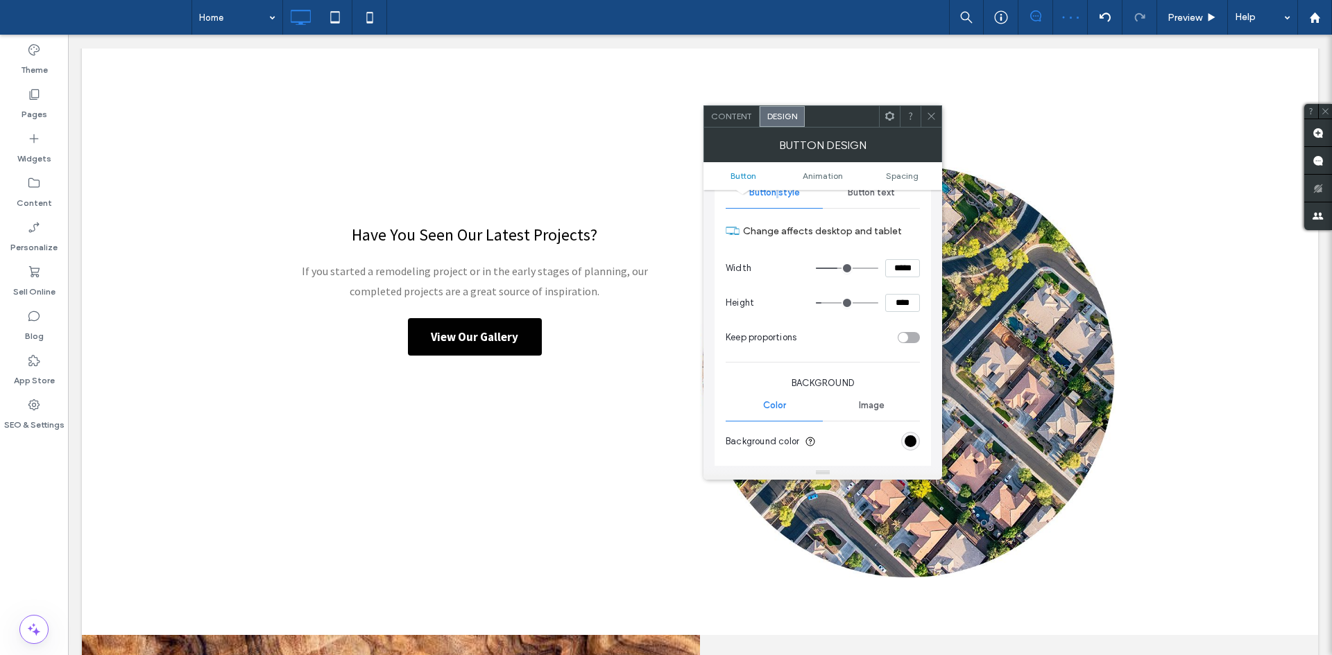
scroll to position [214, 0]
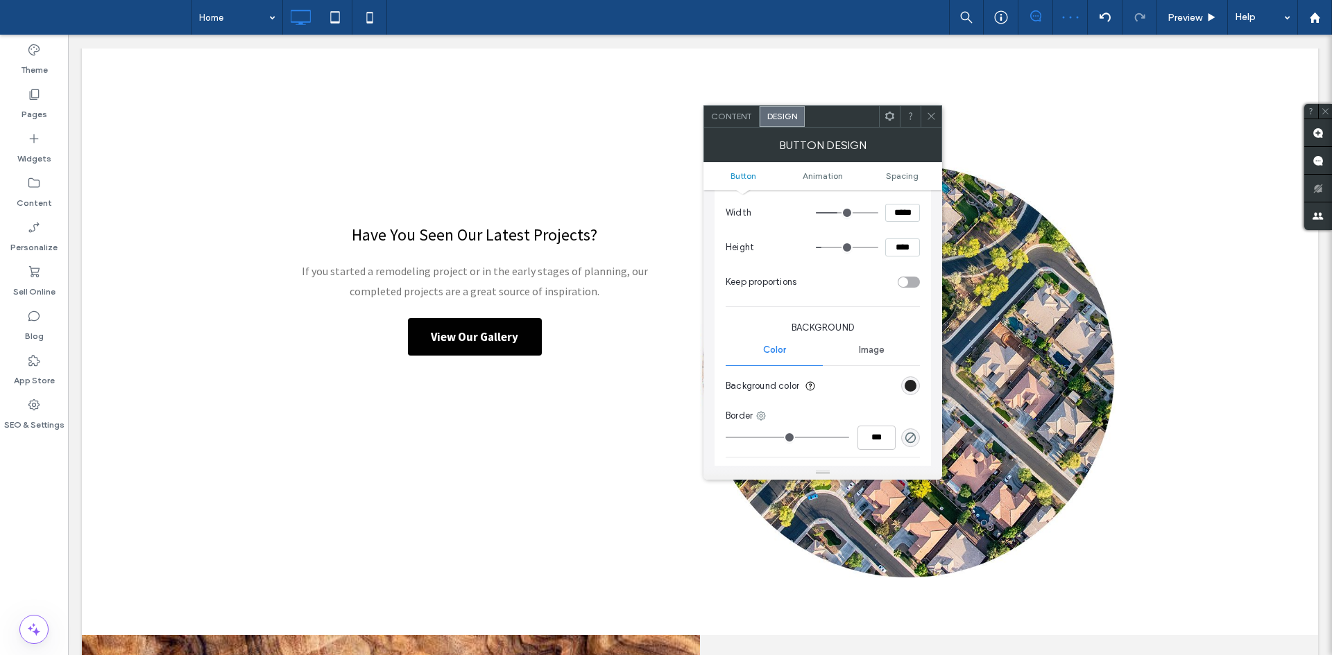
click at [907, 382] on div "rgb(1, 1, 1)" at bounding box center [910, 386] width 12 height 12
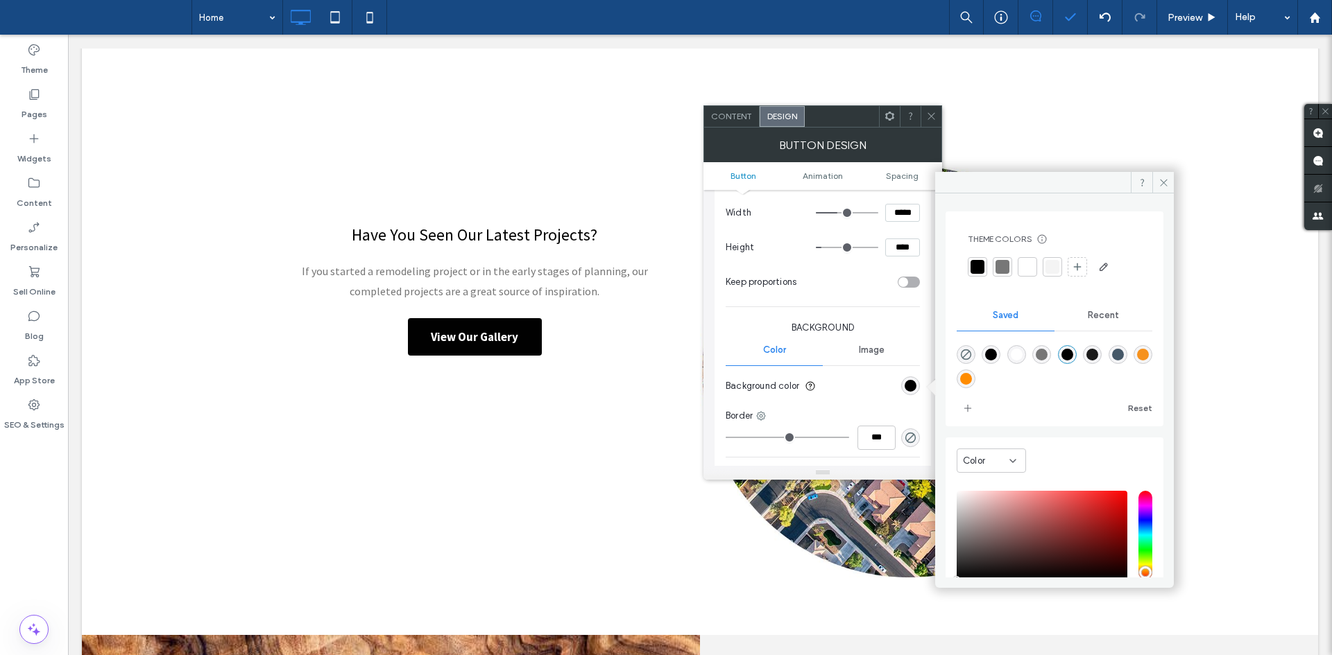
scroll to position [90, 0]
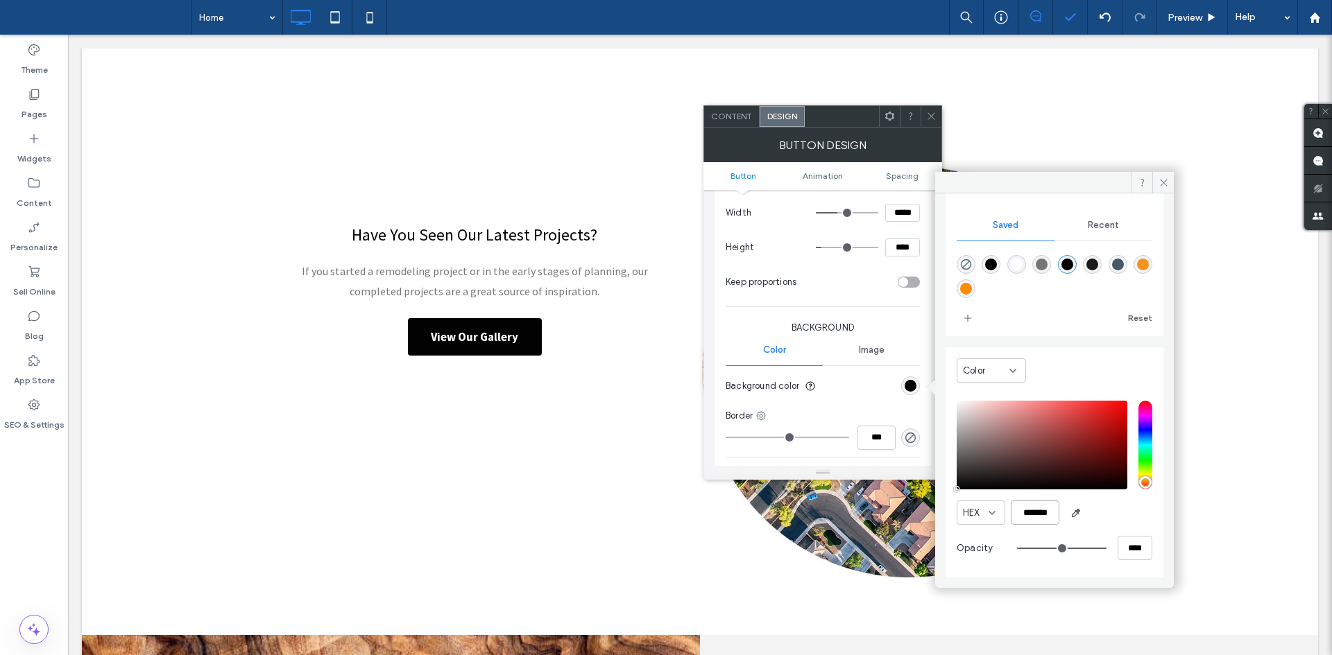
click at [1052, 504] on input "*******" at bounding box center [1035, 513] width 49 height 24
type input "*******"
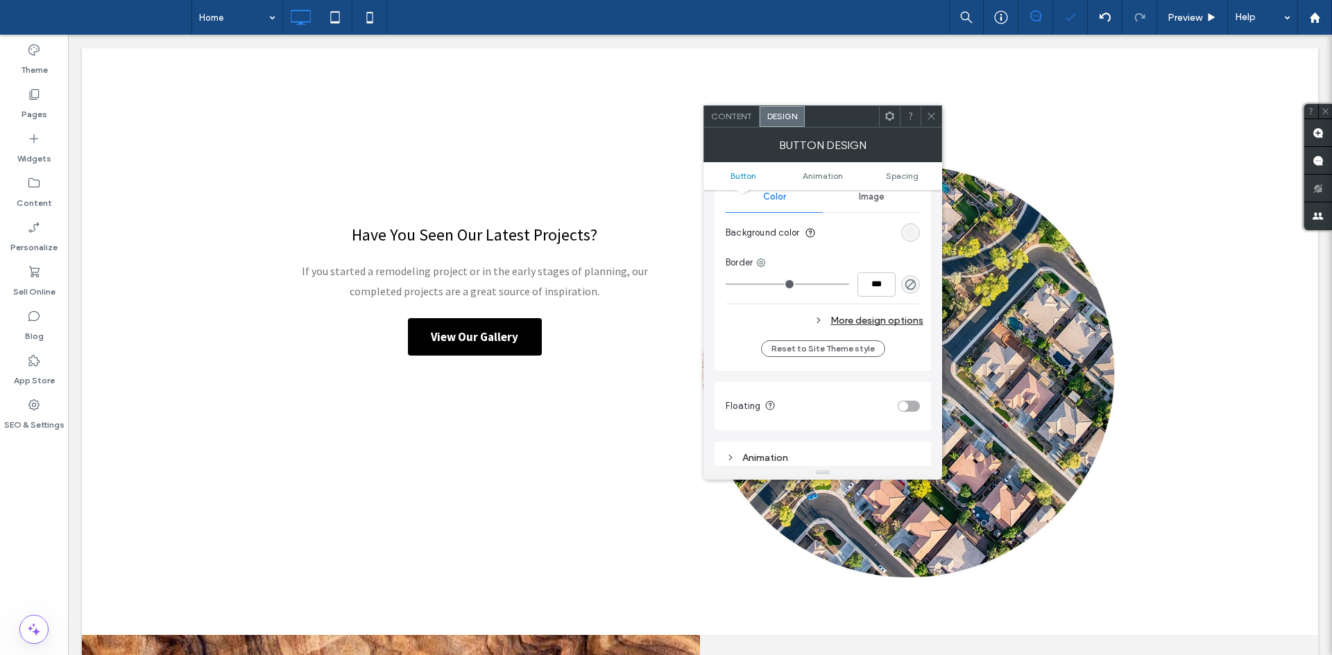
scroll to position [382, 0]
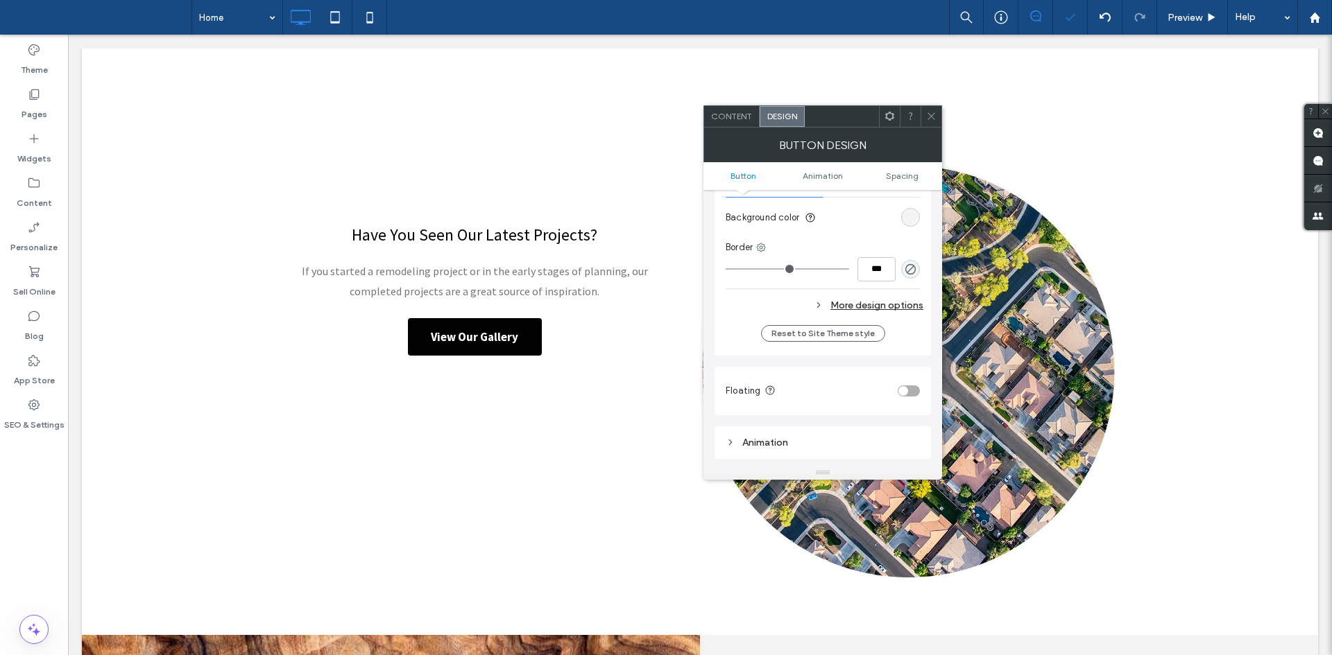
click at [909, 306] on div "More design options" at bounding box center [825, 305] width 198 height 19
click at [914, 337] on div "rgb(243, 243, 243)" at bounding box center [910, 335] width 12 height 12
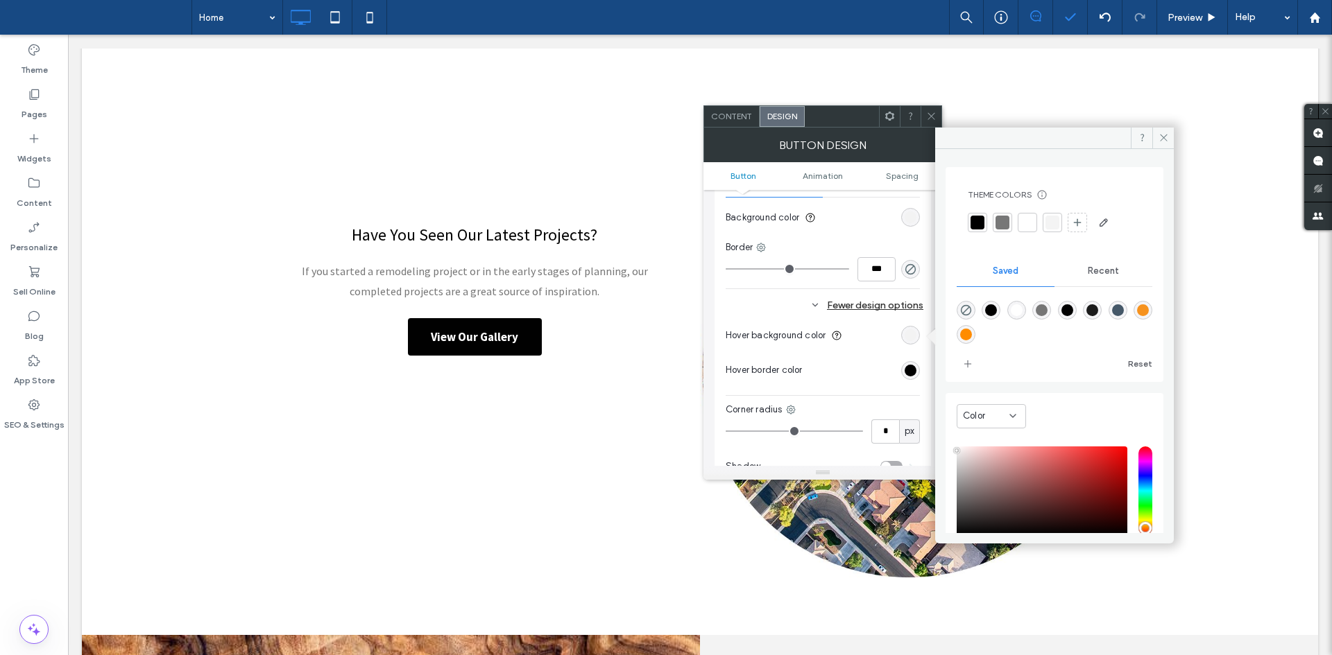
click at [1124, 316] on div "rgba(69,88,104,1)" at bounding box center [1118, 310] width 12 height 12
type input "*******"
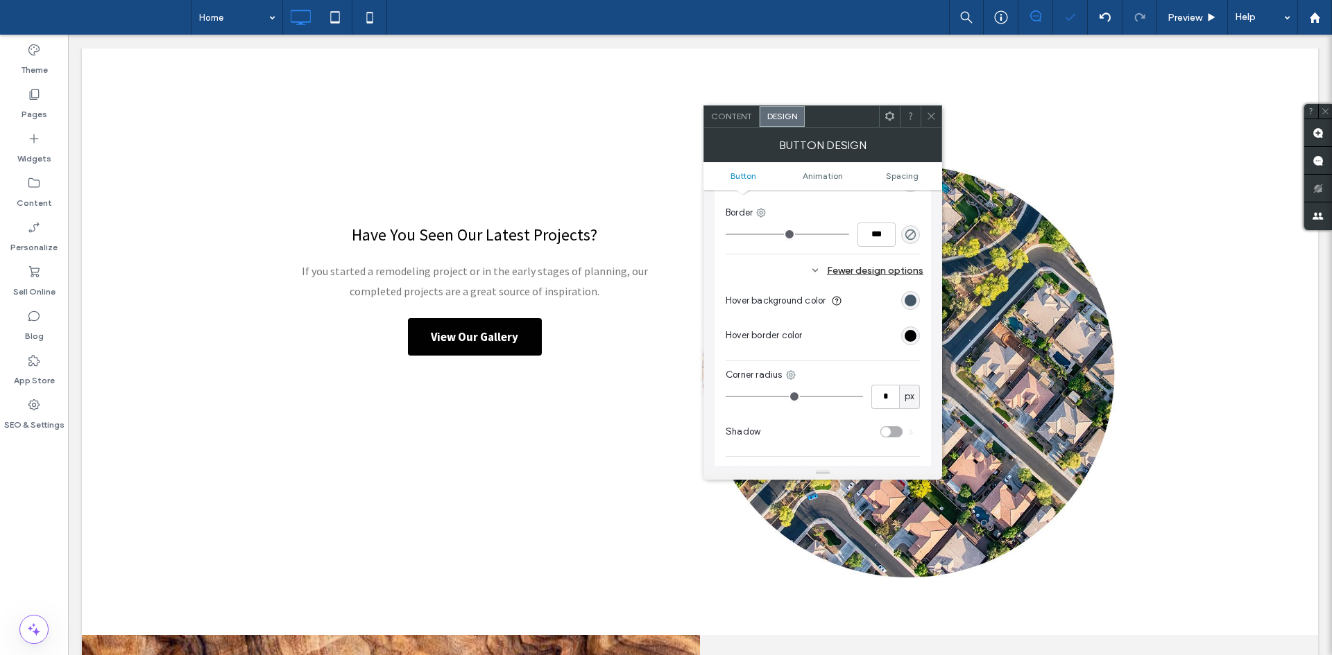
scroll to position [418, 0]
click at [931, 110] on span at bounding box center [931, 116] width 10 height 21
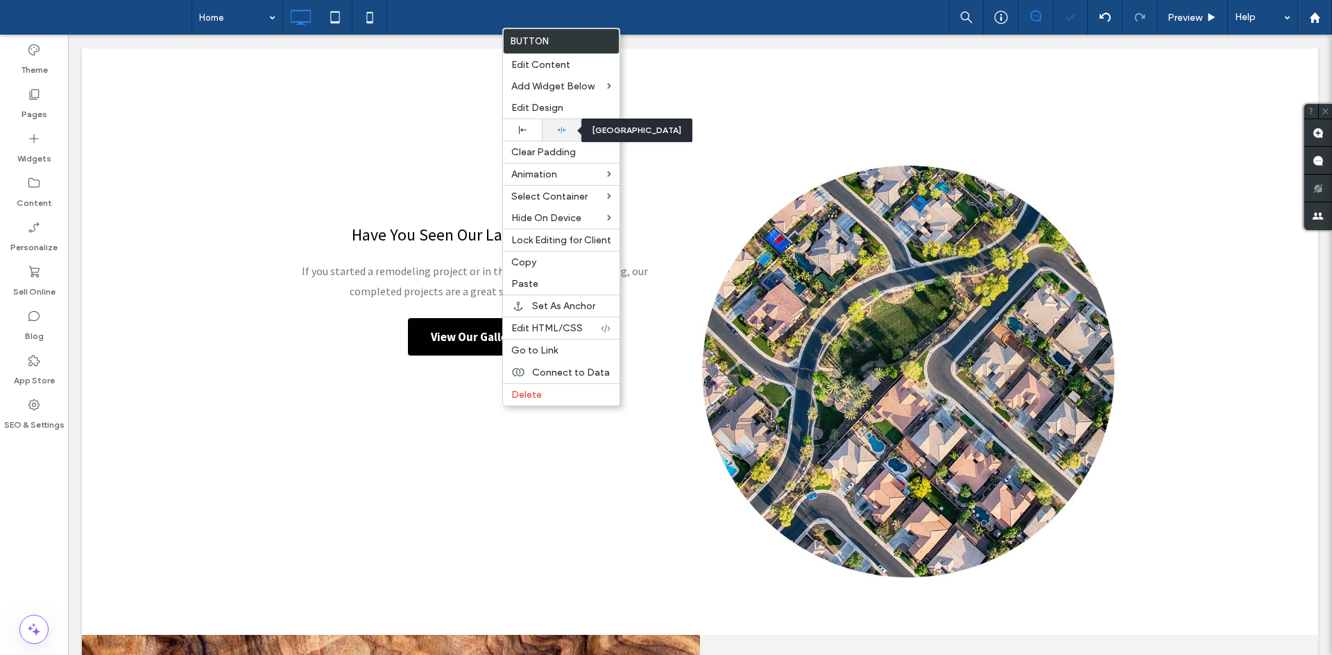
click at [558, 130] on use at bounding box center [561, 130] width 9 height 6
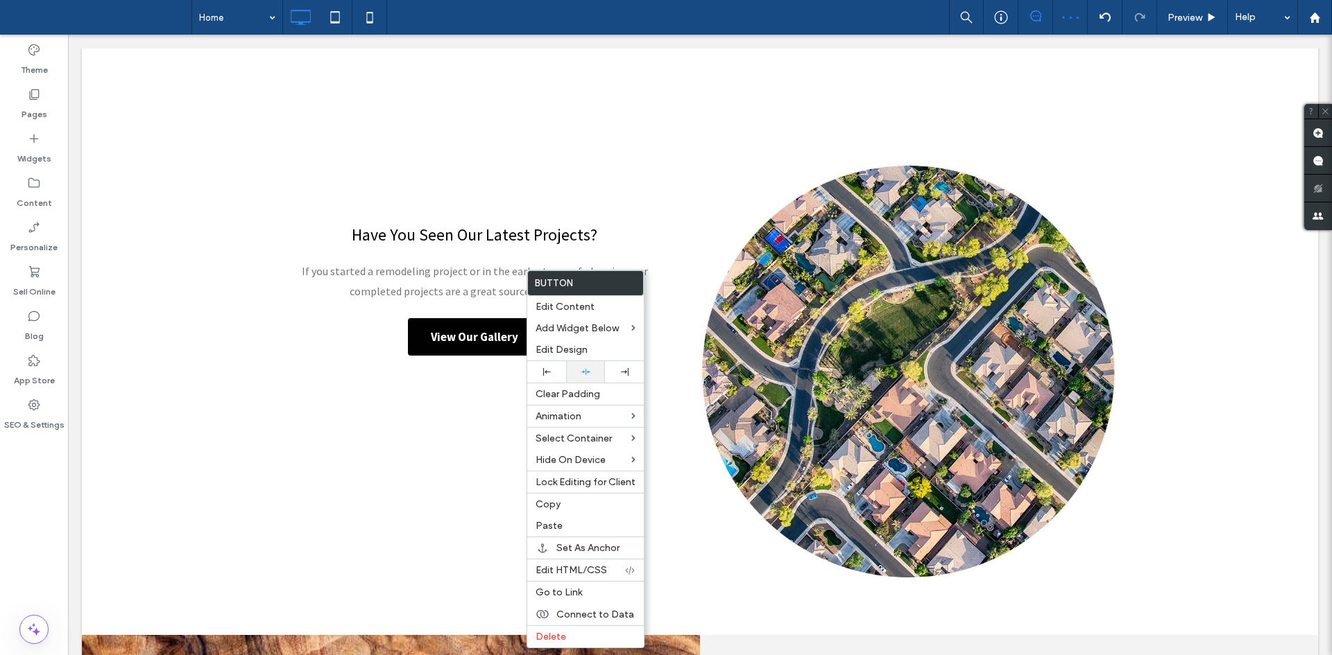
click at [599, 375] on div at bounding box center [585, 372] width 39 height 22
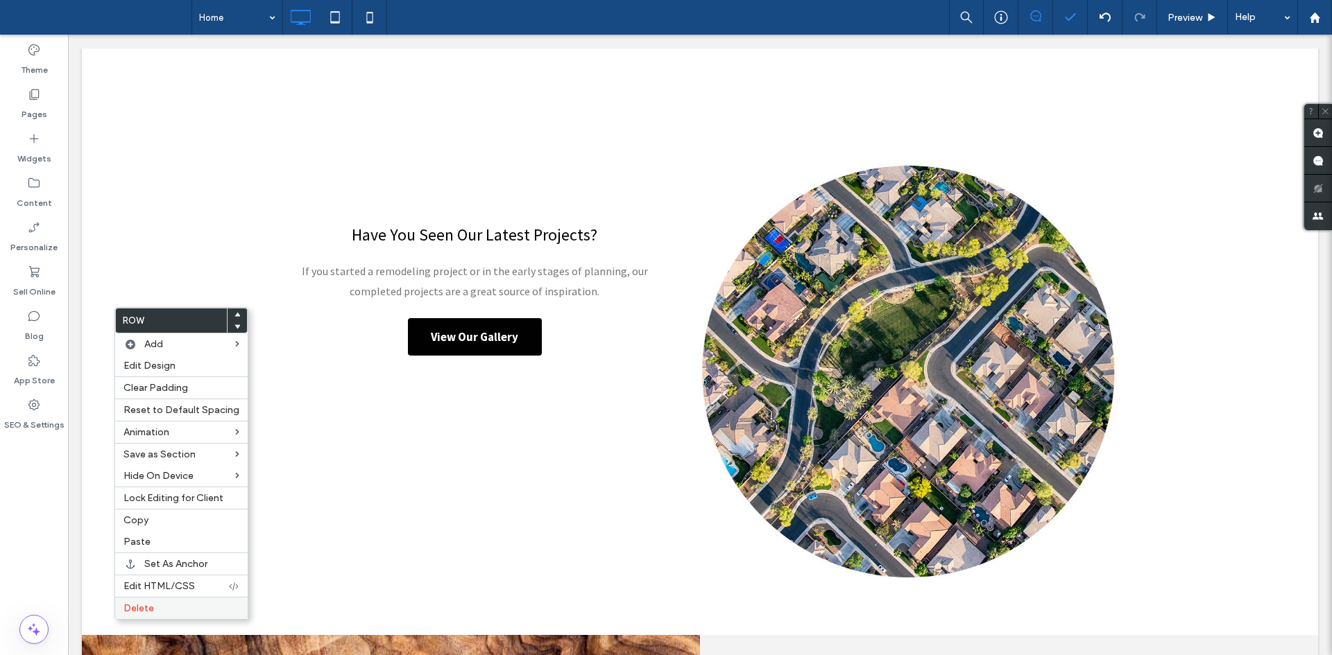
click at [165, 608] on label "Delete" at bounding box center [181, 609] width 116 height 12
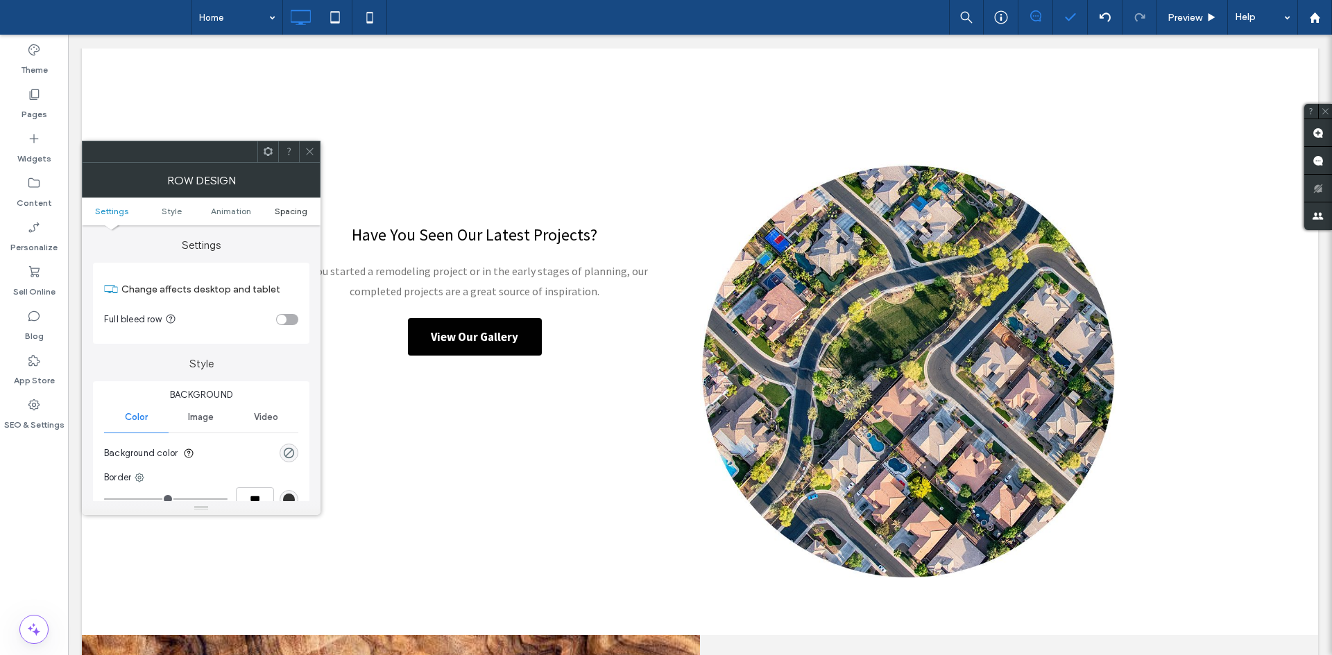
click at [307, 209] on span "Spacing" at bounding box center [291, 211] width 33 height 10
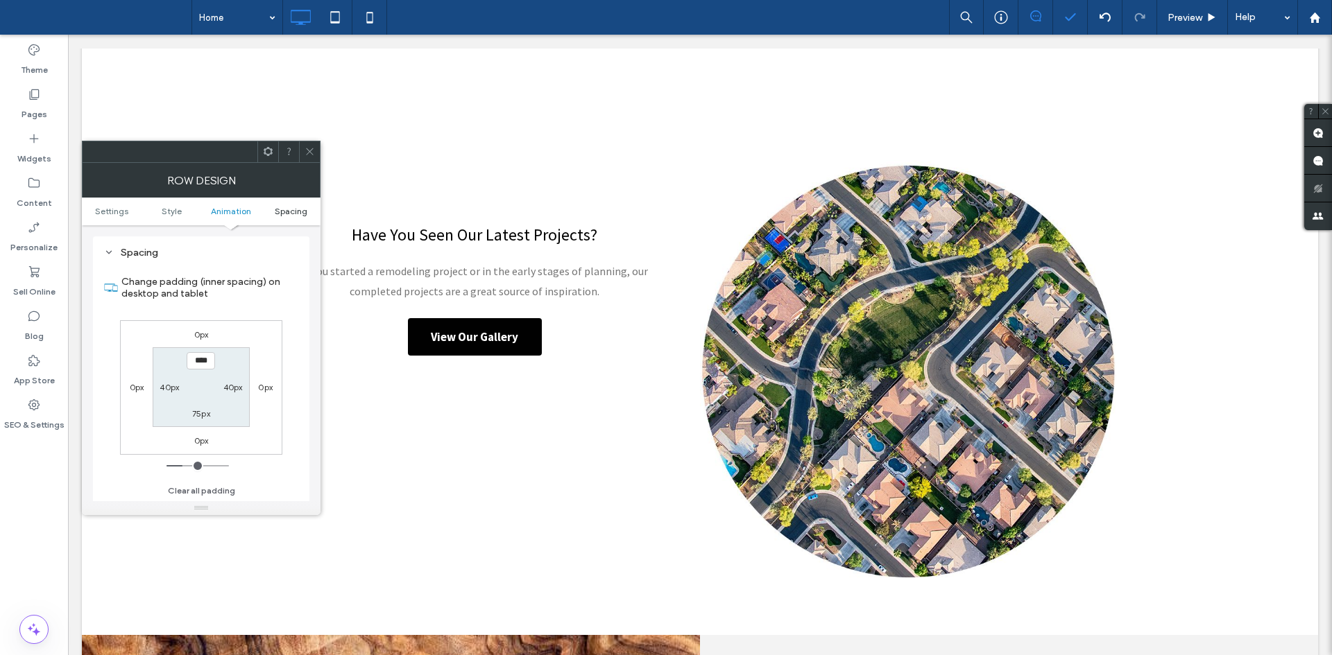
scroll to position [392, 0]
click at [309, 148] on icon at bounding box center [309, 151] width 10 height 10
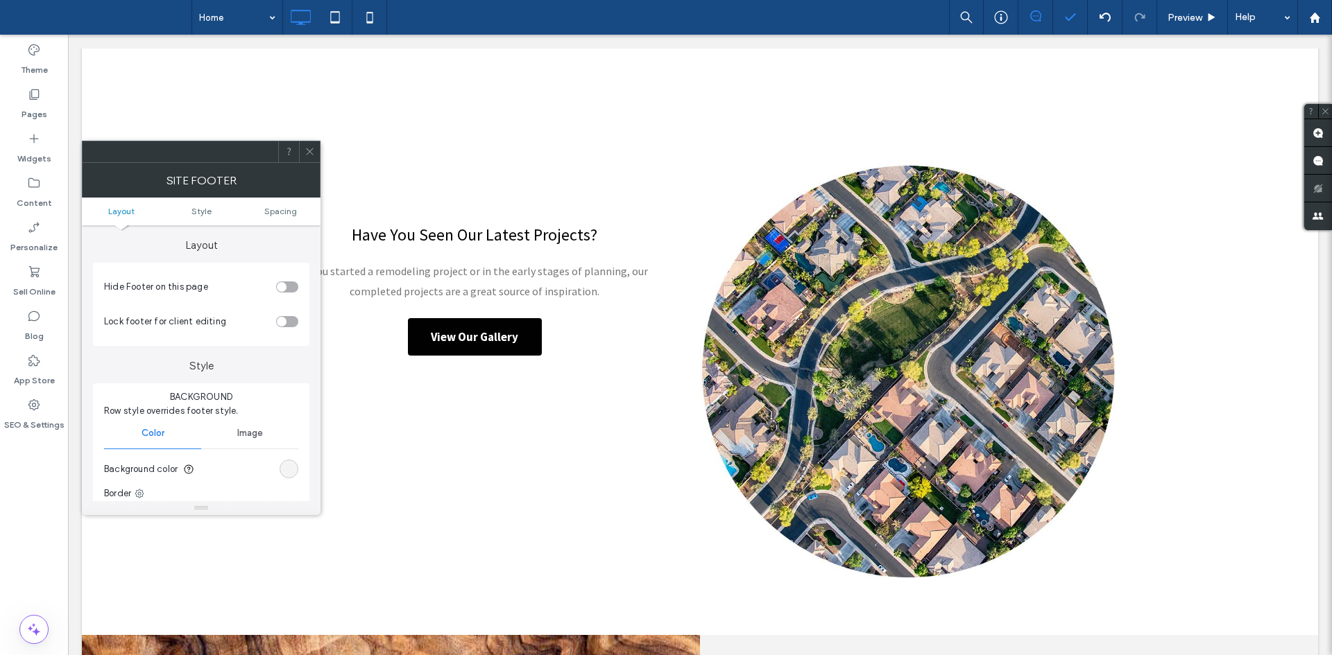
click at [302, 155] on div at bounding box center [309, 151] width 21 height 21
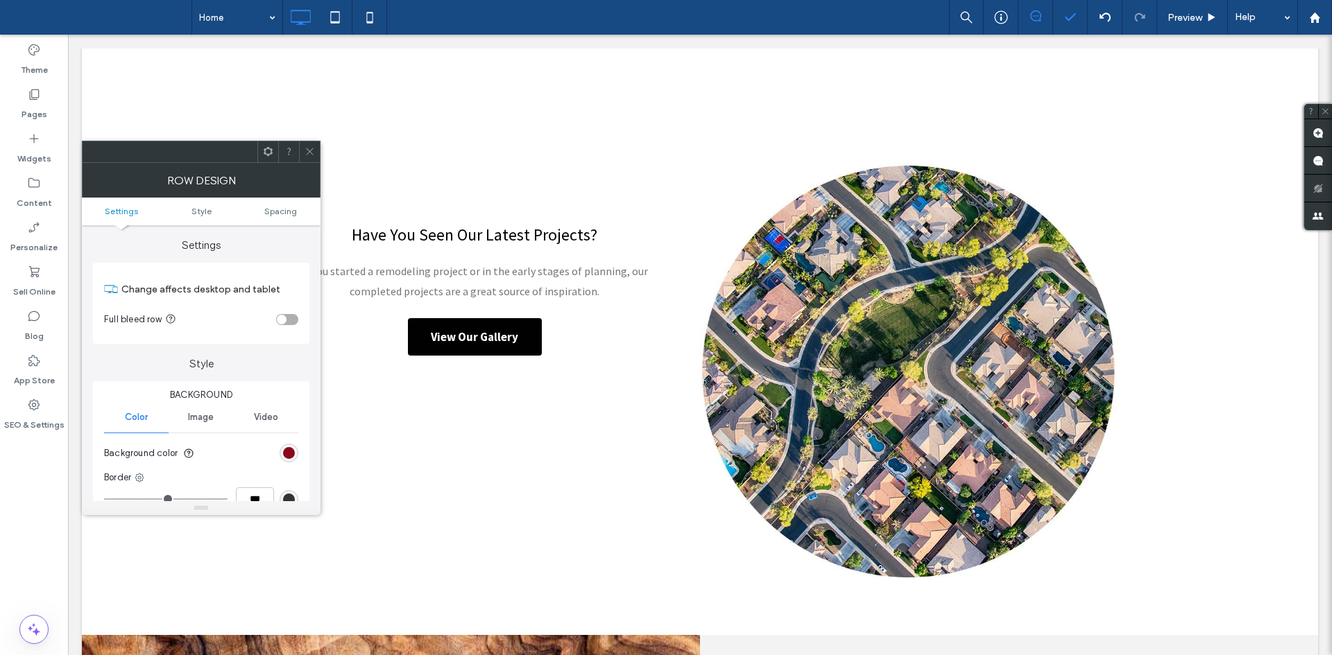
click at [281, 450] on div "rgb(137, 7, 26)" at bounding box center [289, 453] width 19 height 19
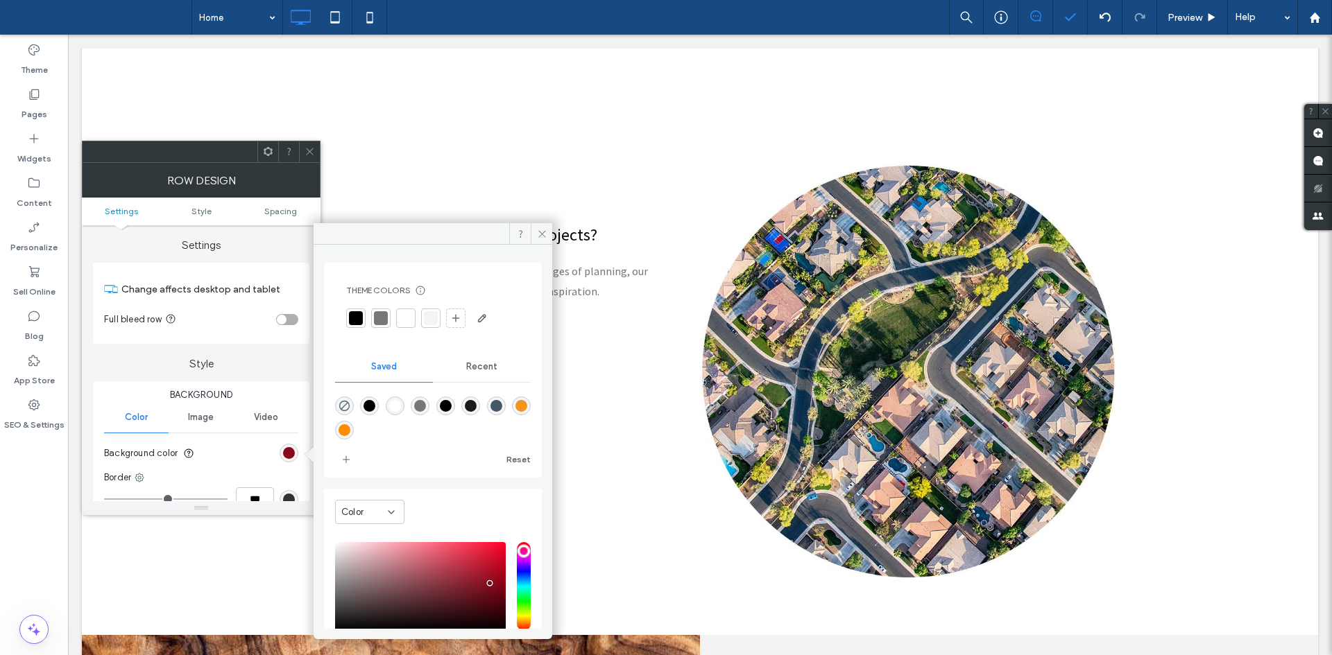
click at [502, 406] on div "rgba(69,88,104,1)" at bounding box center [496, 406] width 12 height 12
type input "*******"
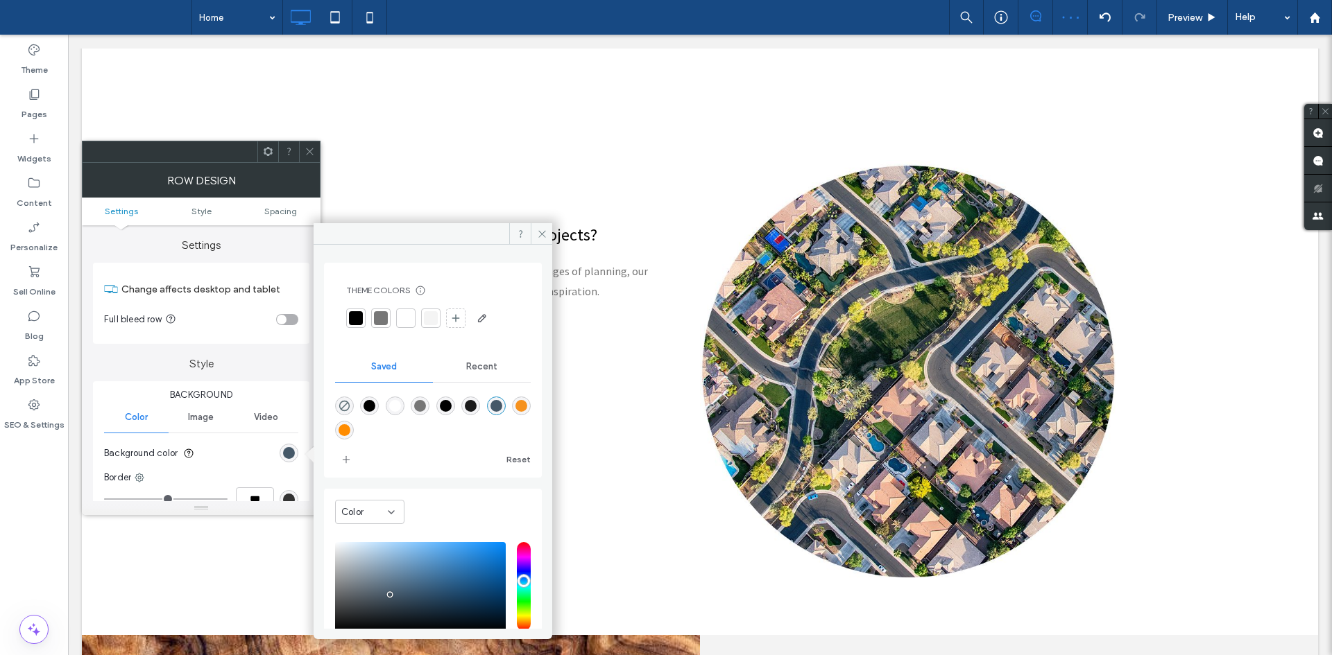
scroll to position [90, 0]
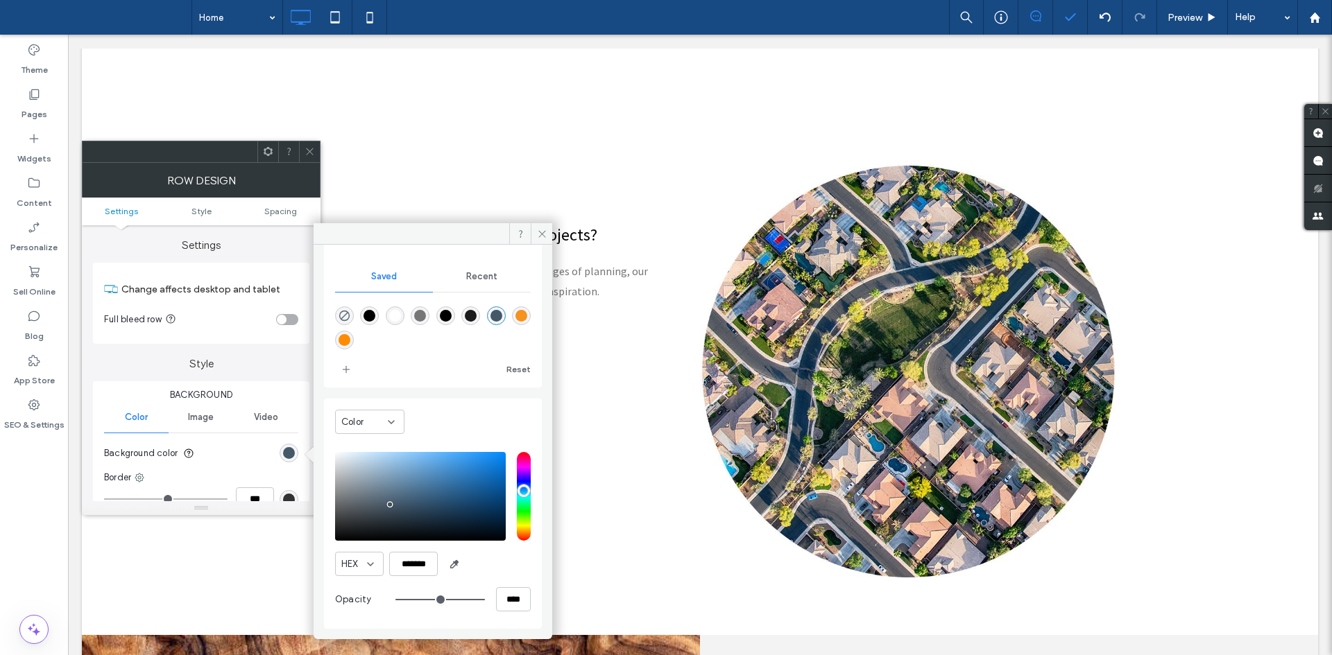
click at [312, 152] on icon at bounding box center [309, 151] width 10 height 10
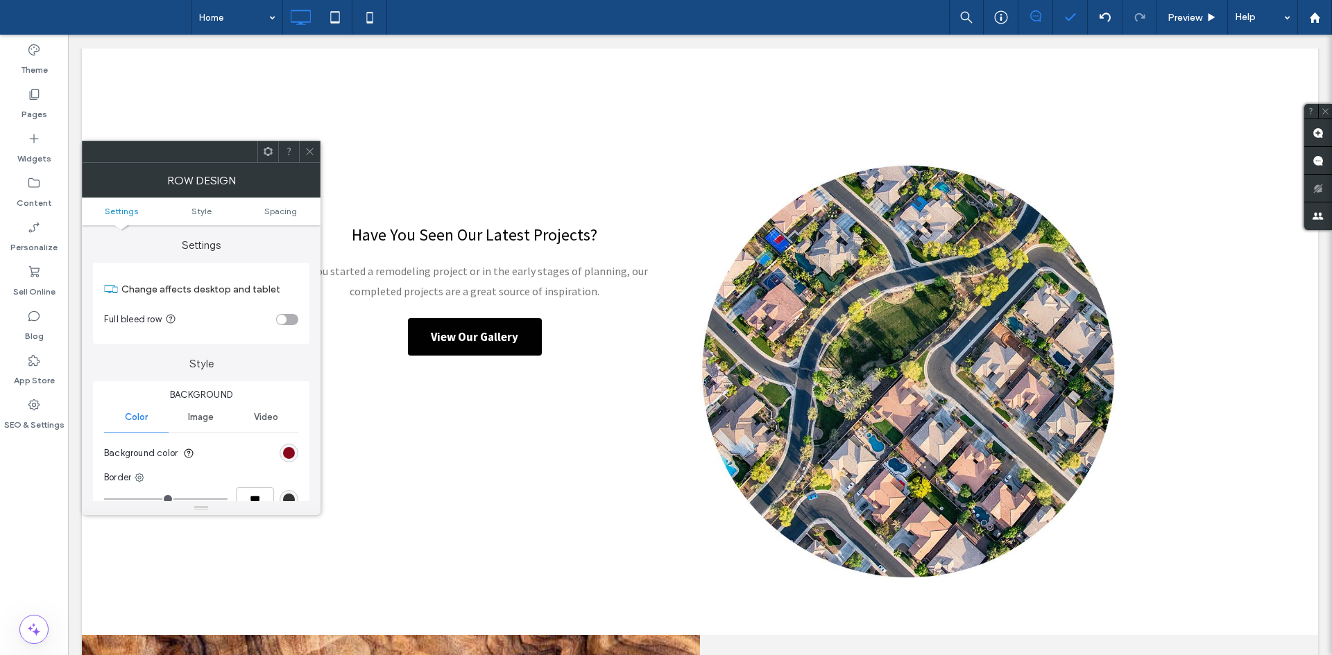
click at [295, 456] on div "rgb(137, 7, 26)" at bounding box center [289, 453] width 19 height 19
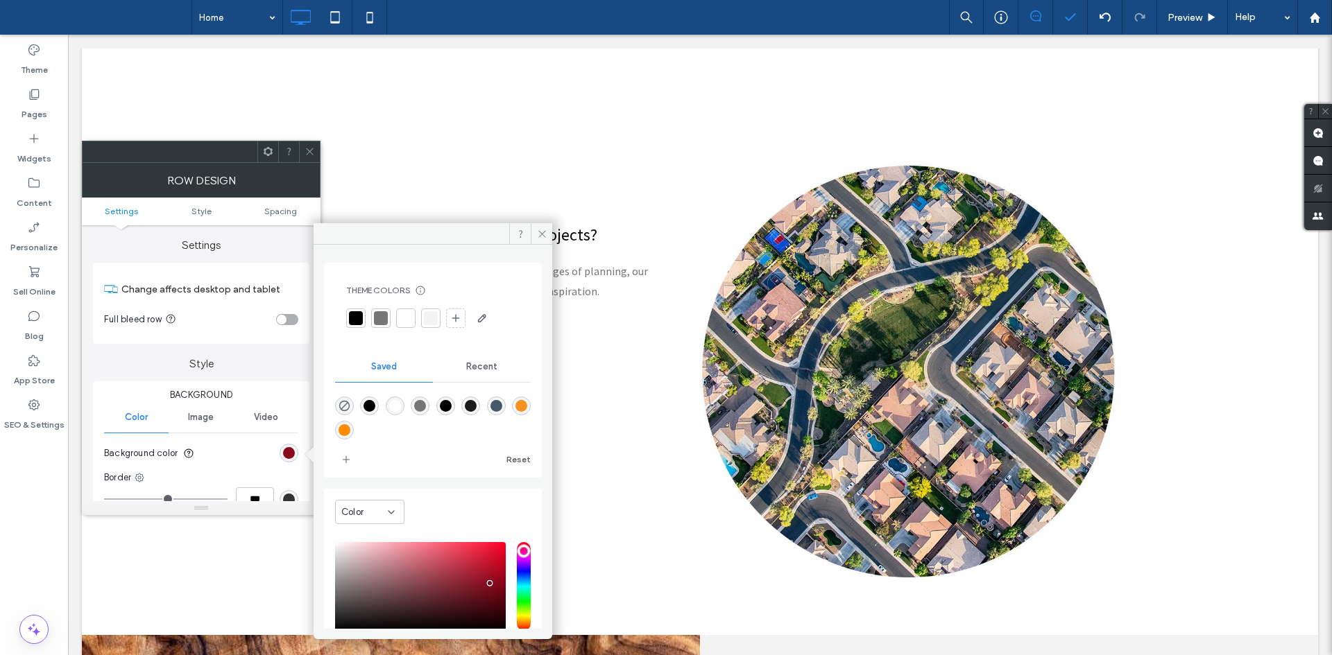
click at [502, 411] on div "rgba(69,88,104,1)" at bounding box center [496, 406] width 12 height 12
type input "*******"
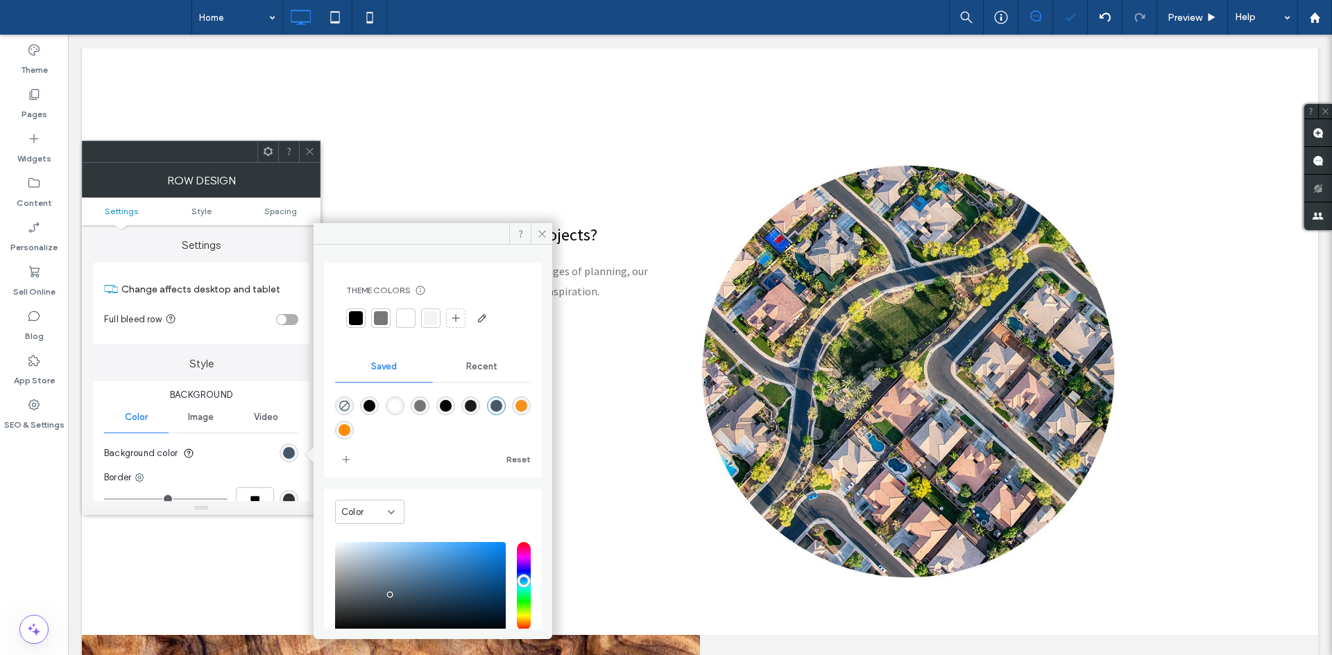
click at [307, 153] on icon at bounding box center [309, 151] width 10 height 10
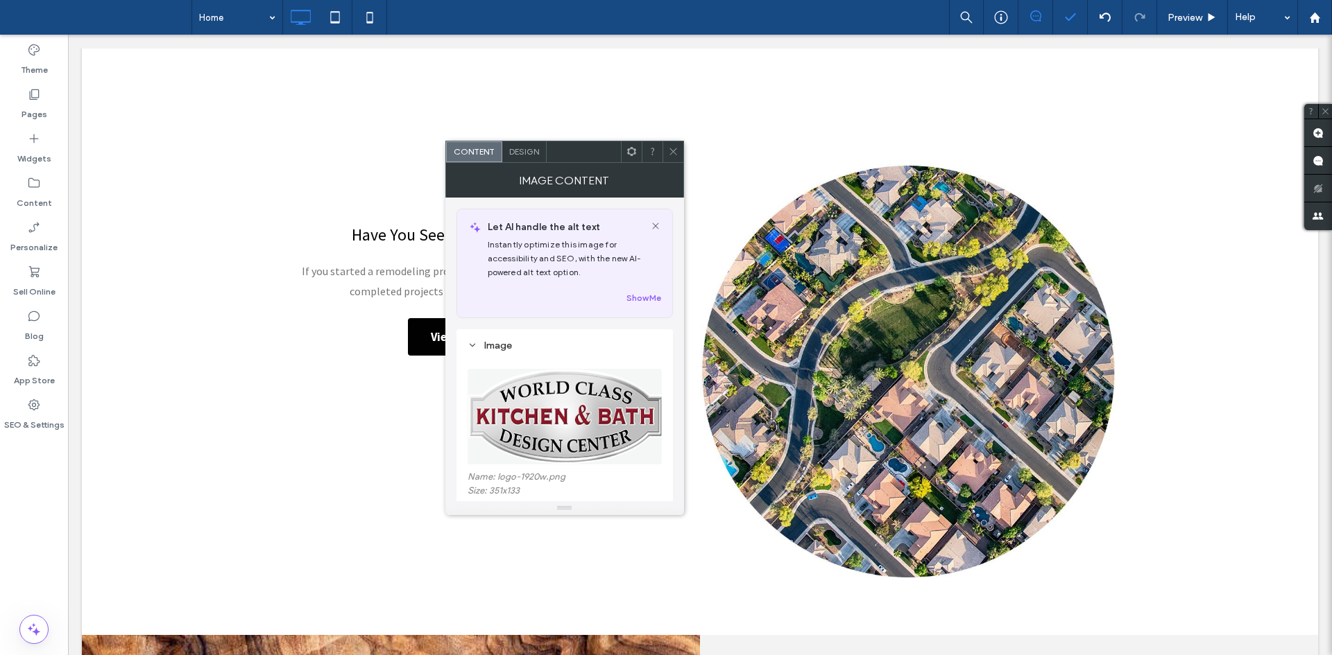
click at [543, 438] on img at bounding box center [565, 417] width 196 height 96
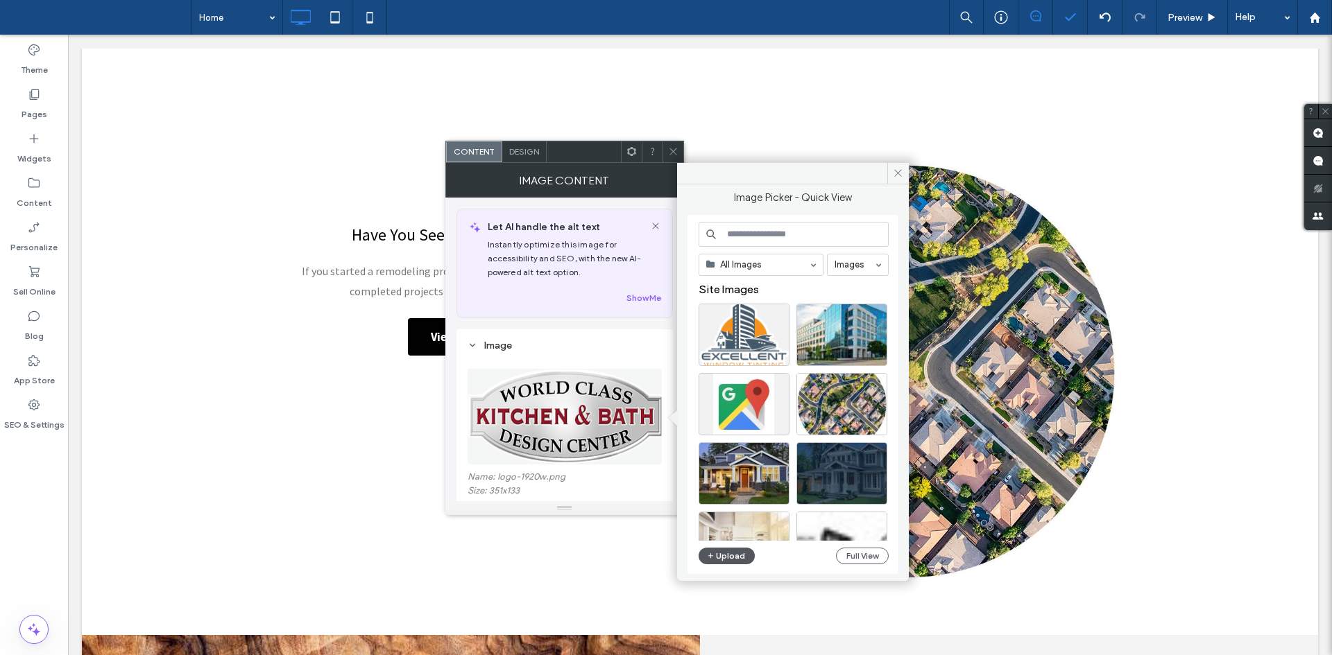
click at [732, 548] on button "Upload" at bounding box center [726, 556] width 57 height 17
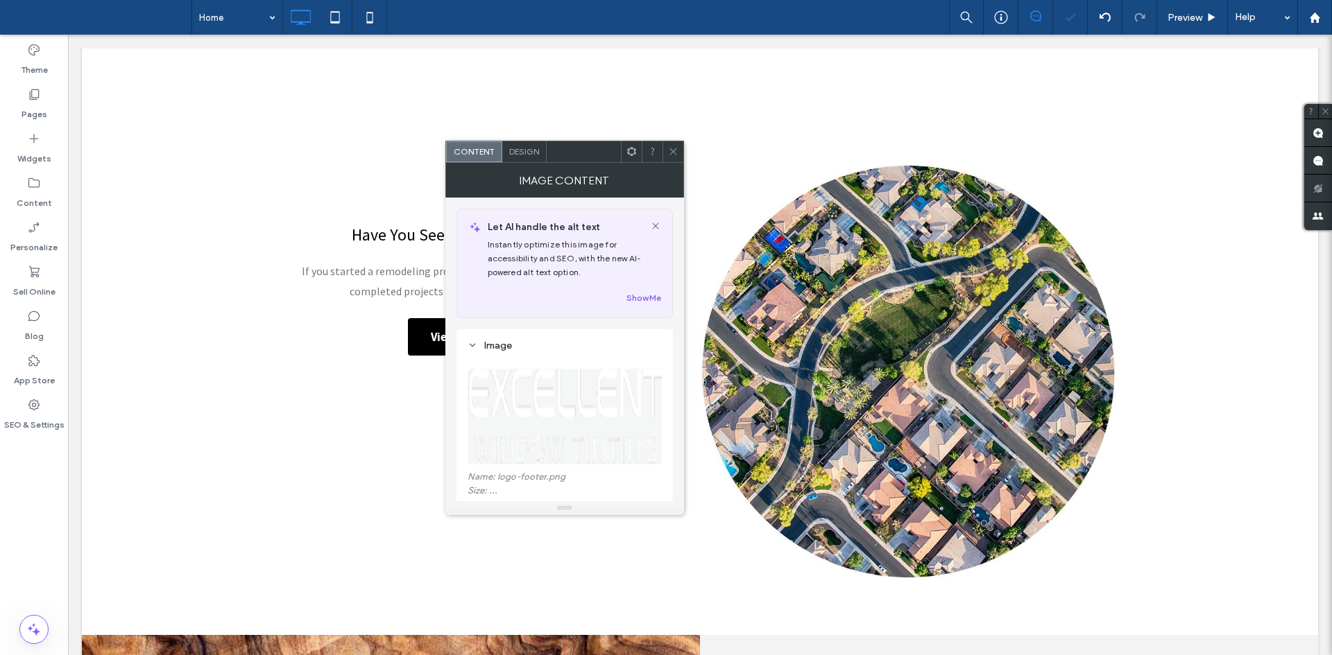
click at [673, 150] on icon at bounding box center [673, 151] width 10 height 10
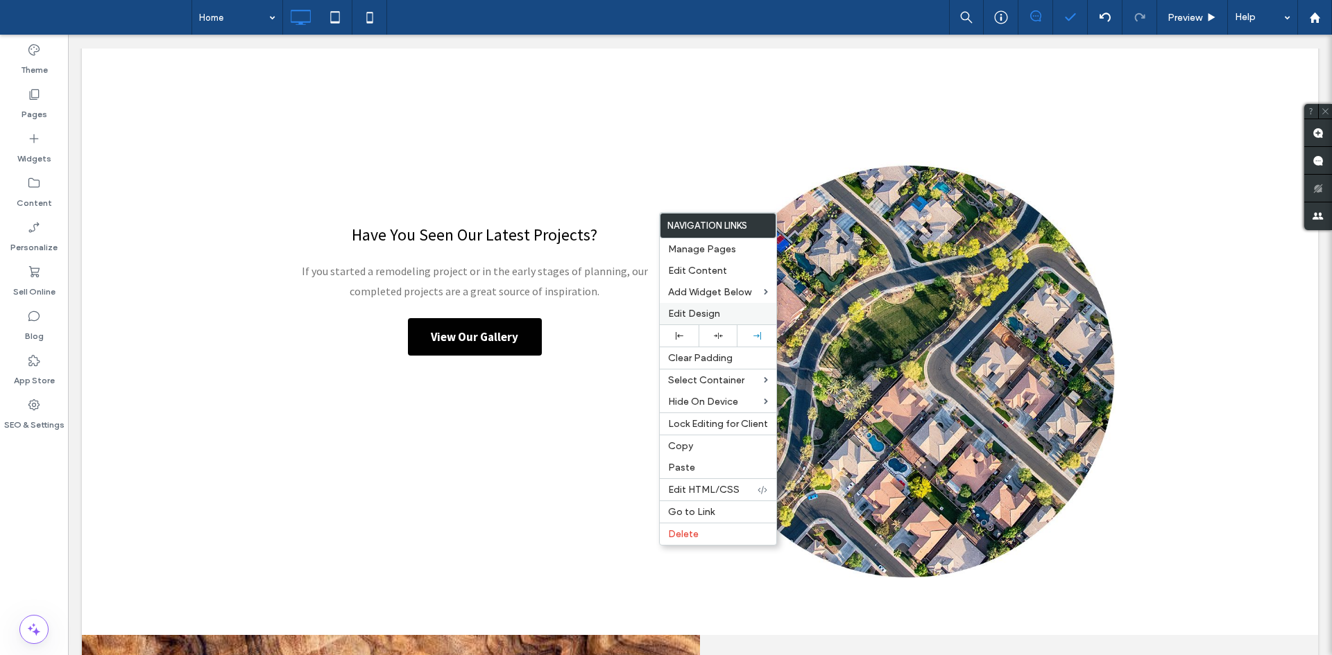
click at [712, 309] on span "Edit Design" at bounding box center [694, 314] width 52 height 12
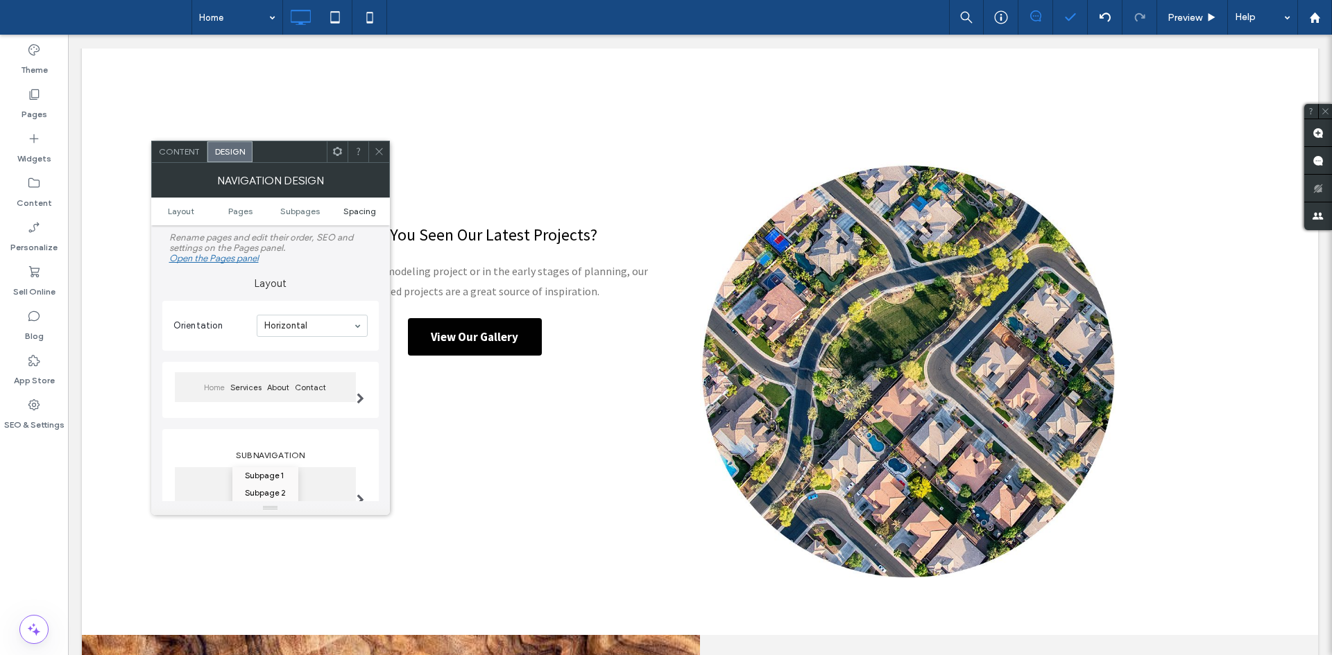
click at [353, 216] on ul "Layout Pages Subpages Spacing" at bounding box center [270, 212] width 239 height 28
click at [353, 216] on span "Spacing" at bounding box center [359, 211] width 33 height 10
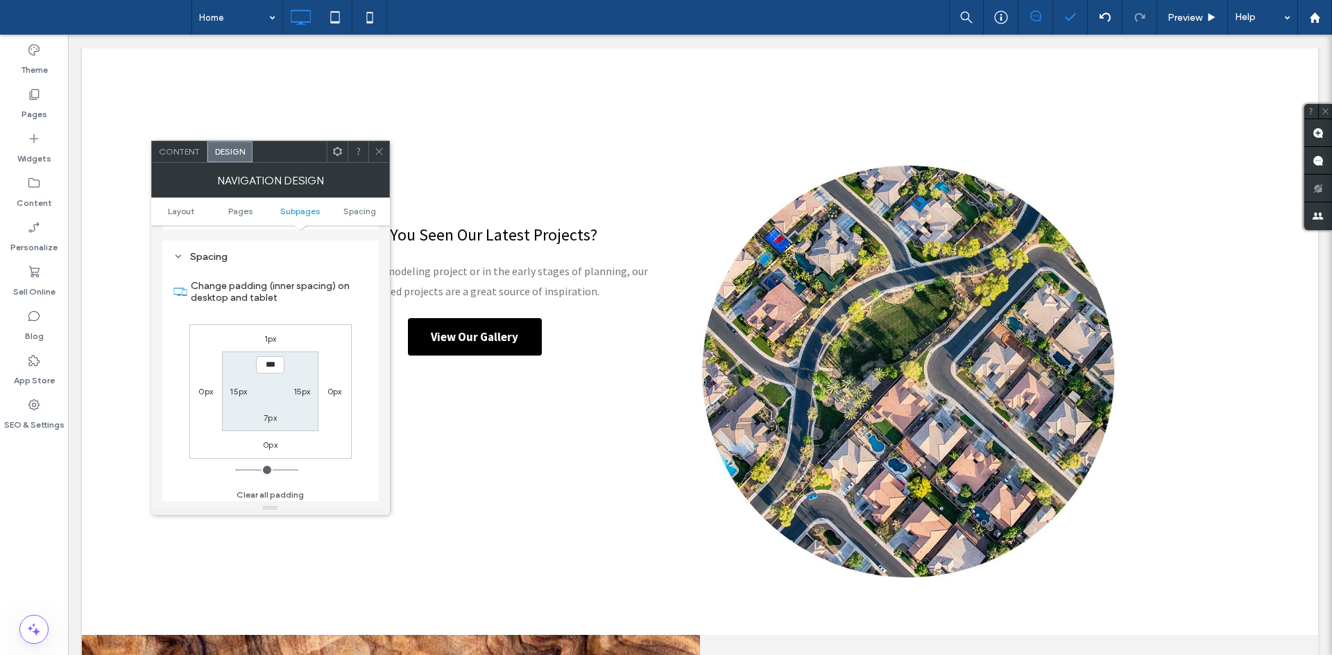
scroll to position [511, 0]
click at [274, 333] on label "1px" at bounding box center [270, 334] width 12 height 10
type input "*"
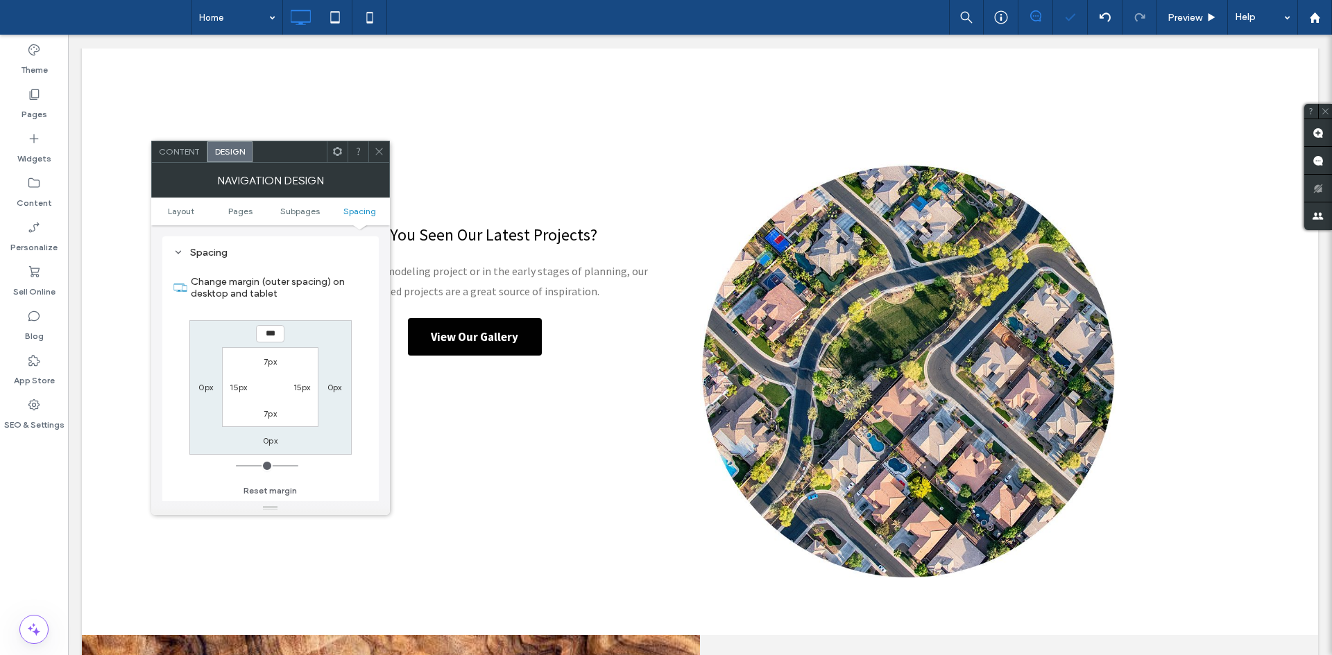
type input "***"
type input "*"
type input "***"
click at [381, 150] on icon at bounding box center [379, 151] width 10 height 10
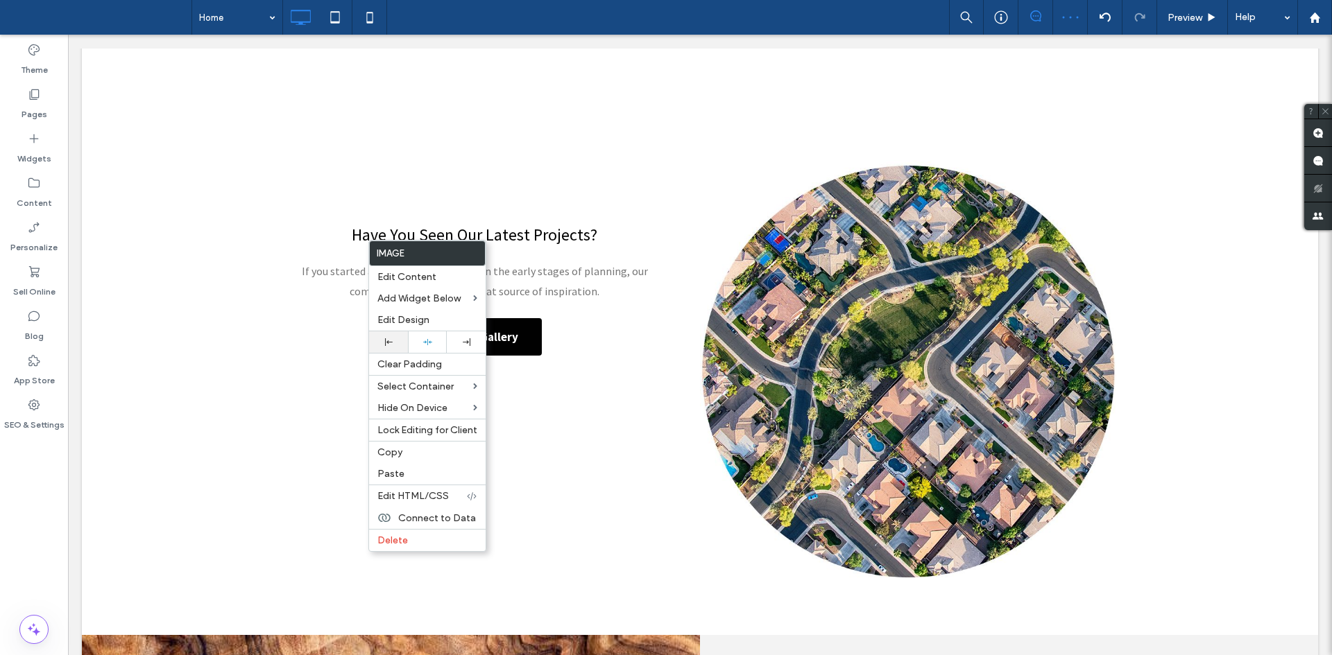
click at [406, 338] on div at bounding box center [388, 343] width 39 height 22
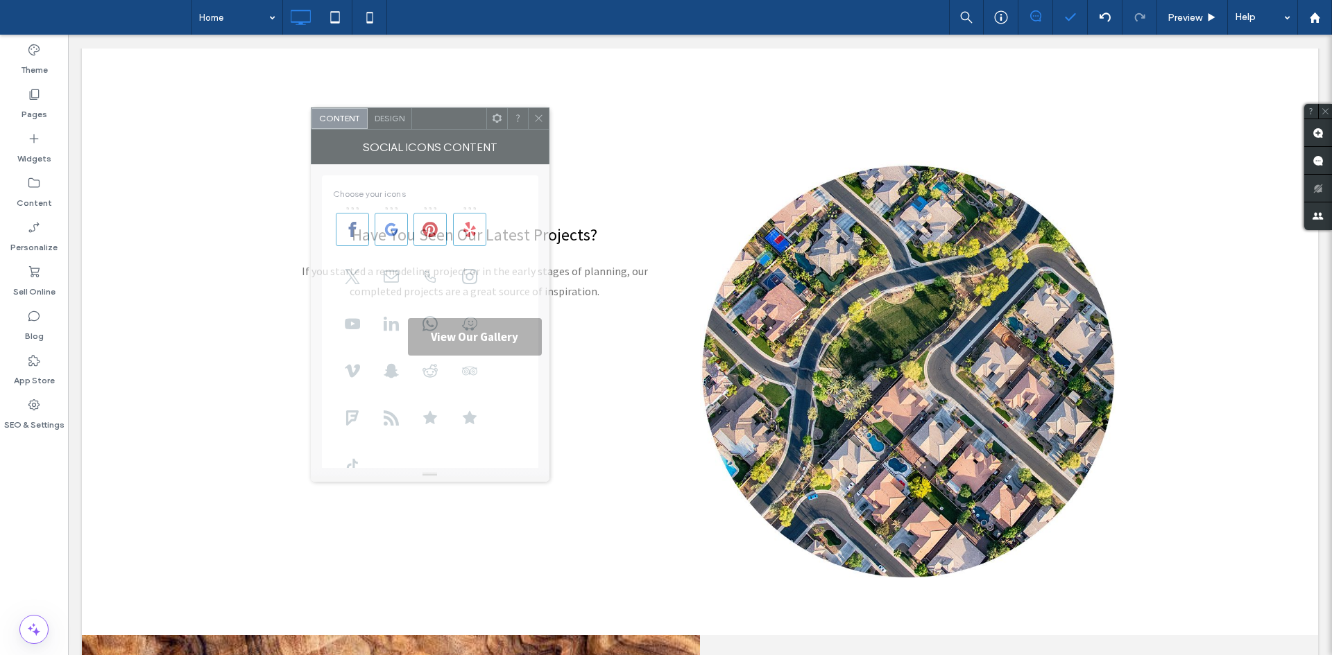
drag, startPoint x: 807, startPoint y: 162, endPoint x: 480, endPoint y: 130, distance: 328.3
click at [480, 130] on div "Social Icons Content" at bounding box center [430, 147] width 239 height 35
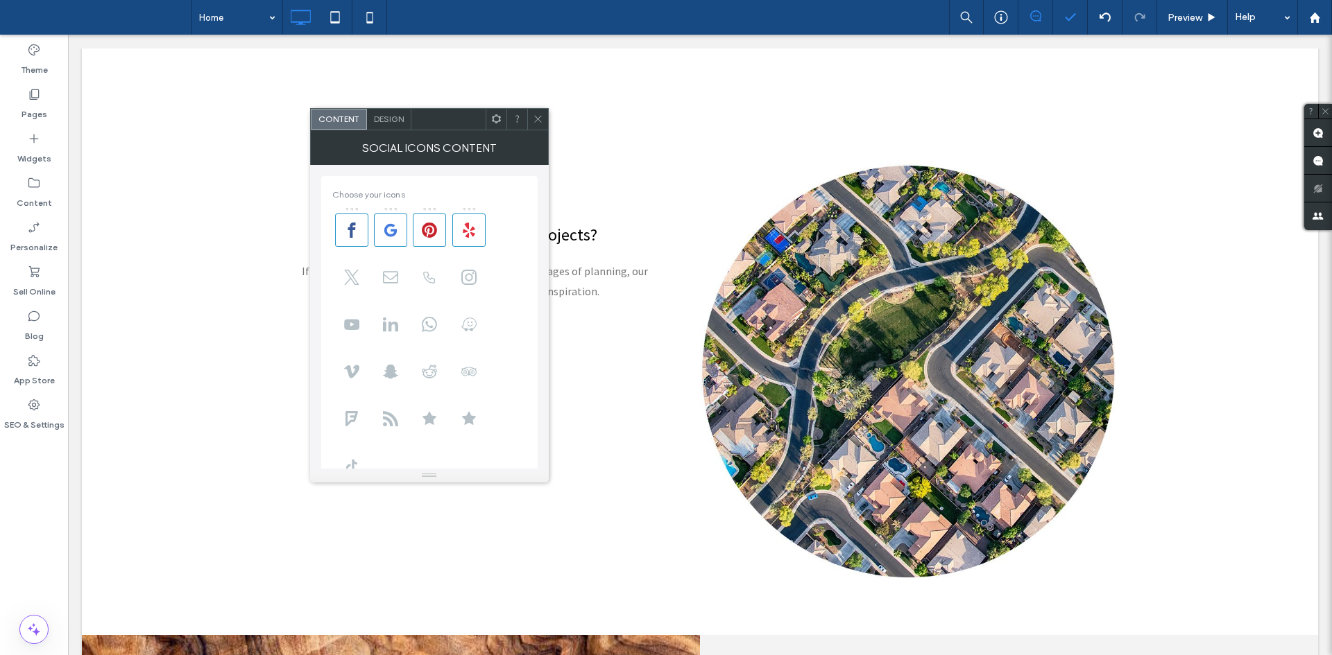
click at [382, 114] on span "Design" at bounding box center [389, 119] width 30 height 10
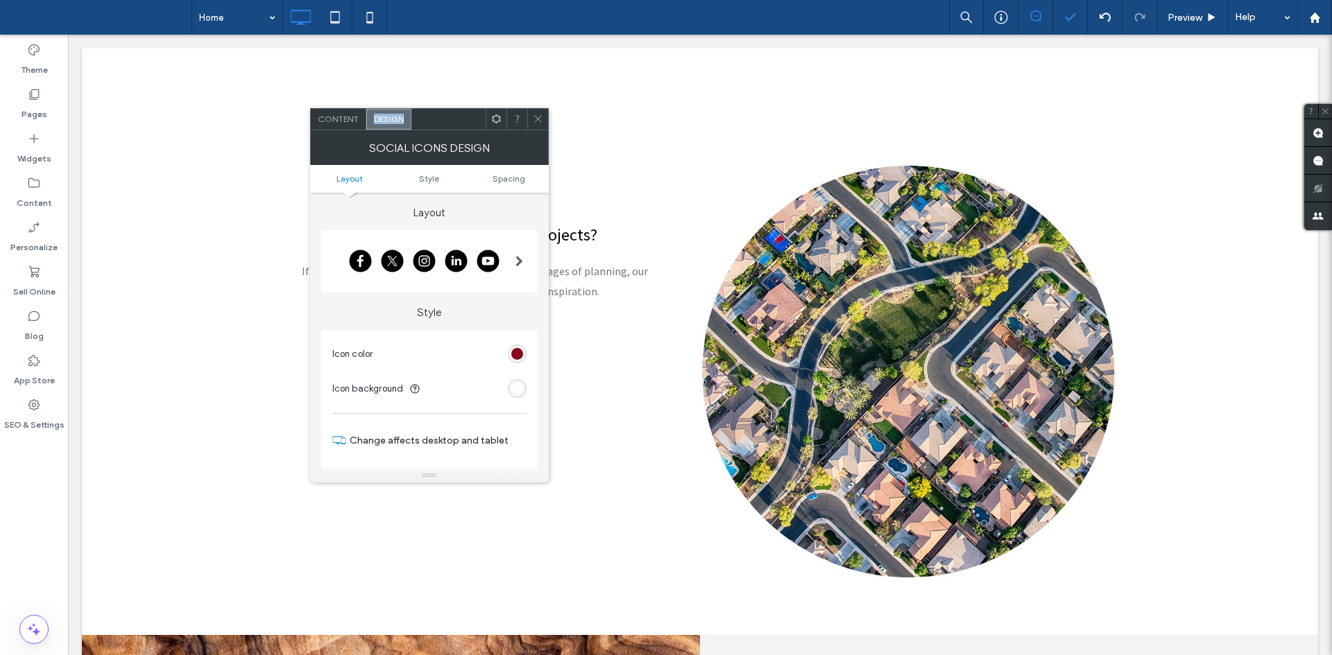
click at [382, 114] on span "Design" at bounding box center [389, 119] width 30 height 10
click at [520, 393] on div "rgb(255, 255, 255)" at bounding box center [517, 389] width 12 height 12
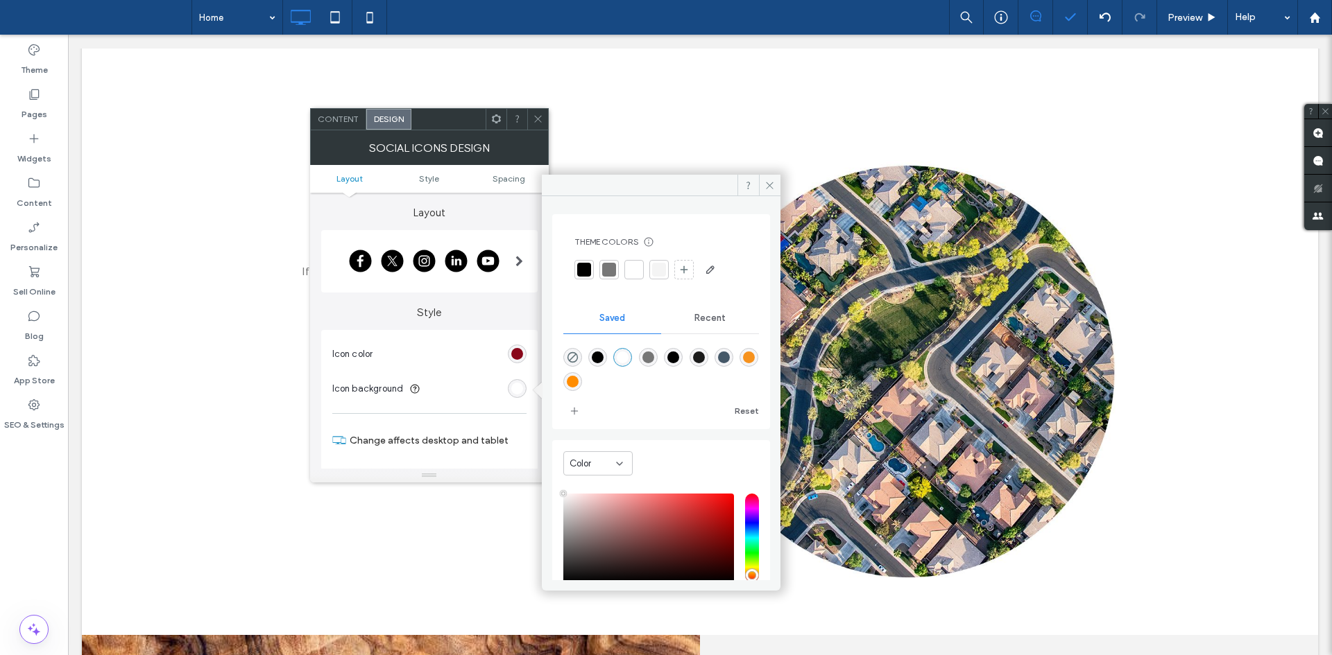
click at [628, 355] on div "rgba(255,255,255,1)" at bounding box center [623, 358] width 12 height 12
click at [520, 354] on div "rgb(137, 7, 26)" at bounding box center [517, 354] width 12 height 12
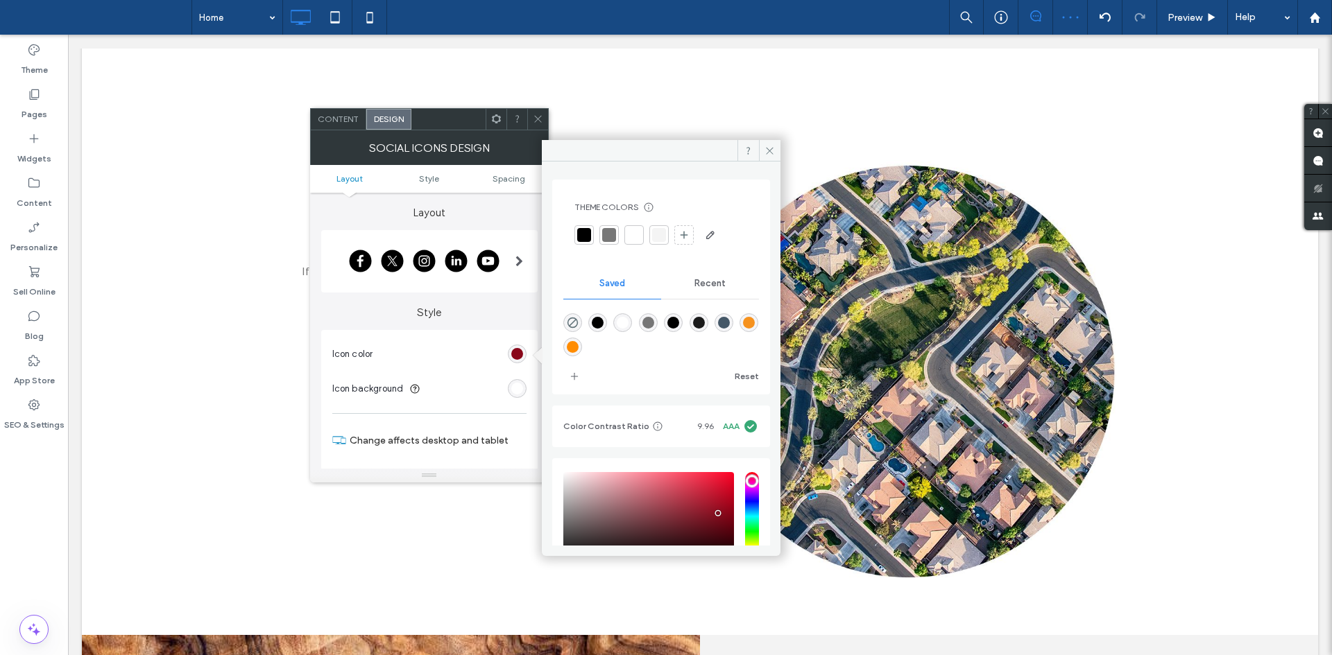
click at [730, 322] on div "rgba(69,88,104,1)" at bounding box center [724, 323] width 12 height 12
type input "*******"
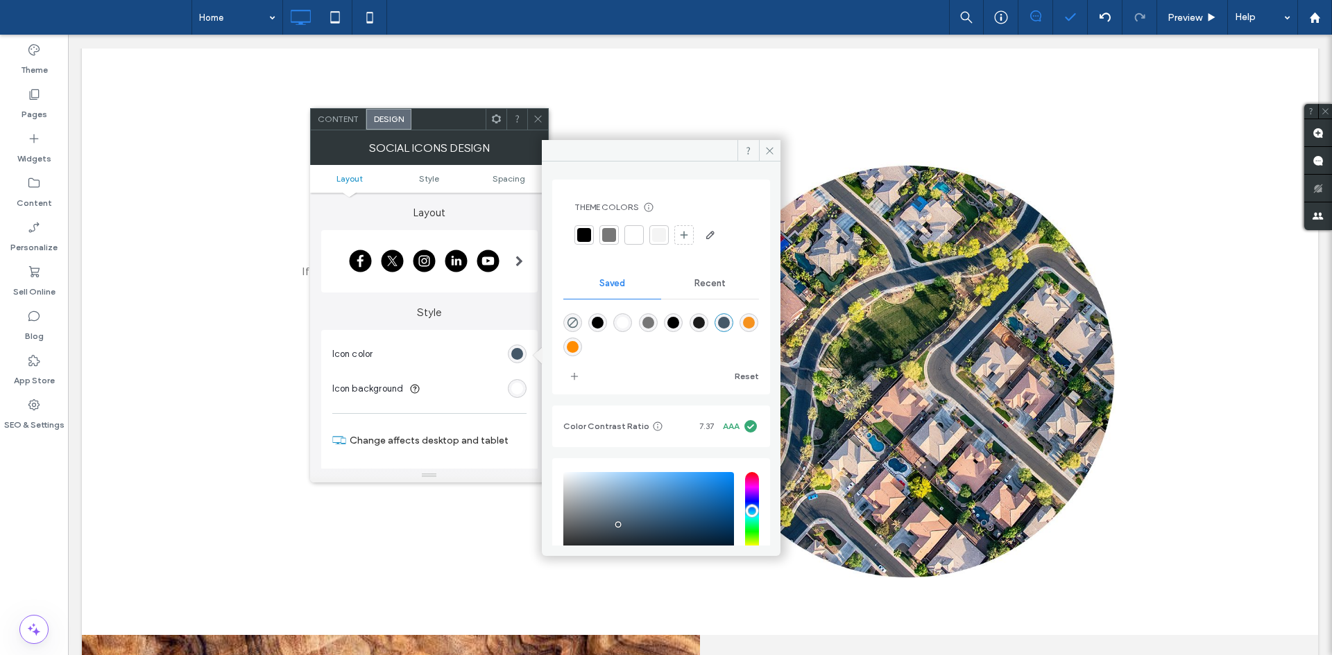
click at [535, 111] on span at bounding box center [538, 119] width 10 height 21
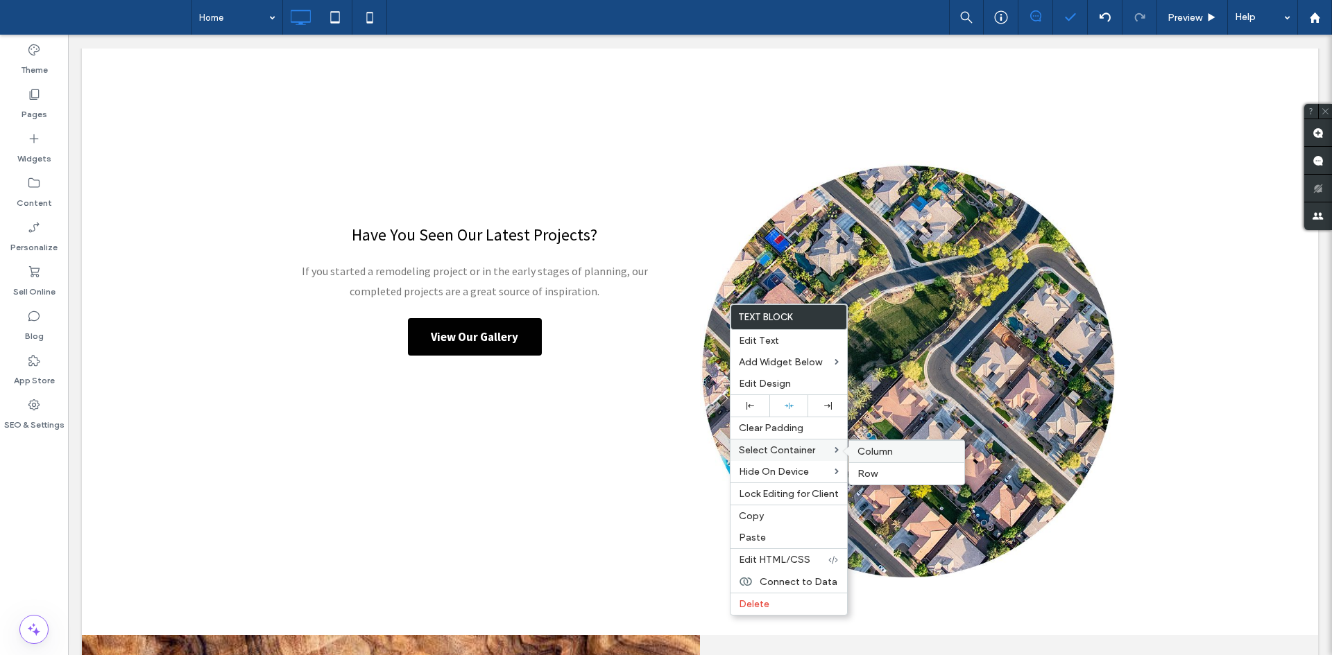
click at [864, 447] on span "Column" at bounding box center [874, 452] width 35 height 12
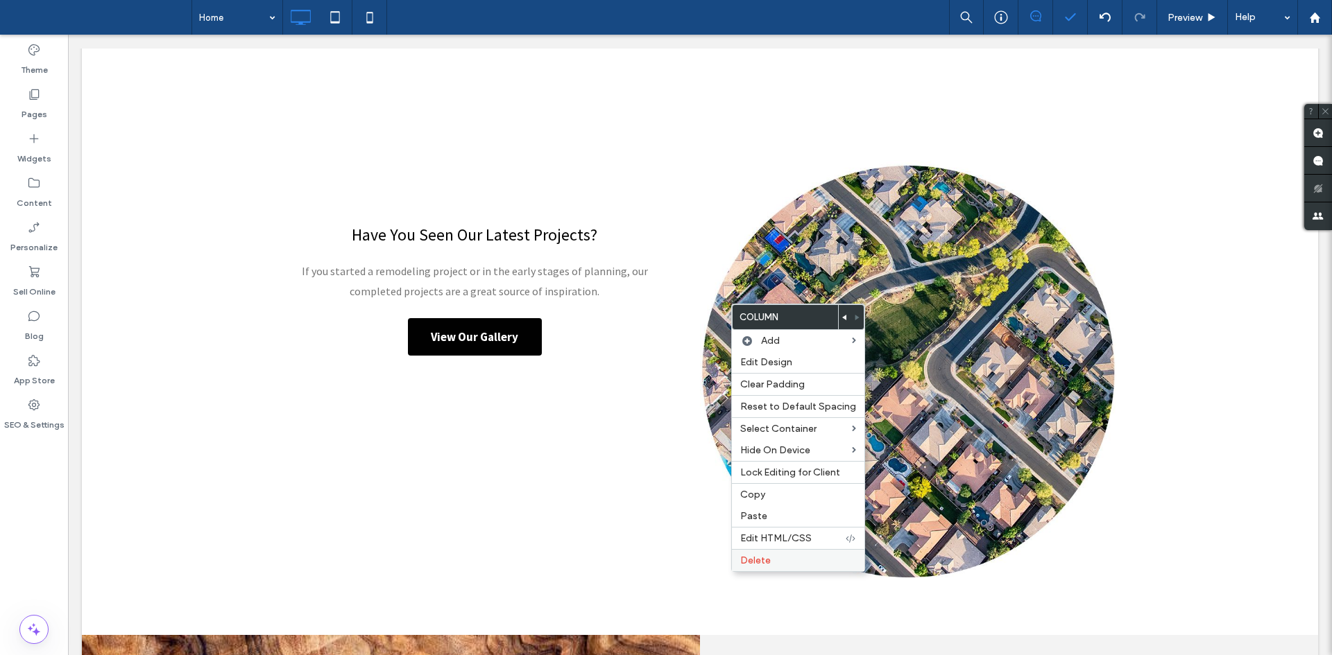
click at [791, 558] on label "Delete" at bounding box center [798, 561] width 116 height 12
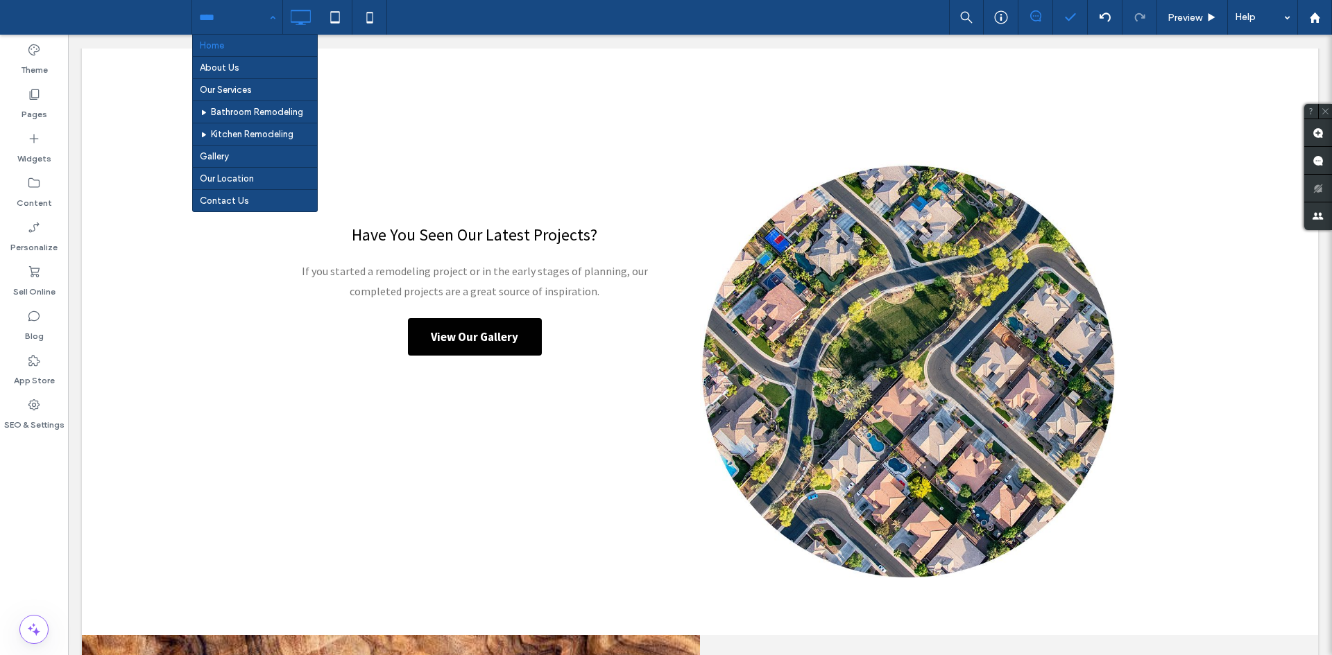
drag, startPoint x: 231, startPoint y: 31, endPoint x: 234, endPoint y: 40, distance: 9.7
